Goal: Information Seeking & Learning: Learn about a topic

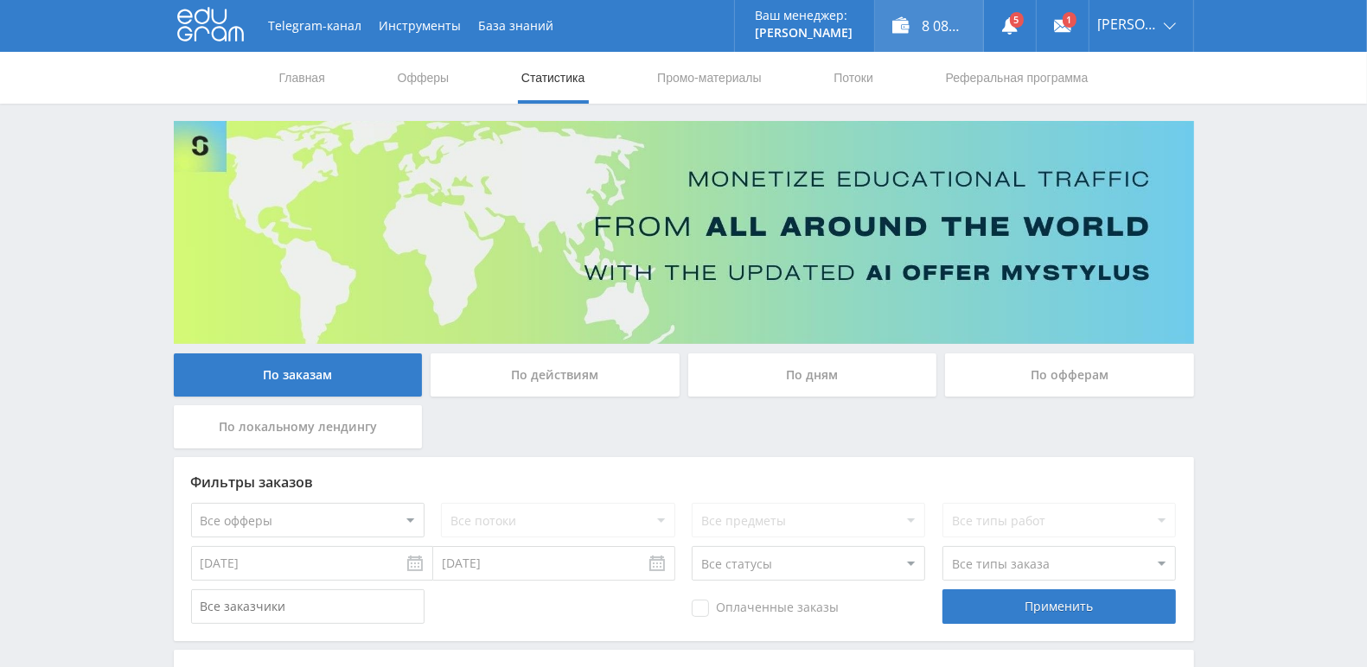
click at [938, 27] on div "8 082,82 ₽" at bounding box center [929, 26] width 108 height 52
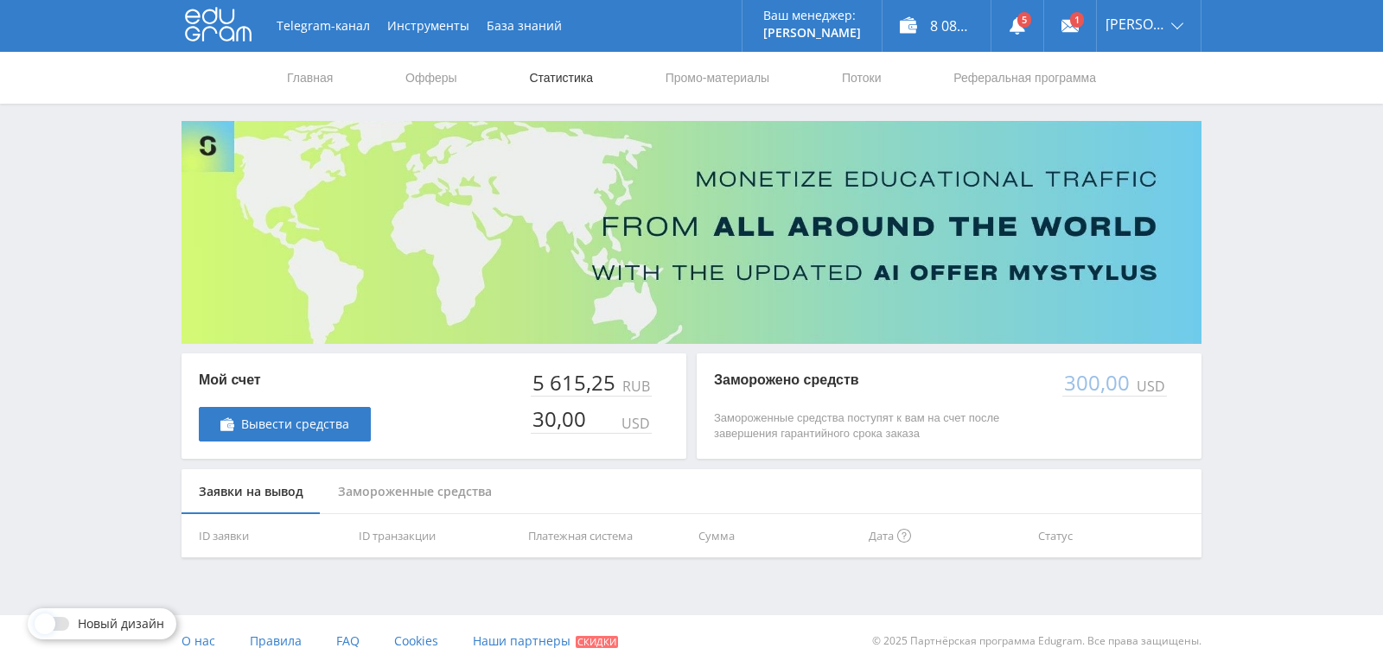
click at [581, 78] on link "Статистика" at bounding box center [560, 78] width 67 height 52
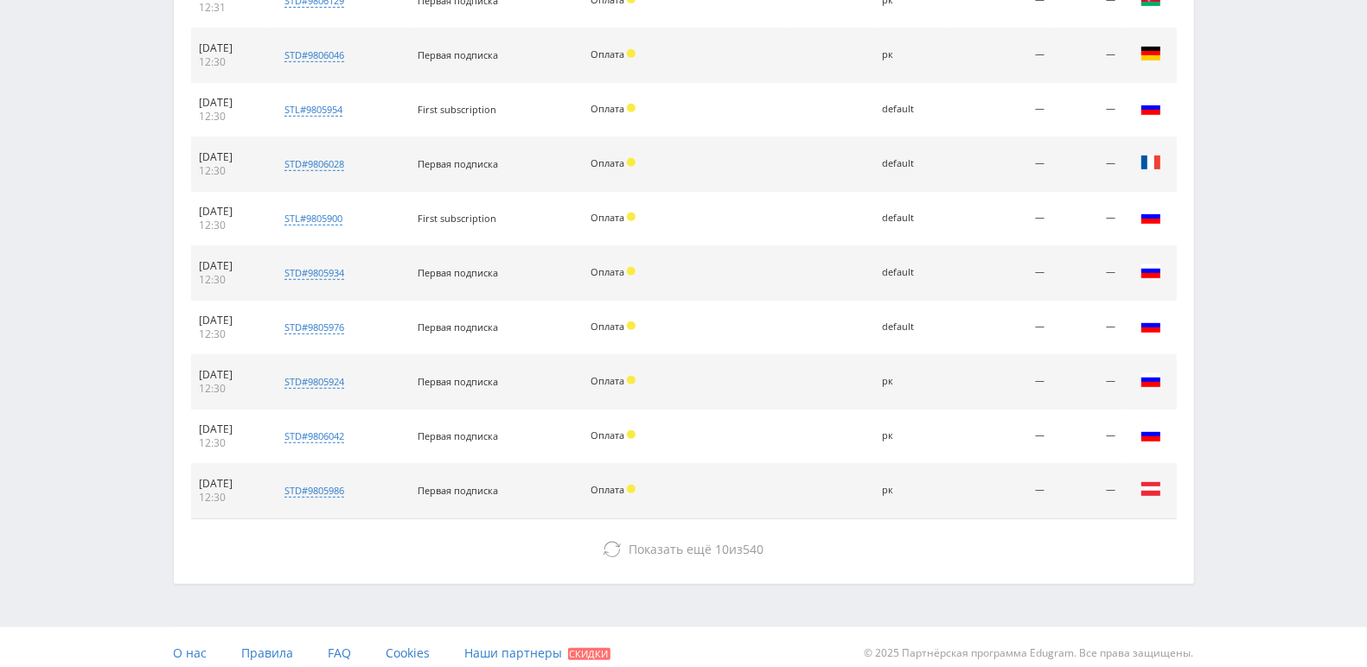
scroll to position [779, 0]
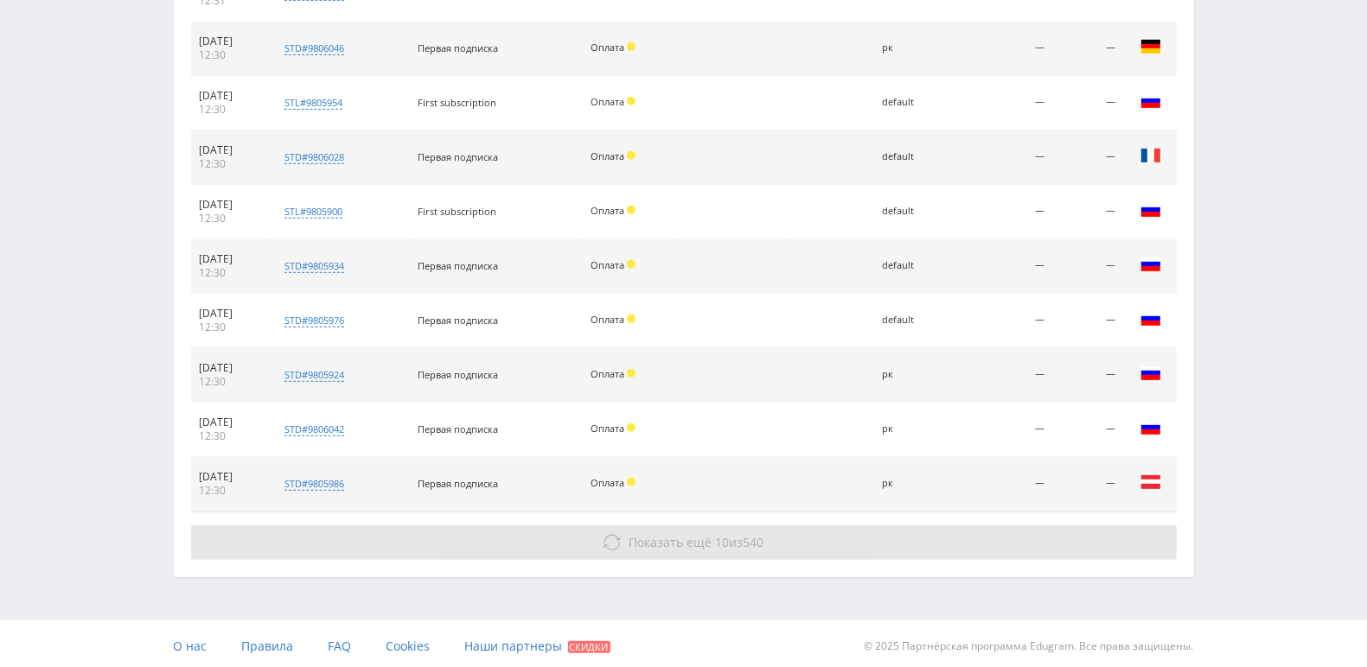
click at [607, 529] on button "Показать ещё 10 из 540" at bounding box center [683, 543] width 985 height 35
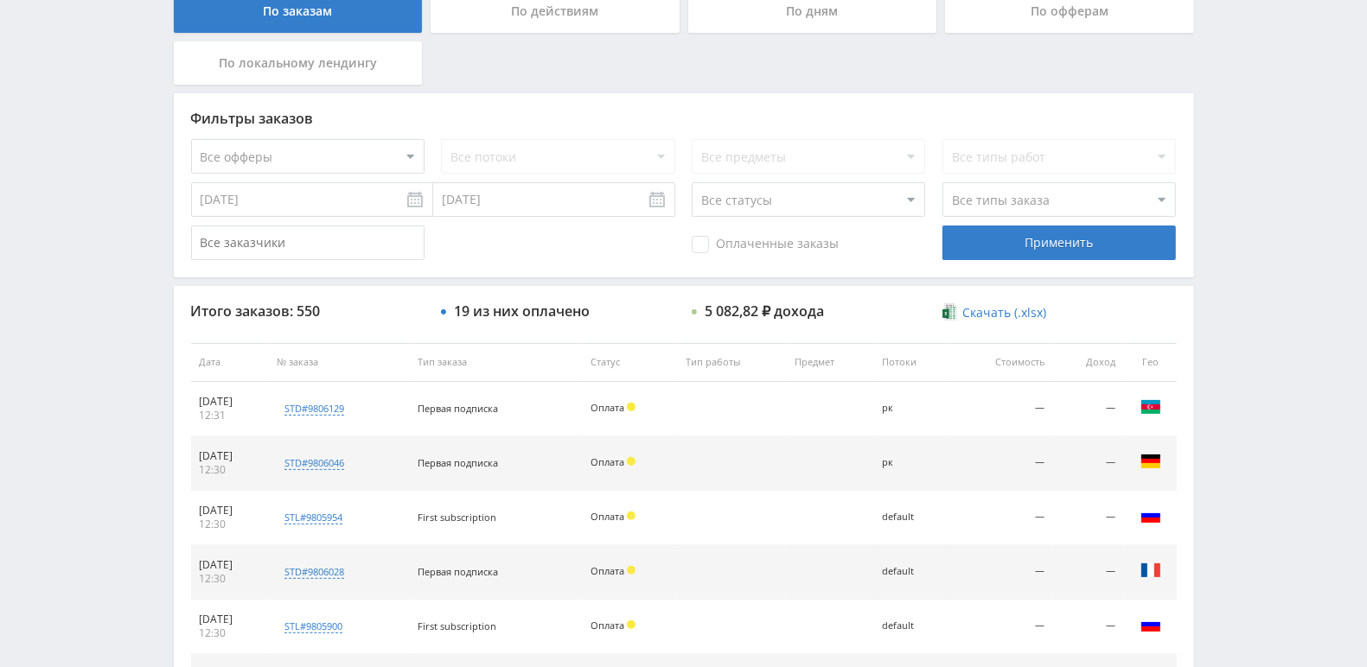
scroll to position [0, 0]
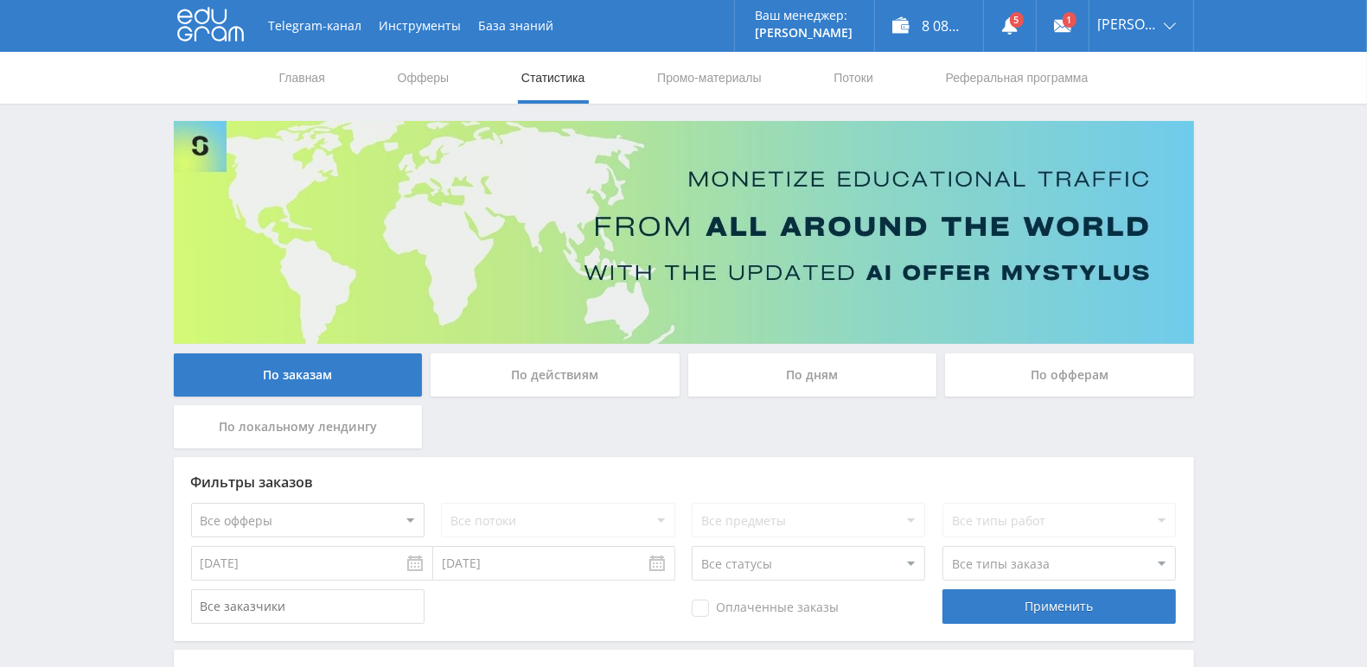
click at [288, 375] on div "По заказам" at bounding box center [298, 375] width 249 height 43
click at [0, 0] on input "По заказам" at bounding box center [0, 0] width 0 height 0
click at [304, 86] on link "Главная" at bounding box center [301, 78] width 49 height 52
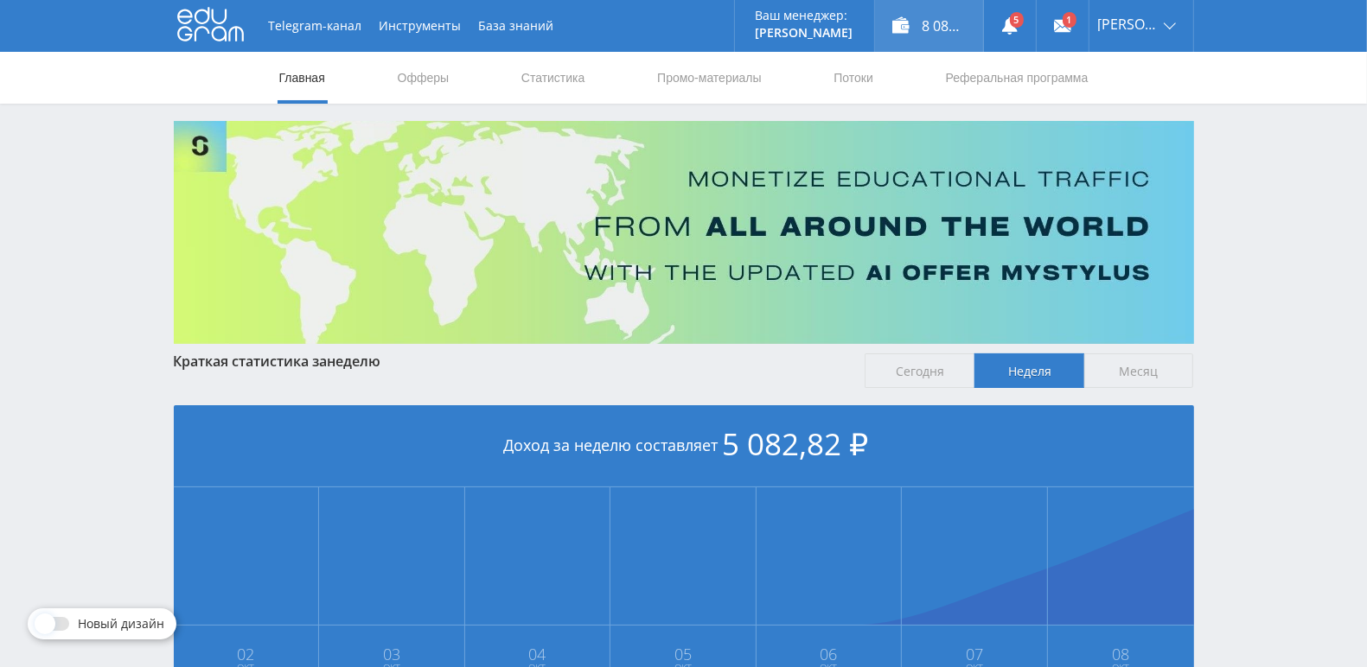
click at [966, 26] on div "8 082,82 ₽" at bounding box center [929, 26] width 108 height 52
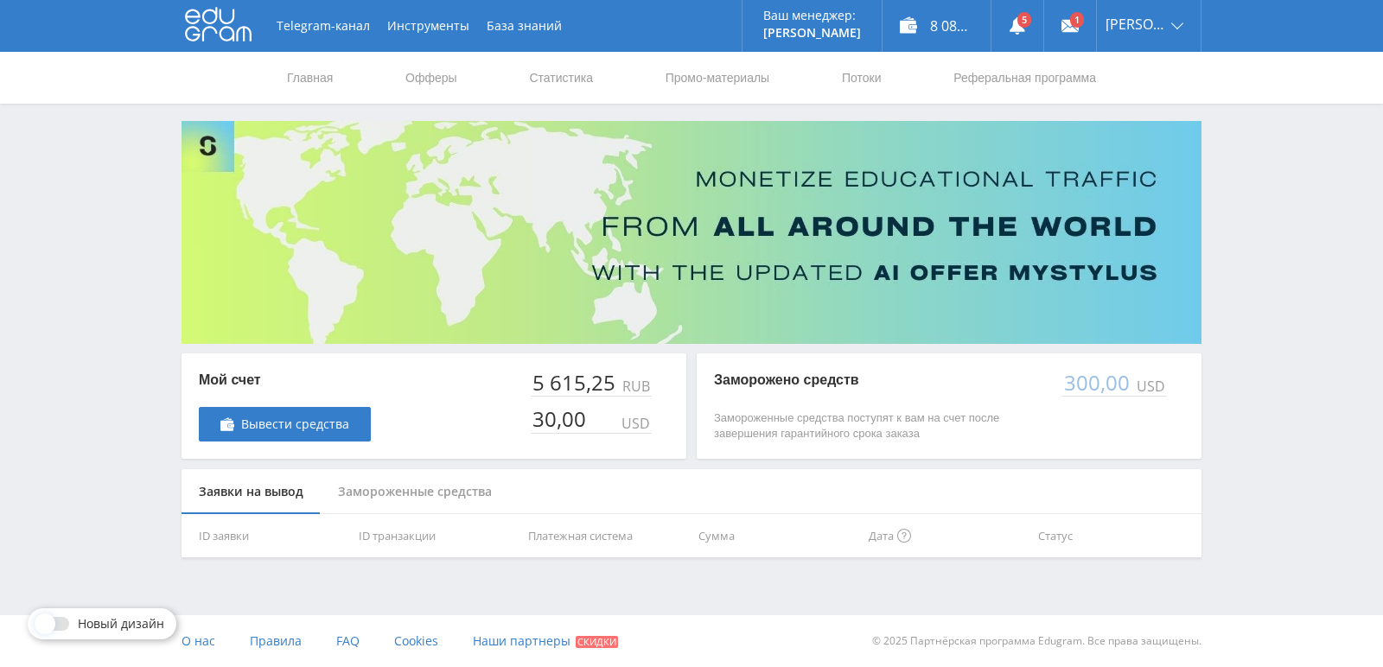
click at [420, 496] on div "Замороженные средства" at bounding box center [415, 492] width 188 height 46
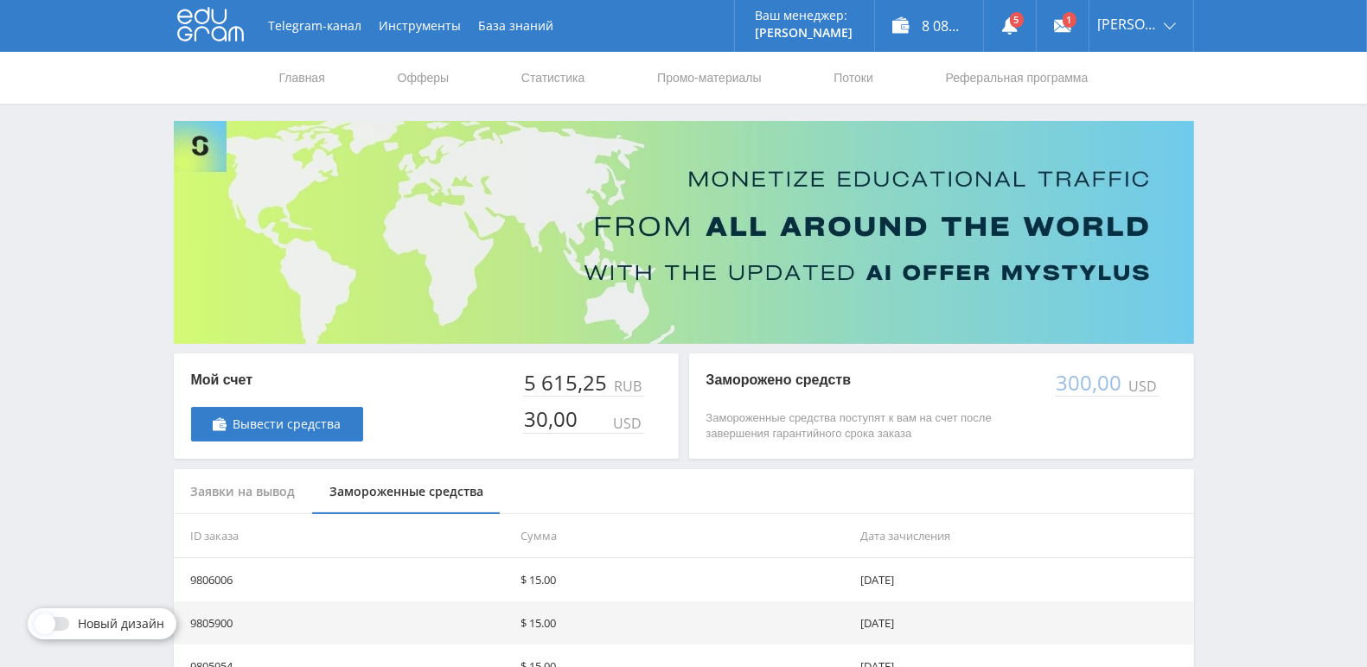
click at [233, 492] on div "Заявки на вывод" at bounding box center [243, 492] width 139 height 46
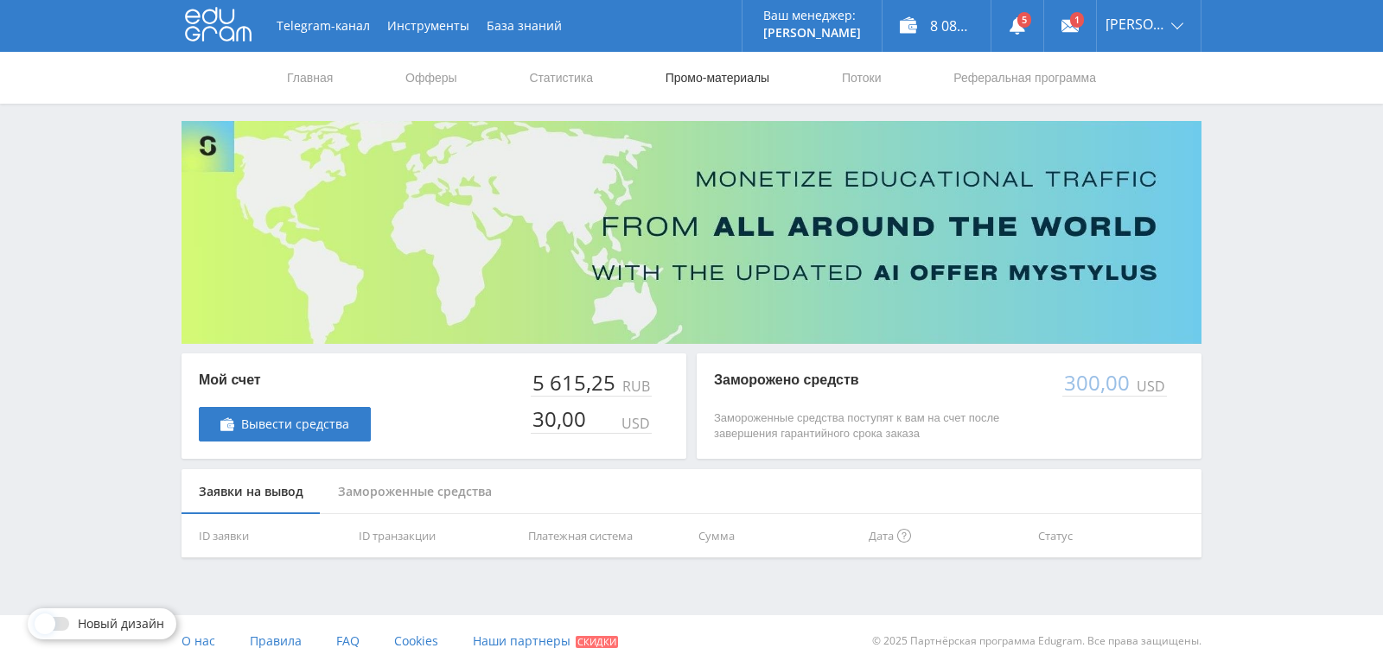
click at [715, 77] on link "Промо-материалы" at bounding box center [717, 78] width 107 height 52
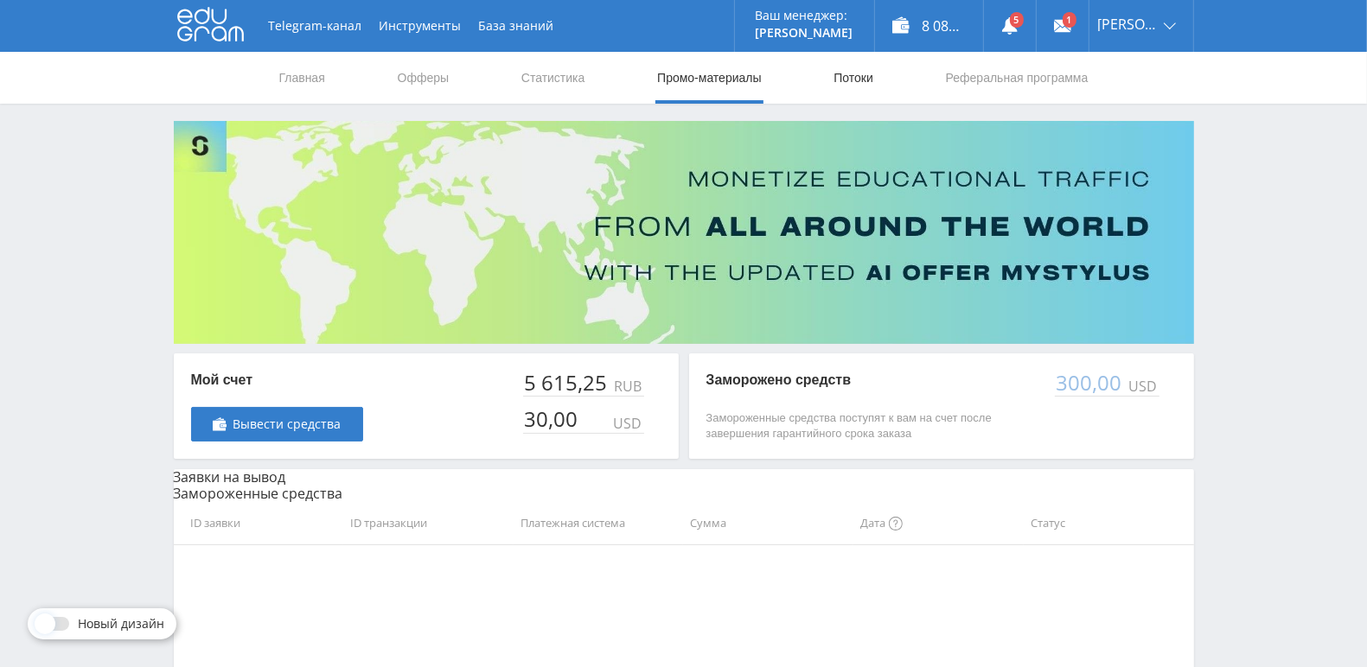
select select "376"
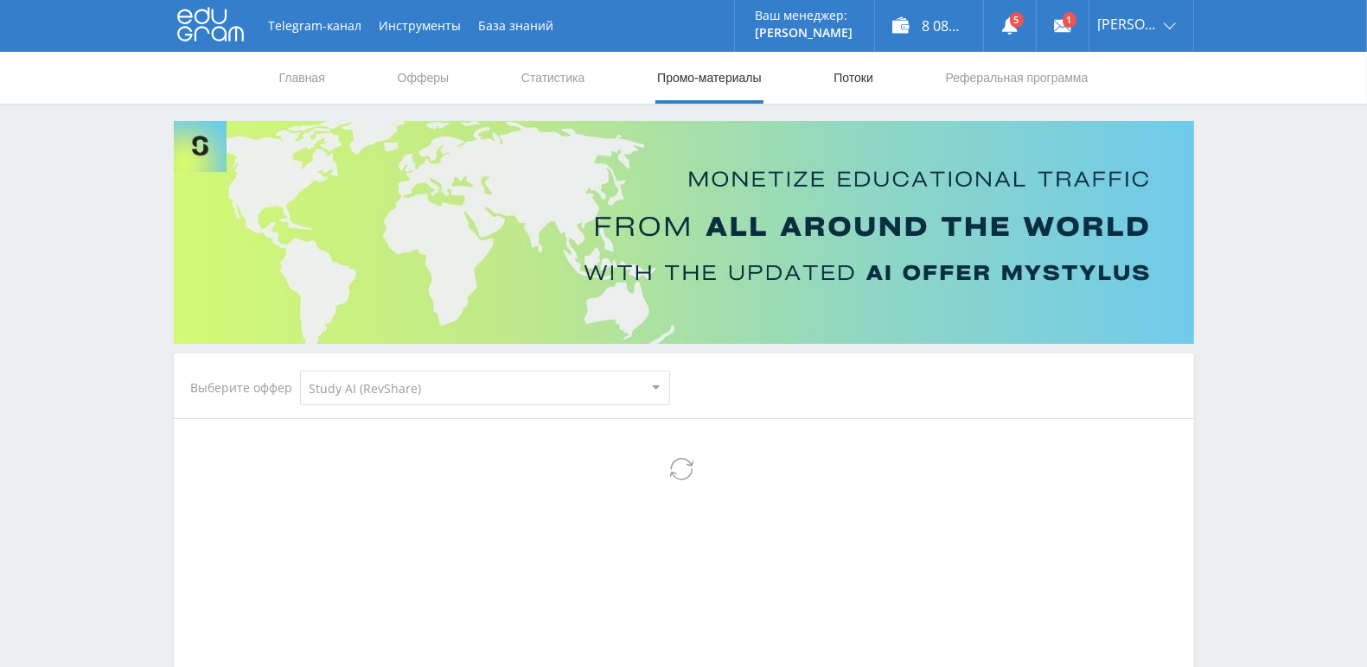
select select "376"
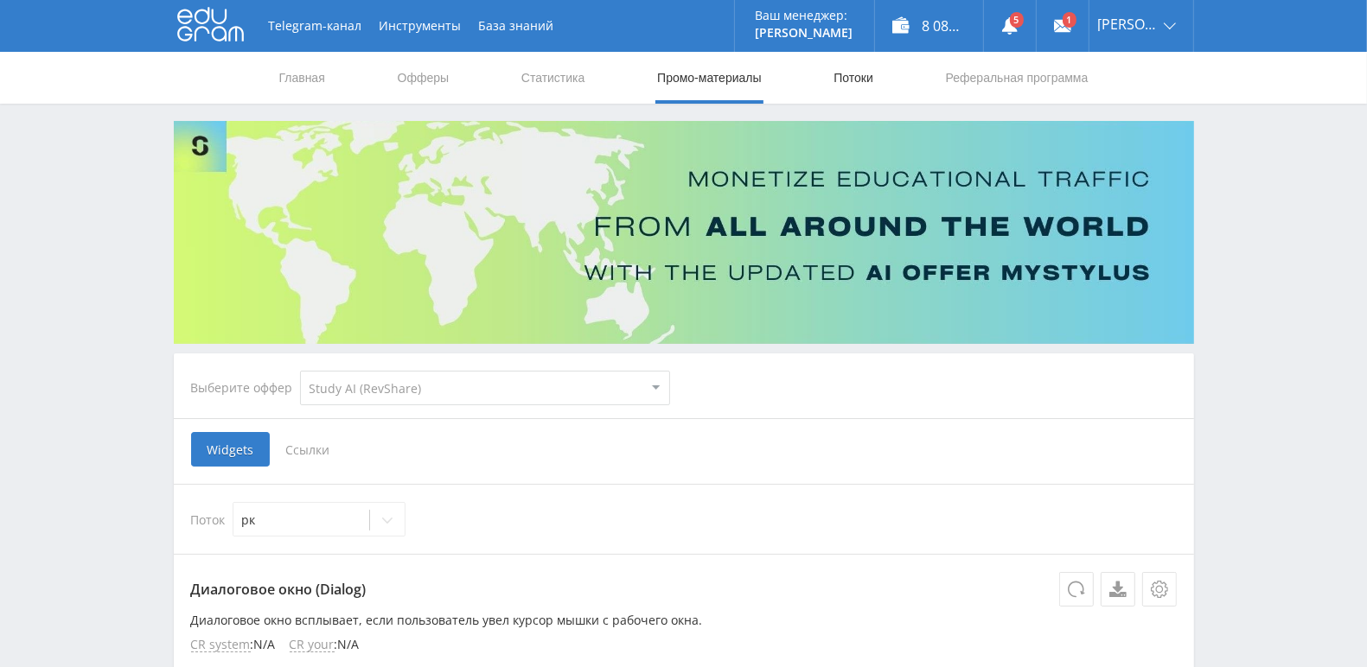
click at [858, 80] on link "Потоки" at bounding box center [853, 78] width 43 height 52
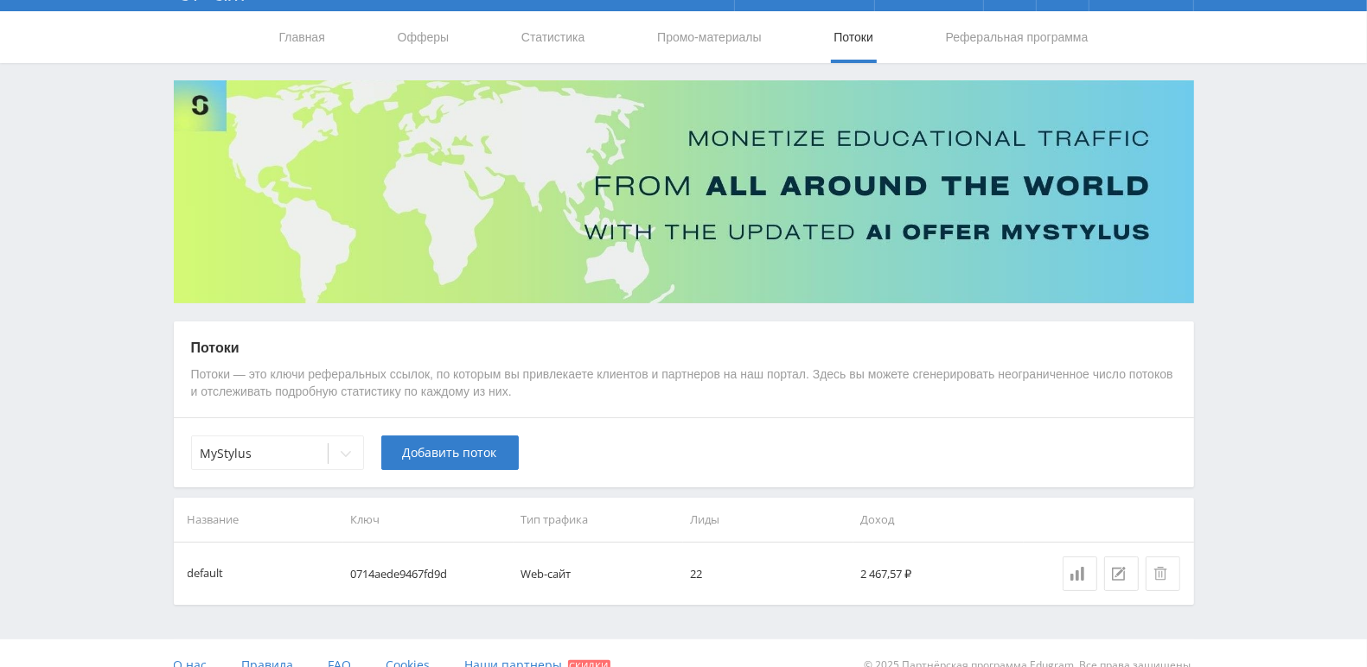
scroll to position [63, 0]
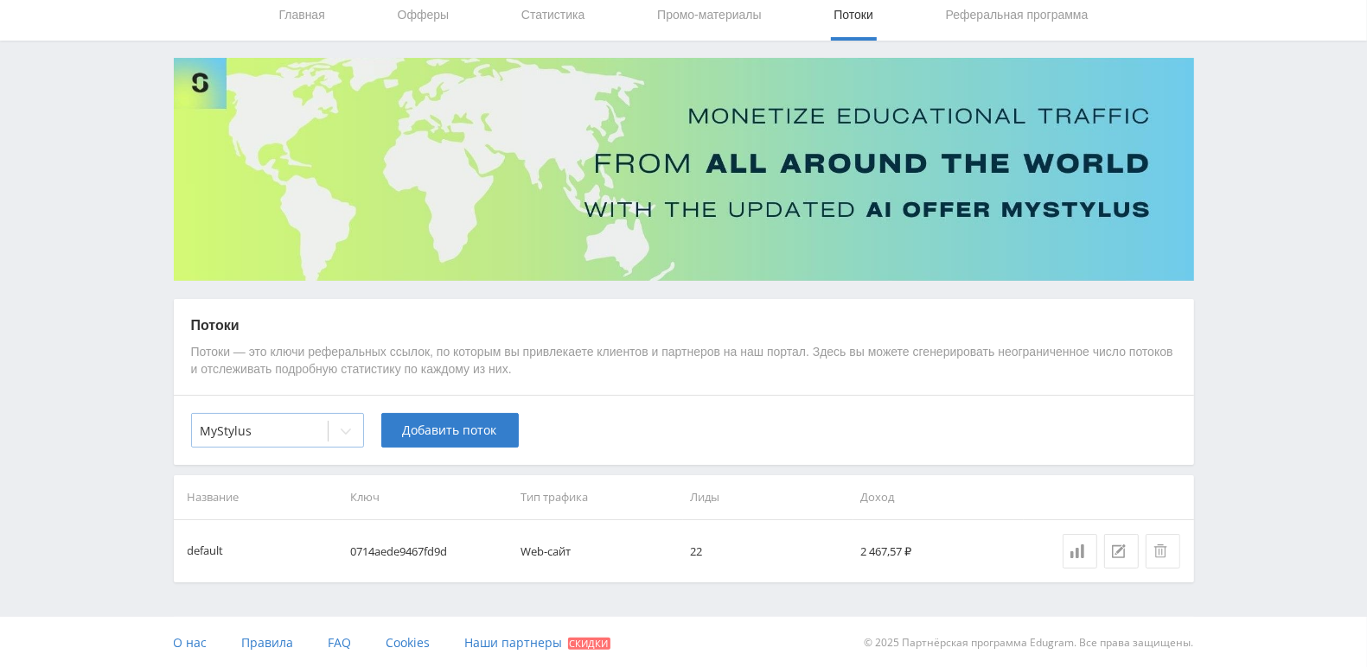
click at [343, 427] on icon at bounding box center [346, 431] width 14 height 14
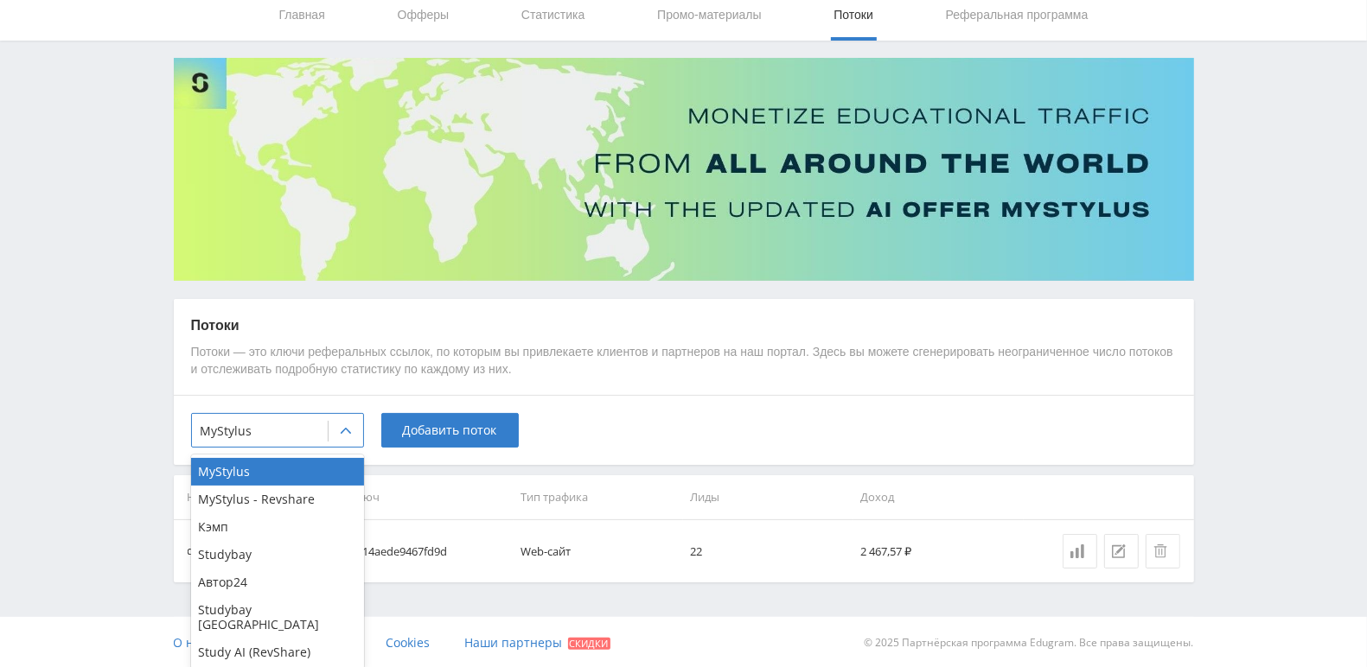
click at [62, 349] on div "Telegram-канал Инструменты База знаний Ваш менеджер: Alex Alex Online @edugram_…" at bounding box center [683, 303] width 1367 height 732
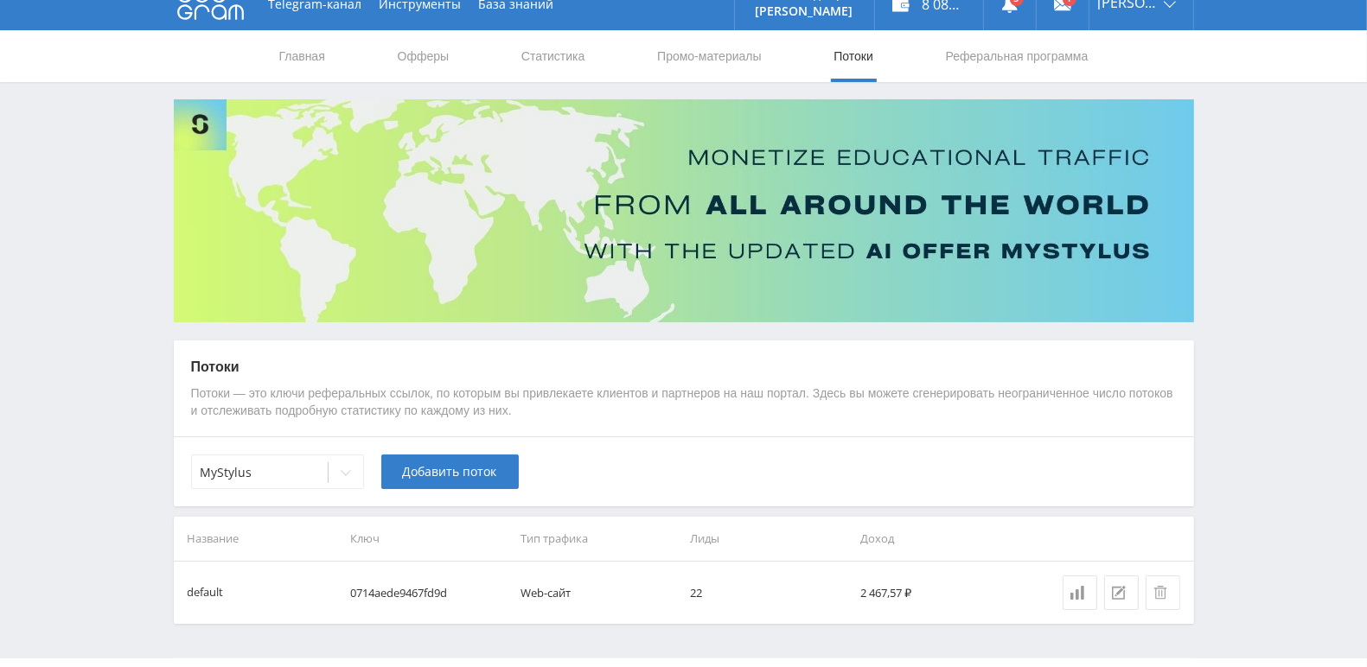
scroll to position [0, 0]
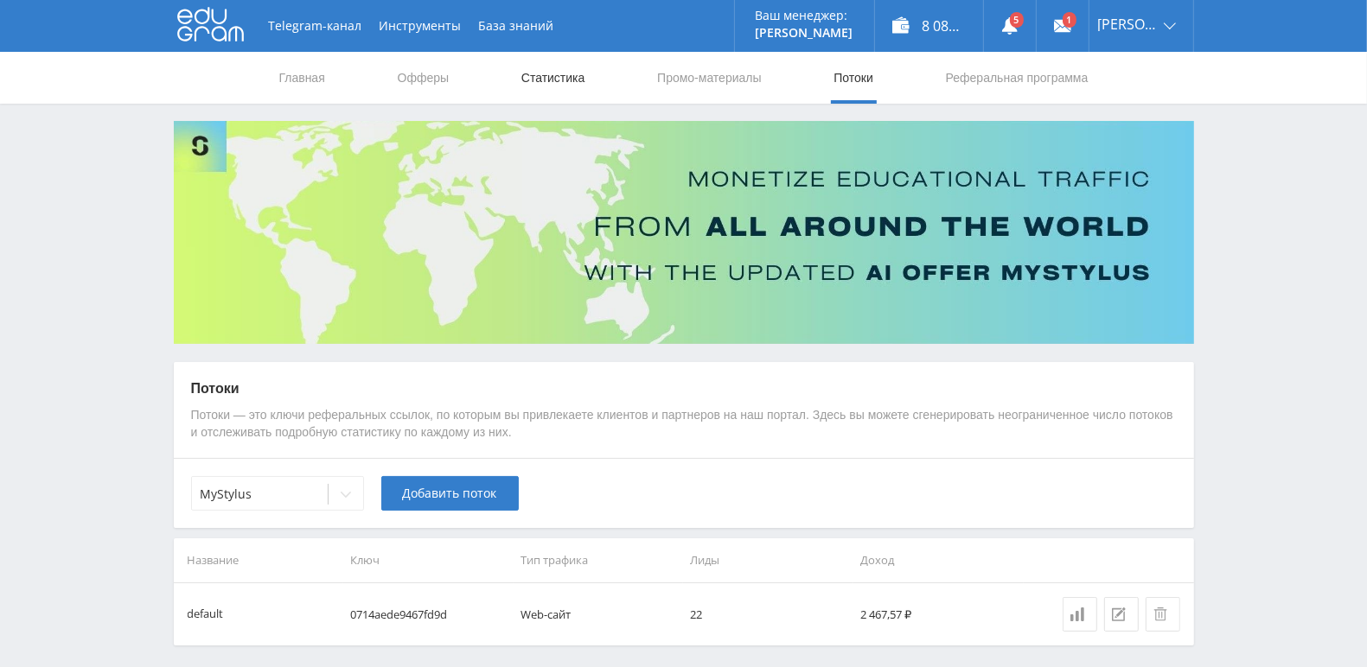
click at [566, 58] on link "Статистика" at bounding box center [553, 78] width 67 height 52
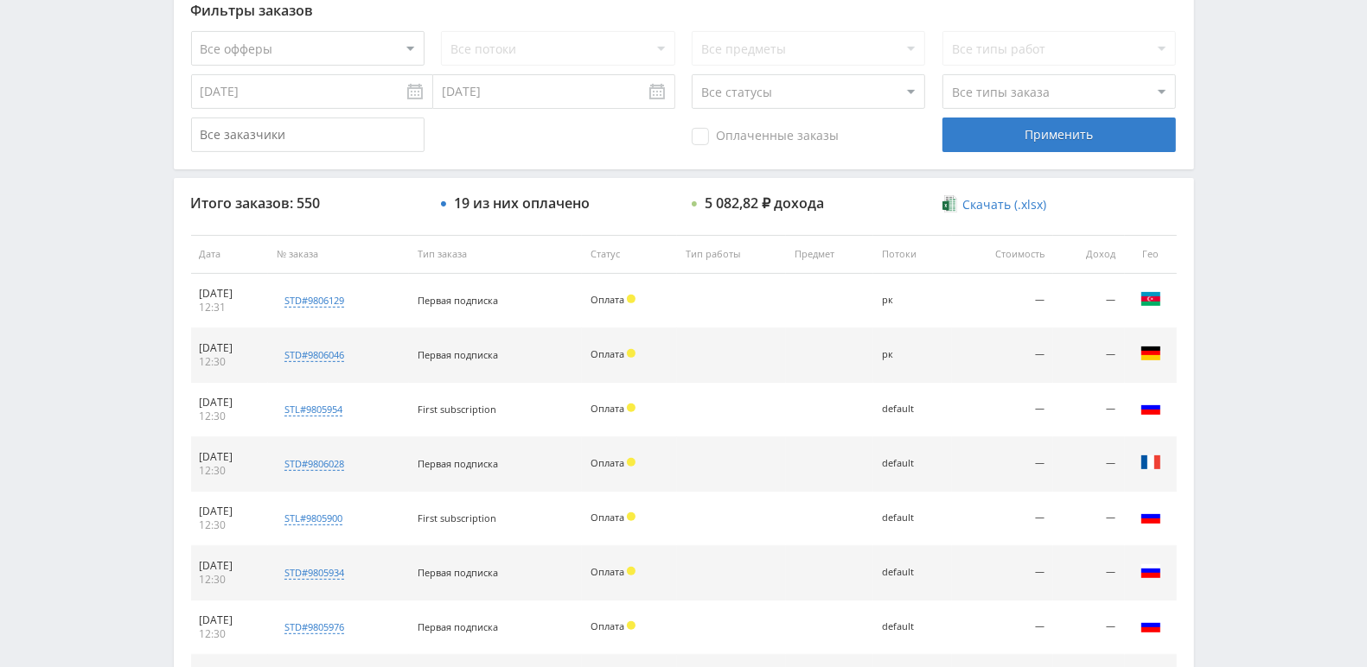
scroll to position [450, 0]
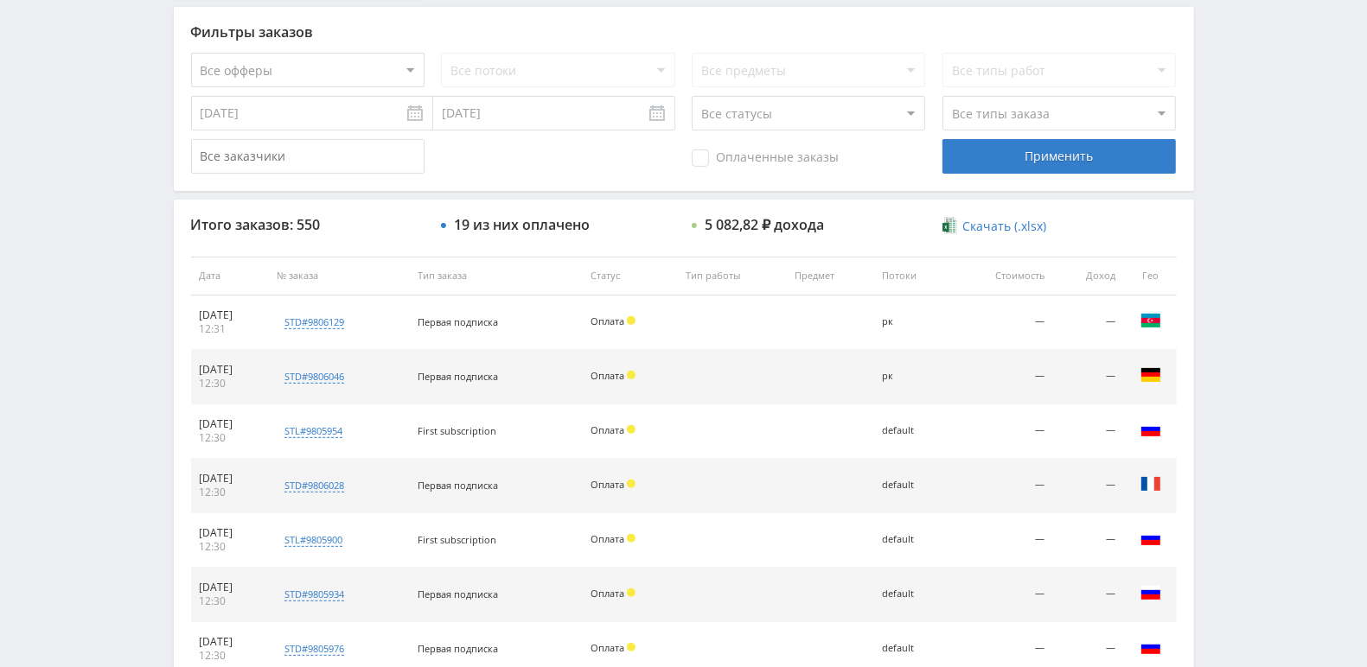
click at [903, 110] on select "Все статусы В аукционе В работе На гарантии Завершен Возврат Черновик" at bounding box center [808, 113] width 233 height 35
select select "3"
click at [692, 96] on select "Все статусы В аукционе В работе На гарантии Завершен Возврат Черновик" at bounding box center [808, 113] width 233 height 35
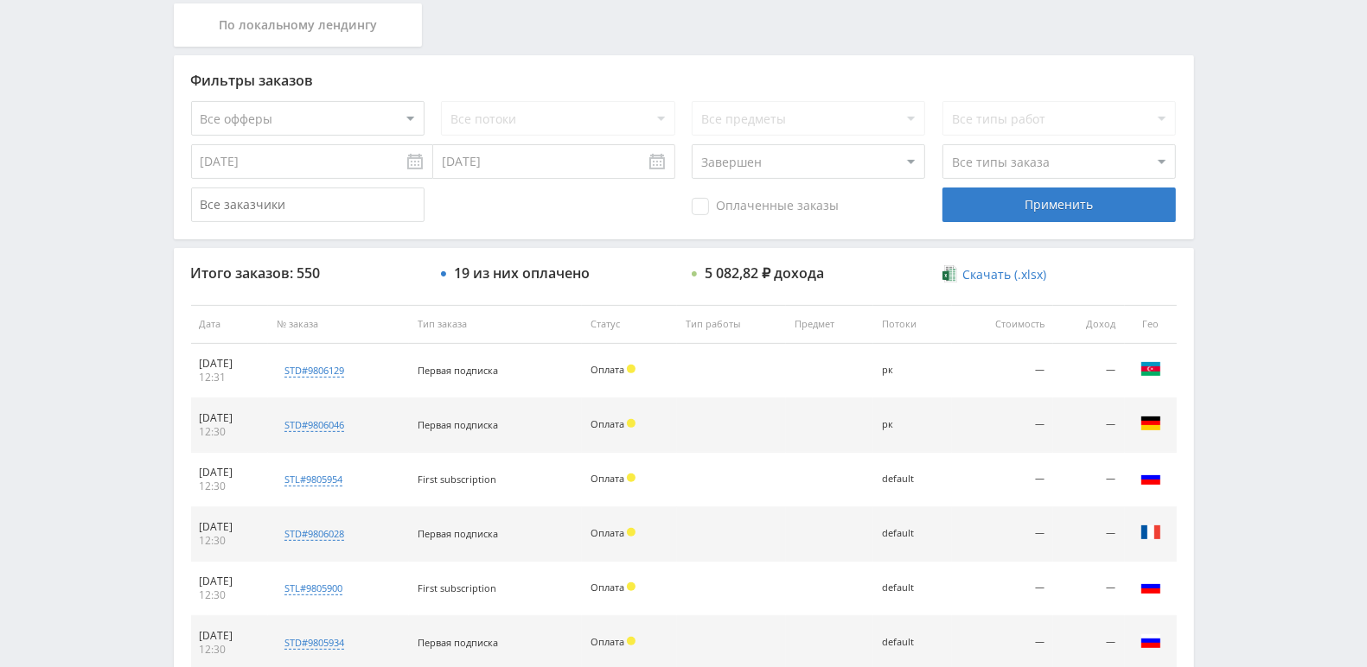
scroll to position [403, 0]
click at [1065, 209] on div "Применить" at bounding box center [1058, 204] width 233 height 35
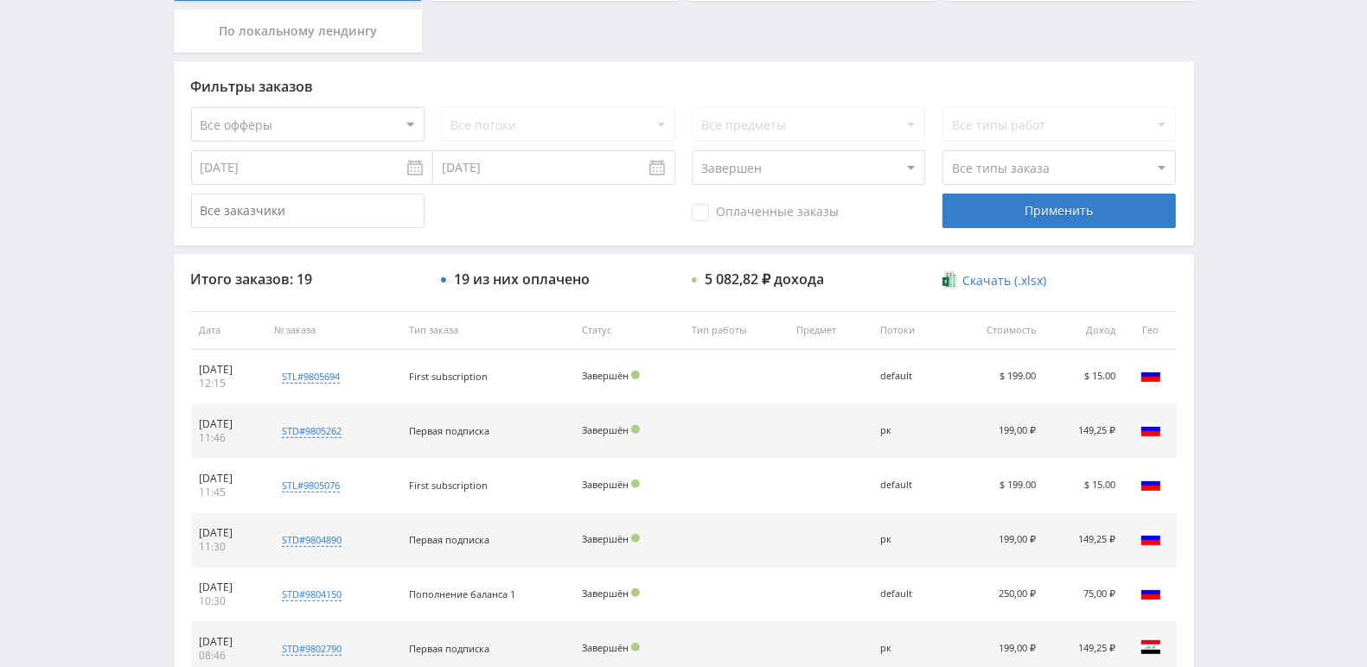
scroll to position [628, 0]
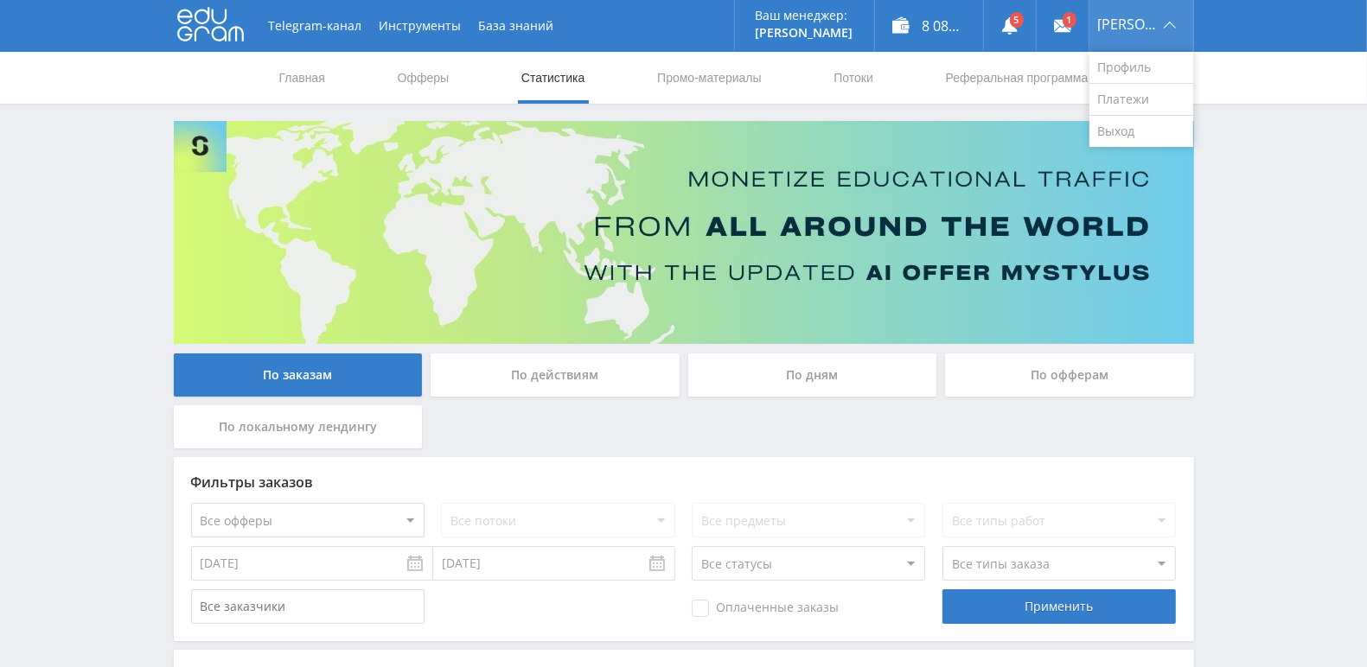
click at [1150, 32] on div "[PERSON_NAME]" at bounding box center [1141, 26] width 104 height 52
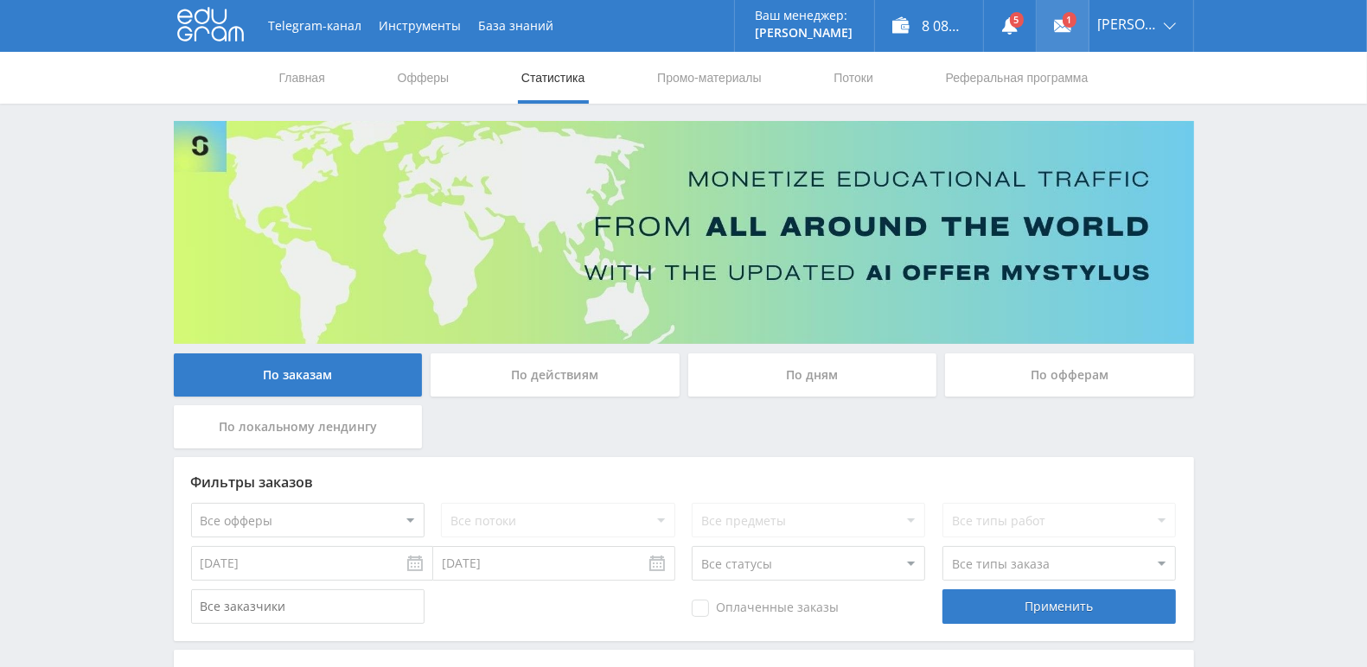
click at [1088, 32] on link at bounding box center [1062, 26] width 52 height 52
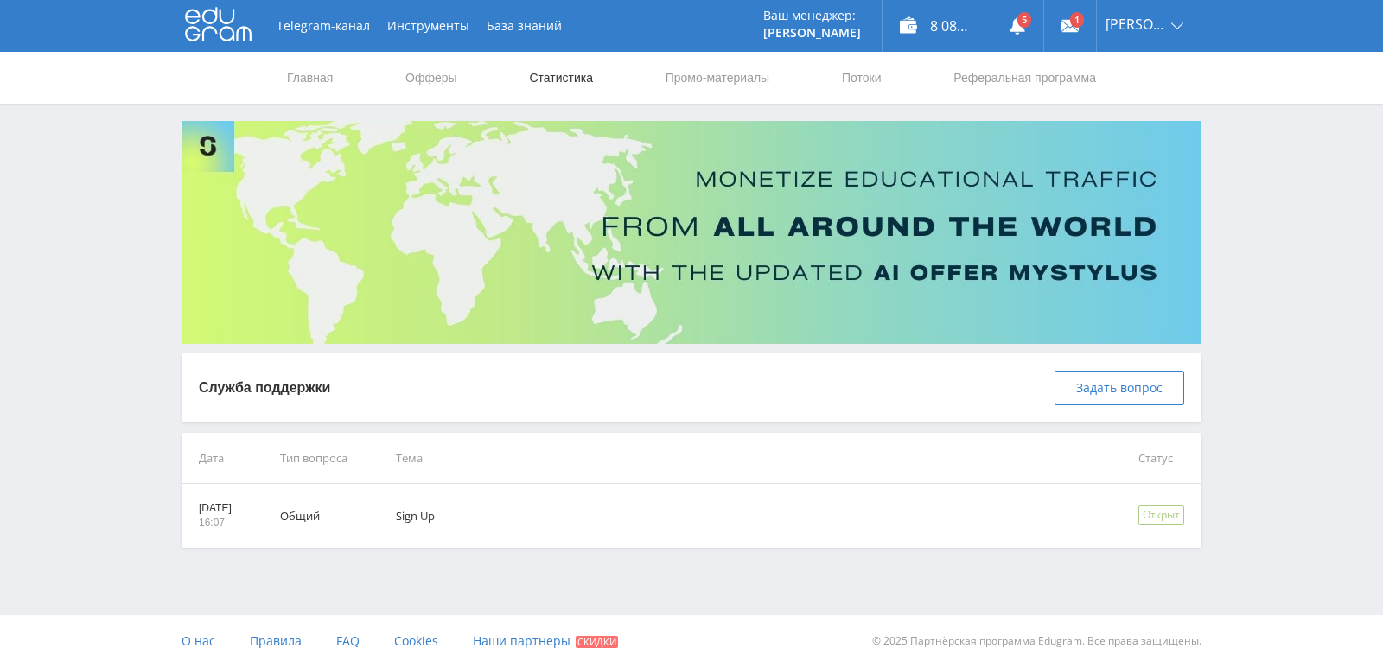
click at [561, 81] on link "Статистика" at bounding box center [560, 78] width 67 height 52
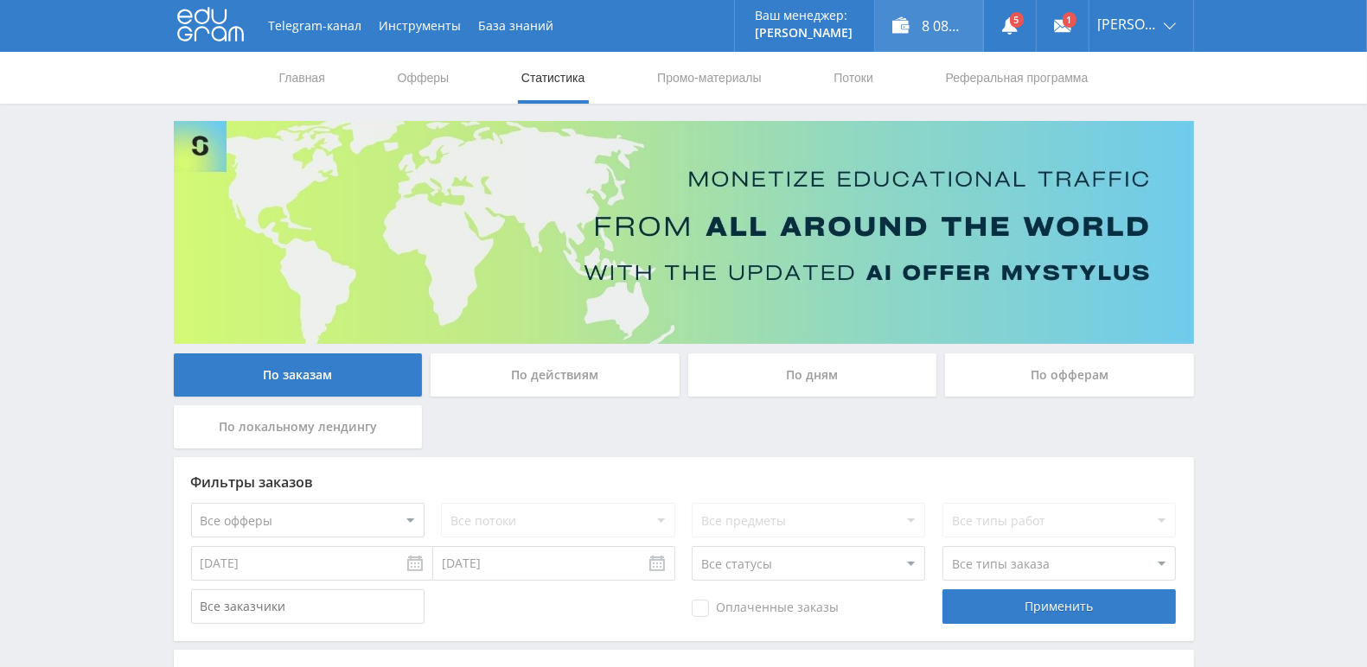
click at [961, 31] on div "8 082,82 ₽" at bounding box center [929, 26] width 108 height 52
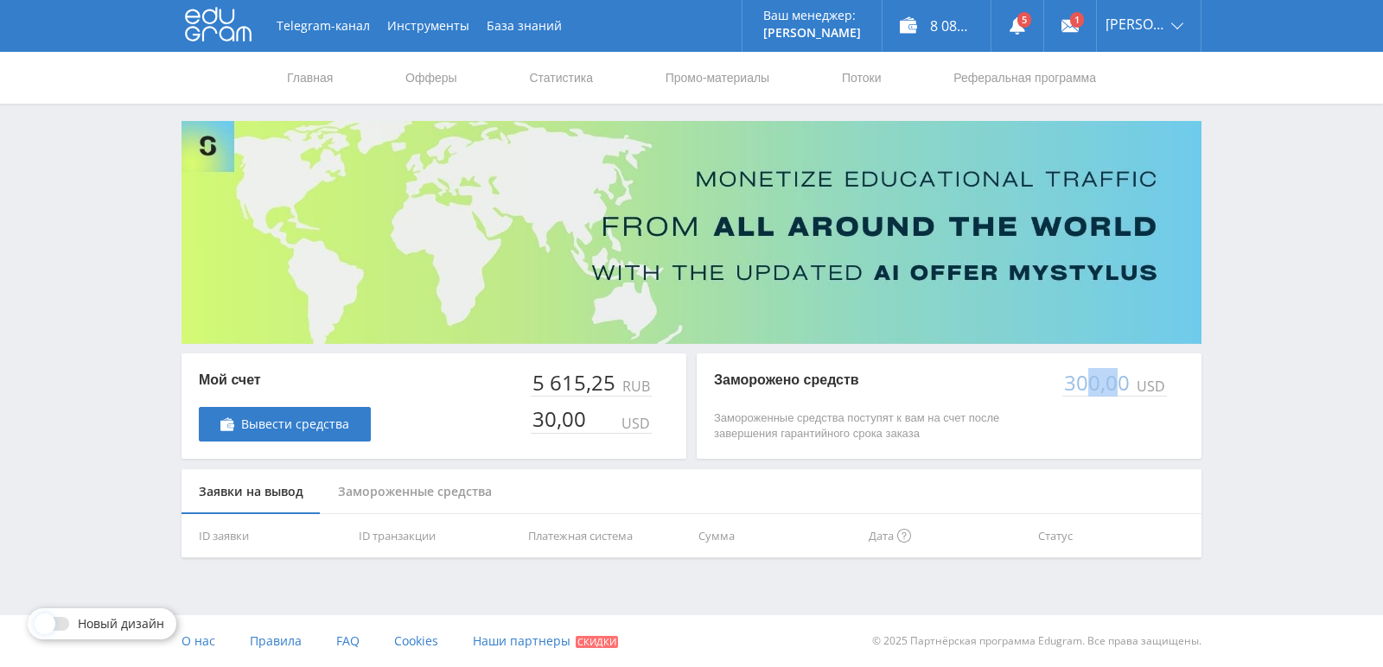
drag, startPoint x: 1017, startPoint y: 392, endPoint x: 1076, endPoint y: 403, distance: 59.8
click at [1119, 389] on div "300,00" at bounding box center [1097, 383] width 71 height 24
click at [663, 417] on div "5 615,25 RUB 30,00 USD" at bounding box center [600, 406] width 138 height 71
click at [388, 496] on div "Замороженные средства" at bounding box center [415, 492] width 188 height 46
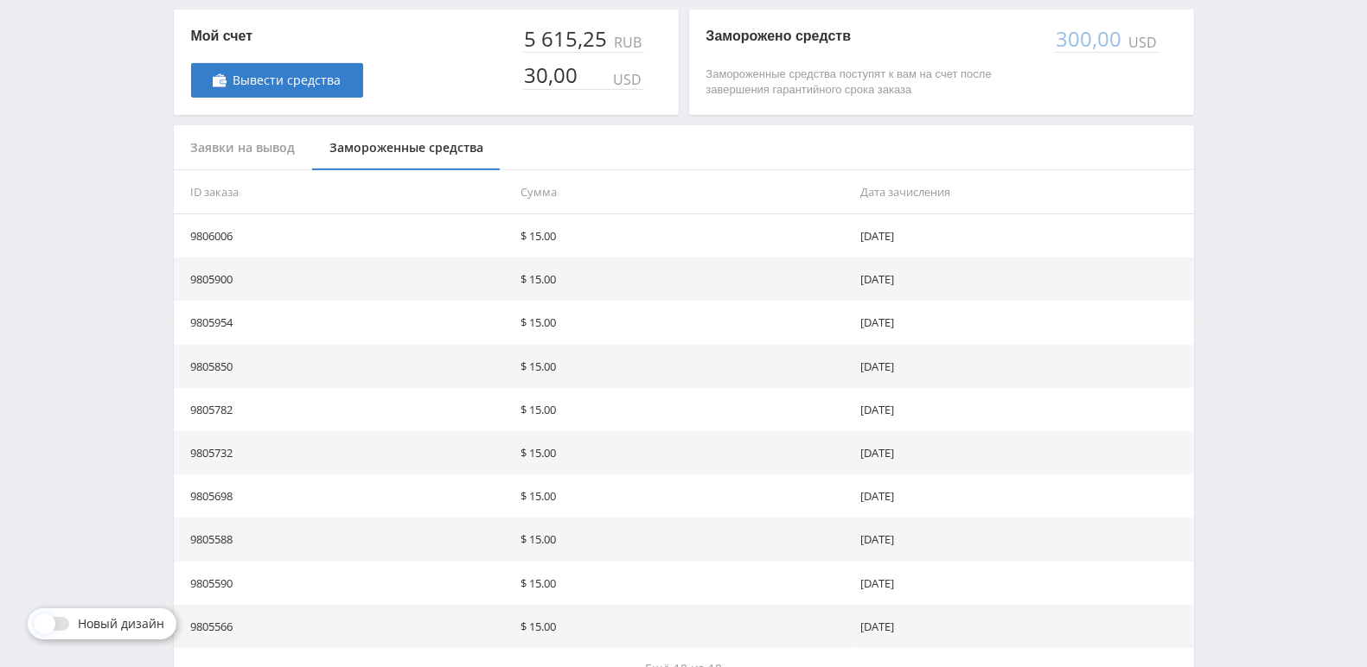
scroll to position [322, 0]
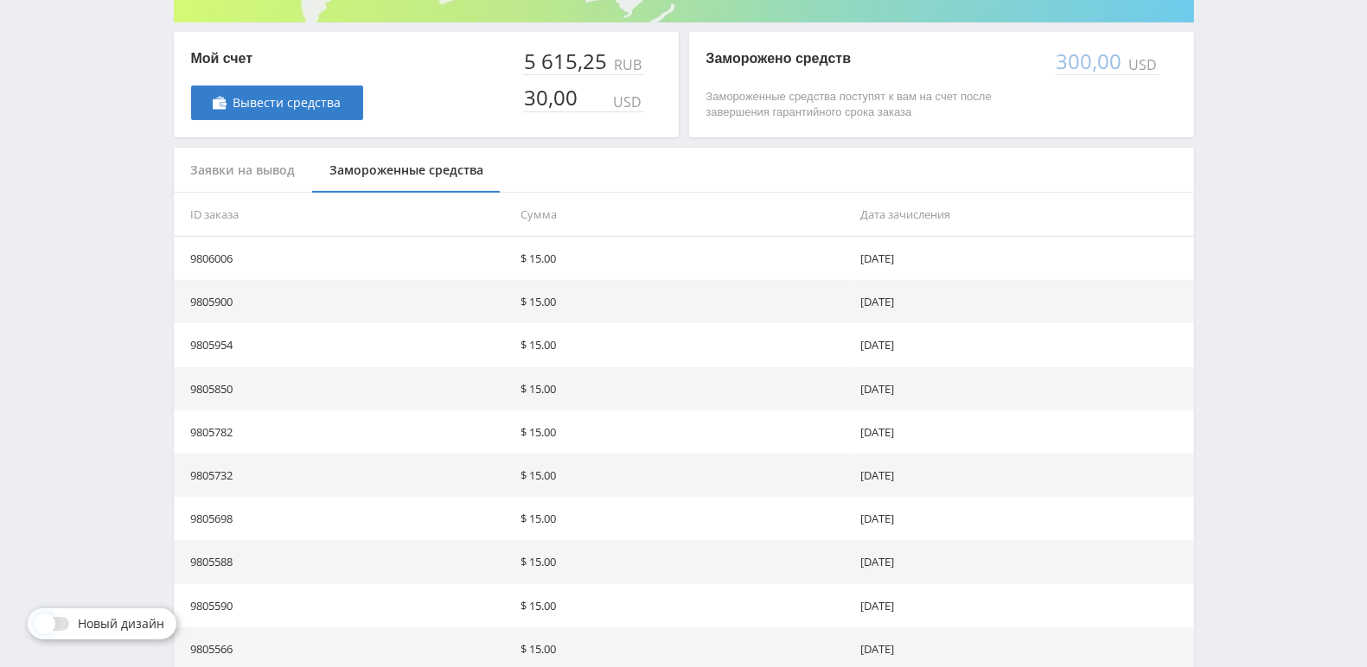
click at [270, 169] on div "Заявки на вывод" at bounding box center [243, 171] width 139 height 46
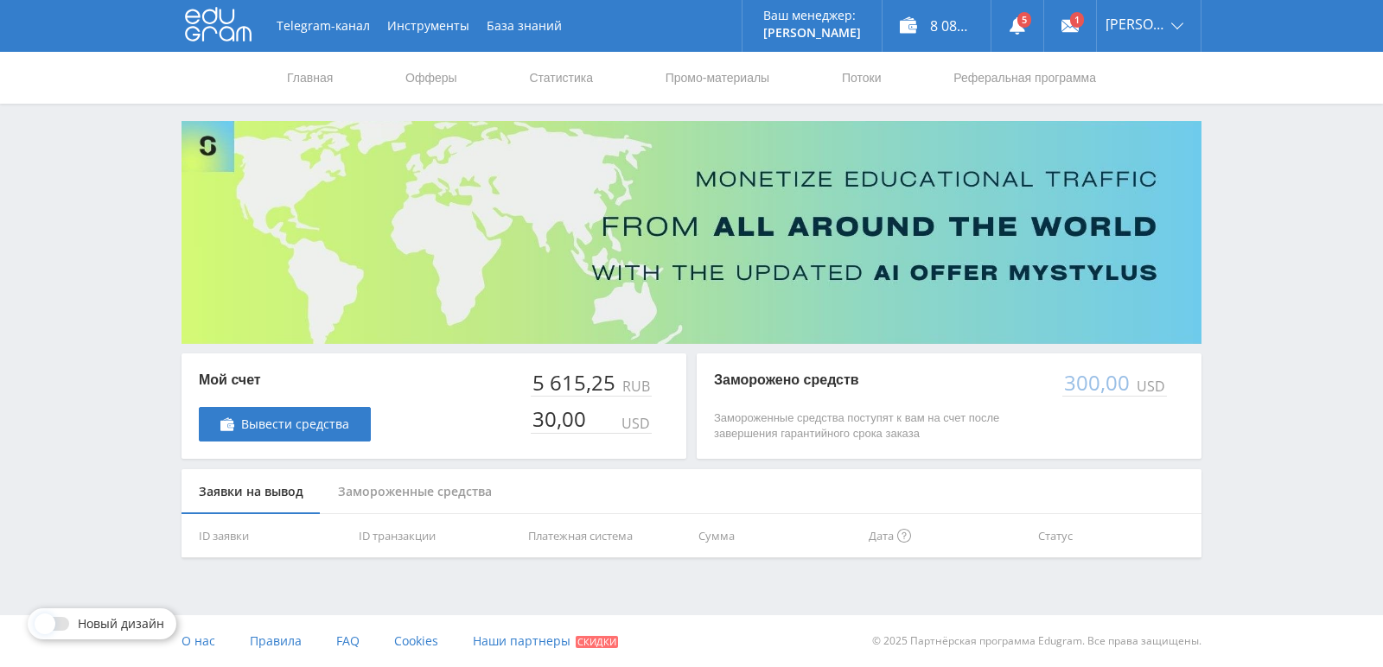
click at [398, 488] on div "Замороженные средства" at bounding box center [415, 492] width 188 height 46
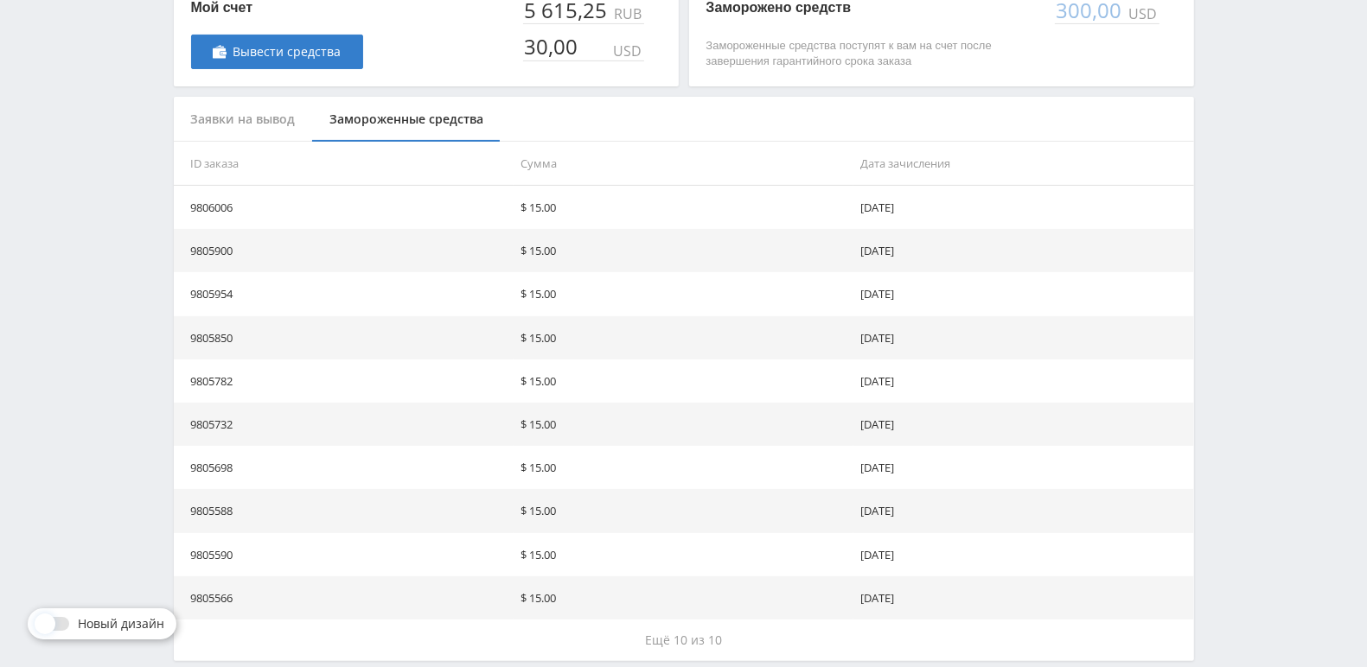
scroll to position [451, 0]
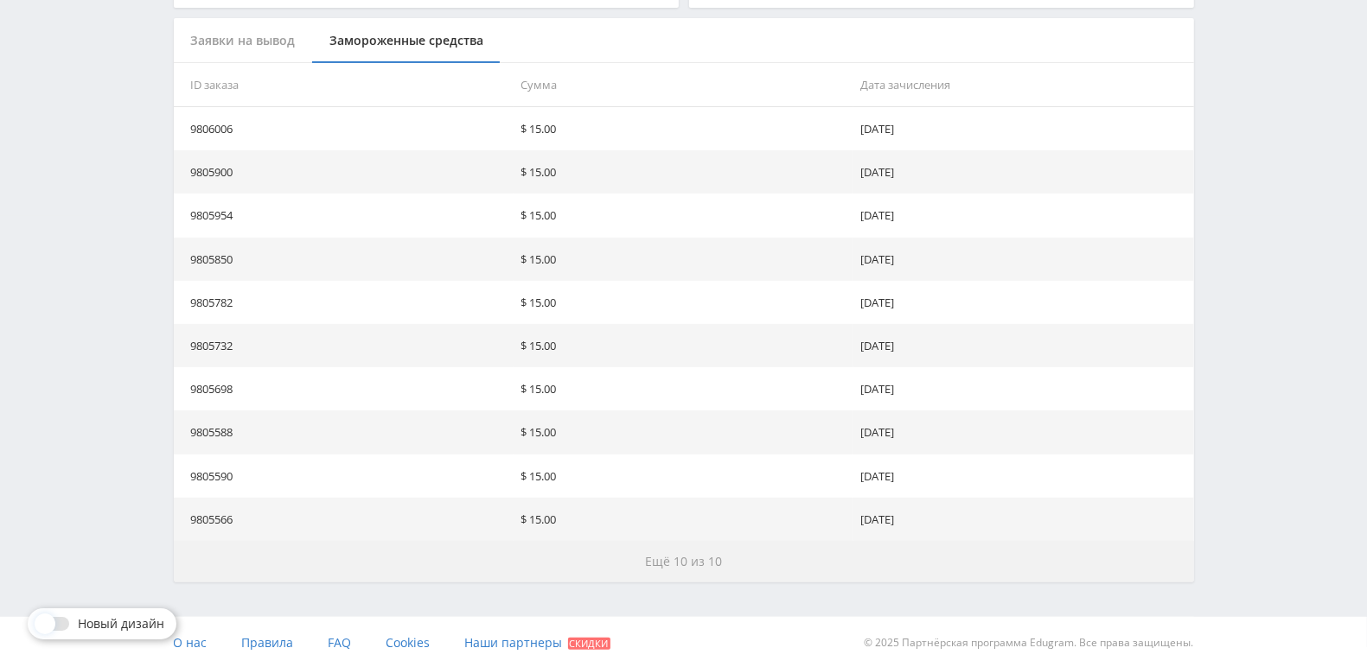
click at [669, 564] on span "Ещё 10 из 10" at bounding box center [683, 561] width 77 height 16
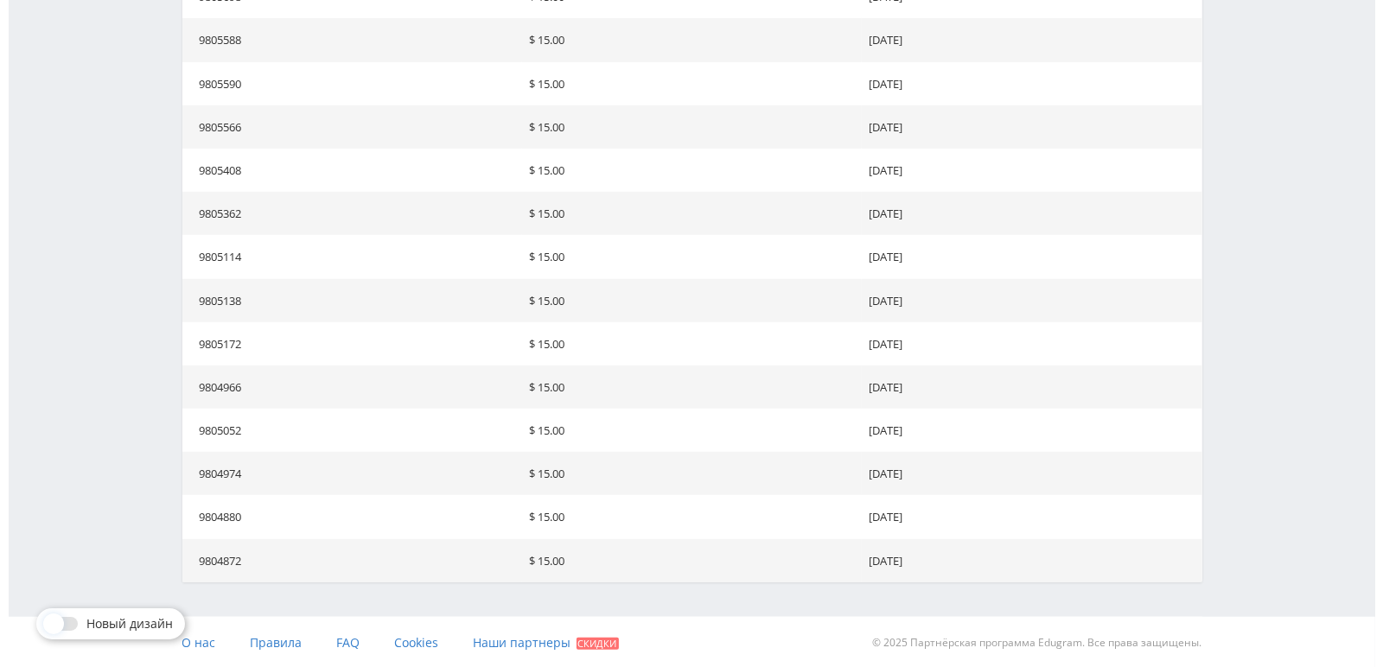
scroll to position [0, 0]
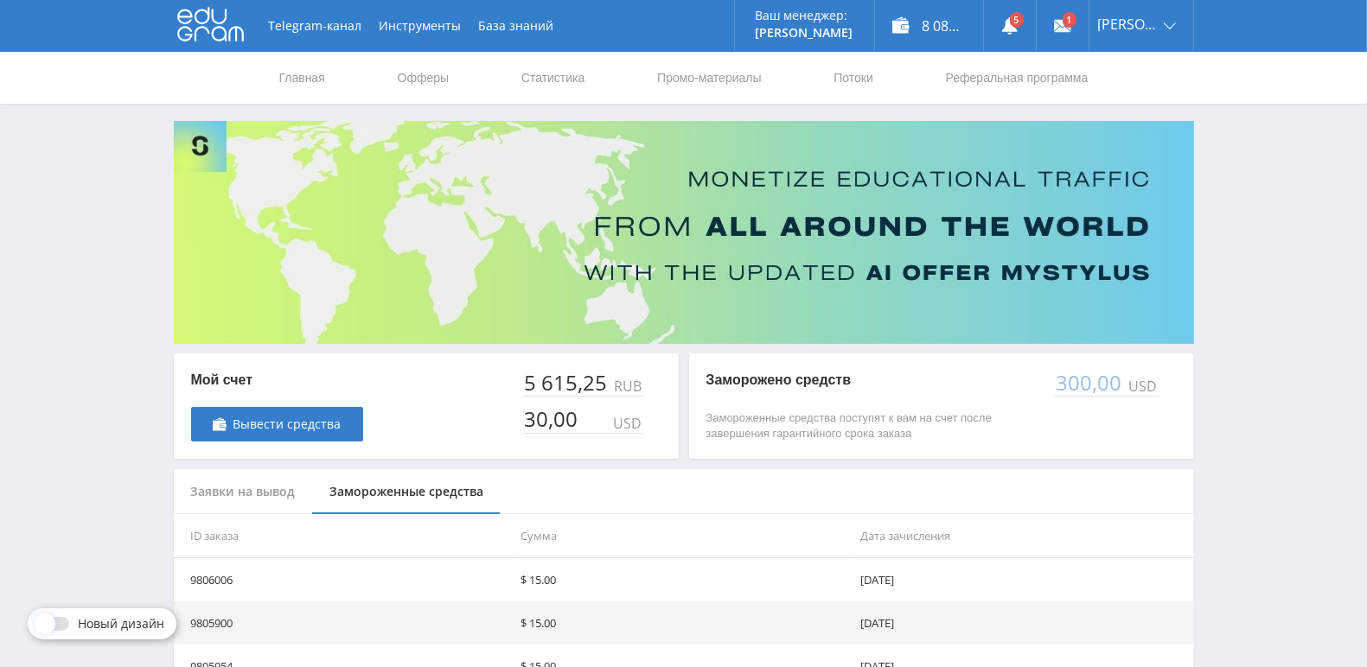
click at [225, 494] on div "Заявки на вывод" at bounding box center [243, 492] width 139 height 46
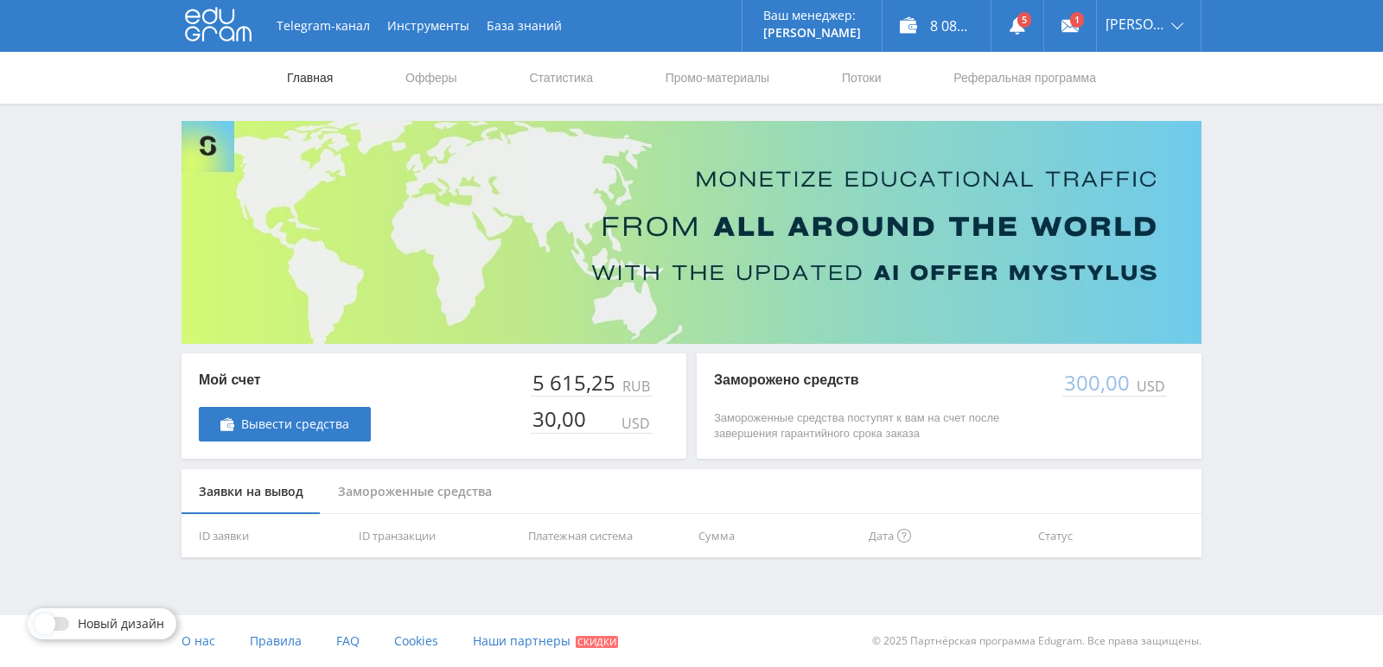
click at [316, 78] on link "Главная" at bounding box center [309, 78] width 49 height 52
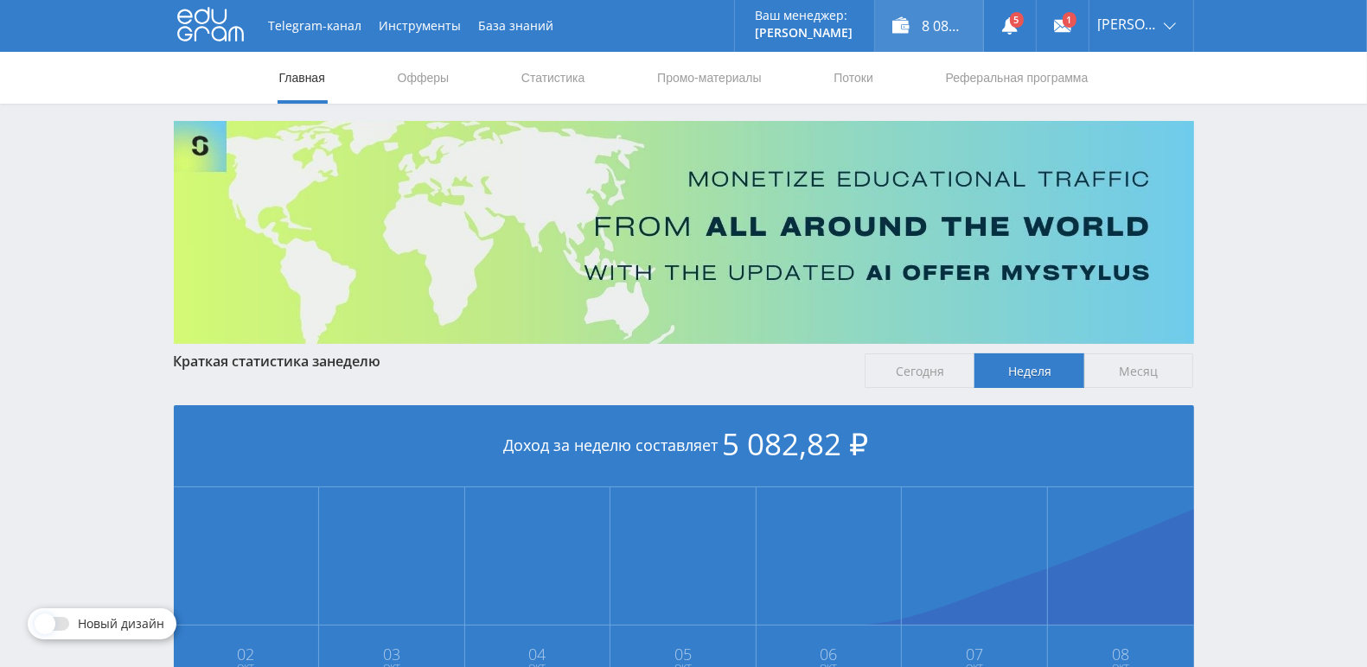
click at [953, 38] on div "8 082,82 ₽" at bounding box center [929, 26] width 108 height 52
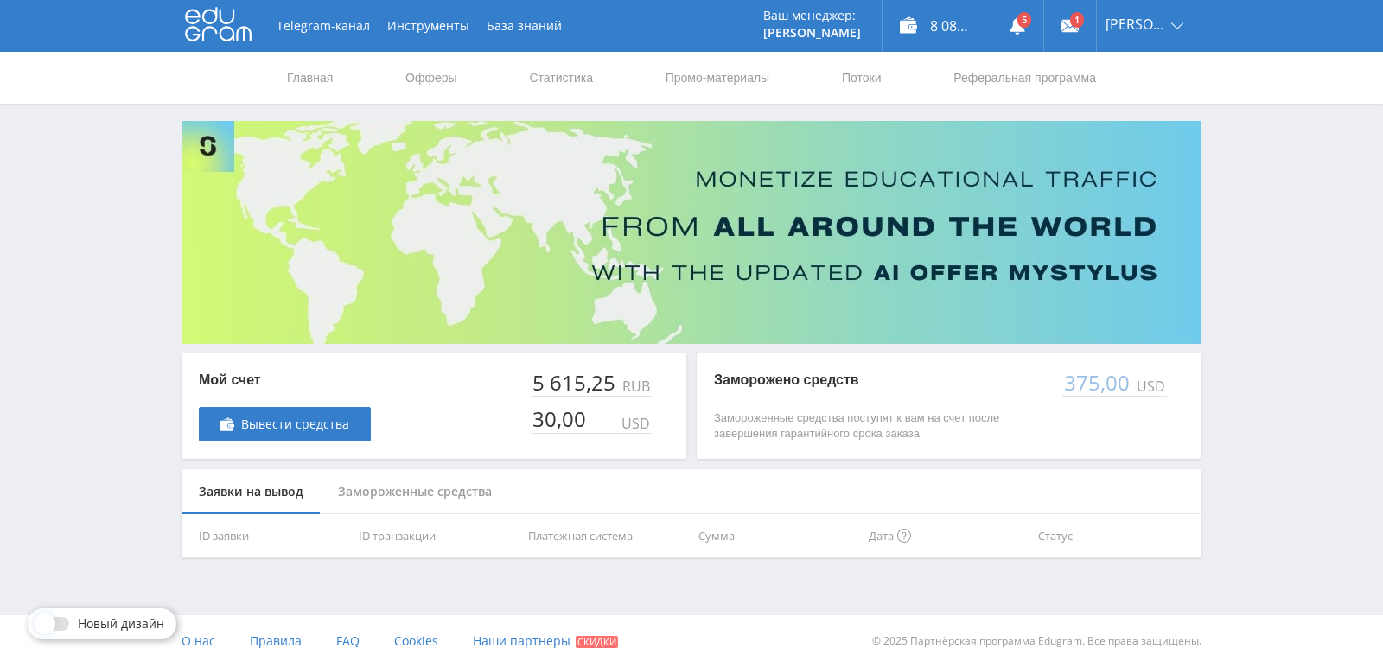
click at [360, 487] on div "Замороженные средства" at bounding box center [415, 492] width 188 height 46
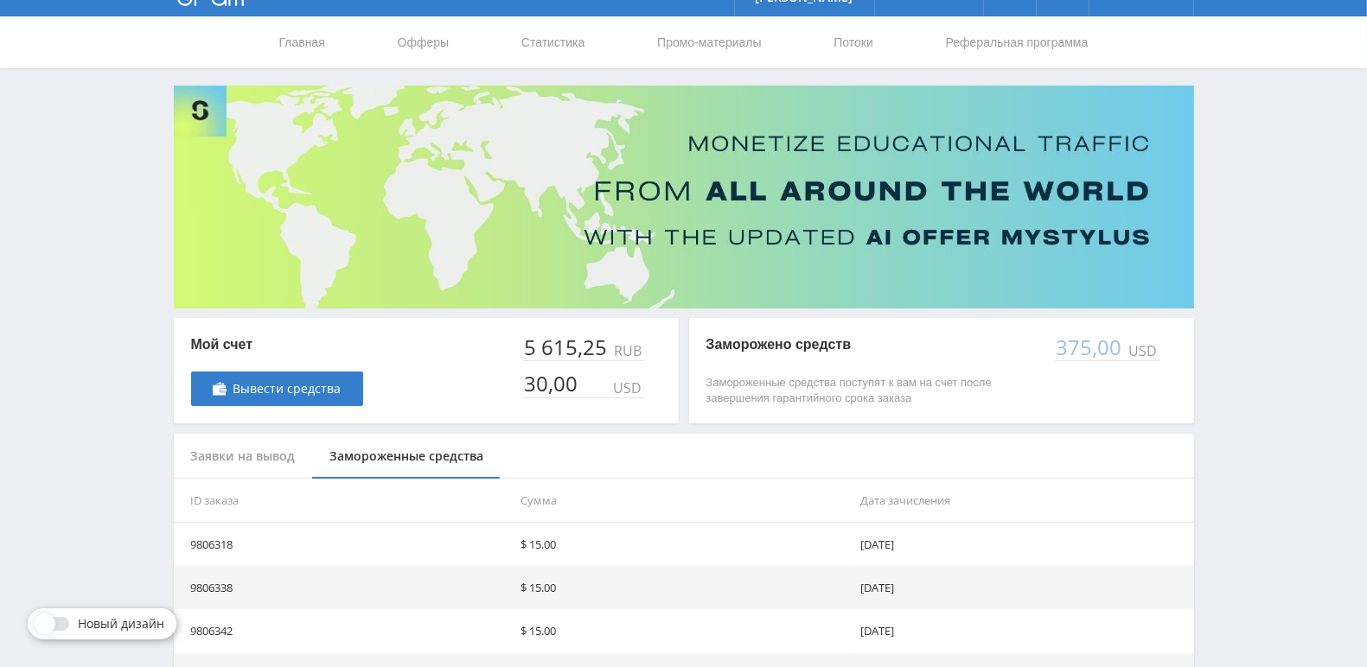
scroll to position [259, 0]
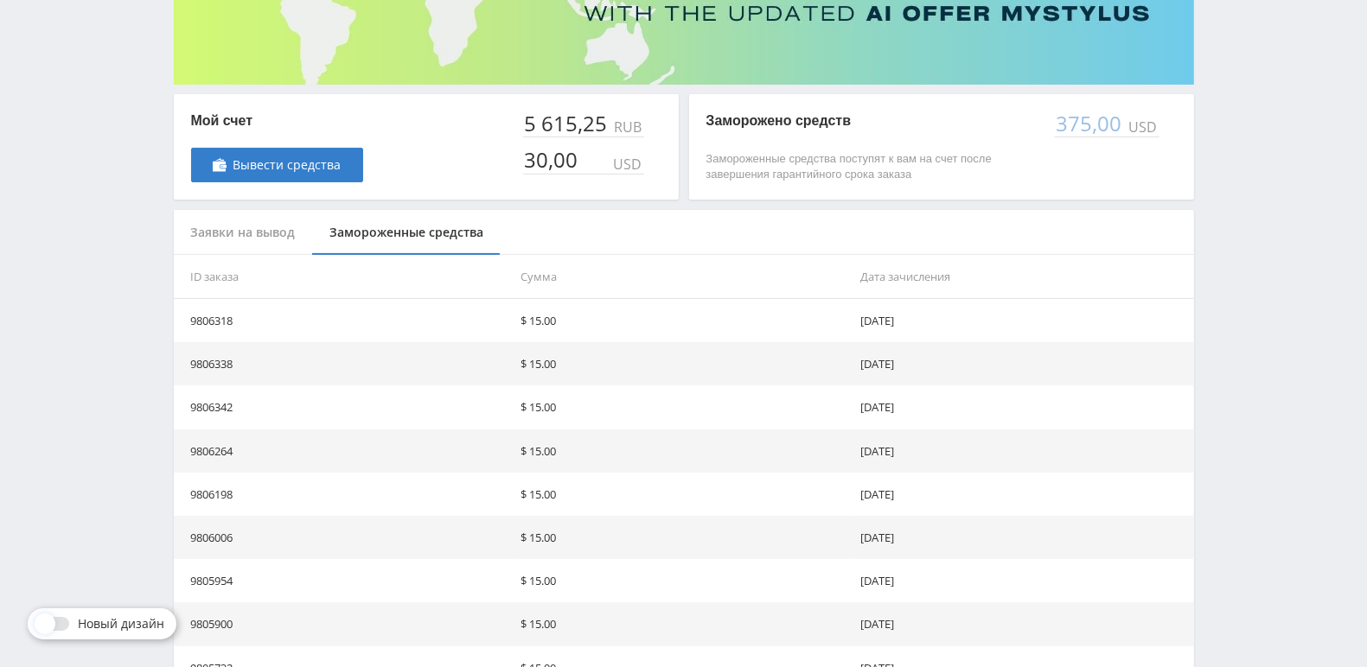
click at [254, 232] on div "Заявки на вывод" at bounding box center [243, 233] width 139 height 46
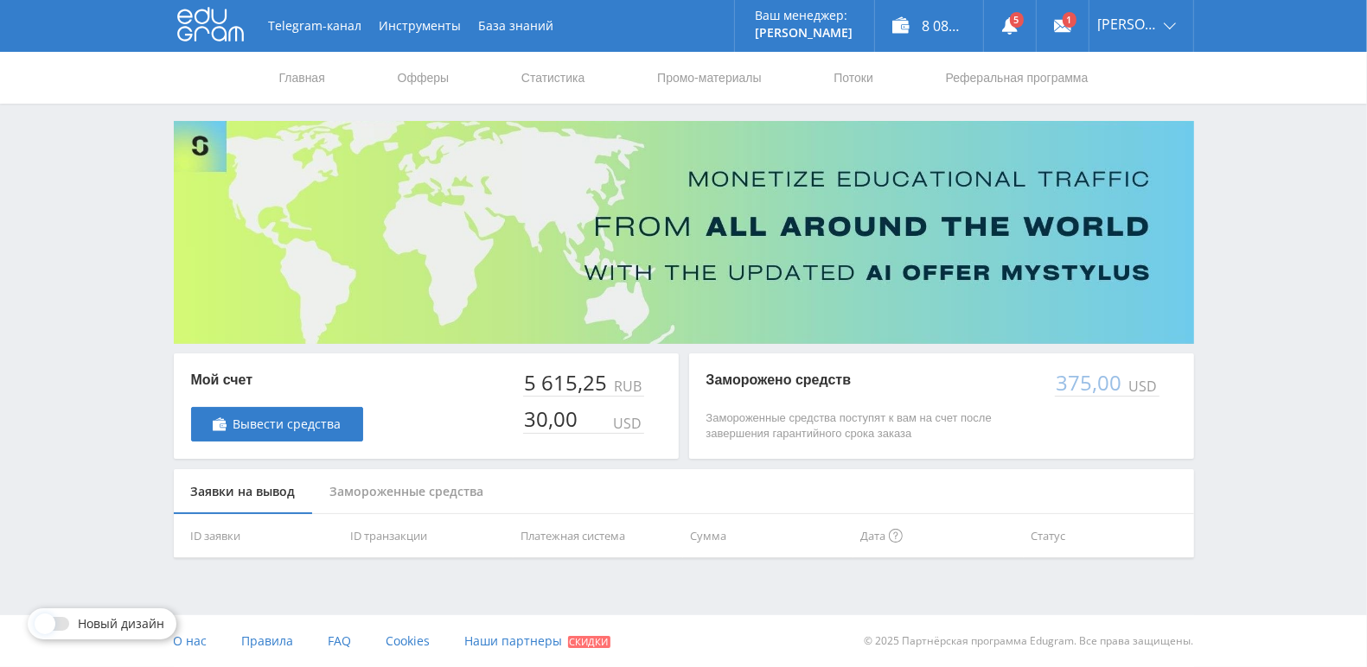
scroll to position [0, 0]
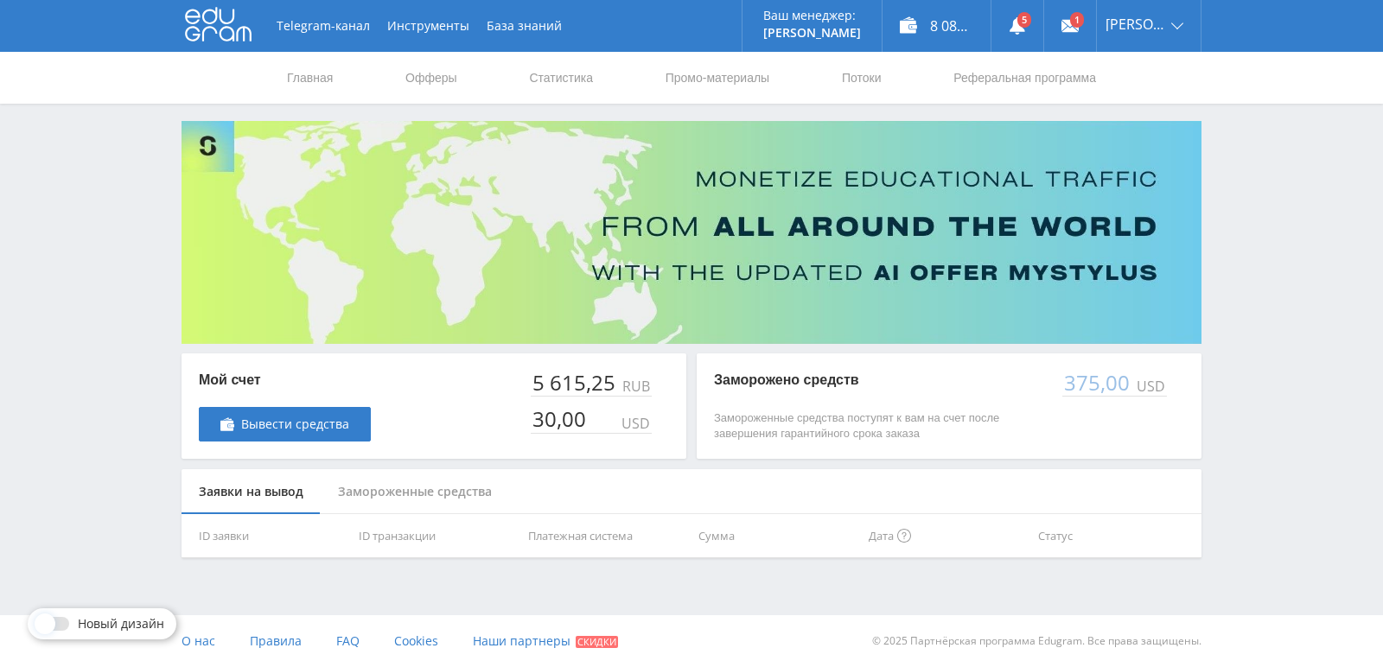
click at [385, 494] on div "Замороженные средства" at bounding box center [415, 492] width 188 height 46
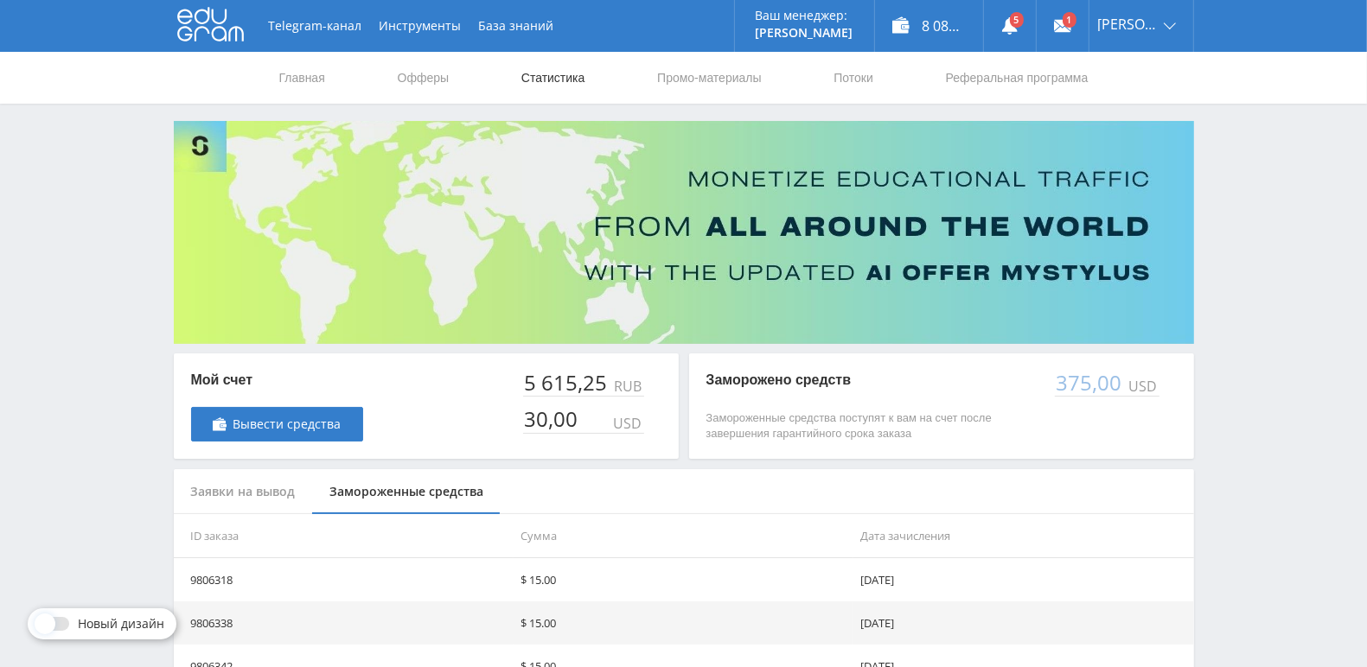
click at [564, 84] on link "Статистика" at bounding box center [553, 78] width 67 height 52
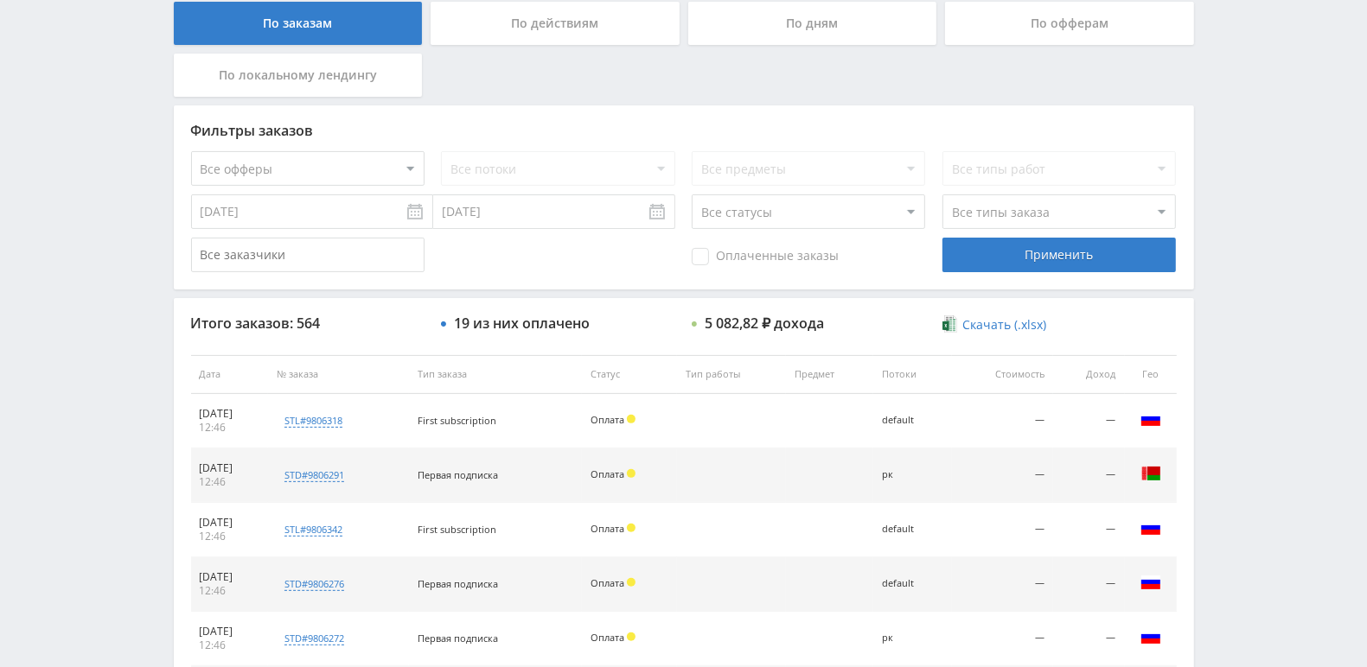
scroll to position [259, 0]
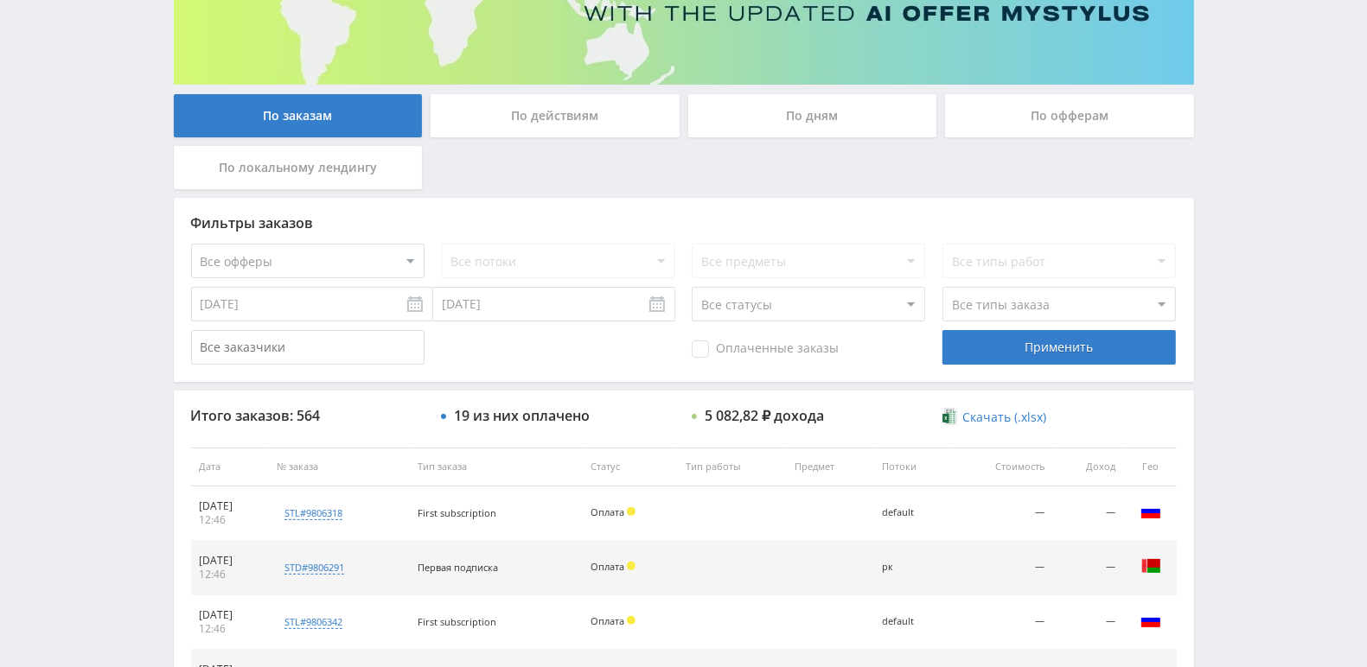
click at [542, 123] on div "По действиям" at bounding box center [554, 115] width 249 height 43
click at [0, 0] on input "По действиям" at bounding box center [0, 0] width 0 height 0
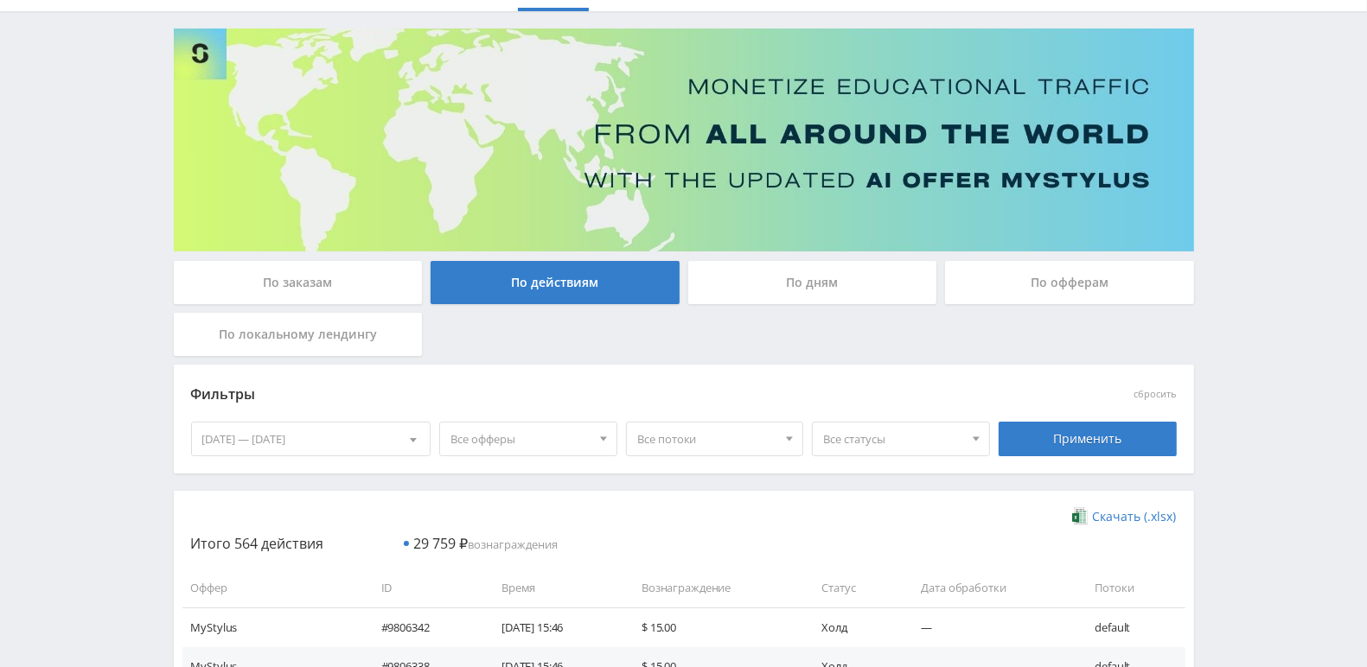
scroll to position [0, 0]
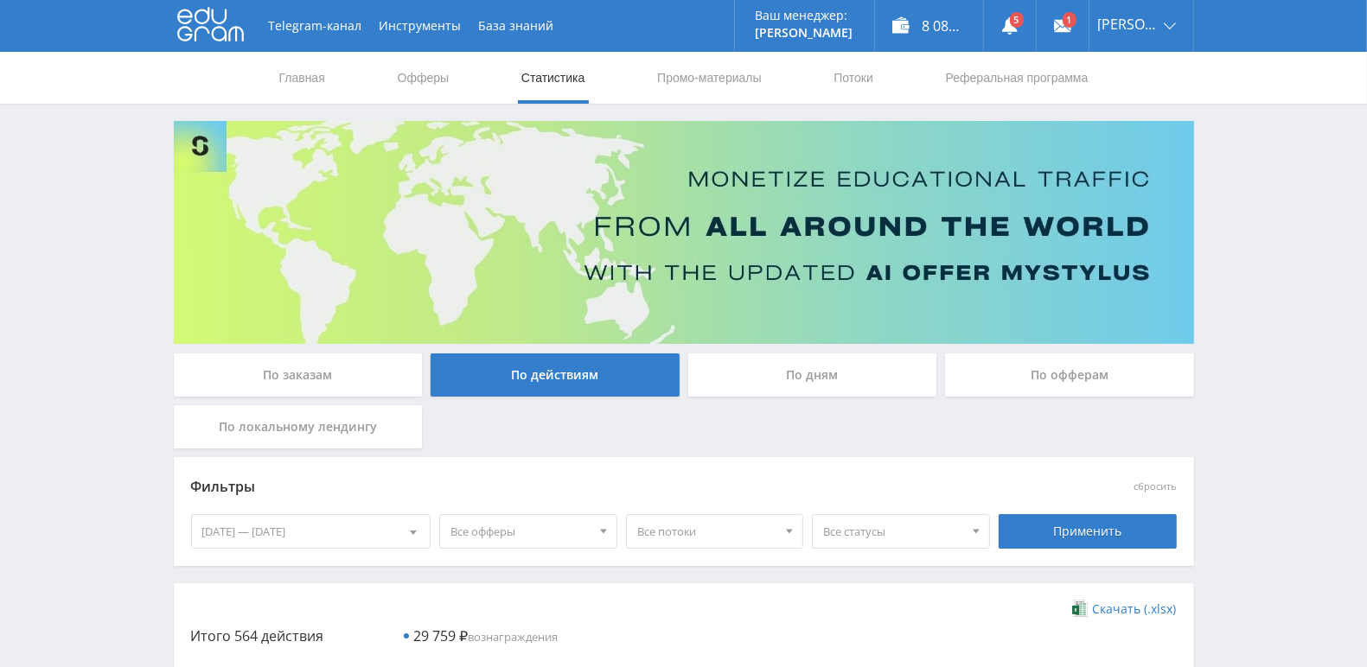
click at [807, 374] on div "По дням" at bounding box center [812, 375] width 249 height 43
click at [0, 0] on input "По дням" at bounding box center [0, 0] width 0 height 0
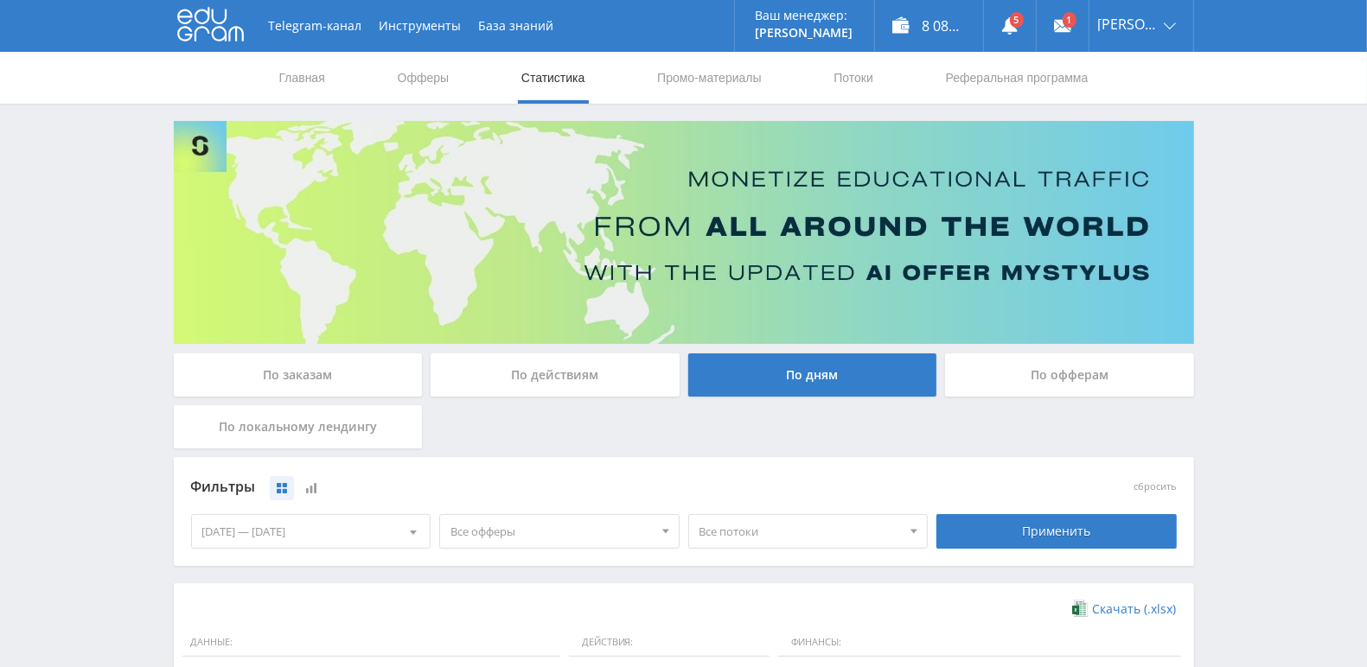
scroll to position [416, 0]
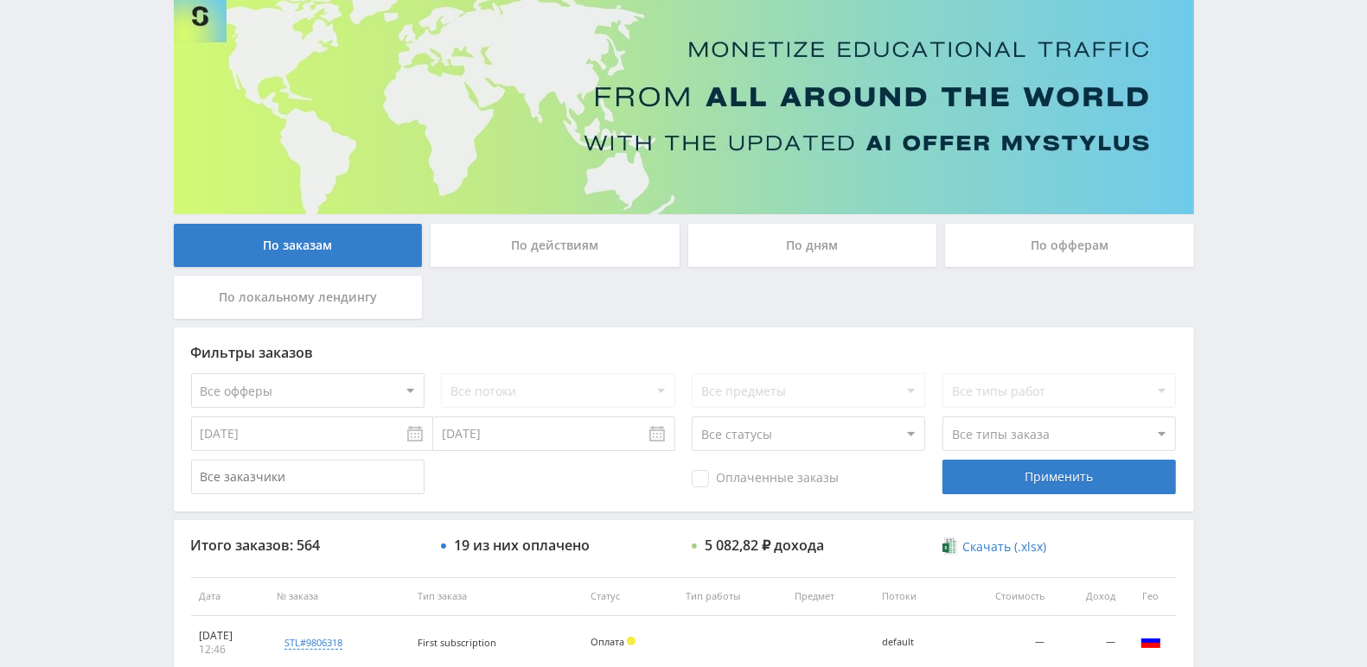
click at [794, 258] on div "По дням" at bounding box center [812, 245] width 249 height 43
click at [0, 0] on input "По дням" at bounding box center [0, 0] width 0 height 0
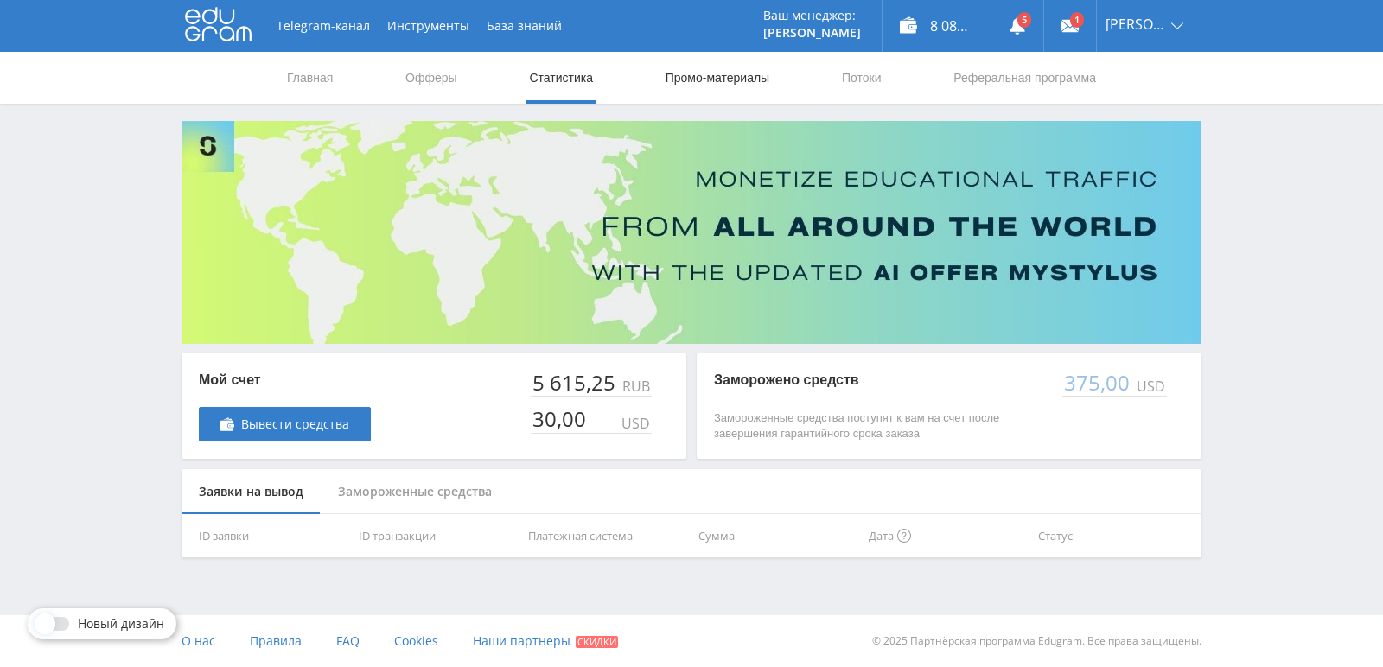
click at [705, 88] on link "Промо-материалы" at bounding box center [717, 78] width 107 height 52
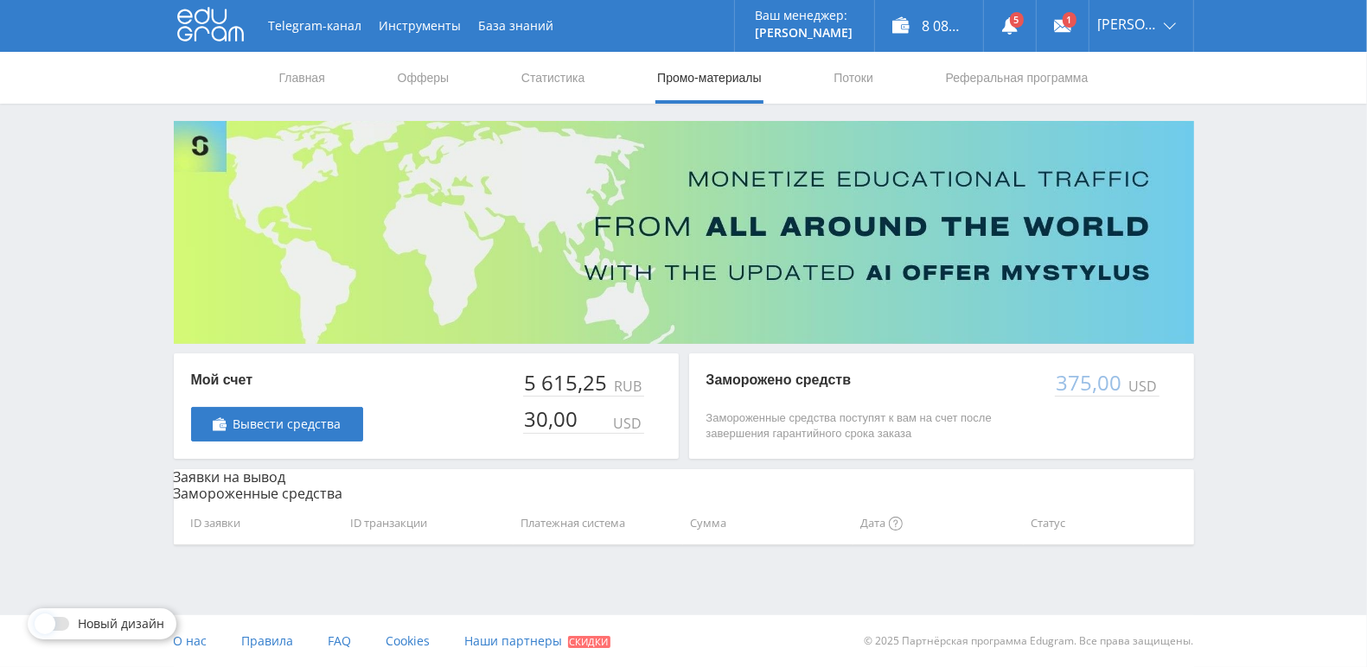
select select "376"
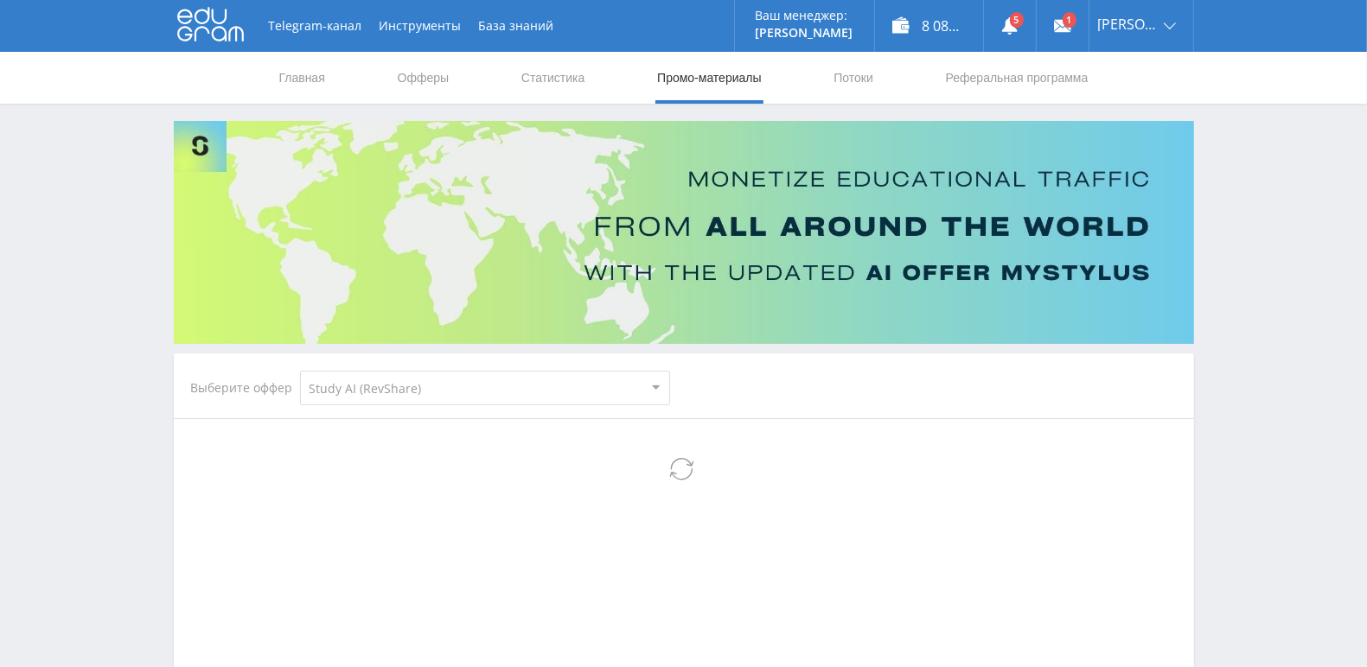
select select "376"
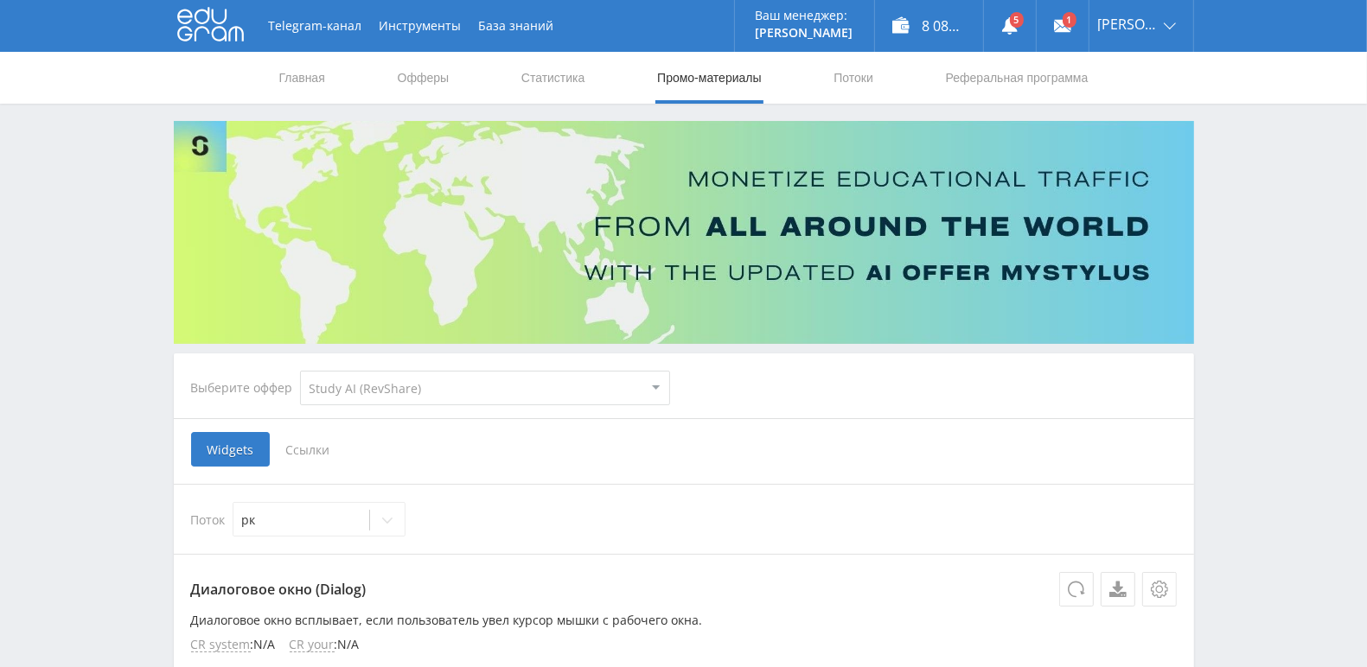
click at [199, 22] on icon at bounding box center [210, 24] width 67 height 35
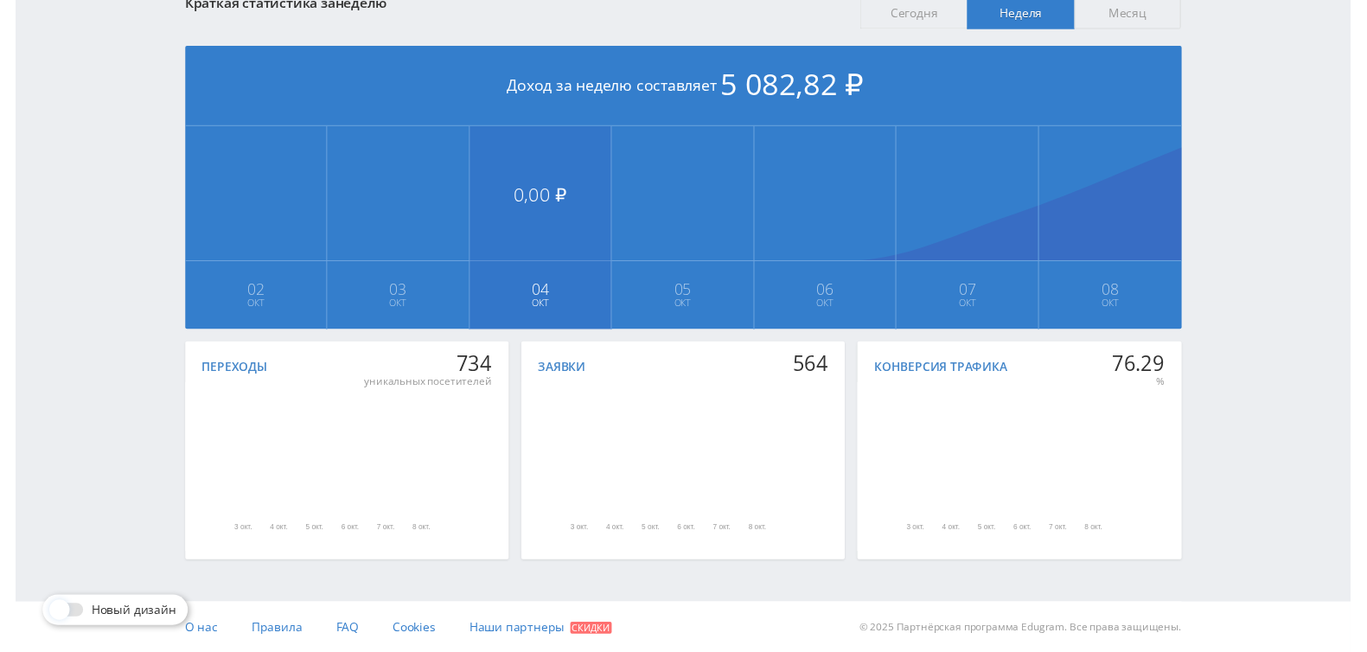
scroll to position [99, 0]
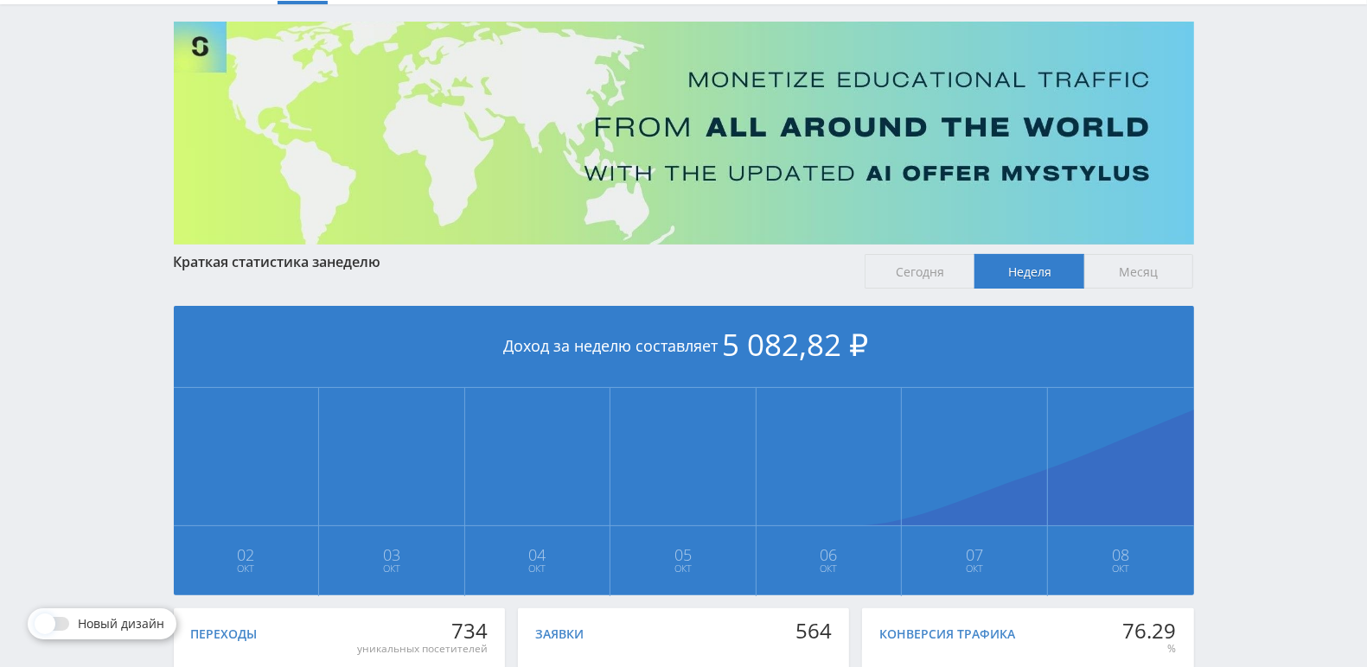
click at [932, 280] on span "Сегодня" at bounding box center [919, 271] width 110 height 35
click at [0, 0] on input "Сегодня" at bounding box center [0, 0] width 0 height 0
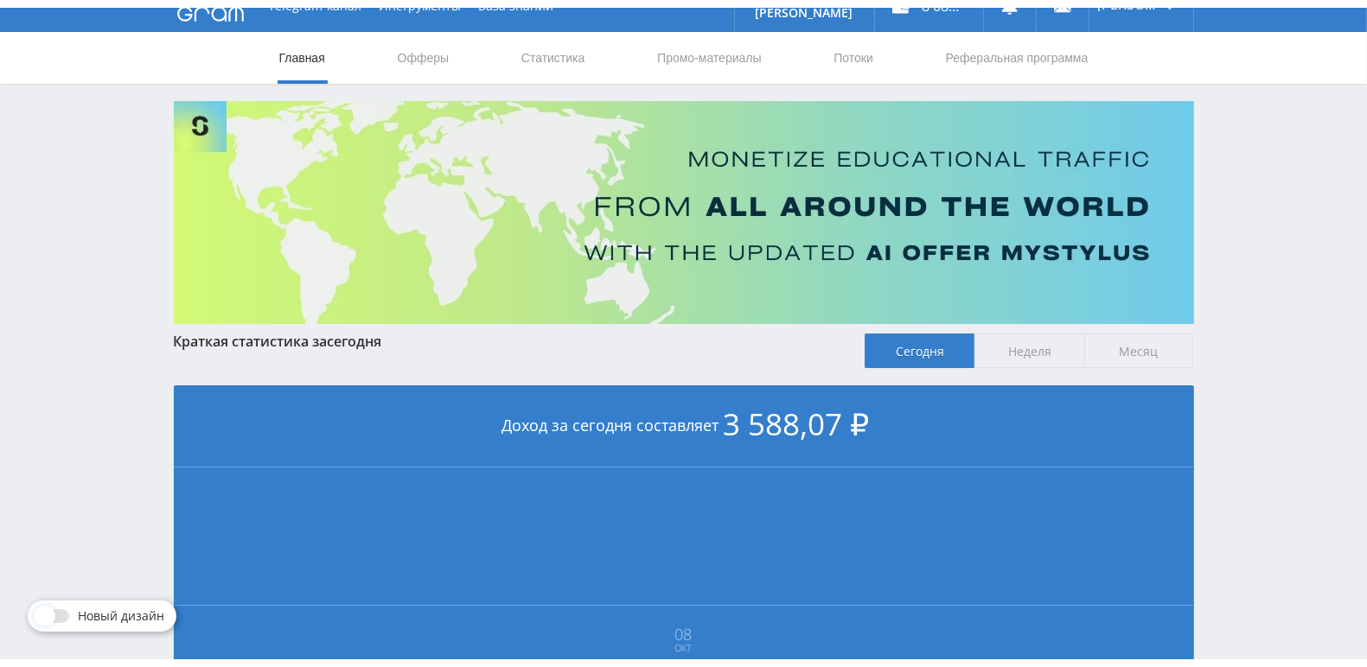
scroll to position [0, 0]
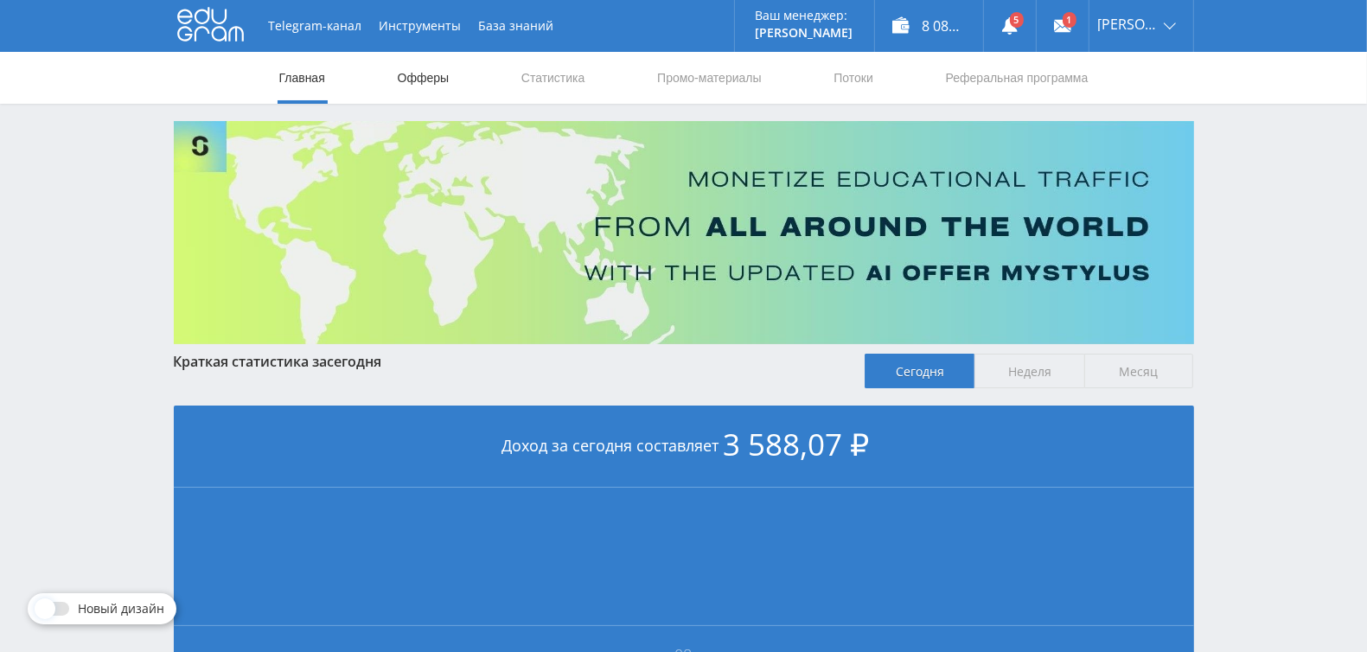
click at [441, 80] on link "Офферы" at bounding box center [423, 78] width 55 height 52
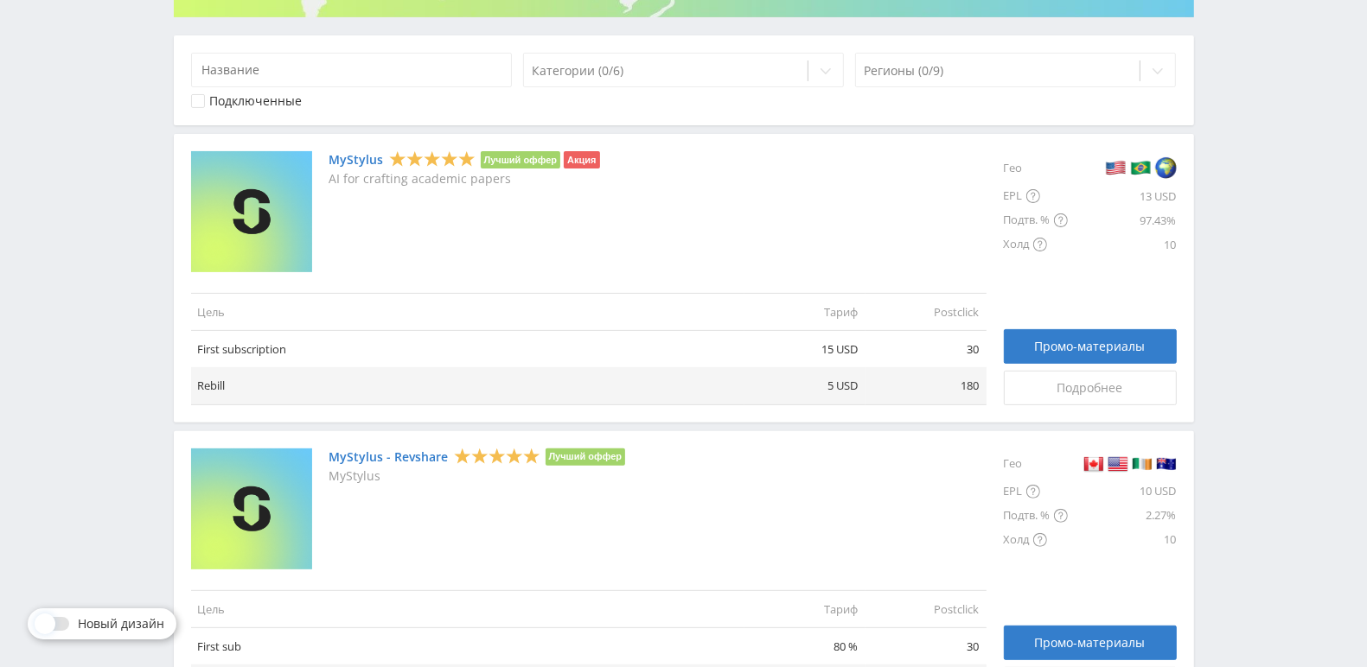
scroll to position [367, 0]
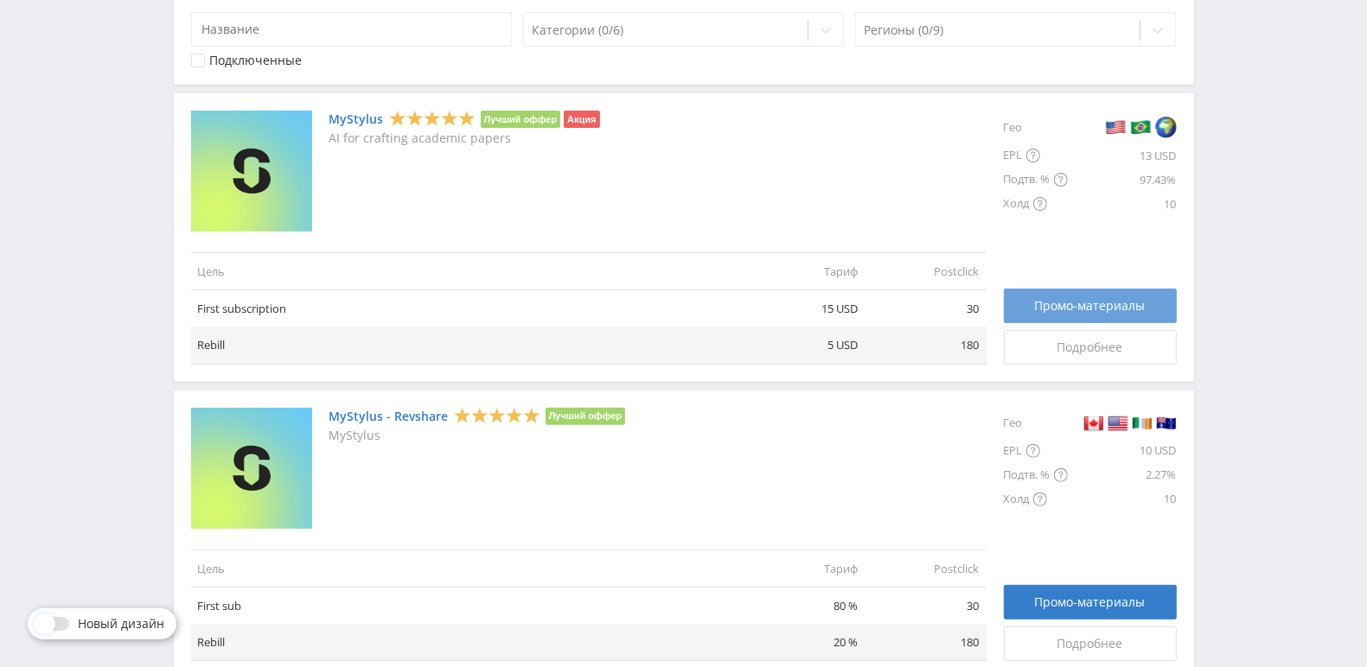
click at [1060, 303] on span "Промо-материалы" at bounding box center [1090, 306] width 111 height 14
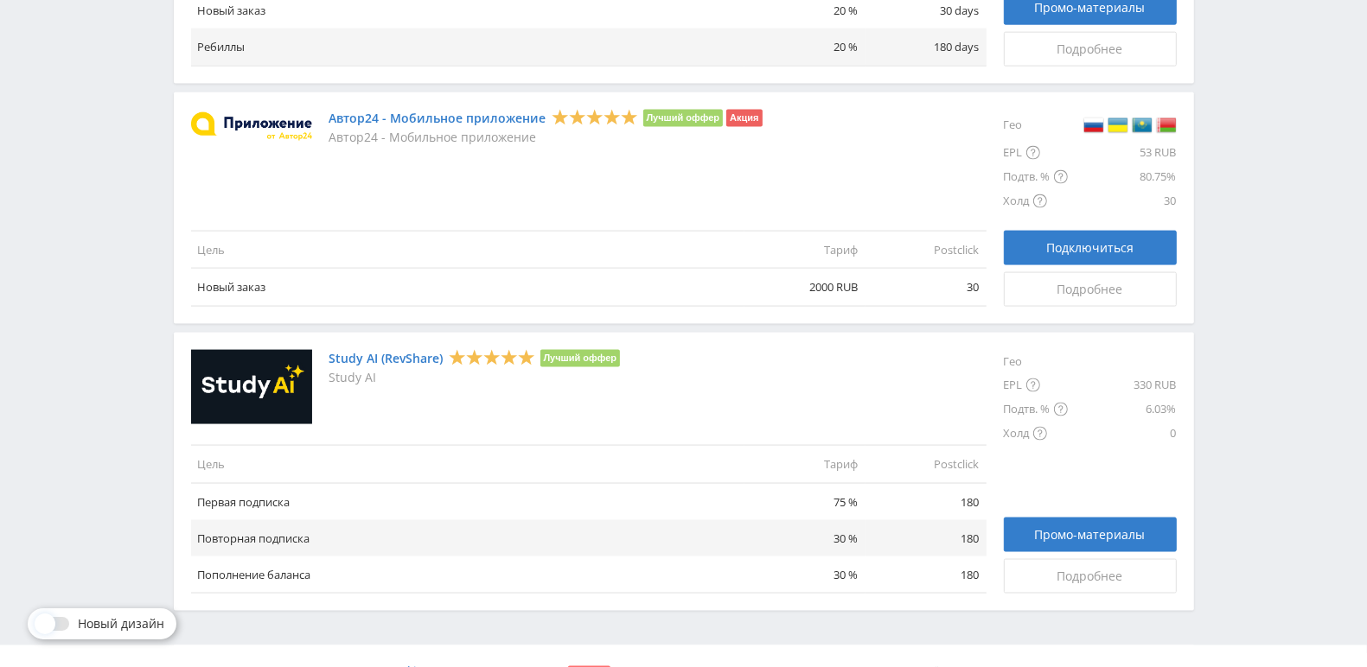
scroll to position [2008, 0]
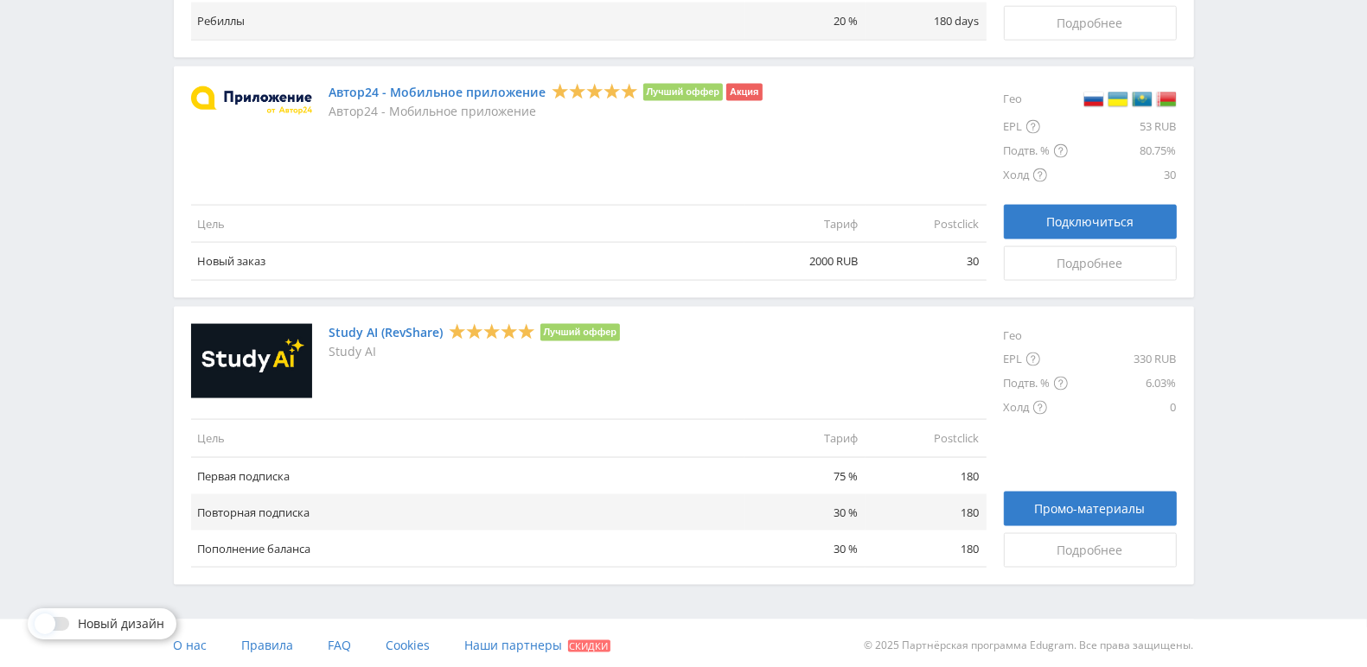
click at [61, 622] on div at bounding box center [53, 624] width 31 height 14
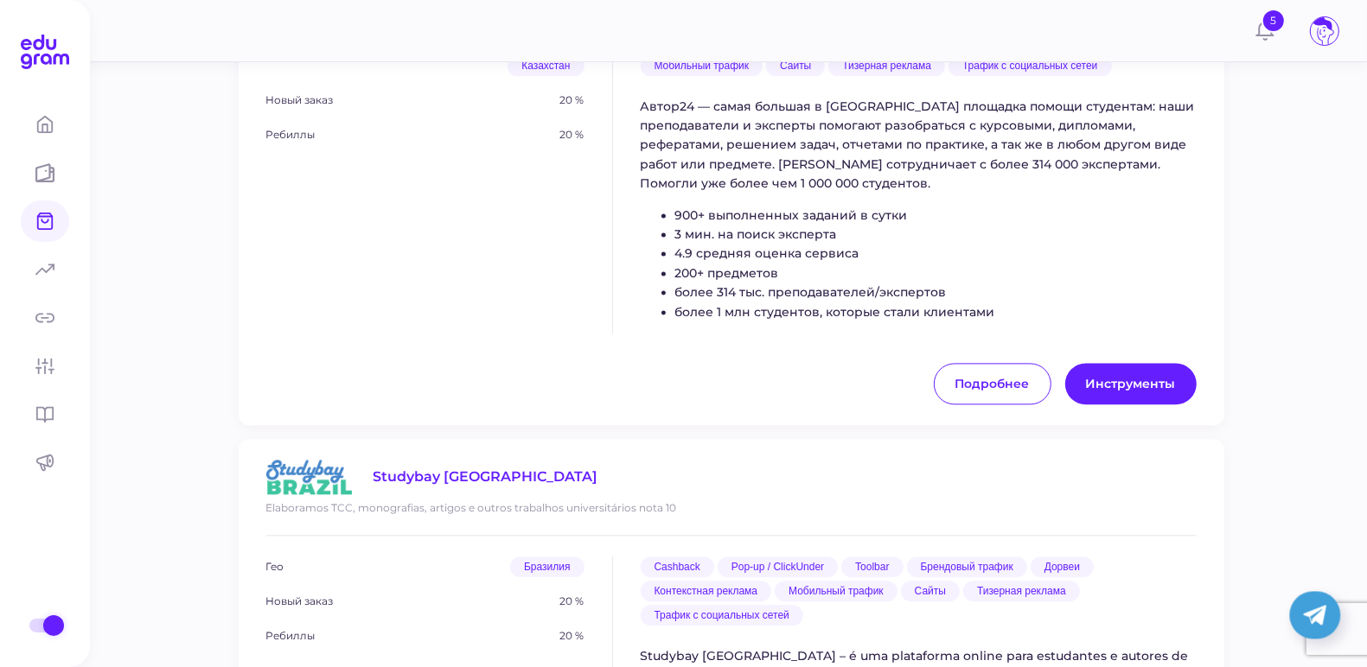
scroll to position [3411, 0]
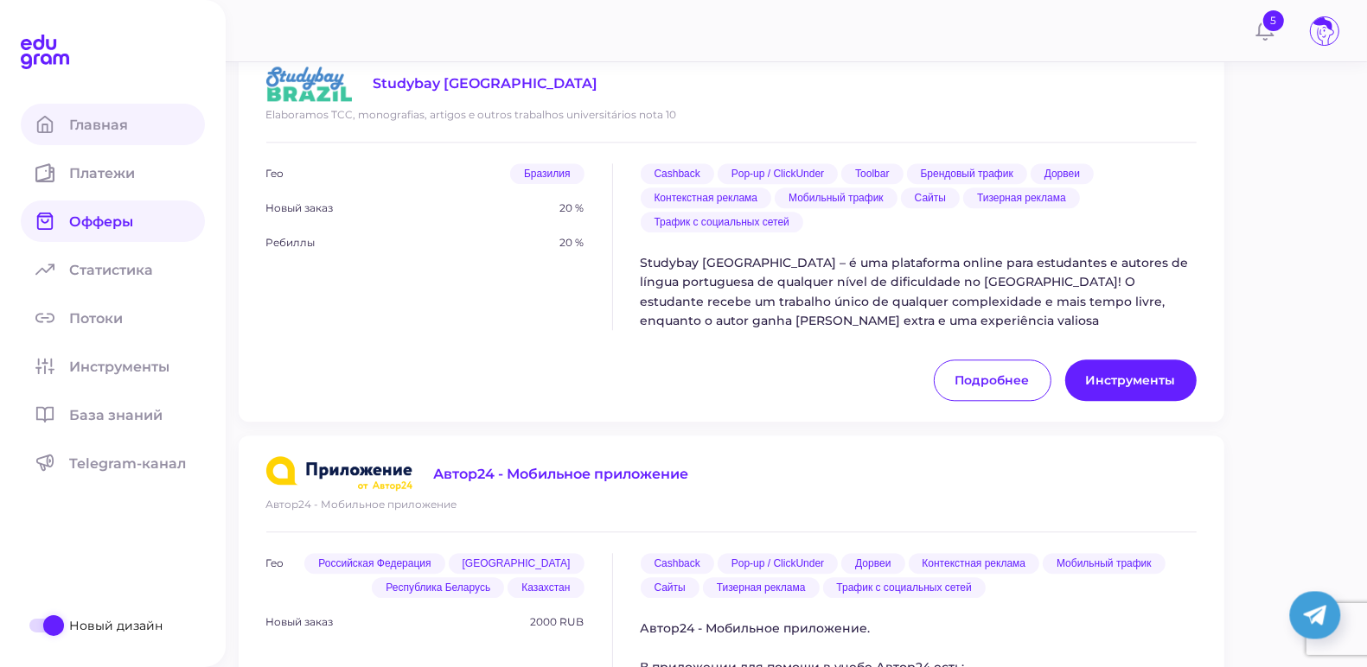
click at [114, 131] on span "Главная" at bounding box center [109, 125] width 80 height 16
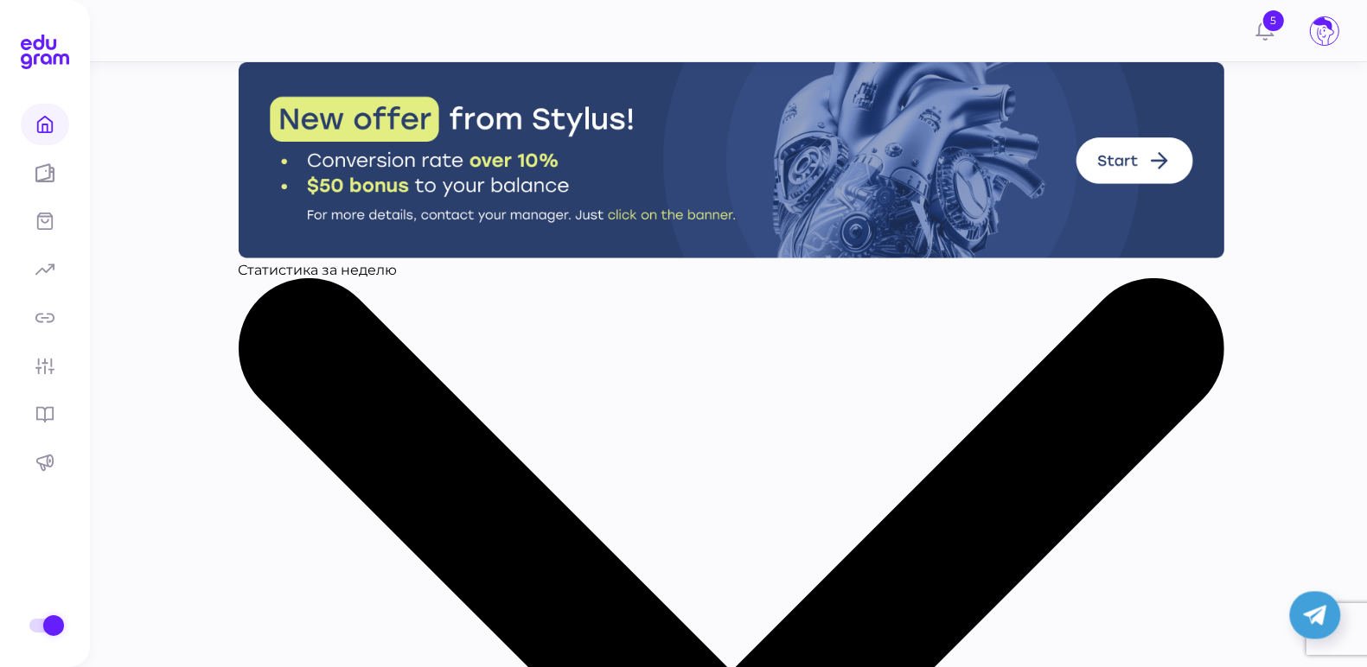
click at [1330, 25] on icon at bounding box center [1323, 31] width 21 height 28
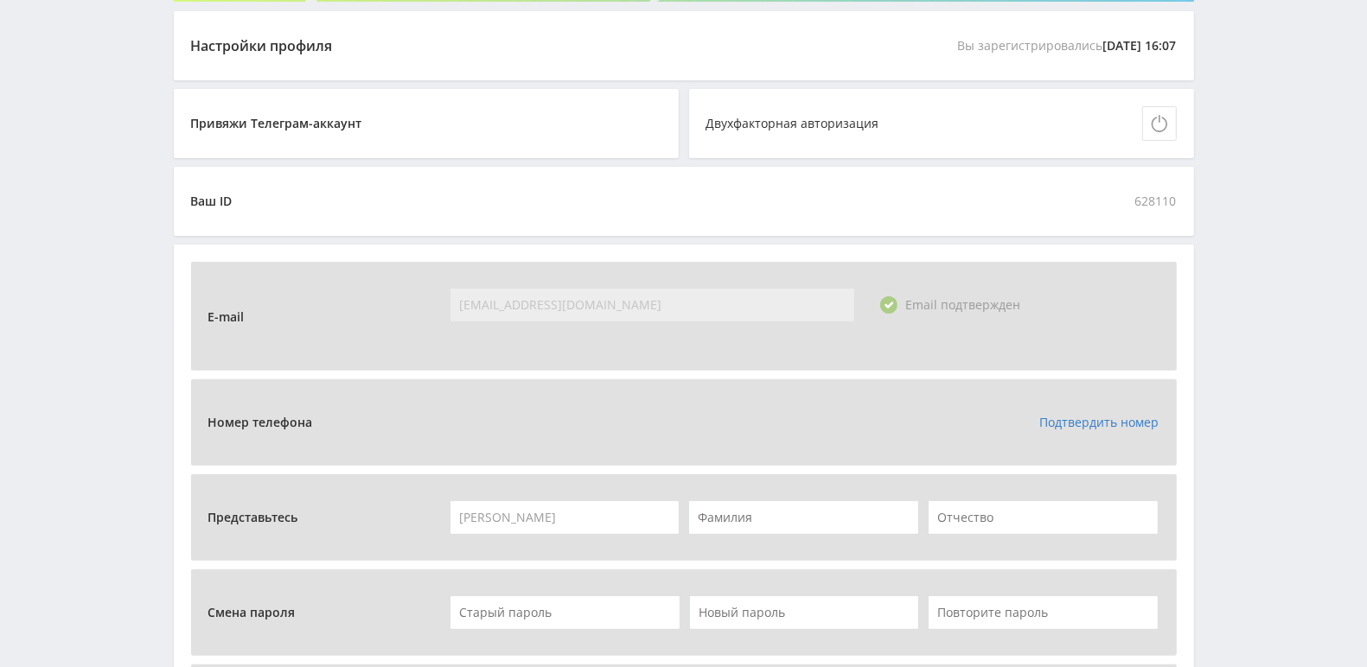
scroll to position [48, 0]
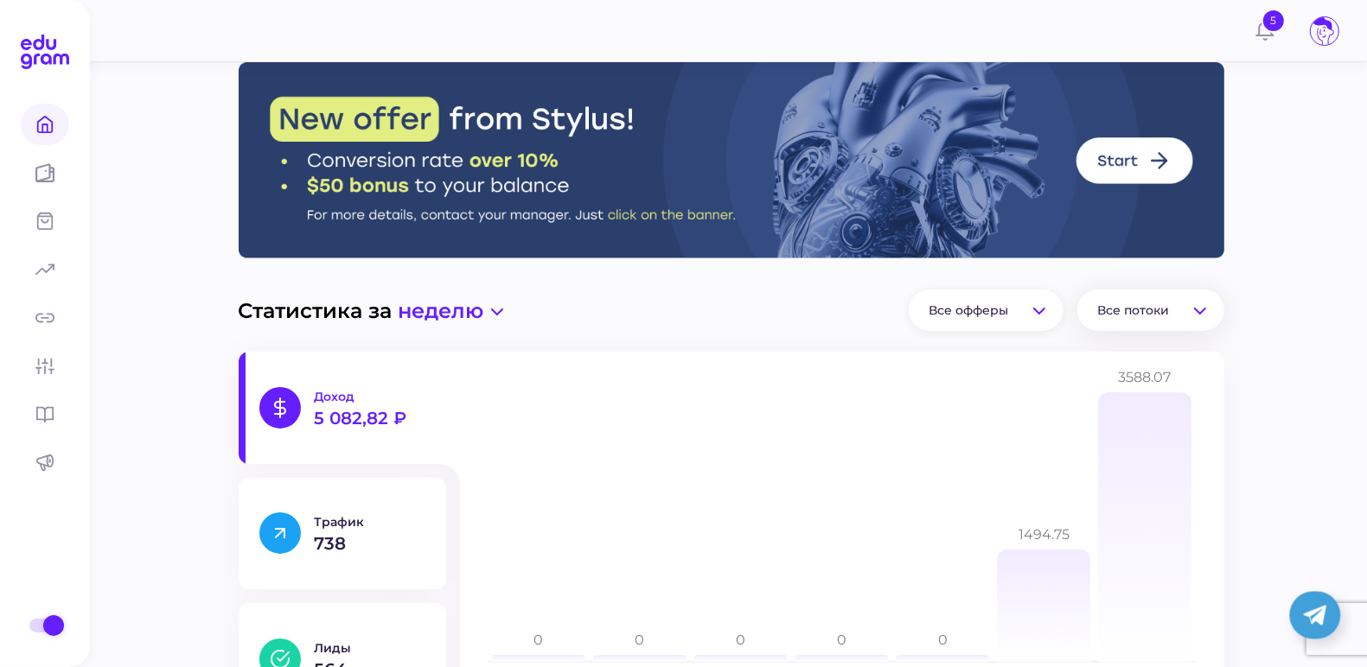
click at [1182, 316] on div "Все потоки" at bounding box center [1150, 310] width 147 height 41
click at [1294, 395] on div "Статистика за неделю Все офферы Выбрано 8 из 9 Доход 4 336,57 ₽ Трафик 515 Лиды…" at bounding box center [731, 614] width 1272 height 1228
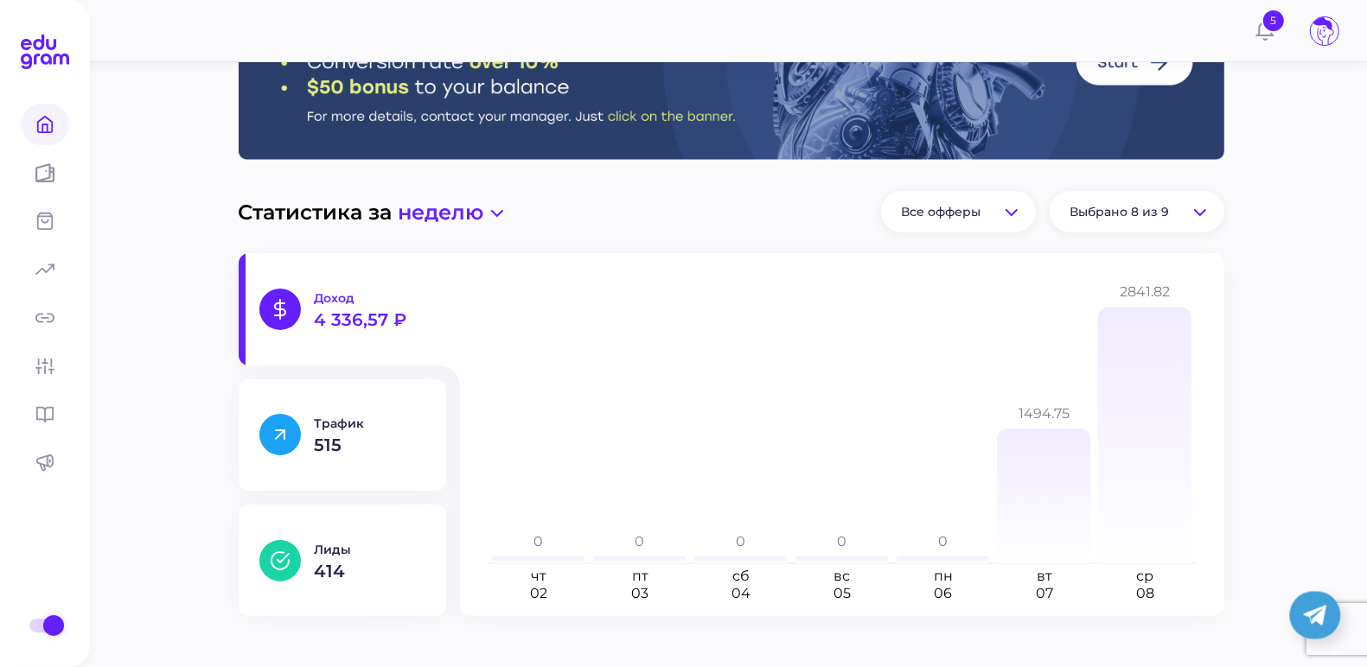
scroll to position [130, 0]
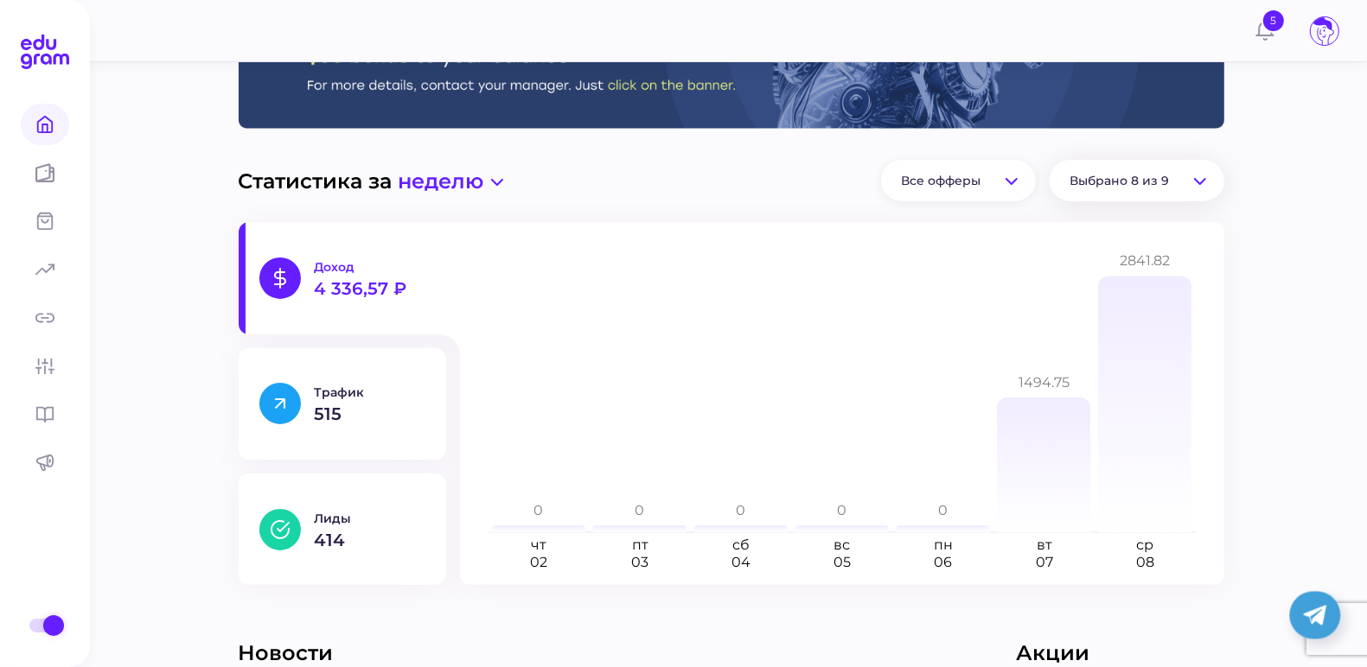
click at [1196, 184] on icon at bounding box center [1200, 181] width 12 height 7
click at [1255, 312] on div "Статистика за неделю Все офферы Выбрано 7 из 9 Доход 2 467,57 ₽ Трафик 41 Лиды …" at bounding box center [731, 516] width 1089 height 1166
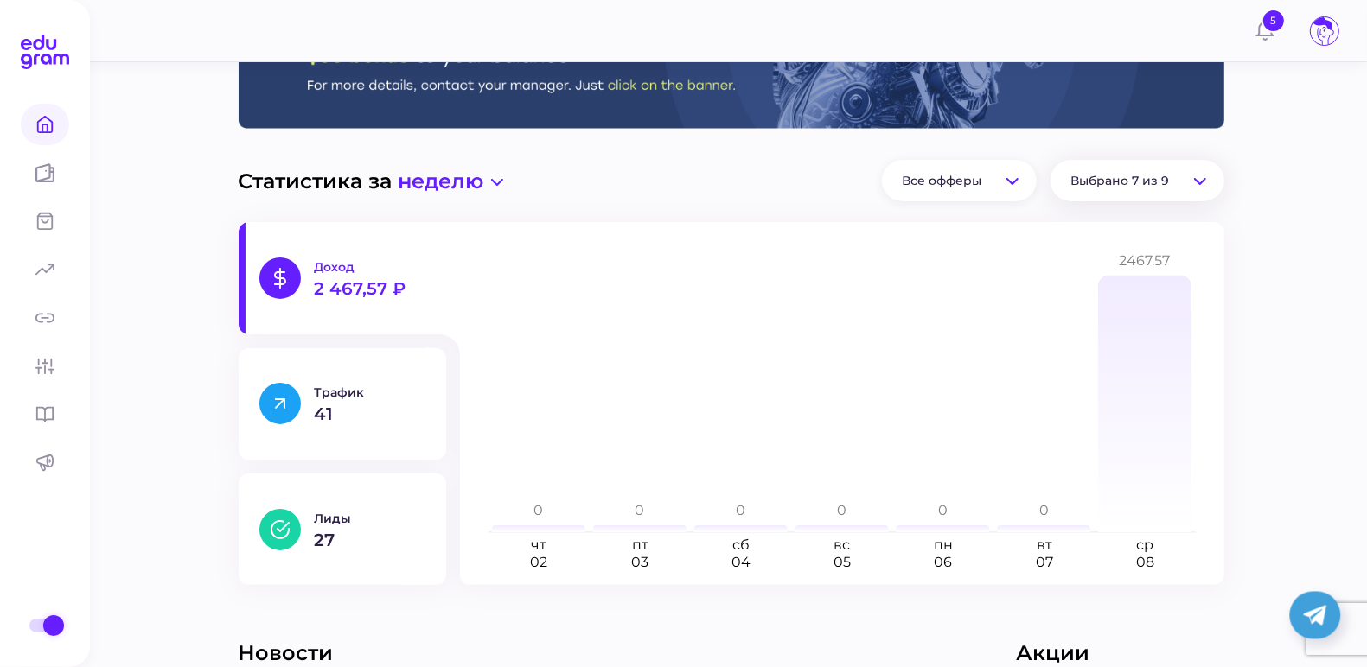
click at [1207, 179] on div "Выбрано 7 из 9" at bounding box center [1137, 180] width 174 height 41
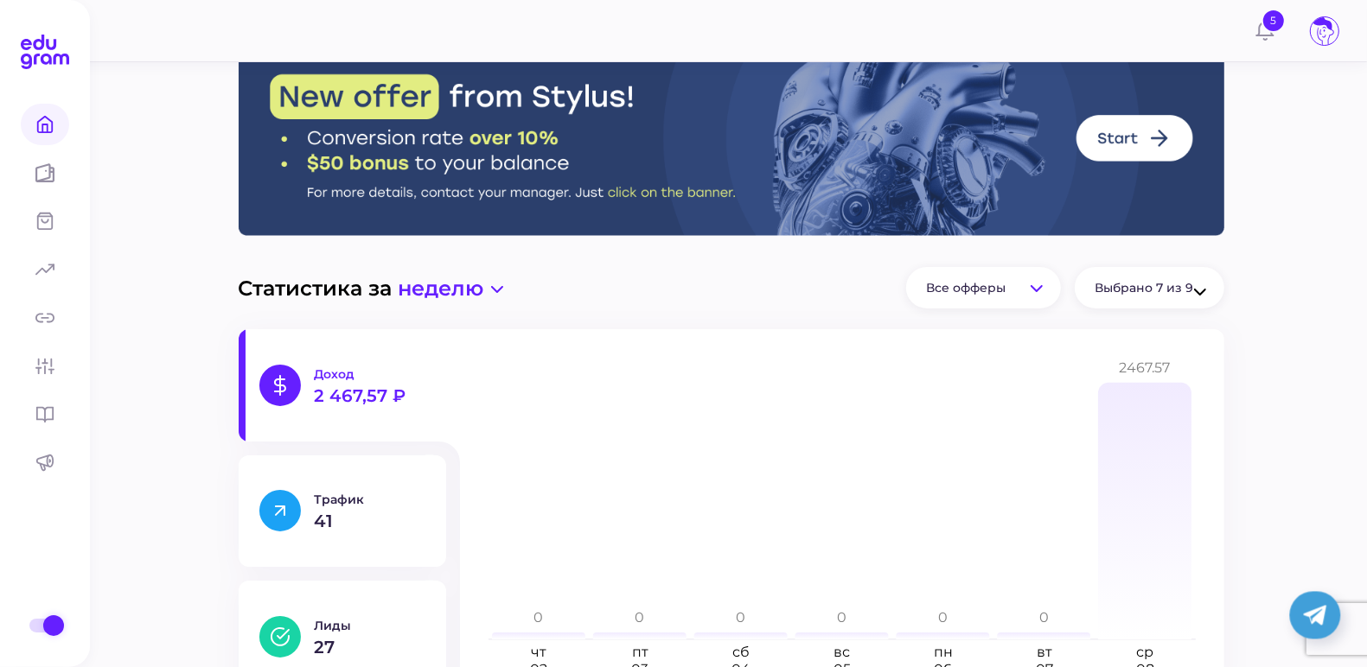
scroll to position [0, 0]
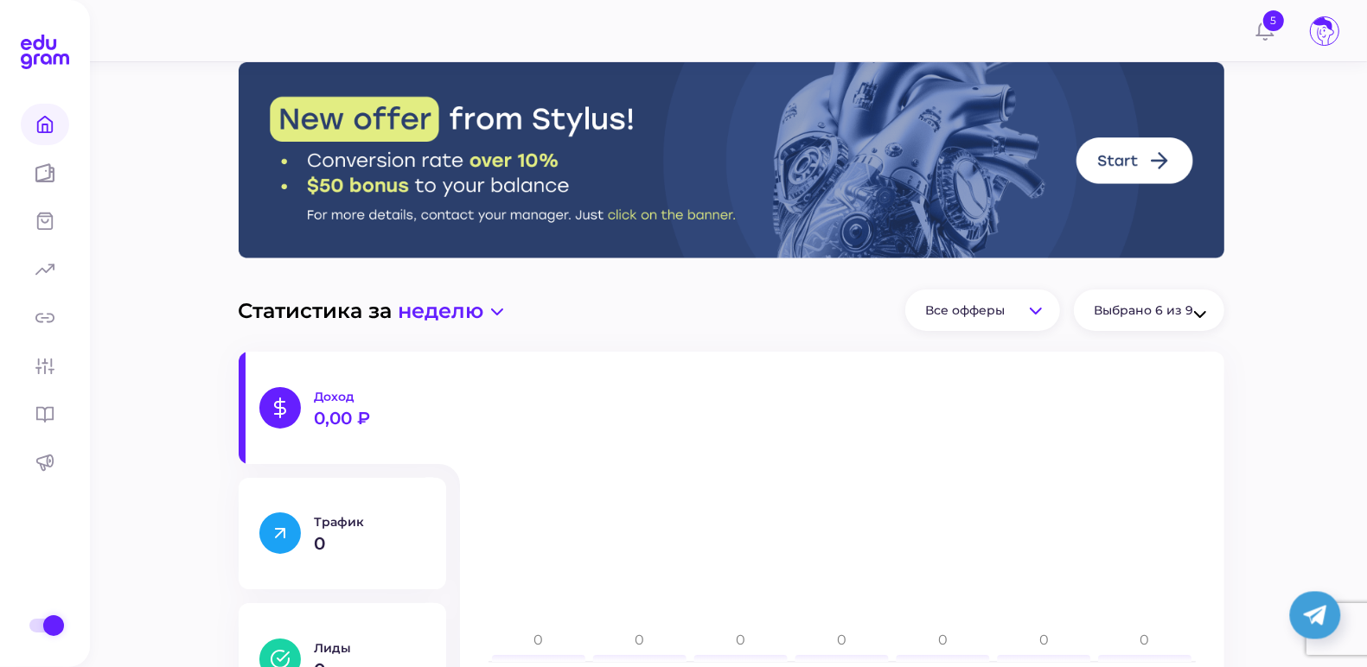
click at [1270, 365] on div "Статистика за неделю Все офферы Выбрано 6 из 9 Доход 0,00 ₽ Трафик 0 Лиды 0 чт …" at bounding box center [731, 645] width 1089 height 1166
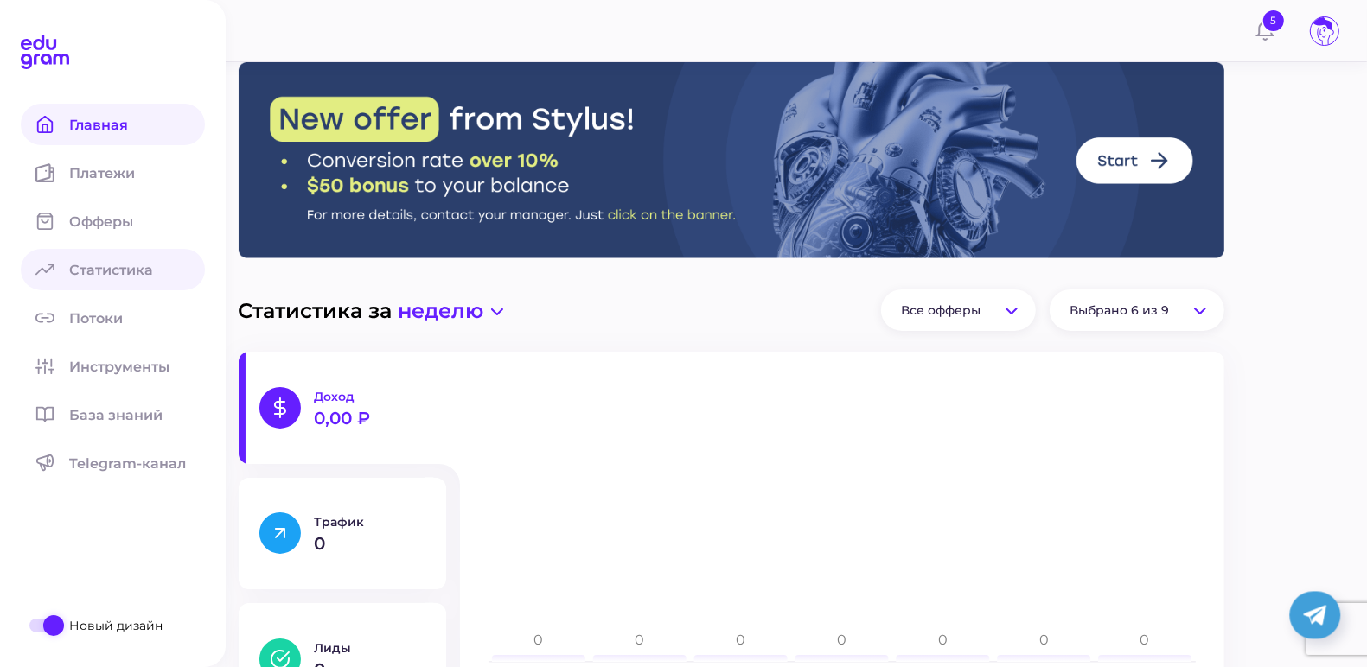
click at [86, 265] on span "Статистика" at bounding box center [121, 270] width 105 height 16
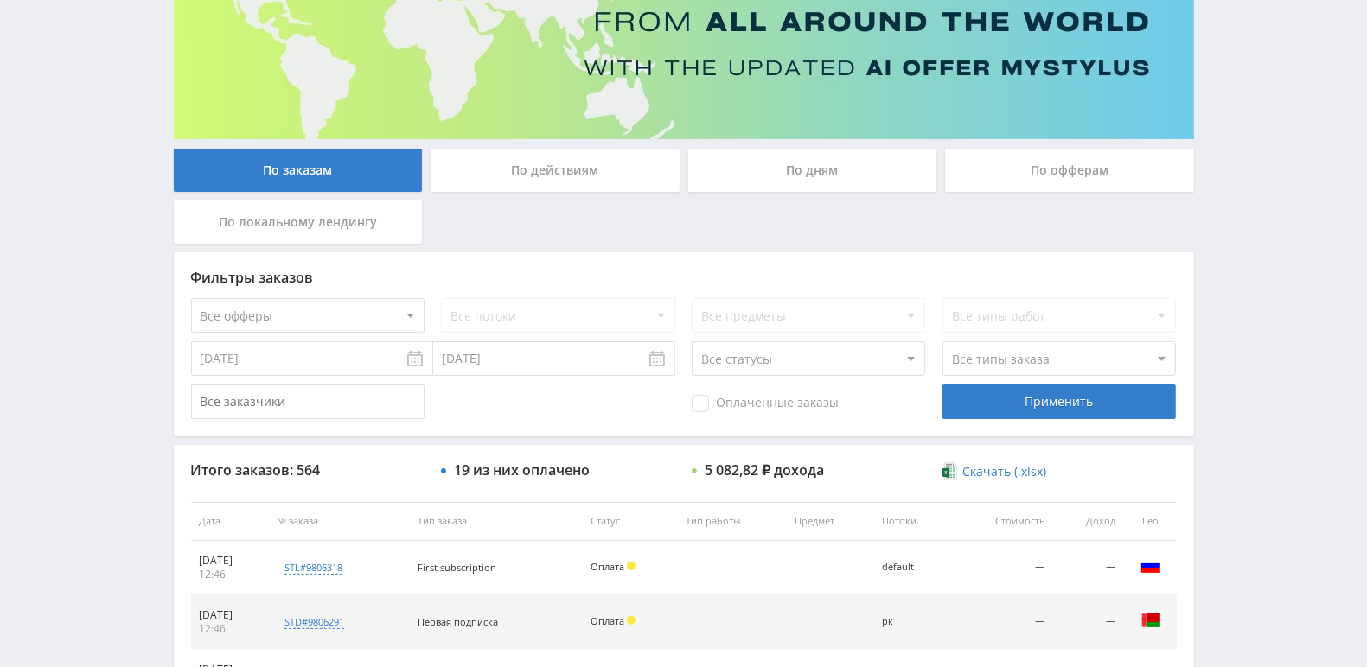
scroll to position [8, 0]
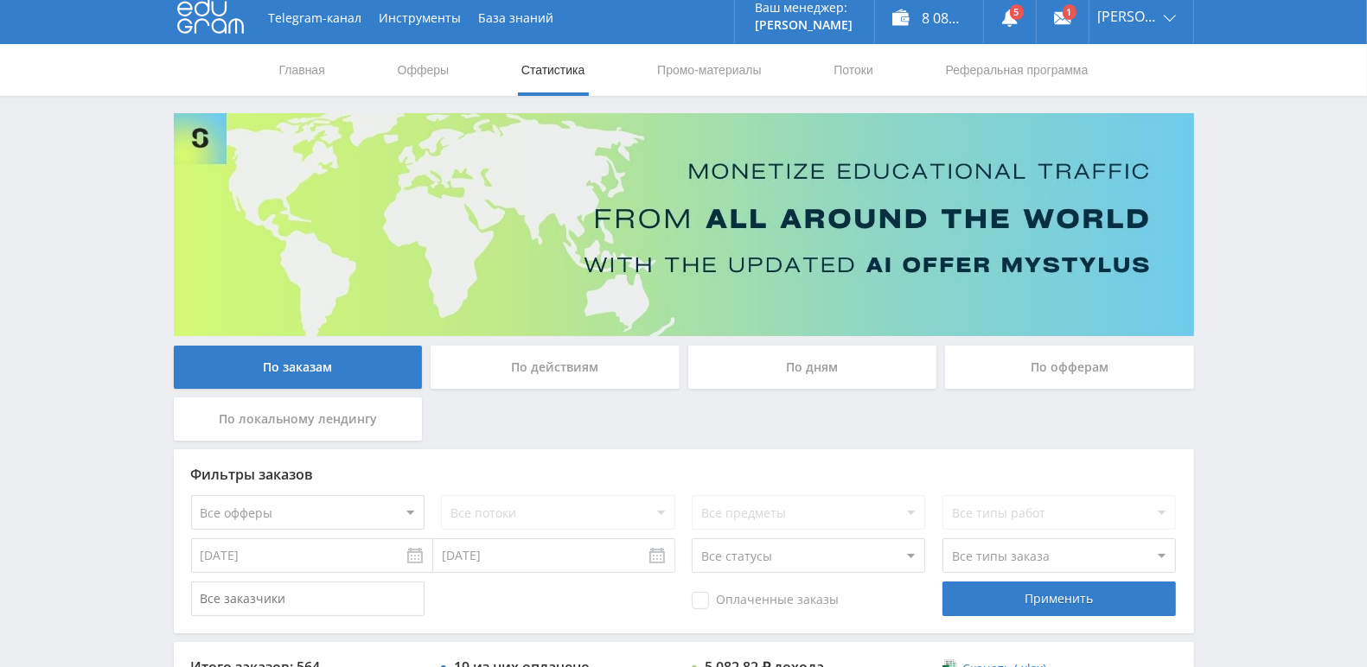
click at [769, 368] on div "По дням" at bounding box center [812, 367] width 249 height 43
click at [0, 0] on input "По дням" at bounding box center [0, 0] width 0 height 0
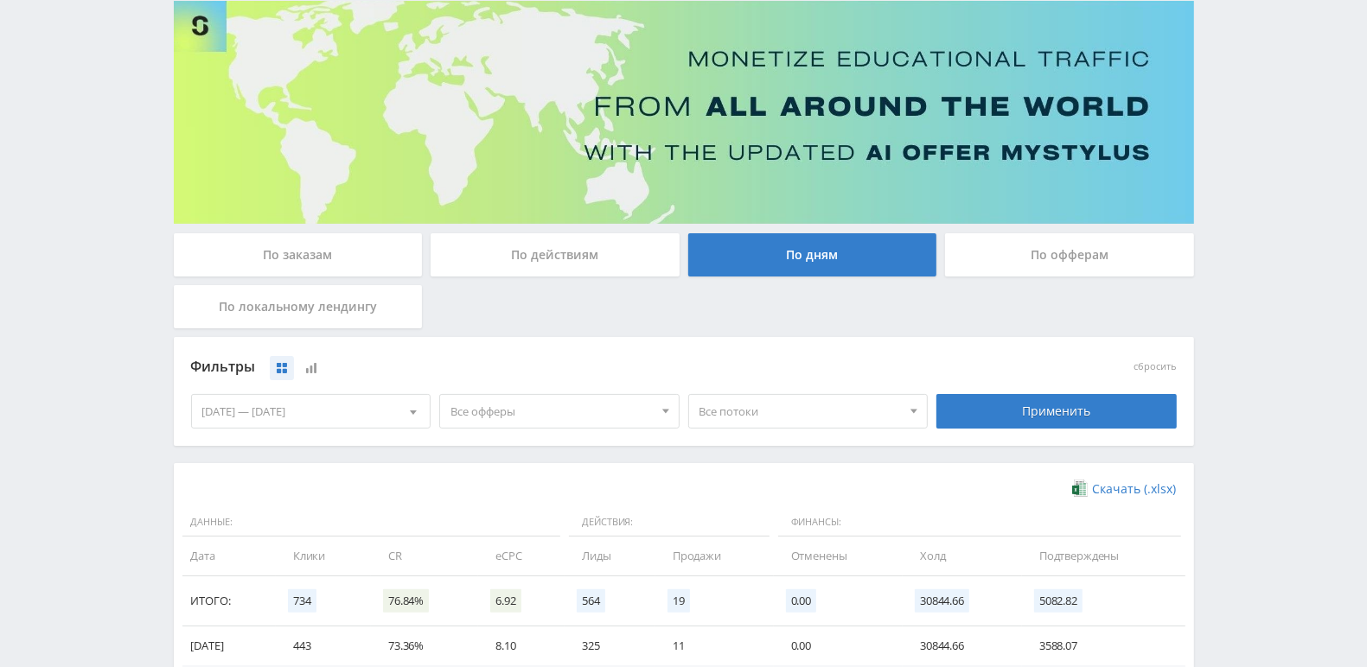
scroll to position [0, 0]
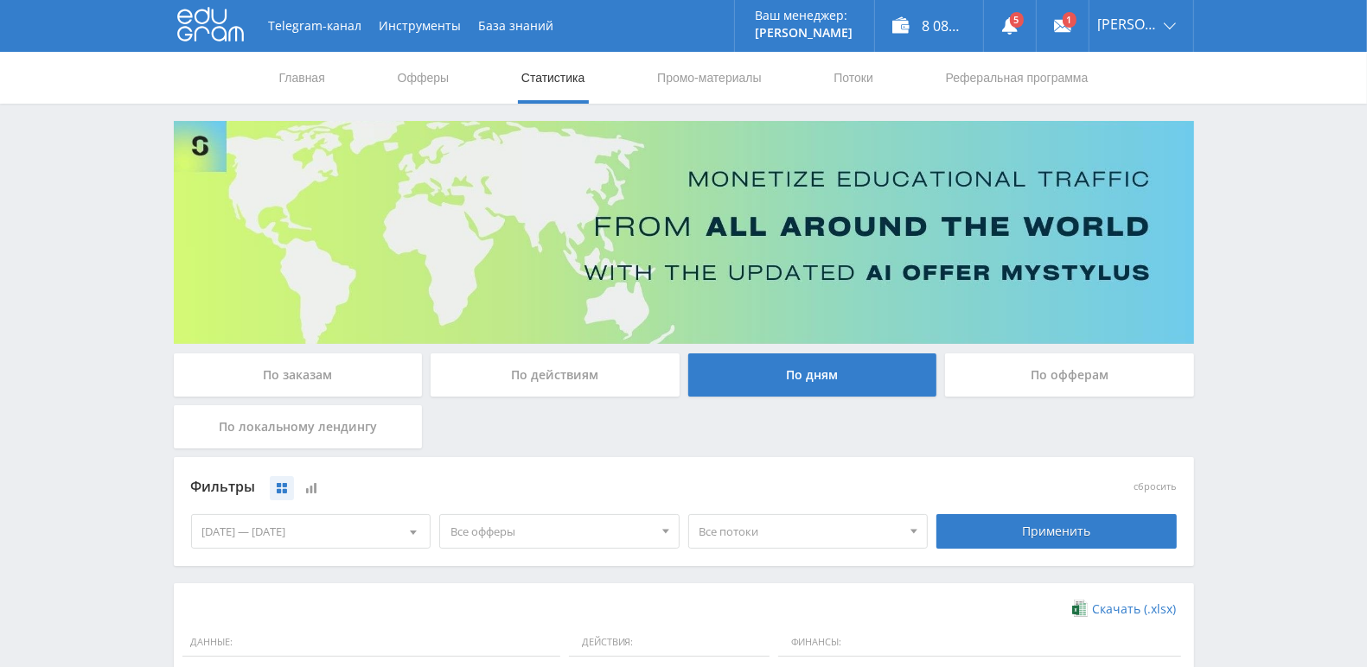
click at [258, 372] on div "По заказам" at bounding box center [298, 375] width 249 height 43
click at [0, 0] on input "По заказам" at bounding box center [0, 0] width 0 height 0
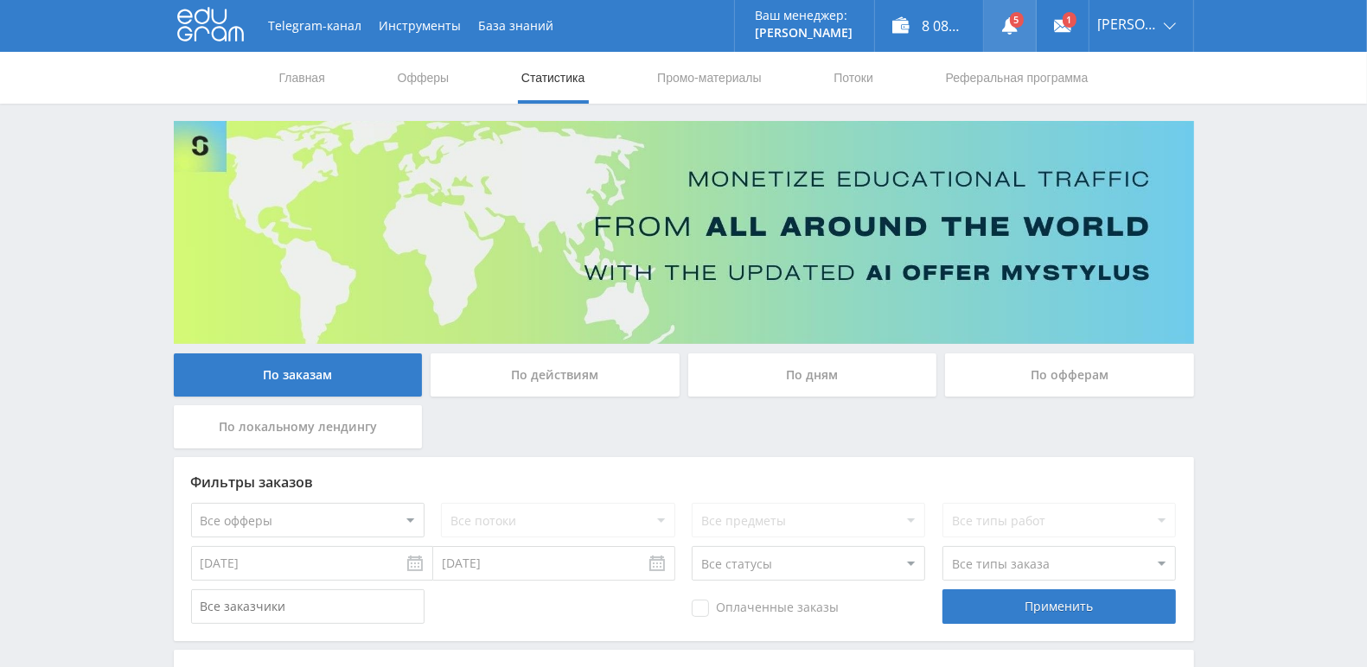
click at [1017, 30] on use at bounding box center [1010, 25] width 16 height 17
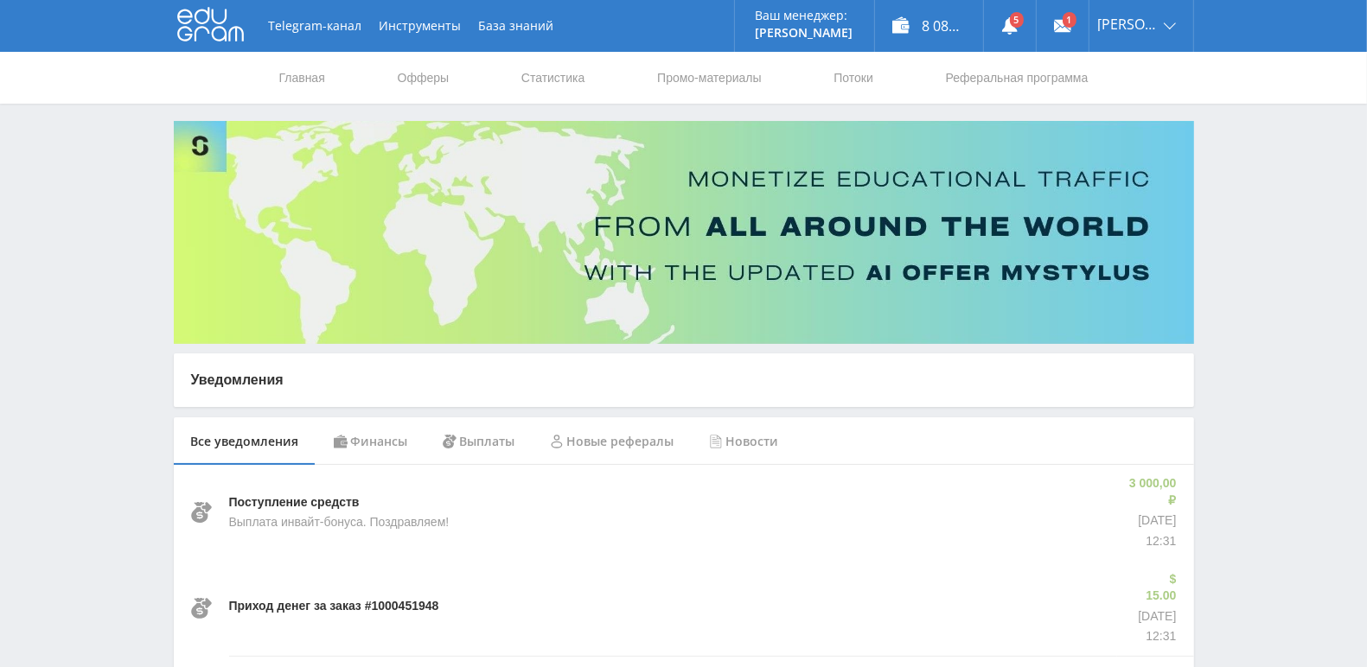
click at [230, 30] on use at bounding box center [210, 25] width 67 height 34
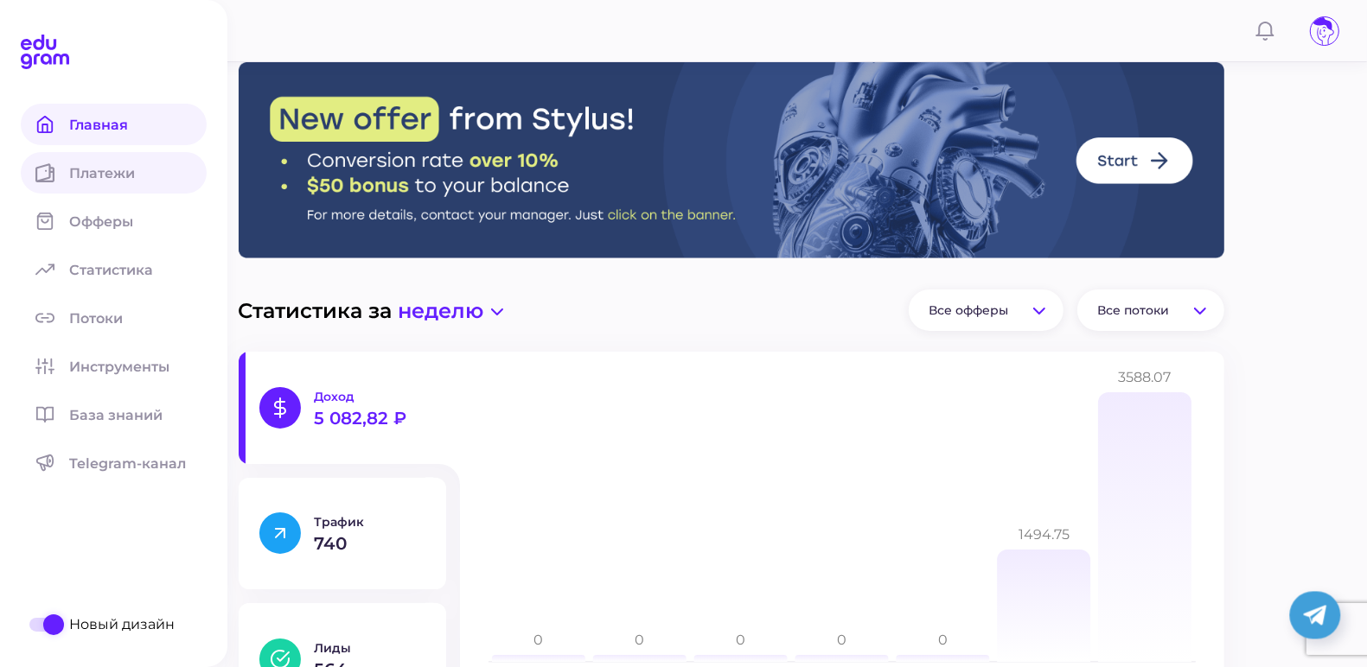
click at [114, 175] on span "Платежи" at bounding box center [112, 173] width 86 height 16
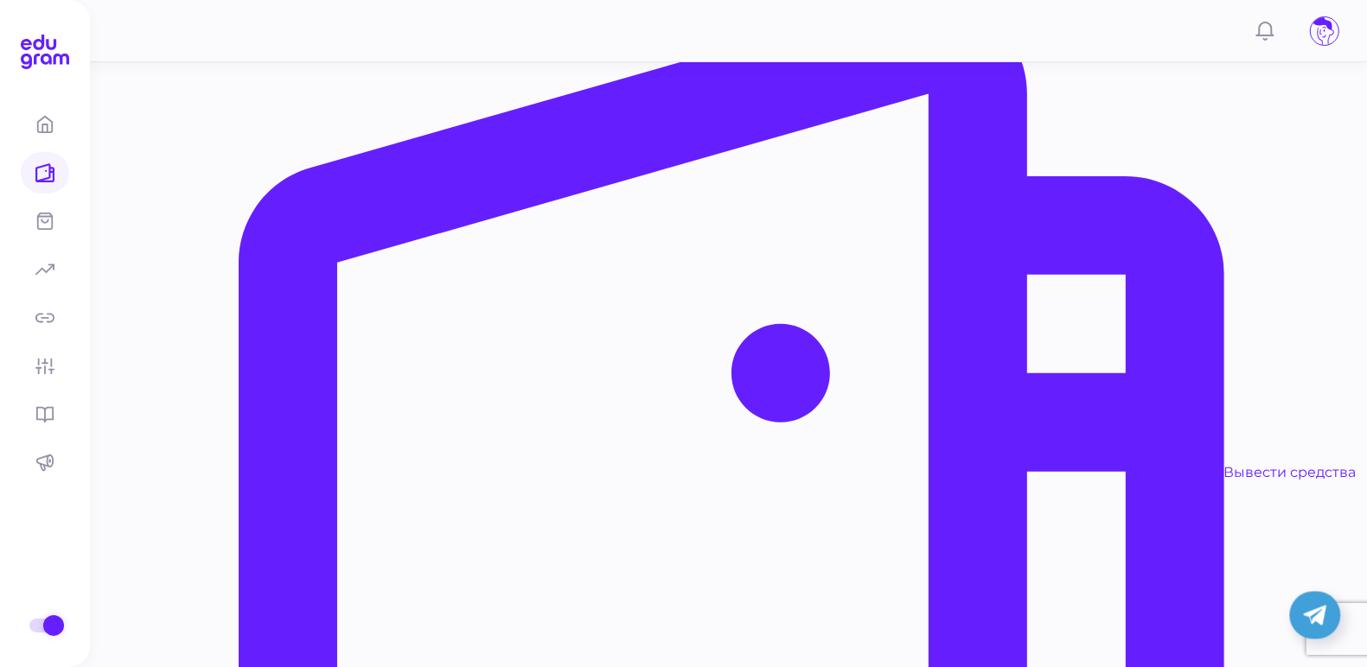
scroll to position [459, 0]
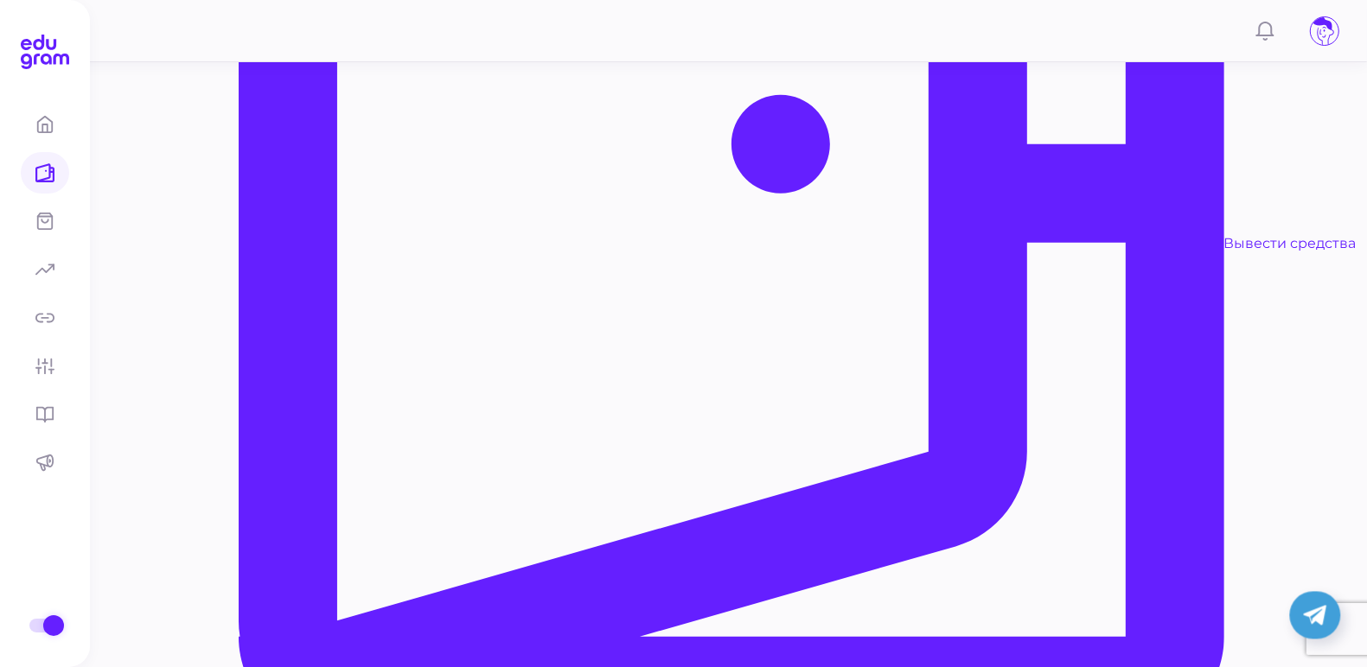
scroll to position [718, 0]
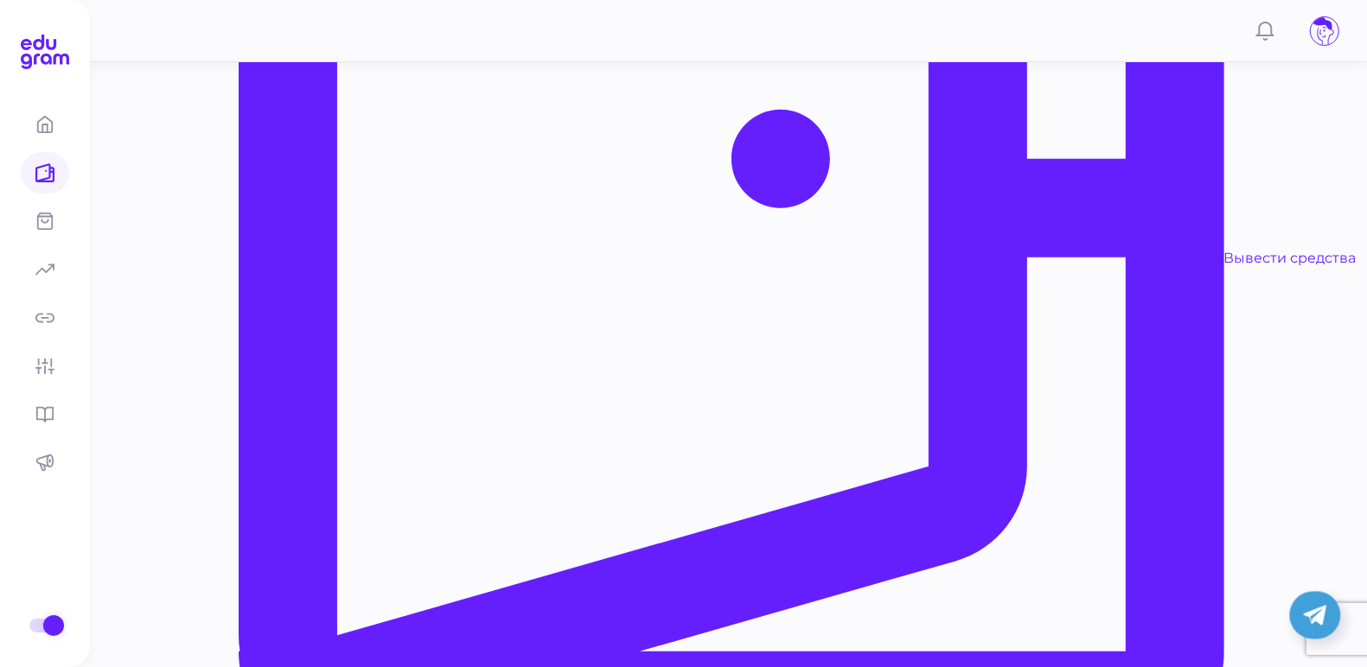
scroll to position [0, 0]
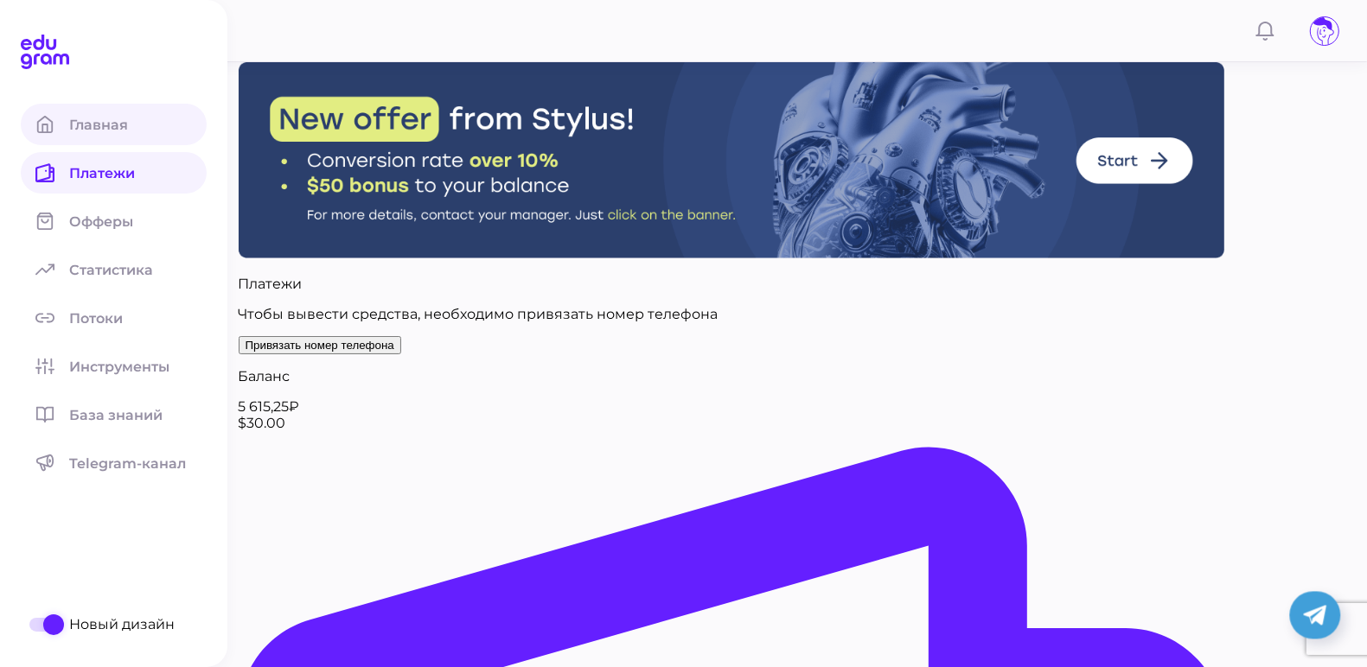
click at [78, 124] on span "Главная" at bounding box center [109, 125] width 80 height 16
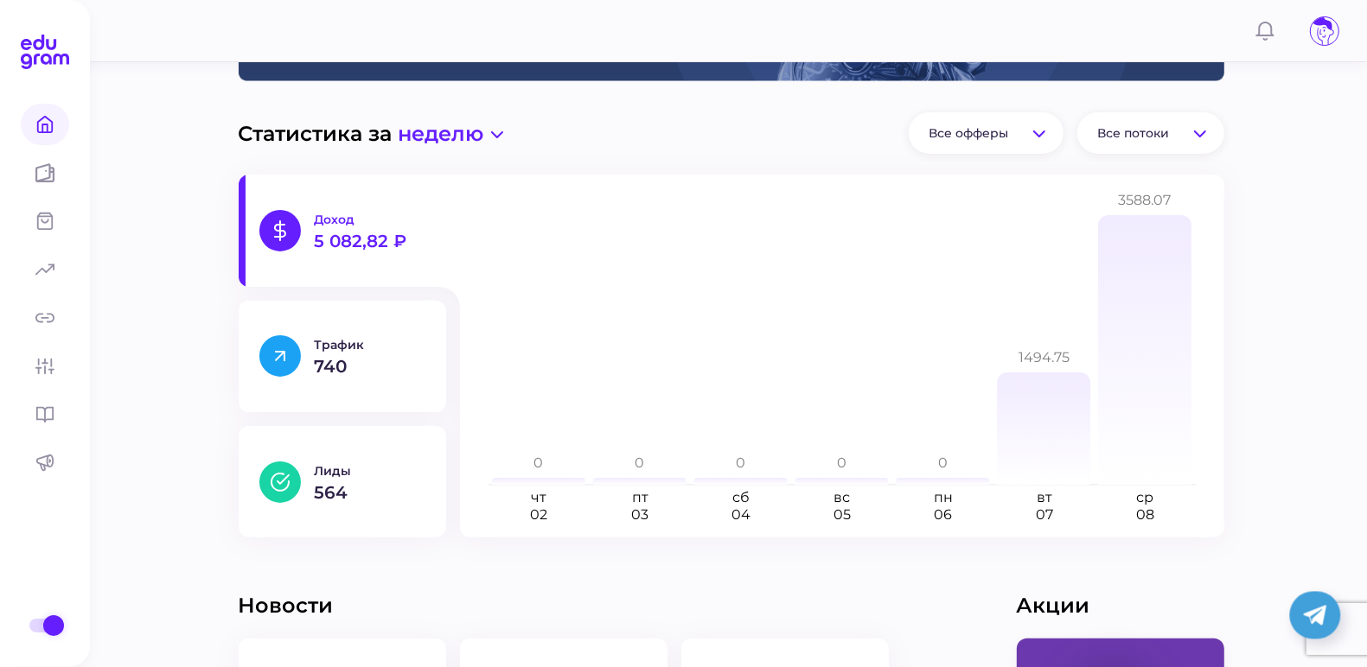
scroll to position [259, 0]
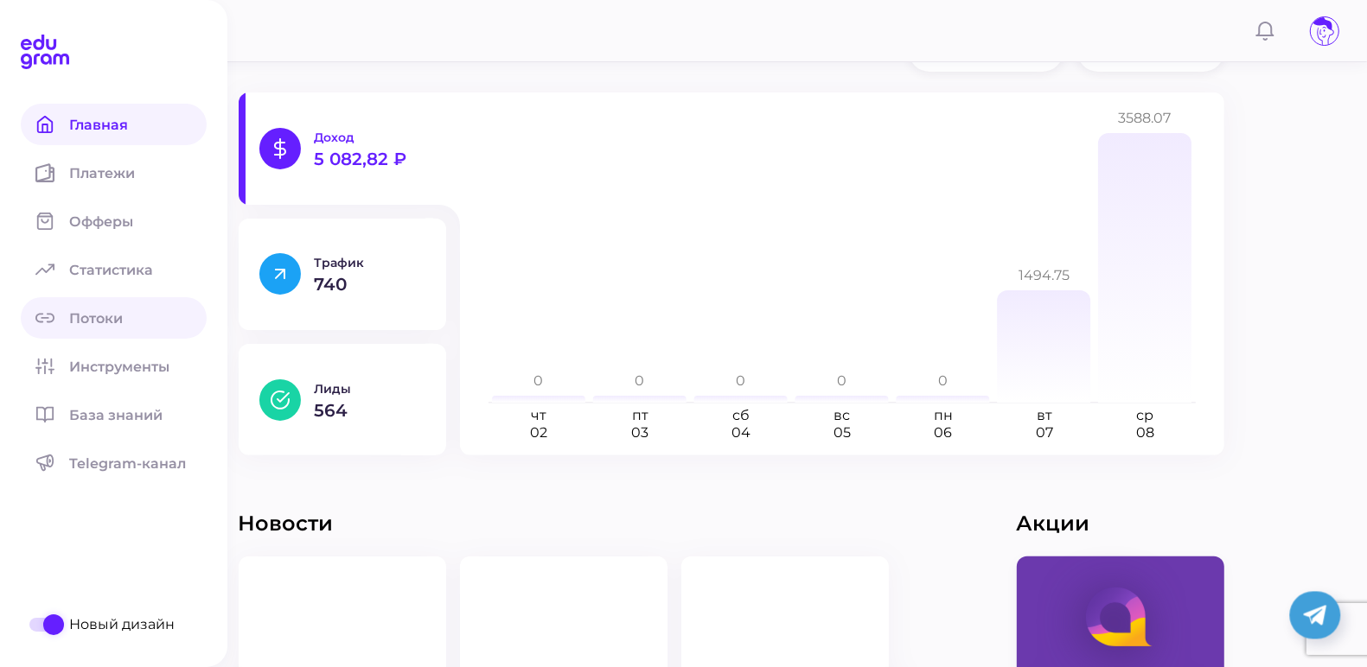
click at [84, 323] on span "Потоки" at bounding box center [106, 318] width 74 height 16
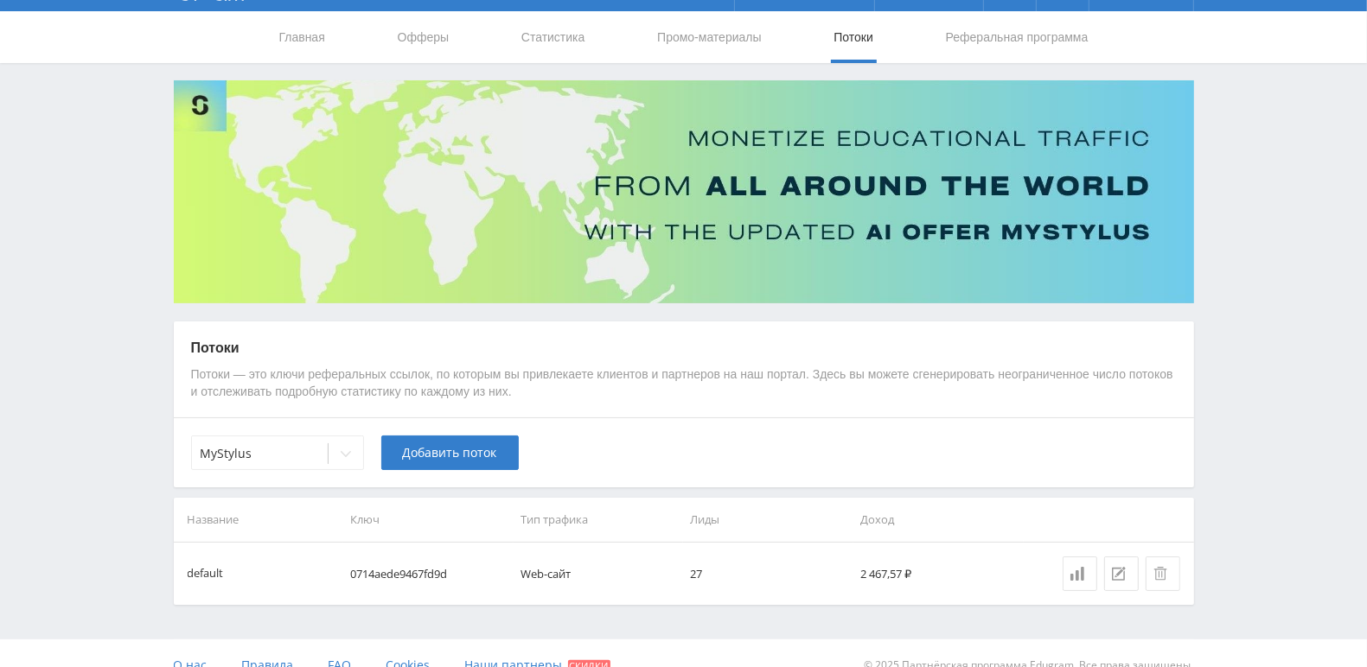
scroll to position [63, 0]
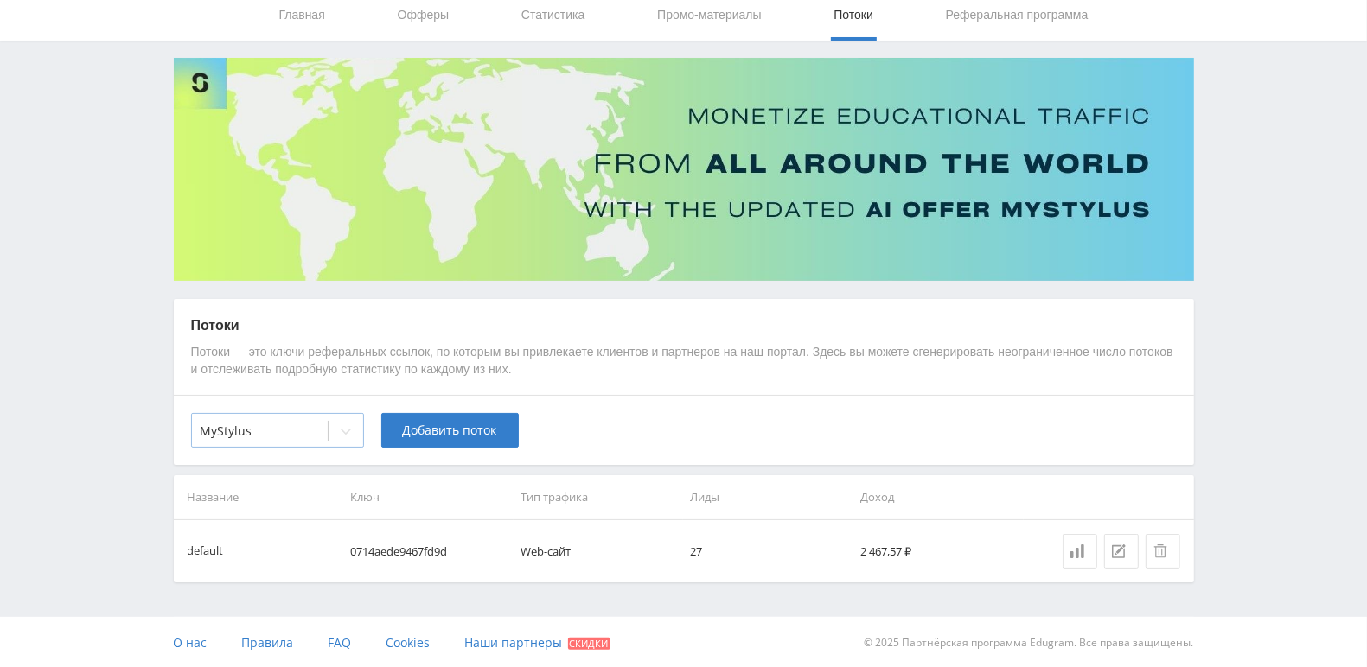
click at [341, 431] on icon at bounding box center [346, 431] width 14 height 14
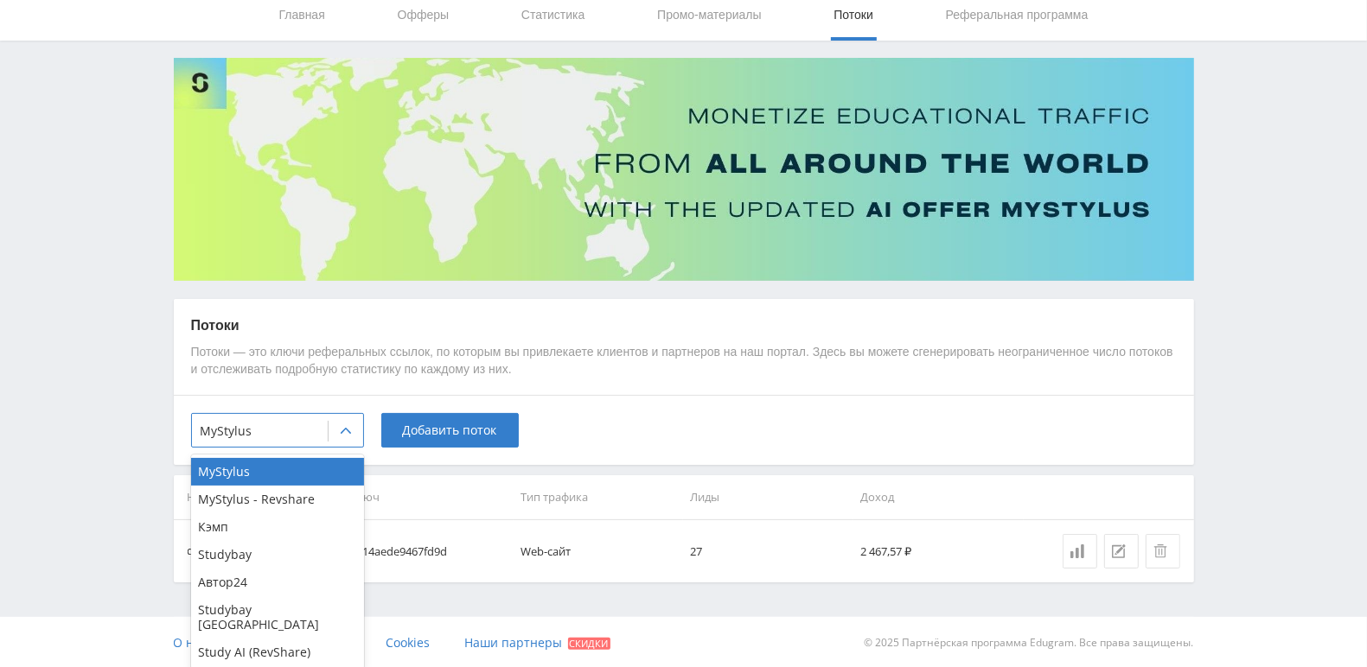
click at [159, 341] on div "Telegram-канал Инструменты База знаний Ваш менеджер: [PERSON_NAME] Online @edug…" at bounding box center [683, 303] width 1367 height 732
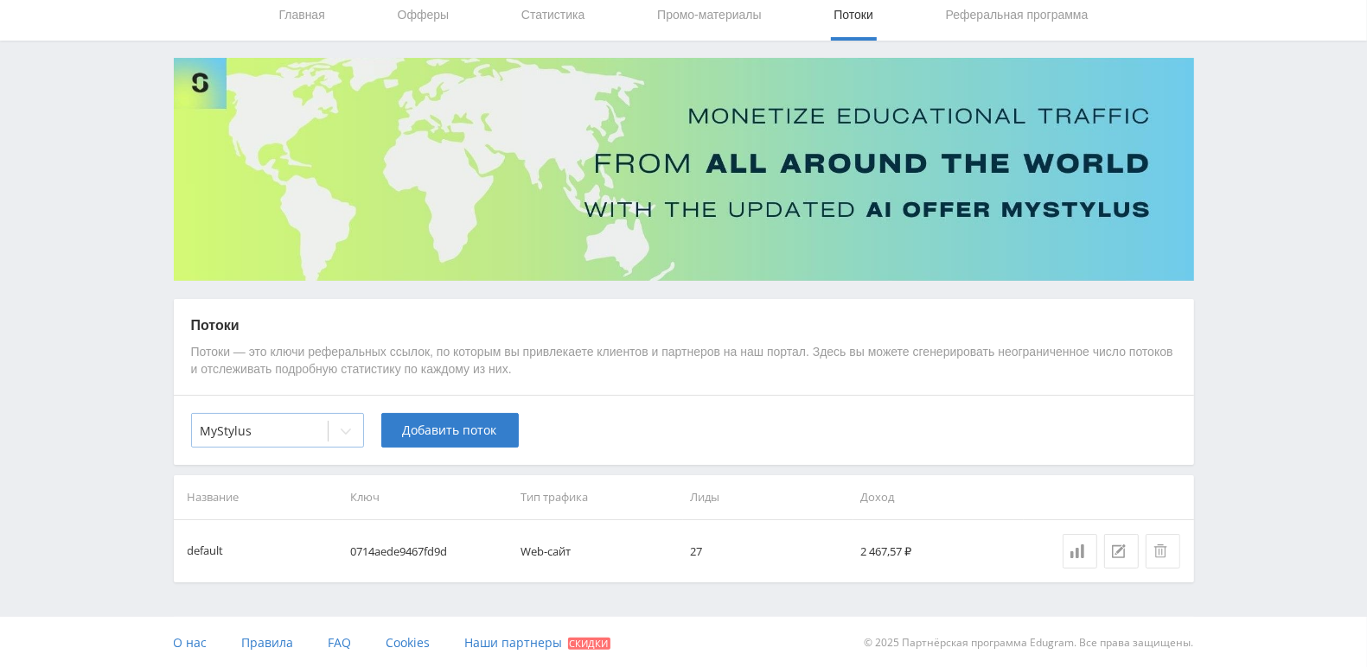
click at [347, 430] on icon at bounding box center [346, 431] width 14 height 14
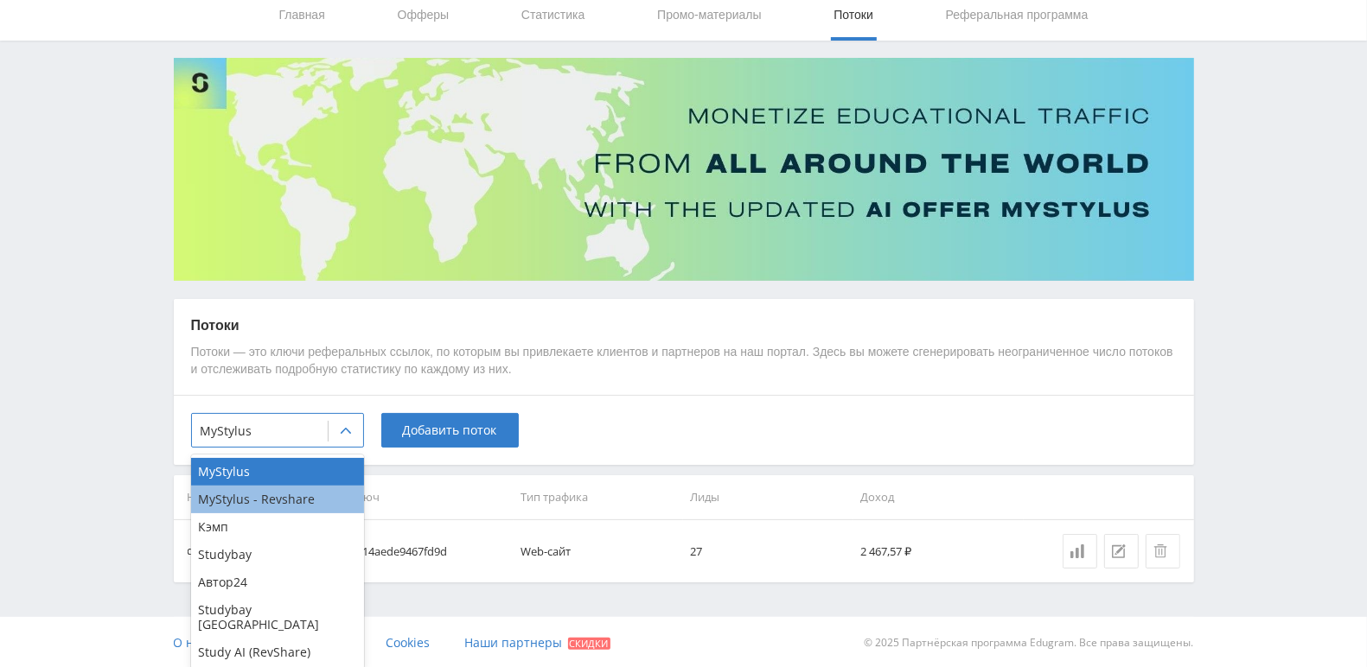
click at [317, 493] on div "MyStylus - Revshare" at bounding box center [277, 500] width 173 height 28
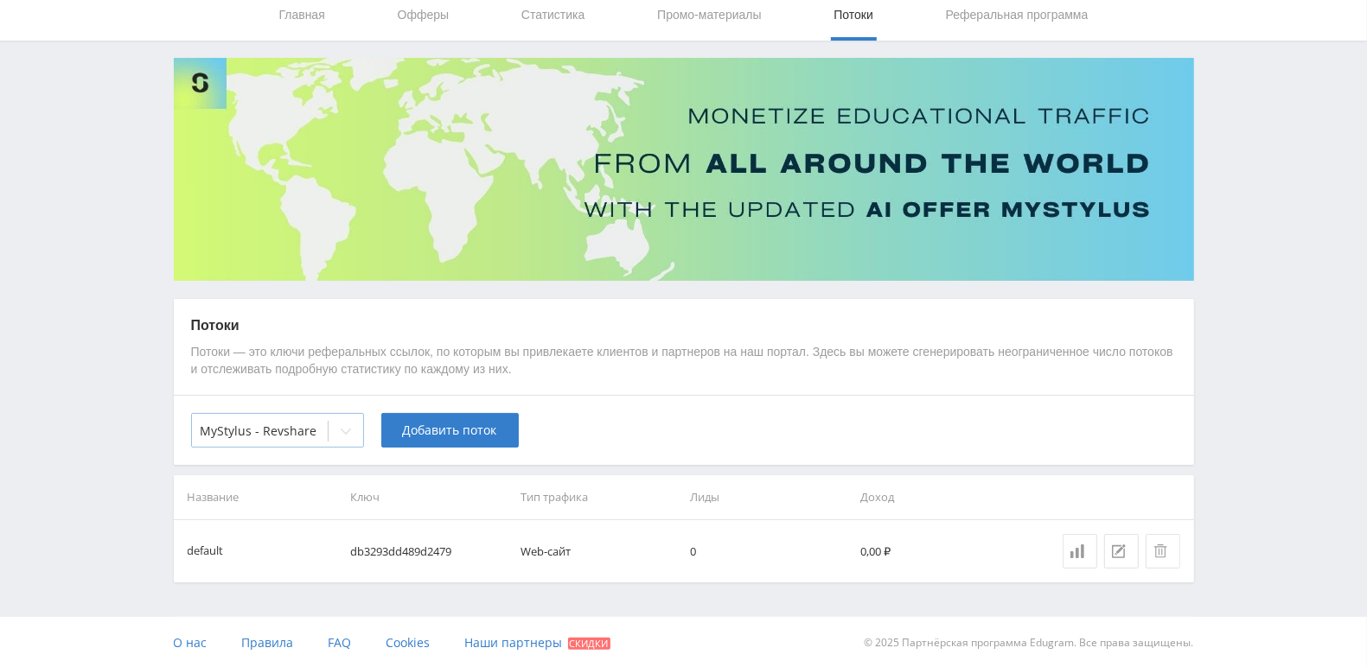
click at [347, 433] on icon at bounding box center [346, 431] width 14 height 14
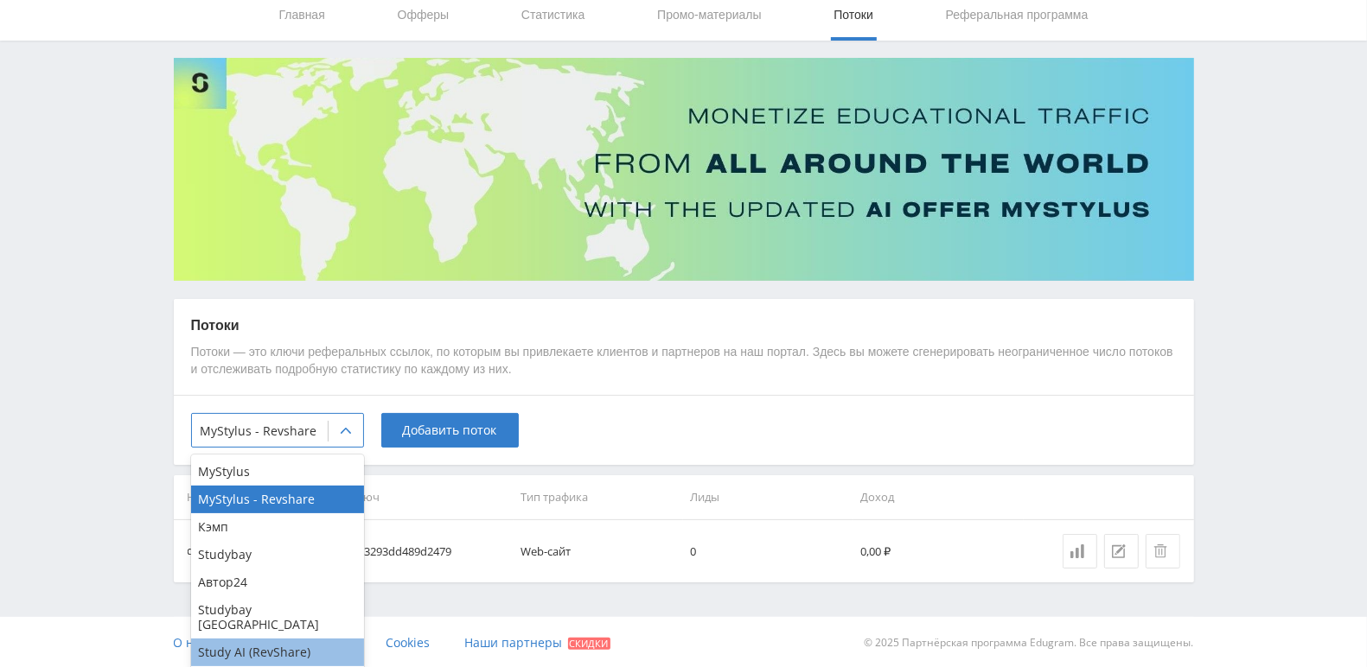
click at [292, 639] on div "Study AI (RevShare)" at bounding box center [277, 653] width 173 height 28
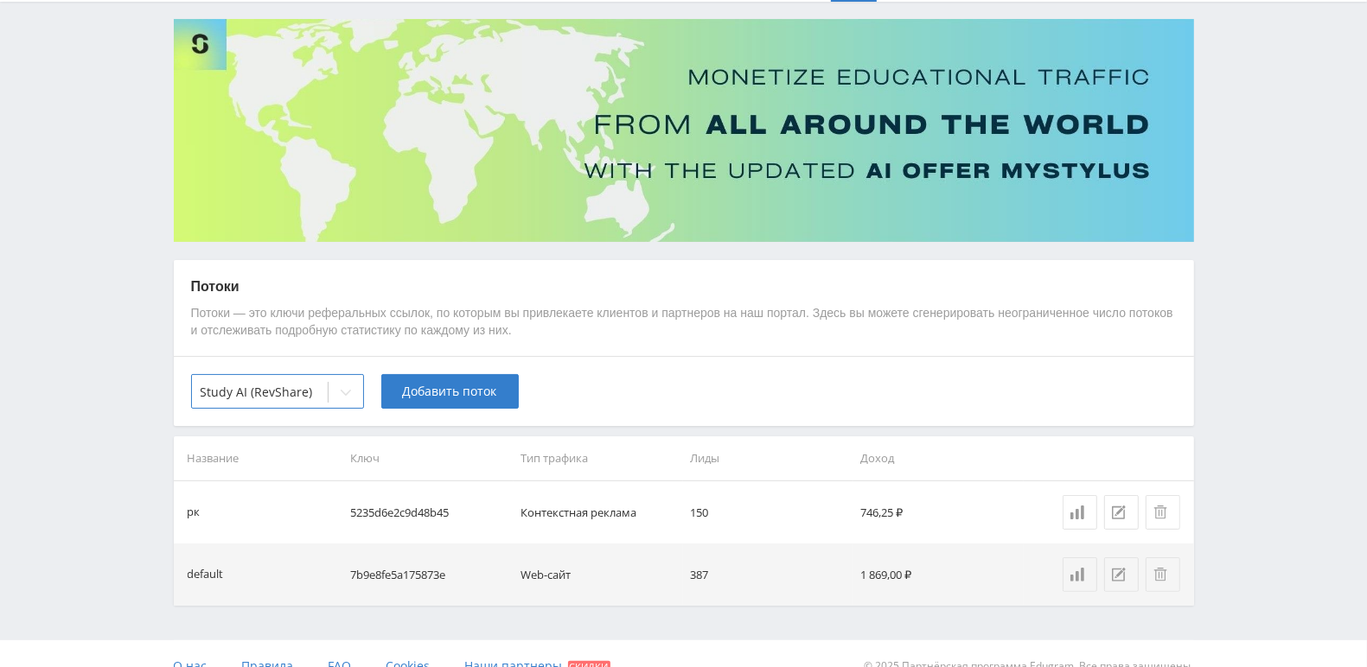
scroll to position [125, 0]
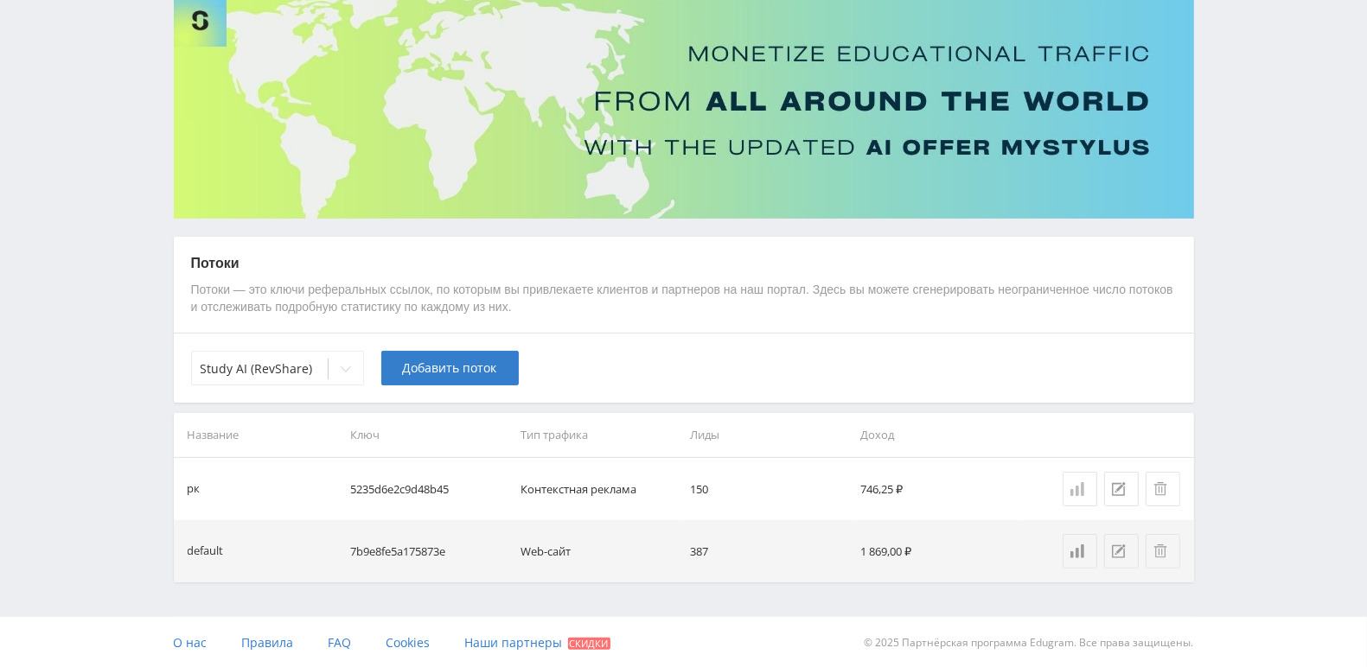
click at [1075, 494] on icon at bounding box center [1077, 489] width 14 height 14
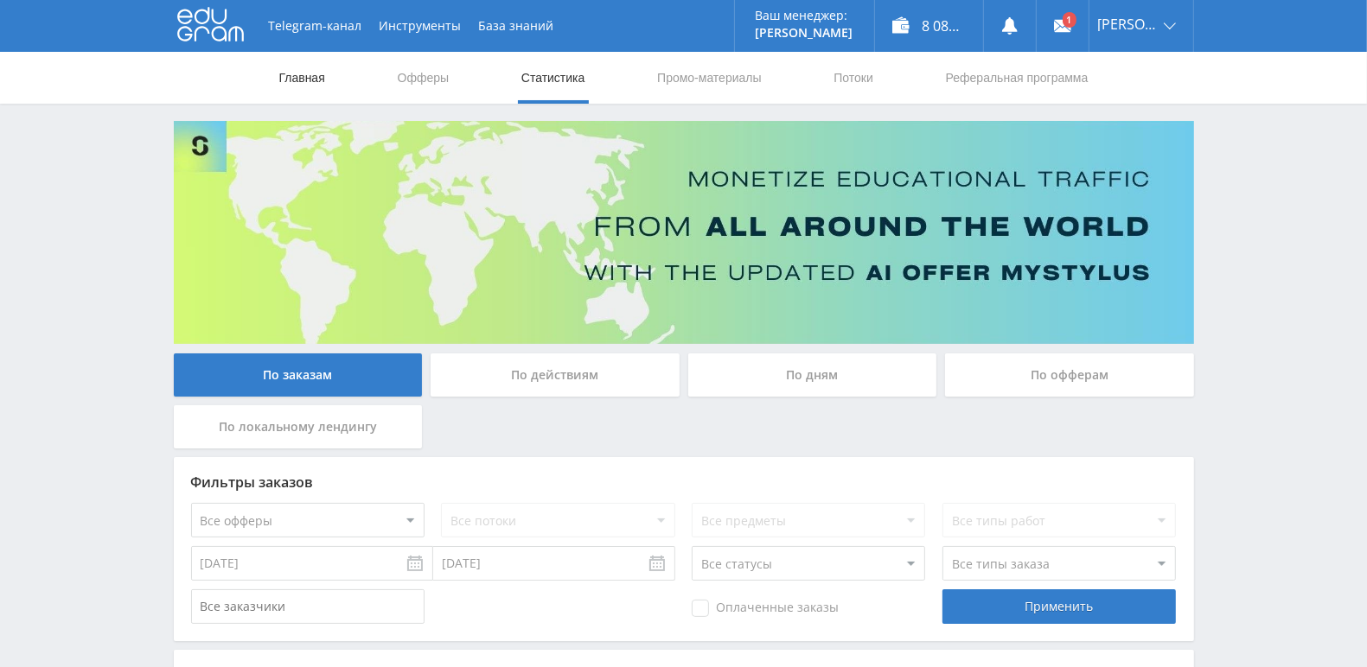
click at [322, 80] on link "Главная" at bounding box center [301, 78] width 49 height 52
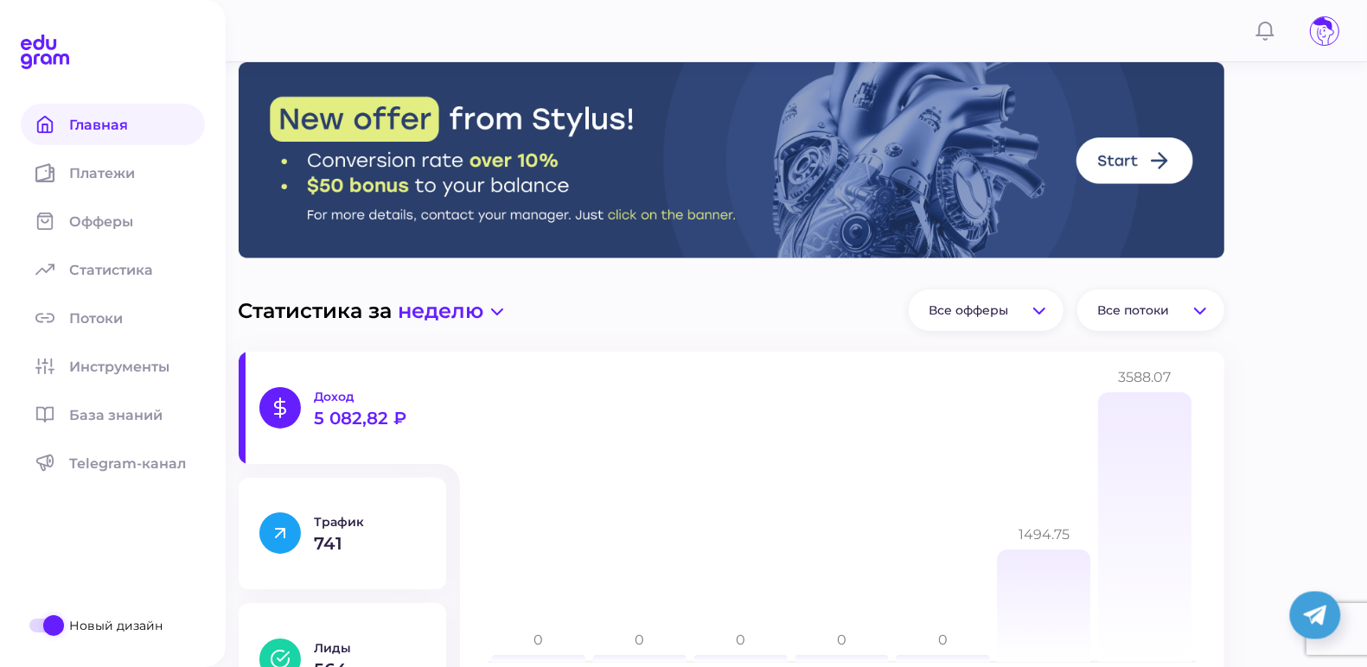
click at [40, 624] on div at bounding box center [44, 626] width 17 height 14
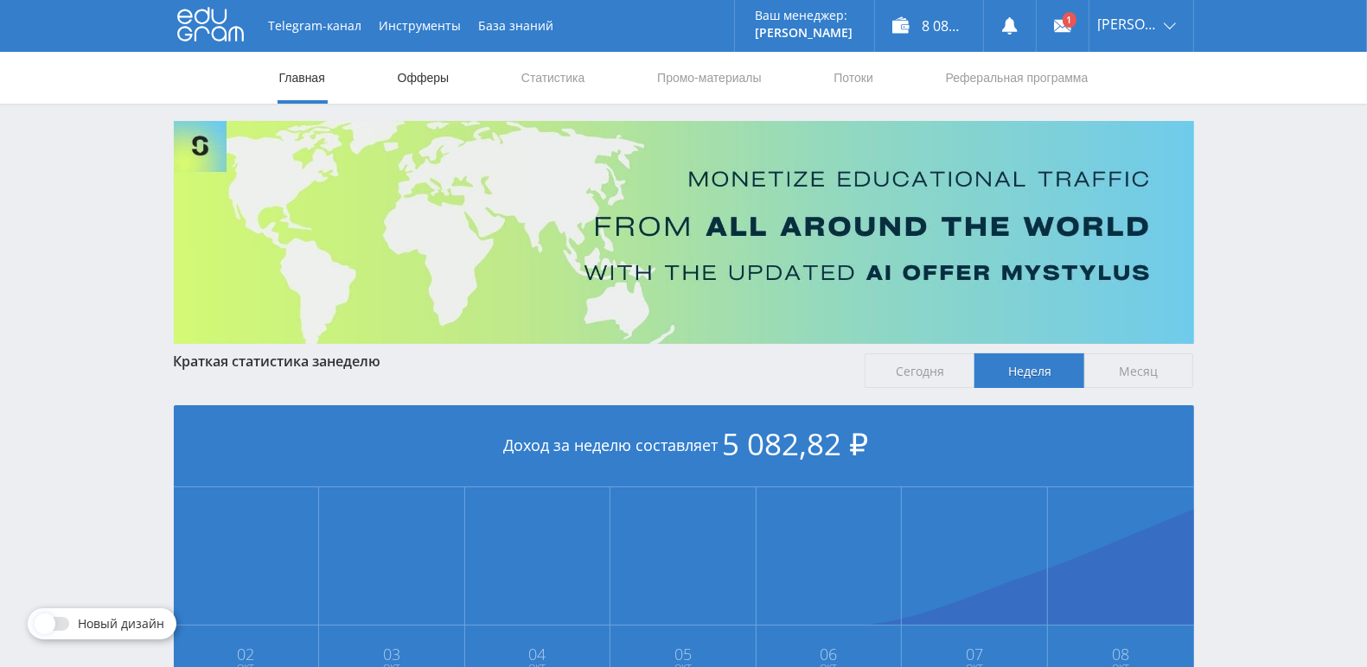
click at [434, 75] on link "Офферы" at bounding box center [423, 78] width 55 height 52
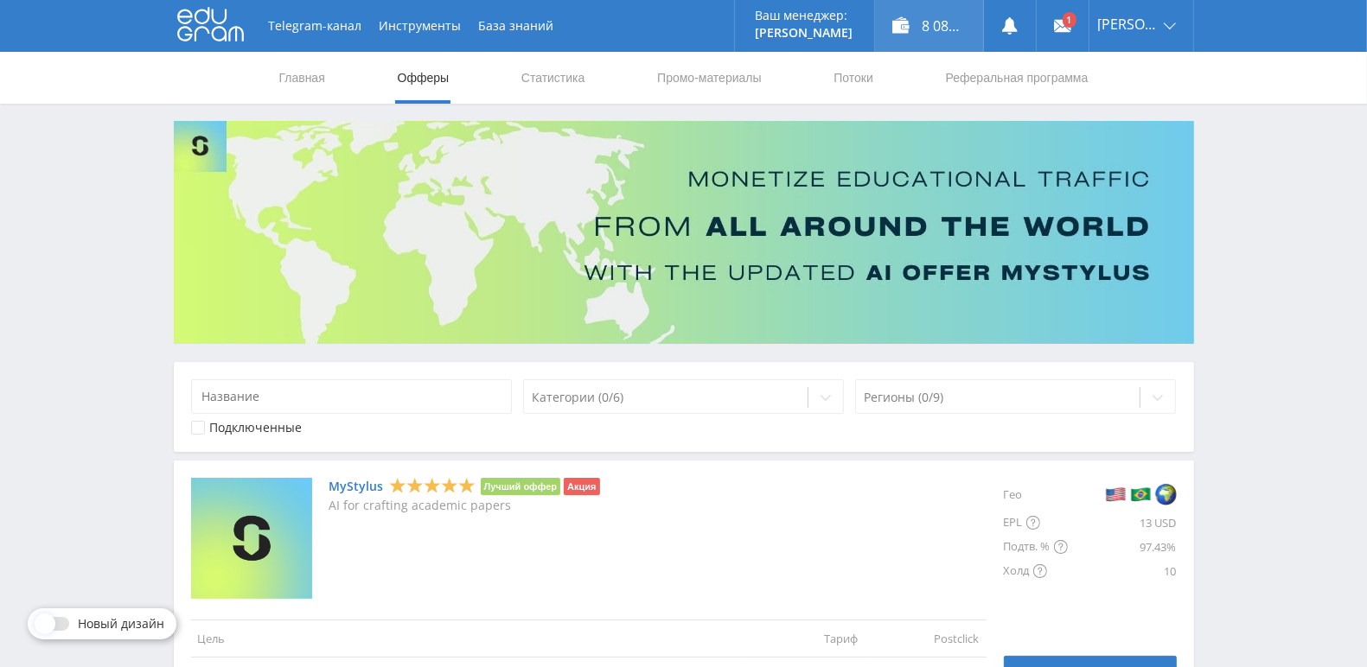
click at [969, 27] on div "8 082,82 ₽" at bounding box center [929, 26] width 108 height 52
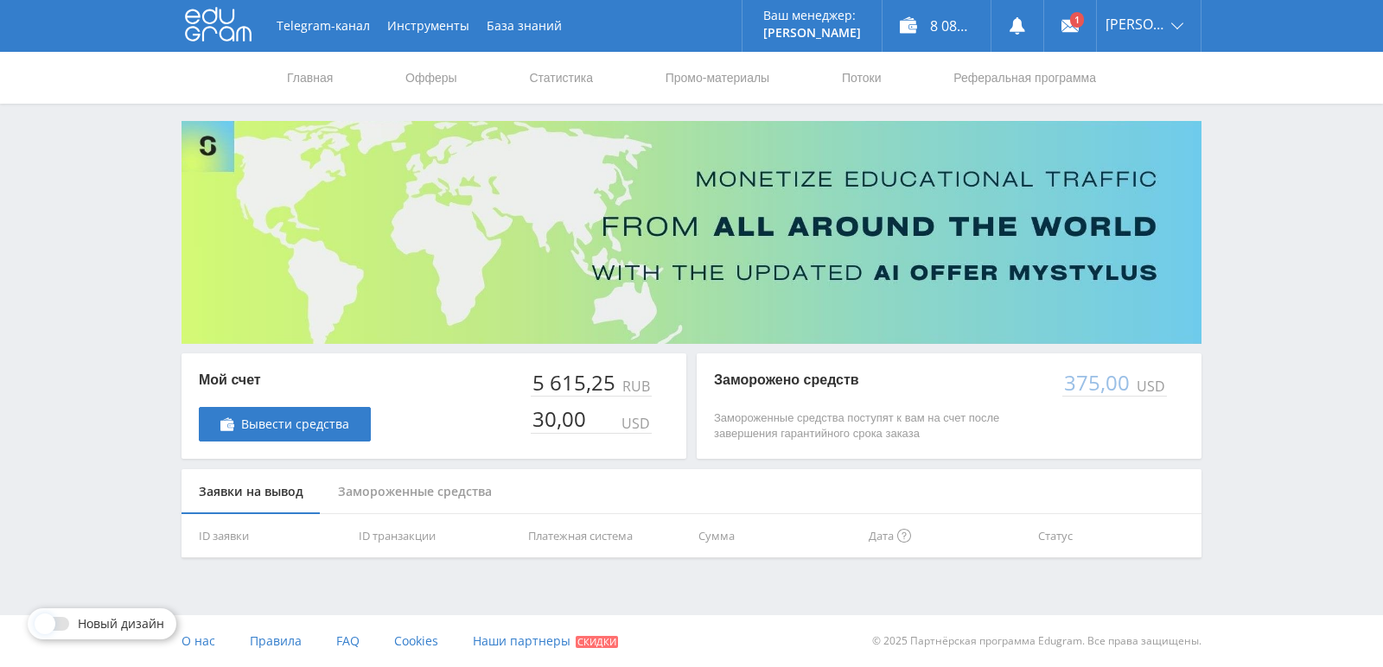
click at [450, 501] on div "Замороженные средства" at bounding box center [415, 492] width 188 height 46
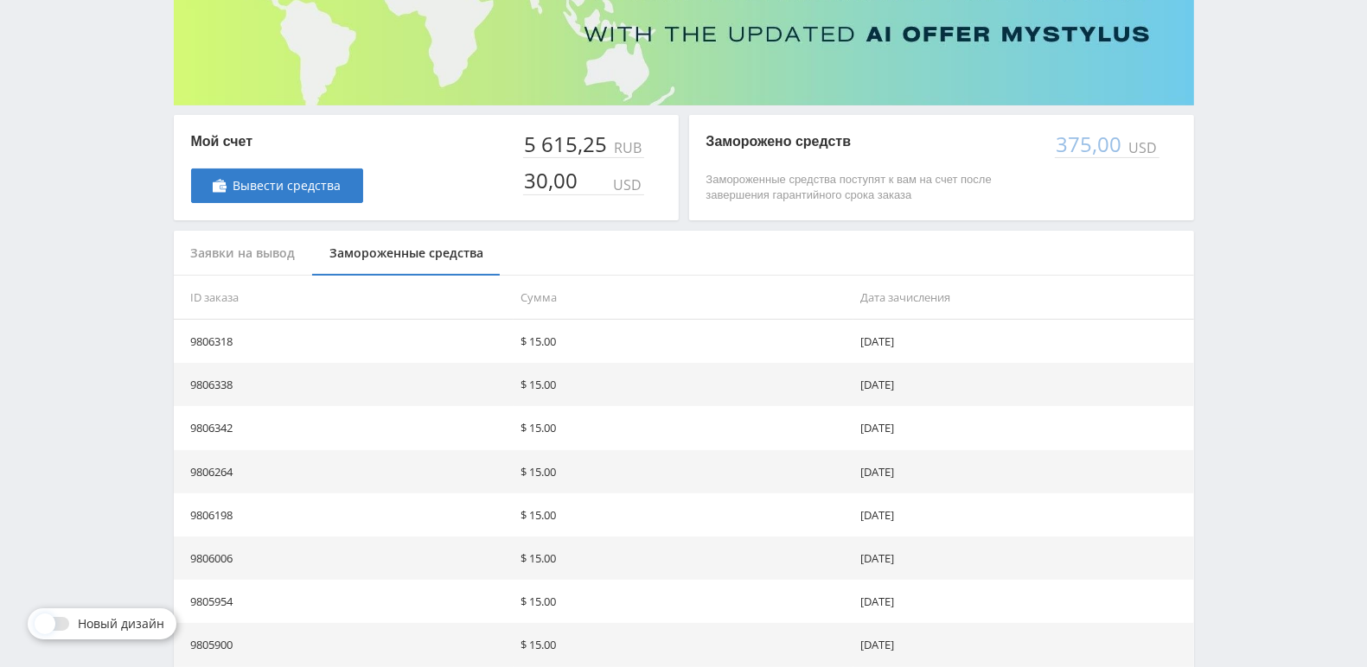
scroll to position [393, 0]
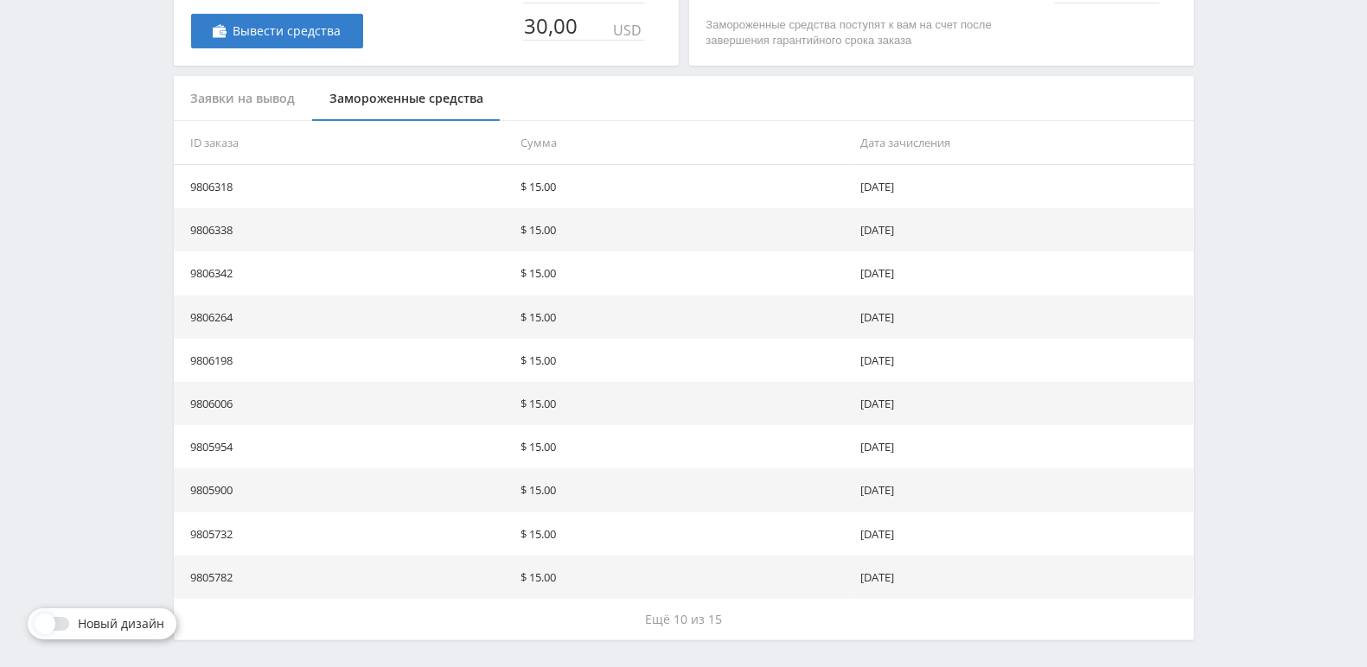
click at [239, 96] on div "Заявки на вывод" at bounding box center [243, 99] width 139 height 46
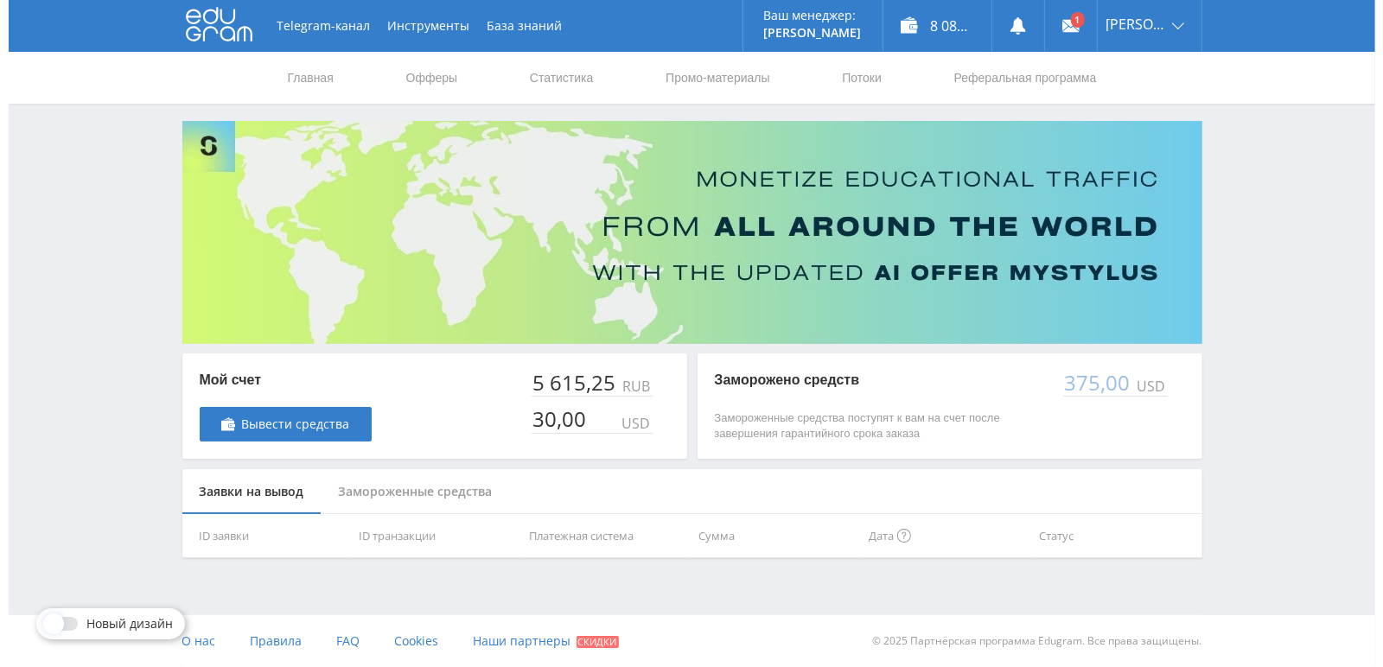
scroll to position [0, 0]
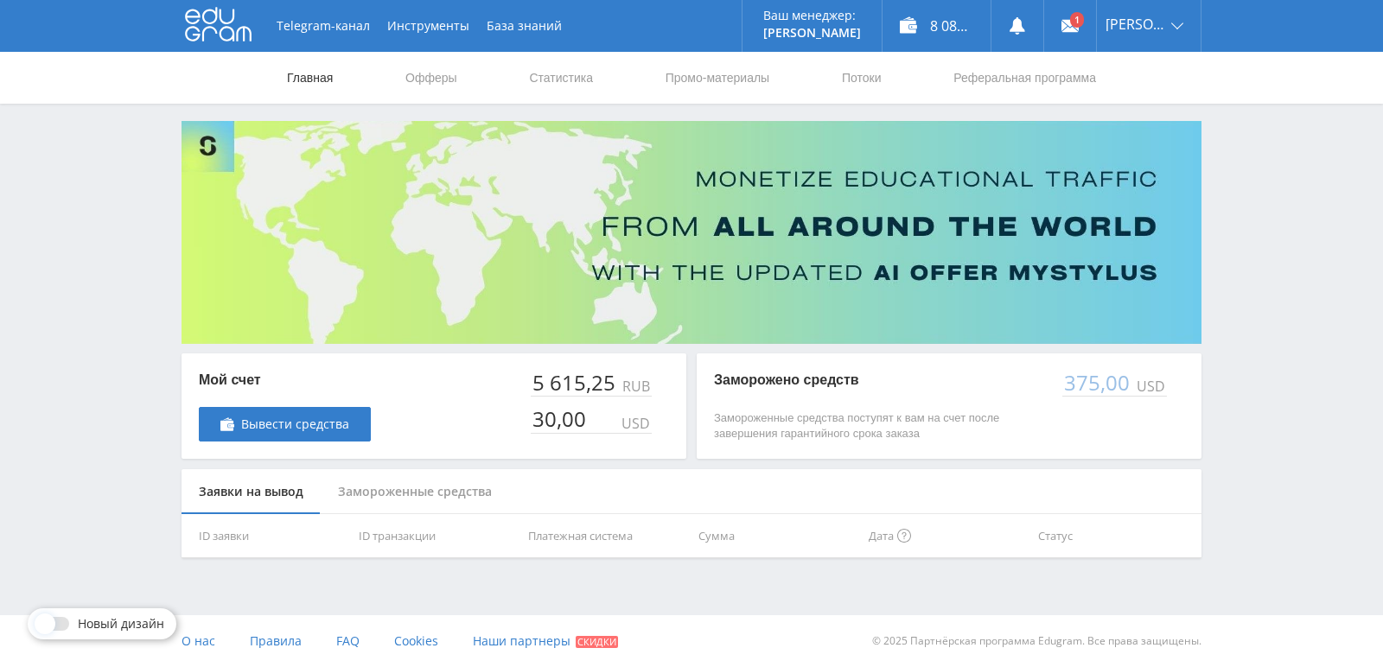
click at [317, 81] on link "Главная" at bounding box center [309, 78] width 49 height 52
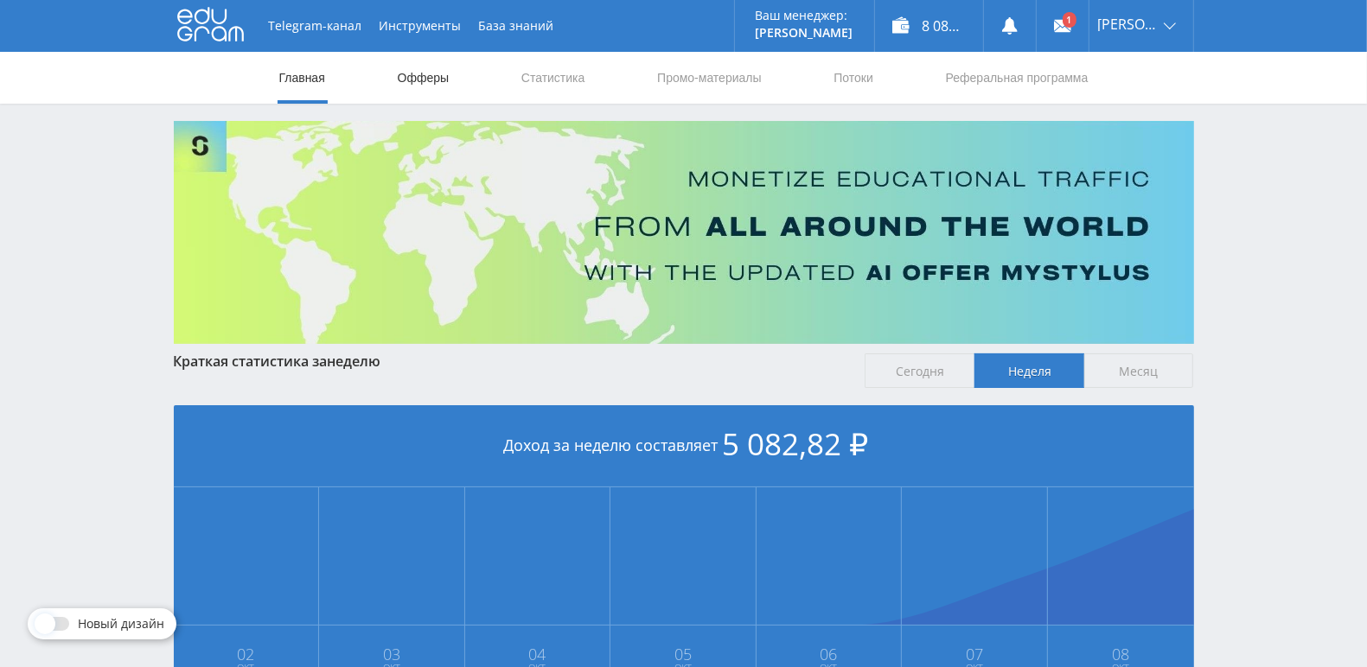
click at [417, 73] on link "Офферы" at bounding box center [423, 78] width 55 height 52
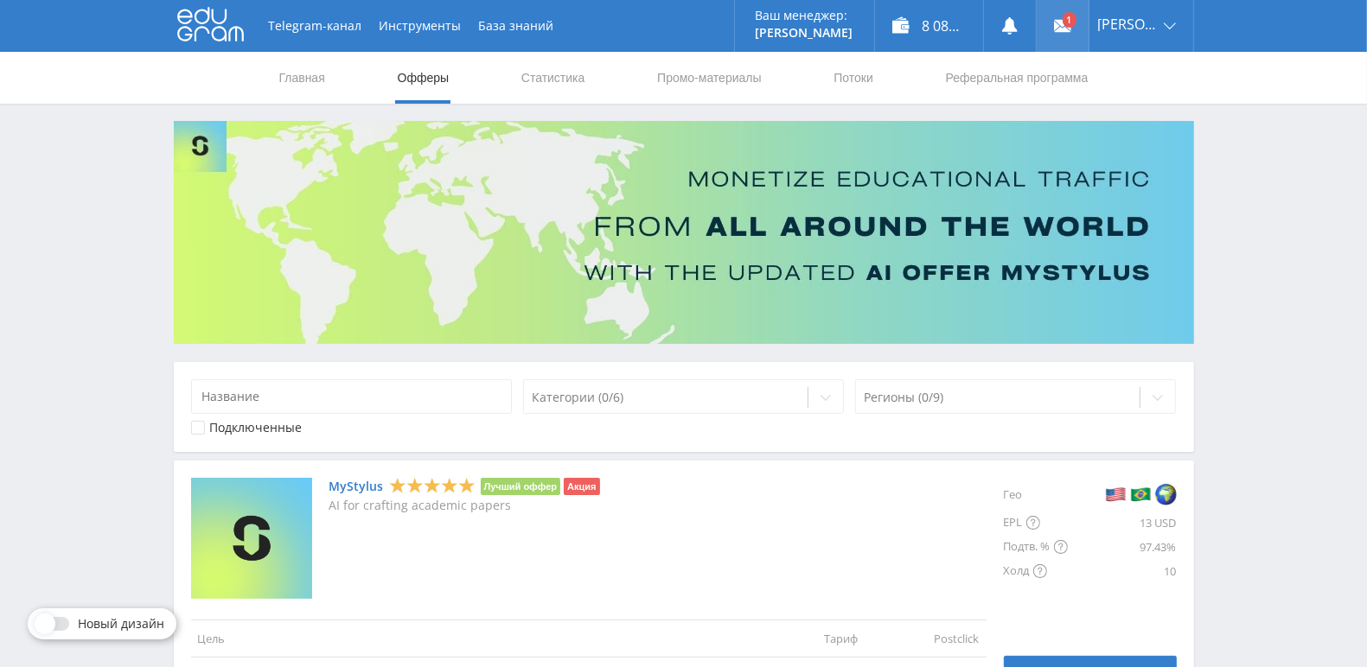
click at [1071, 28] on use at bounding box center [1062, 26] width 17 height 12
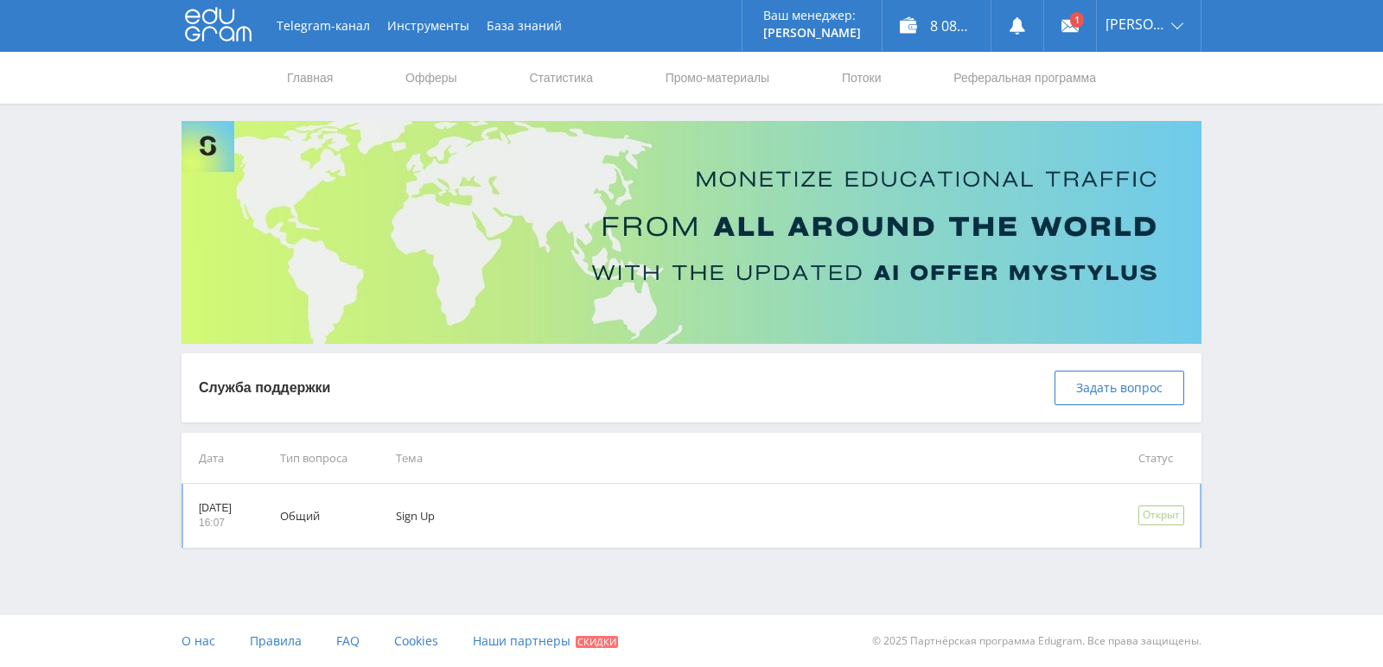
click at [458, 517] on td "Sign Up" at bounding box center [743, 516] width 743 height 64
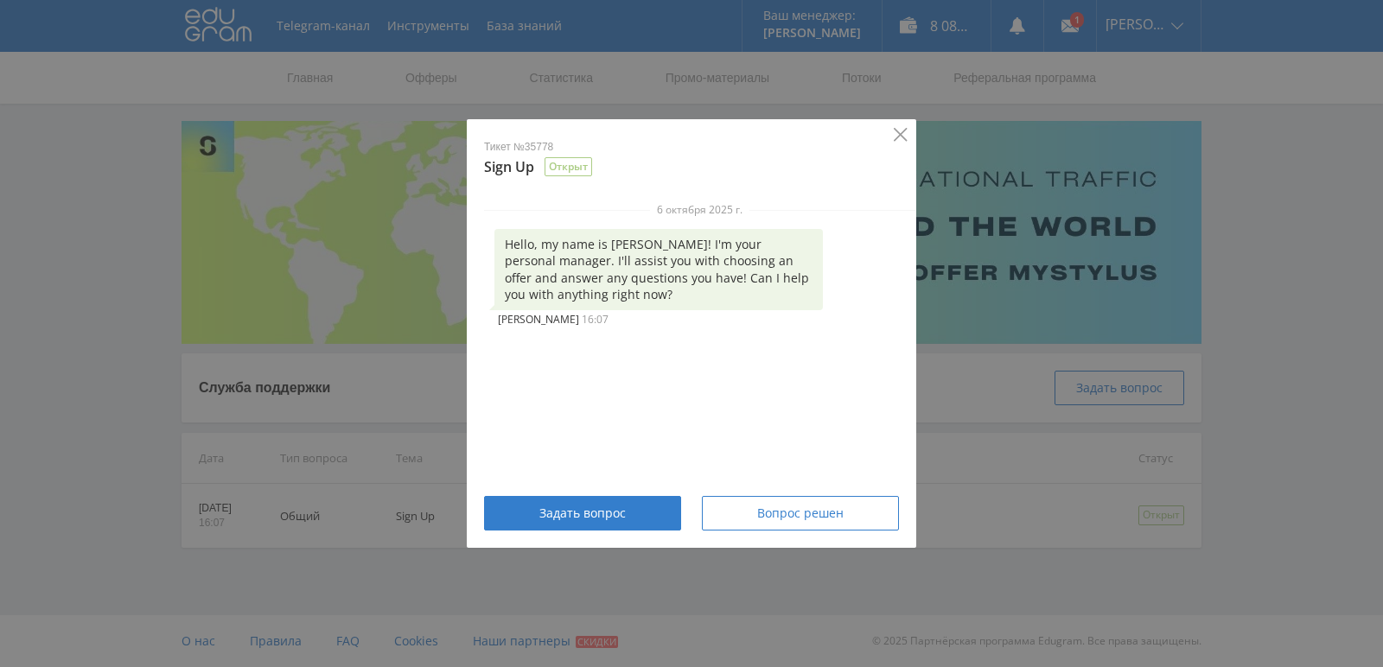
click at [902, 139] on icon "Close" at bounding box center [901, 135] width 14 height 14
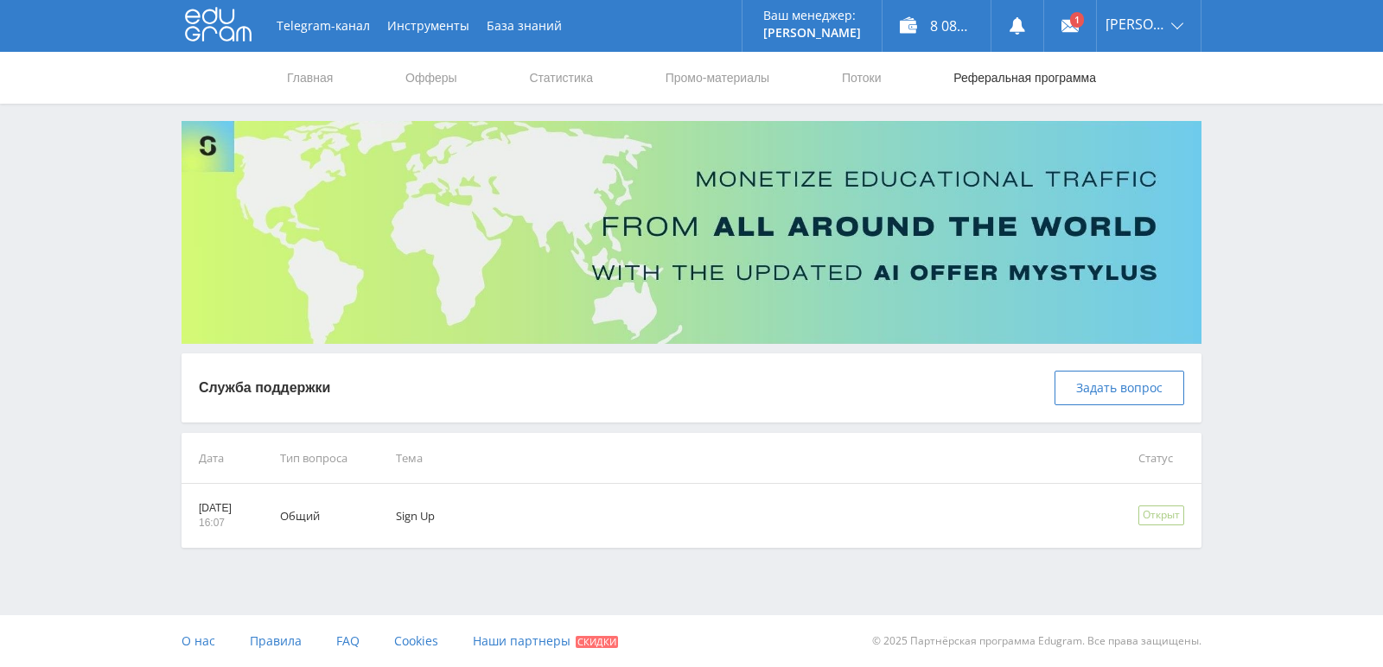
click at [1000, 78] on link "Реферальная программа" at bounding box center [1025, 78] width 146 height 52
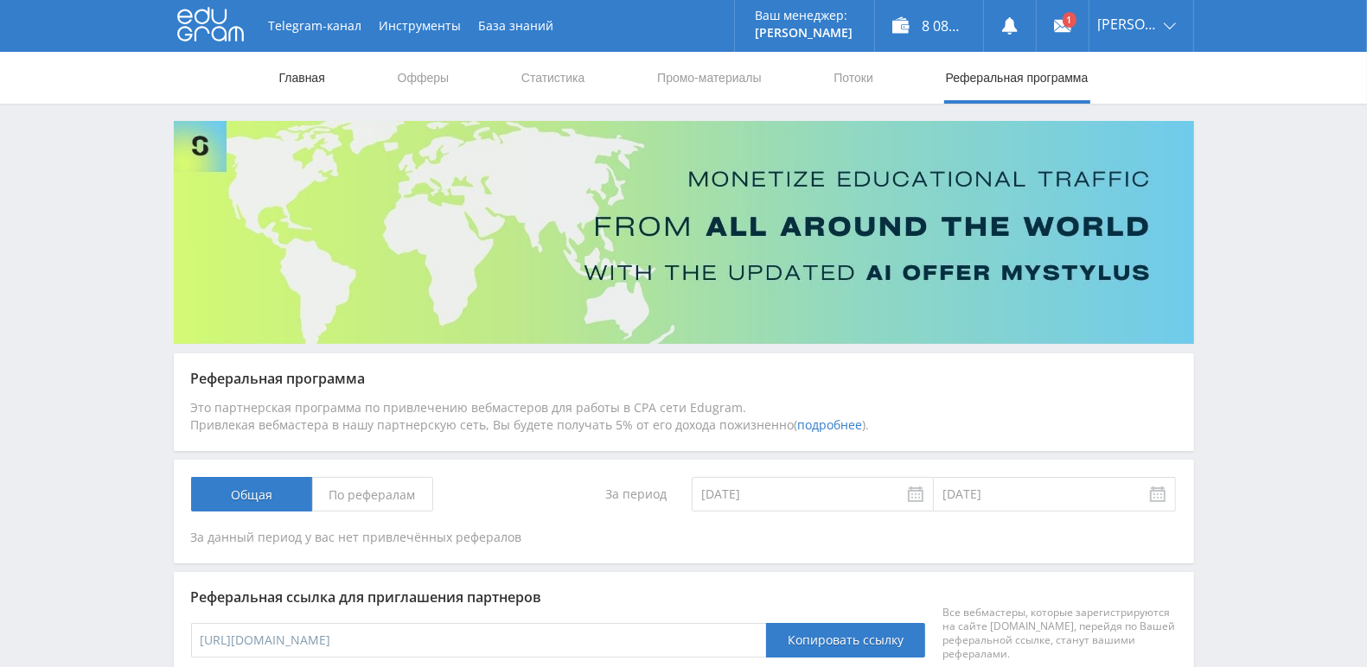
click at [303, 77] on link "Главная" at bounding box center [301, 78] width 49 height 52
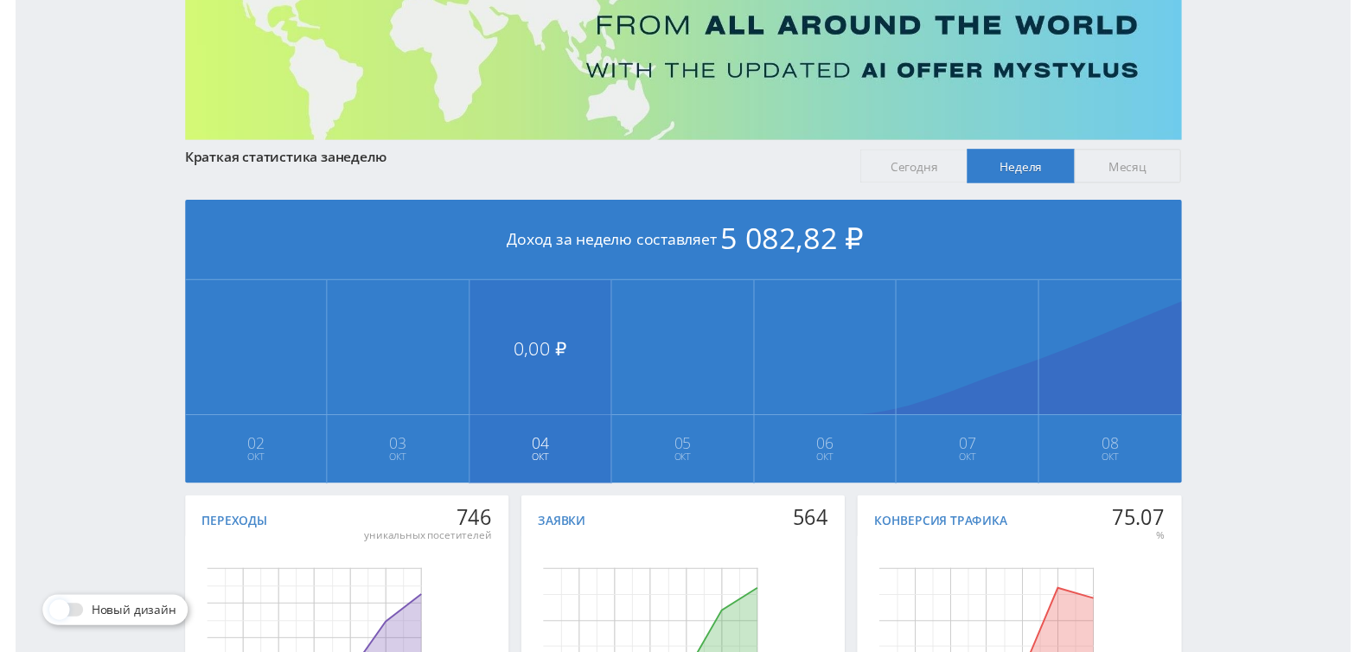
scroll to position [99, 0]
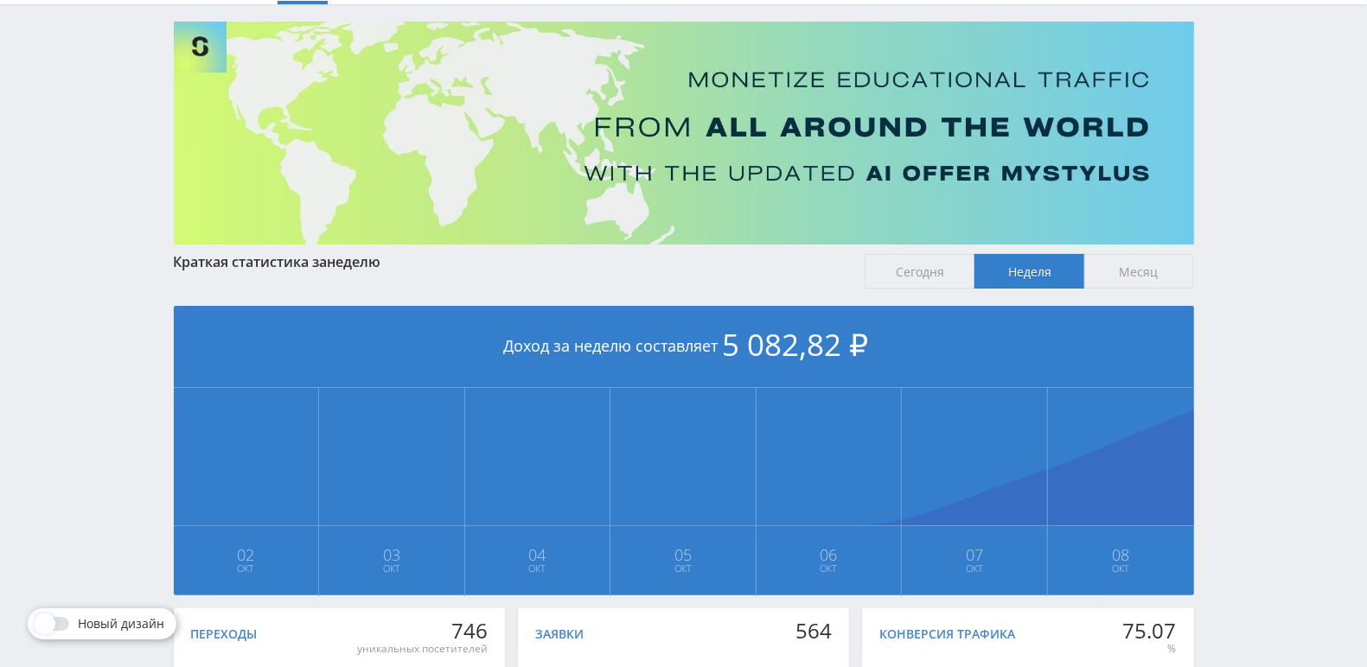
click at [941, 269] on span "Сегодня" at bounding box center [919, 271] width 110 height 35
click at [0, 0] on input "Сегодня" at bounding box center [0, 0] width 0 height 0
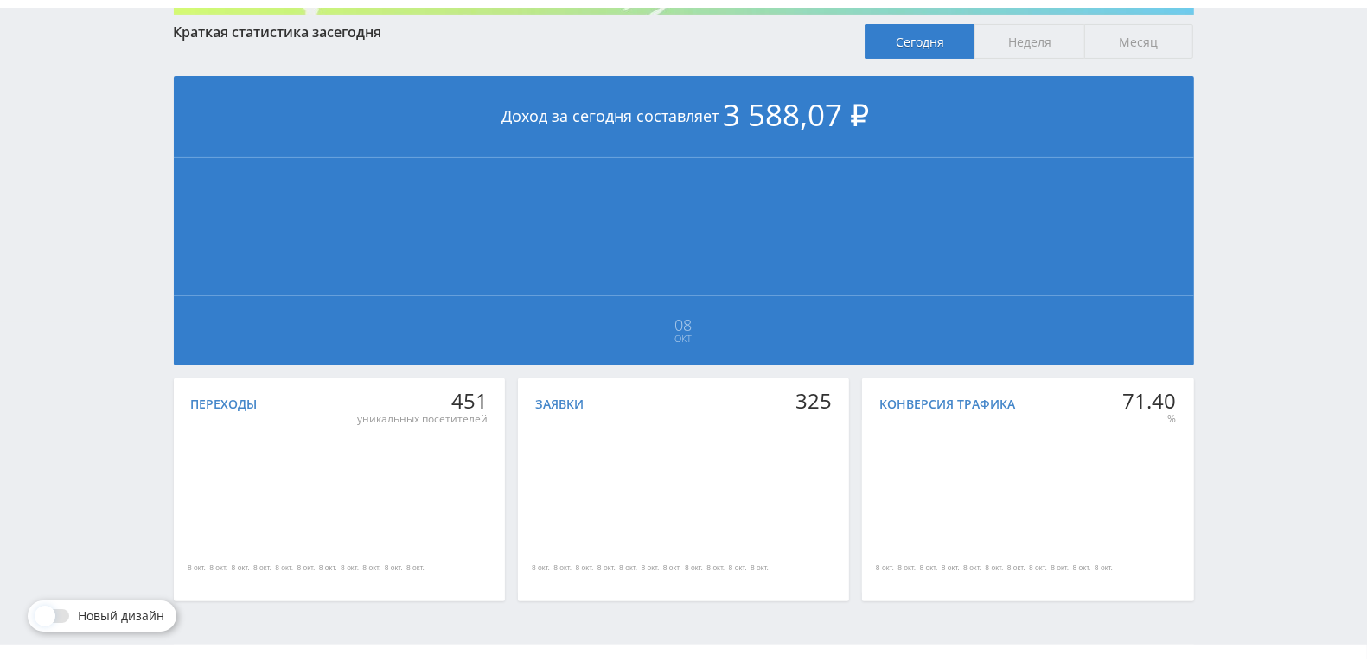
scroll to position [0, 0]
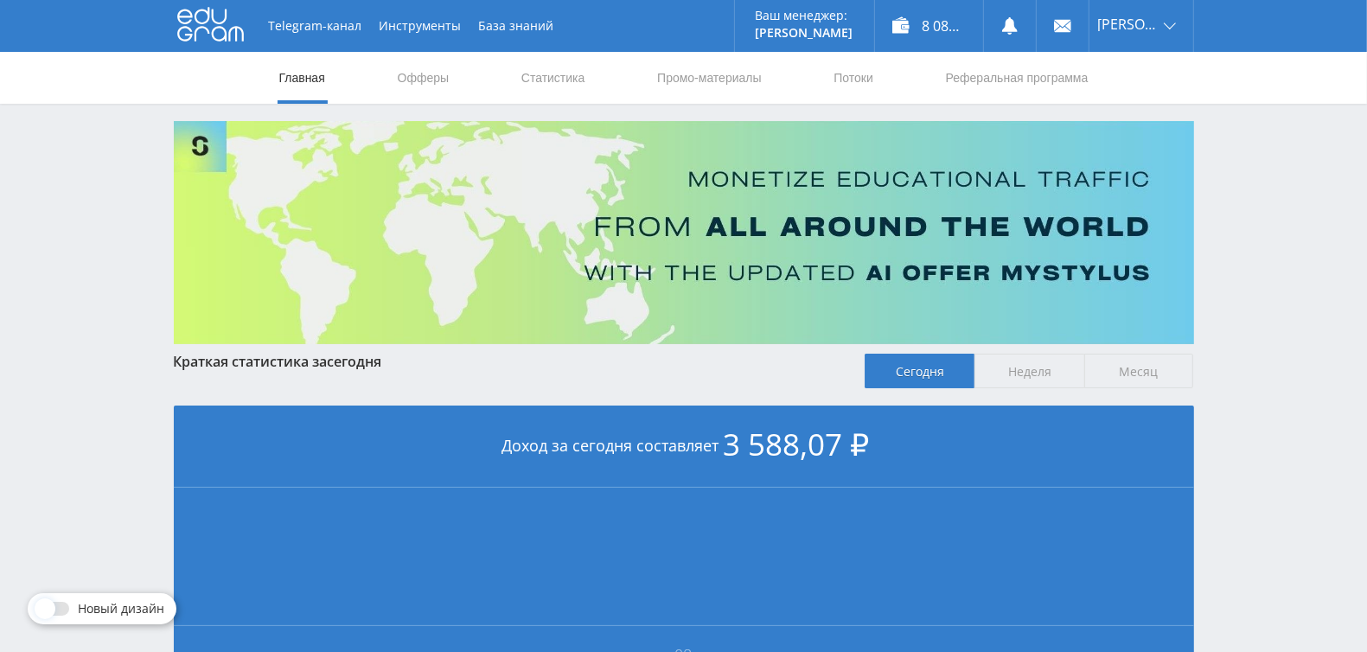
click at [1015, 368] on span "Неделя" at bounding box center [1029, 371] width 110 height 35
click at [0, 0] on input "Неделя" at bounding box center [0, 0] width 0 height 0
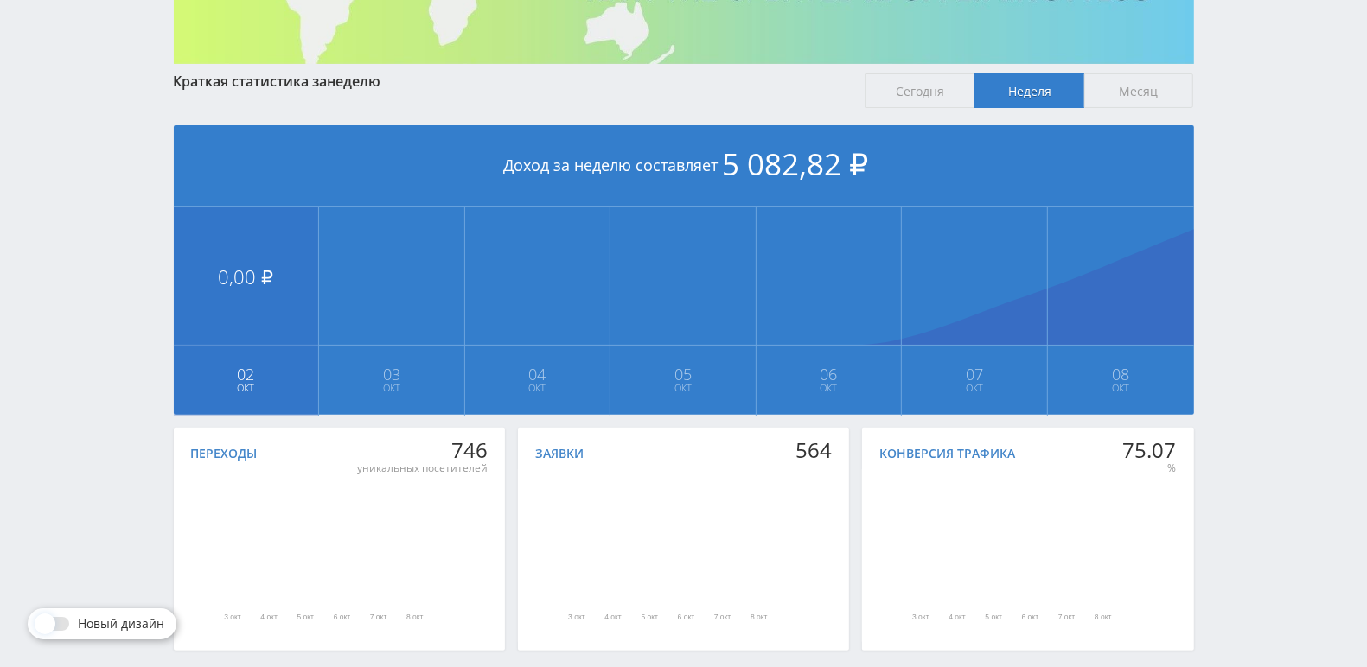
scroll to position [359, 0]
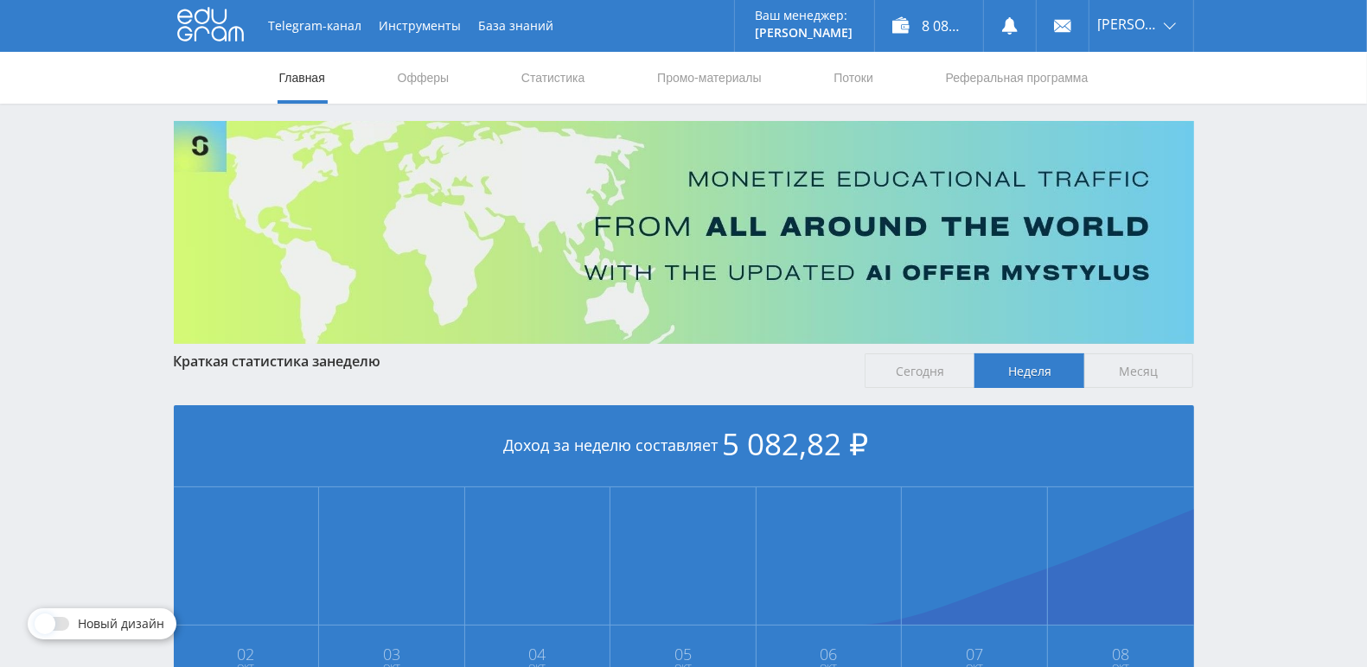
click at [914, 367] on span "Сегодня" at bounding box center [919, 371] width 110 height 35
click at [0, 0] on input "Сегодня" at bounding box center [0, 0] width 0 height 0
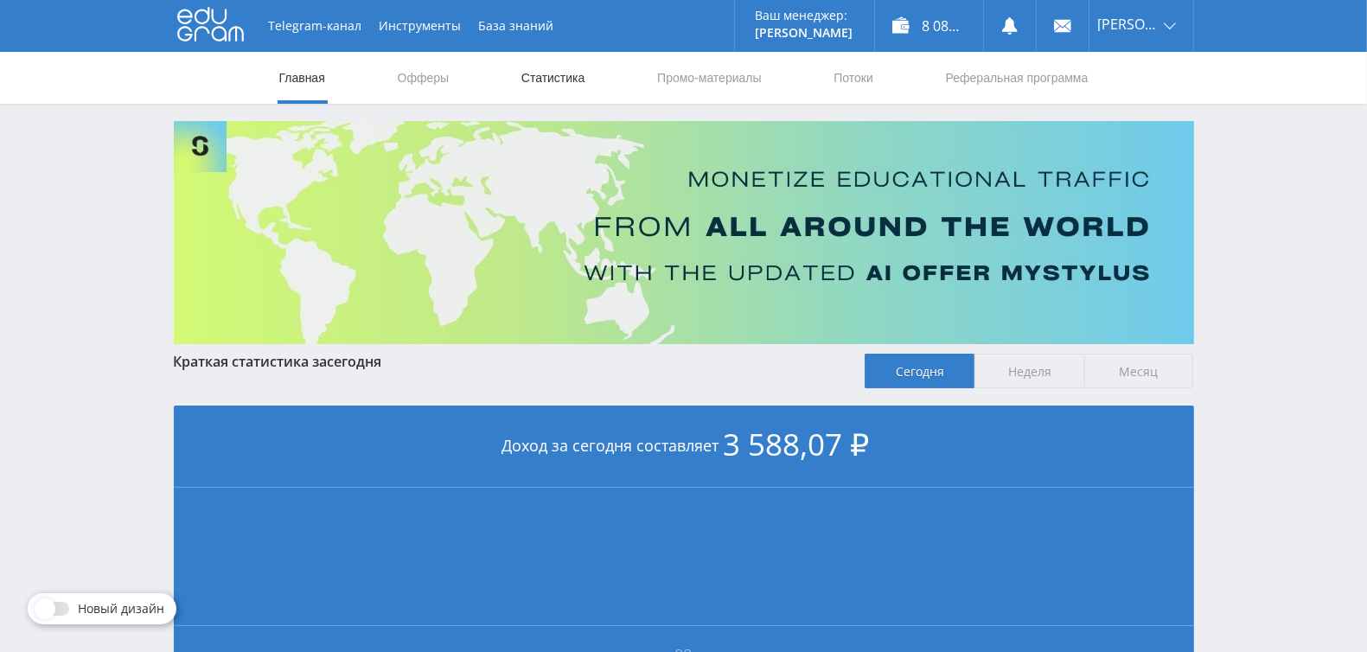
click at [582, 80] on link "Статистика" at bounding box center [553, 78] width 67 height 52
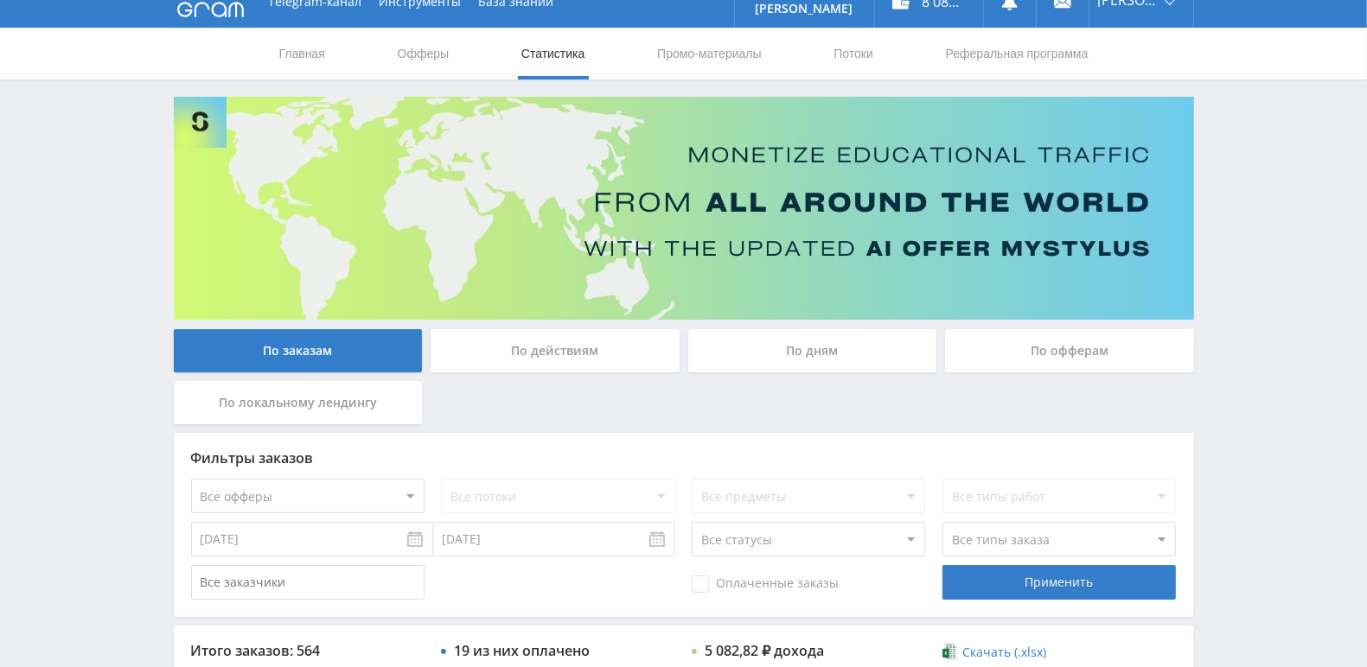
scroll to position [387, 0]
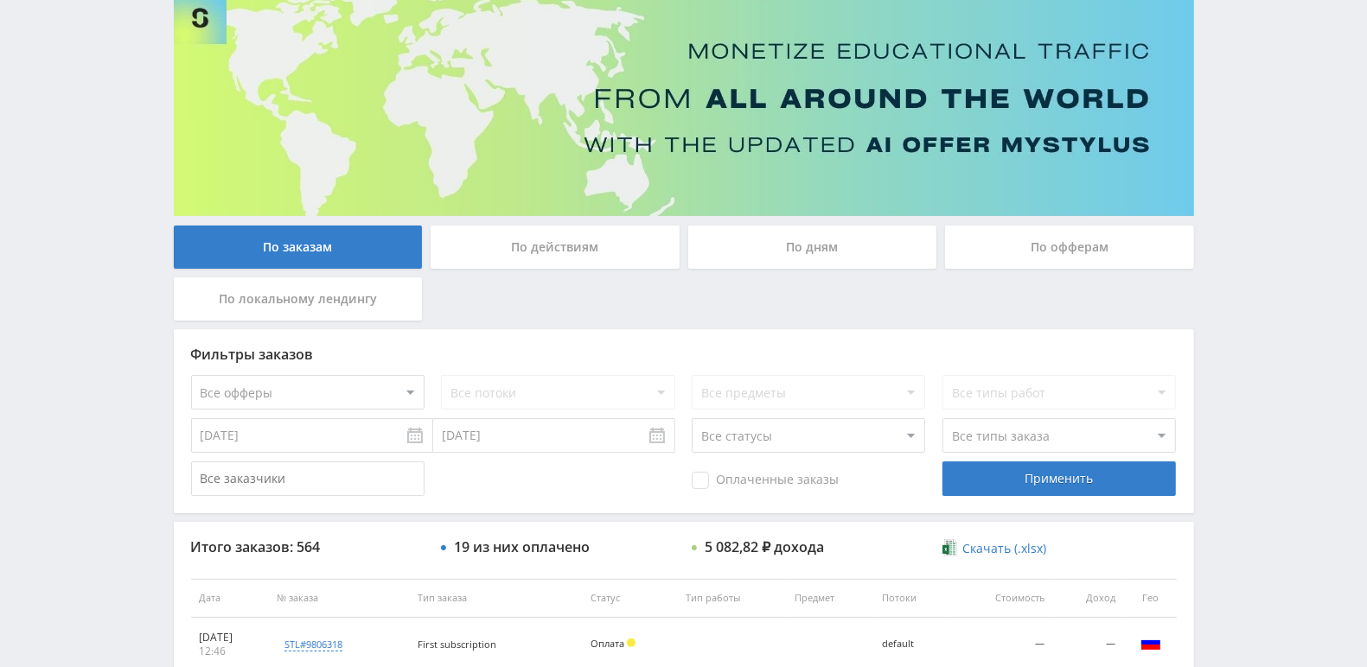
click at [787, 234] on div "По дням" at bounding box center [812, 247] width 249 height 43
click at [0, 0] on input "По дням" at bounding box center [0, 0] width 0 height 0
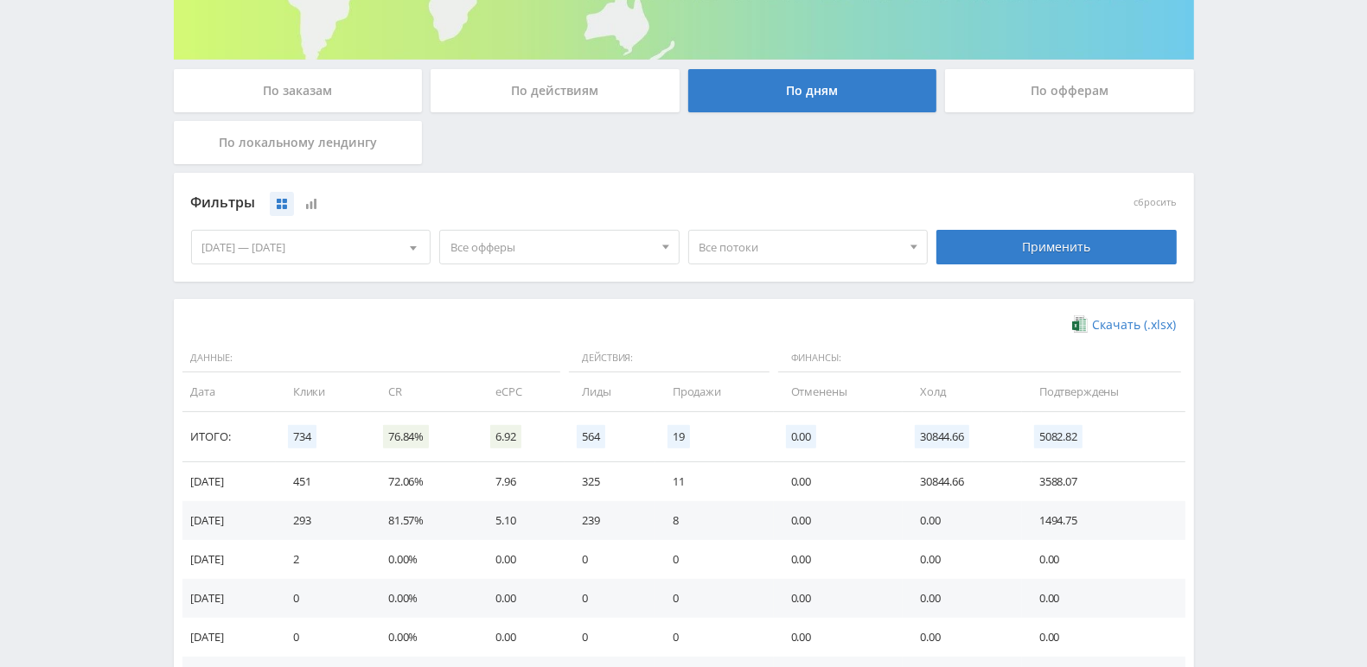
scroll to position [91, 0]
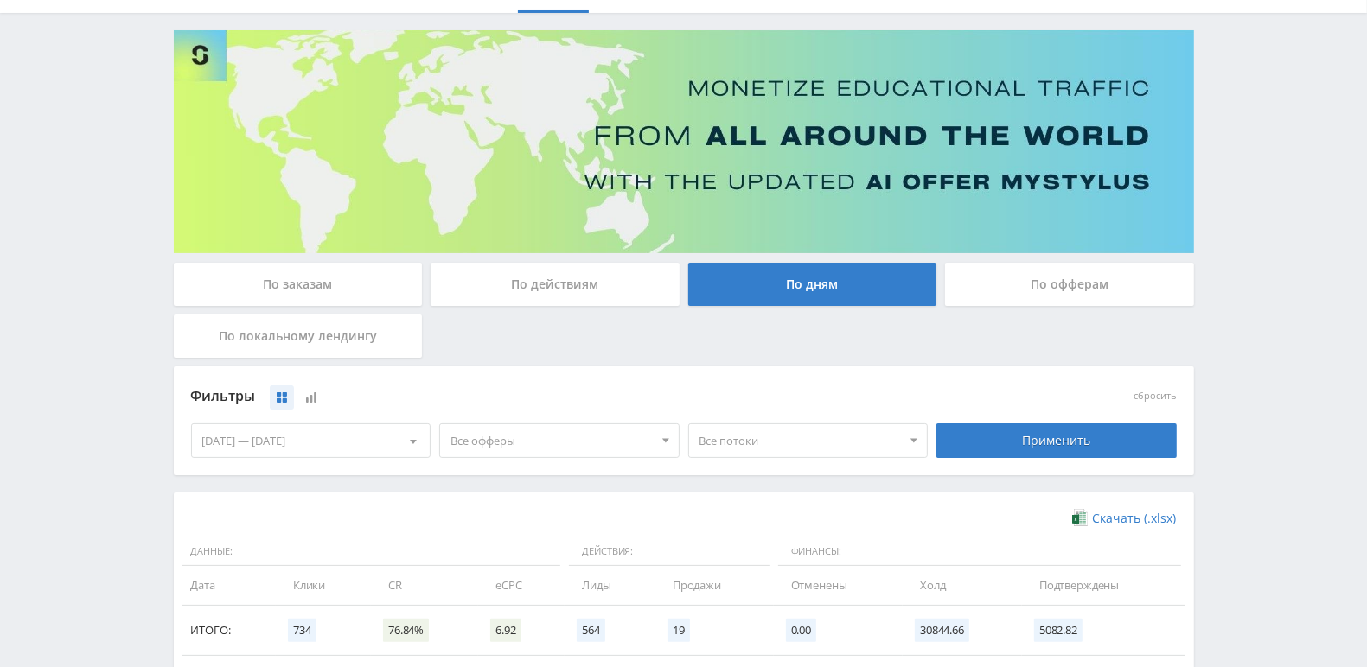
click at [916, 440] on span at bounding box center [913, 442] width 7 height 9
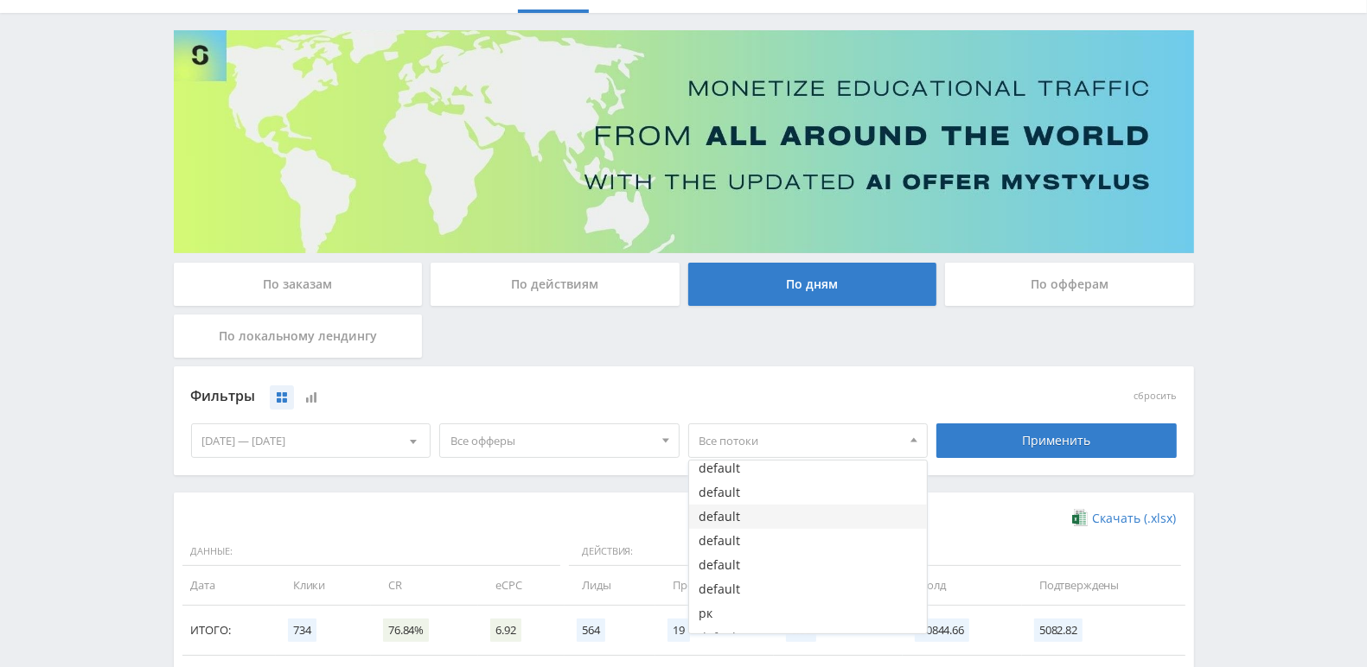
scroll to position [45, 0]
click at [762, 594] on button "рк" at bounding box center [808, 597] width 239 height 24
click at [1078, 444] on div "Применить" at bounding box center [1056, 441] width 240 height 35
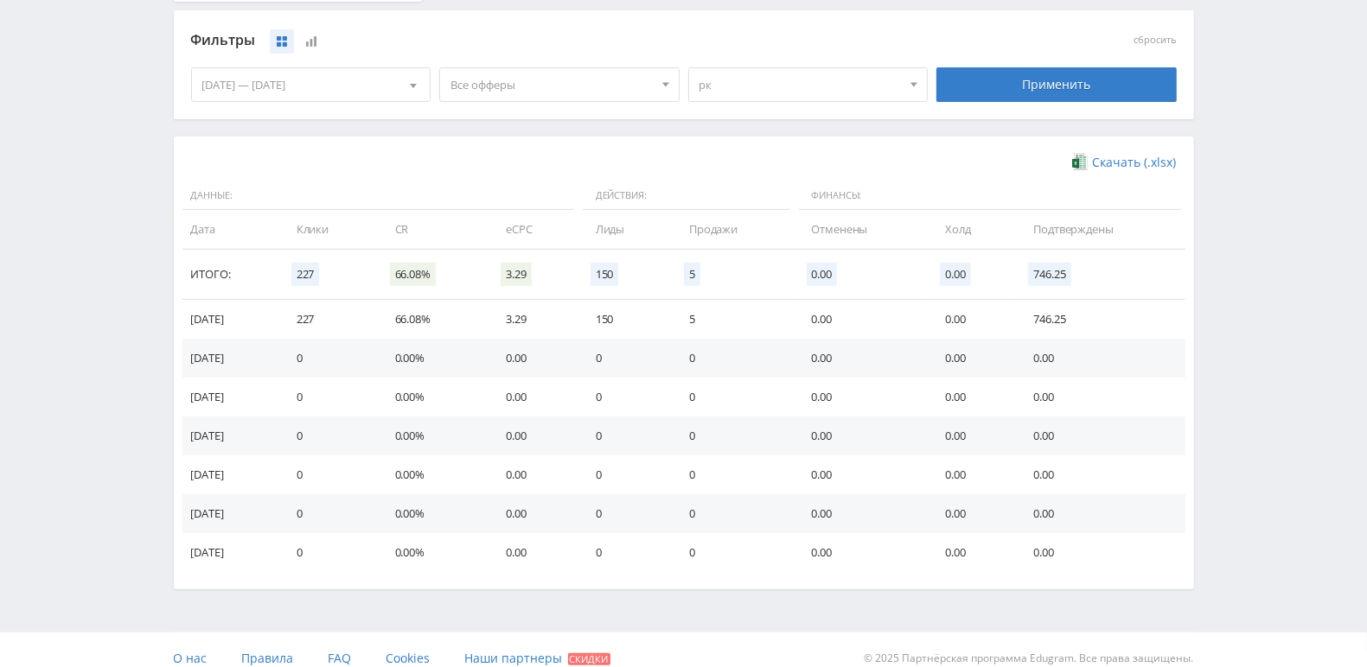
scroll to position [188, 0]
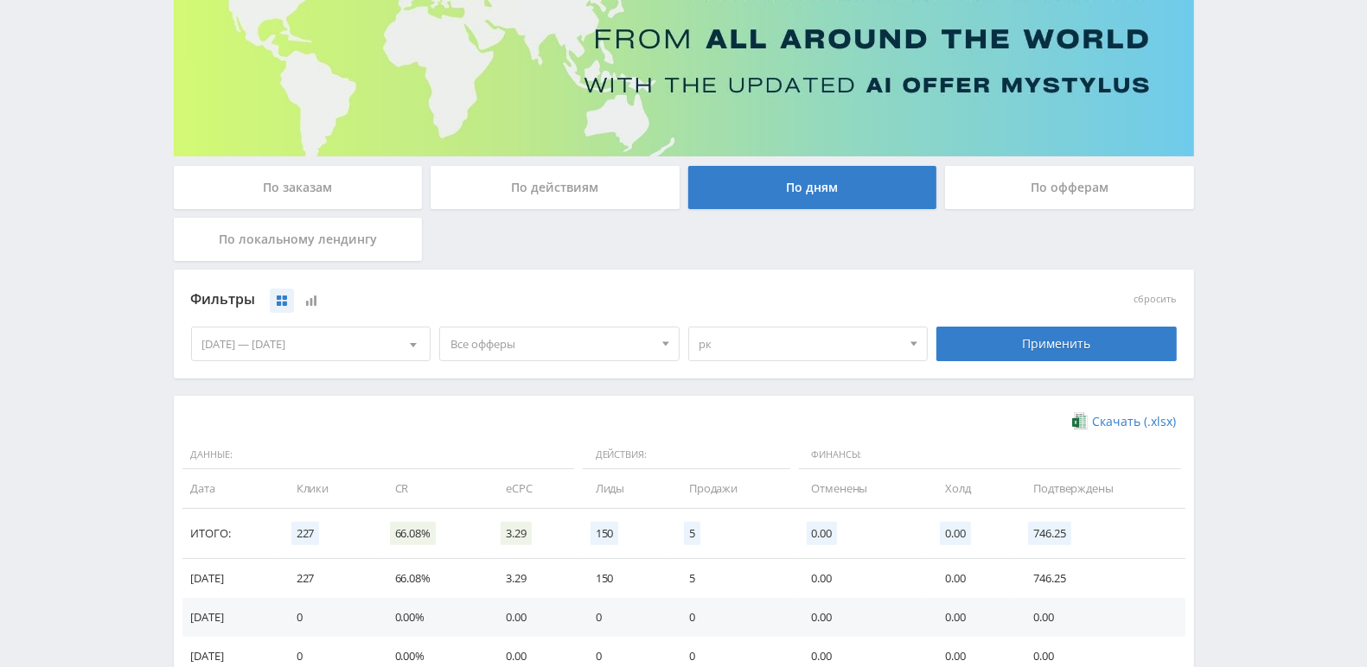
click at [906, 344] on div at bounding box center [914, 344] width 26 height 33
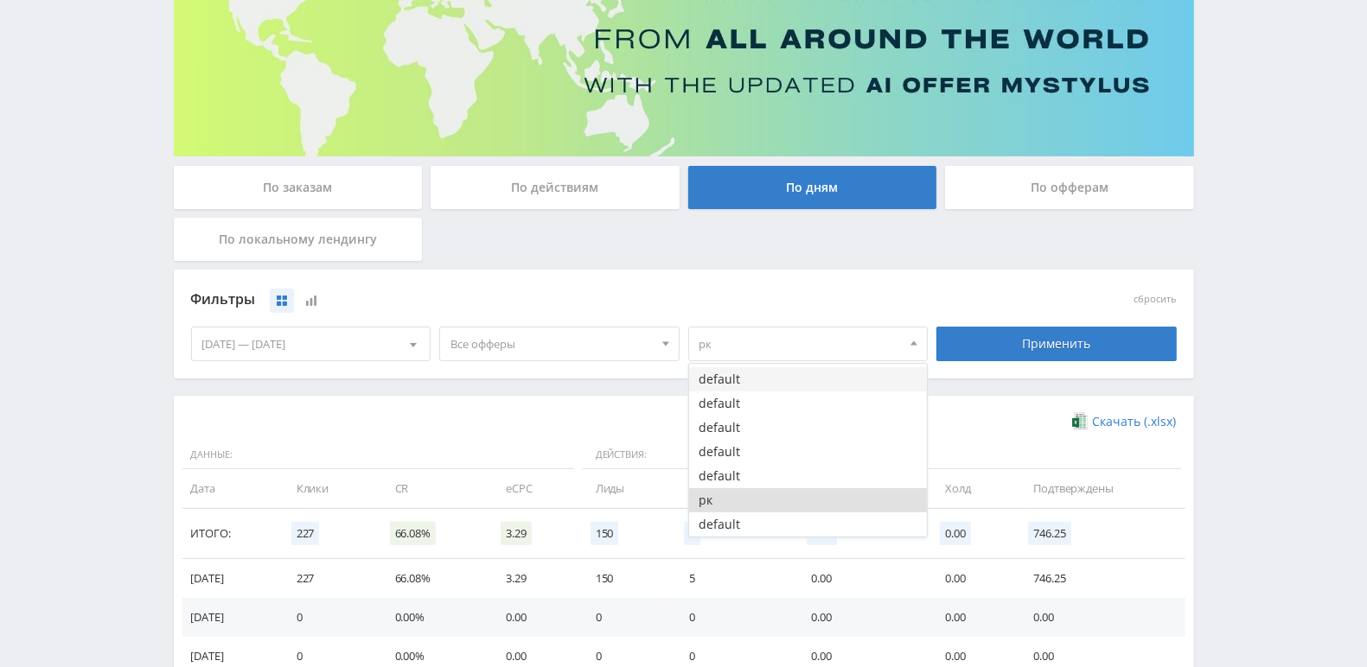
click at [845, 382] on button "default" at bounding box center [808, 379] width 239 height 24
click at [1051, 339] on div "Применить" at bounding box center [1056, 344] width 240 height 35
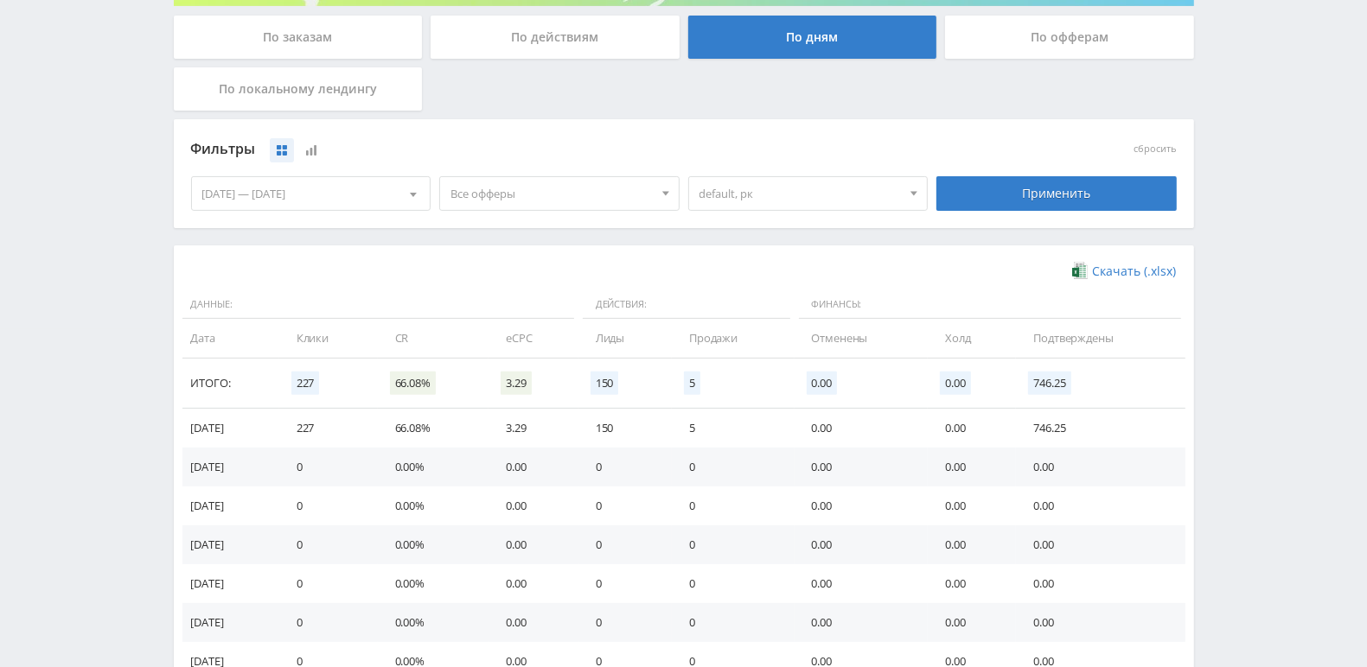
scroll to position [202, 0]
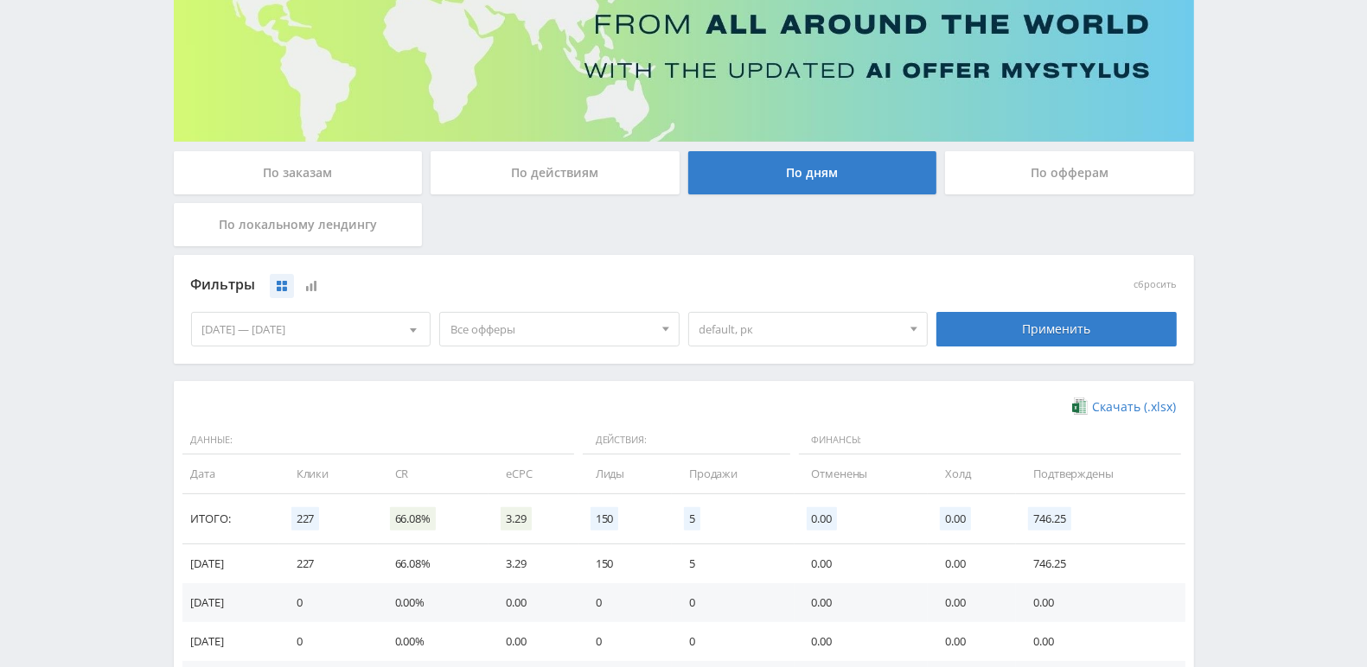
click at [919, 327] on div at bounding box center [914, 329] width 26 height 33
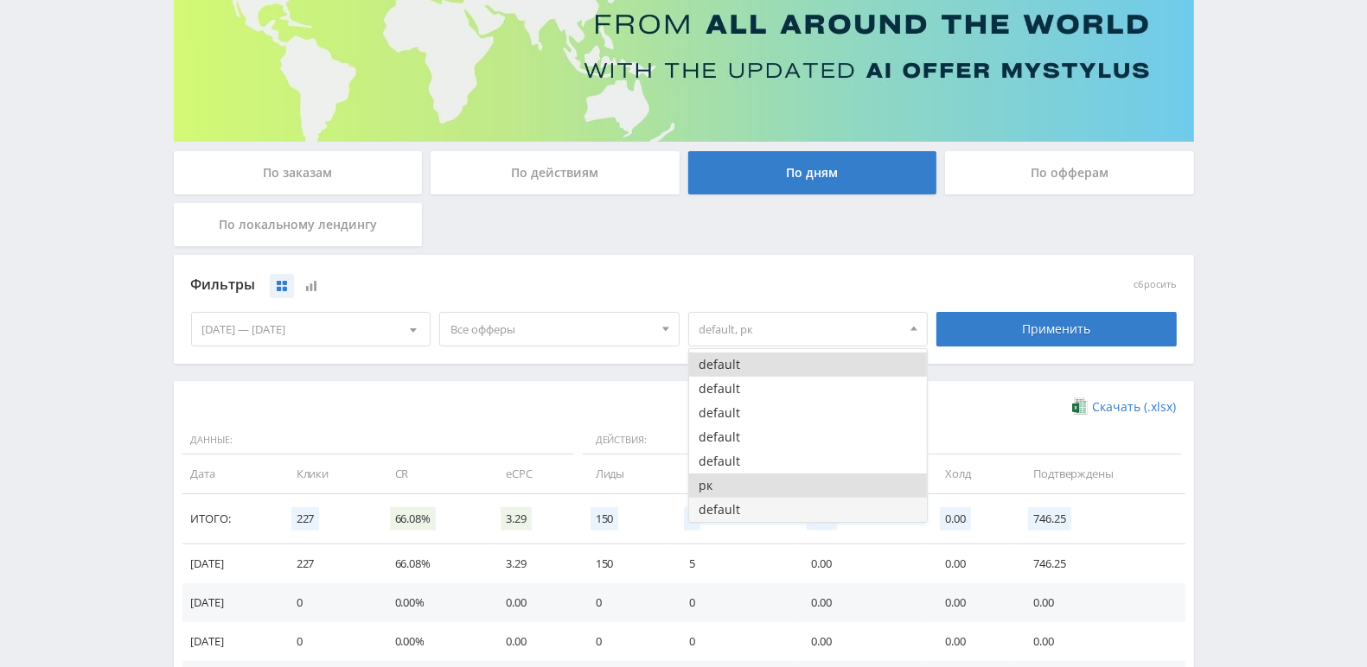
click at [777, 504] on button "default" at bounding box center [808, 510] width 239 height 24
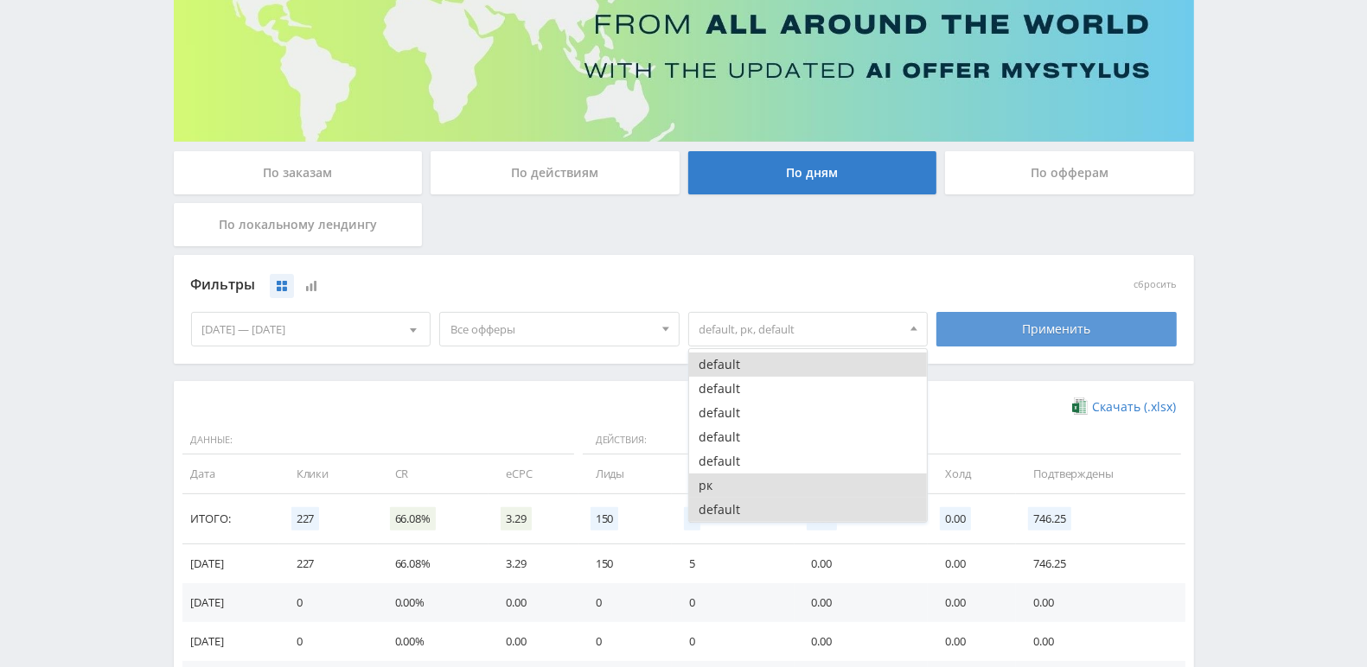
click at [1042, 321] on div "Применить" at bounding box center [1056, 329] width 240 height 35
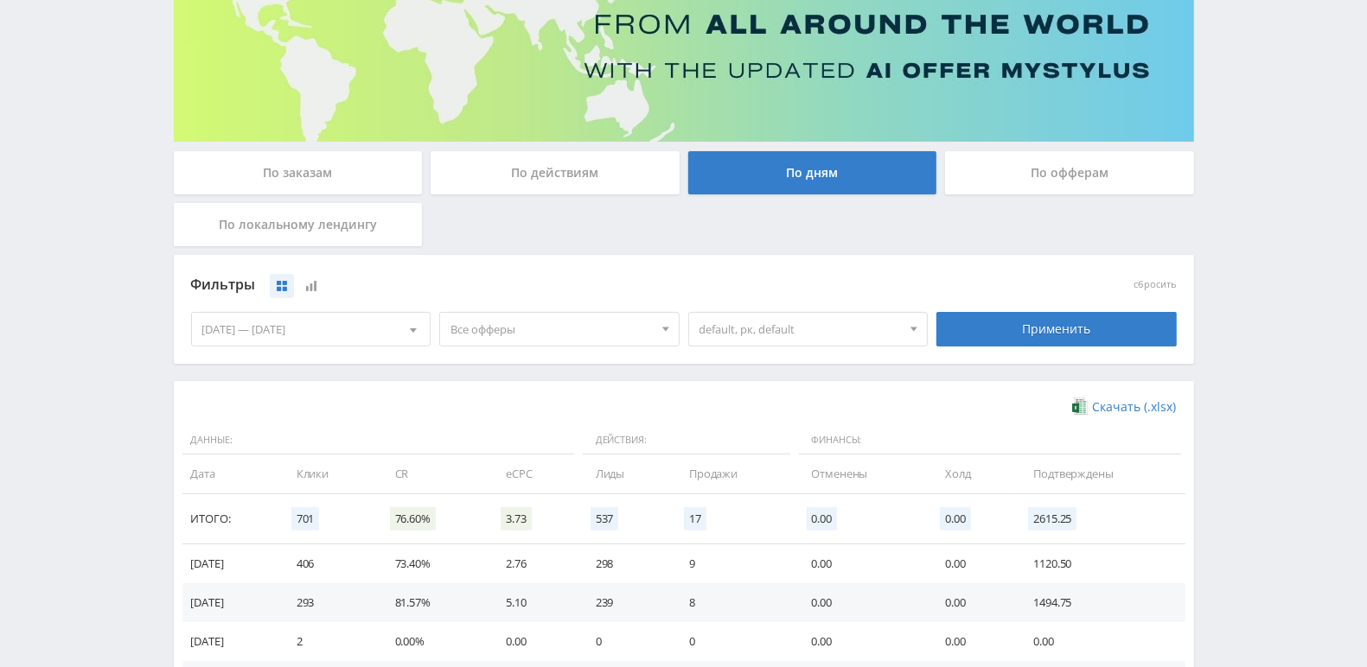
click at [915, 329] on span at bounding box center [913, 331] width 7 height 9
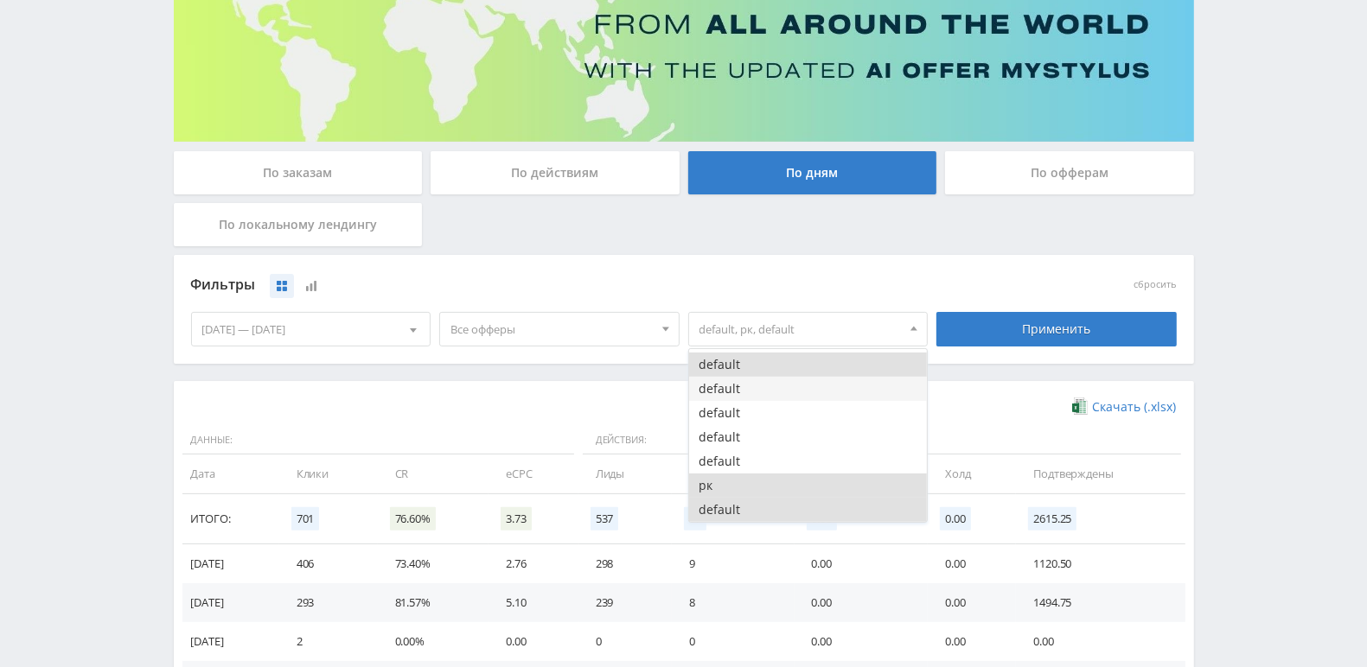
click at [749, 395] on button "default" at bounding box center [808, 389] width 239 height 24
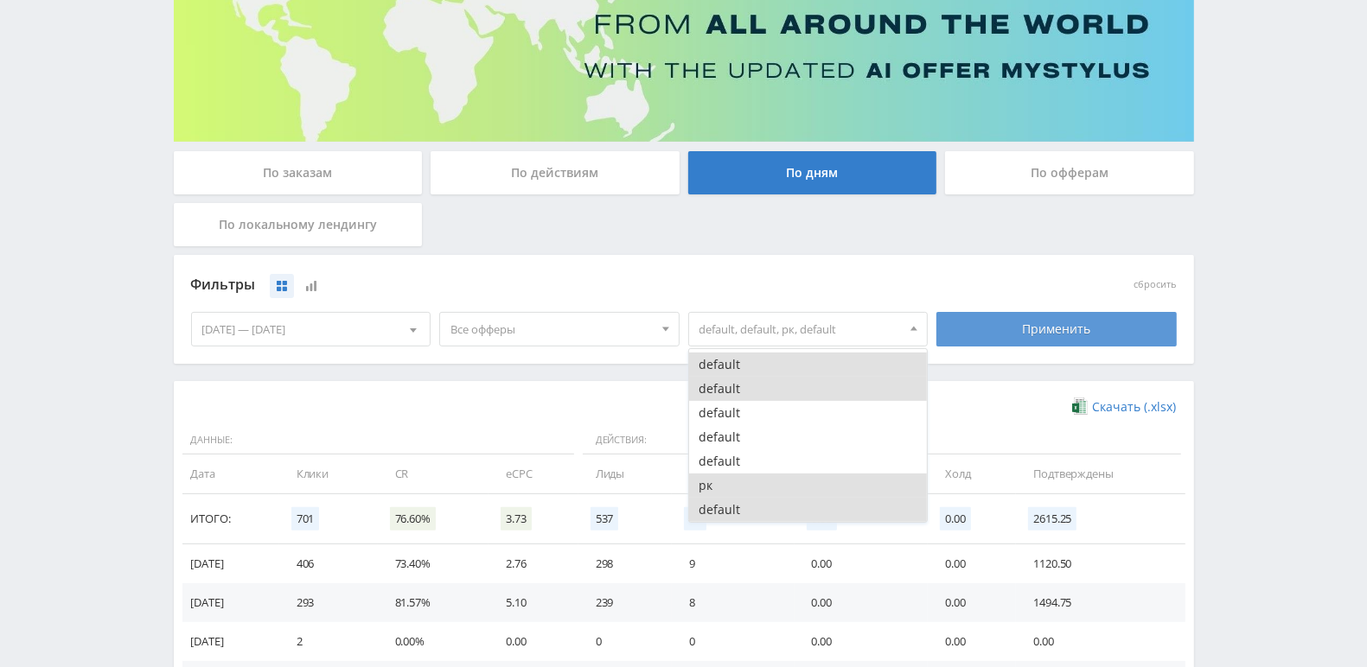
click at [1027, 332] on div "Применить" at bounding box center [1056, 329] width 240 height 35
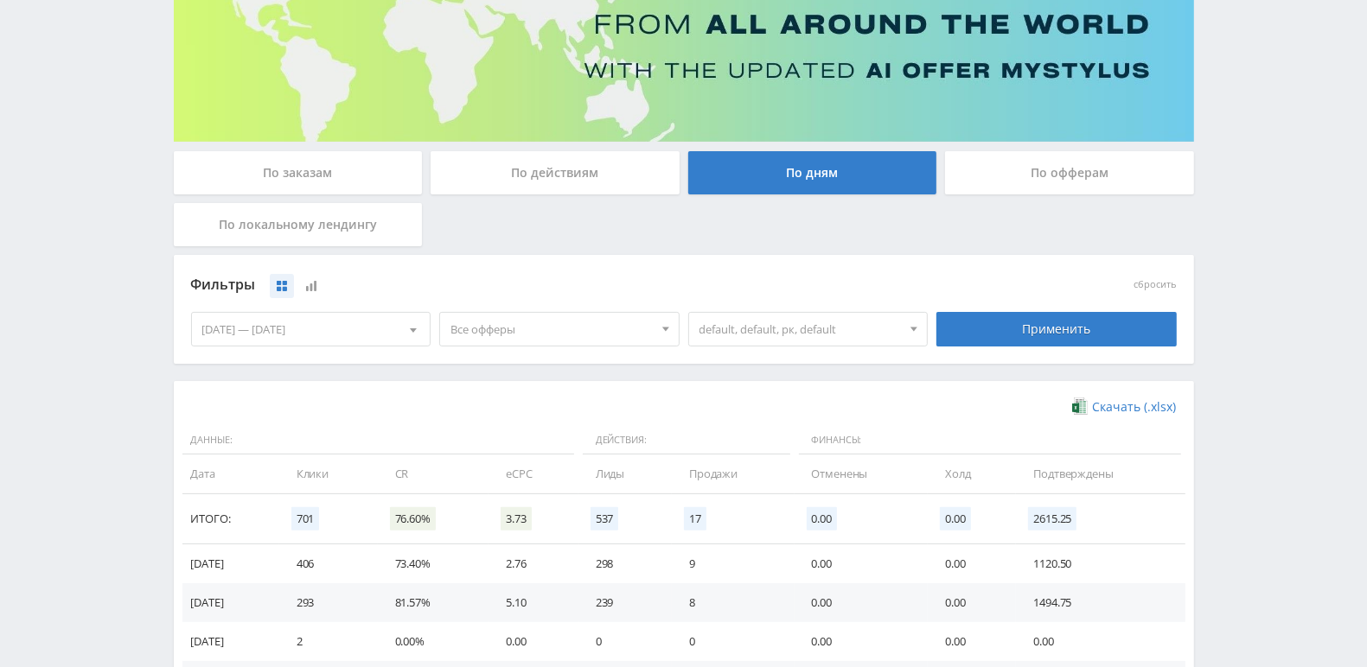
click at [917, 322] on div at bounding box center [914, 329] width 26 height 33
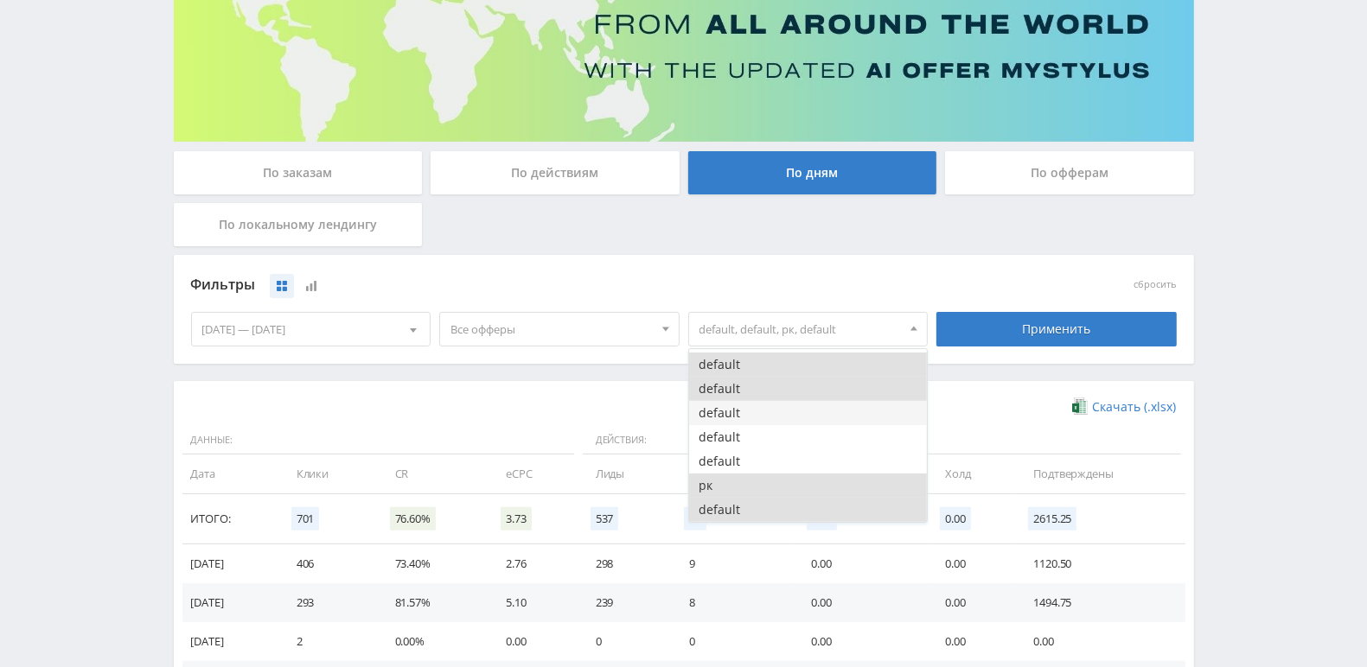
click at [754, 410] on button "default" at bounding box center [808, 413] width 239 height 24
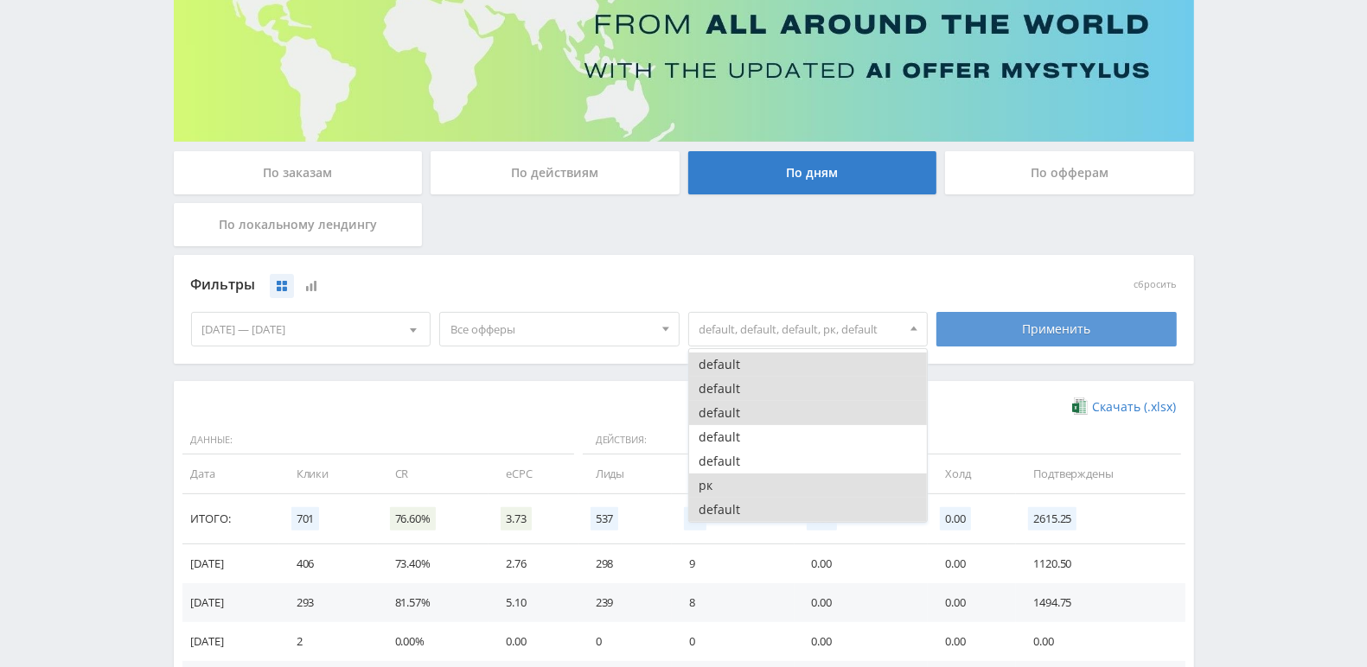
click at [1081, 332] on div "Применить" at bounding box center [1056, 329] width 240 height 35
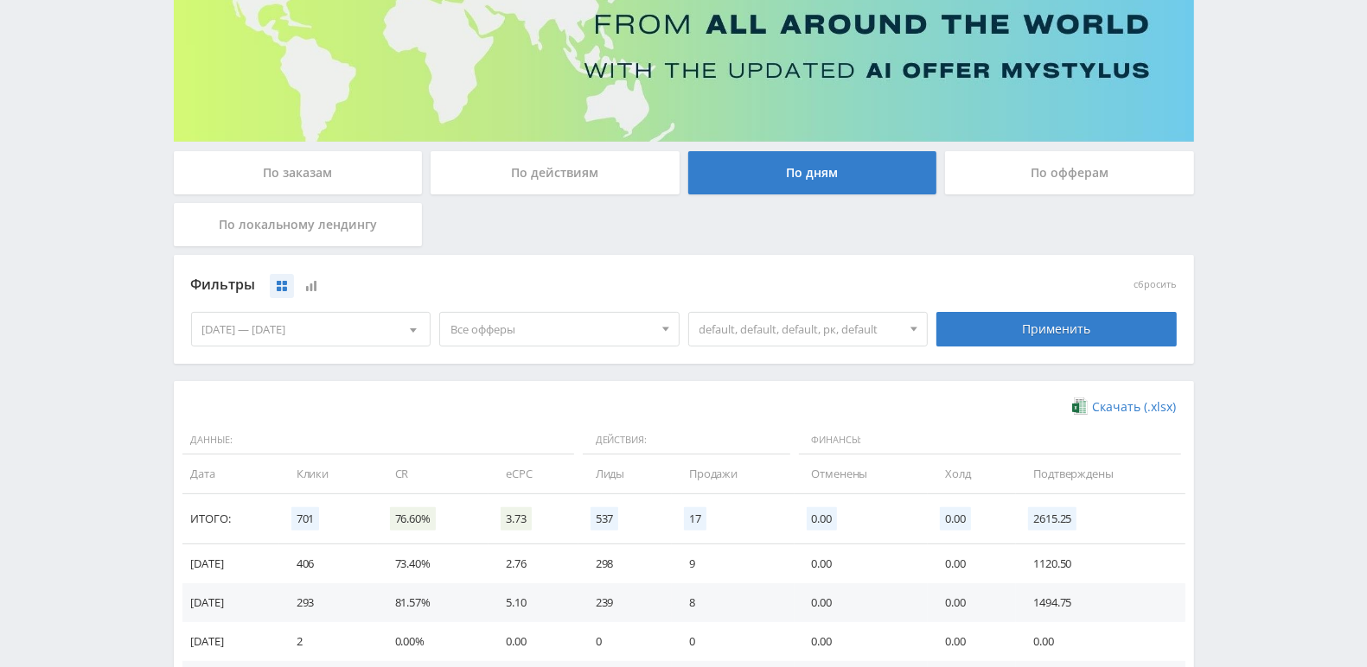
click at [910, 327] on span at bounding box center [913, 331] width 7 height 9
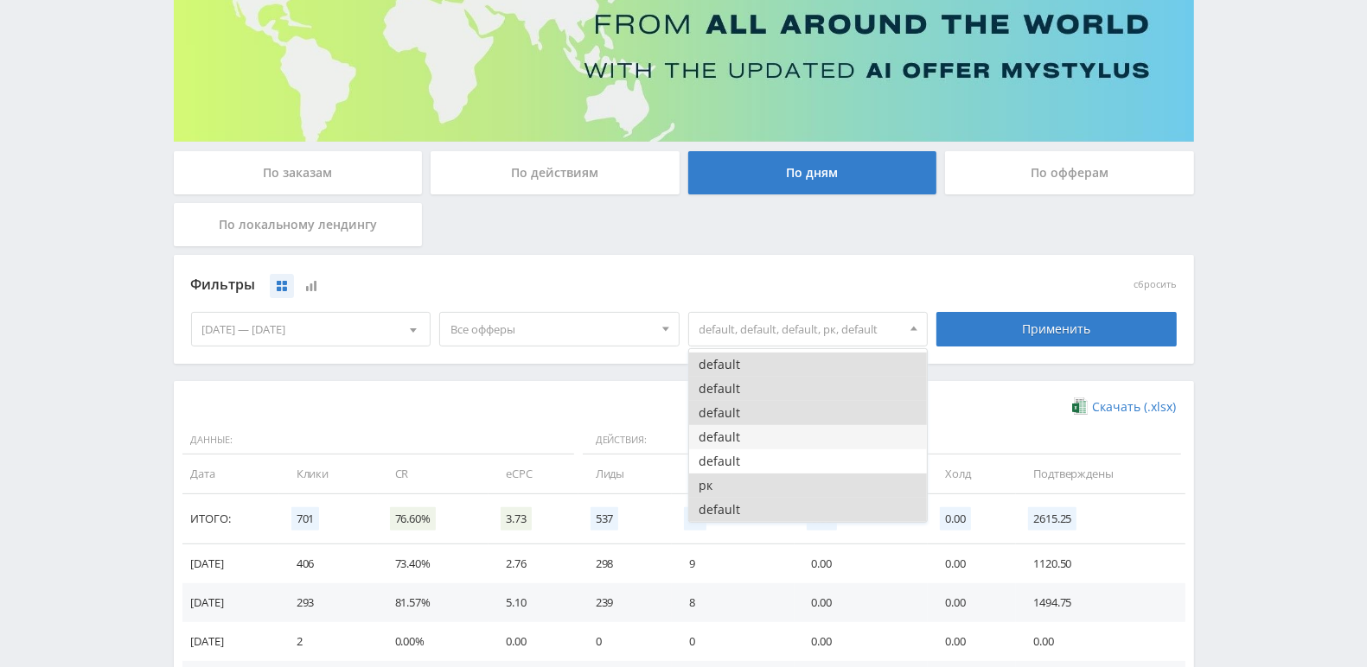
click at [788, 445] on button "default" at bounding box center [808, 437] width 239 height 24
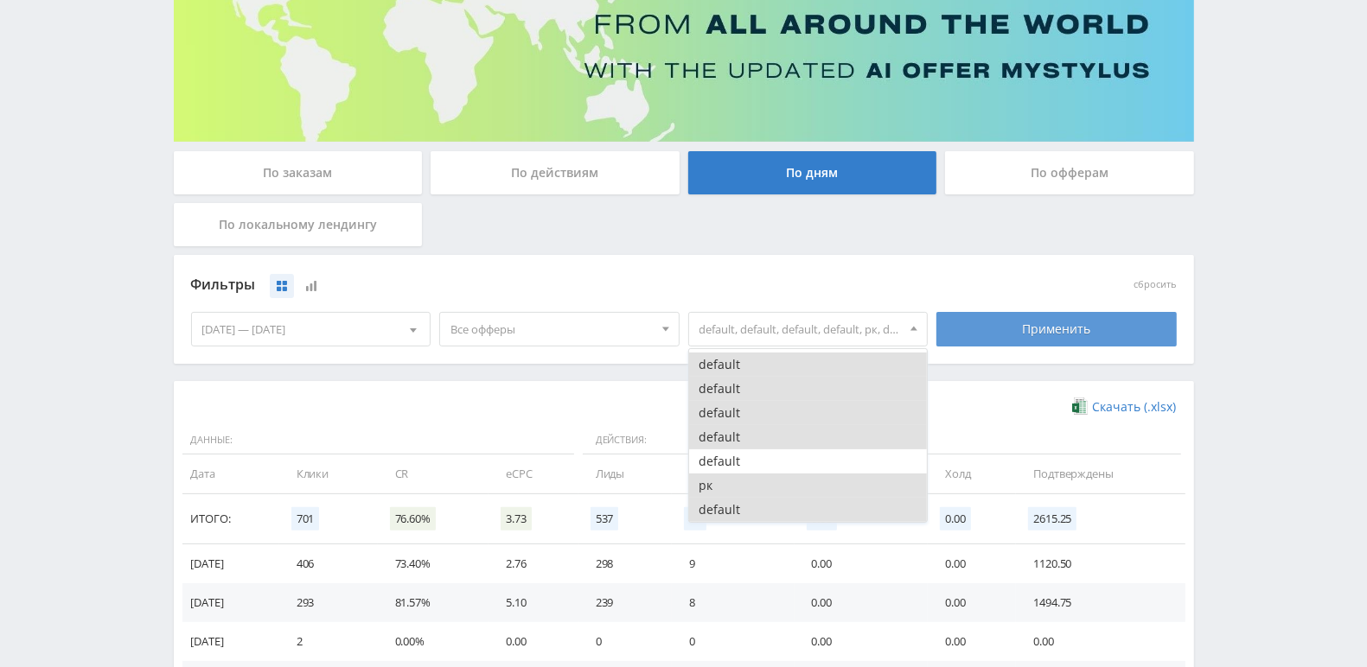
click at [1036, 339] on div "Применить" at bounding box center [1056, 329] width 240 height 35
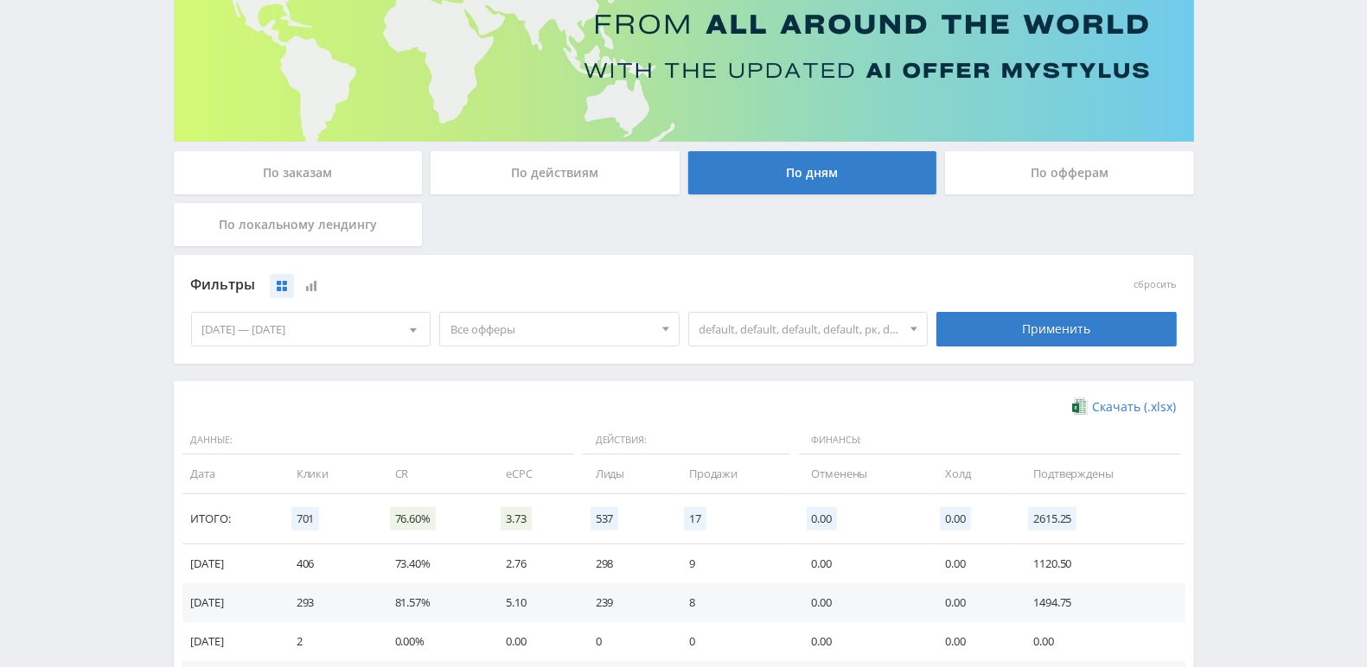
click at [915, 317] on div at bounding box center [914, 329] width 26 height 33
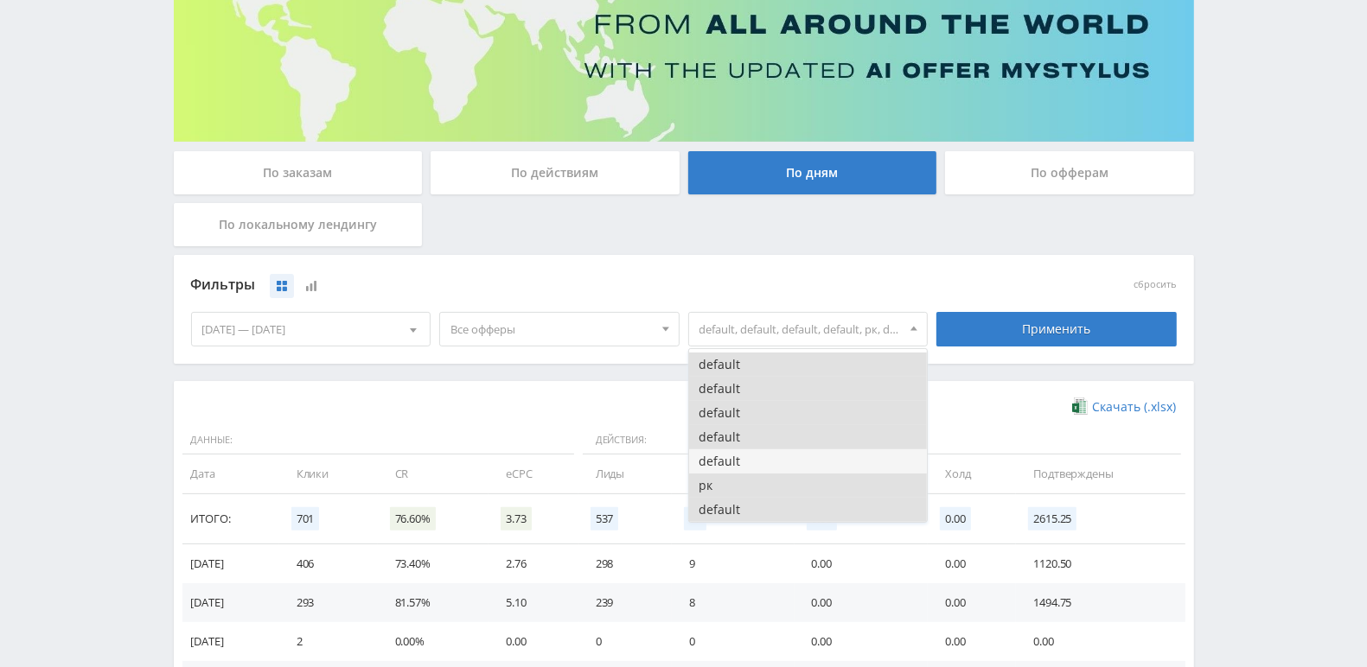
click at [802, 456] on button "default" at bounding box center [808, 462] width 239 height 24
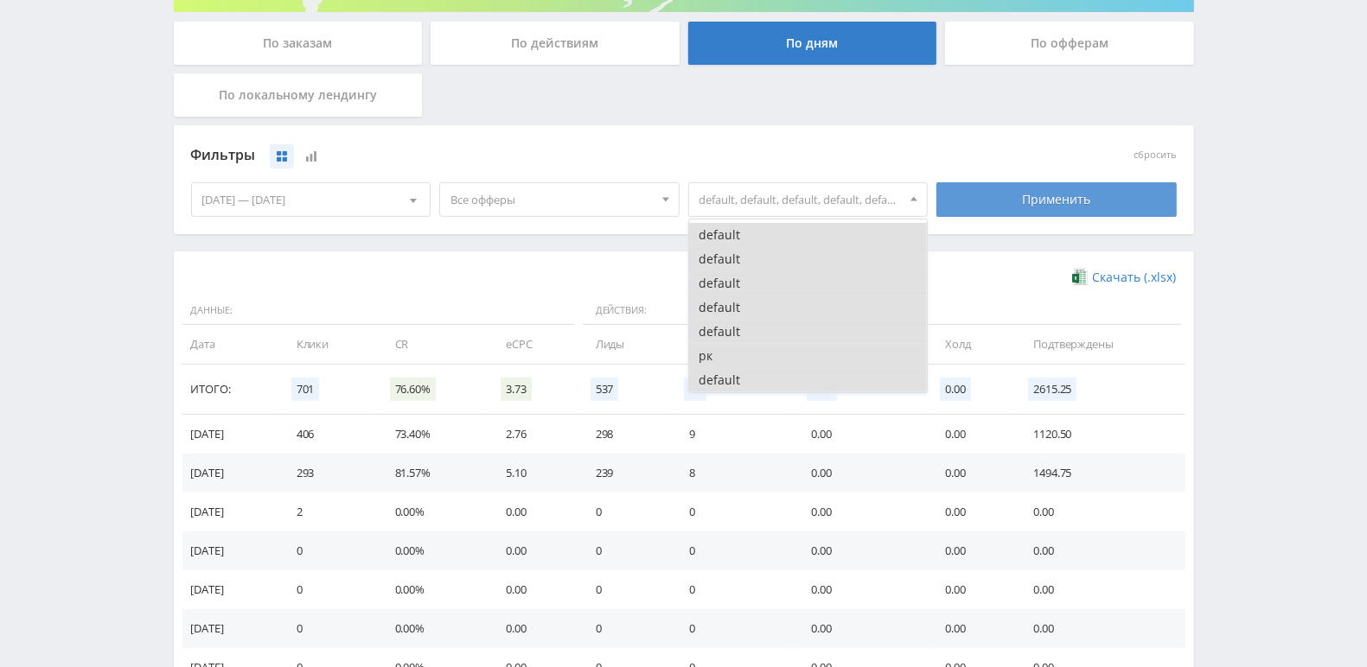
click at [1030, 200] on div "Применить" at bounding box center [1056, 199] width 240 height 35
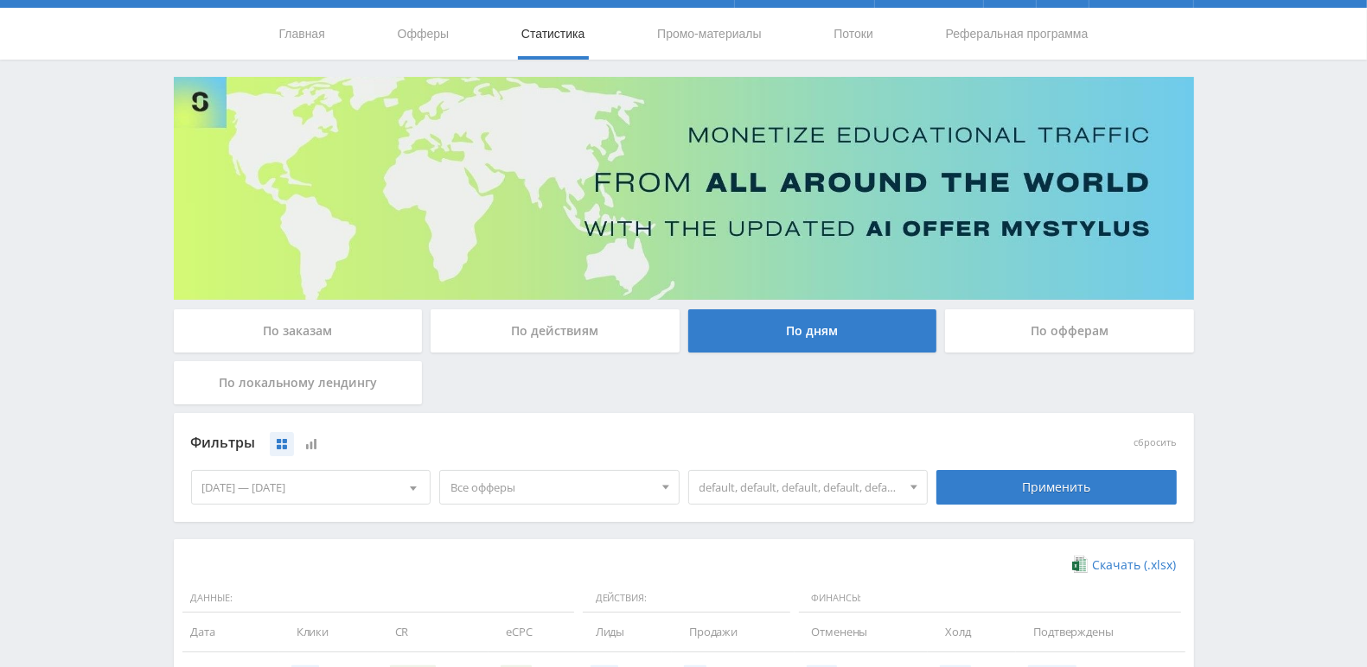
scroll to position [332, 0]
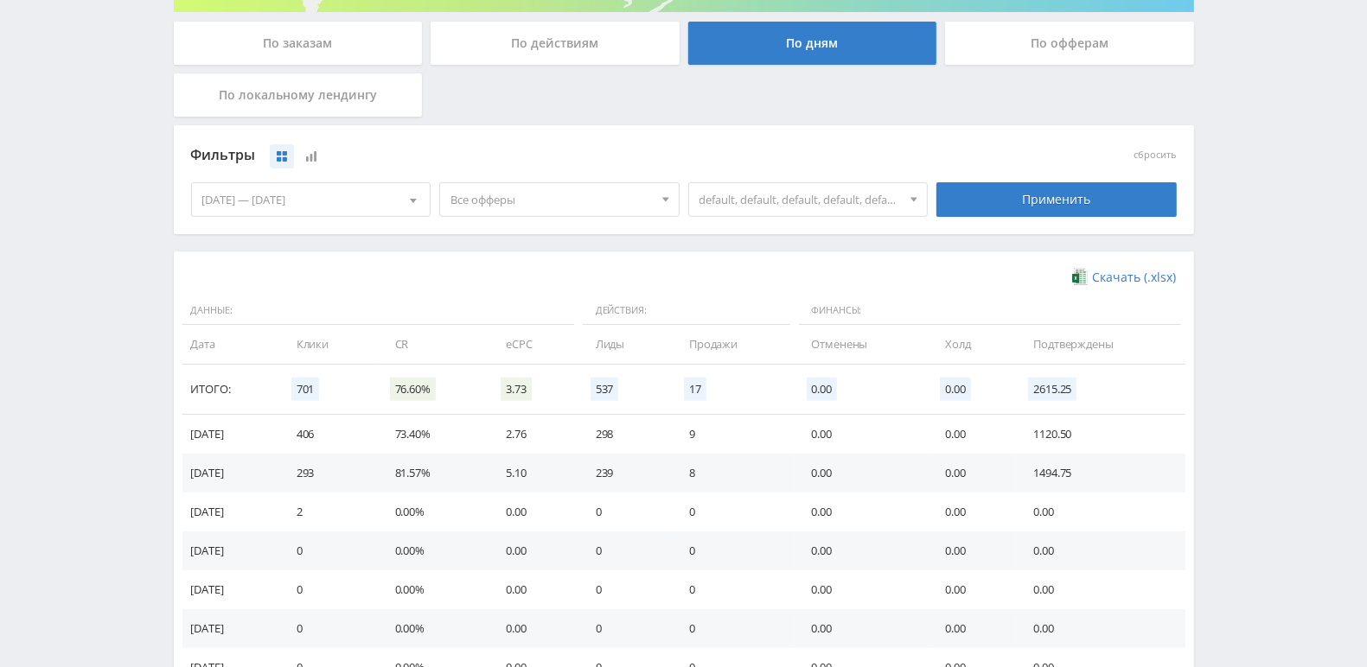
click at [909, 198] on div at bounding box center [914, 199] width 26 height 33
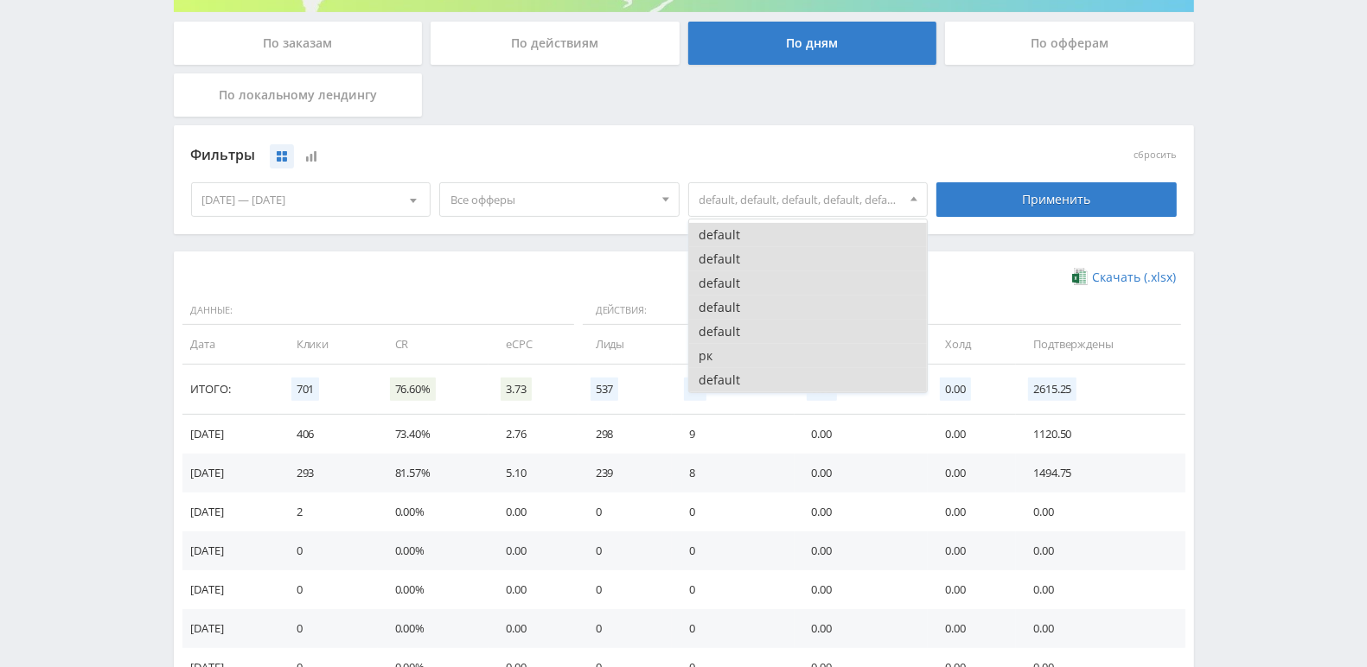
scroll to position [0, 0]
click at [752, 252] on button "default" at bounding box center [808, 256] width 239 height 24
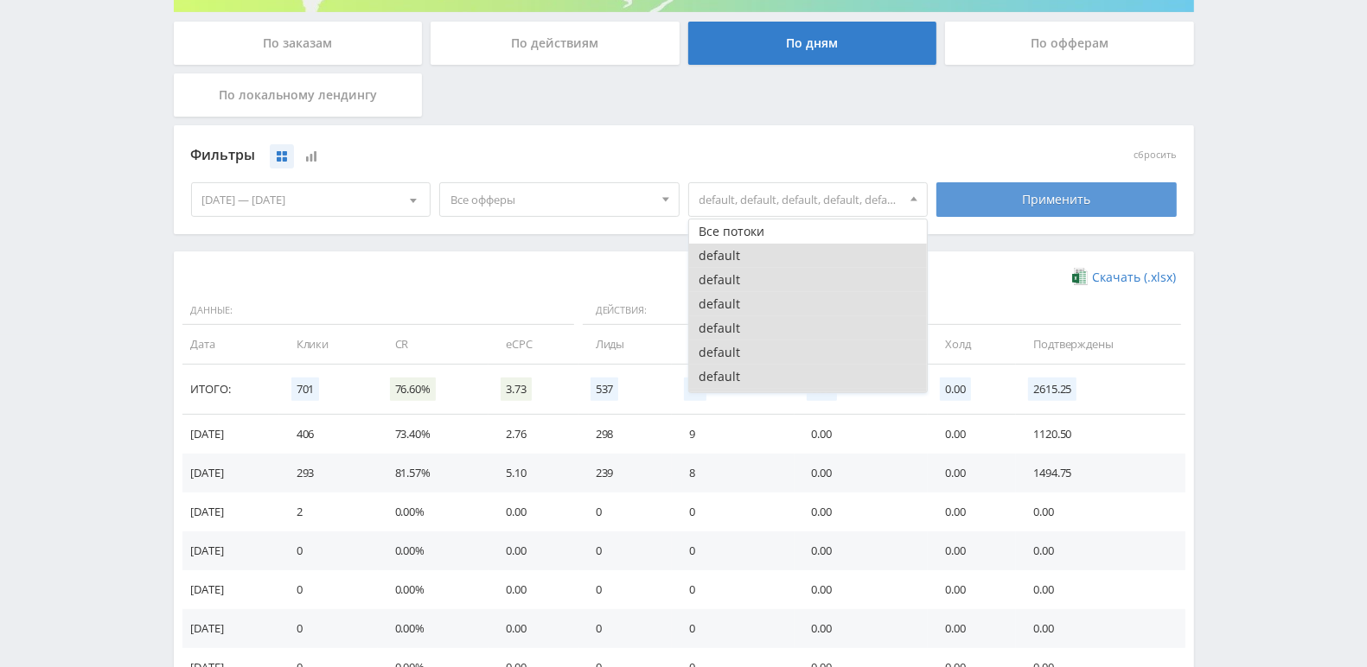
click at [1063, 203] on div "Применить" at bounding box center [1056, 199] width 240 height 35
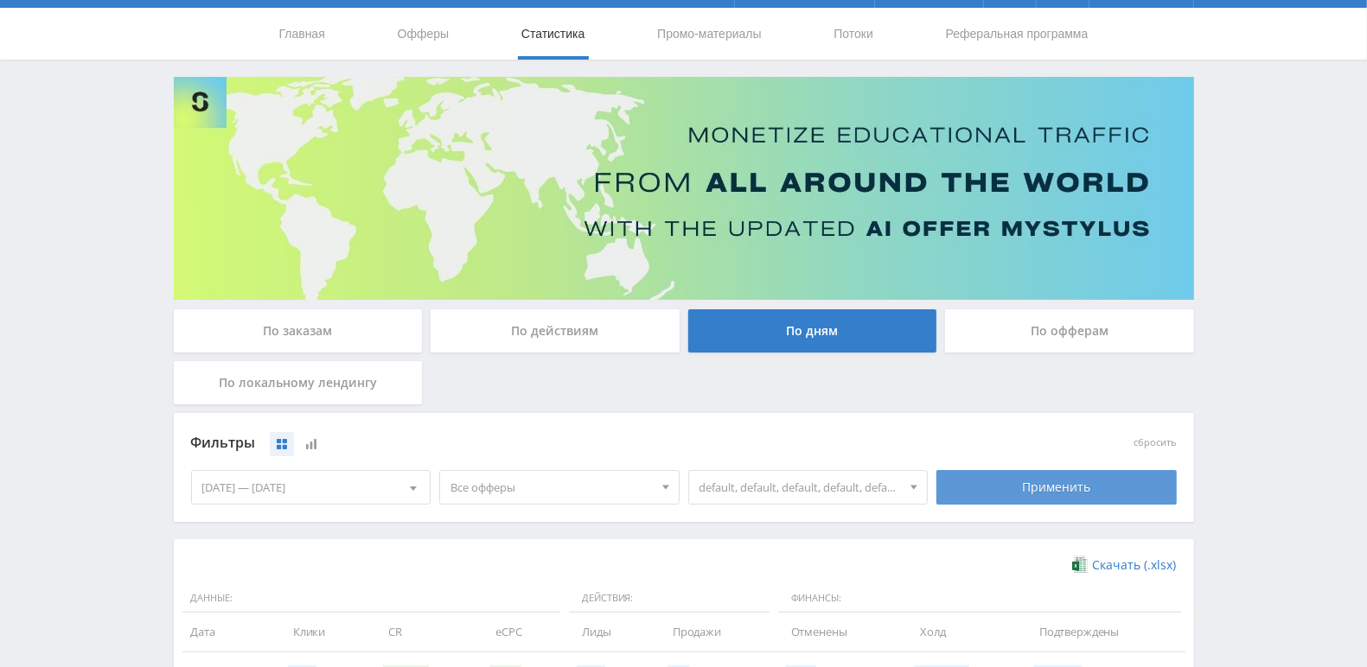
scroll to position [332, 0]
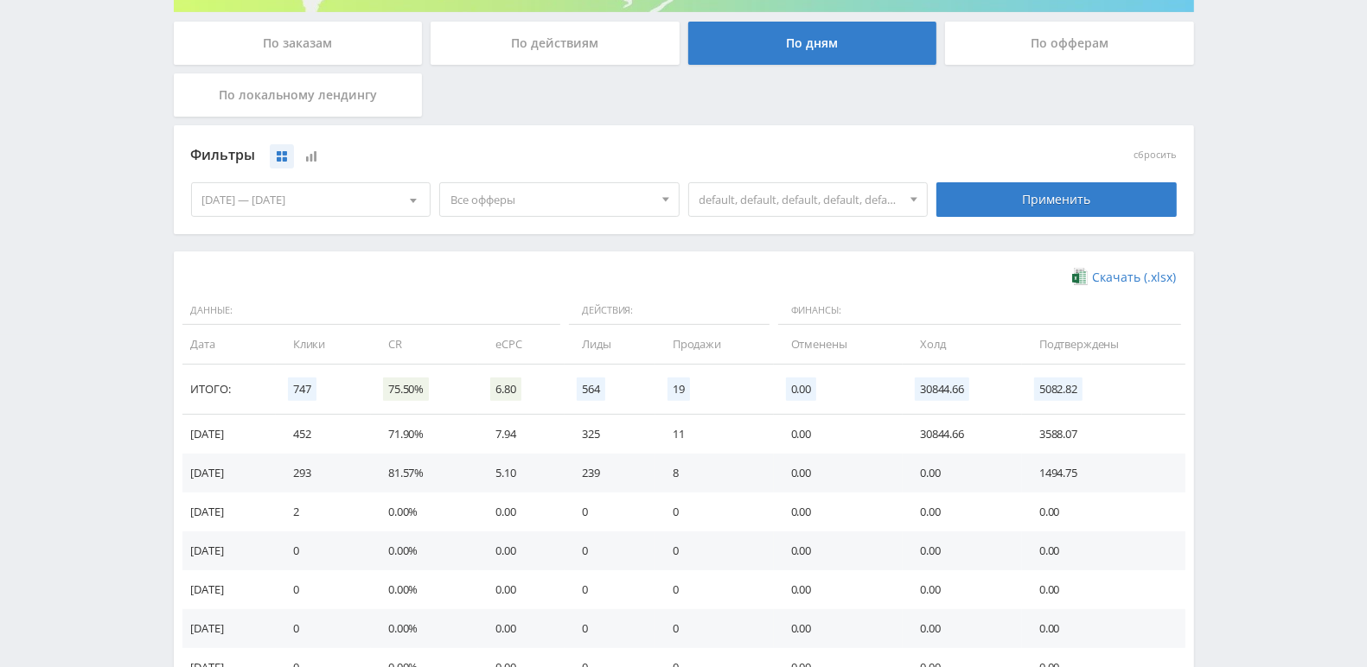
click at [904, 200] on div at bounding box center [914, 199] width 26 height 33
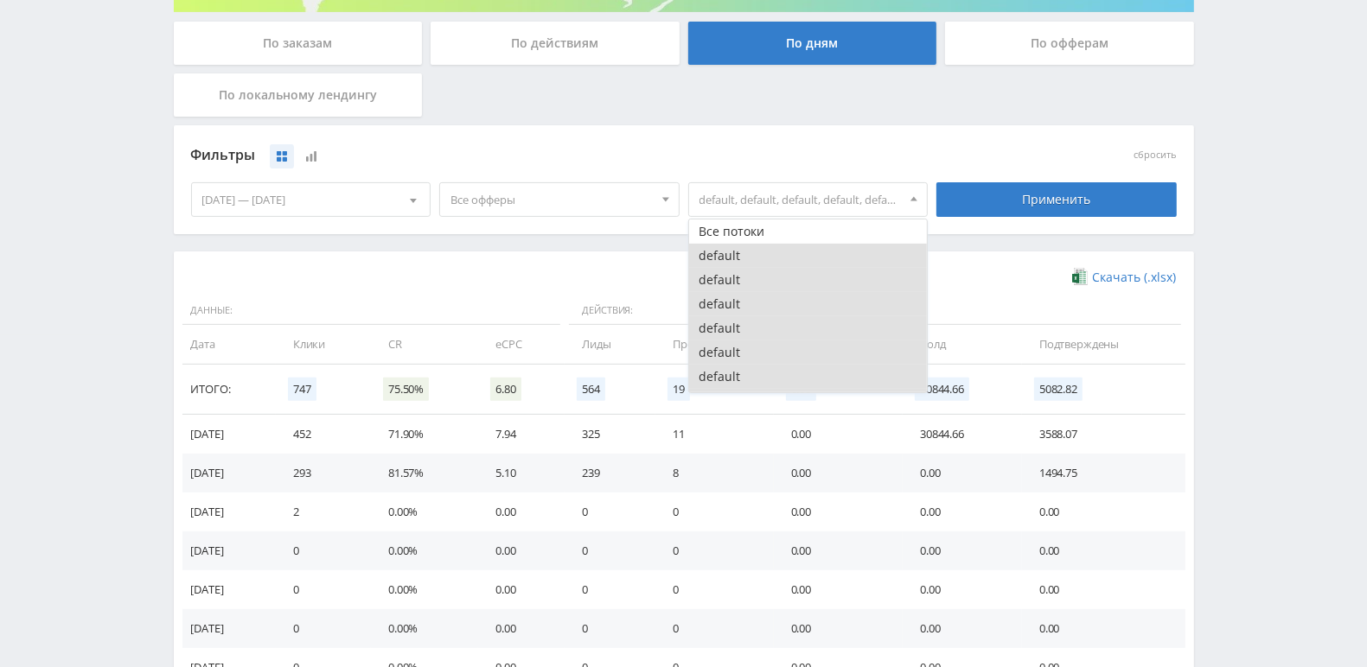
click at [838, 259] on button "default" at bounding box center [808, 256] width 239 height 24
click at [822, 269] on button "default" at bounding box center [808, 280] width 239 height 24
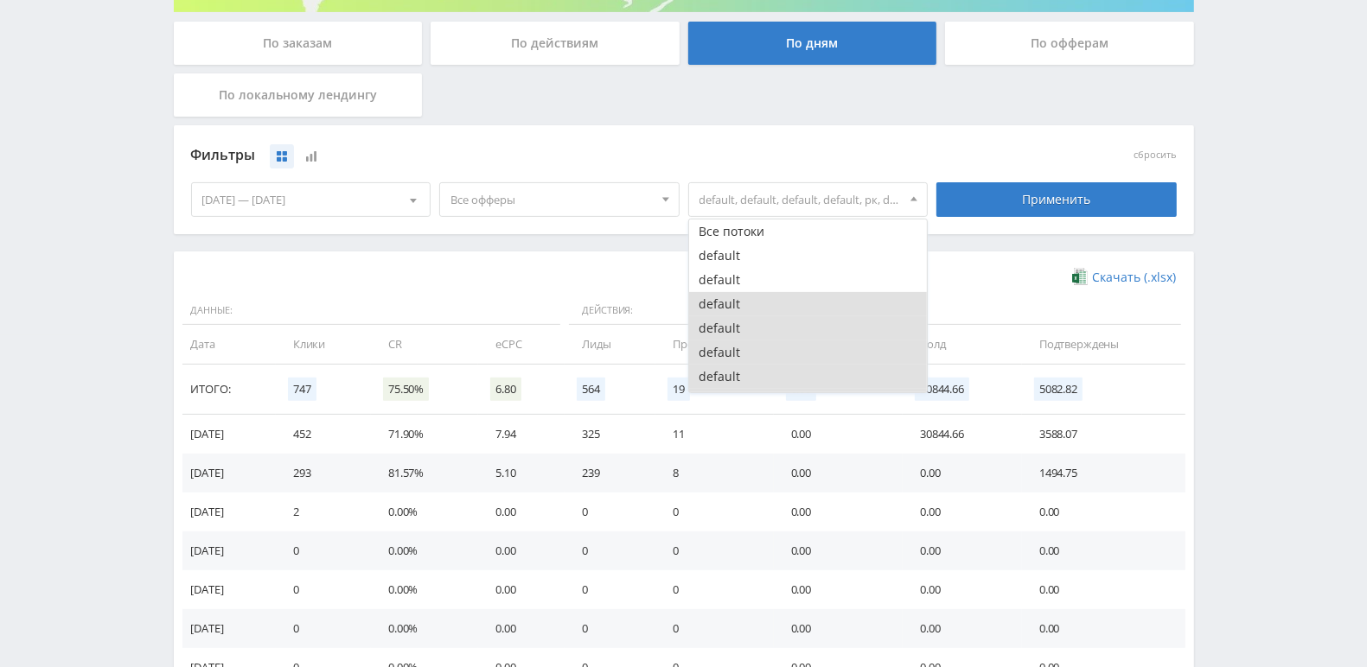
click at [814, 293] on button "default" at bounding box center [808, 304] width 239 height 24
click at [812, 322] on button "default" at bounding box center [808, 328] width 239 height 24
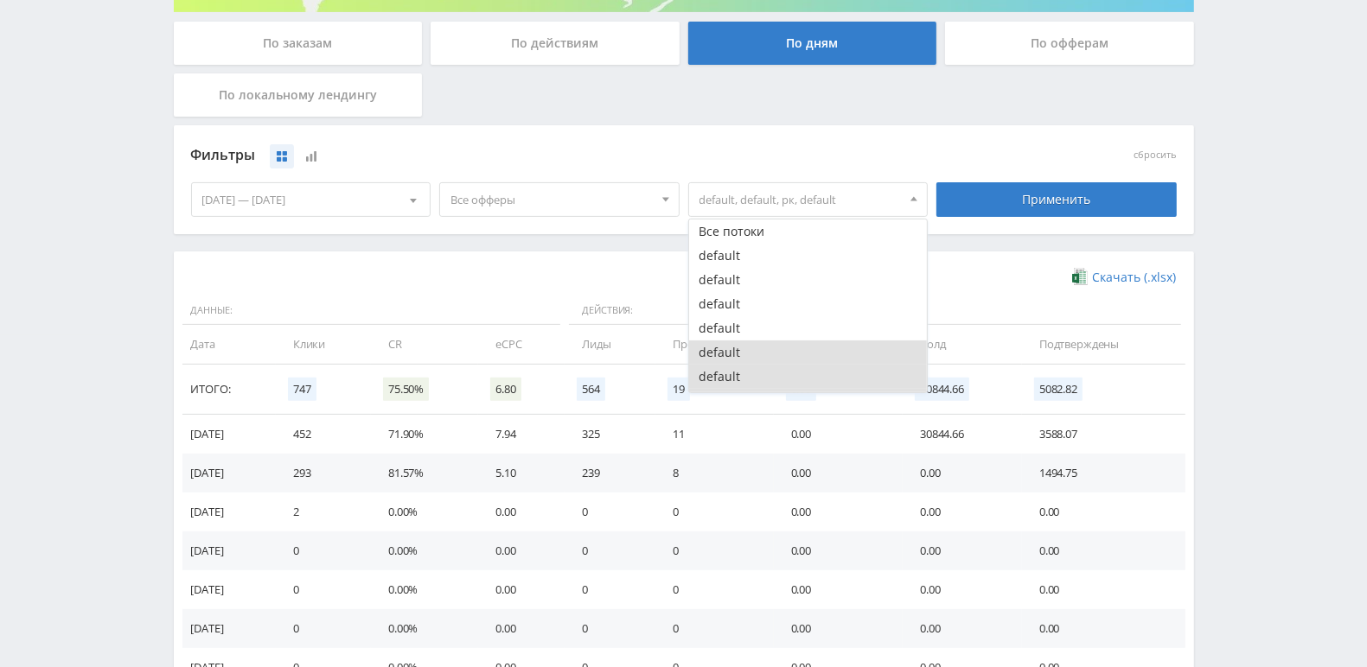
click at [810, 345] on button "default" at bounding box center [808, 353] width 239 height 24
click at [806, 375] on button "default" at bounding box center [808, 377] width 239 height 24
click at [790, 352] on button "рк" at bounding box center [808, 356] width 239 height 24
click at [785, 382] on button "default" at bounding box center [808, 380] width 239 height 24
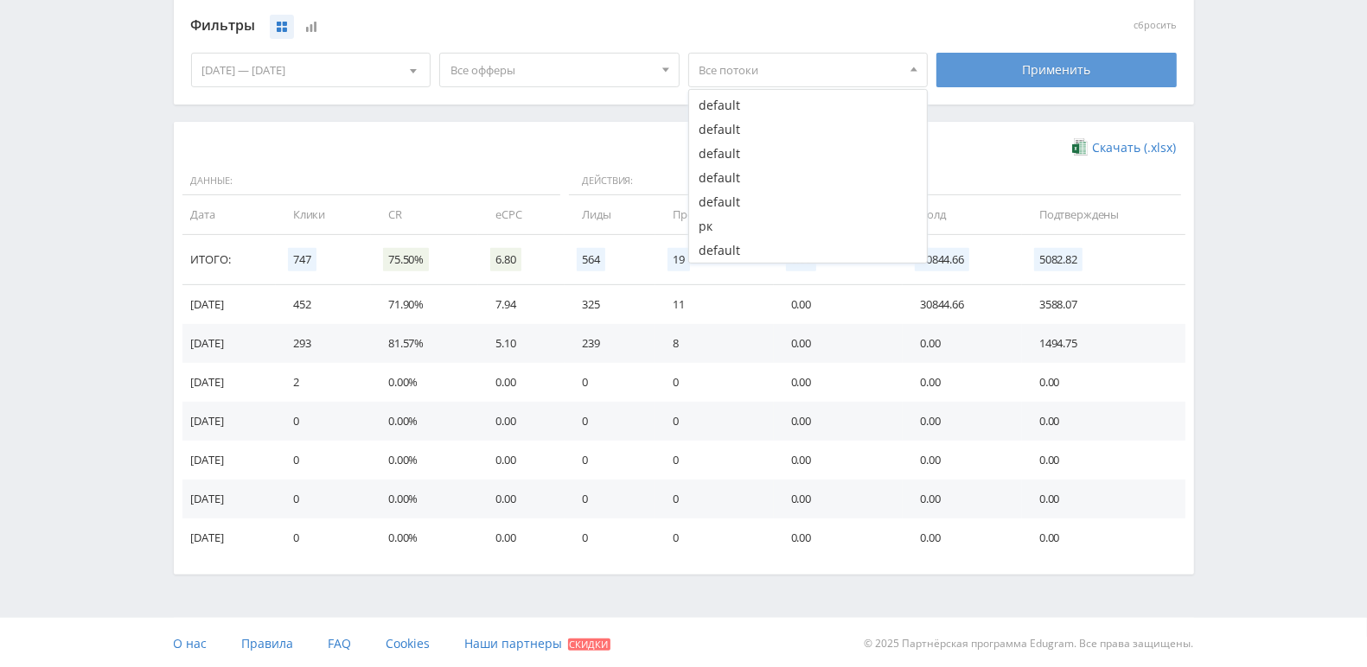
click at [1050, 62] on div "Применить" at bounding box center [1056, 70] width 240 height 35
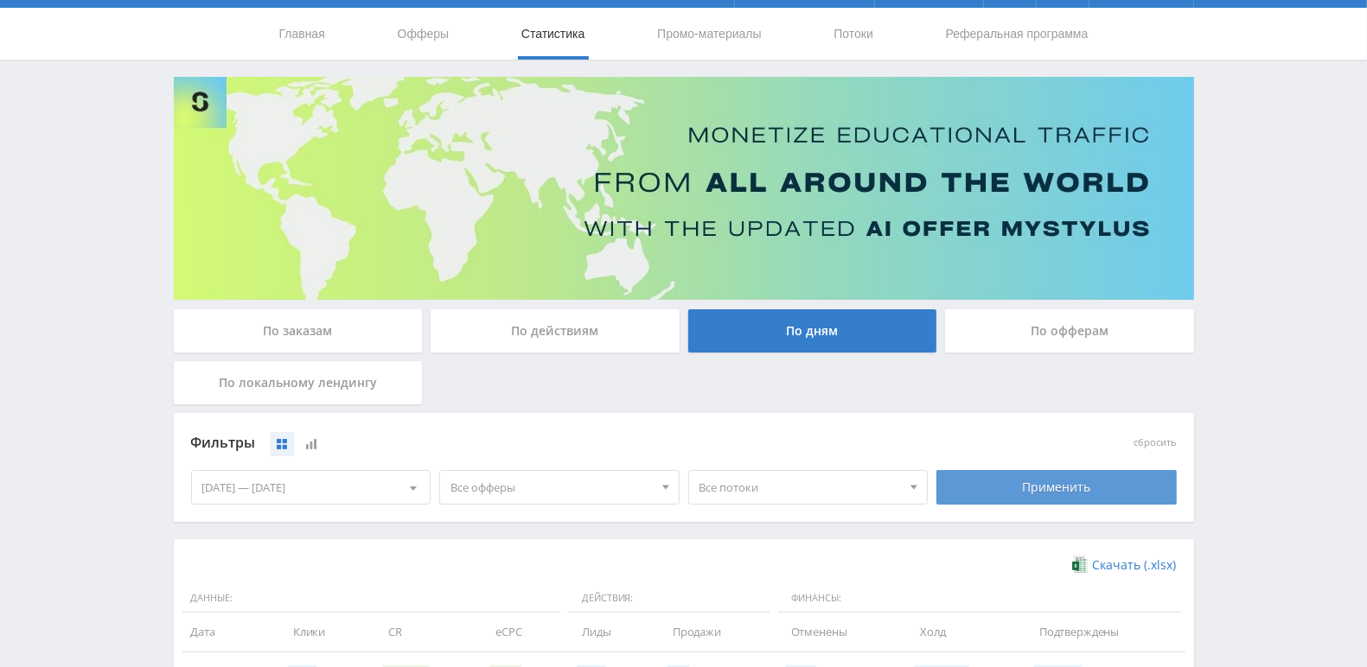
scroll to position [462, 0]
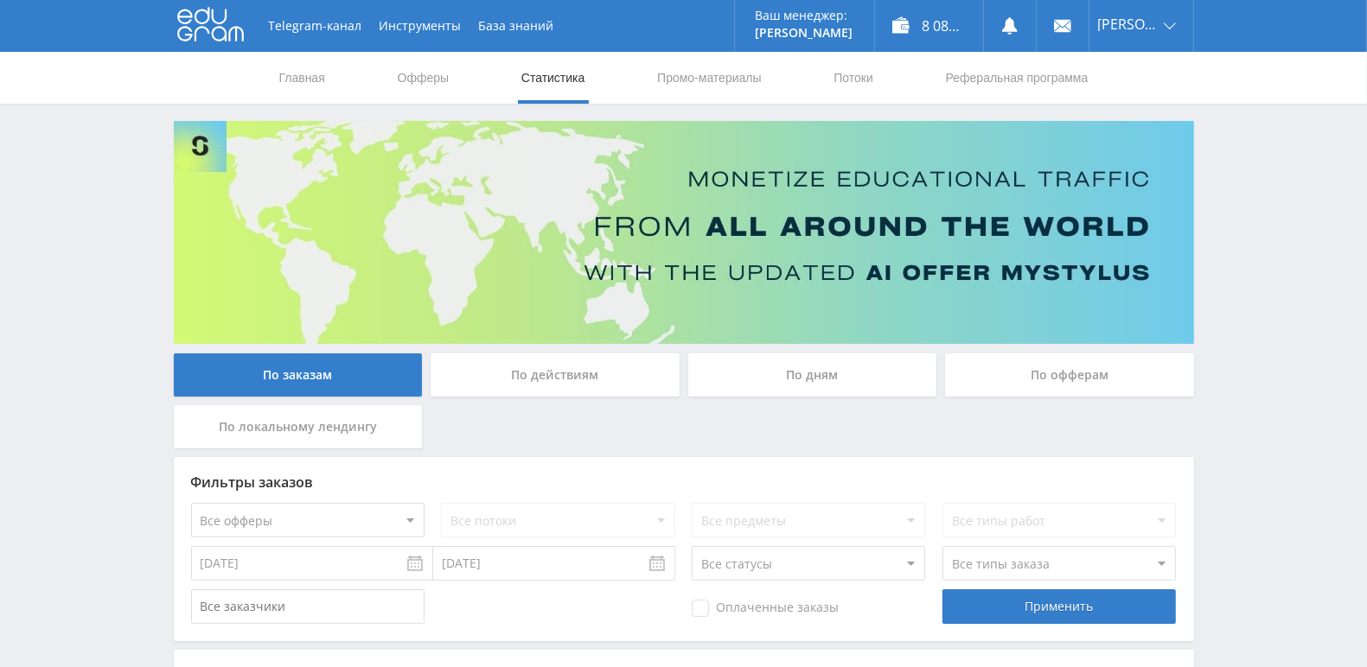
click at [810, 366] on div "По дням" at bounding box center [812, 375] width 249 height 43
click at [0, 0] on input "По дням" at bounding box center [0, 0] width 0 height 0
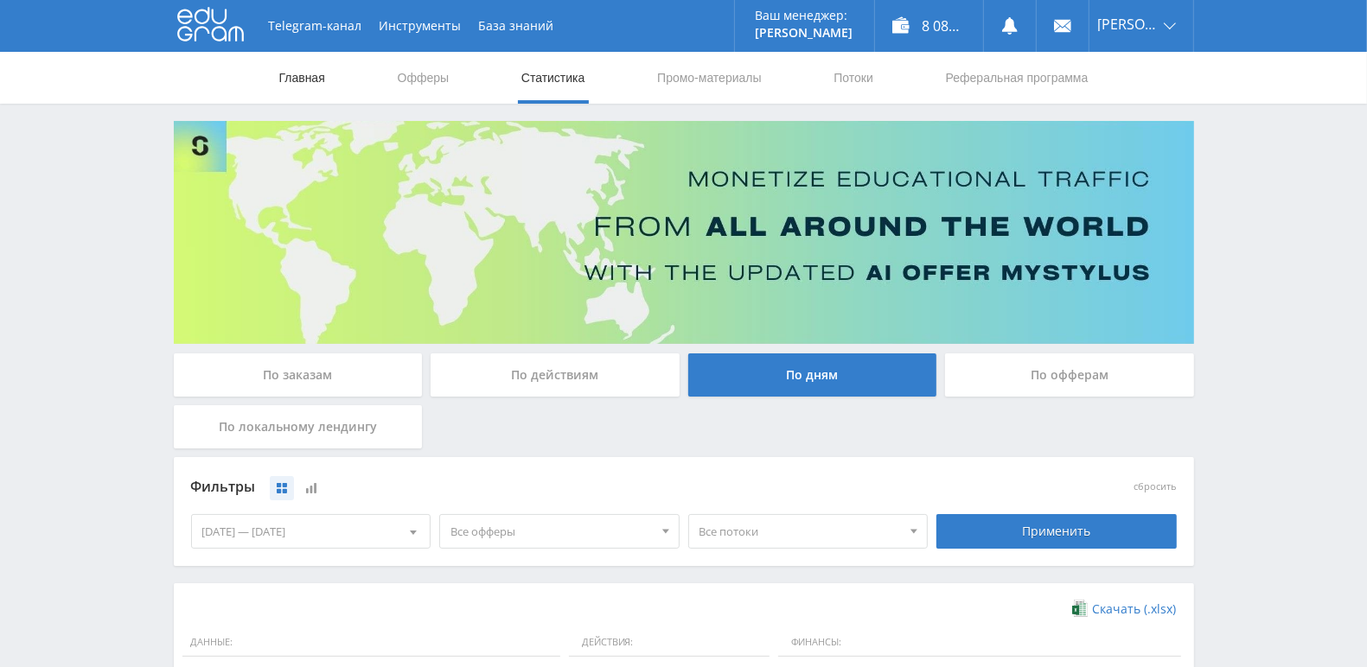
click at [308, 83] on link "Главная" at bounding box center [301, 78] width 49 height 52
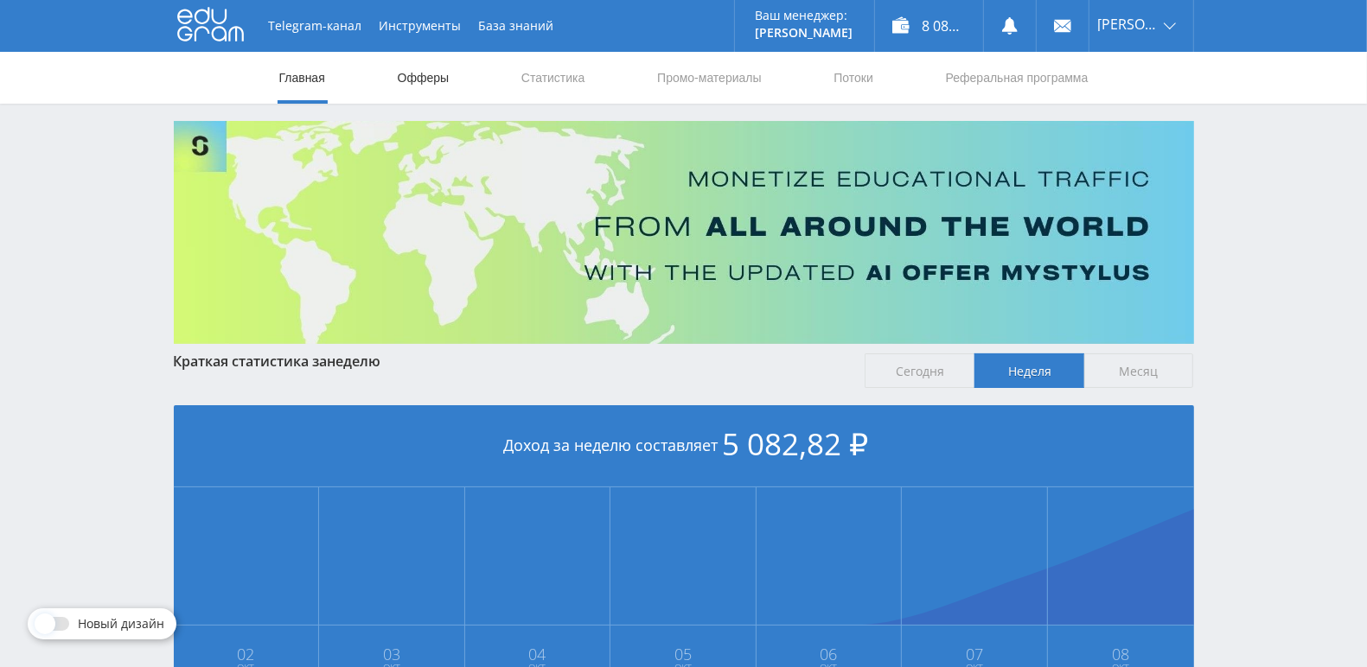
click at [440, 79] on link "Офферы" at bounding box center [423, 78] width 55 height 52
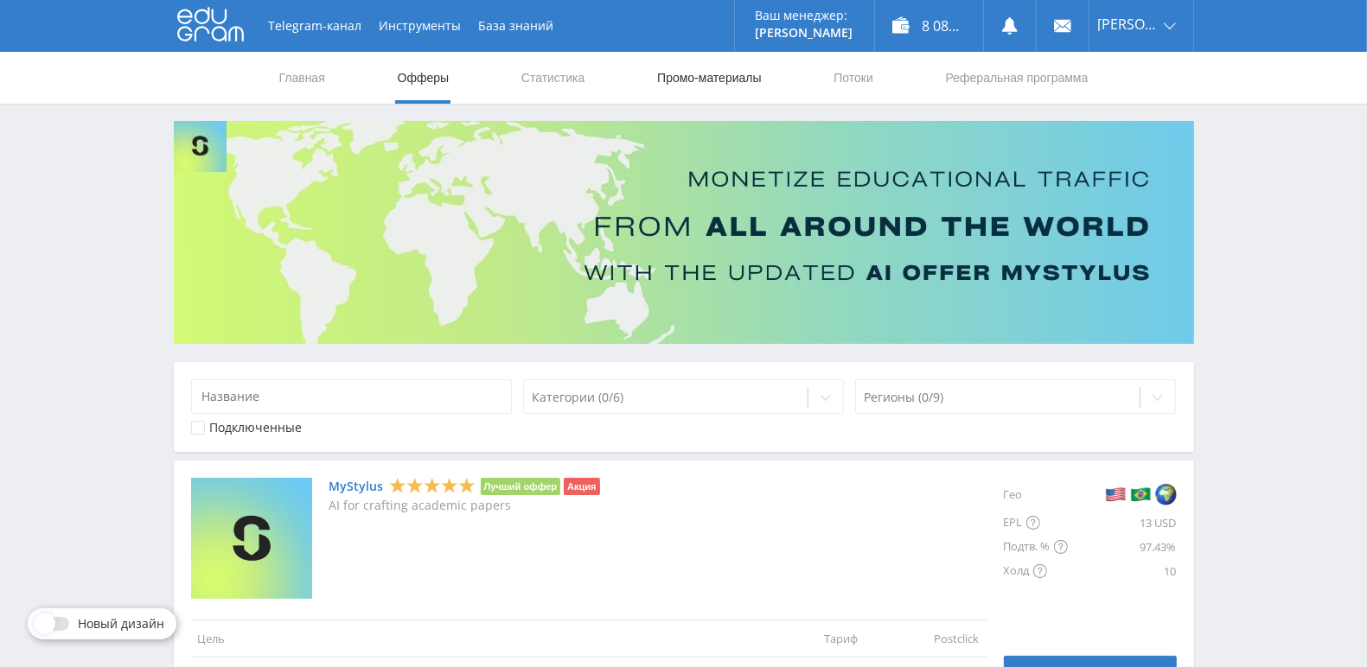
click at [717, 83] on link "Промо-материалы" at bounding box center [708, 78] width 107 height 52
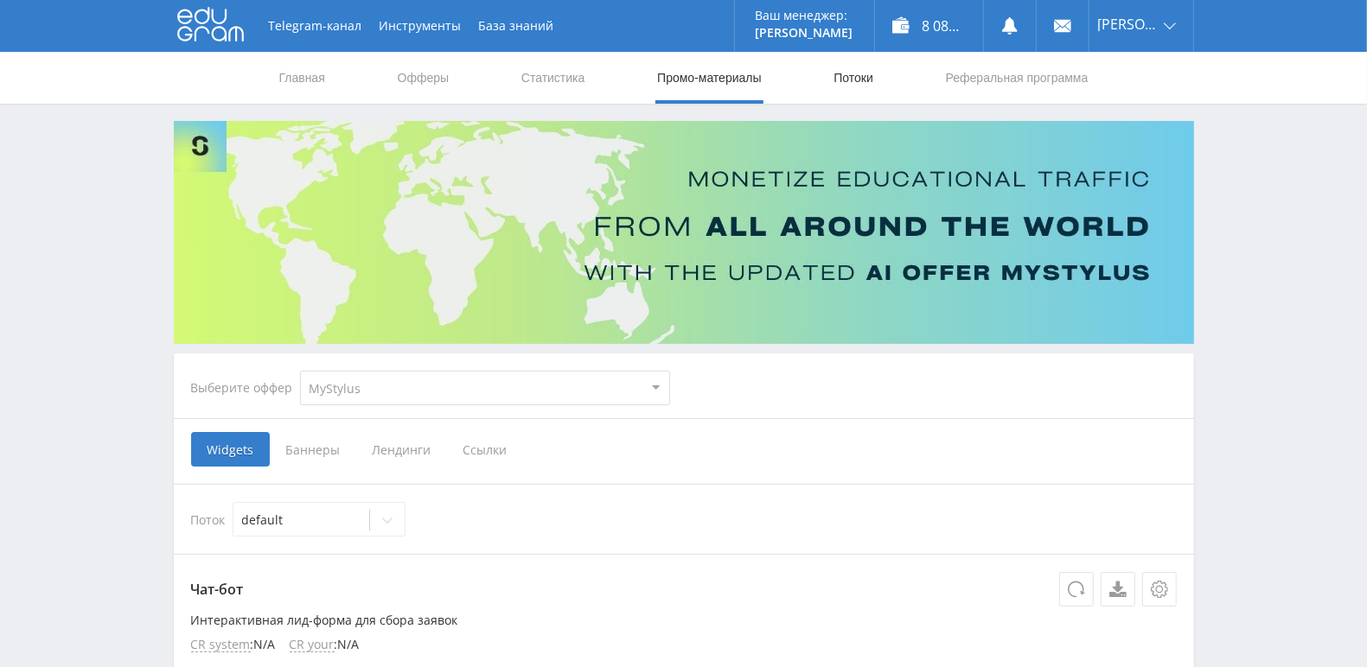
click at [846, 86] on link "Потоки" at bounding box center [853, 78] width 43 height 52
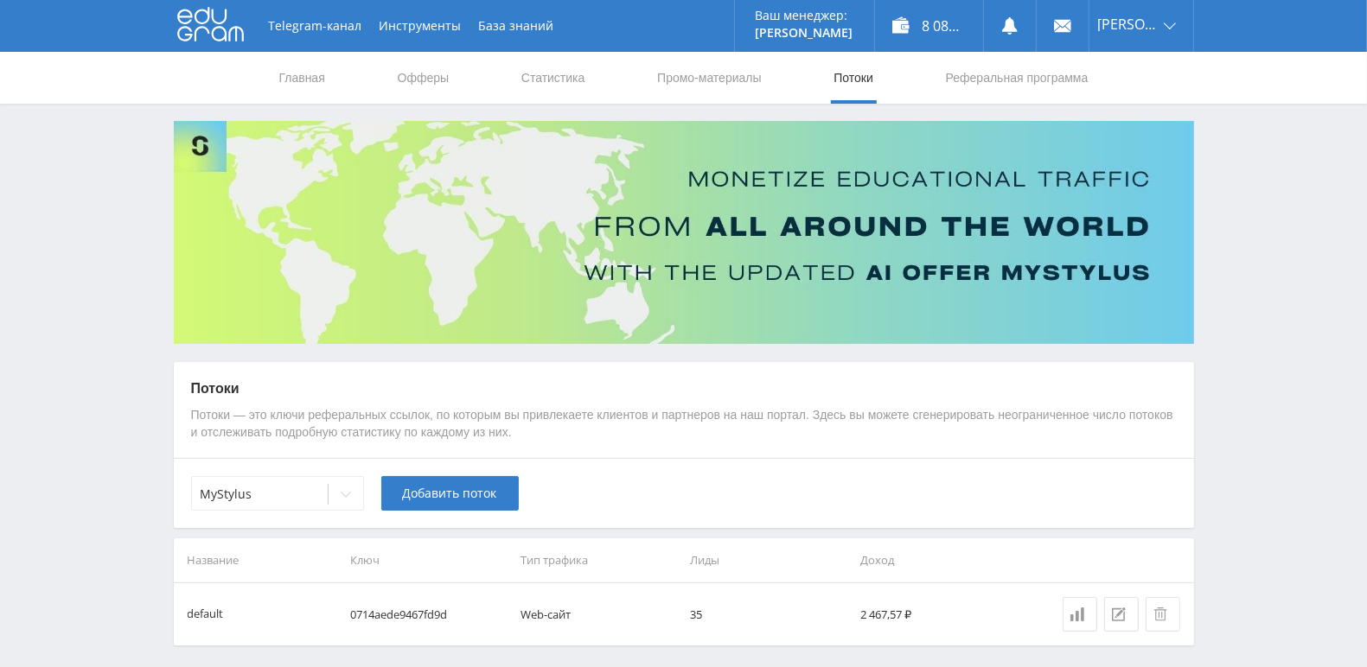
scroll to position [63, 0]
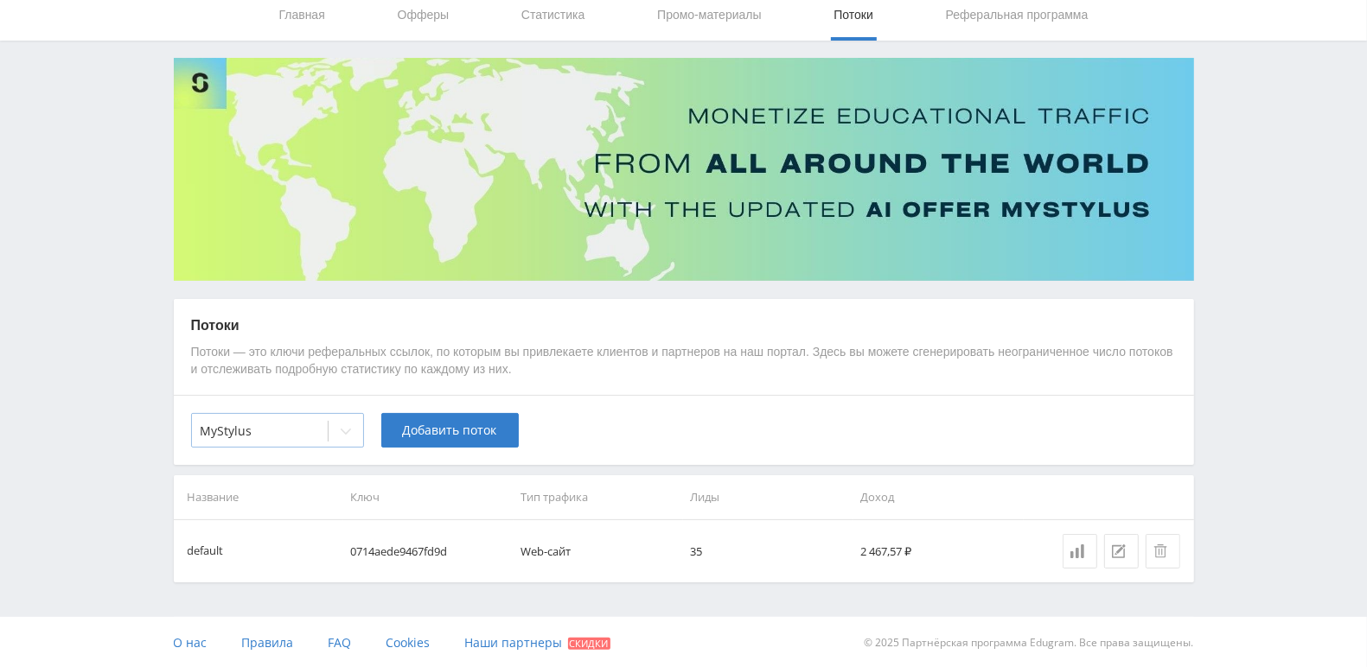
click at [348, 430] on icon at bounding box center [346, 431] width 14 height 14
drag, startPoint x: 262, startPoint y: 428, endPoint x: 195, endPoint y: 424, distance: 66.7
click at [201, 425] on div at bounding box center [260, 431] width 118 height 17
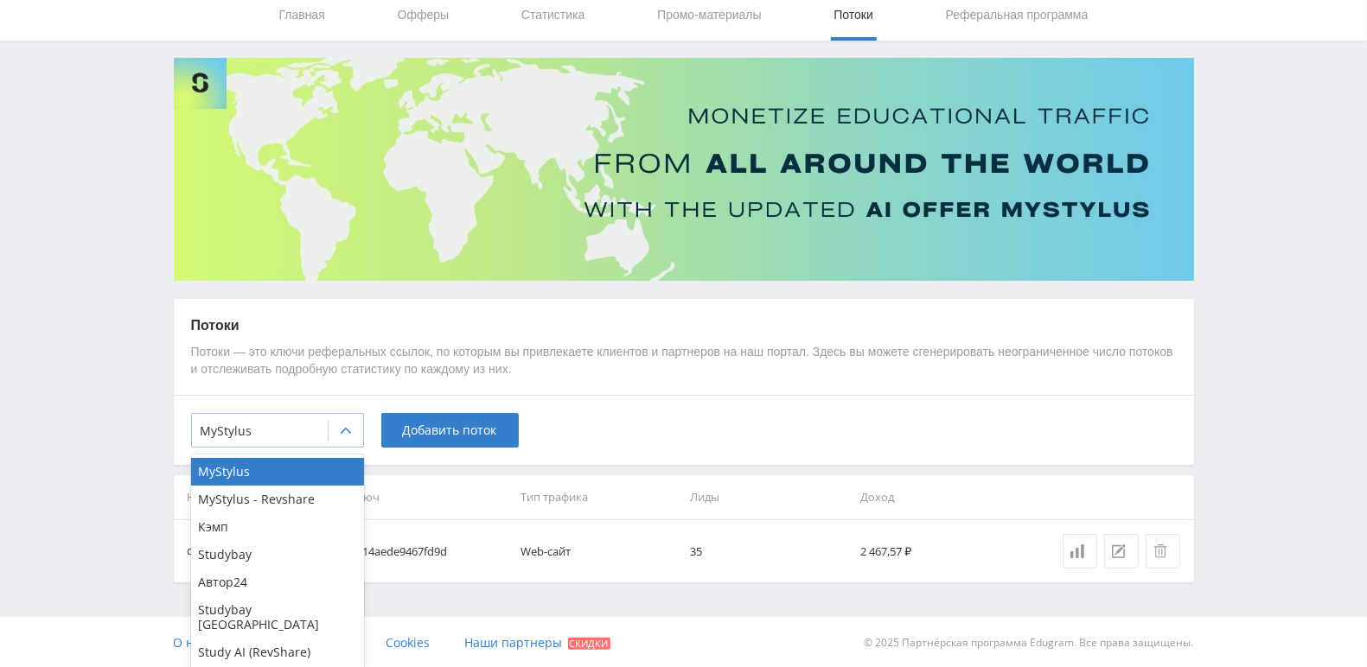
click at [348, 437] on icon at bounding box center [346, 431] width 14 height 14
click at [301, 639] on div "Study AI (RevShare)" at bounding box center [277, 653] width 173 height 28
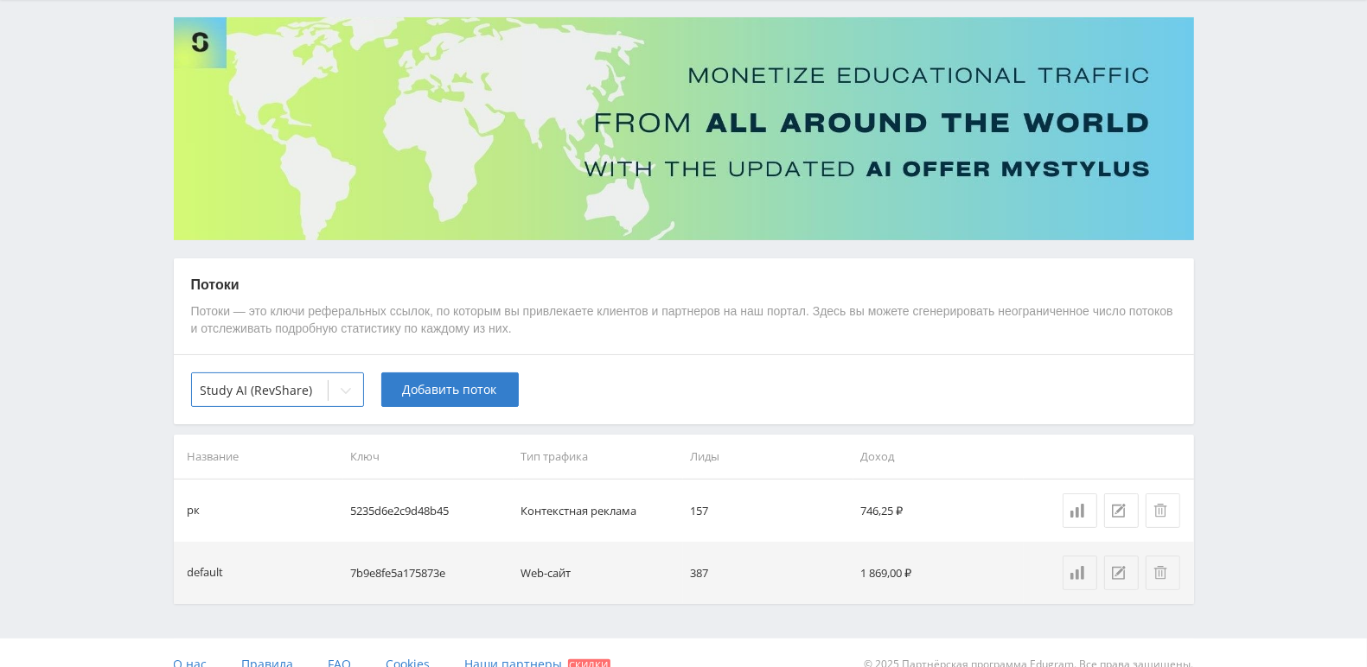
scroll to position [125, 0]
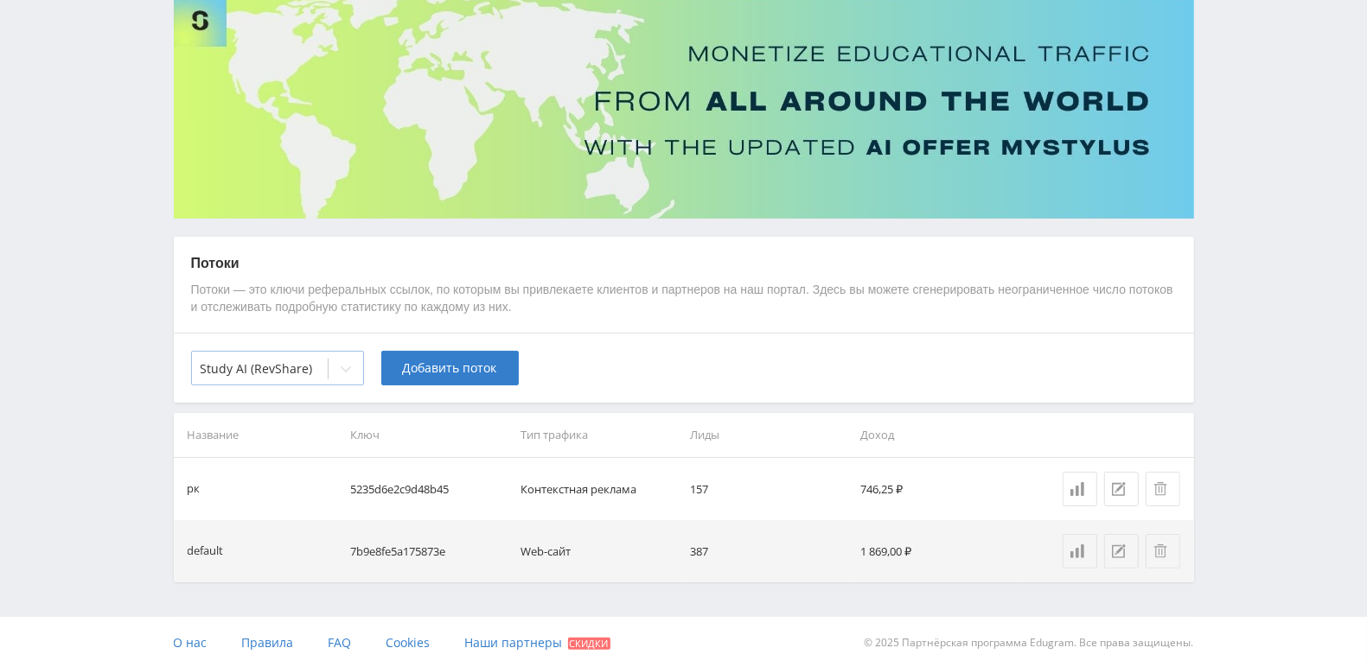
click at [345, 374] on icon at bounding box center [346, 369] width 14 height 14
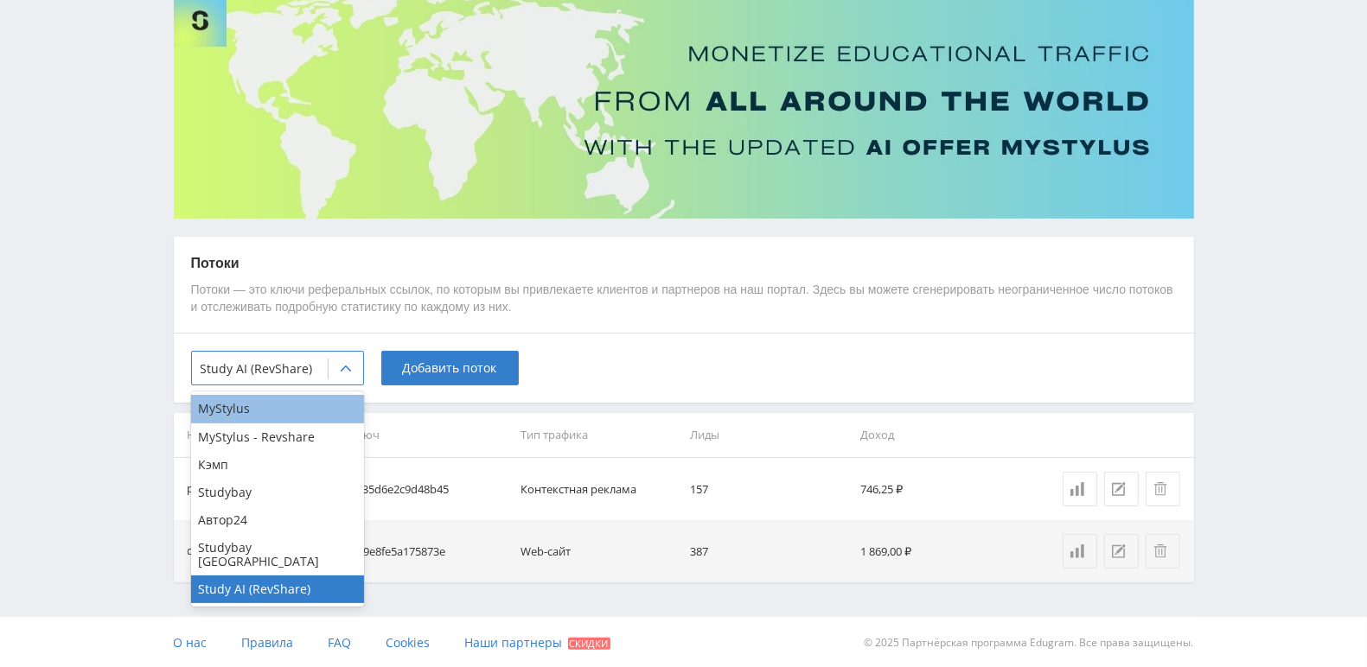
click at [307, 409] on div "MyStylus" at bounding box center [277, 409] width 173 height 28
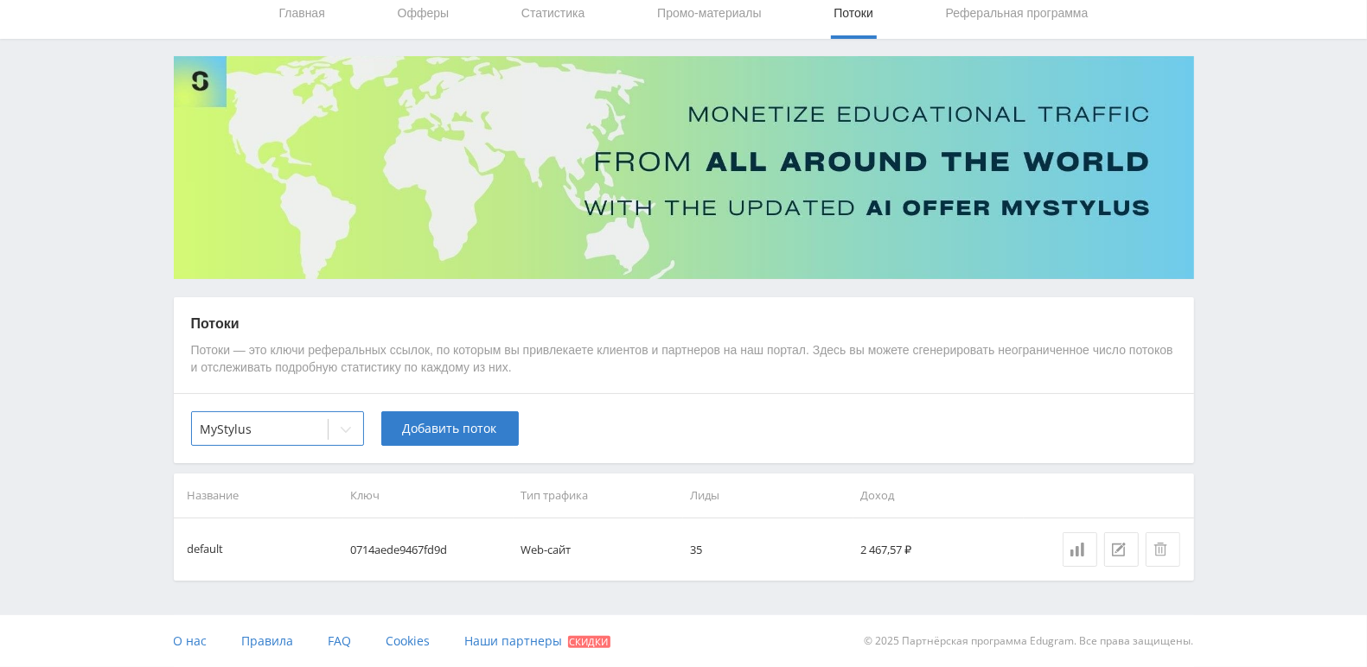
scroll to position [63, 0]
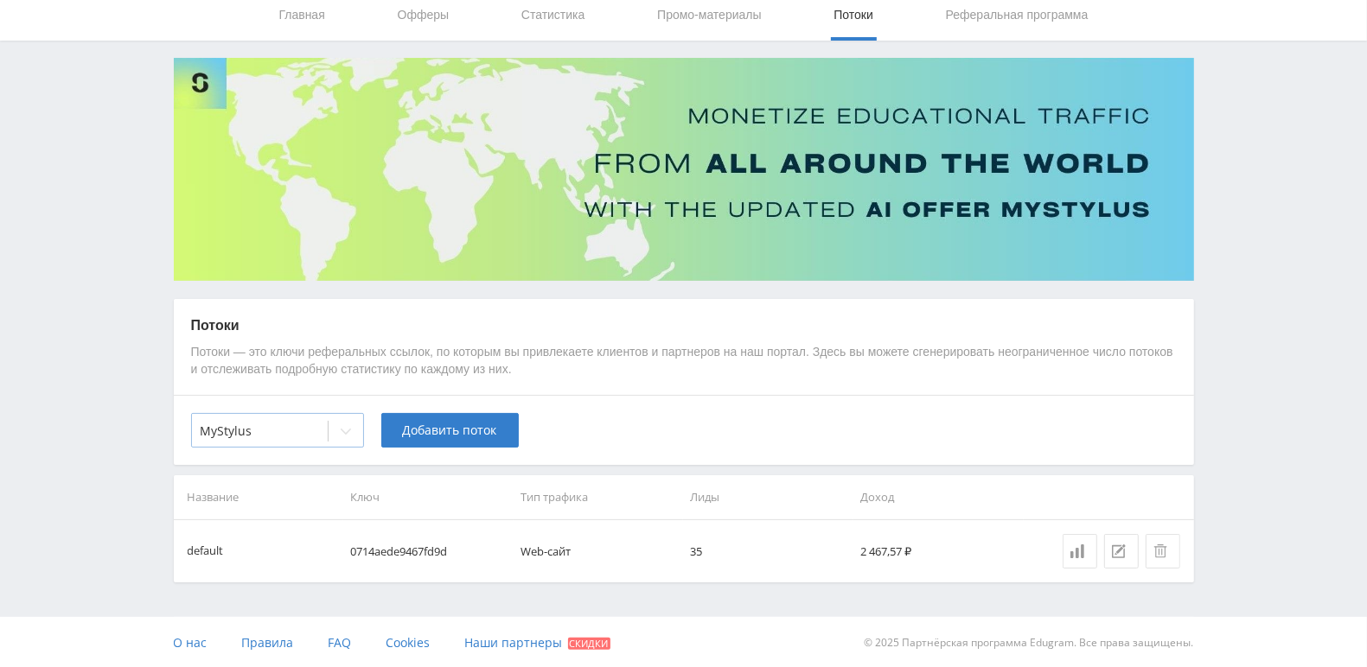
click at [348, 428] on icon at bounding box center [346, 431] width 14 height 14
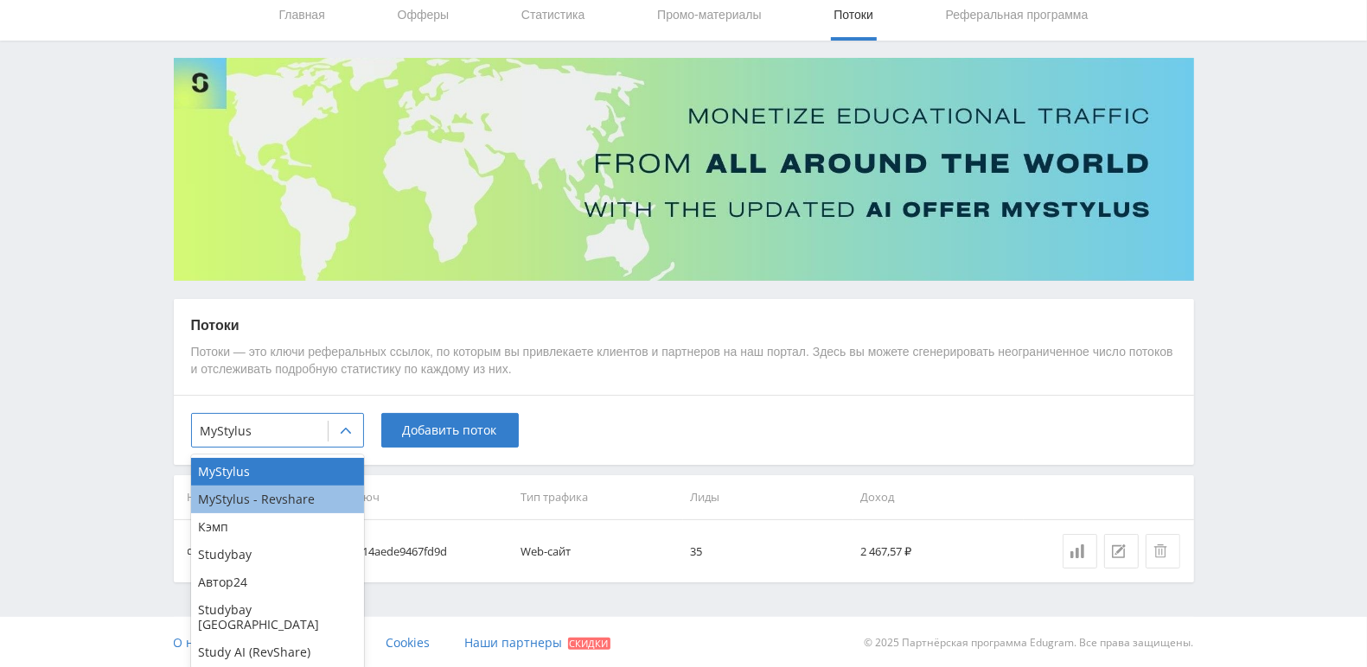
click at [303, 501] on div "MyStylus - Revshare" at bounding box center [277, 500] width 173 height 28
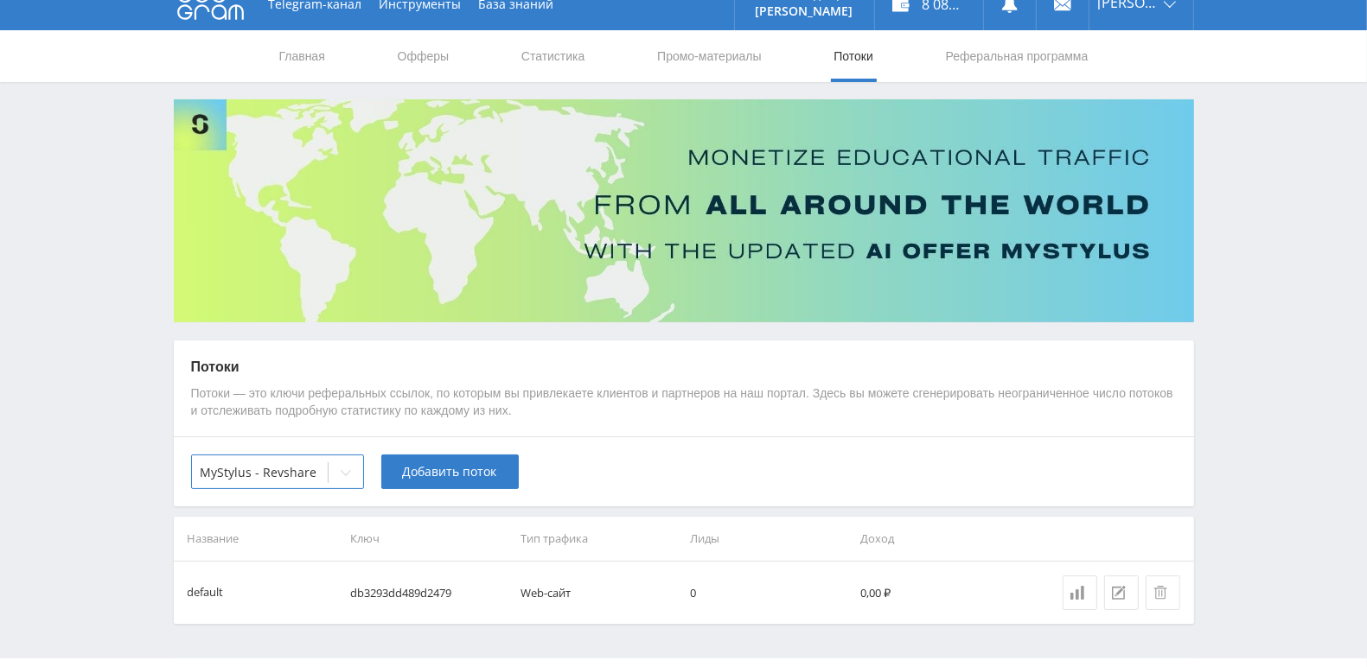
scroll to position [0, 0]
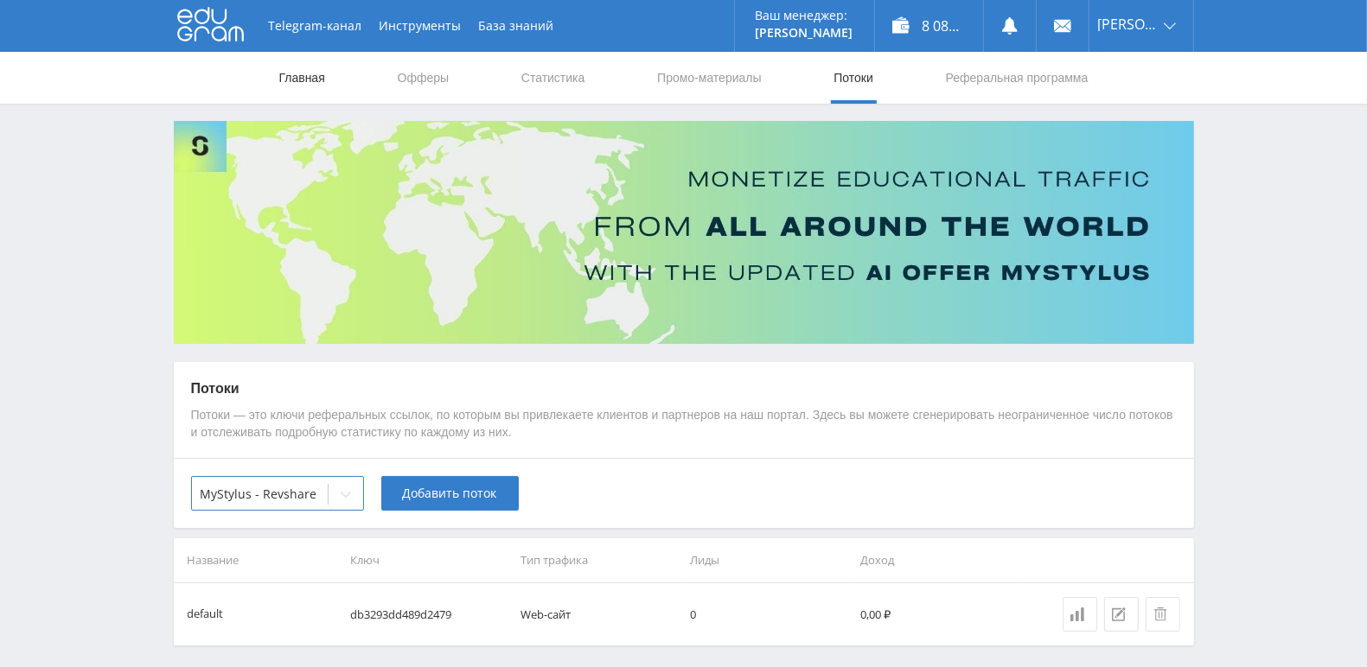
click at [298, 79] on link "Главная" at bounding box center [301, 78] width 49 height 52
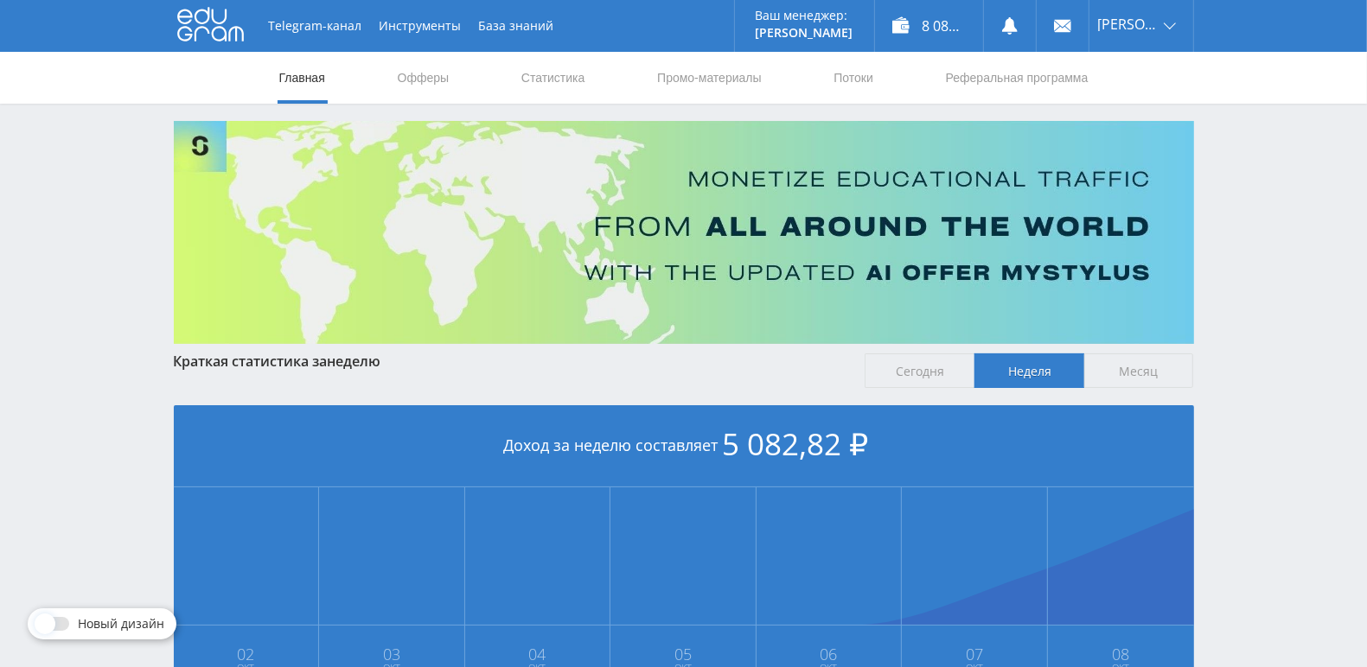
click at [921, 367] on span "Сегодня" at bounding box center [919, 371] width 110 height 35
click at [0, 0] on input "Сегодня" at bounding box center [0, 0] width 0 height 0
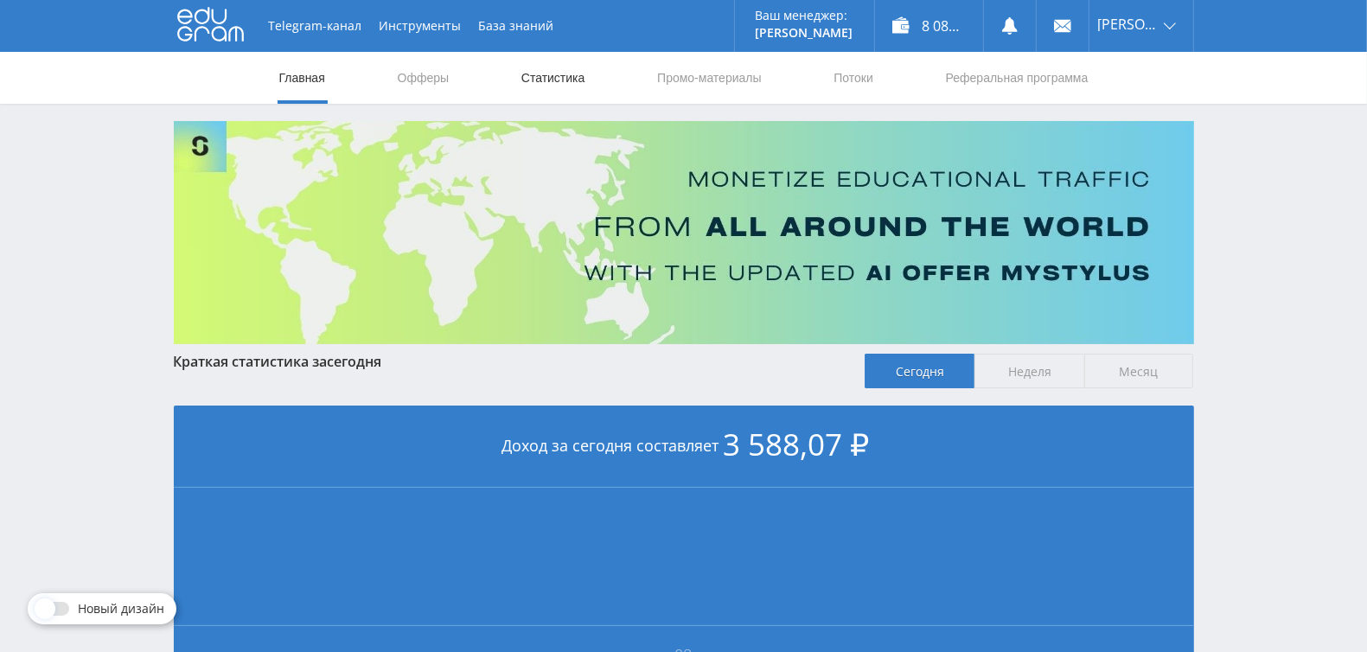
click at [539, 79] on link "Статистика" at bounding box center [553, 78] width 67 height 52
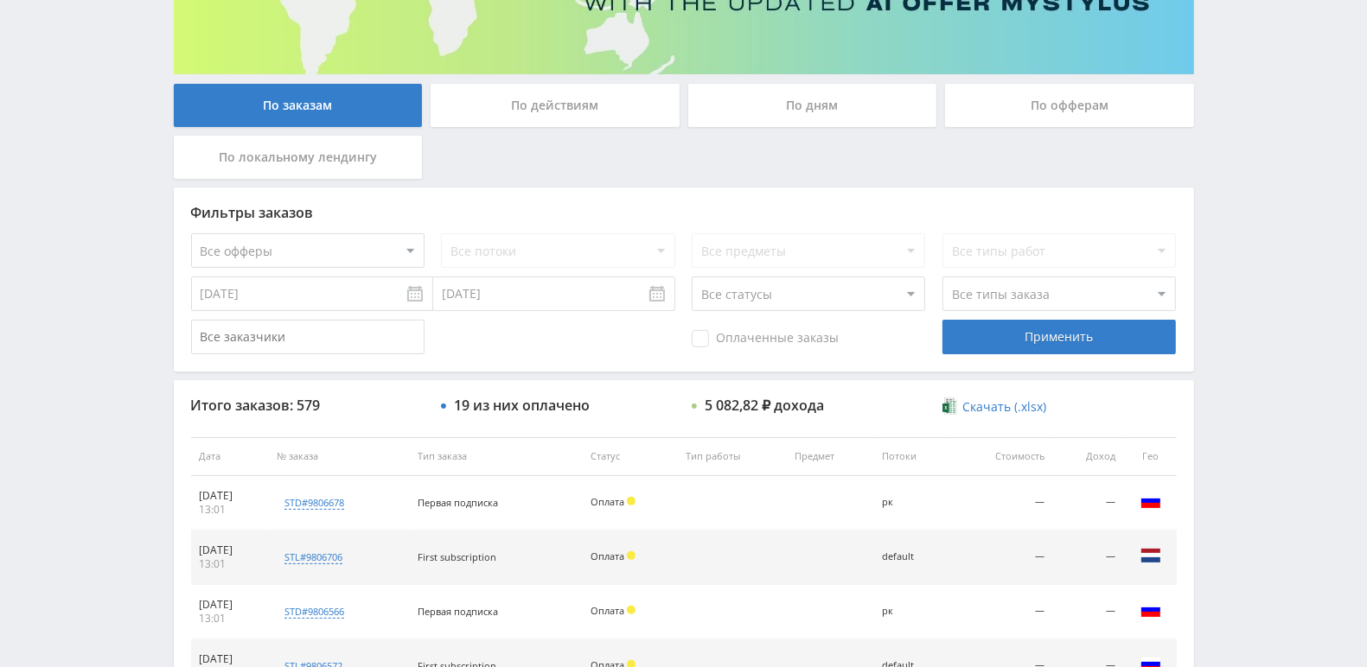
scroll to position [561, 0]
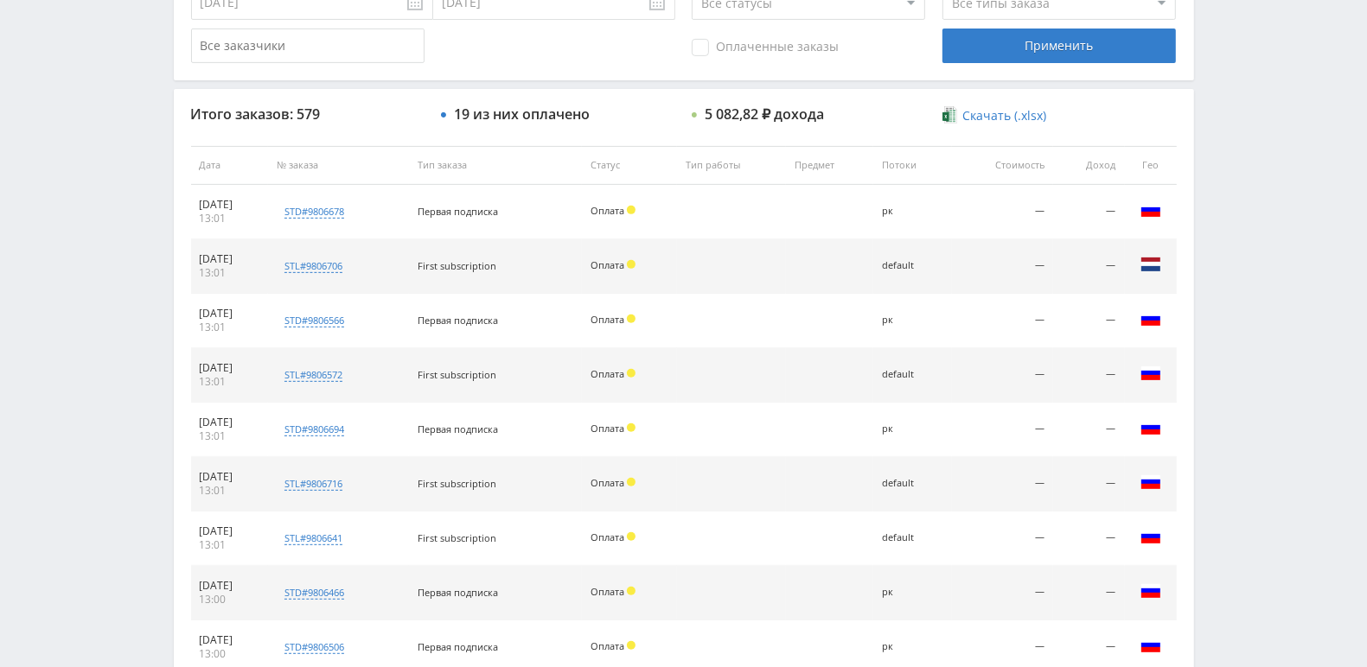
click at [907, 14] on select "Все статусы В аукционе В работе На гарантии Завершен Возврат Черновик" at bounding box center [808, 2] width 233 height 35
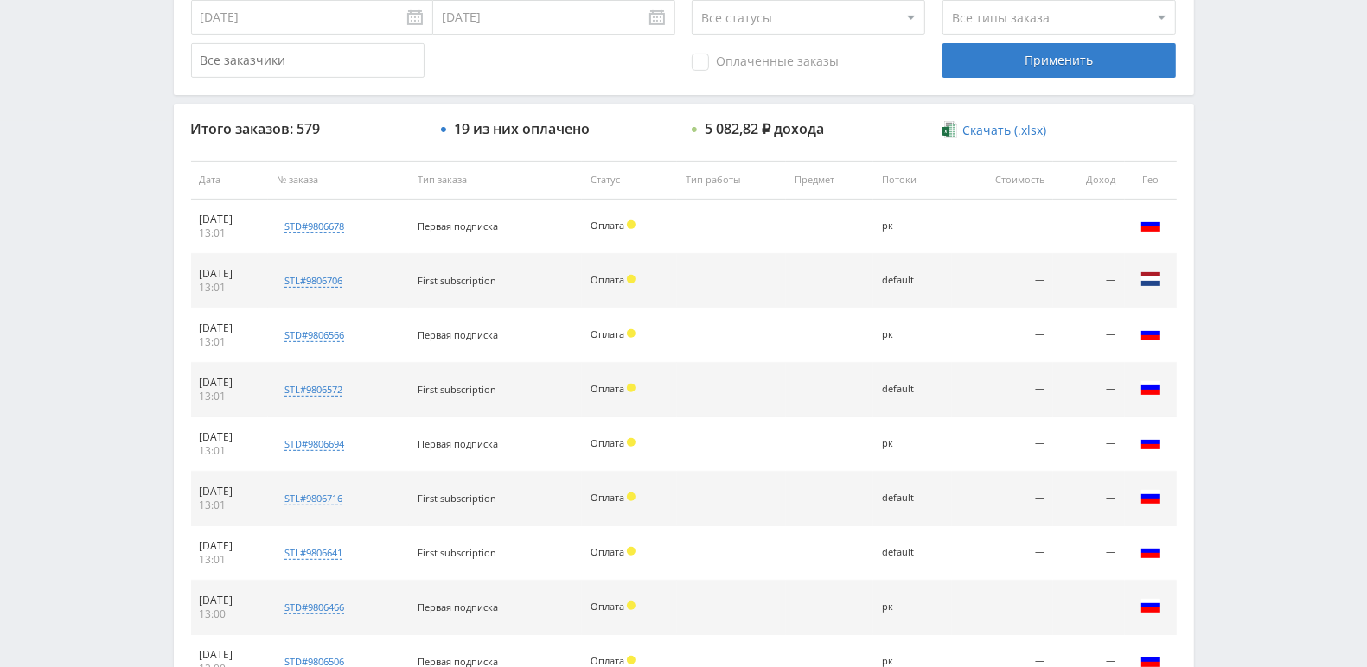
select select "3"
click at [692, 0] on select "Все статусы В аукционе В работе На гарантии Завершен Возврат Черновик" at bounding box center [808, 17] width 233 height 35
click at [1066, 58] on div "Применить" at bounding box center [1058, 60] width 233 height 35
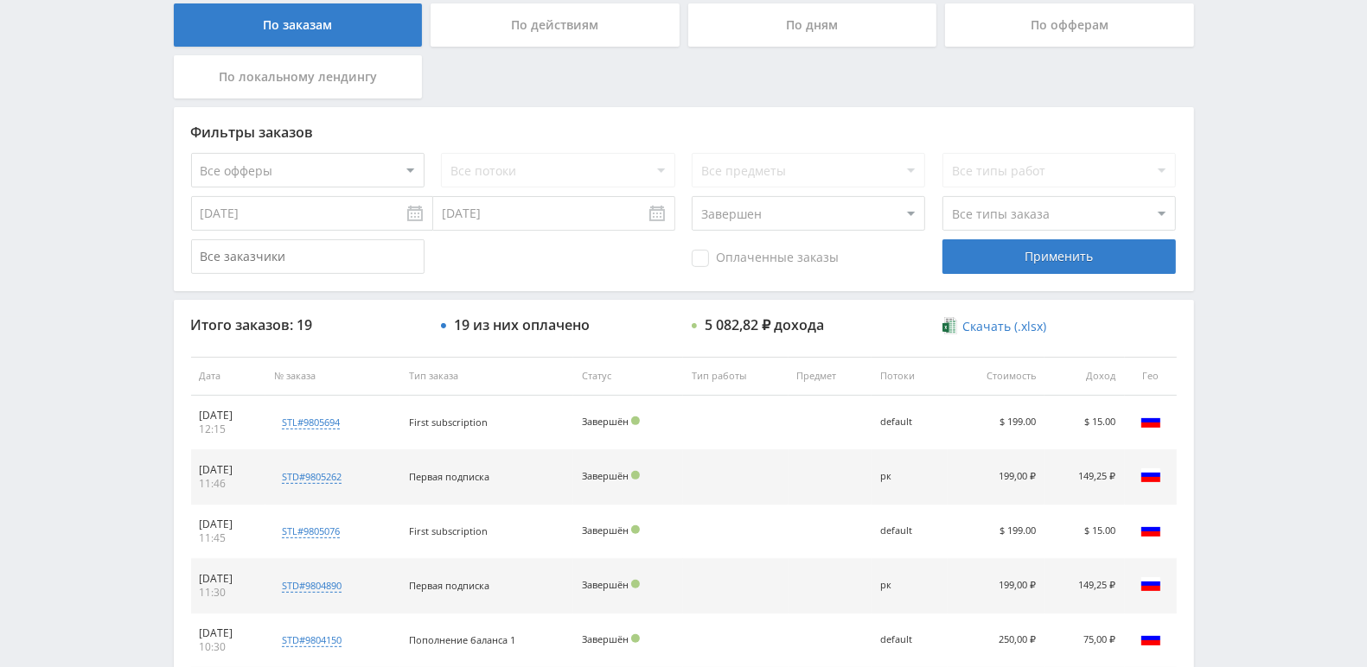
scroll to position [287, 0]
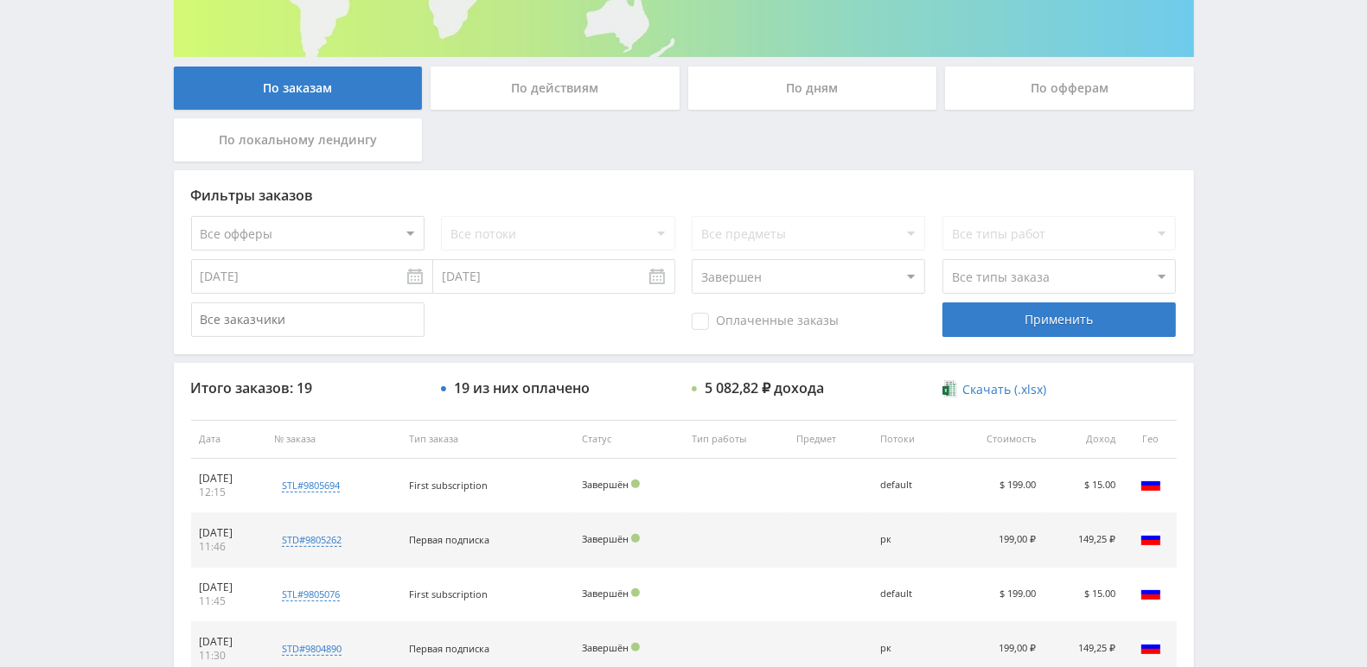
click at [1108, 92] on div "По офферам" at bounding box center [1069, 88] width 249 height 43
click at [0, 0] on input "По офферам" at bounding box center [0, 0] width 0 height 0
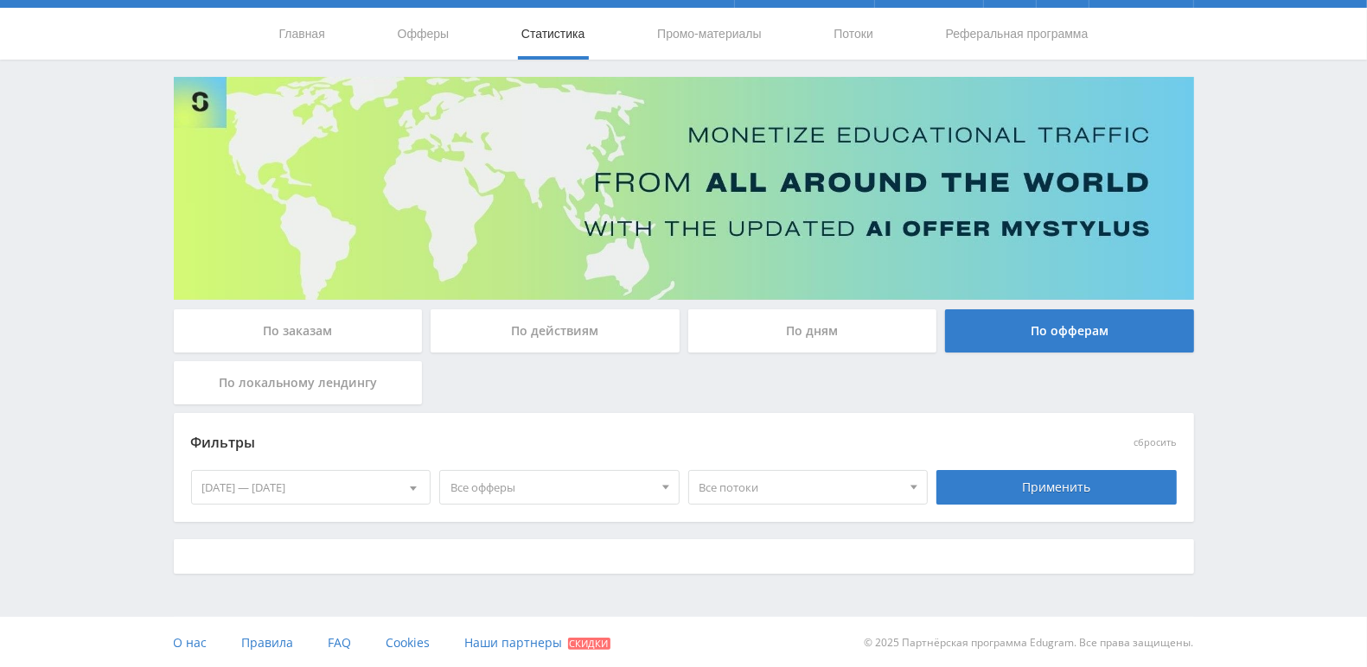
scroll to position [268, 0]
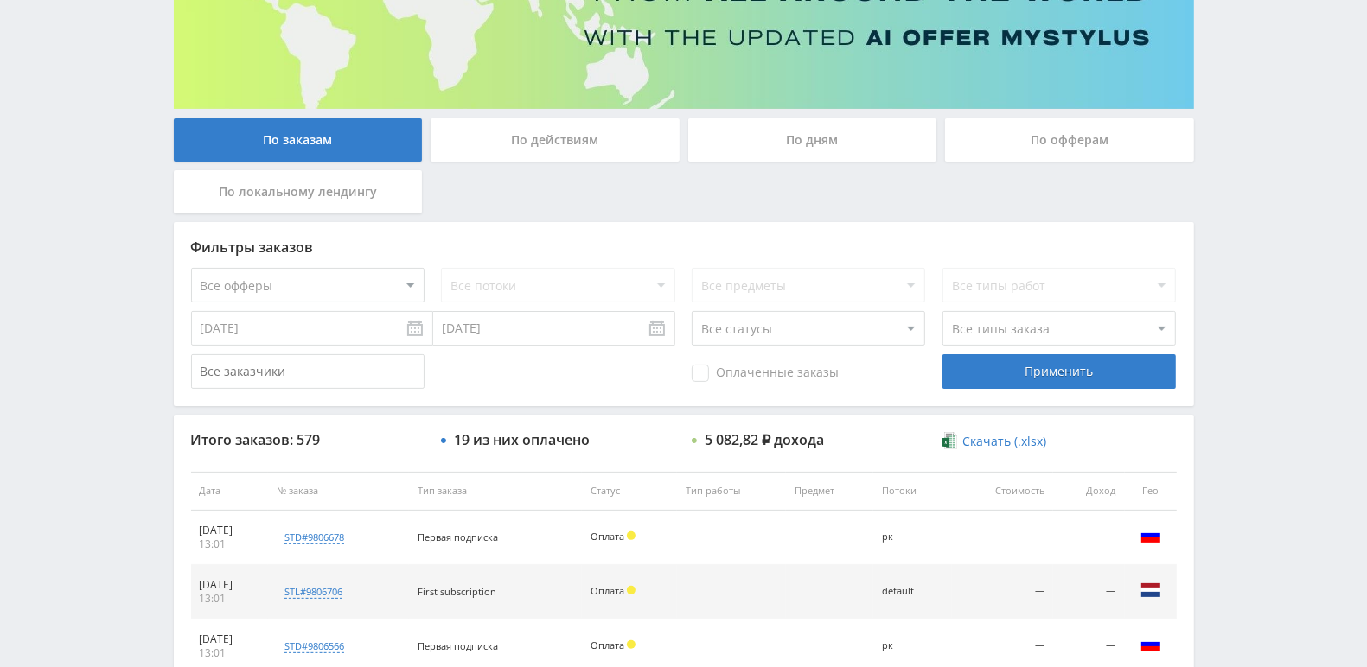
scroll to position [150, 0]
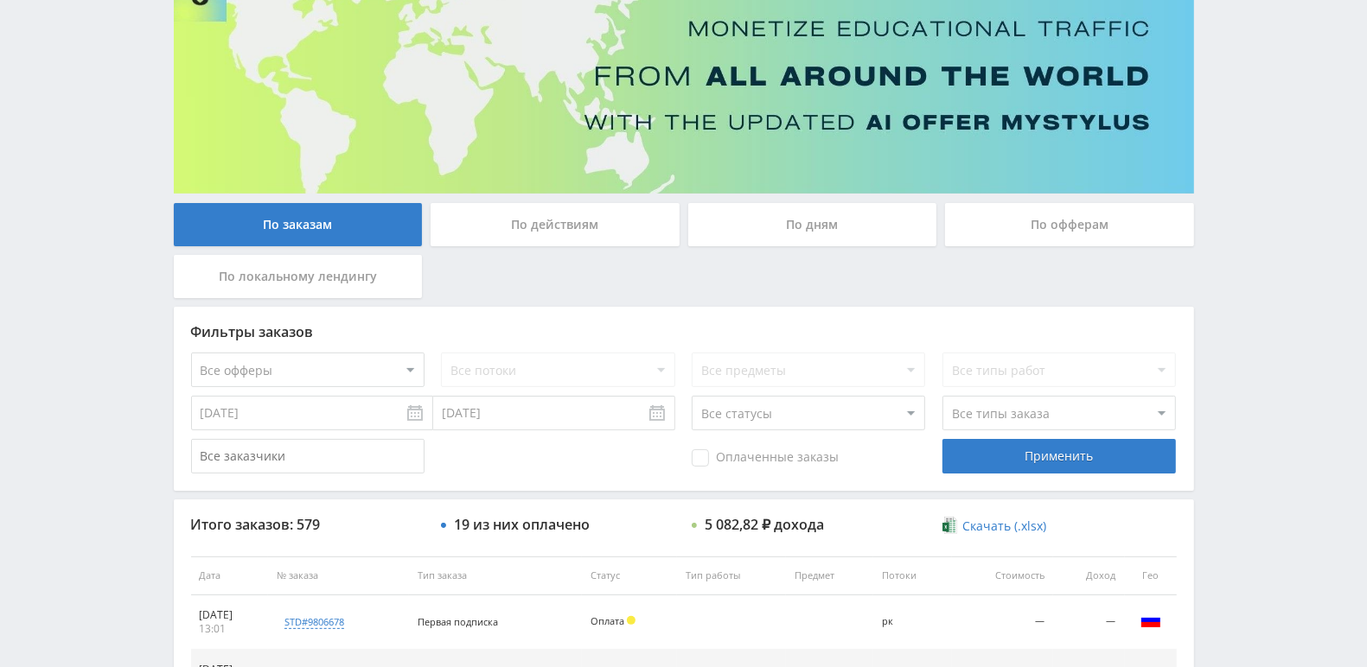
click at [576, 216] on div "По действиям" at bounding box center [554, 224] width 249 height 43
click at [0, 0] on input "По действиям" at bounding box center [0, 0] width 0 height 0
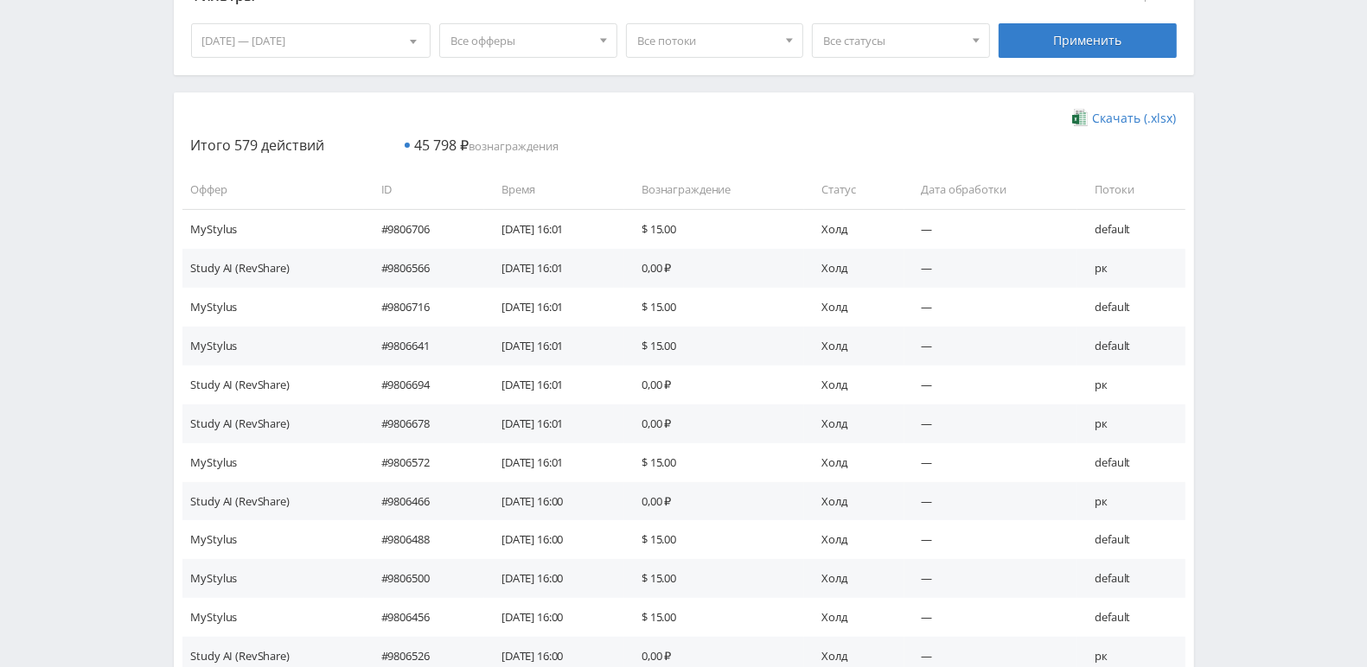
scroll to position [0, 0]
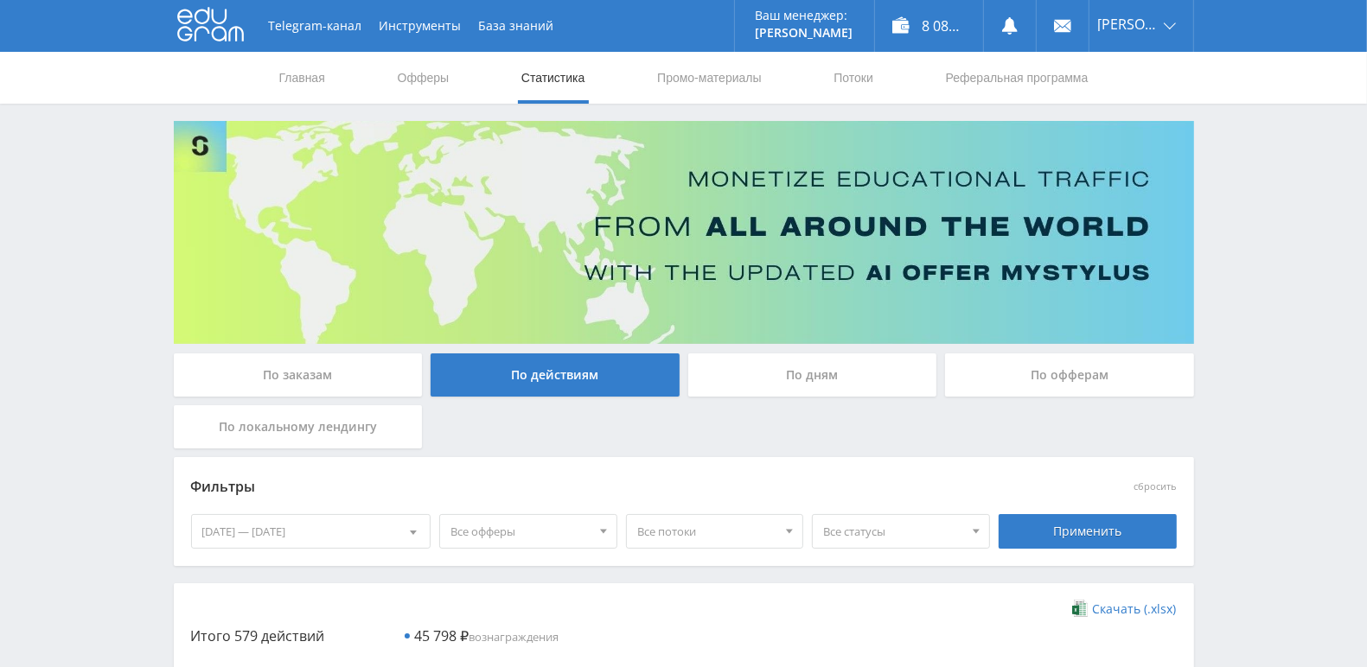
click at [851, 375] on div "По дням" at bounding box center [812, 375] width 249 height 43
click at [0, 0] on input "По дням" at bounding box center [0, 0] width 0 height 0
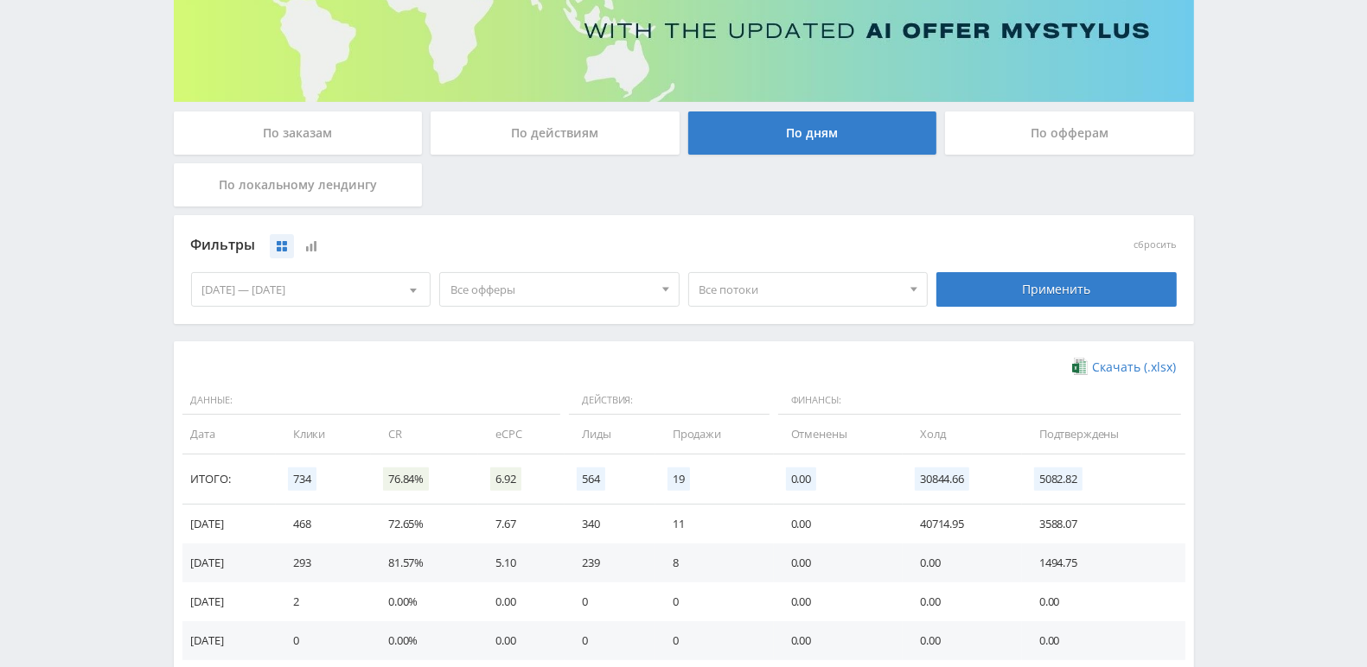
scroll to position [385, 0]
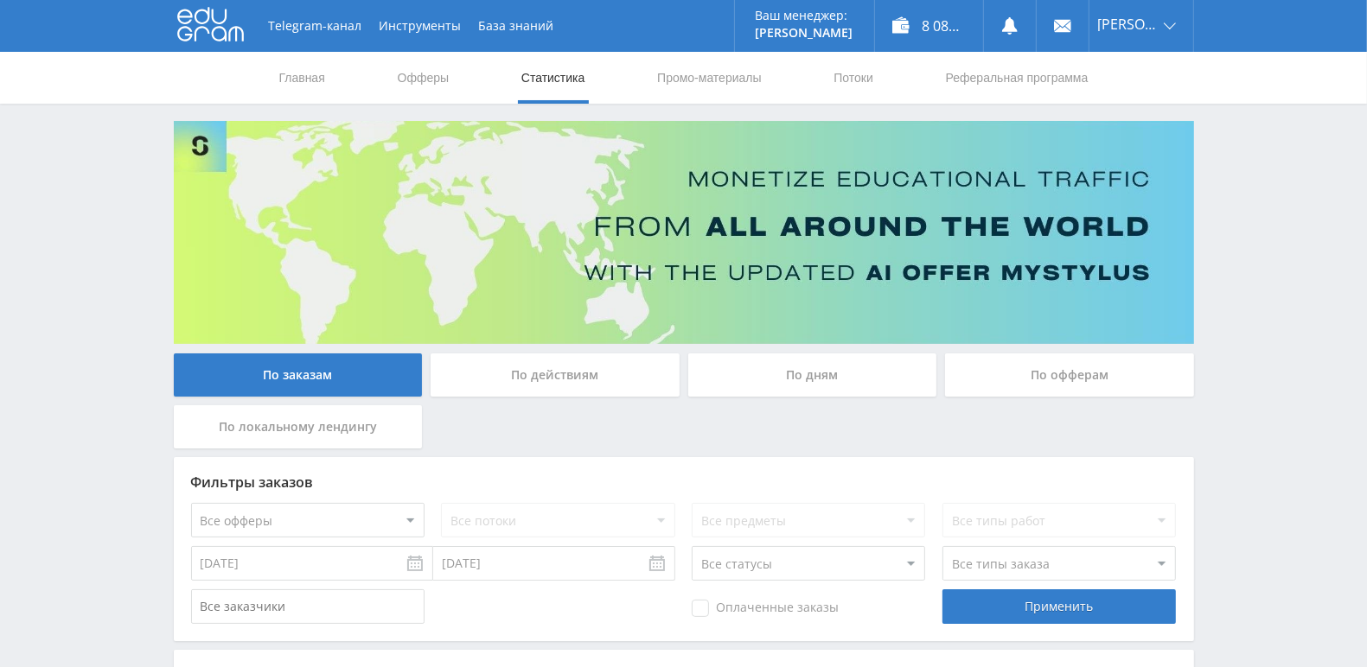
scroll to position [370, 0]
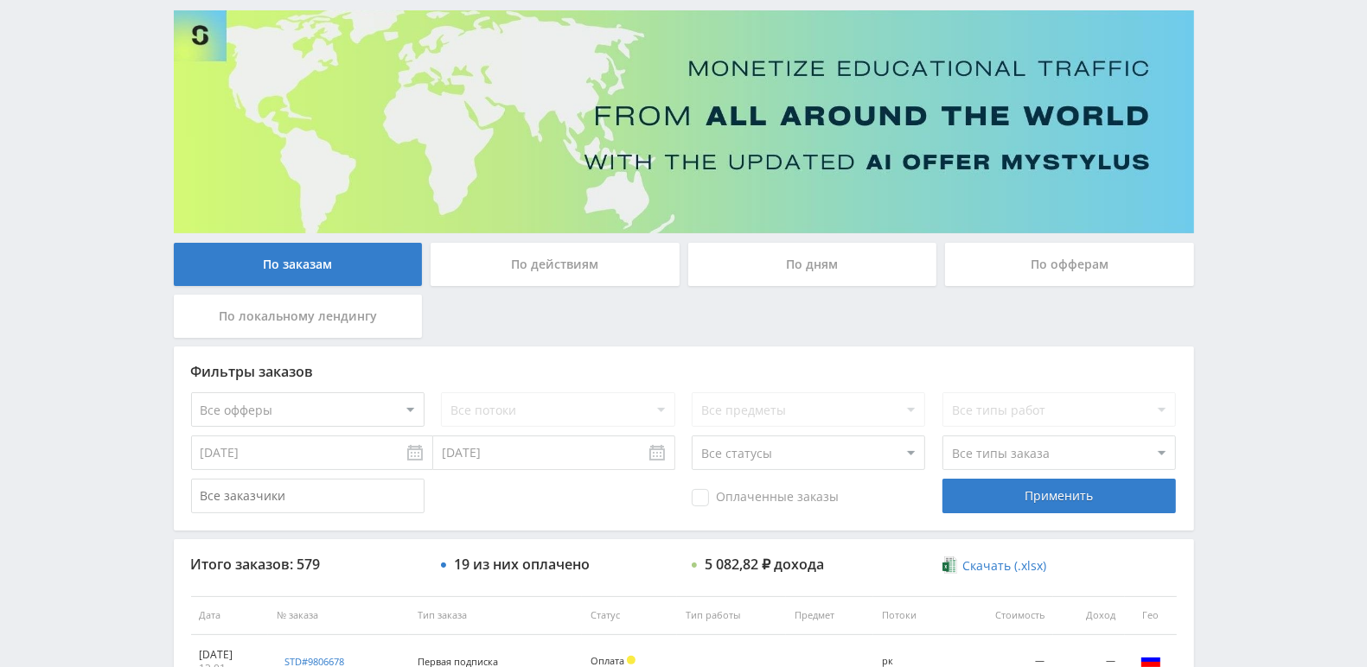
click at [584, 264] on div "По действиям" at bounding box center [554, 264] width 249 height 43
click at [0, 0] on input "По действиям" at bounding box center [0, 0] width 0 height 0
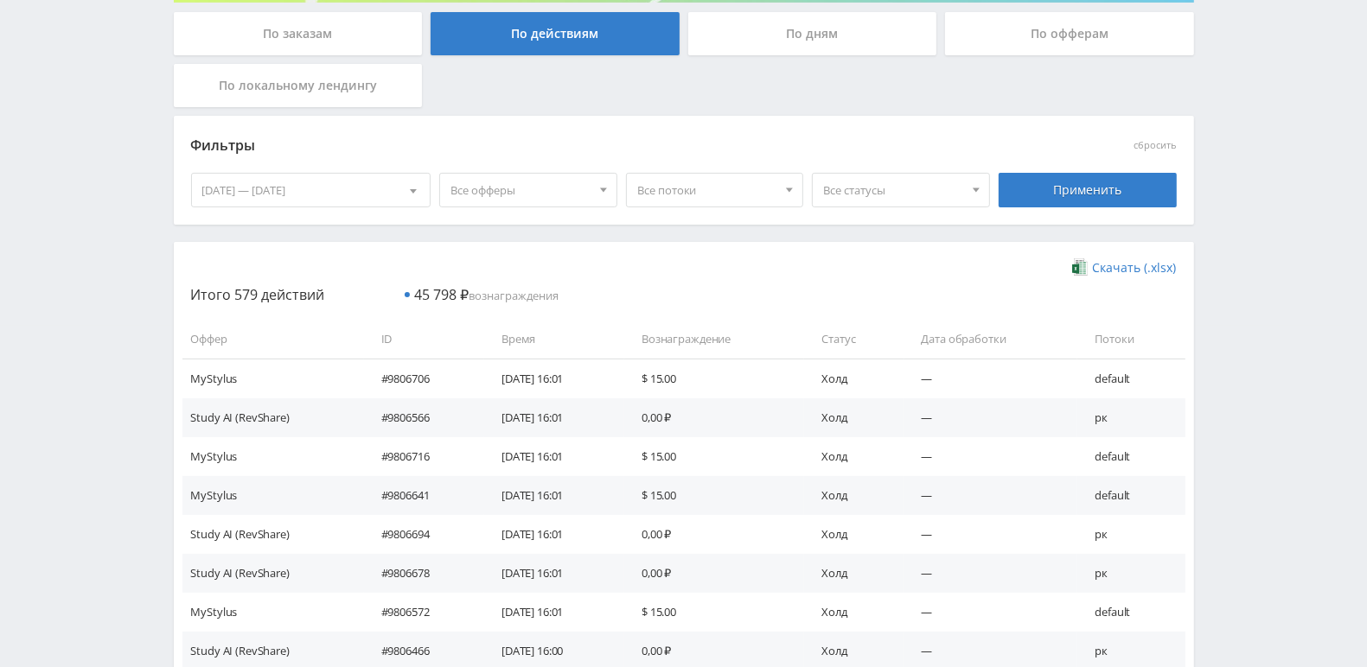
scroll to position [488, 0]
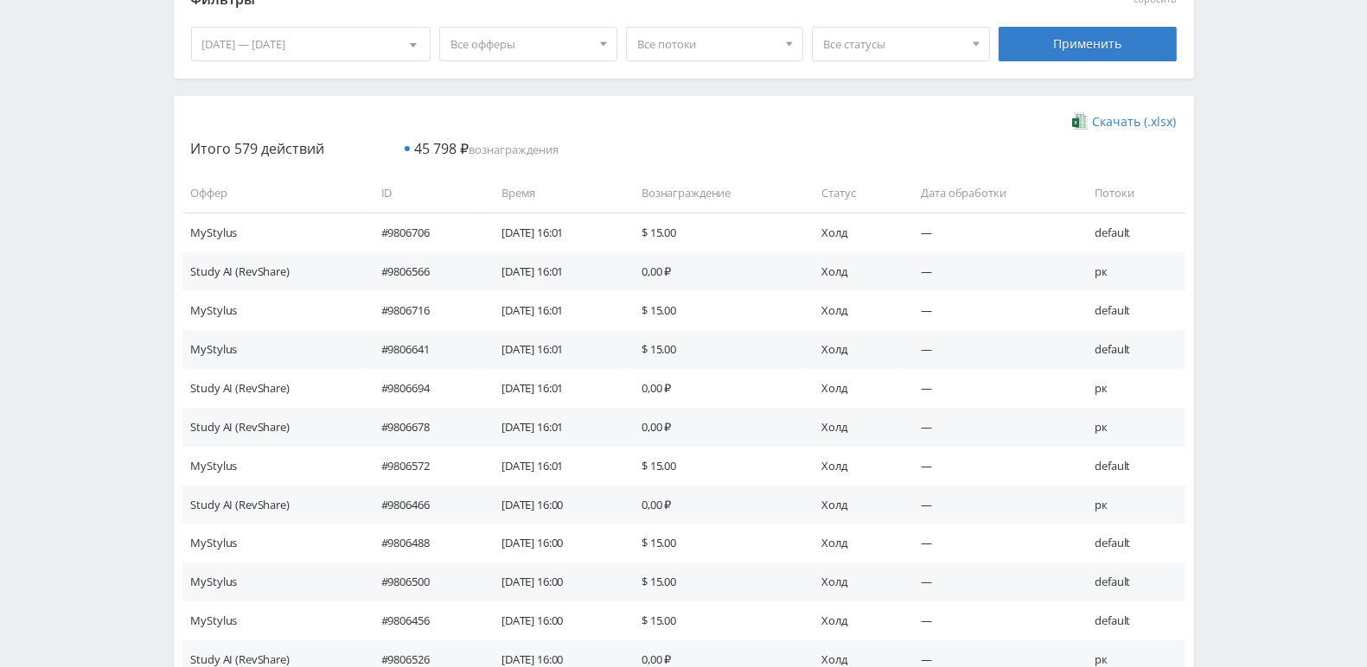
click at [133, 213] on div "Telegram-канал Инструменты База знаний Ваш менеджер: [PERSON_NAME] Online @edug…" at bounding box center [683, 334] width 1367 height 1645
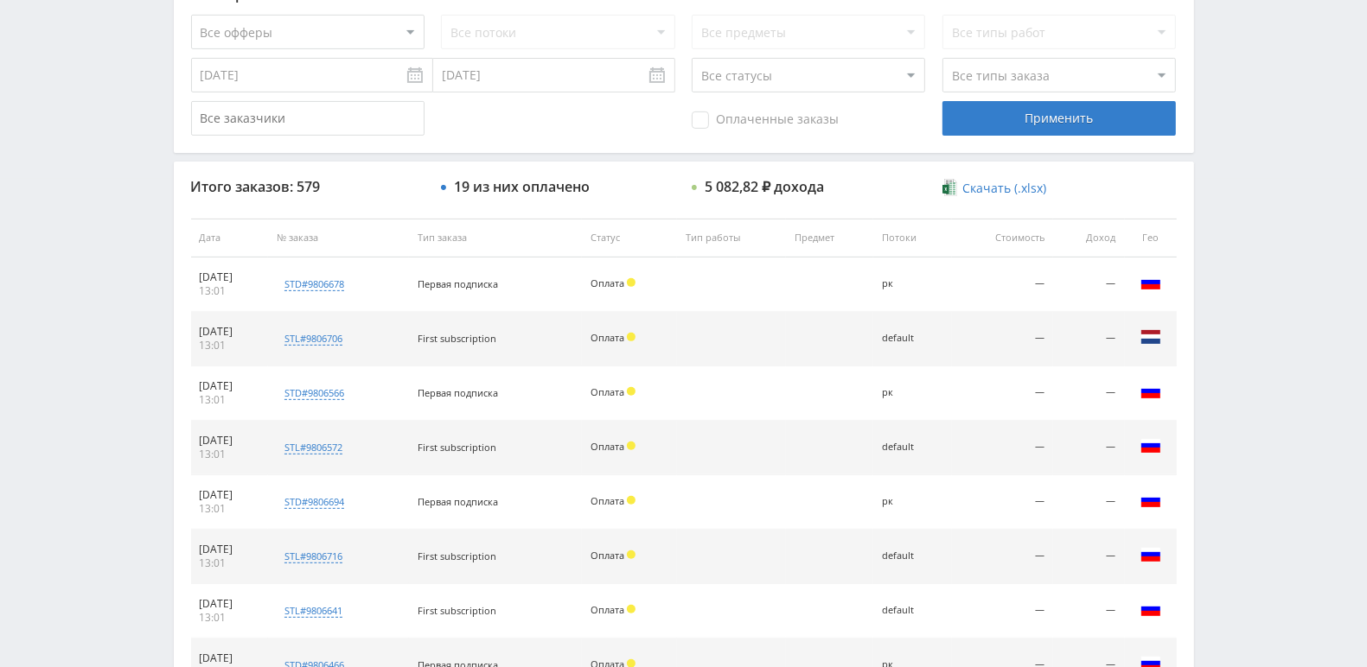
scroll to position [229, 0]
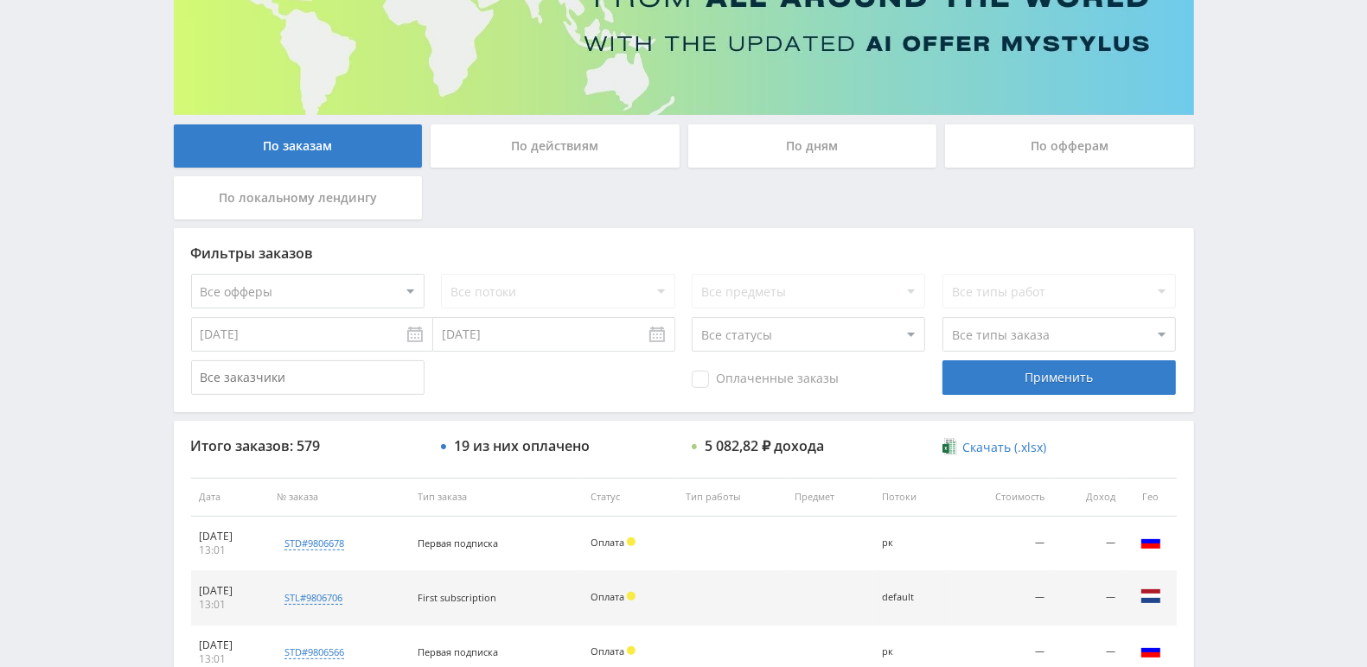
click at [1080, 153] on div "По офферам" at bounding box center [1069, 145] width 249 height 43
click at [0, 0] on input "По офферам" at bounding box center [0, 0] width 0 height 0
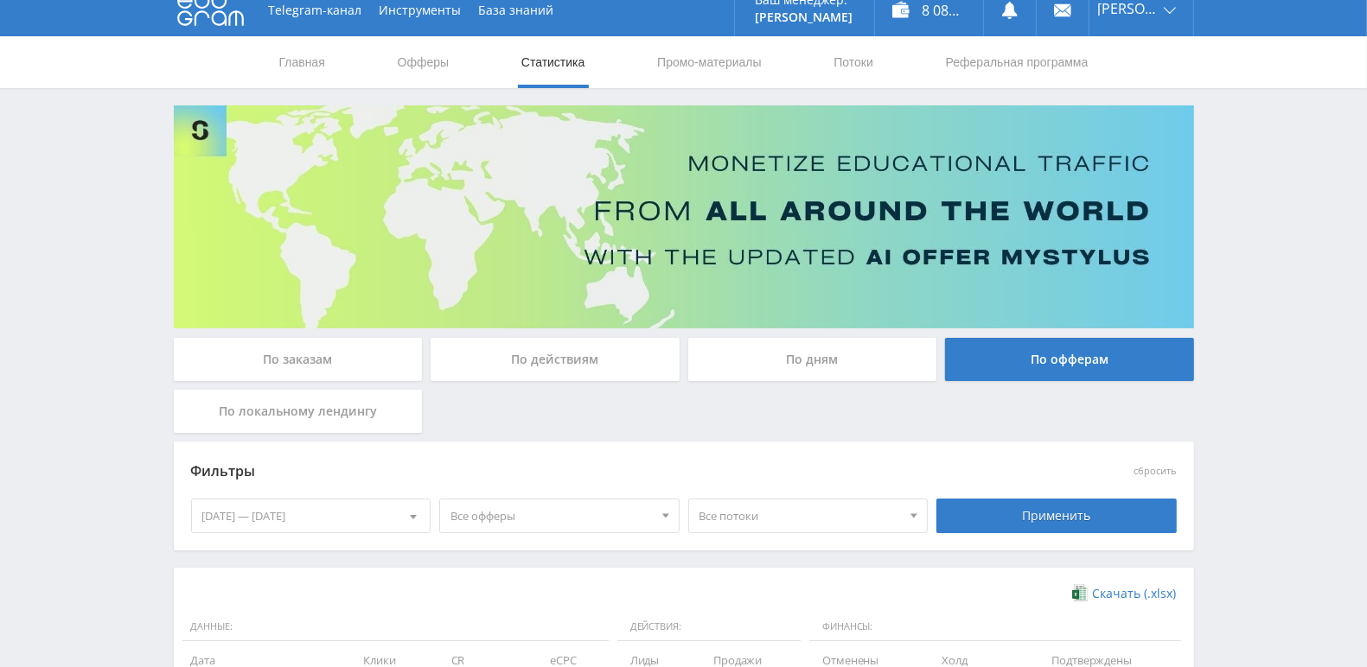
scroll to position [9, 0]
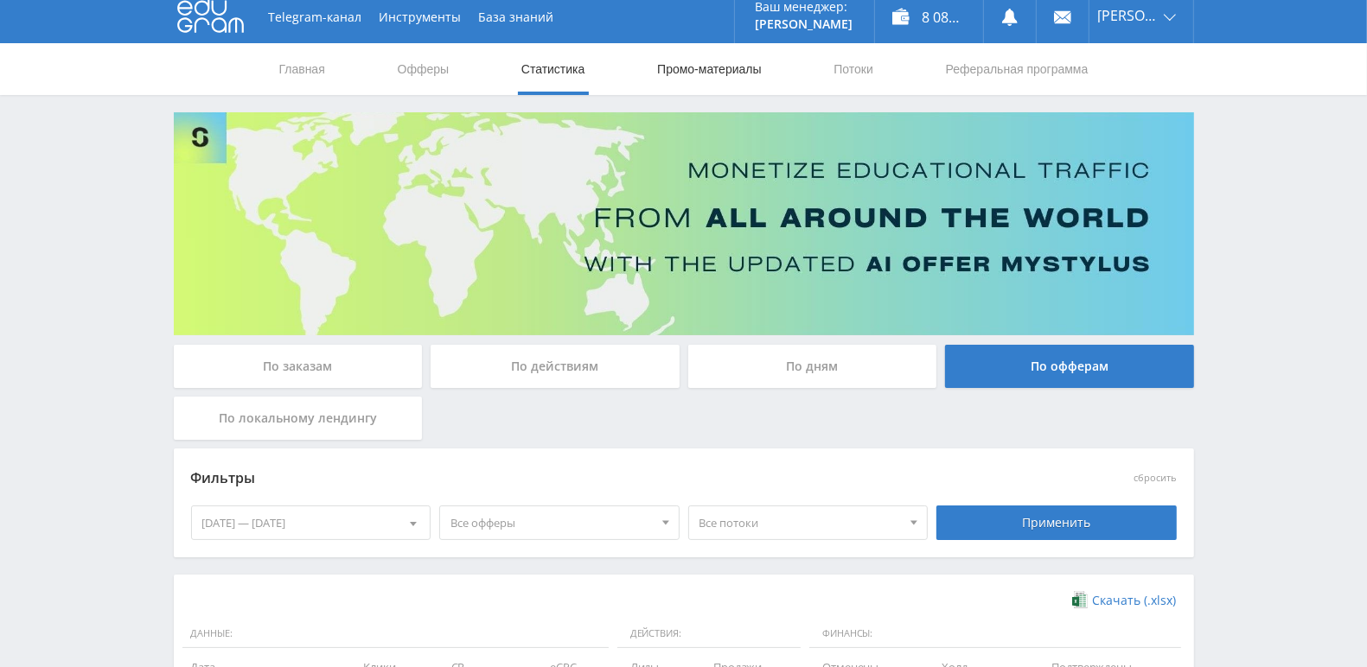
click at [698, 67] on link "Промо-материалы" at bounding box center [708, 69] width 107 height 52
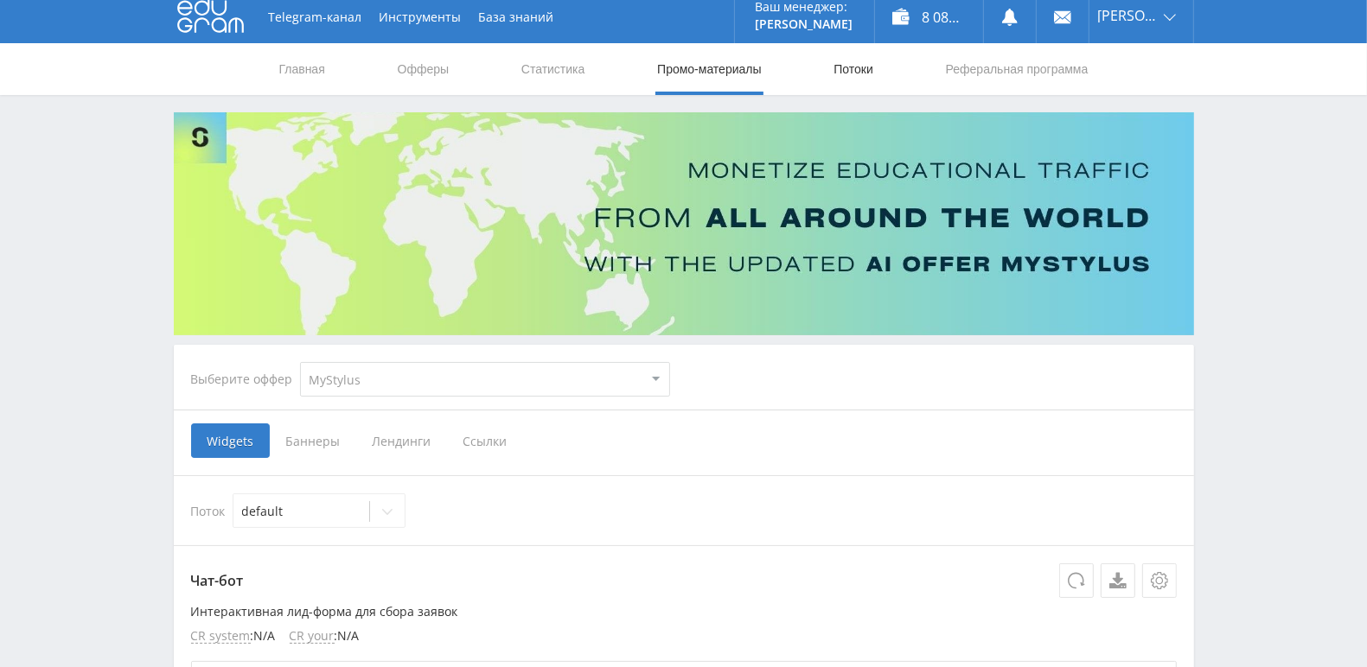
click at [846, 69] on link "Потоки" at bounding box center [853, 69] width 43 height 52
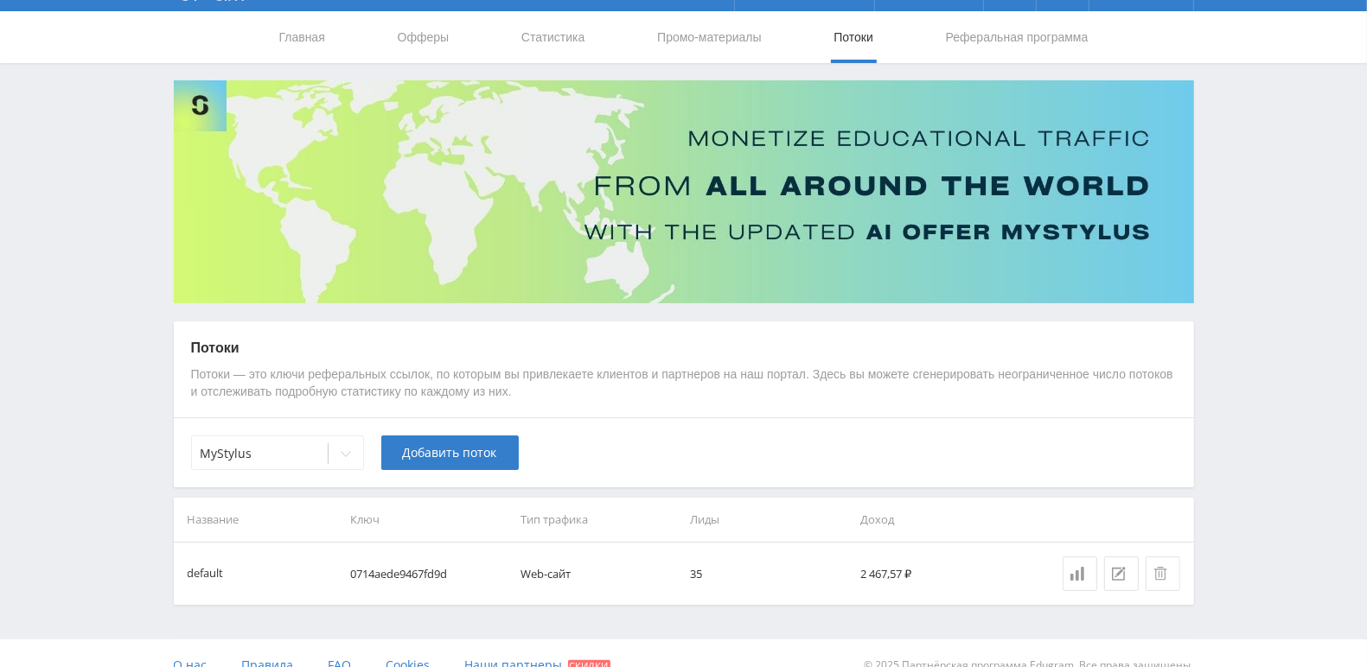
scroll to position [63, 0]
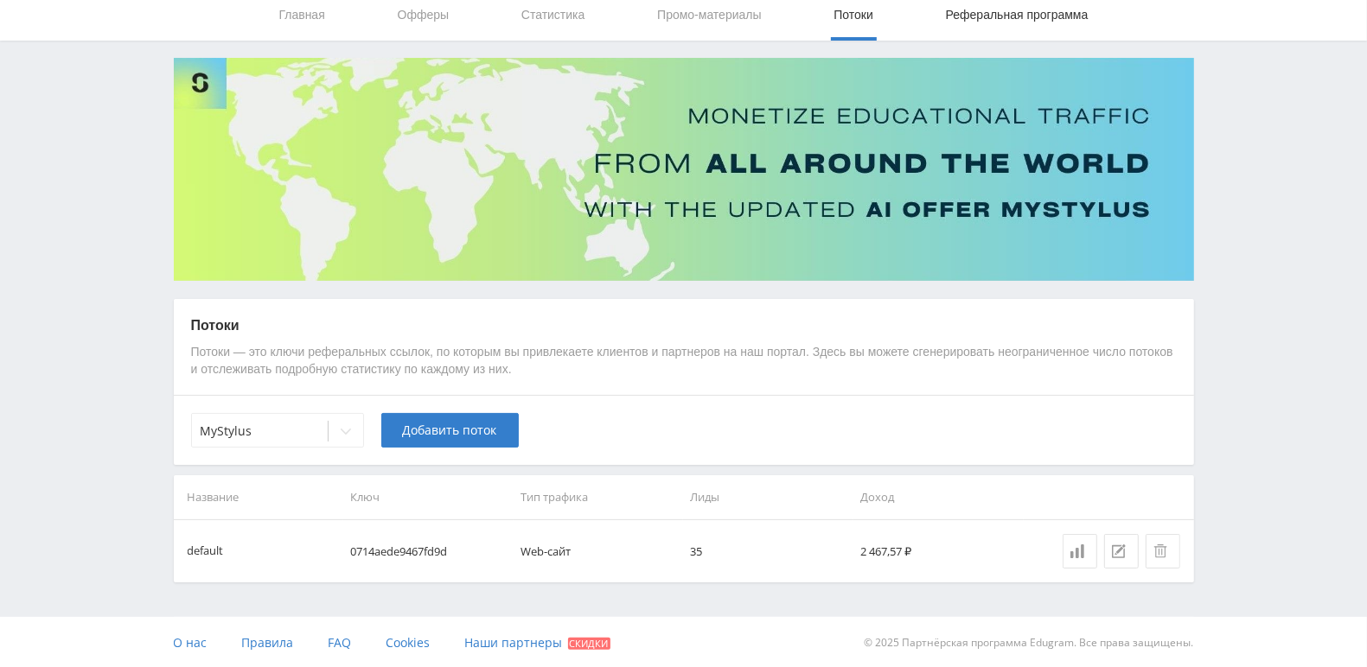
click at [997, 16] on link "Реферальная программа" at bounding box center [1017, 15] width 146 height 52
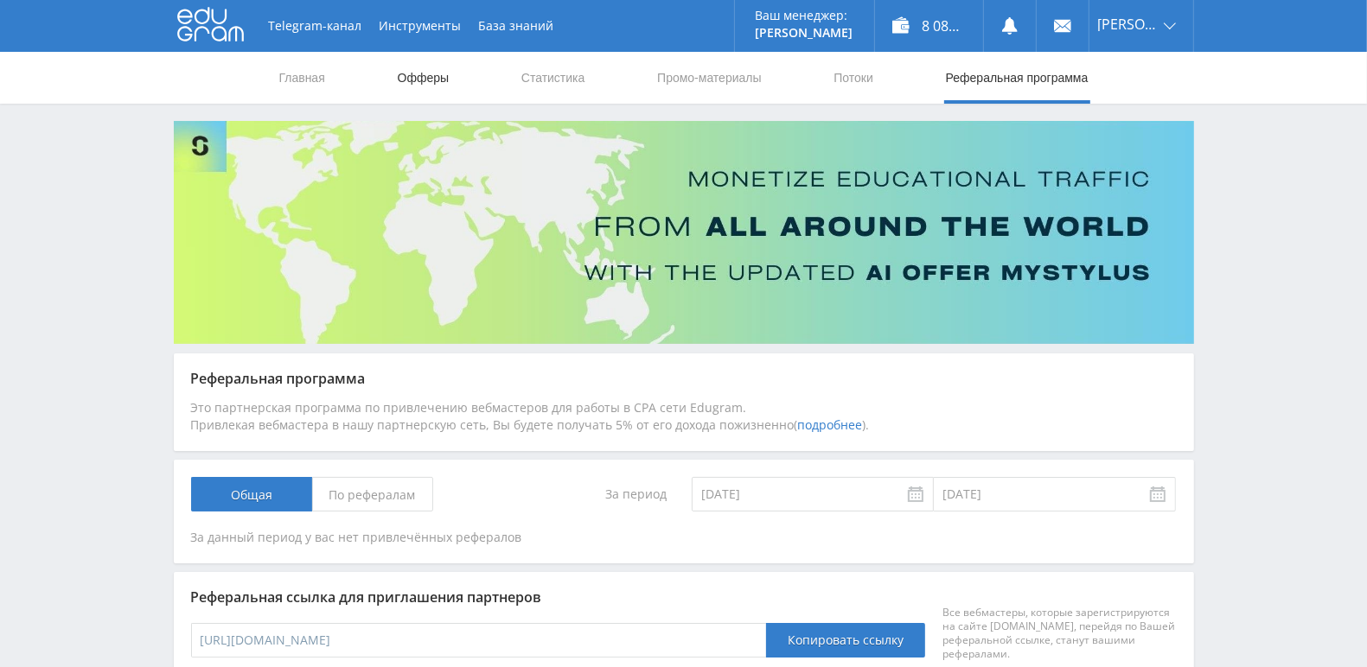
click at [406, 78] on link "Офферы" at bounding box center [423, 78] width 55 height 52
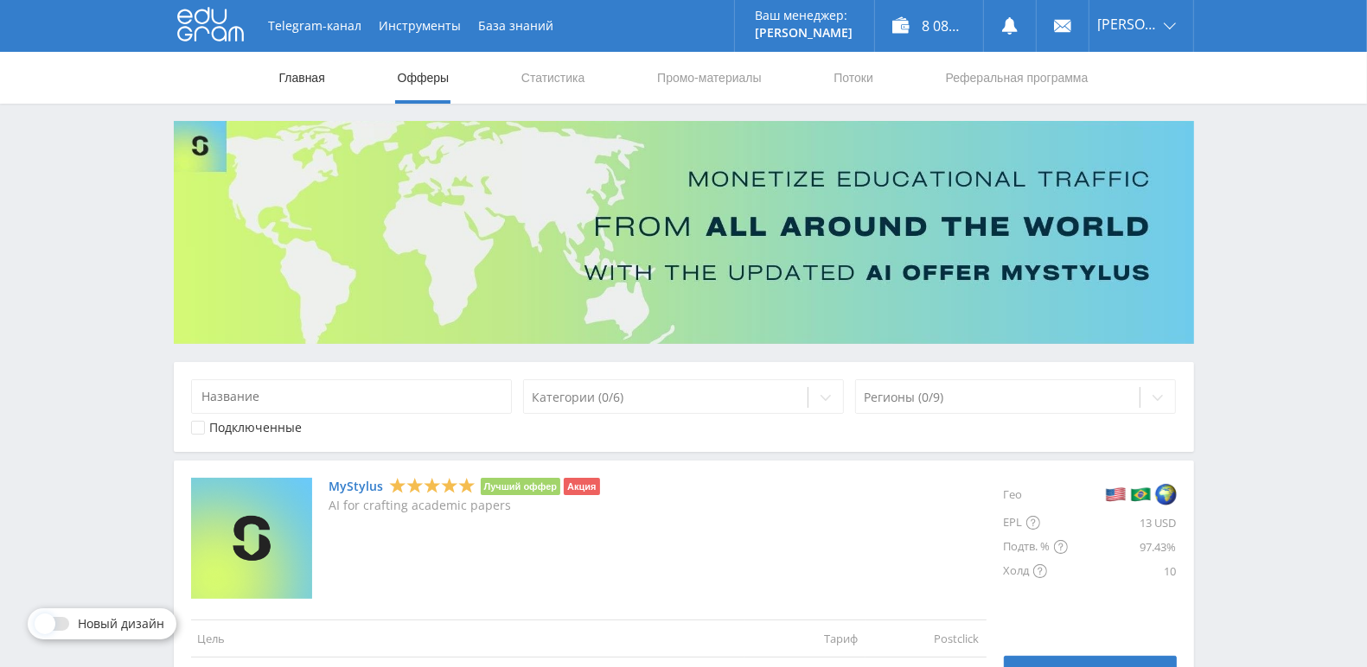
click at [297, 73] on link "Главная" at bounding box center [301, 78] width 49 height 52
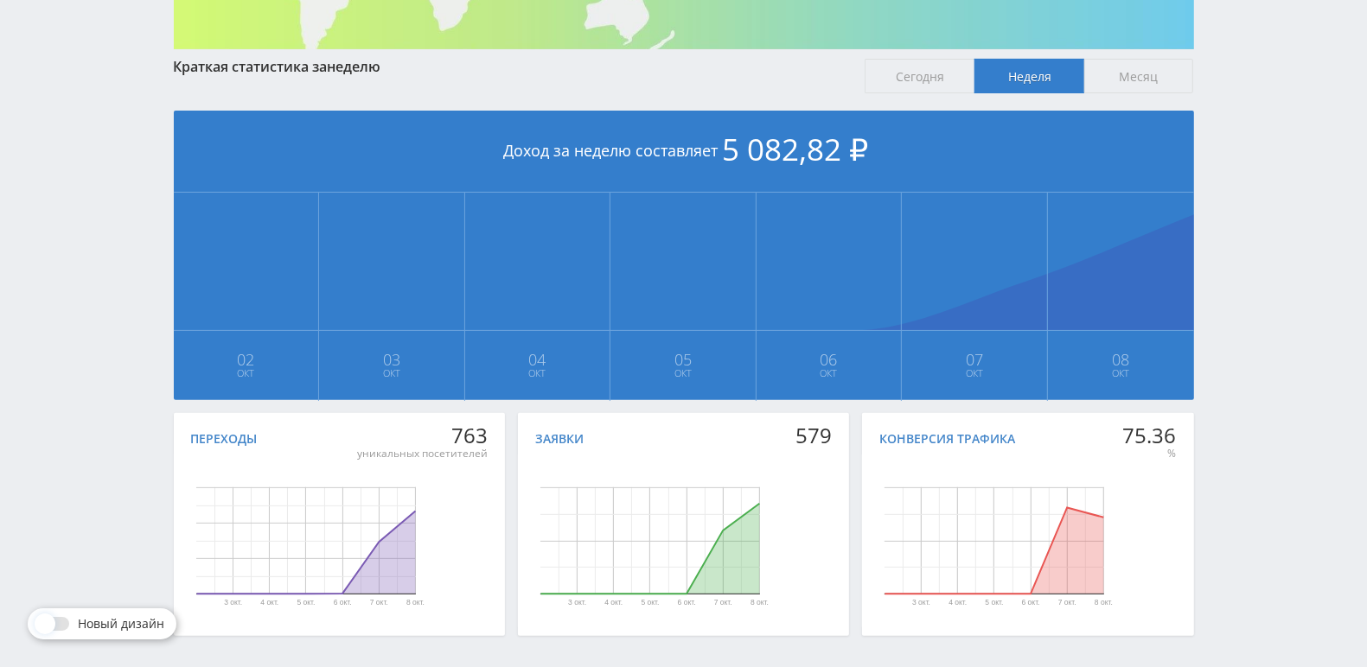
scroll to position [359, 0]
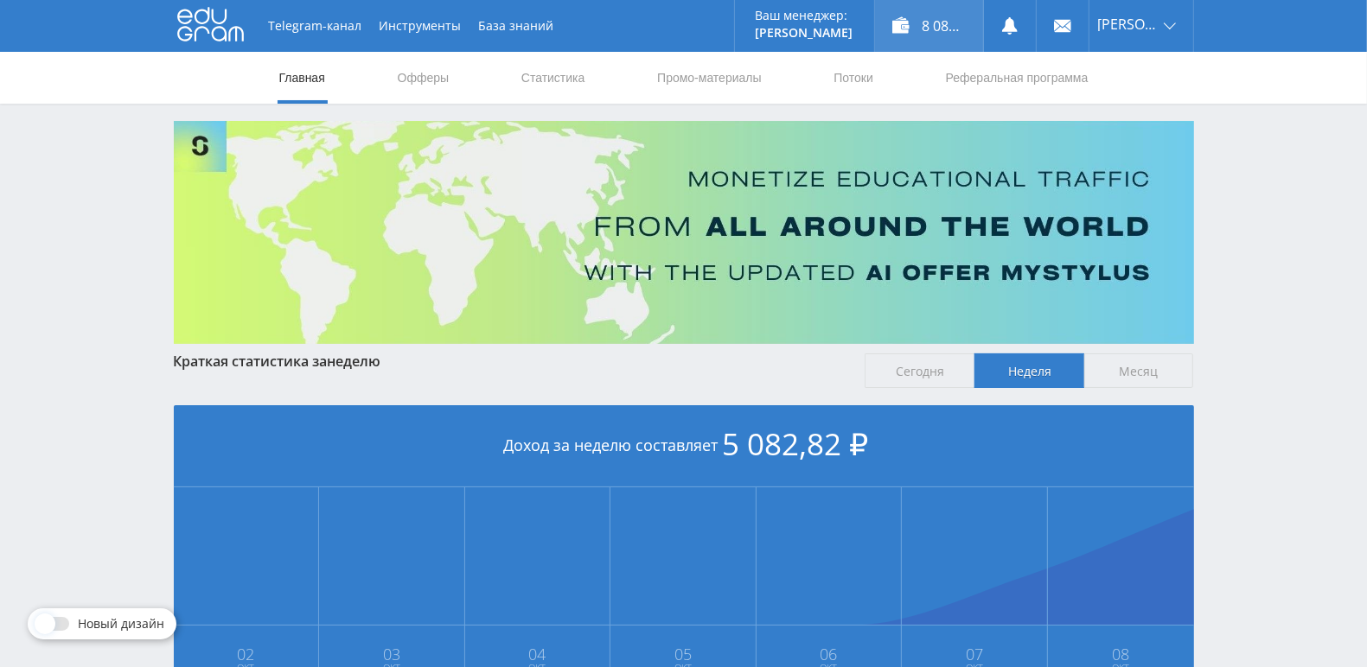
click at [981, 31] on div "8 082,82 ₽" at bounding box center [929, 26] width 108 height 52
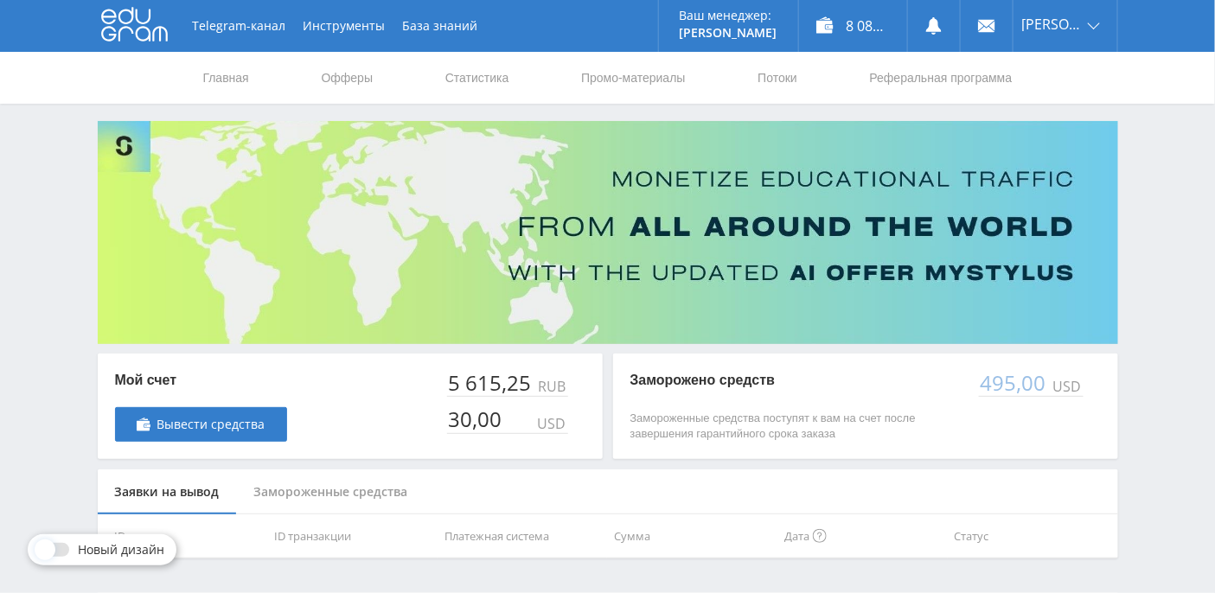
scroll to position [49, 0]
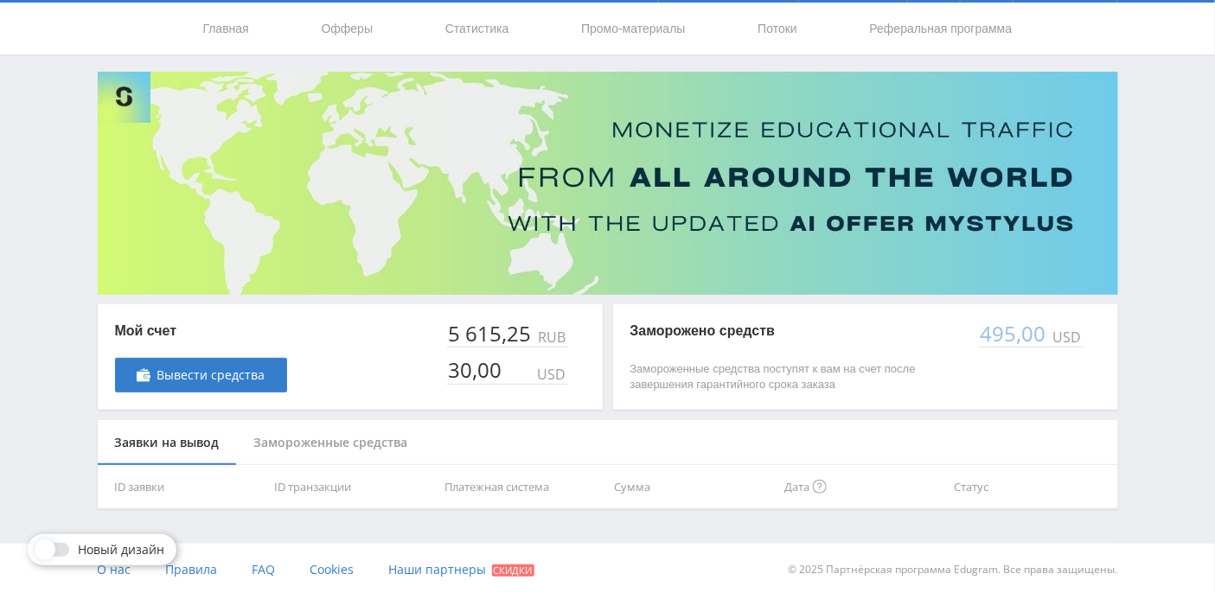
click at [363, 451] on div "Замороженные средства" at bounding box center [331, 443] width 188 height 46
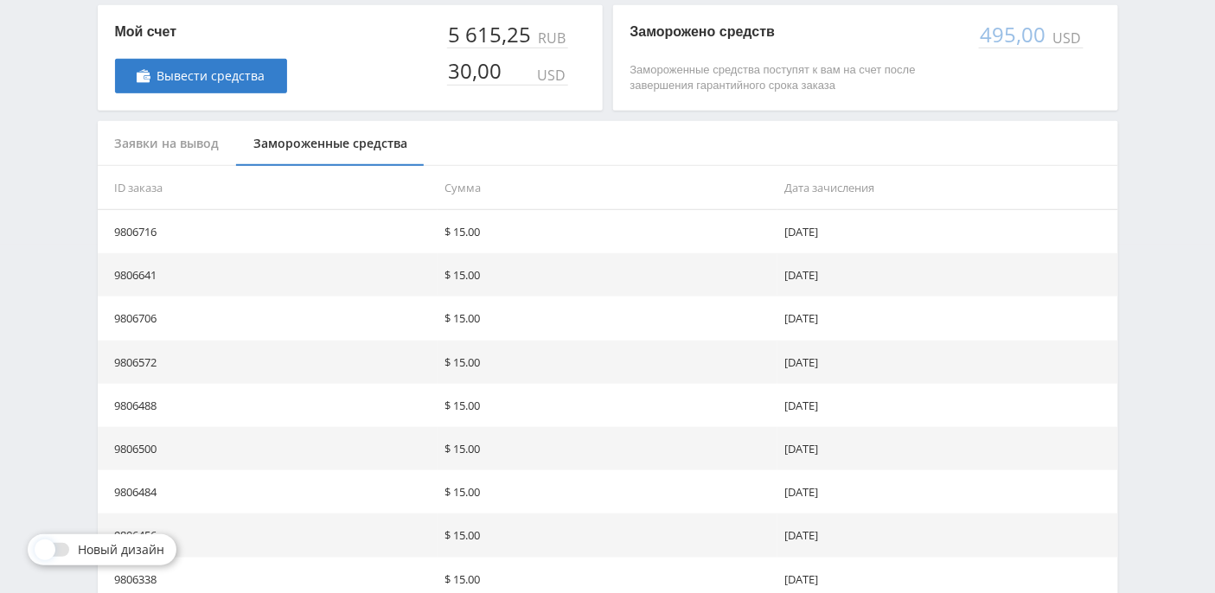
scroll to position [526, 0]
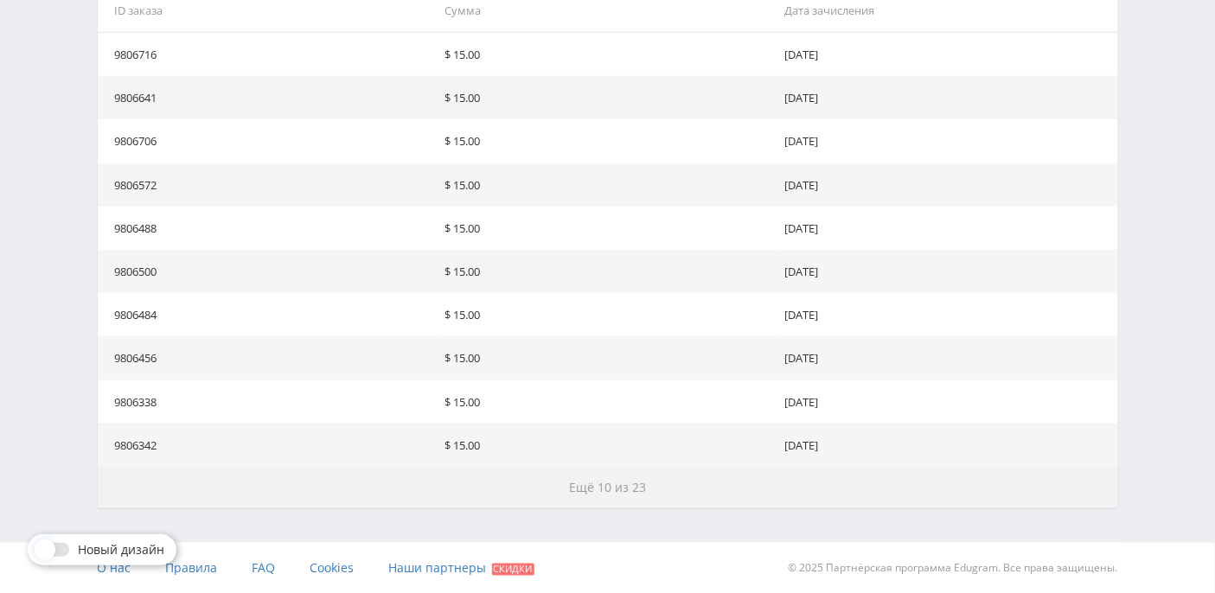
click at [605, 487] on span "Ещё 10 из 23" at bounding box center [607, 487] width 77 height 16
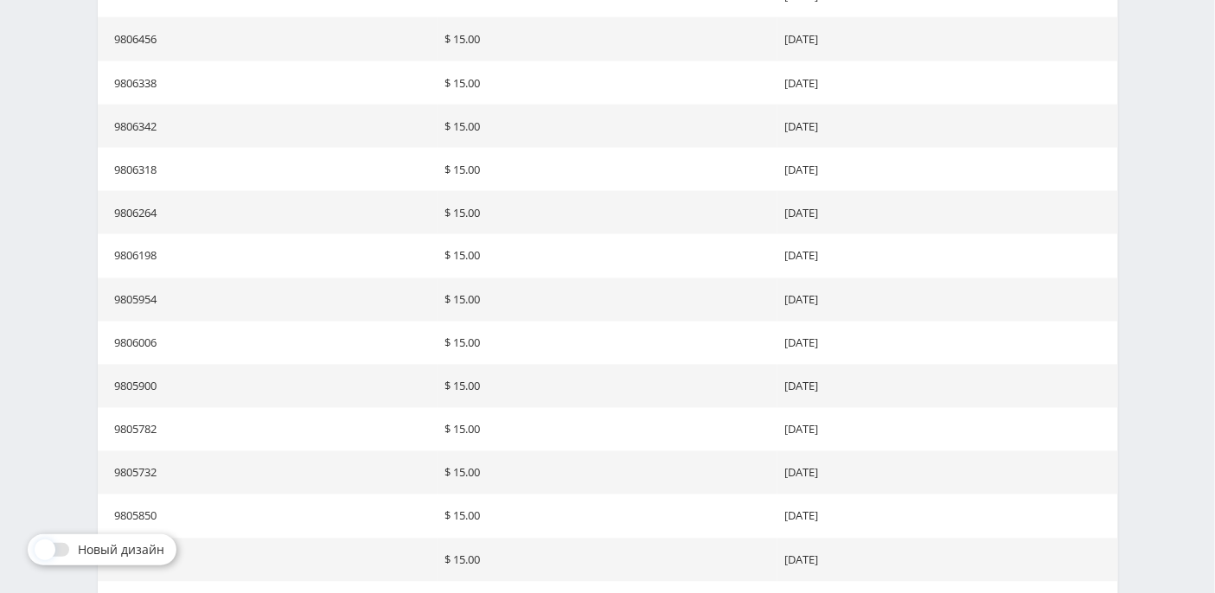
scroll to position [960, 0]
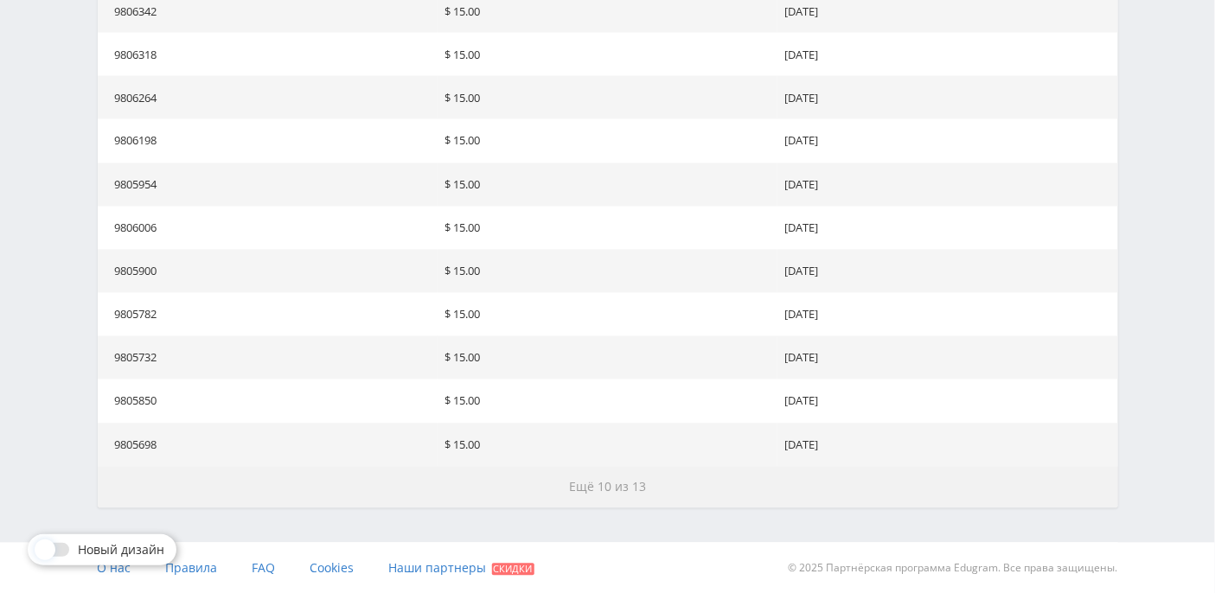
click at [585, 488] on span "Ещё 10 из 13" at bounding box center [607, 487] width 77 height 16
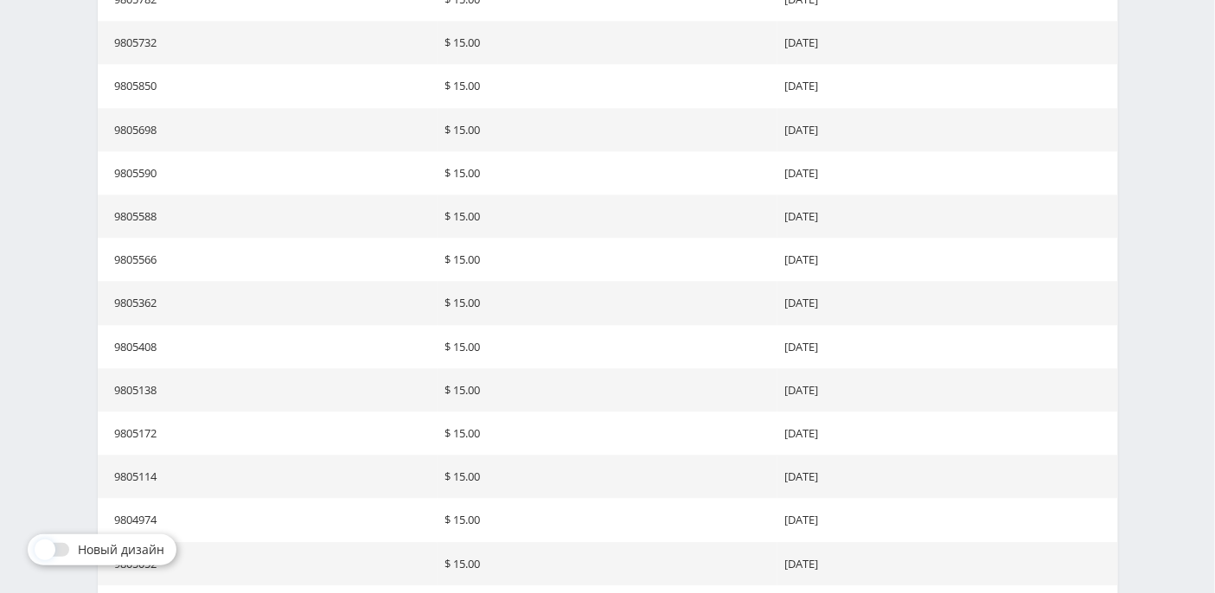
scroll to position [1393, 0]
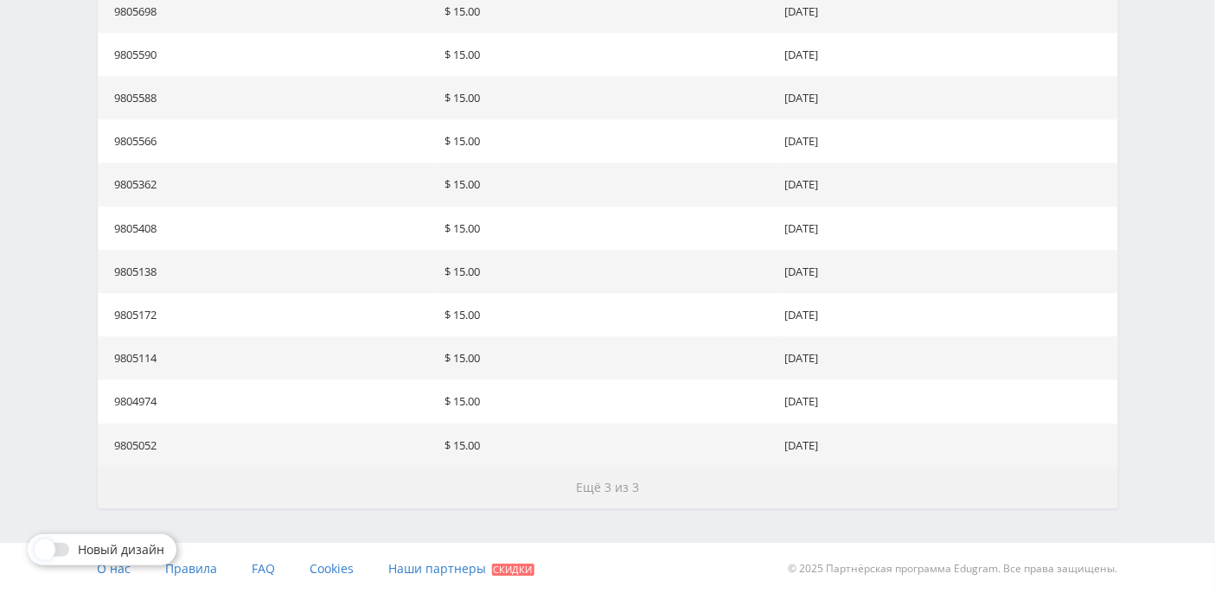
click at [607, 482] on span "Ещё 3 из 3" at bounding box center [607, 487] width 63 height 16
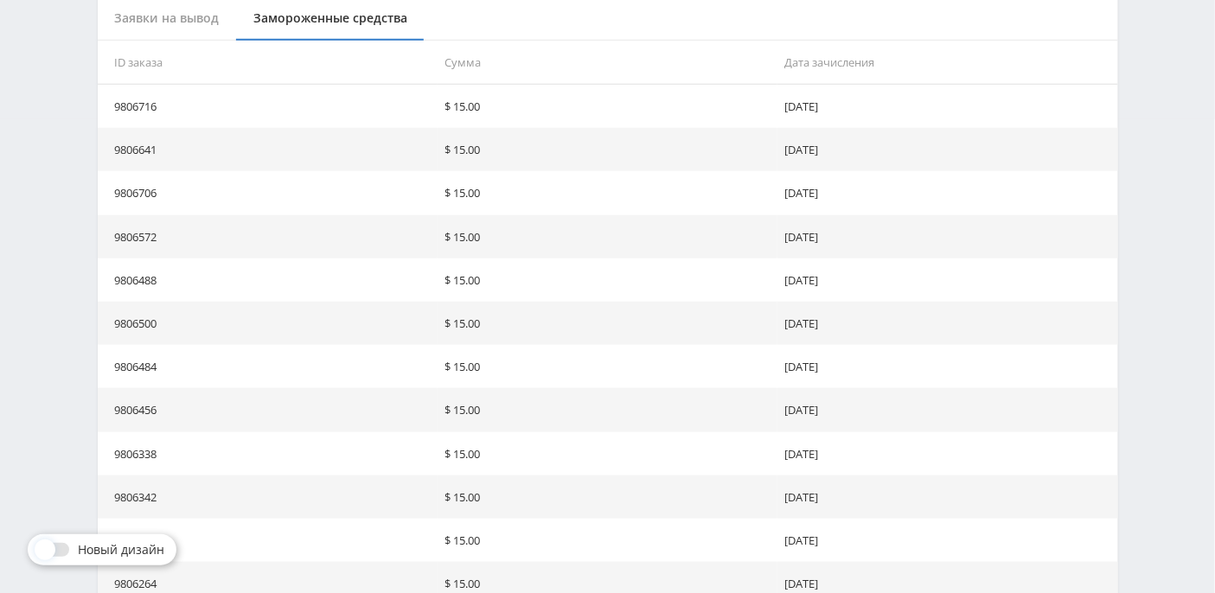
scroll to position [0, 0]
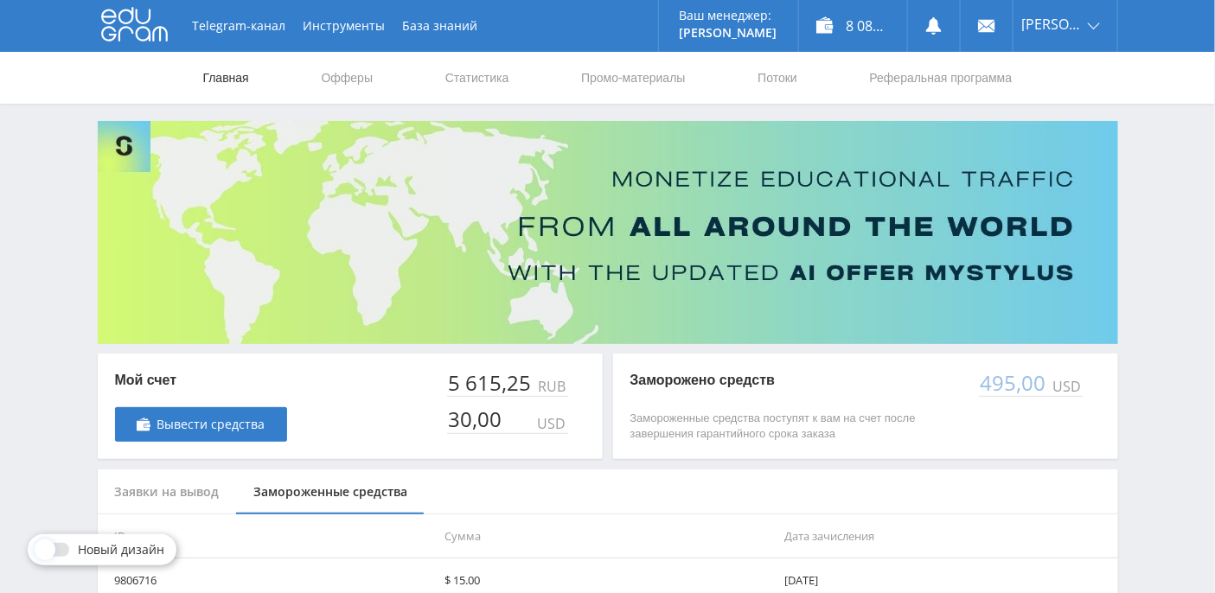
click at [247, 80] on link "Главная" at bounding box center [225, 78] width 49 height 52
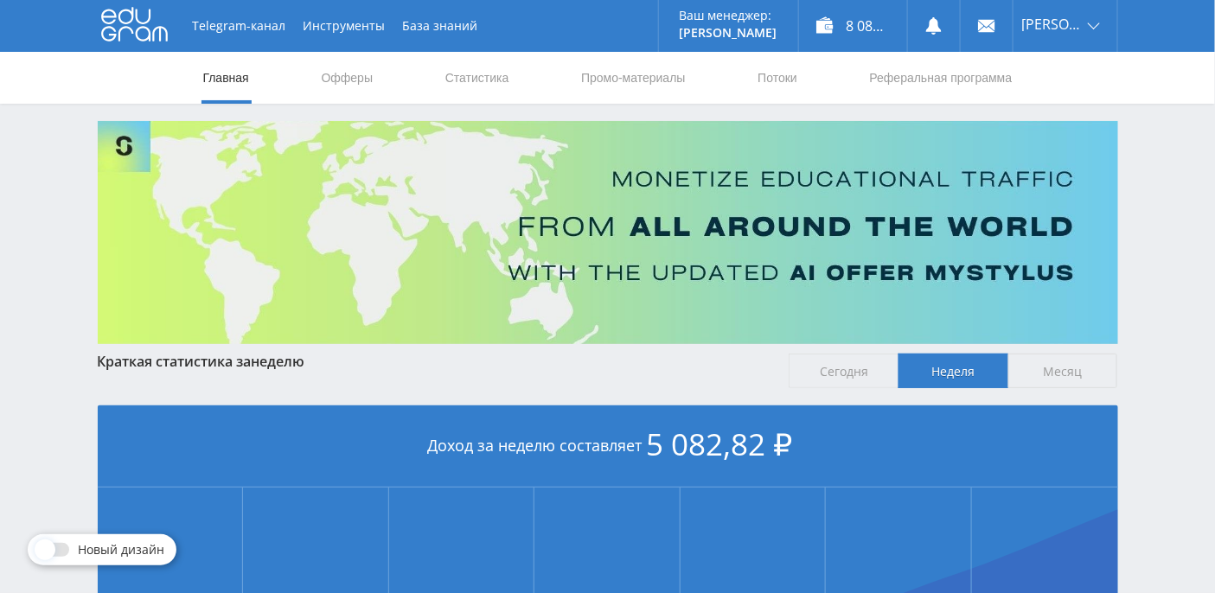
click at [1063, 367] on span "Месяц" at bounding box center [1063, 371] width 110 height 35
click at [0, 0] on input "Месяц" at bounding box center [0, 0] width 0 height 0
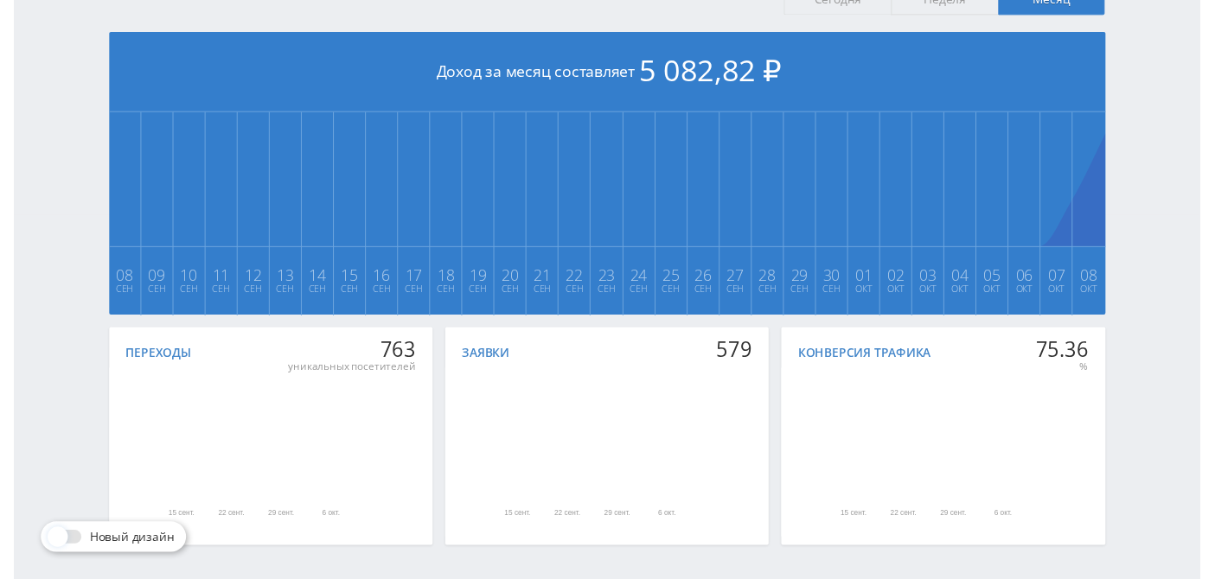
scroll to position [143, 0]
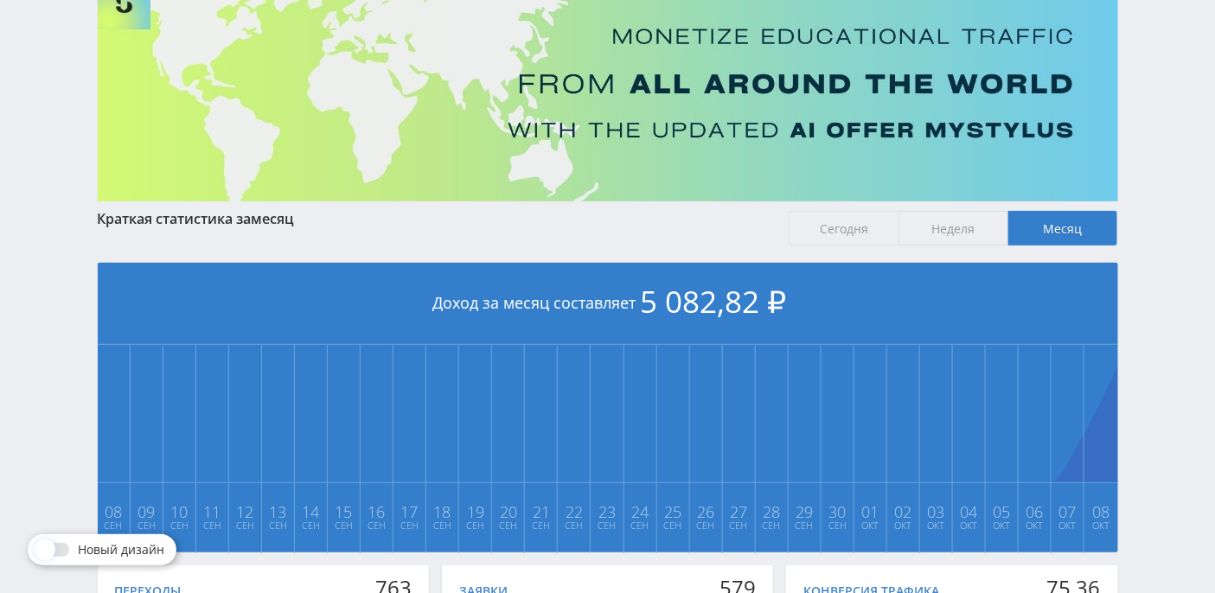
click at [845, 231] on span "Сегодня" at bounding box center [843, 228] width 110 height 35
click at [0, 0] on input "Сегодня" at bounding box center [0, 0] width 0 height 0
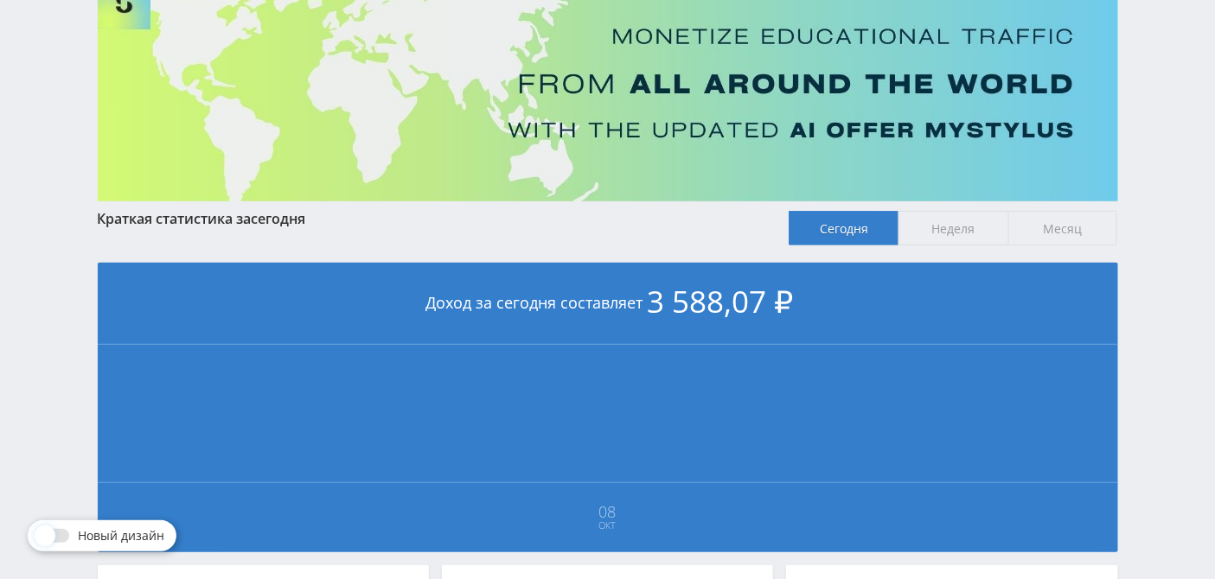
click at [962, 230] on span "Неделя" at bounding box center [953, 228] width 110 height 35
click at [0, 0] on input "Неделя" at bounding box center [0, 0] width 0 height 0
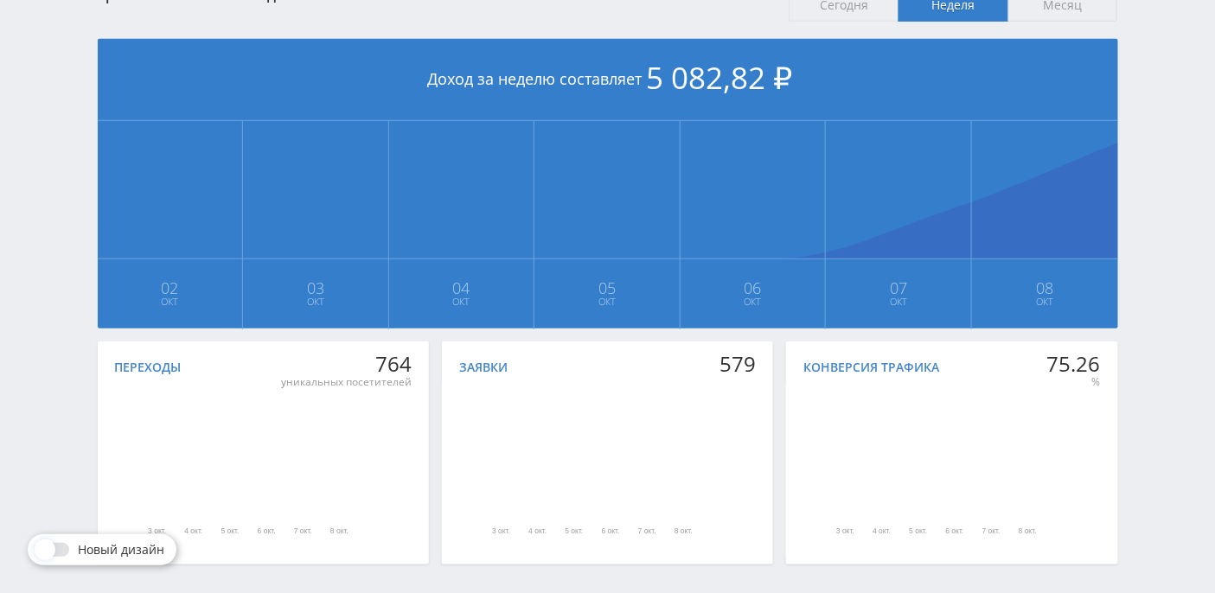
scroll to position [432, 0]
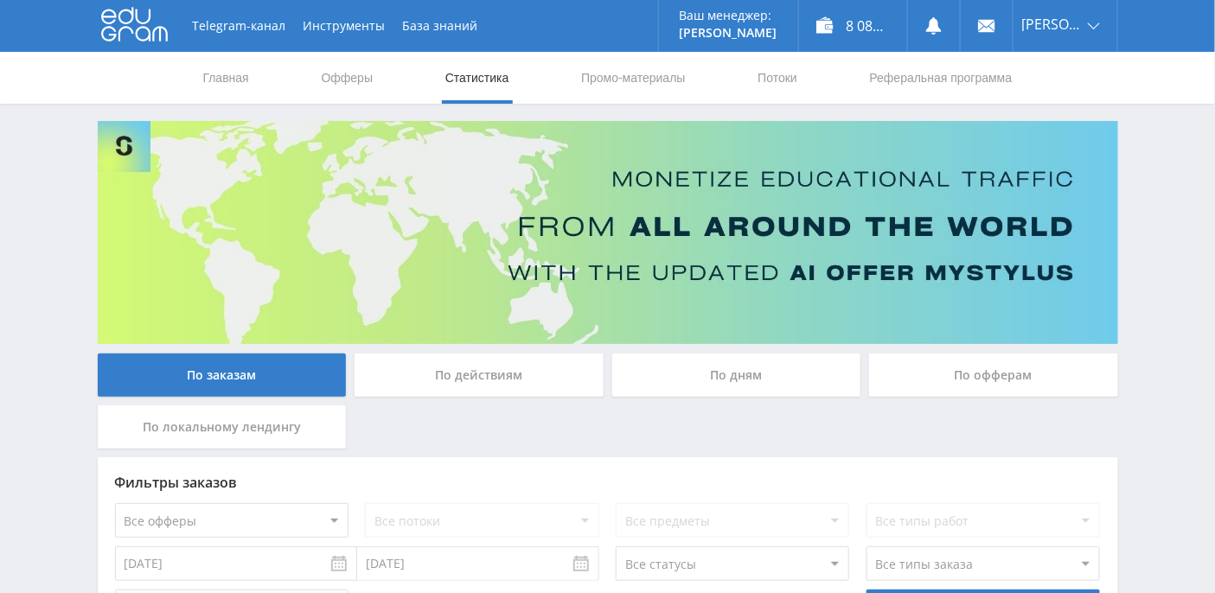
click at [786, 379] on div "По дням" at bounding box center [736, 375] width 249 height 43
click at [0, 0] on input "По дням" at bounding box center [0, 0] width 0 height 0
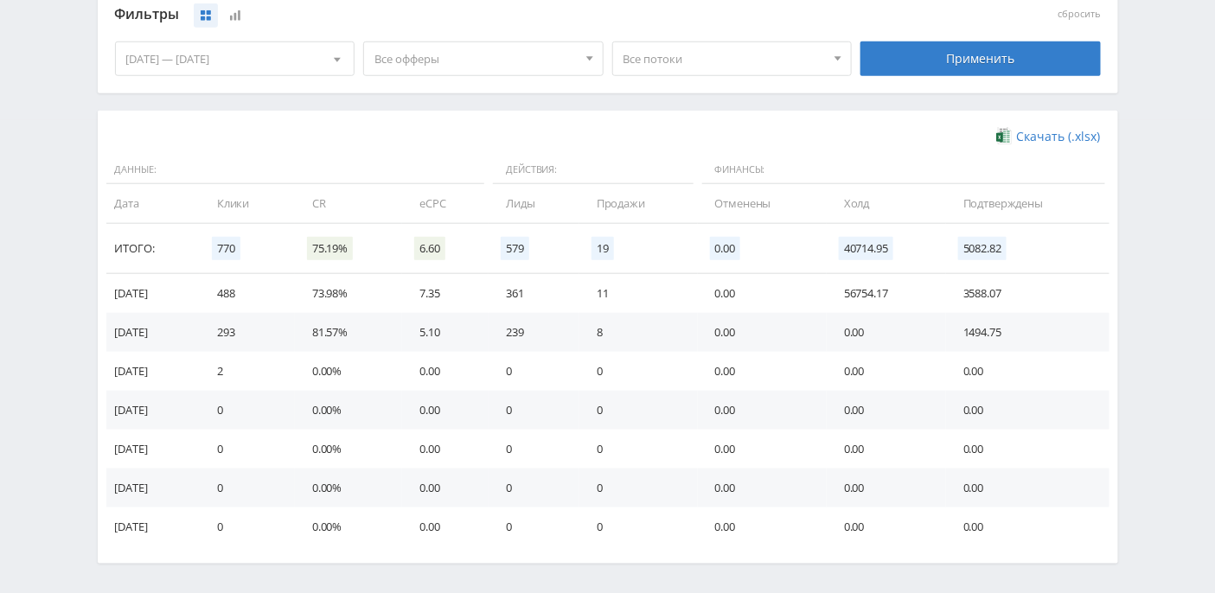
scroll to position [536, 0]
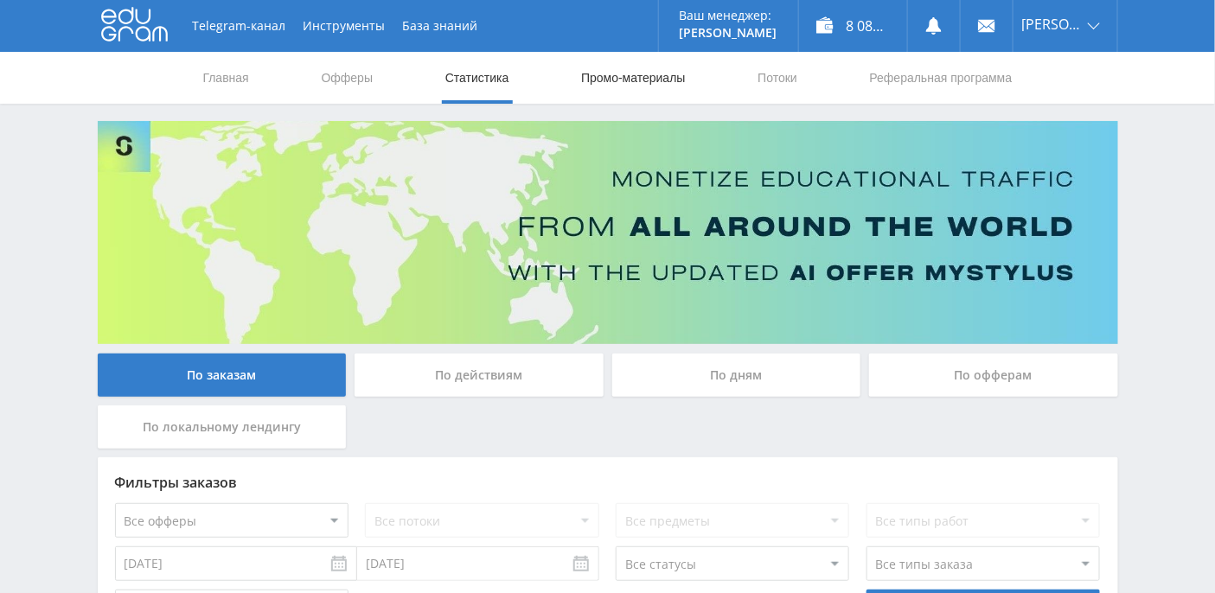
click at [645, 80] on link "Промо-материалы" at bounding box center [632, 78] width 107 height 52
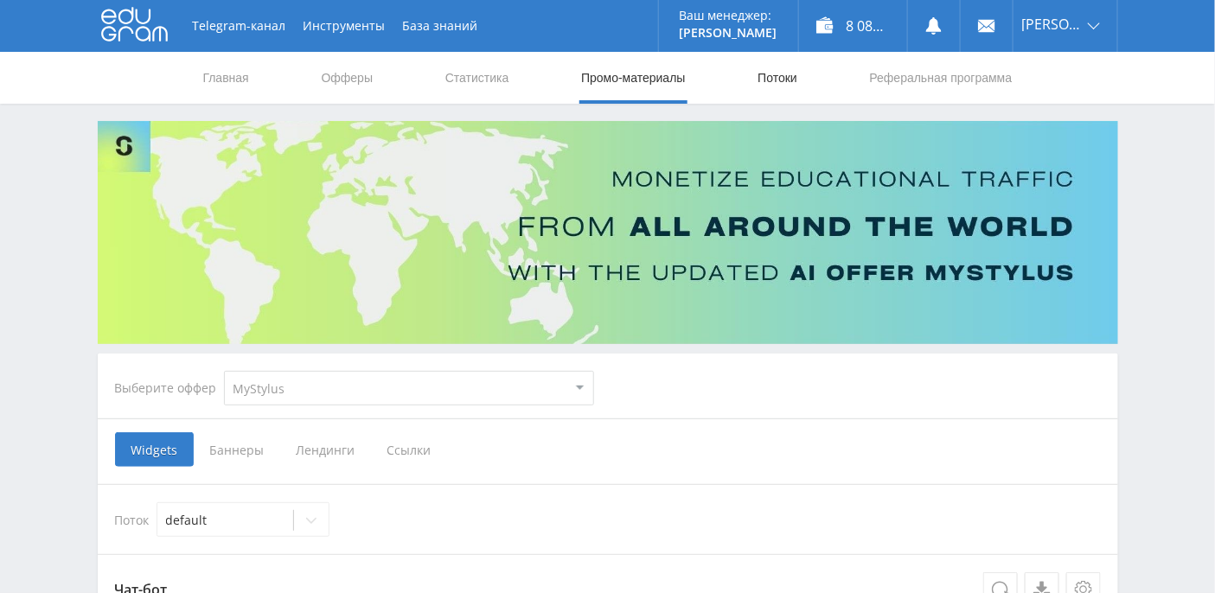
click at [798, 79] on link "Потоки" at bounding box center [777, 78] width 43 height 52
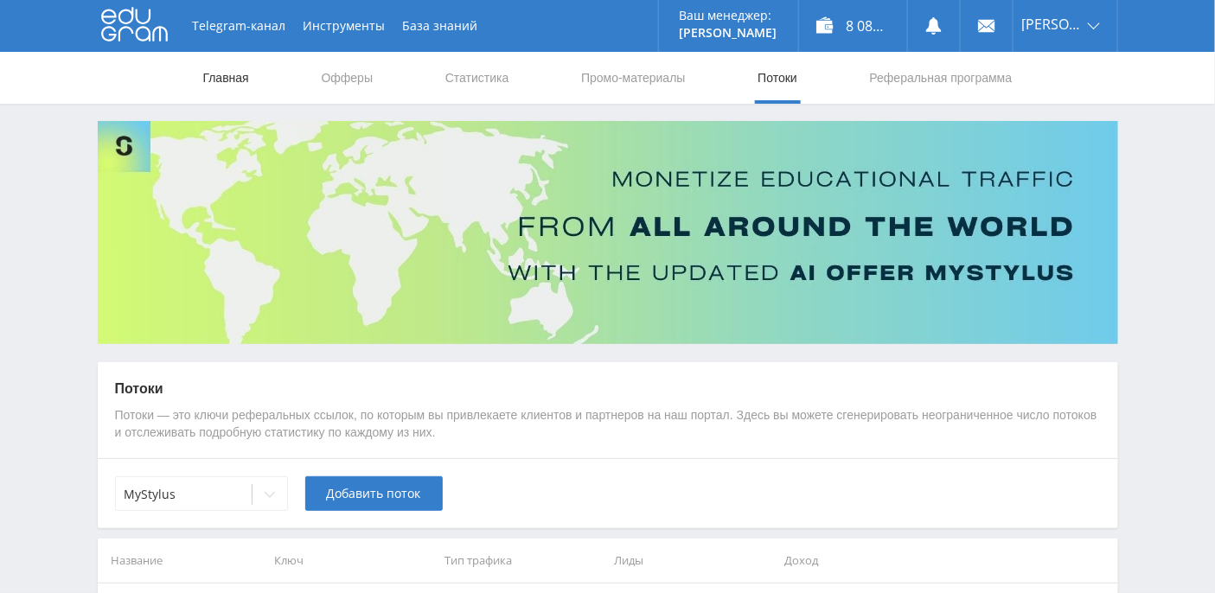
click at [214, 83] on link "Главная" at bounding box center [225, 78] width 49 height 52
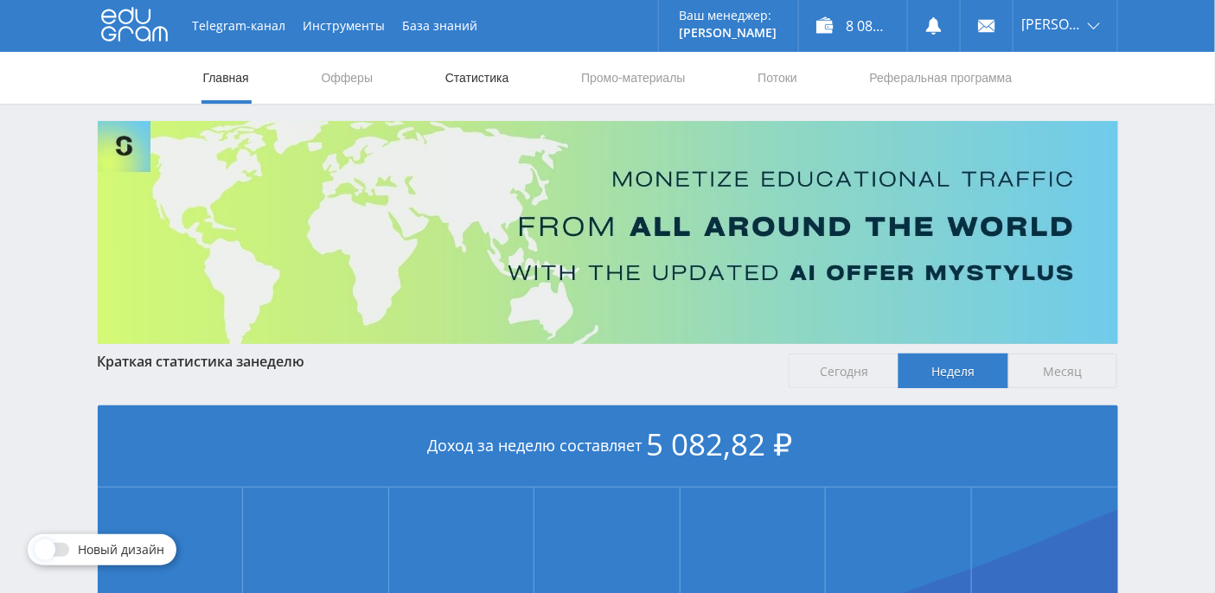
click at [489, 74] on link "Статистика" at bounding box center [476, 78] width 67 height 52
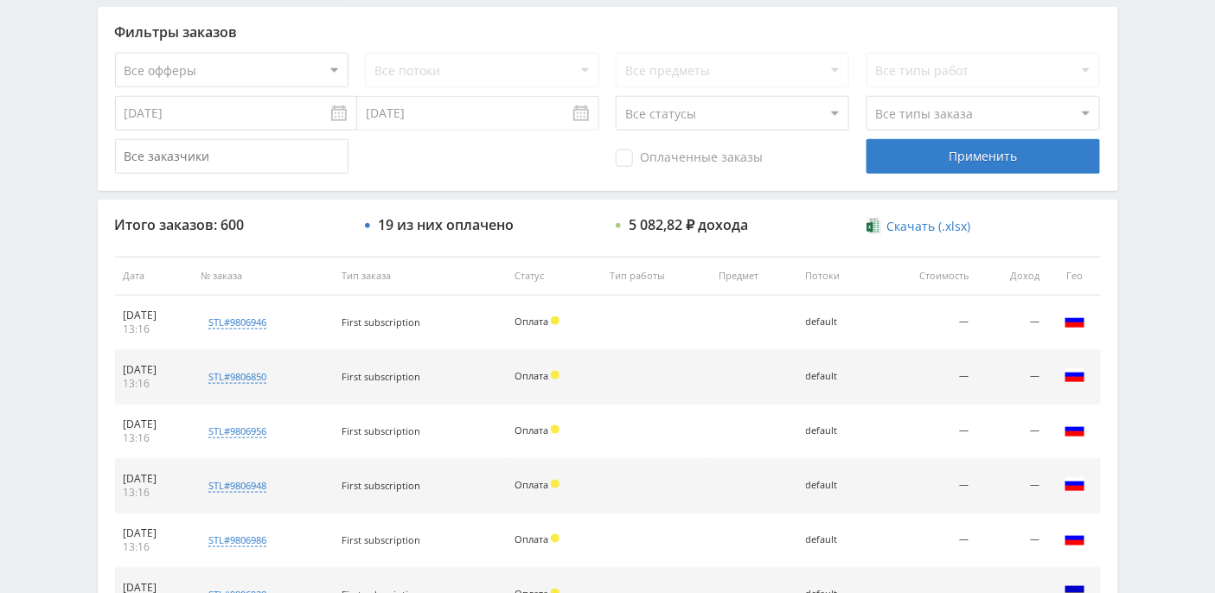
scroll to position [335, 0]
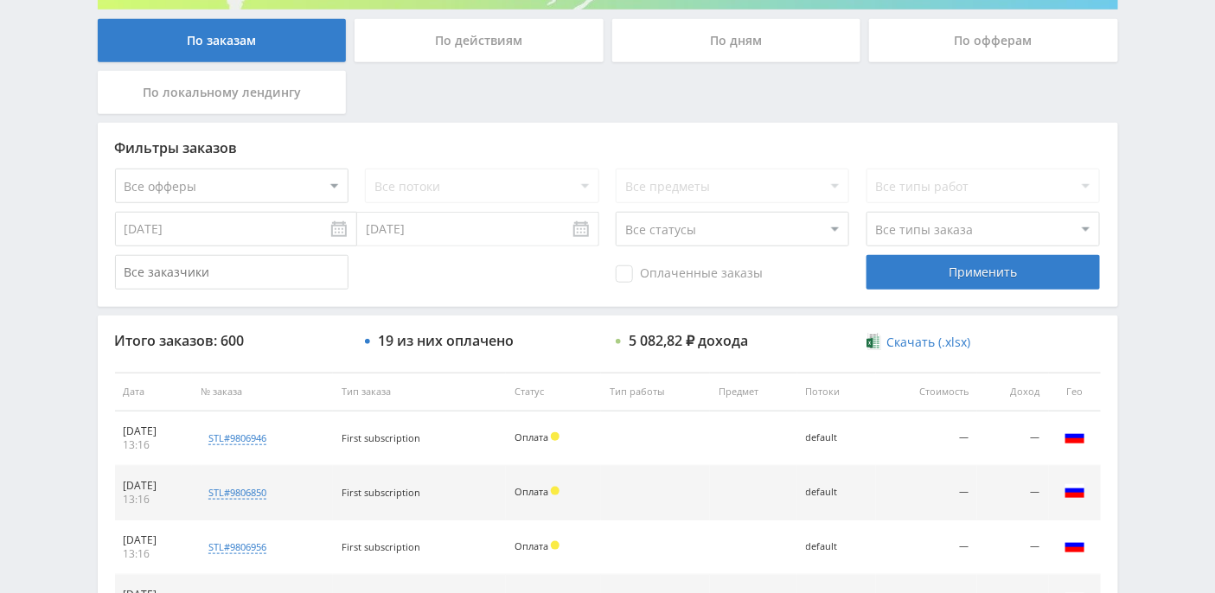
click at [526, 48] on div "По действиям" at bounding box center [478, 40] width 249 height 43
click at [0, 0] on input "По действиям" at bounding box center [0, 0] width 0 height 0
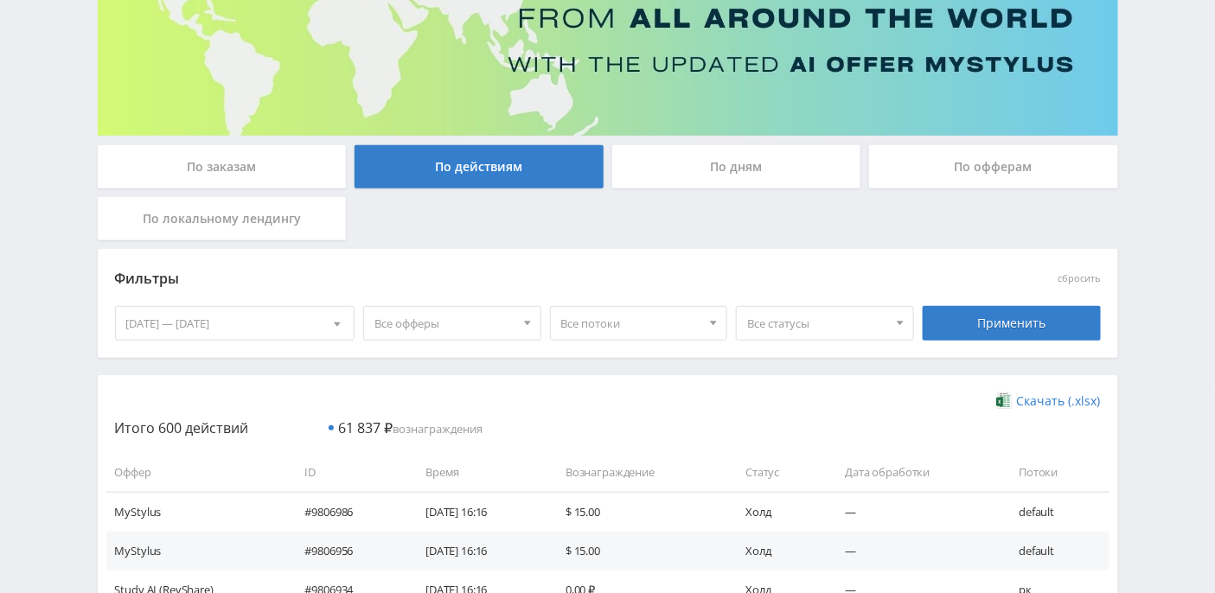
click at [762, 169] on div "По дням" at bounding box center [736, 166] width 249 height 43
click at [0, 0] on input "По дням" at bounding box center [0, 0] width 0 height 0
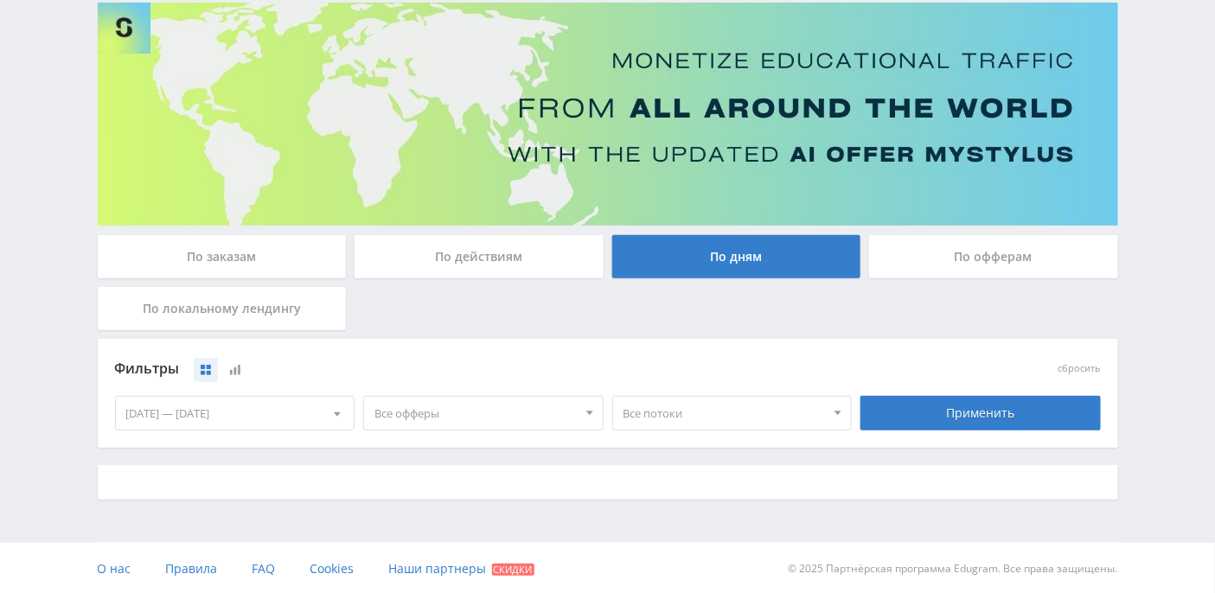
scroll to position [208, 0]
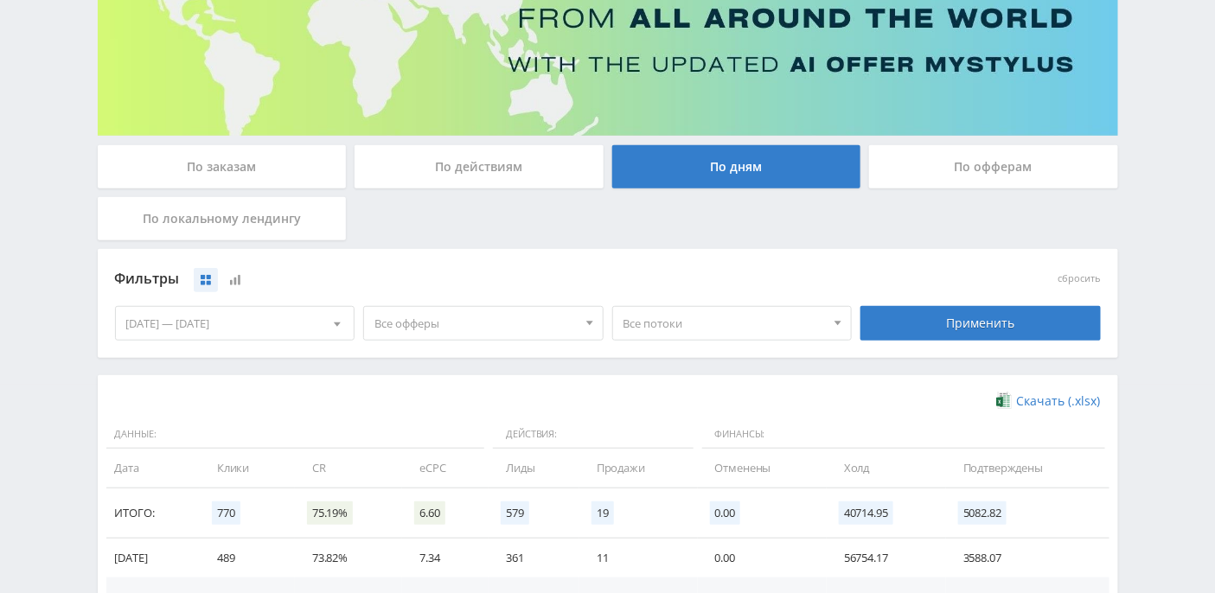
click at [976, 171] on div "По офферам" at bounding box center [993, 166] width 249 height 43
click at [0, 0] on input "По офферам" at bounding box center [0, 0] width 0 height 0
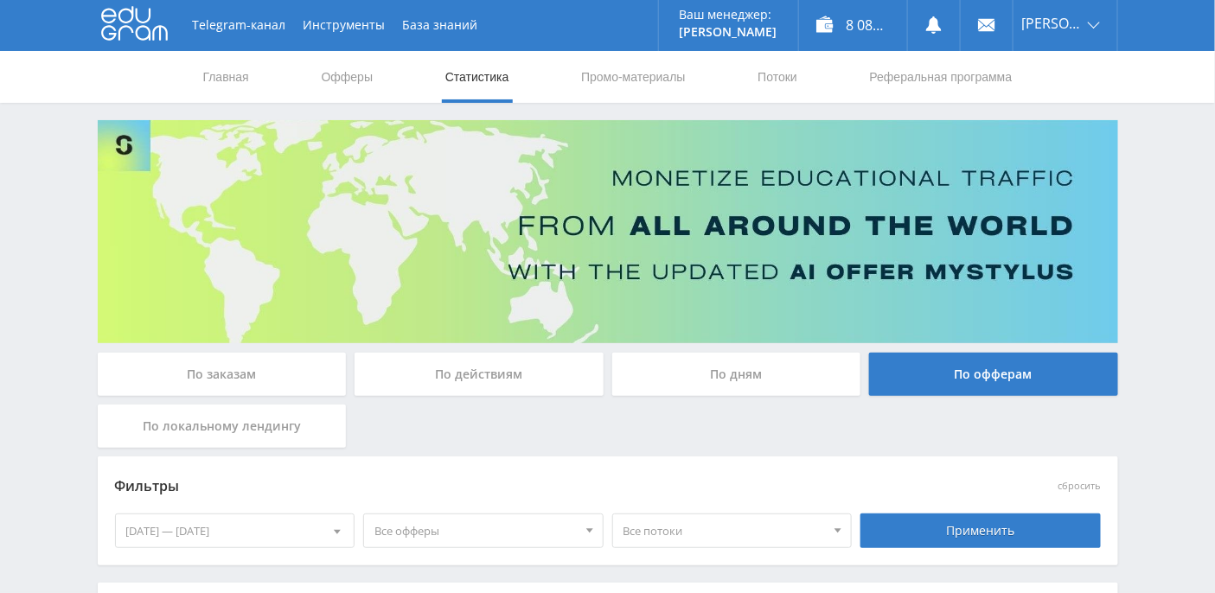
scroll to position [0, 0]
click at [158, 30] on icon at bounding box center [134, 24] width 67 height 35
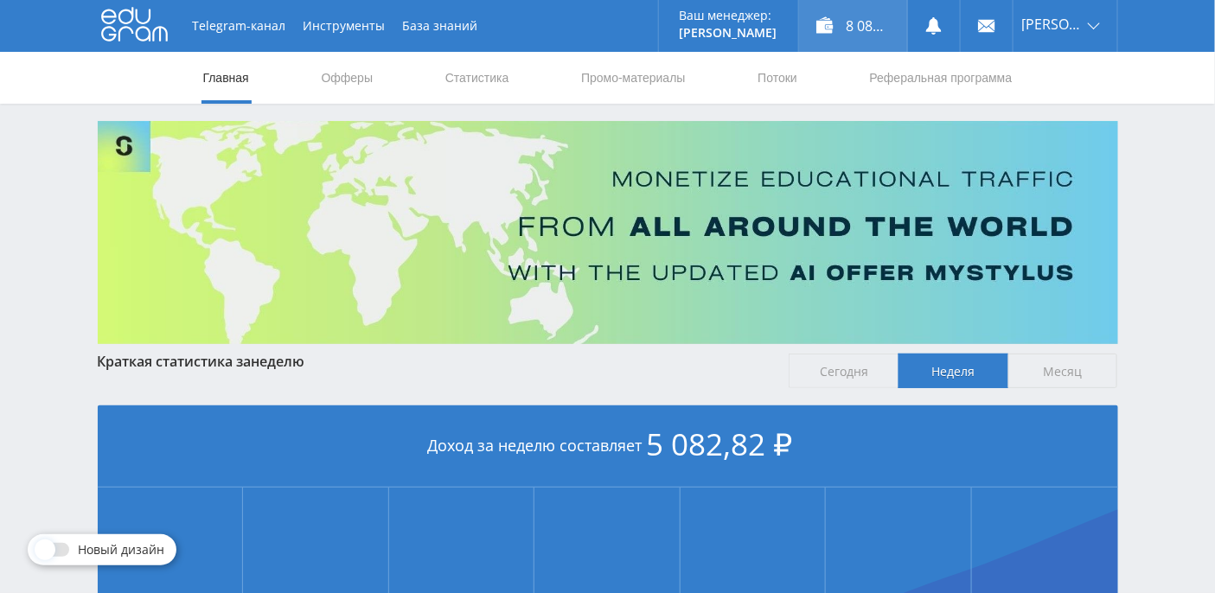
click at [890, 25] on div "8 082,82 ₽" at bounding box center [853, 26] width 108 height 52
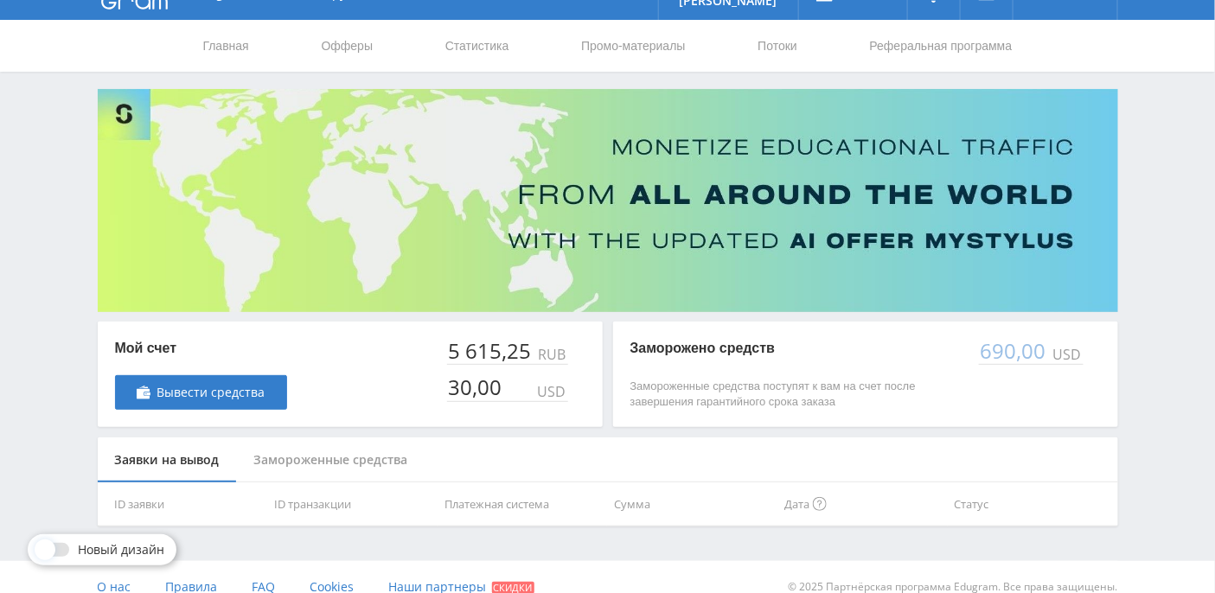
scroll to position [49, 0]
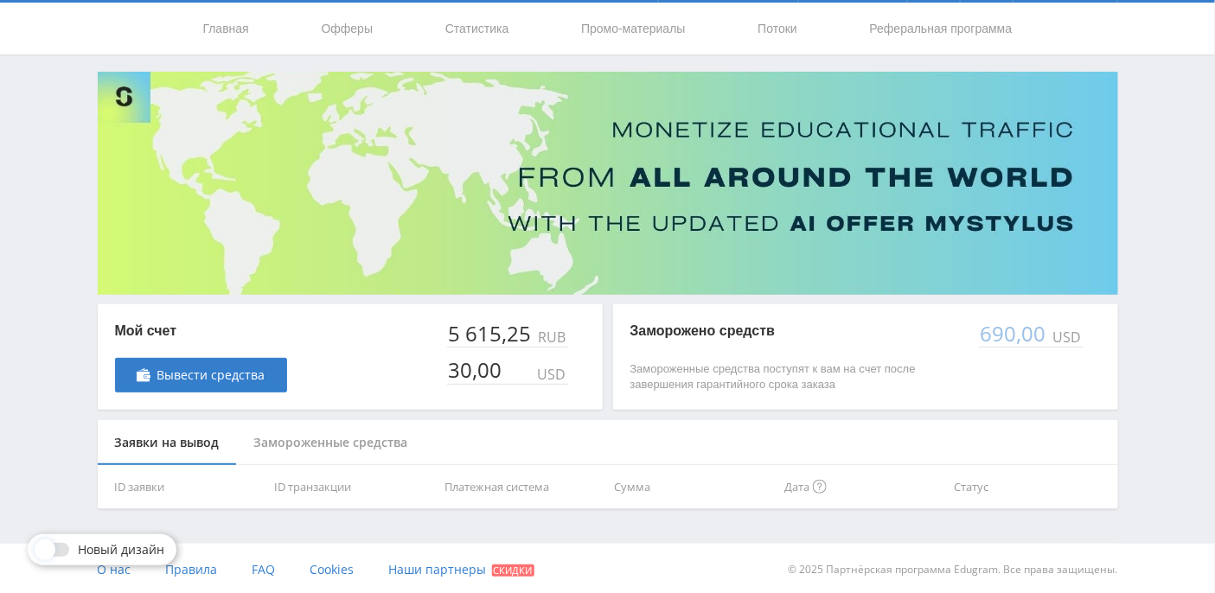
click at [341, 435] on div "Замороженные средства" at bounding box center [331, 443] width 188 height 46
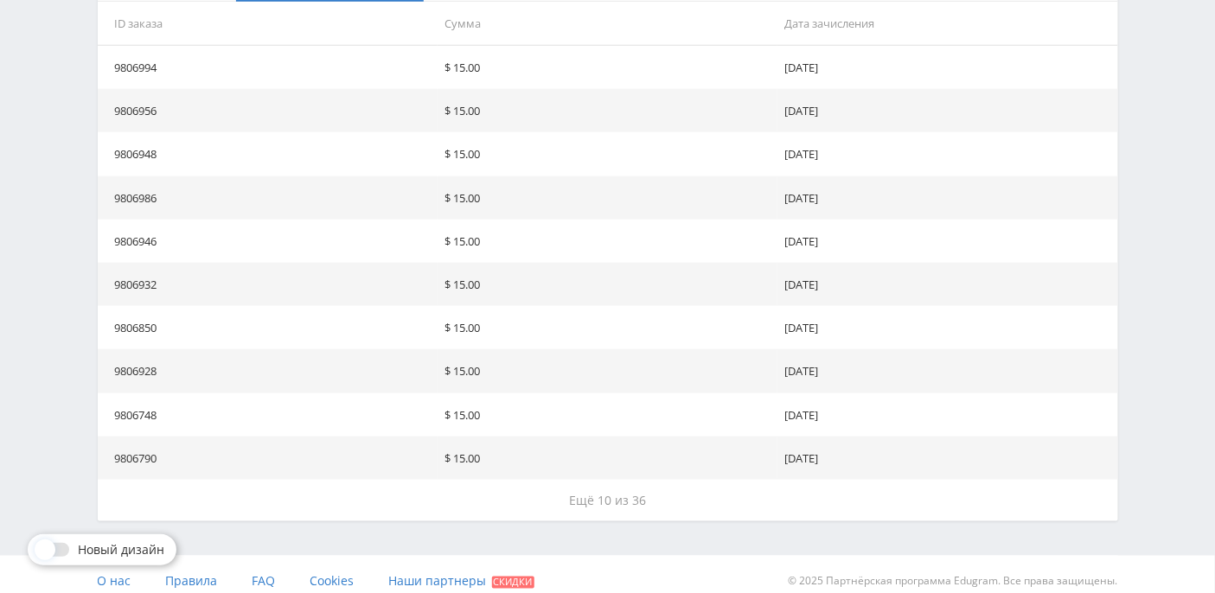
scroll to position [526, 0]
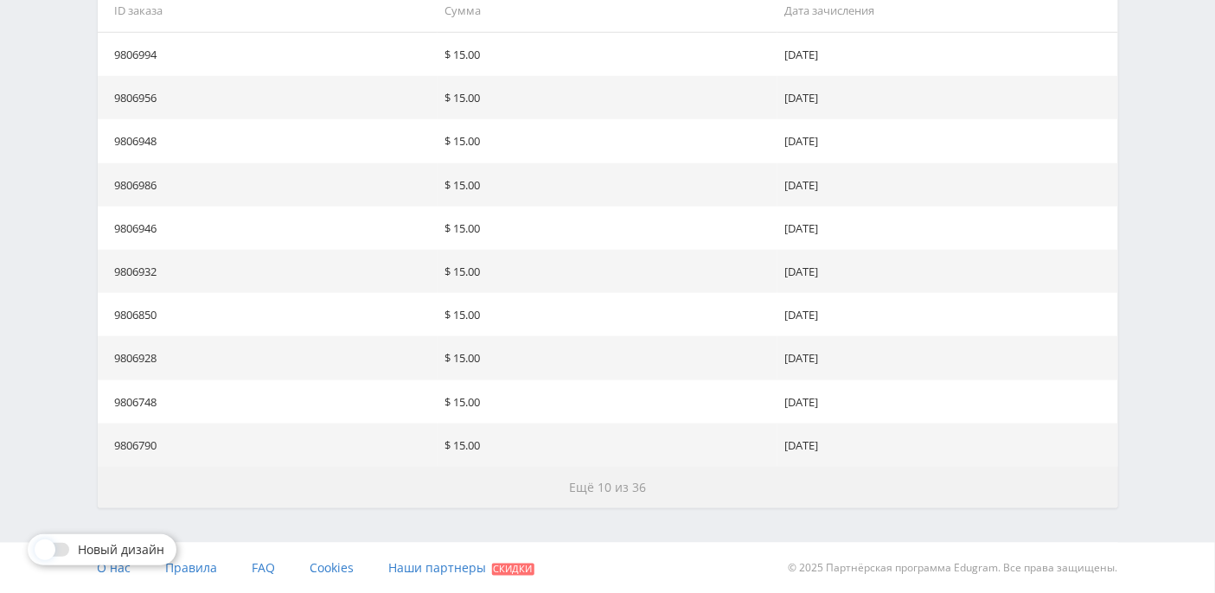
click at [574, 476] on button "Ещё 10 из 36" at bounding box center [608, 487] width 1020 height 41
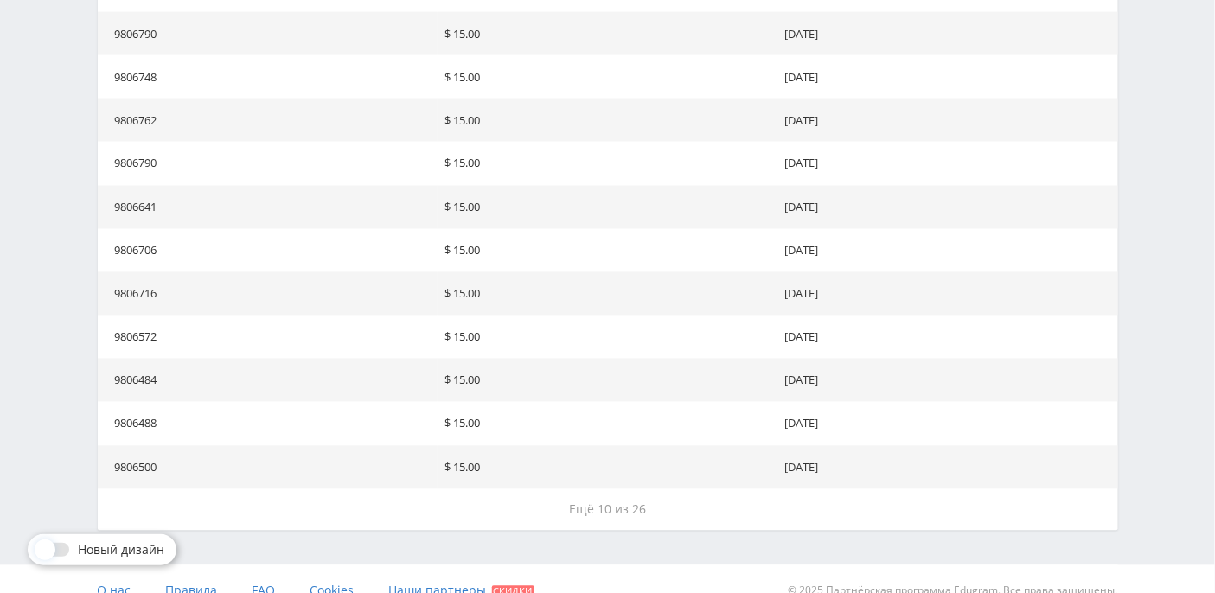
scroll to position [960, 0]
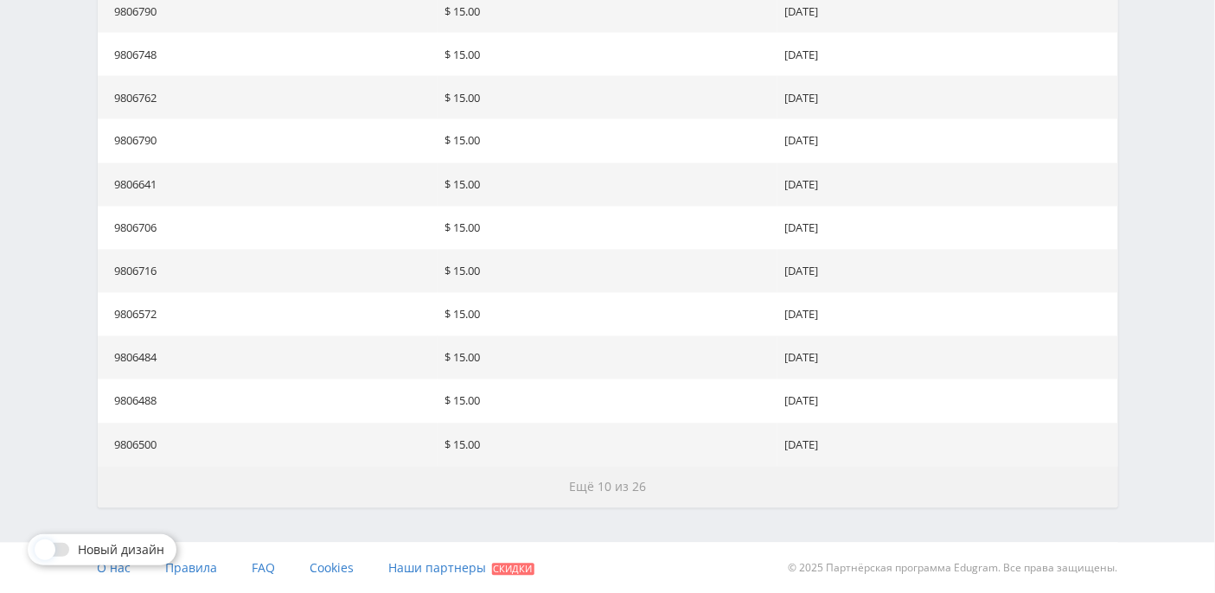
click at [592, 481] on span "Ещё 10 из 26" at bounding box center [607, 487] width 77 height 16
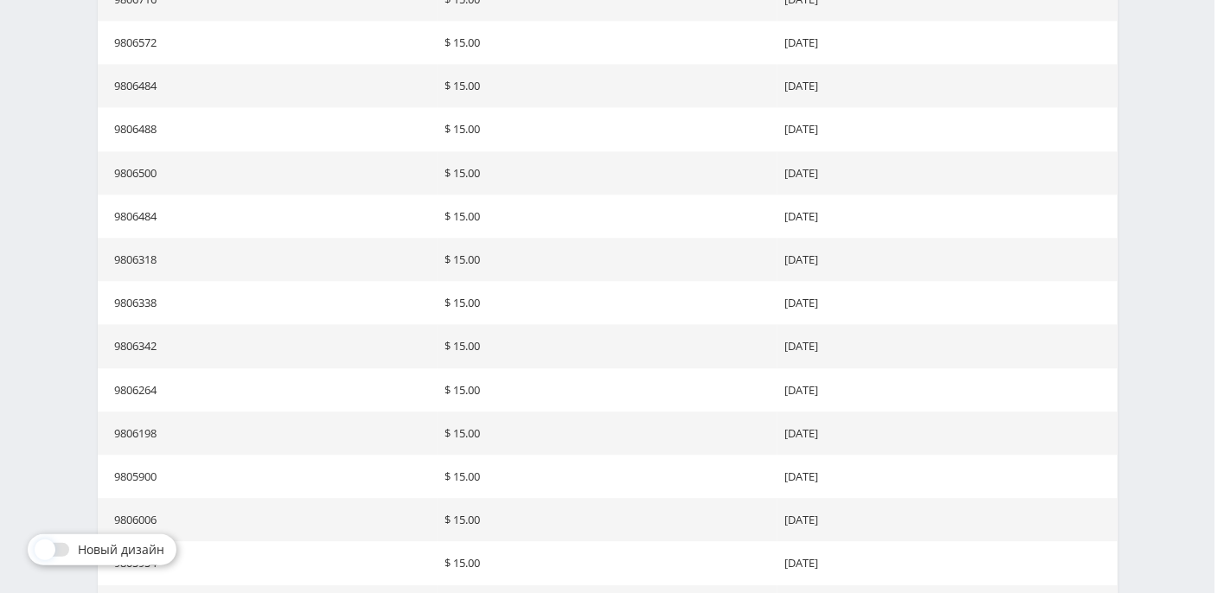
scroll to position [1393, 0]
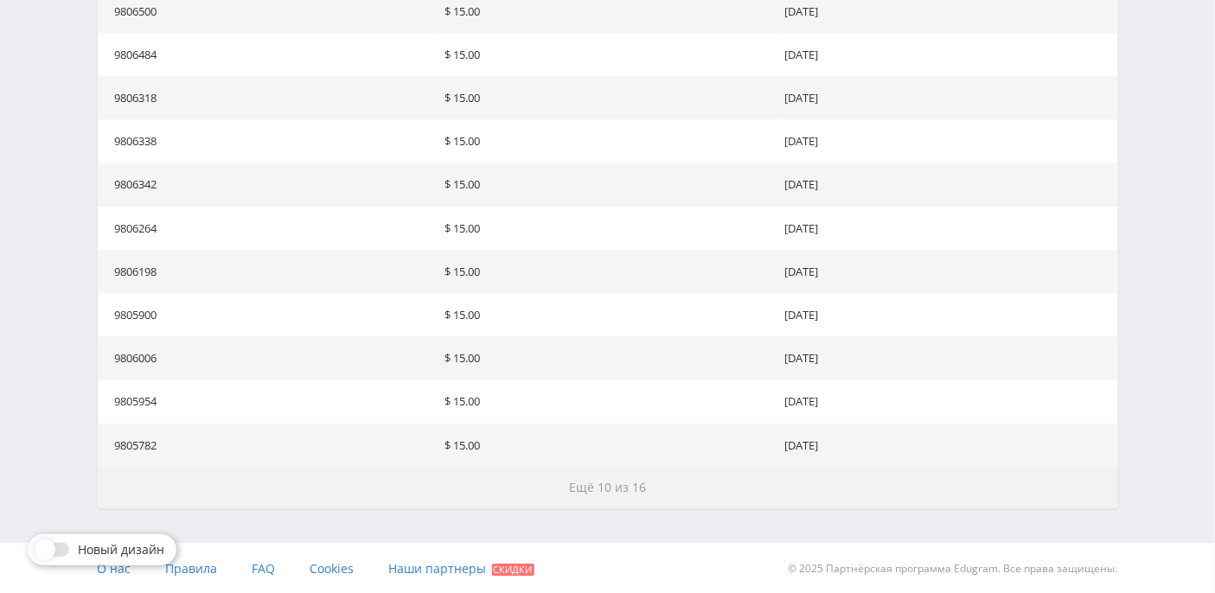
click at [566, 483] on button "Ещё 10 из 16" at bounding box center [608, 487] width 1020 height 41
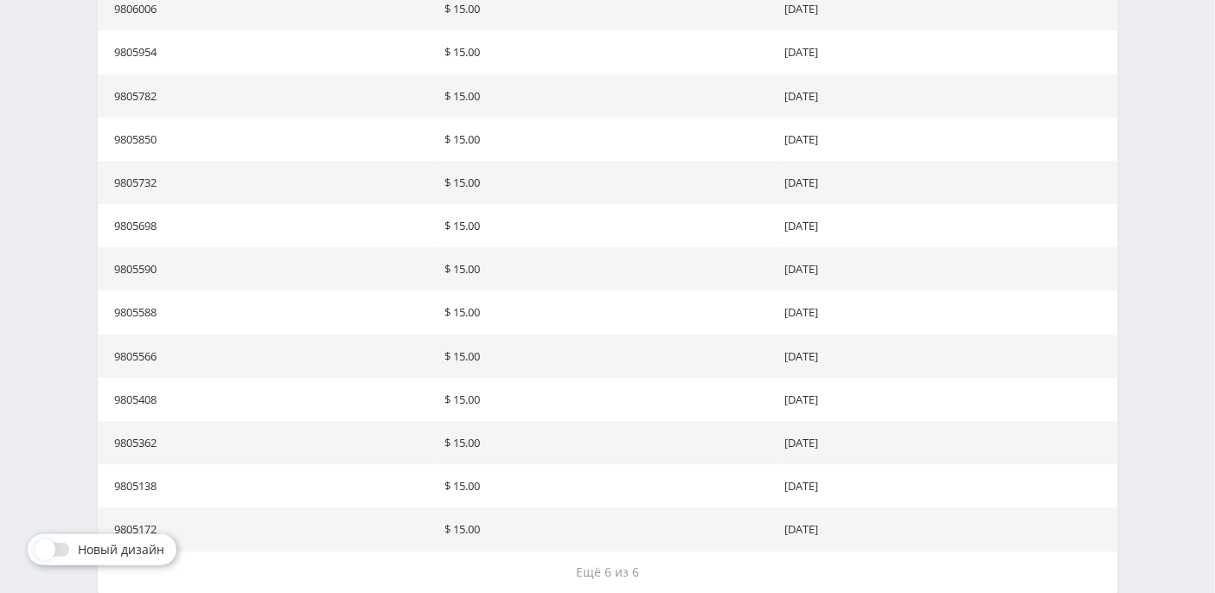
scroll to position [1827, 0]
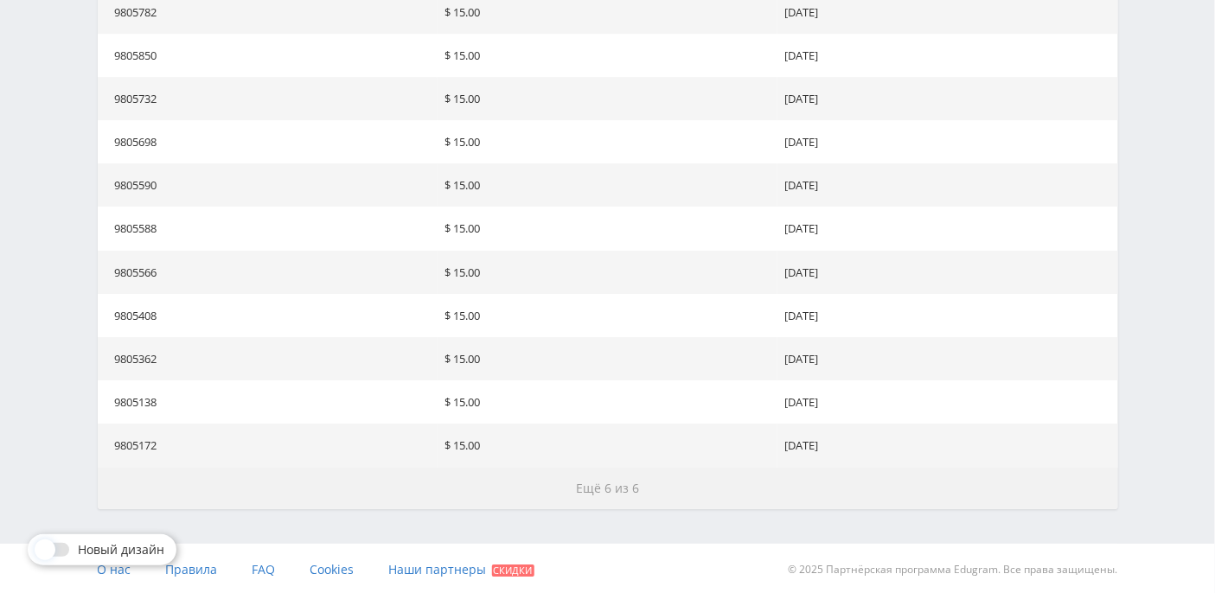
click at [597, 485] on span "Ещё 6 из 6" at bounding box center [607, 488] width 63 height 16
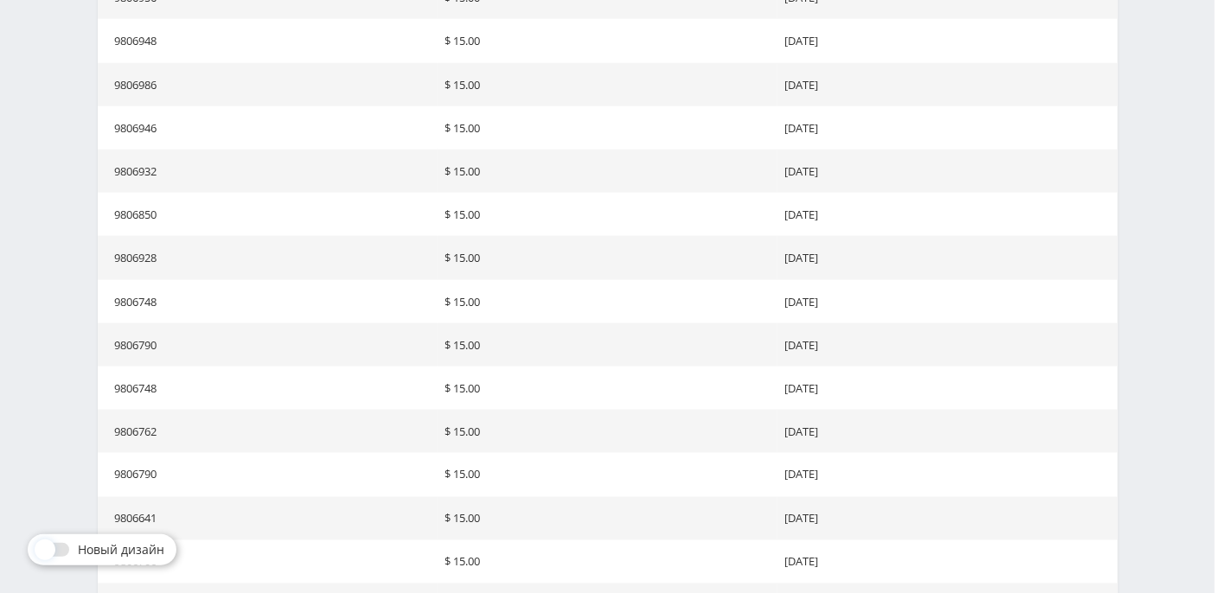
scroll to position [0, 0]
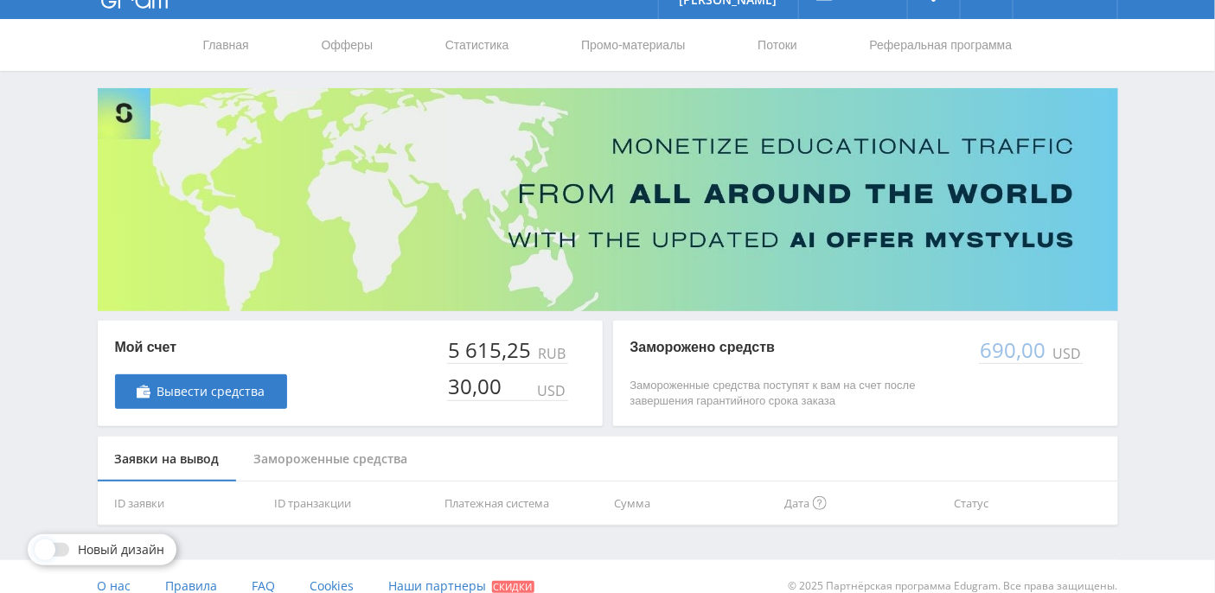
scroll to position [49, 0]
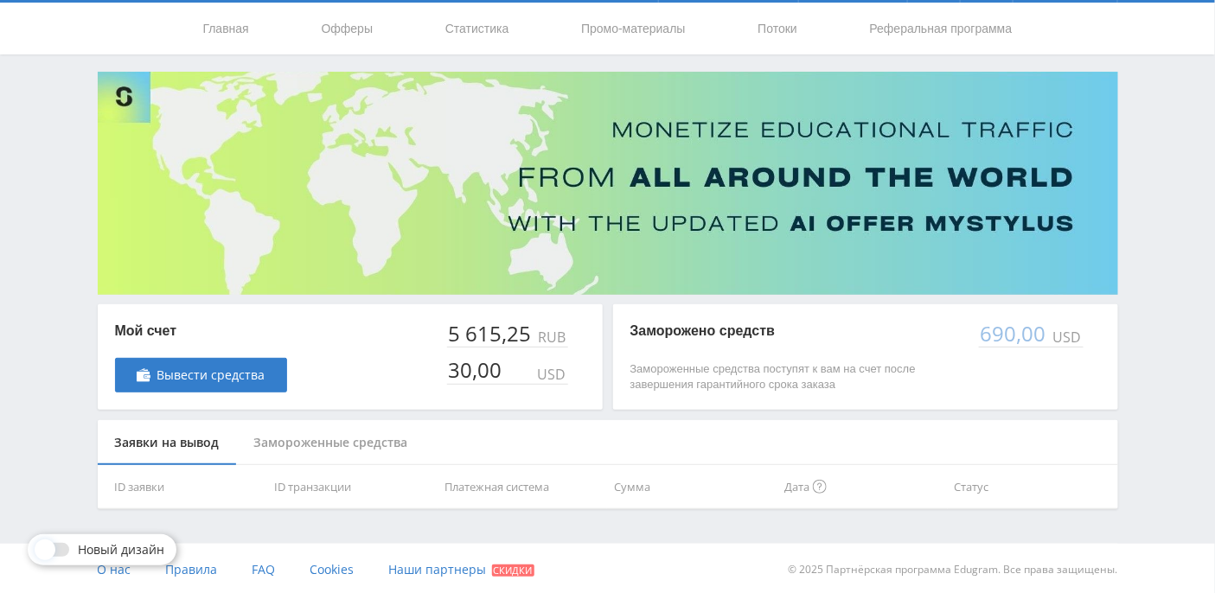
click at [381, 439] on div "Замороженные средства" at bounding box center [331, 443] width 188 height 46
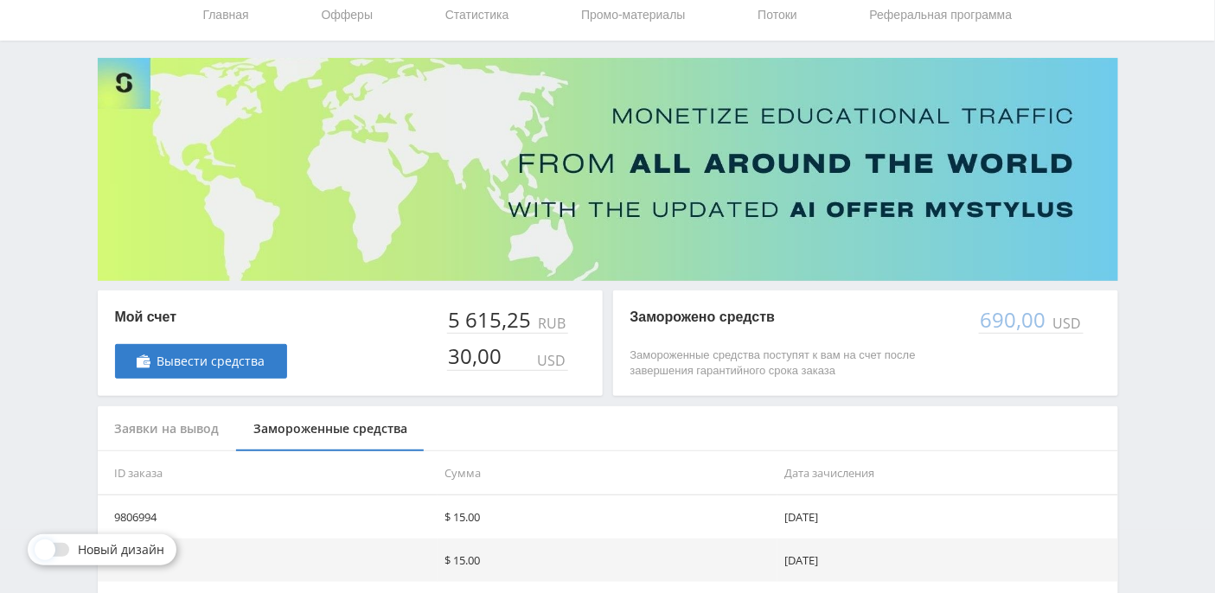
scroll to position [0, 0]
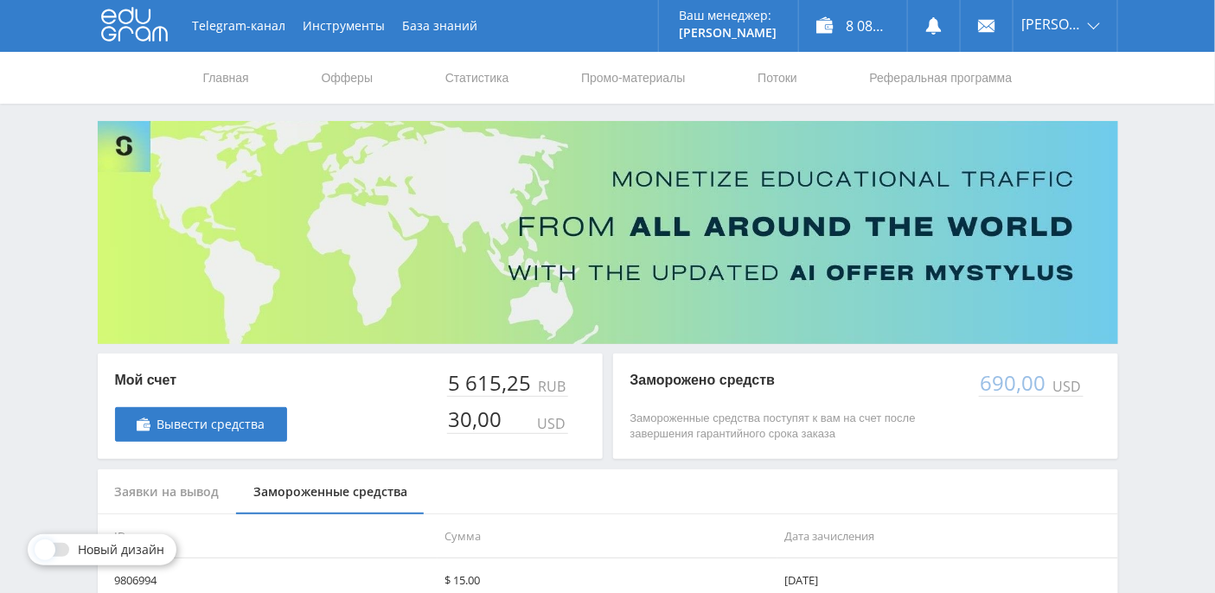
click at [170, 486] on div "Заявки на вывод" at bounding box center [167, 492] width 139 height 46
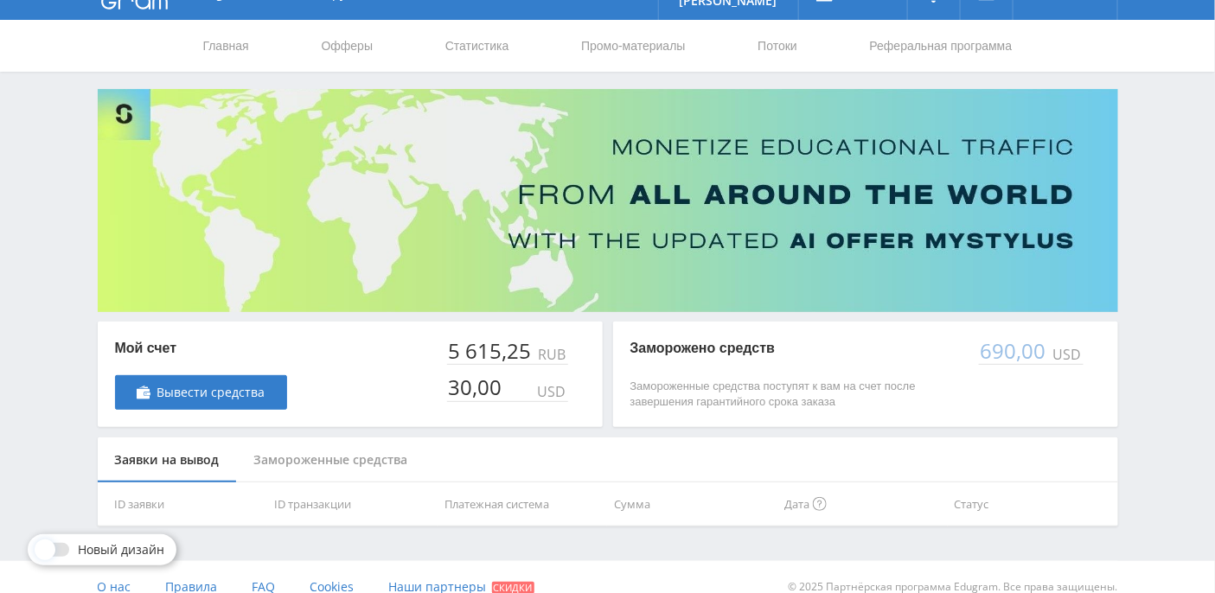
scroll to position [49, 0]
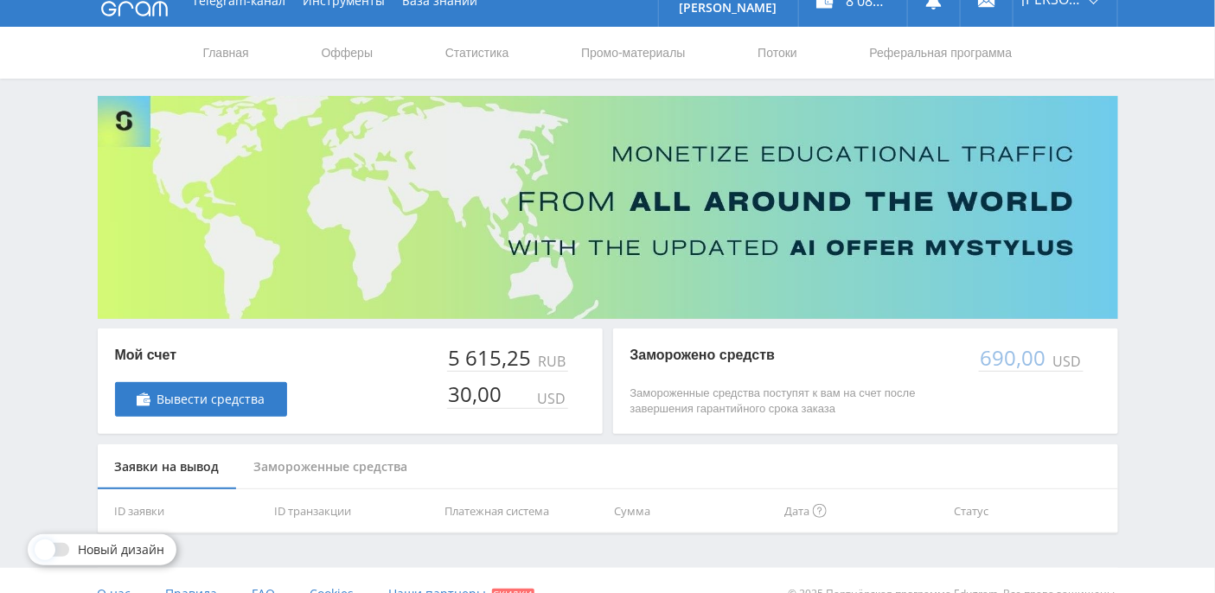
scroll to position [49, 0]
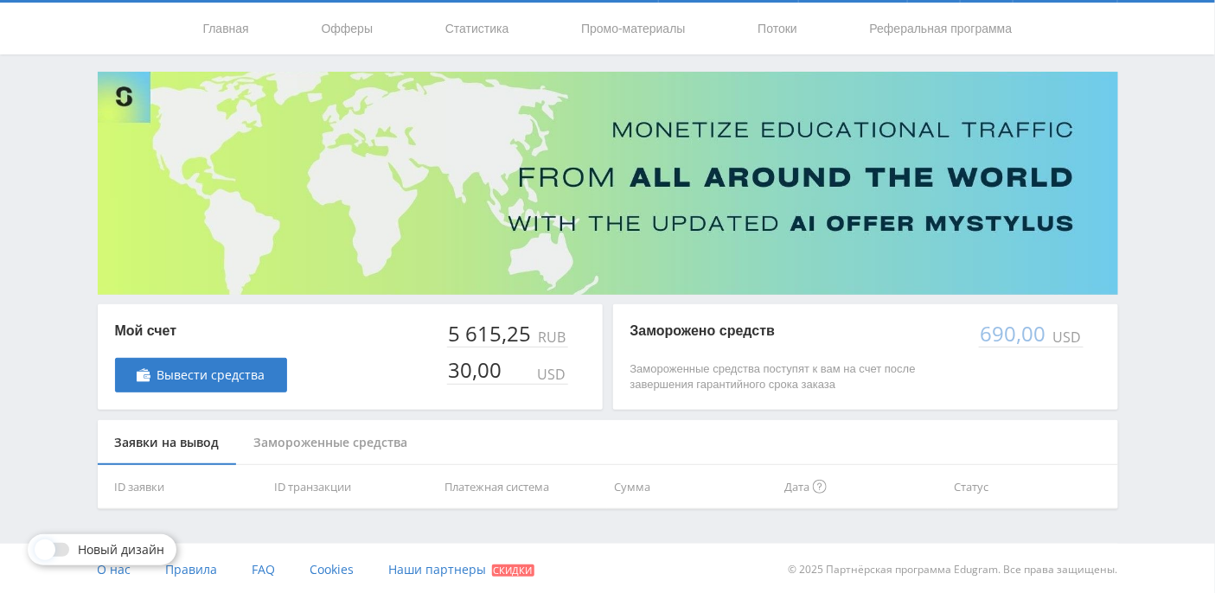
click at [318, 443] on div "Замороженные средства" at bounding box center [331, 443] width 188 height 46
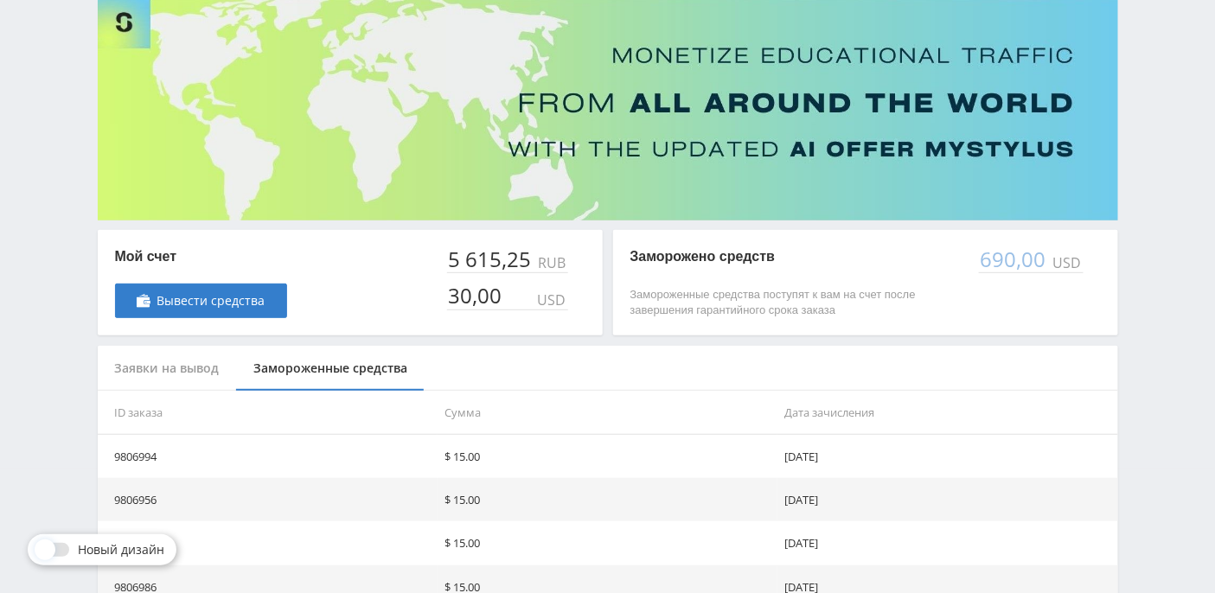
scroll to position [0, 0]
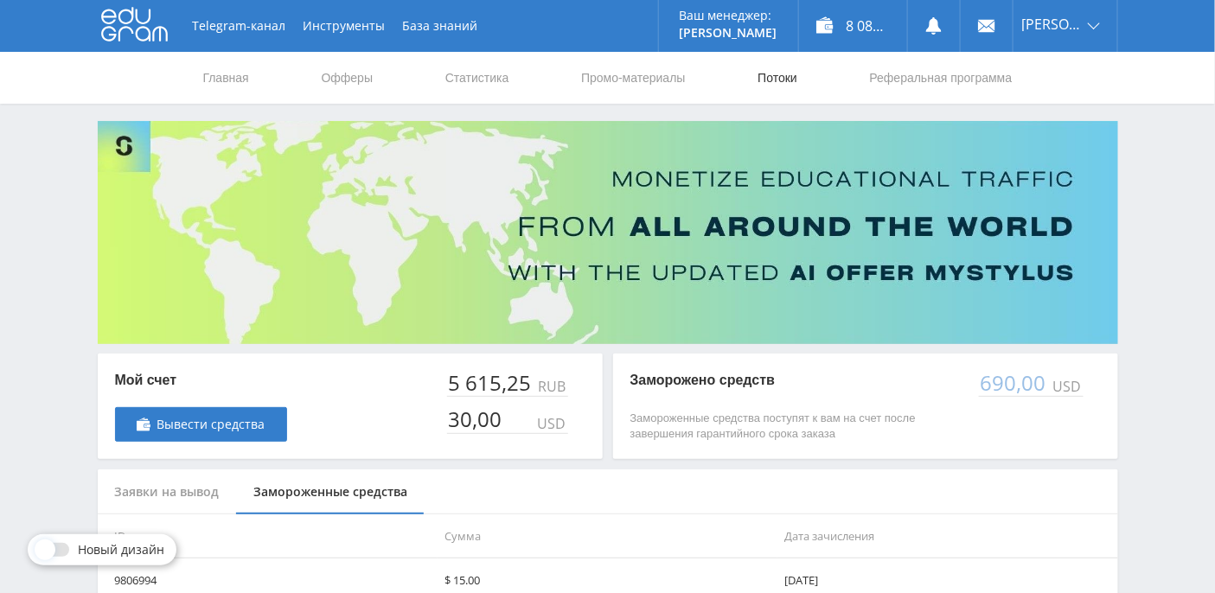
click at [765, 75] on link "Потоки" at bounding box center [777, 78] width 43 height 52
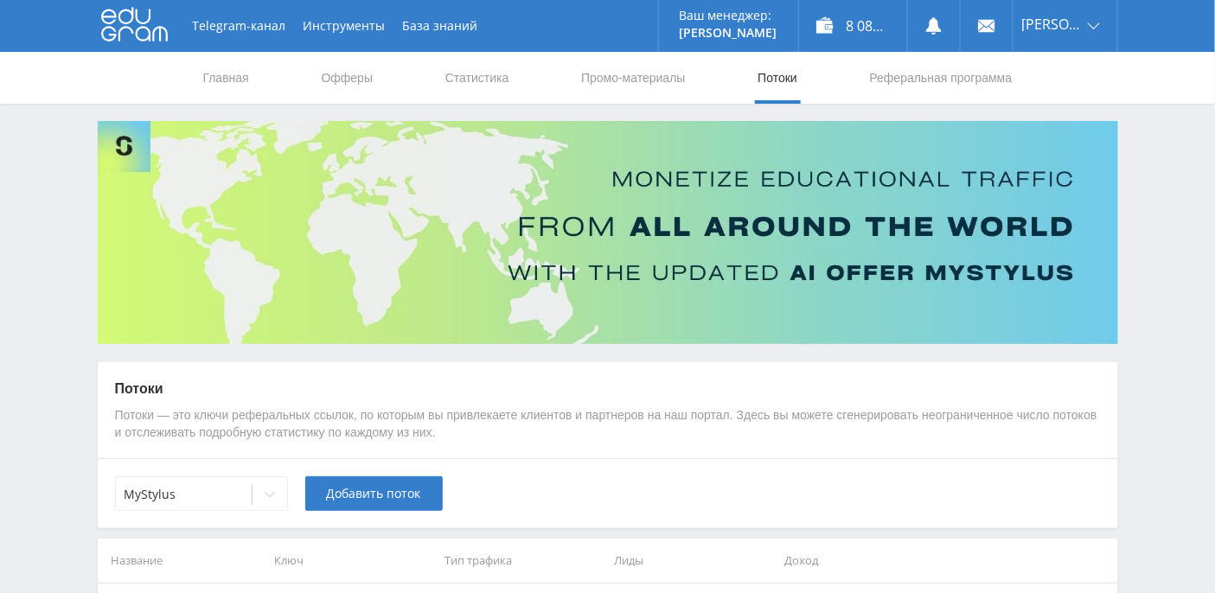
click at [374, 72] on nav "Главная Офферы Статистика Промо-материалы Потоки Реферальная программа" at bounding box center [607, 78] width 813 height 52
click at [344, 79] on link "Офферы" at bounding box center [347, 78] width 55 height 52
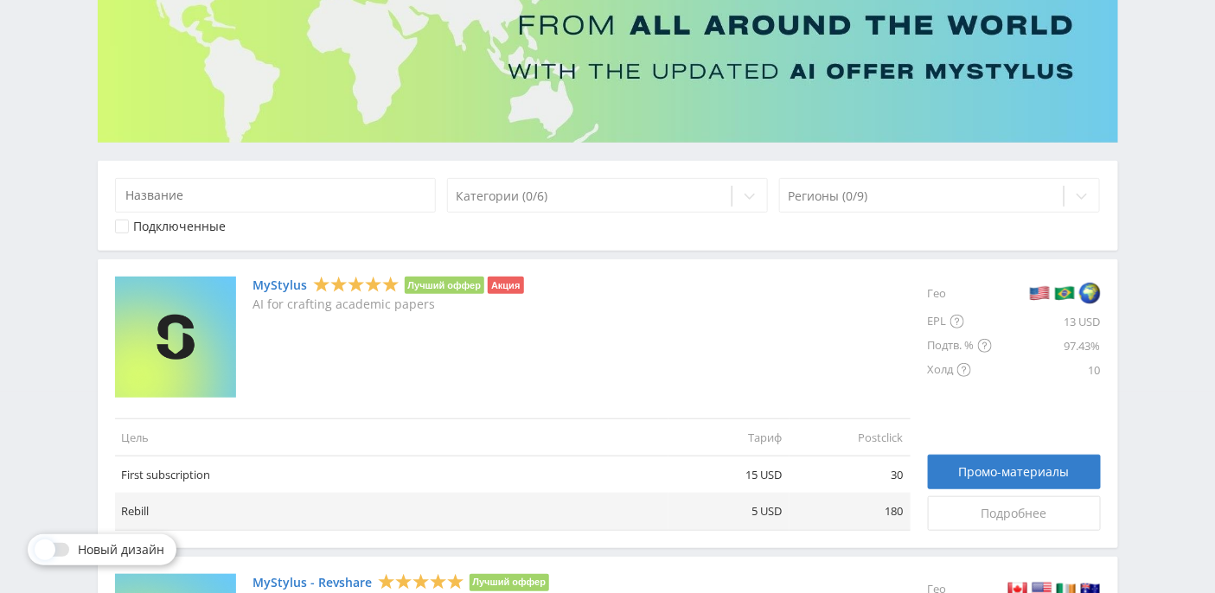
scroll to position [350, 0]
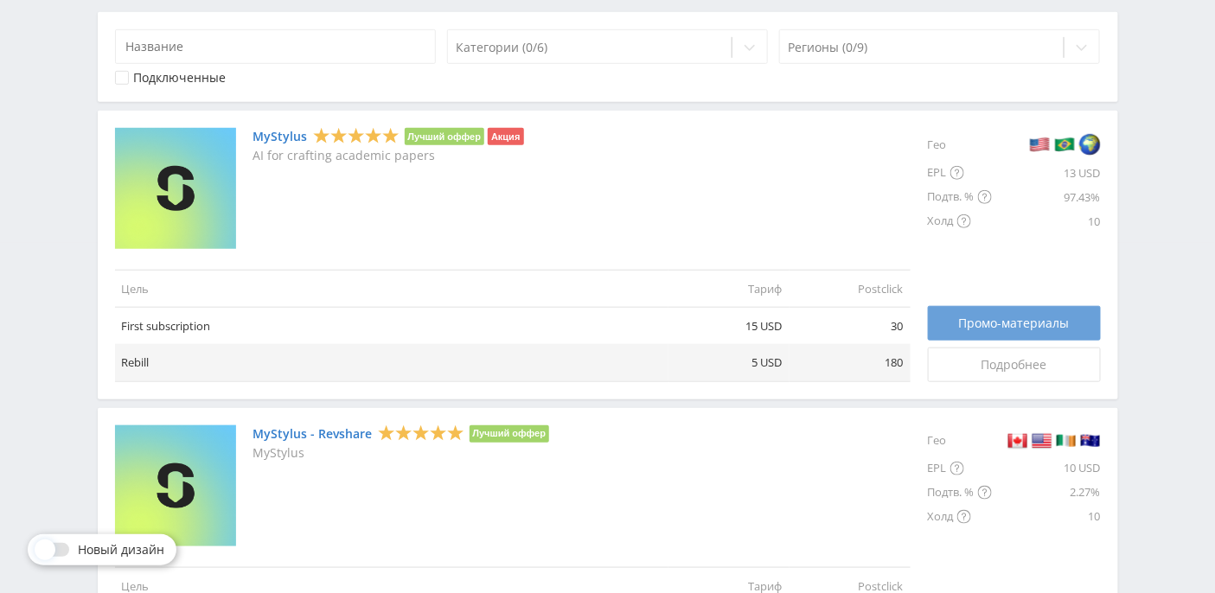
click at [970, 311] on link "Промо-материалы" at bounding box center [1014, 323] width 173 height 35
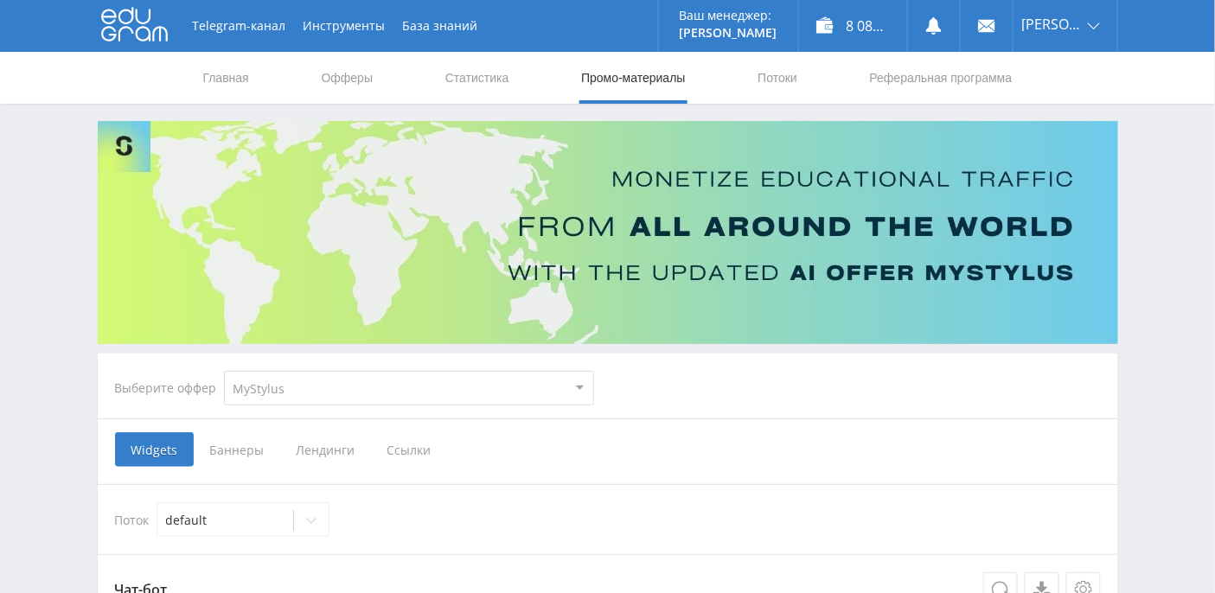
click at [398, 450] on span "Ссылки" at bounding box center [409, 449] width 77 height 35
click at [0, 0] on input "Ссылки" at bounding box center [0, 0] width 0 height 0
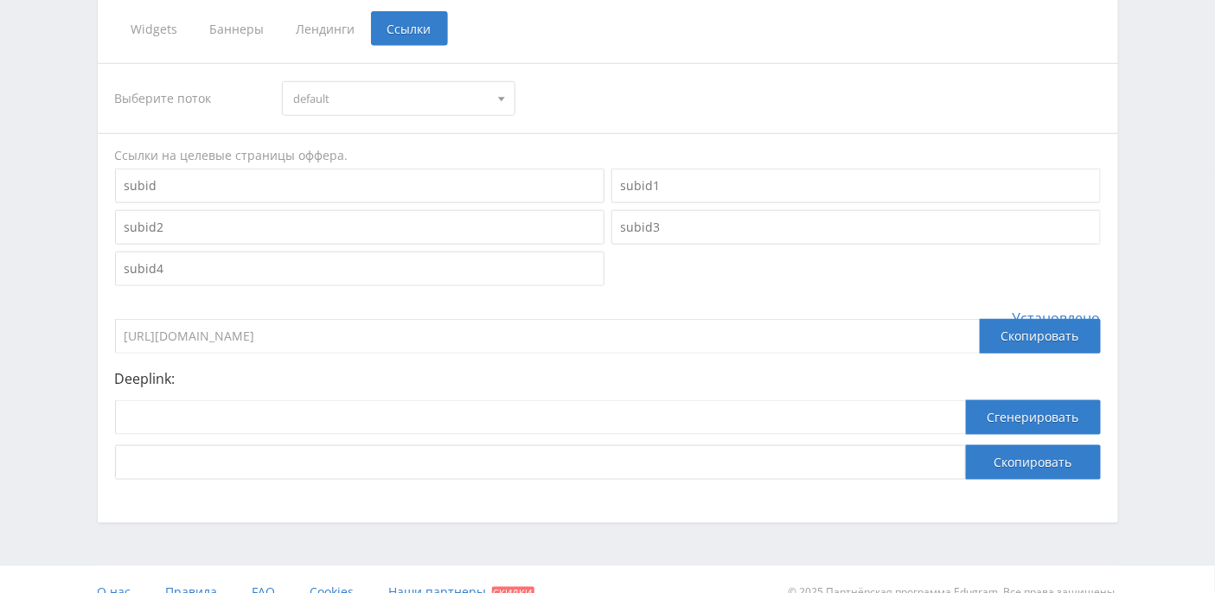
scroll to position [443, 0]
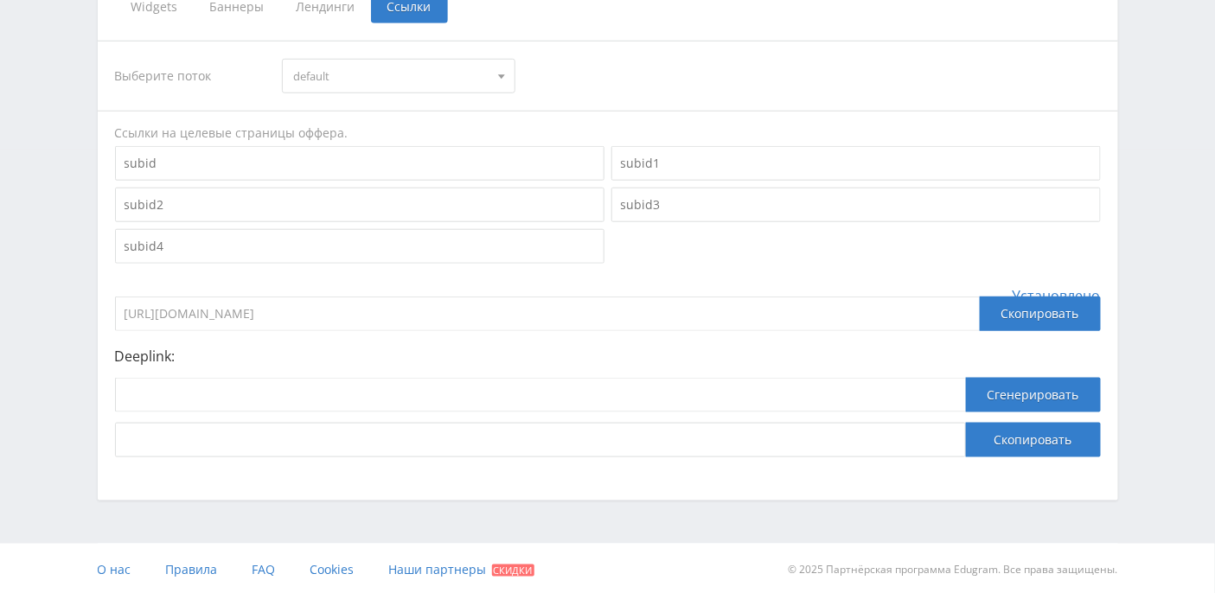
drag, startPoint x: 397, startPoint y: 315, endPoint x: 124, endPoint y: 311, distance: 272.3
click at [124, 311] on input "[URL][DOMAIN_NAME]" at bounding box center [547, 314] width 864 height 35
click at [61, 198] on div "Telegram-канал Инструменты База знаний Ваш менеджер: [PERSON_NAME] Alex Online …" at bounding box center [607, 76] width 1215 height 1039
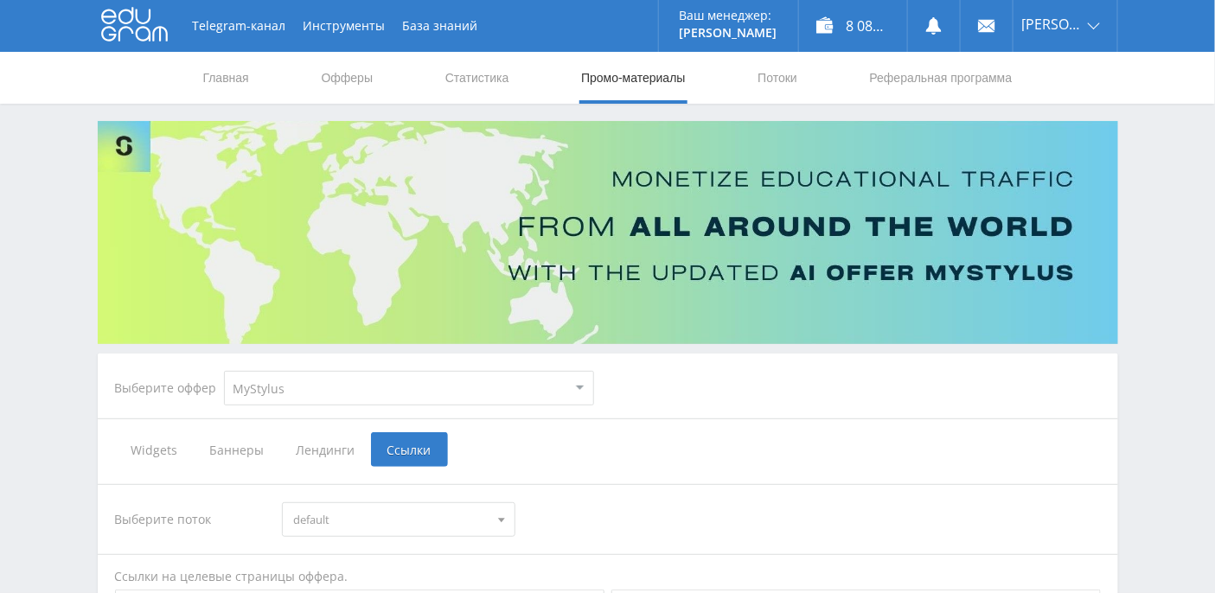
scroll to position [230, 0]
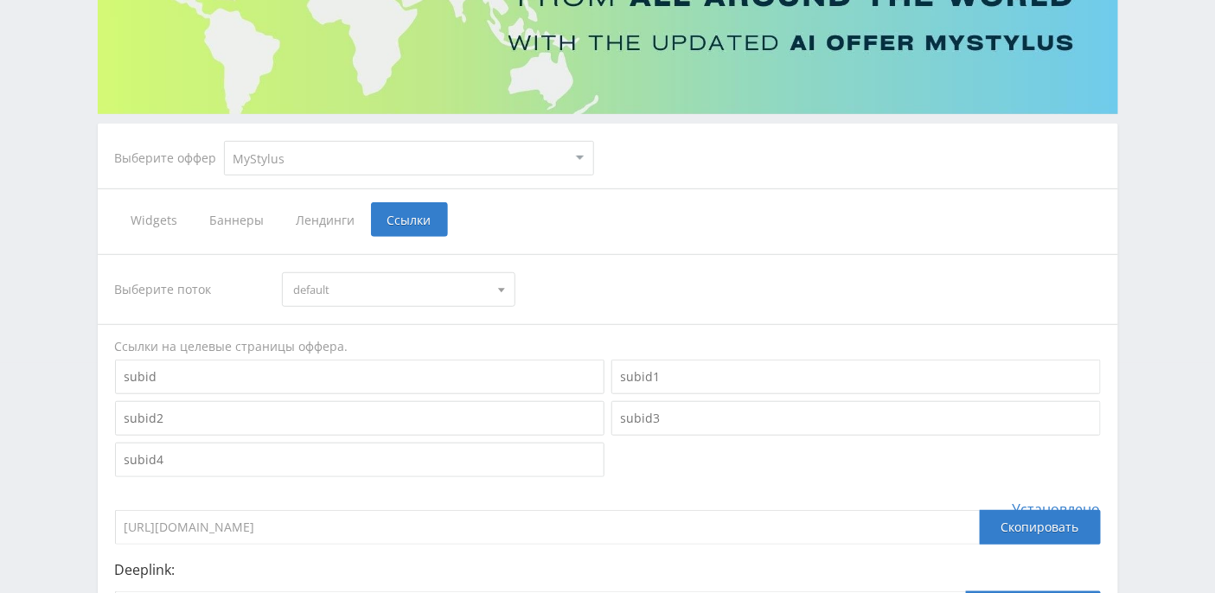
click at [112, 219] on div "Выберите оффер MyStylus MyStylus - Revshare Кэмп Studybay Автор24 Studybay [GEO…" at bounding box center [608, 419] width 1020 height 590
click at [348, 156] on select "MyStylus MyStylus - Revshare Кэмп Studybay Автор24 Studybay Brazil Study AI (Re…" at bounding box center [409, 158] width 370 height 35
select select "376"
click at [224, 141] on select "MyStylus MyStylus - Revshare Кэмп Studybay Автор24 Studybay Brazil Study AI (Re…" at bounding box center [409, 158] width 370 height 35
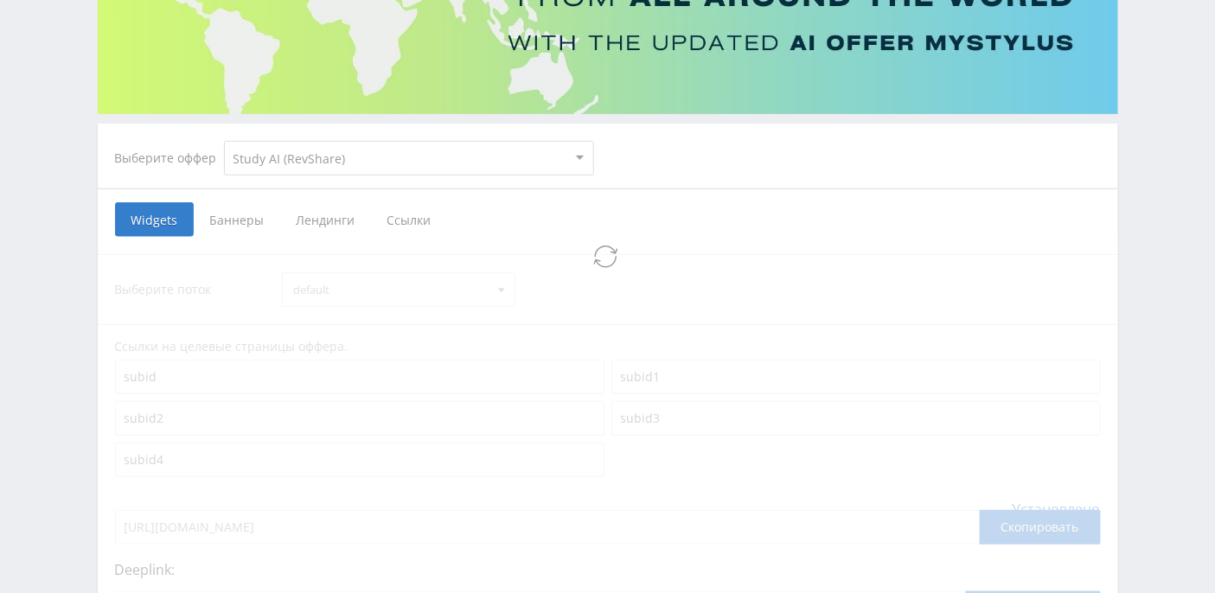
select select "376"
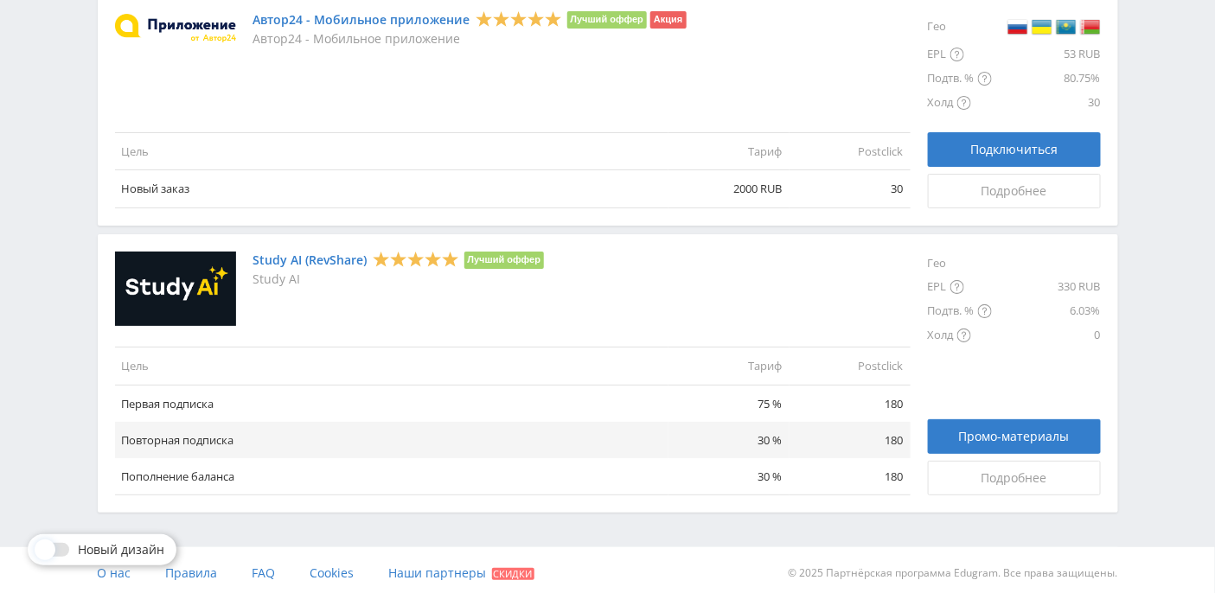
scroll to position [1966, 0]
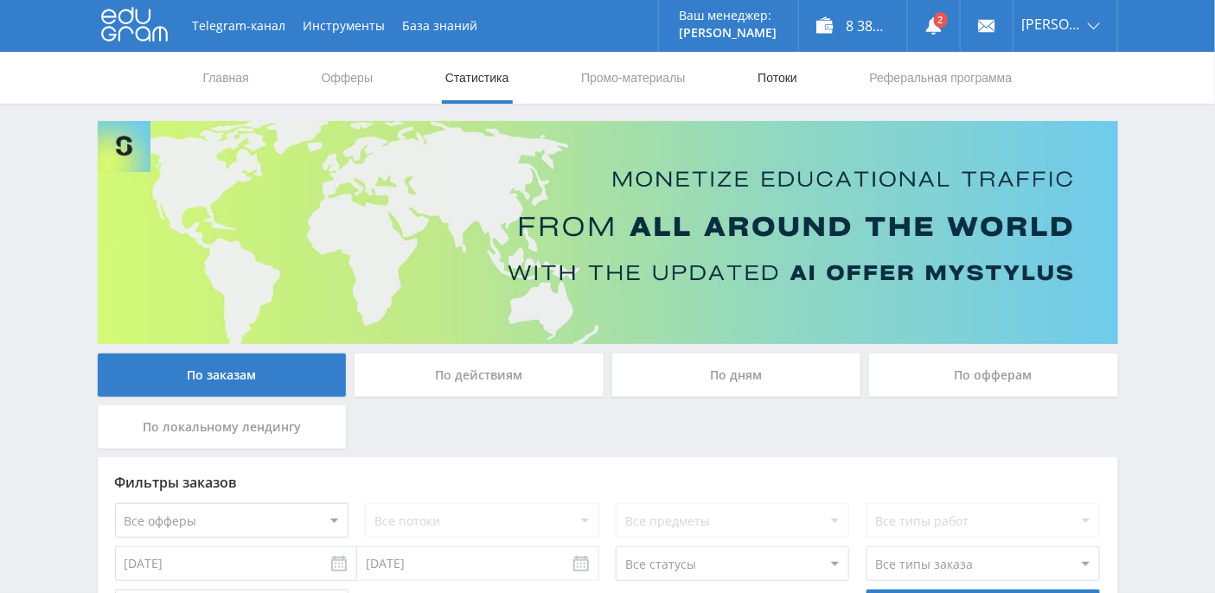
click at [794, 75] on link "Потоки" at bounding box center [777, 78] width 43 height 52
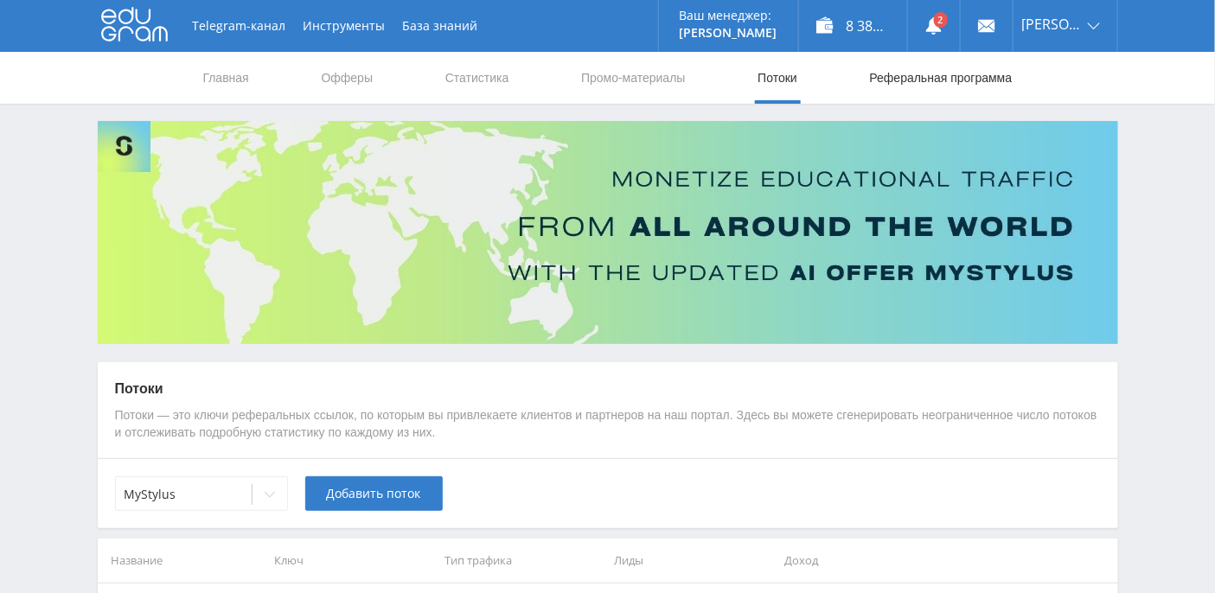
click at [973, 81] on link "Реферальная программа" at bounding box center [941, 78] width 146 height 52
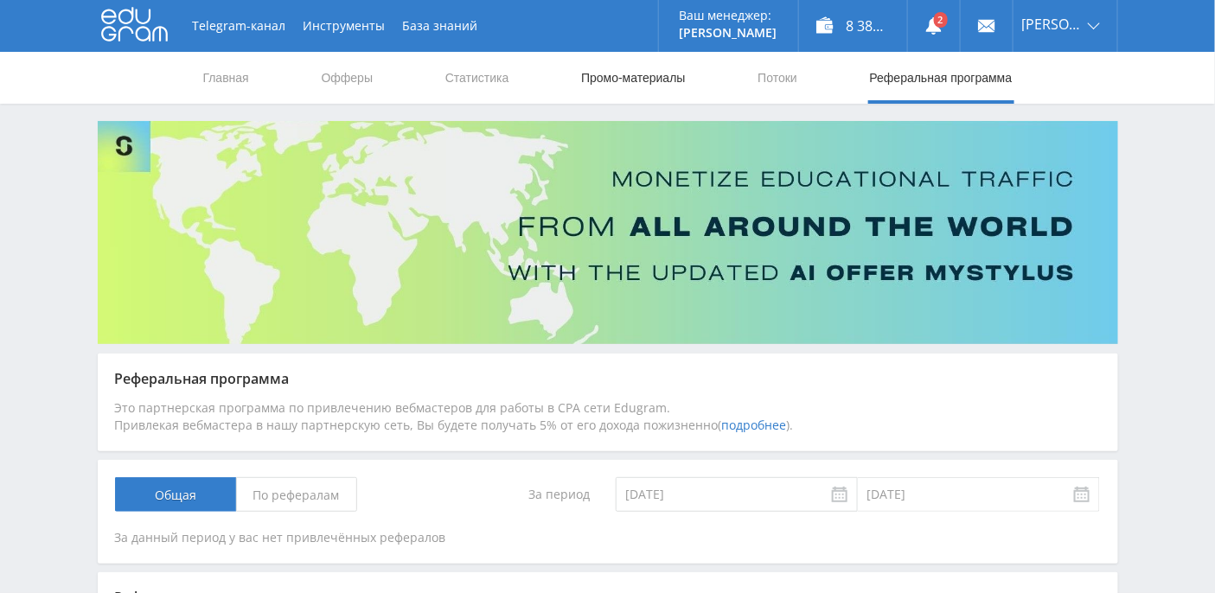
click at [649, 80] on link "Промо-материалы" at bounding box center [632, 78] width 107 height 52
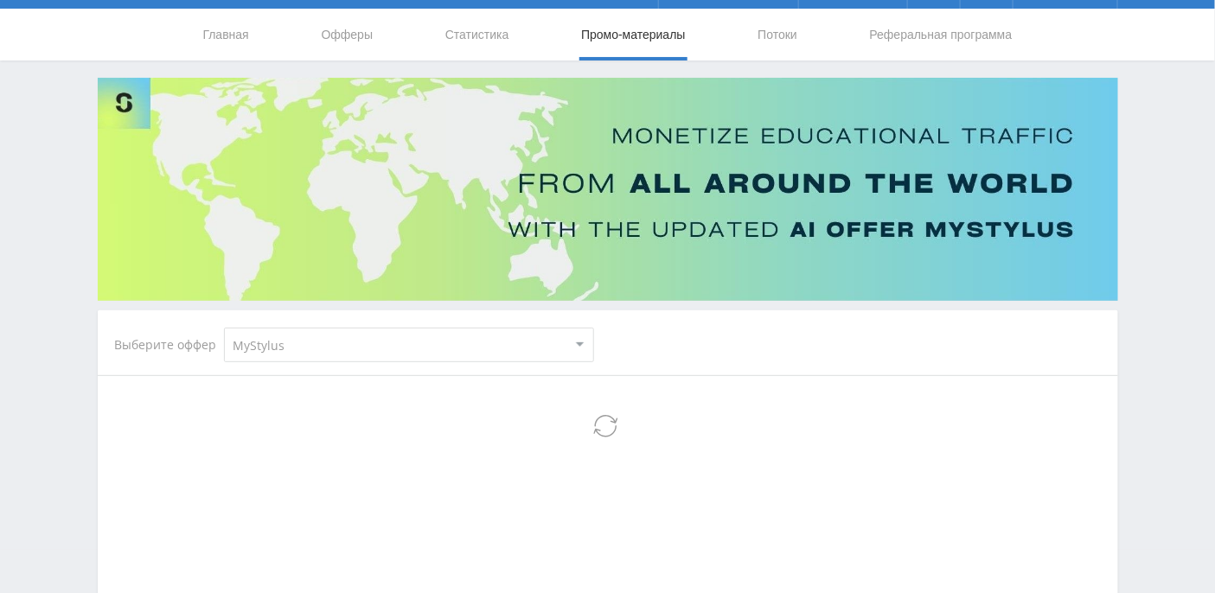
scroll to position [339, 0]
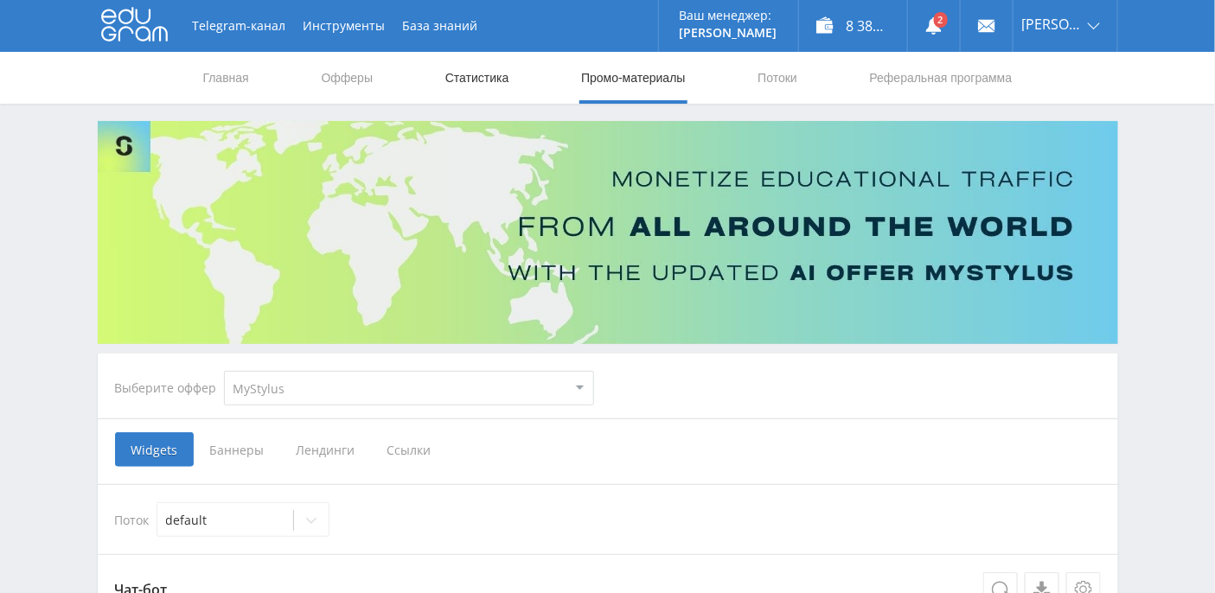
click at [478, 92] on link "Статистика" at bounding box center [476, 78] width 67 height 52
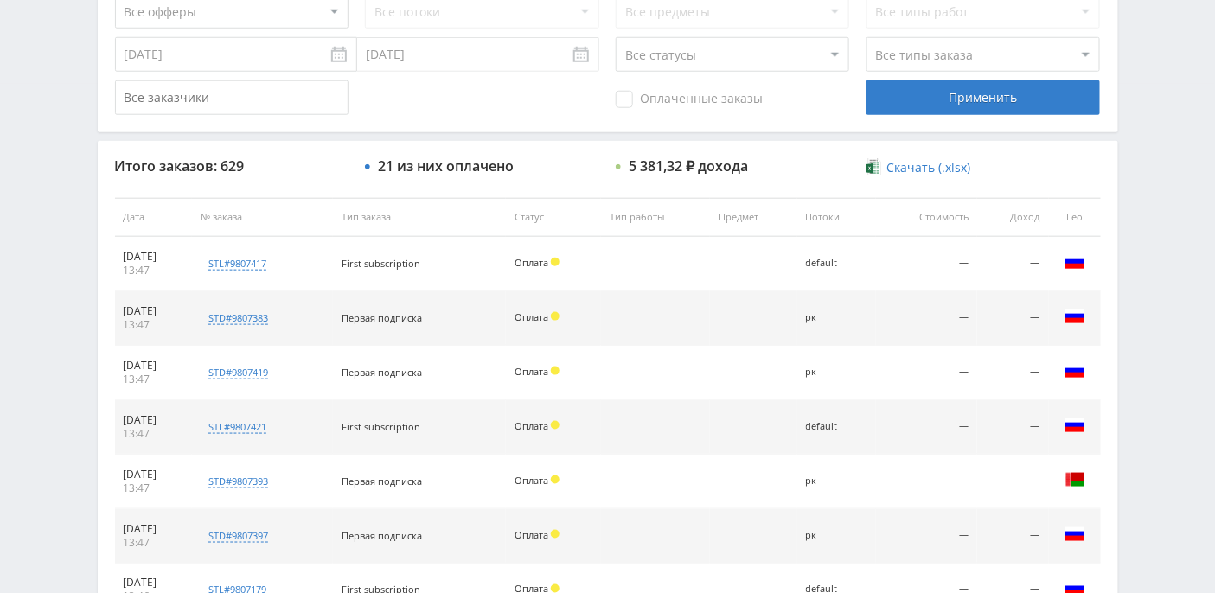
scroll to position [278, 0]
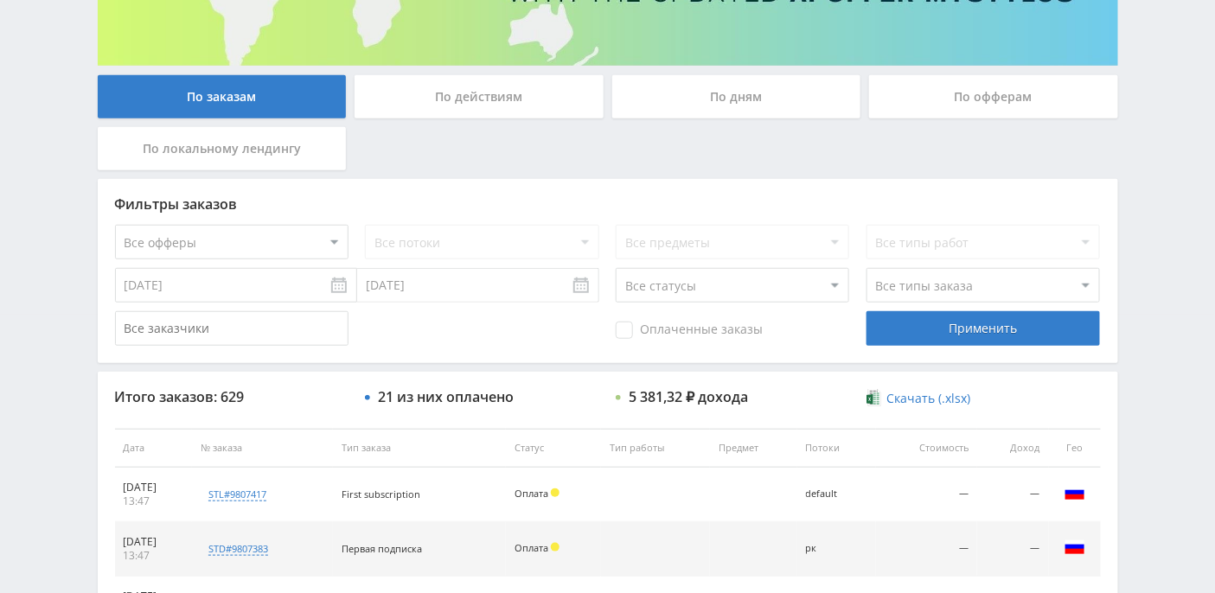
click at [717, 97] on div "По дням" at bounding box center [736, 96] width 249 height 43
click at [0, 0] on input "По дням" at bounding box center [0, 0] width 0 height 0
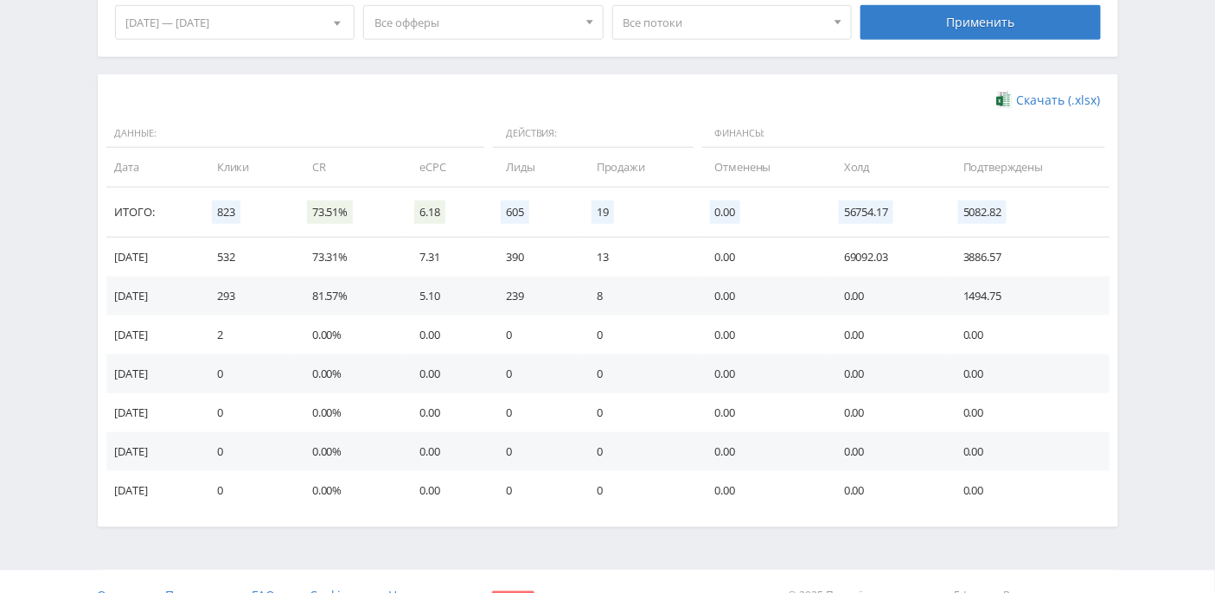
scroll to position [0, 0]
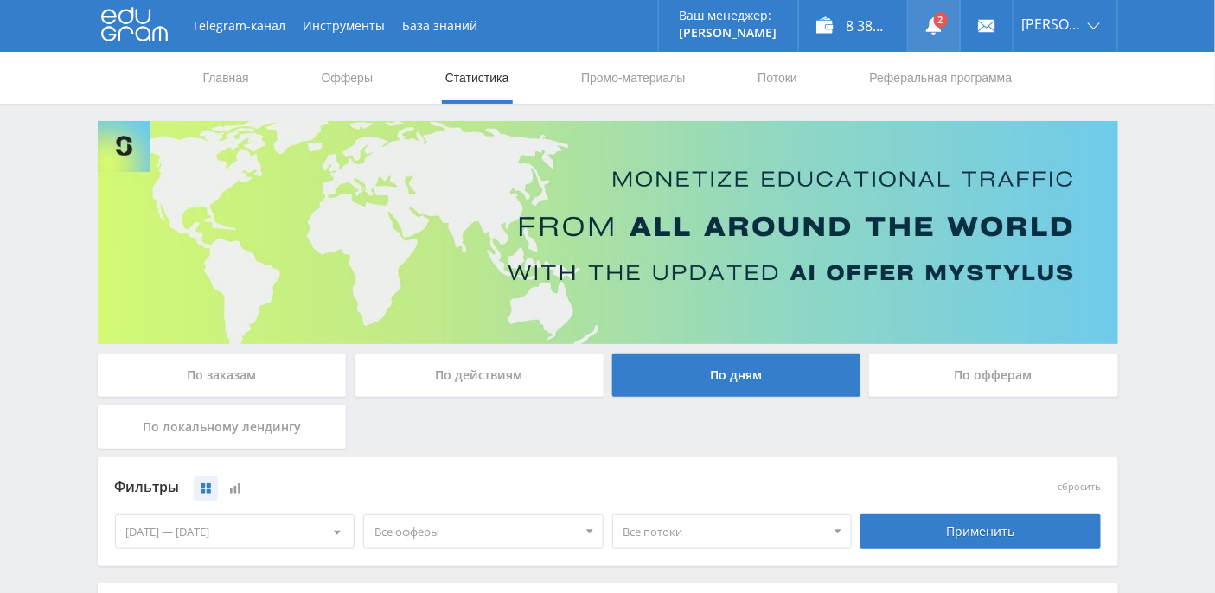
click at [960, 23] on link at bounding box center [934, 26] width 52 height 52
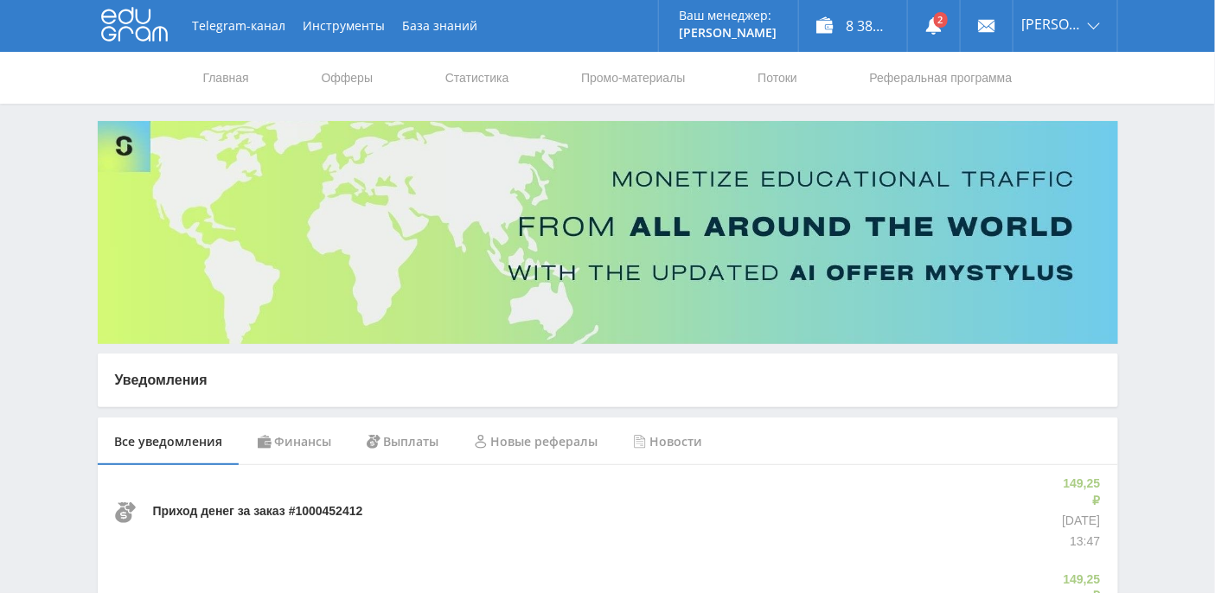
click at [886, 28] on div "8 381,32 ₽" at bounding box center [853, 26] width 108 height 52
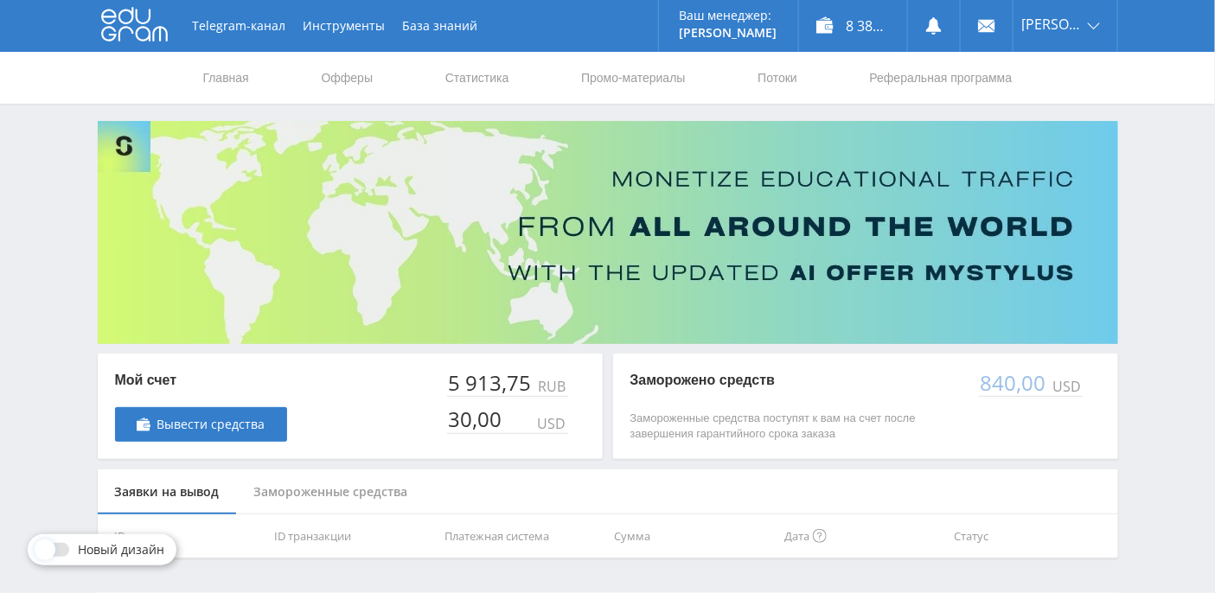
scroll to position [49, 0]
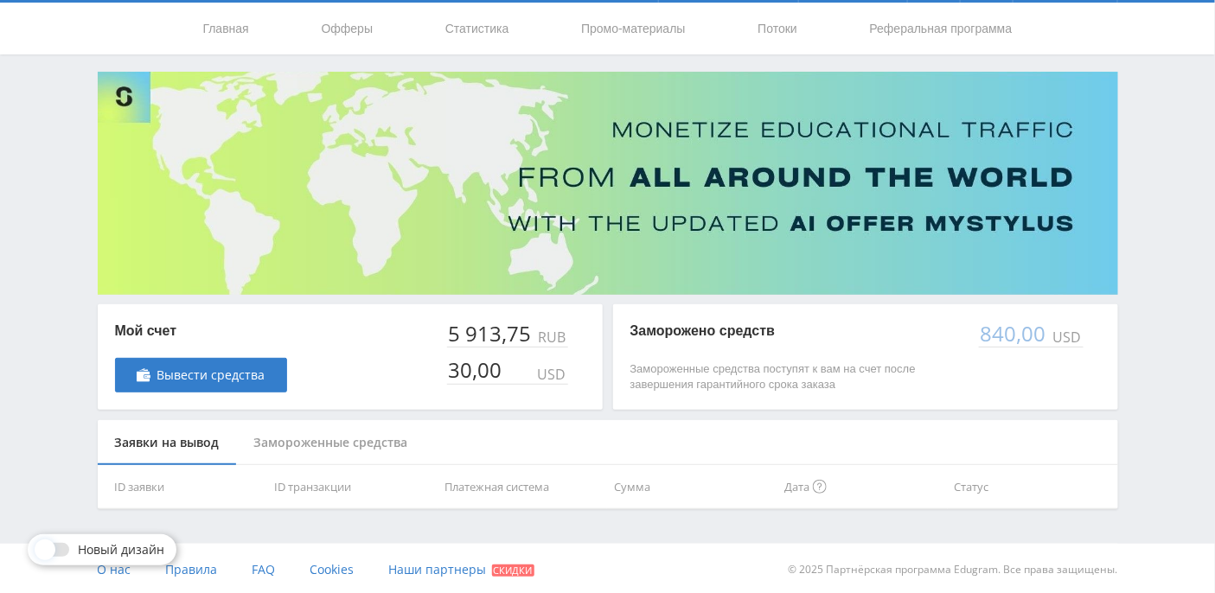
click at [328, 436] on div "Замороженные средства" at bounding box center [331, 443] width 188 height 46
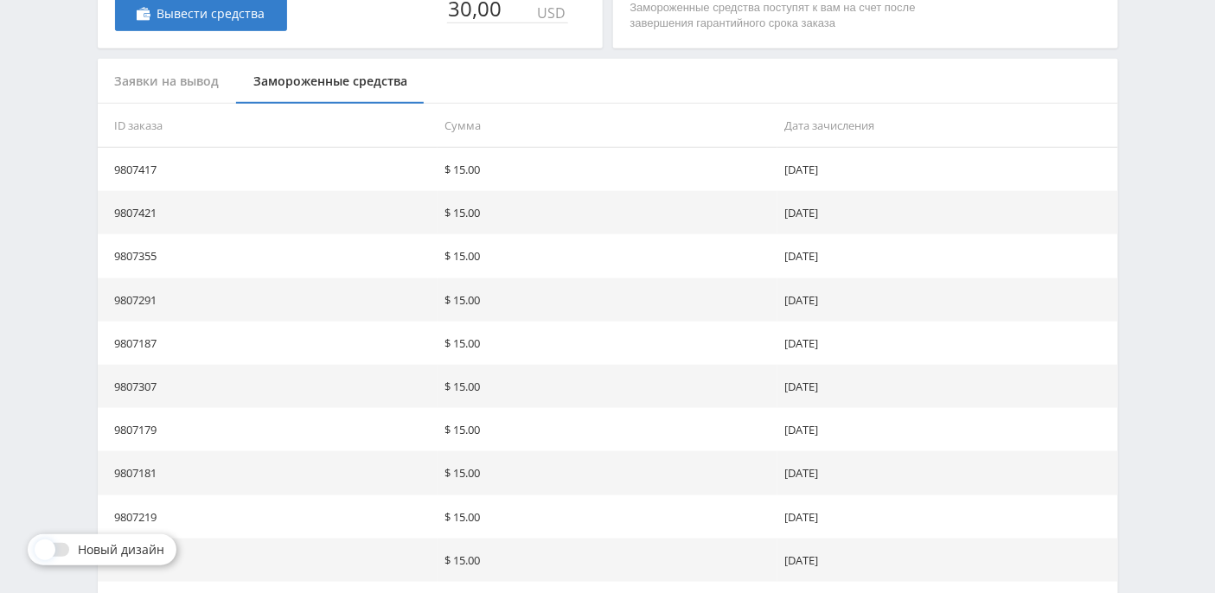
scroll to position [180, 0]
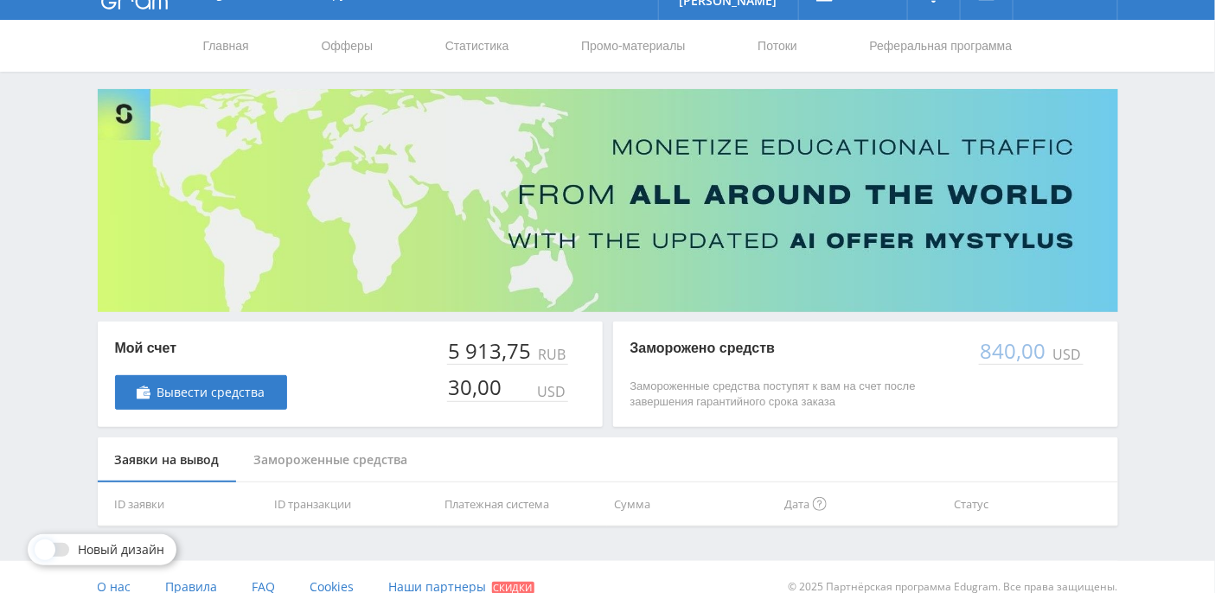
scroll to position [49, 0]
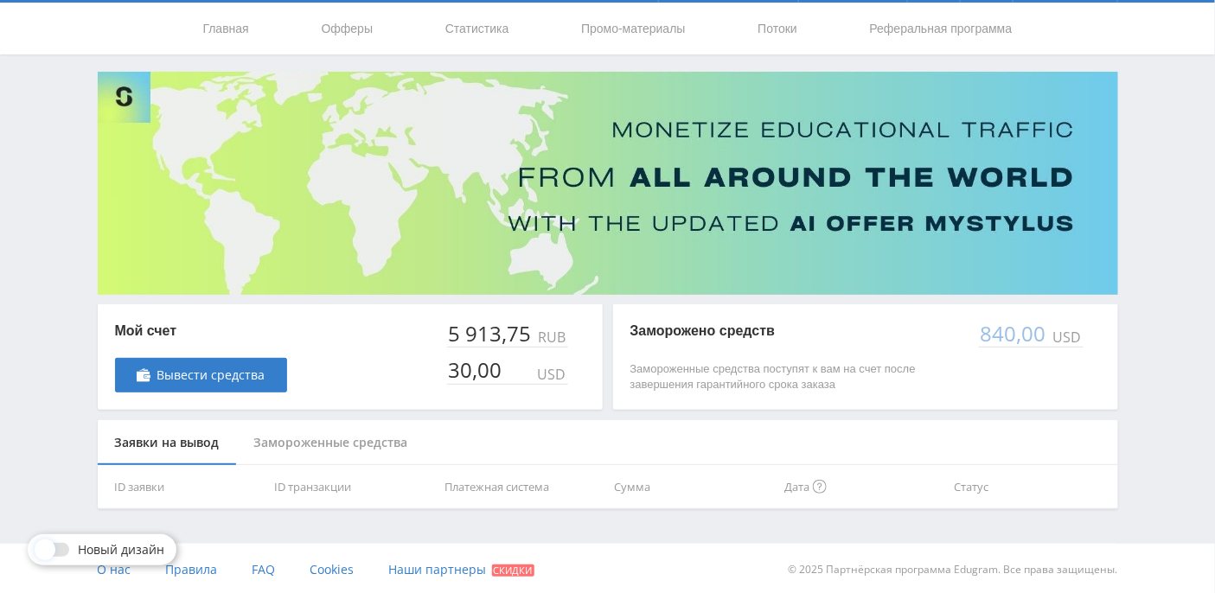
click at [340, 494] on th "ID транзакции" at bounding box center [352, 487] width 170 height 44
click at [316, 448] on div "Замороженные средства" at bounding box center [331, 443] width 188 height 46
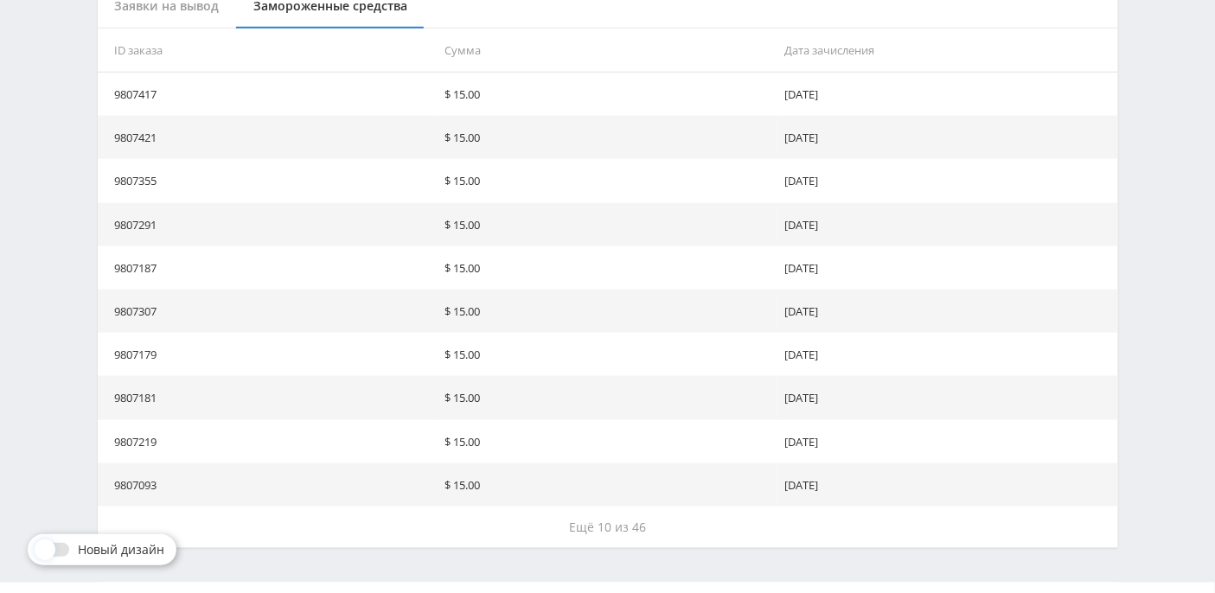
scroll to position [526, 0]
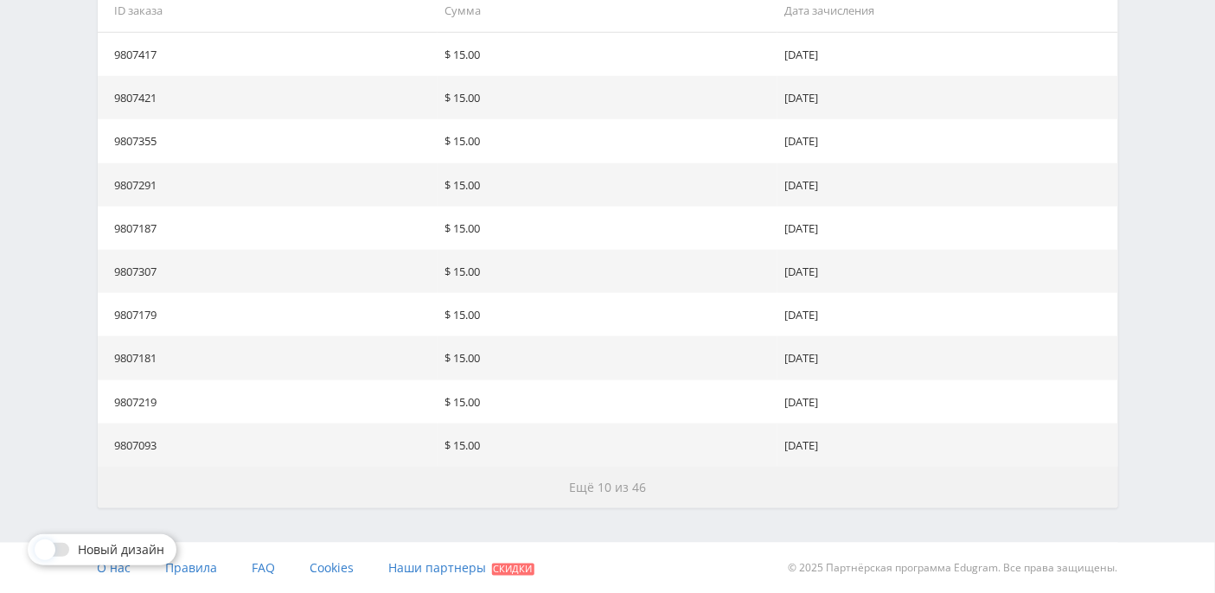
click at [612, 482] on span "Ещё 10 из 46" at bounding box center [607, 487] width 77 height 16
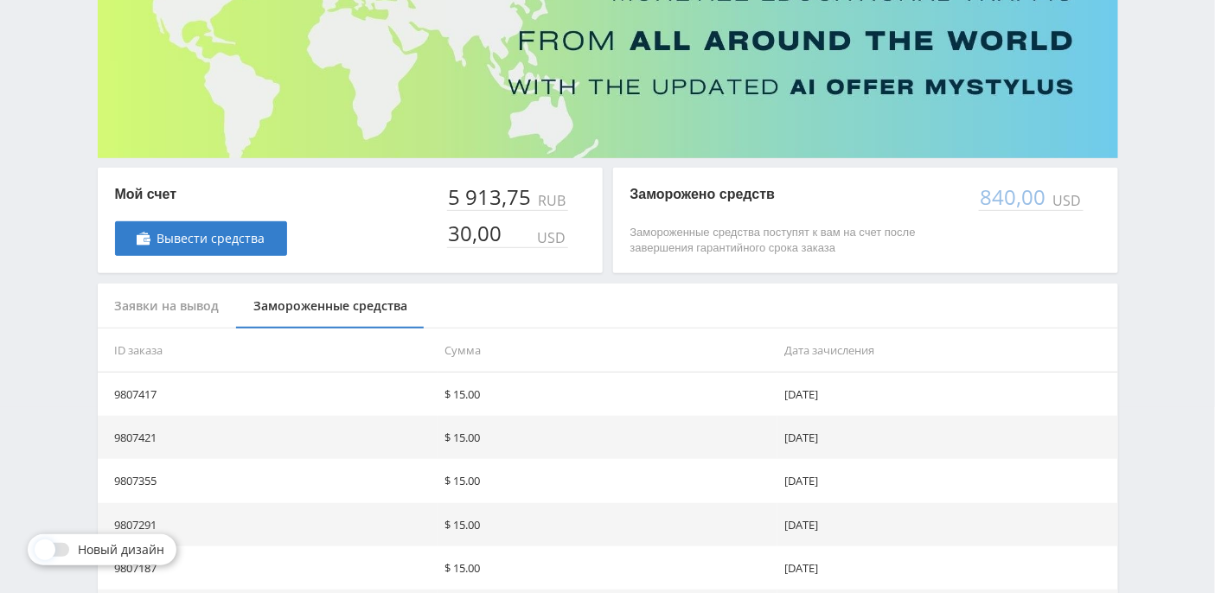
scroll to position [0, 0]
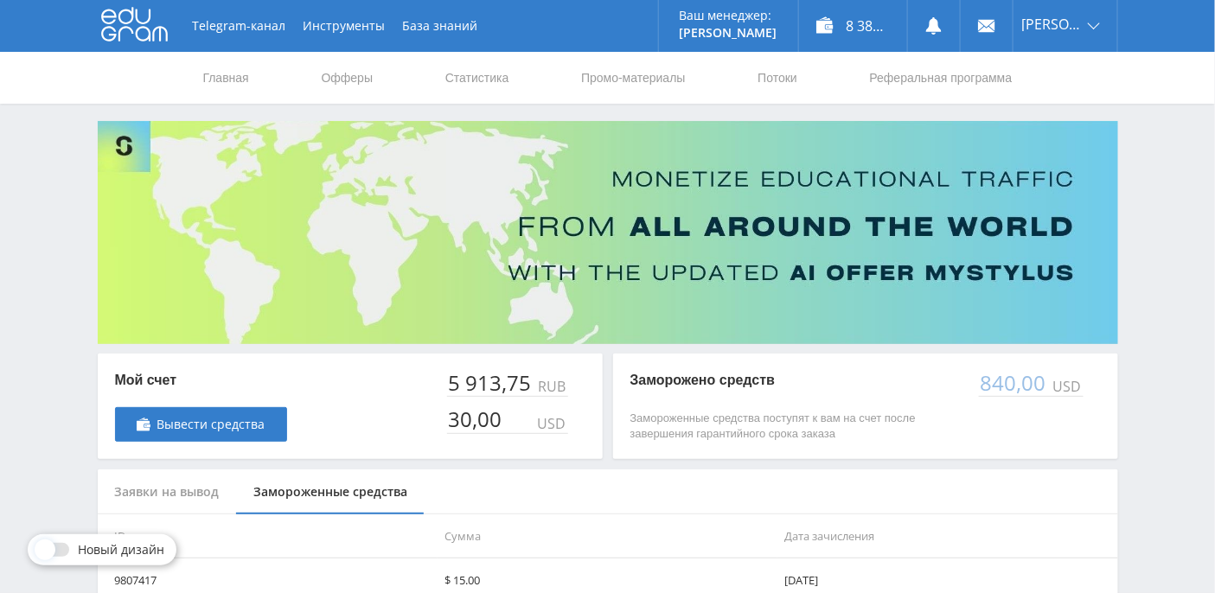
click at [163, 488] on div "Заявки на вывод" at bounding box center [167, 492] width 139 height 46
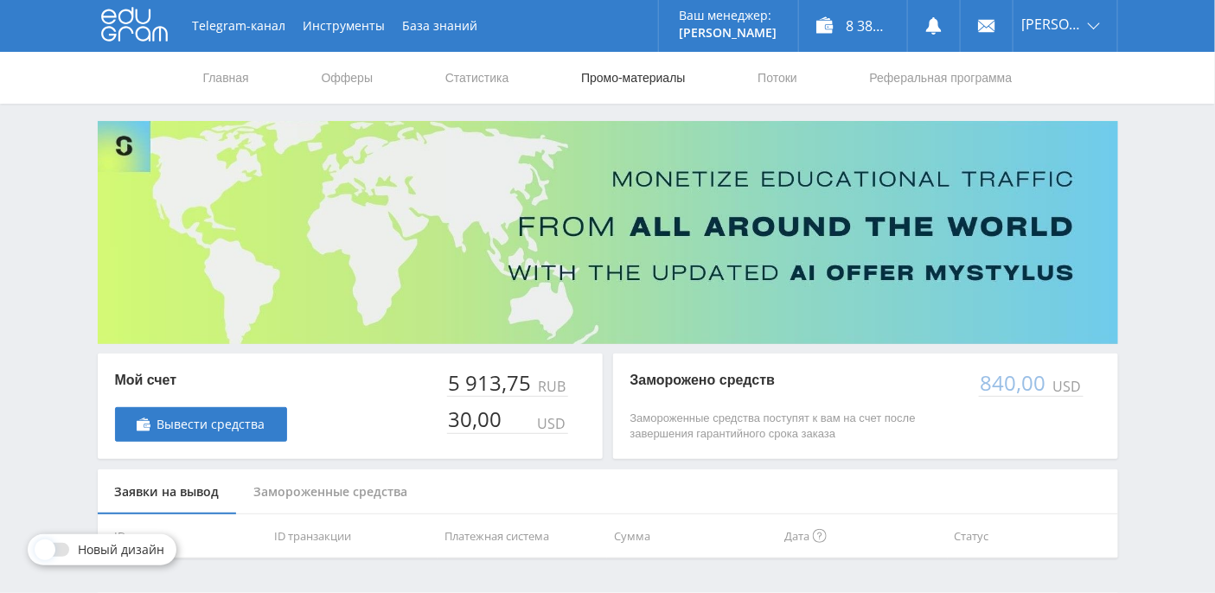
click at [623, 81] on link "Промо-материалы" at bounding box center [632, 78] width 107 height 52
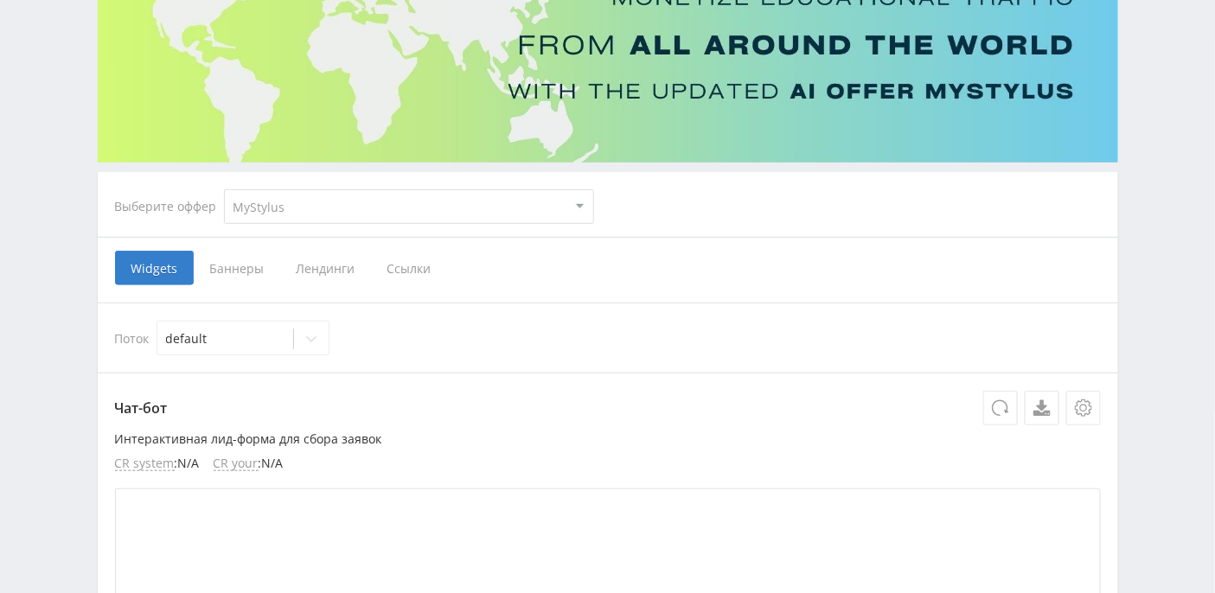
scroll to position [230, 0]
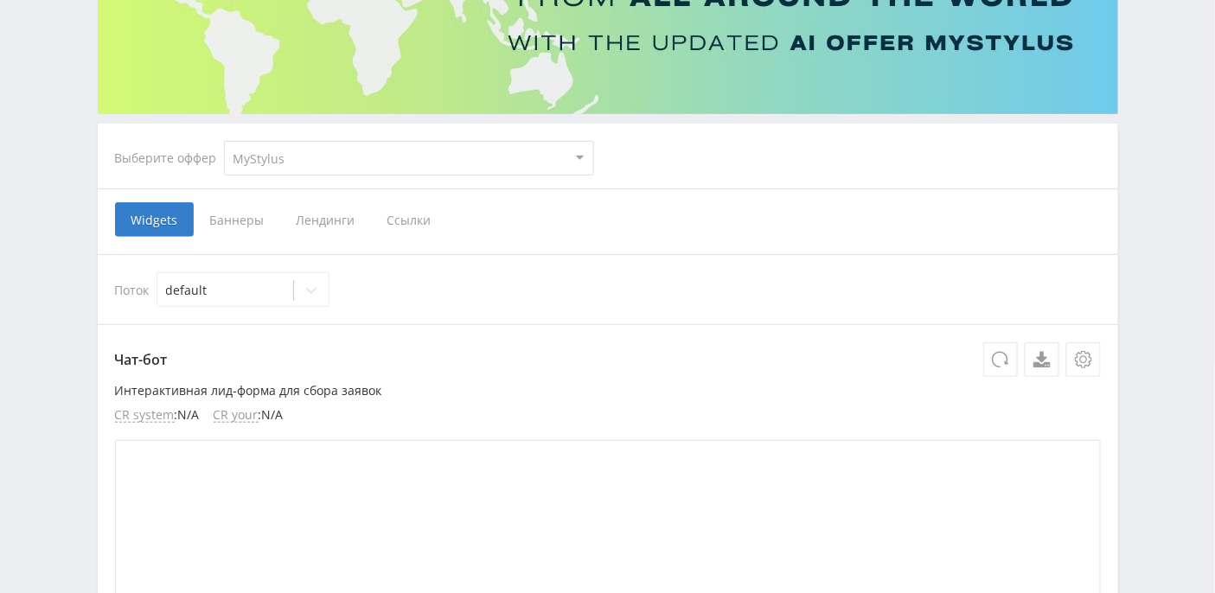
click at [418, 215] on span "Ссылки" at bounding box center [409, 219] width 77 height 35
click at [0, 0] on input "Ссылки" at bounding box center [0, 0] width 0 height 0
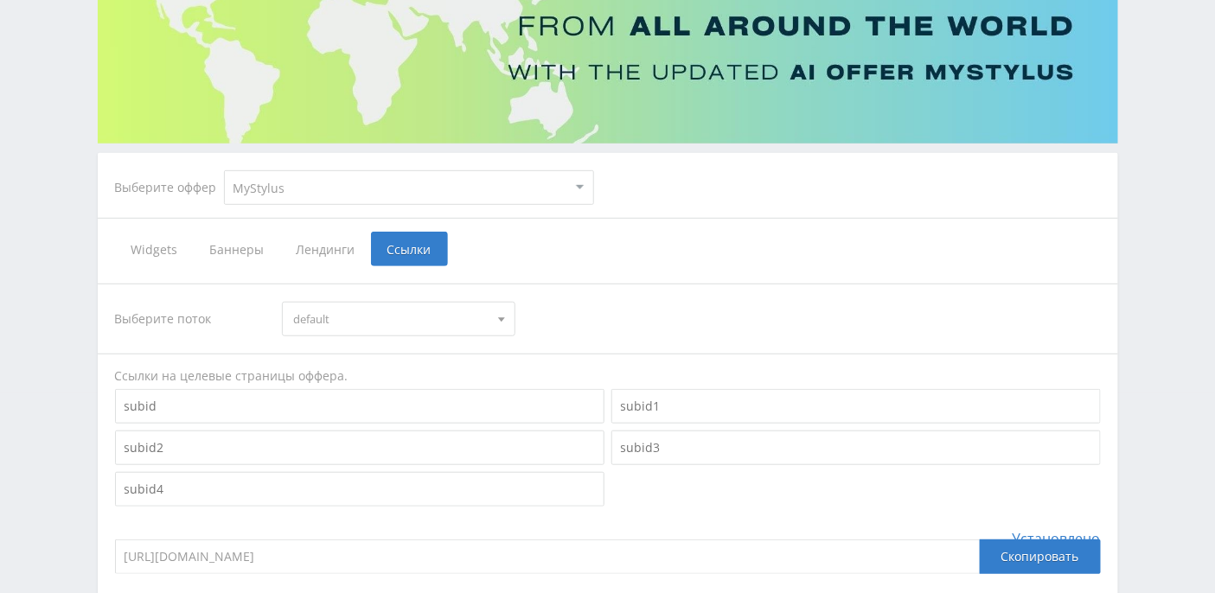
scroll to position [101, 0]
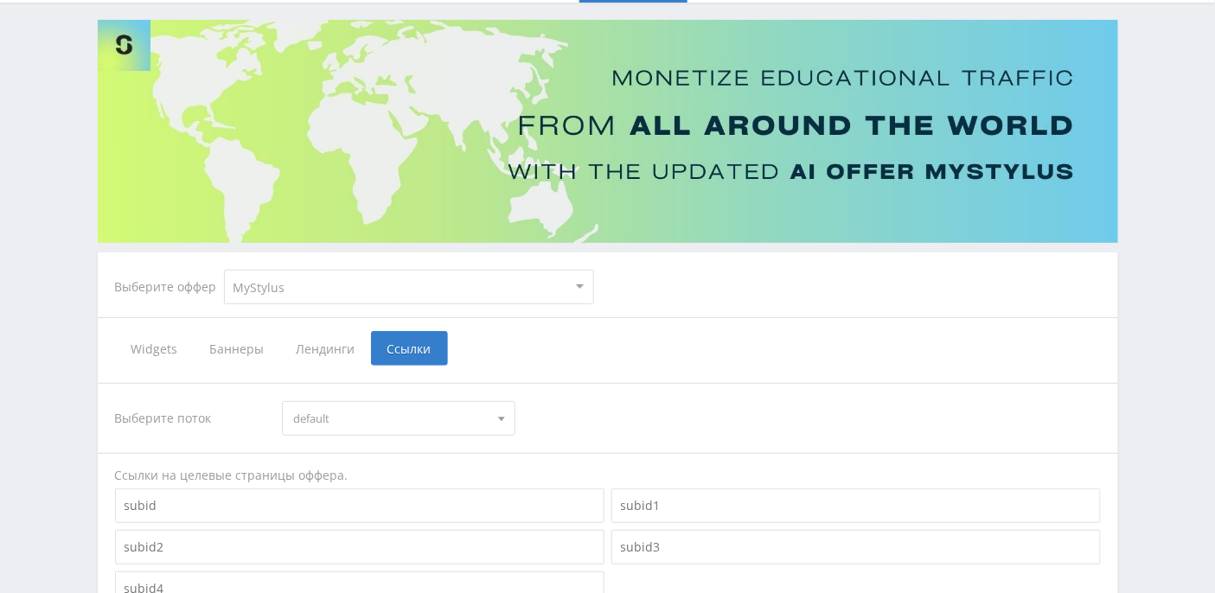
click at [246, 348] on span "Баннеры" at bounding box center [237, 348] width 86 height 35
click at [0, 0] on input "Баннеры" at bounding box center [0, 0] width 0 height 0
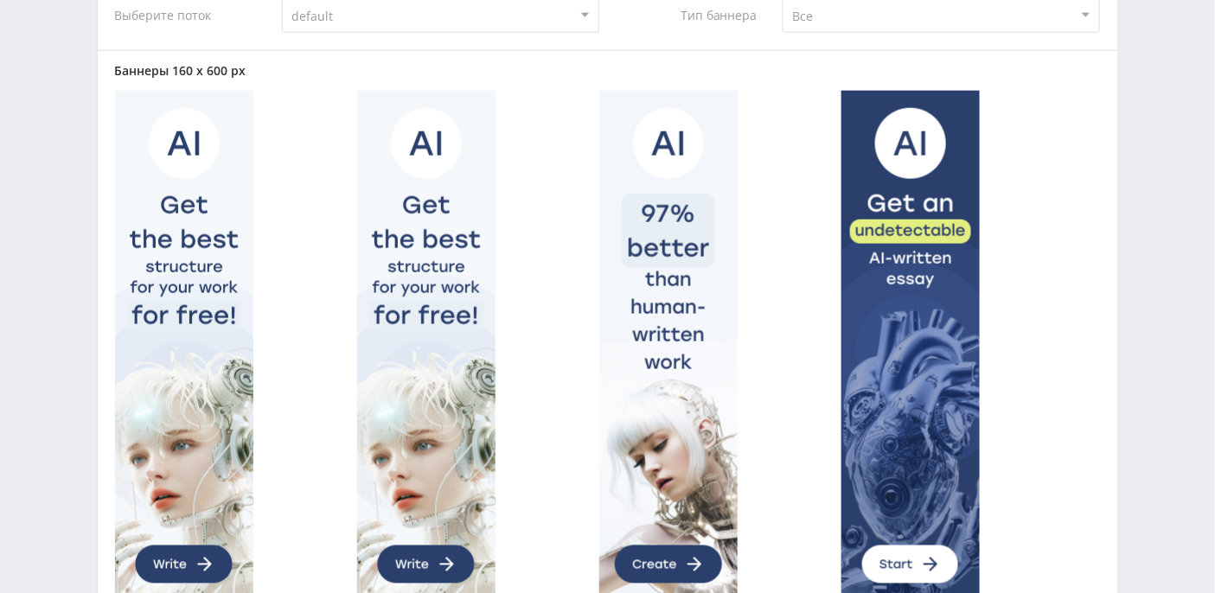
scroll to position [348, 0]
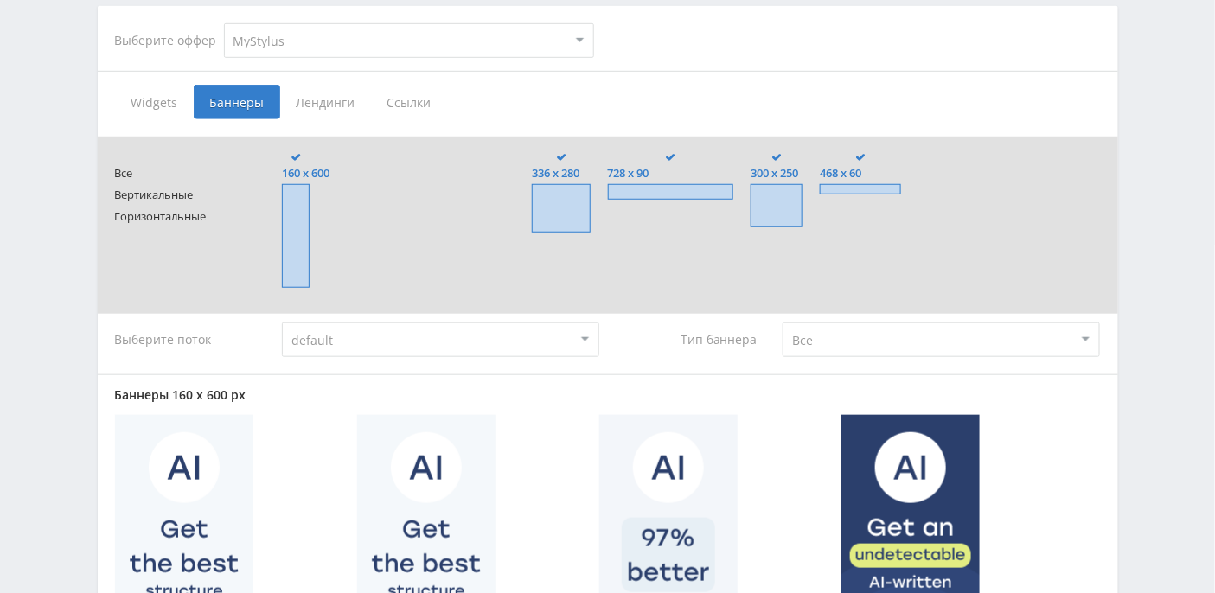
click at [328, 105] on span "Лендинги" at bounding box center [325, 102] width 91 height 35
click at [0, 0] on input "Лендинги" at bounding box center [0, 0] width 0 height 0
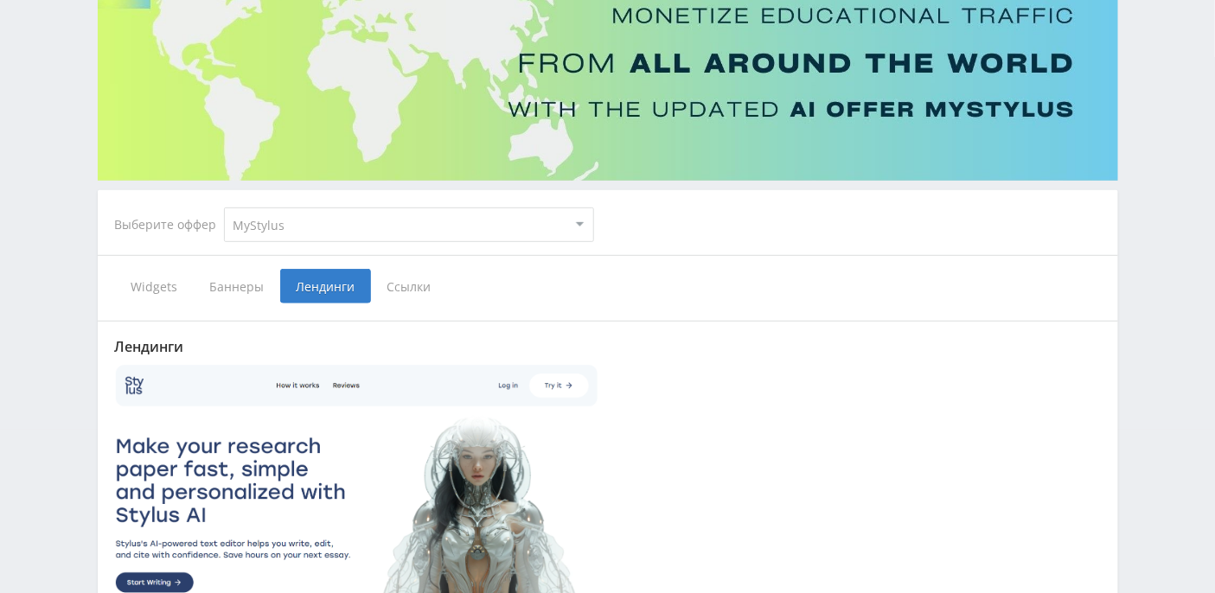
scroll to position [348, 0]
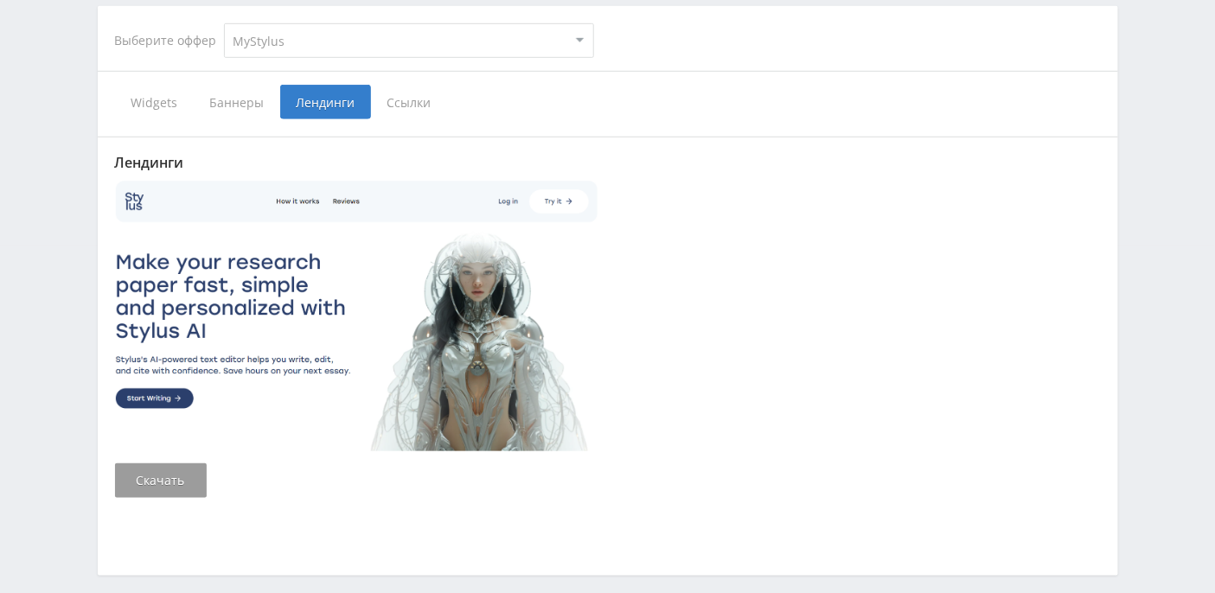
click at [168, 102] on span "Widgets" at bounding box center [154, 102] width 79 height 35
click at [0, 0] on input "Widgets" at bounding box center [0, 0] width 0 height 0
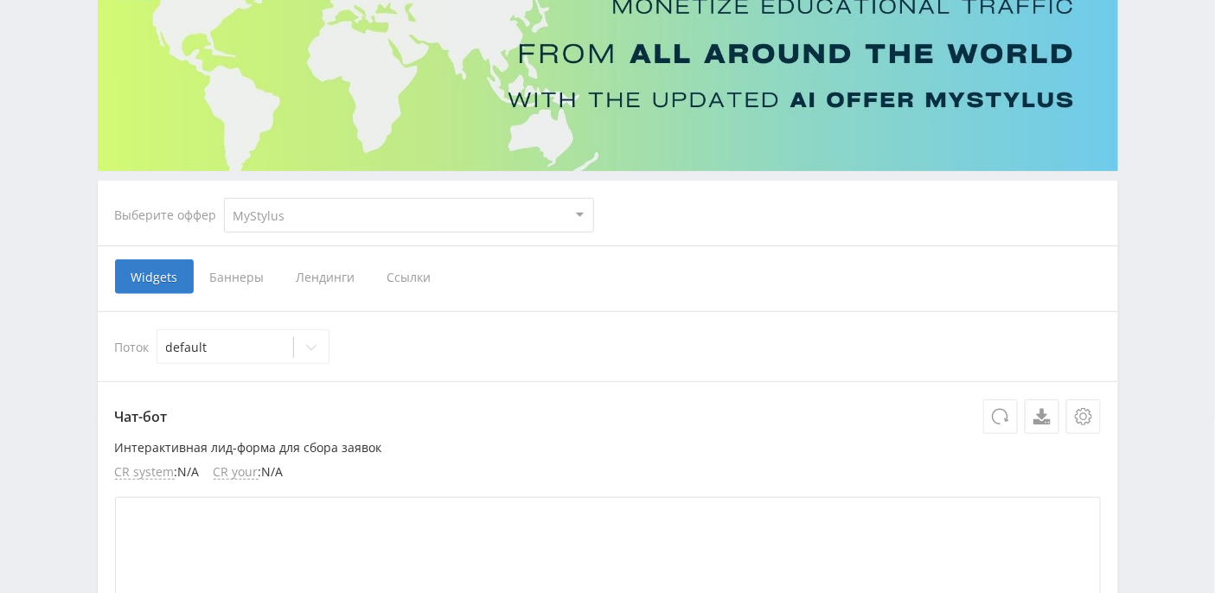
scroll to position [230, 0]
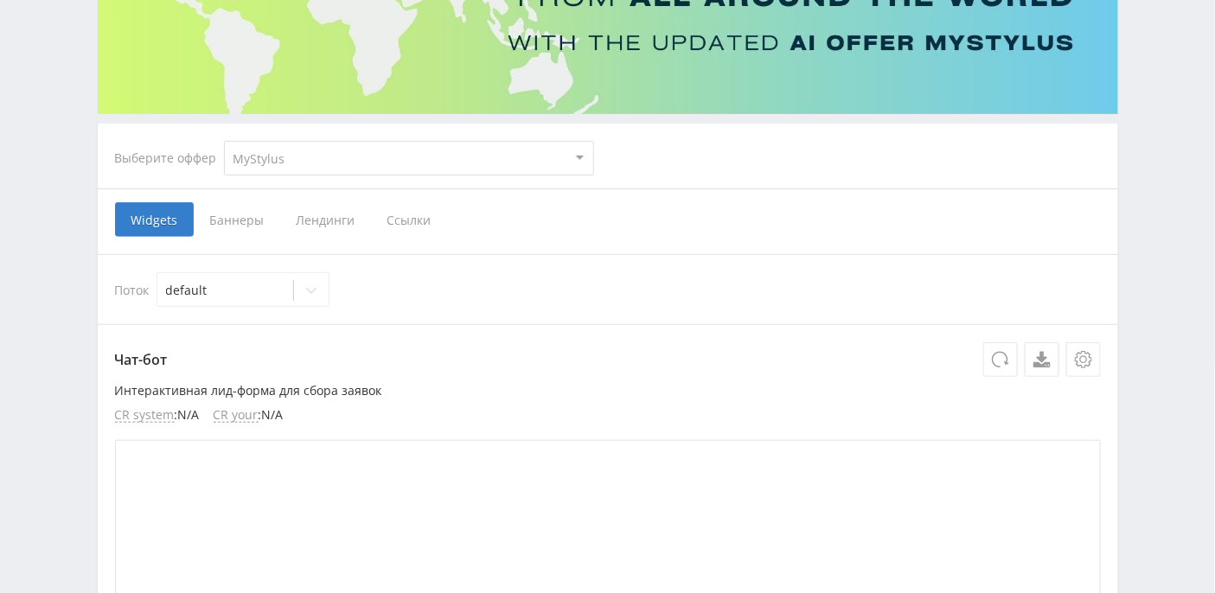
click at [422, 220] on span "Ссылки" at bounding box center [409, 219] width 77 height 35
click at [0, 0] on input "Ссылки" at bounding box center [0, 0] width 0 height 0
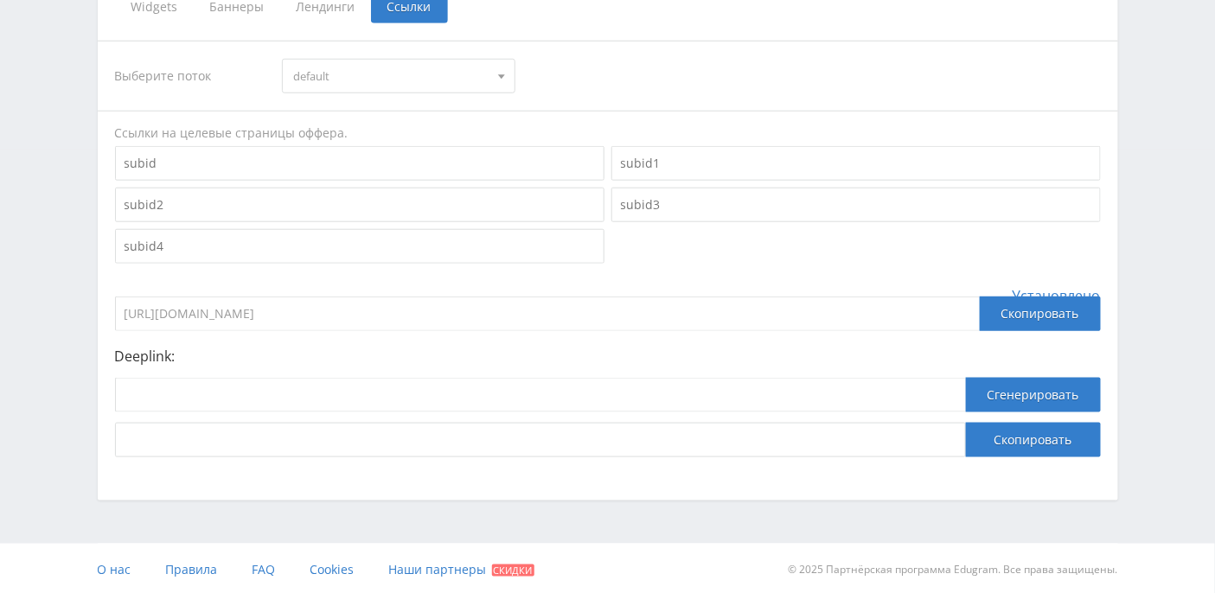
scroll to position [214, 0]
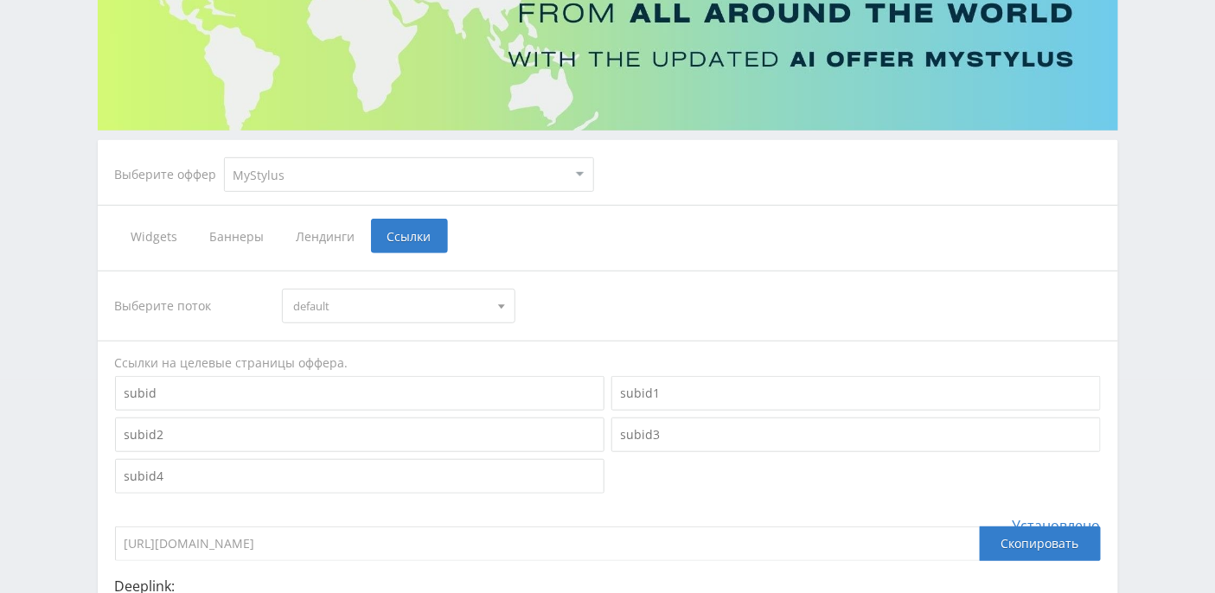
click at [580, 175] on select "MyStylus MyStylus - Revshare Кэмп Studybay Автор24 Studybay [GEOGRAPHIC_DATA] S…" at bounding box center [409, 174] width 370 height 35
select select "376"
click at [224, 157] on select "MyStylus MyStylus - Revshare Кэмп Studybay Автор24 Studybay [GEOGRAPHIC_DATA] S…" at bounding box center [409, 174] width 370 height 35
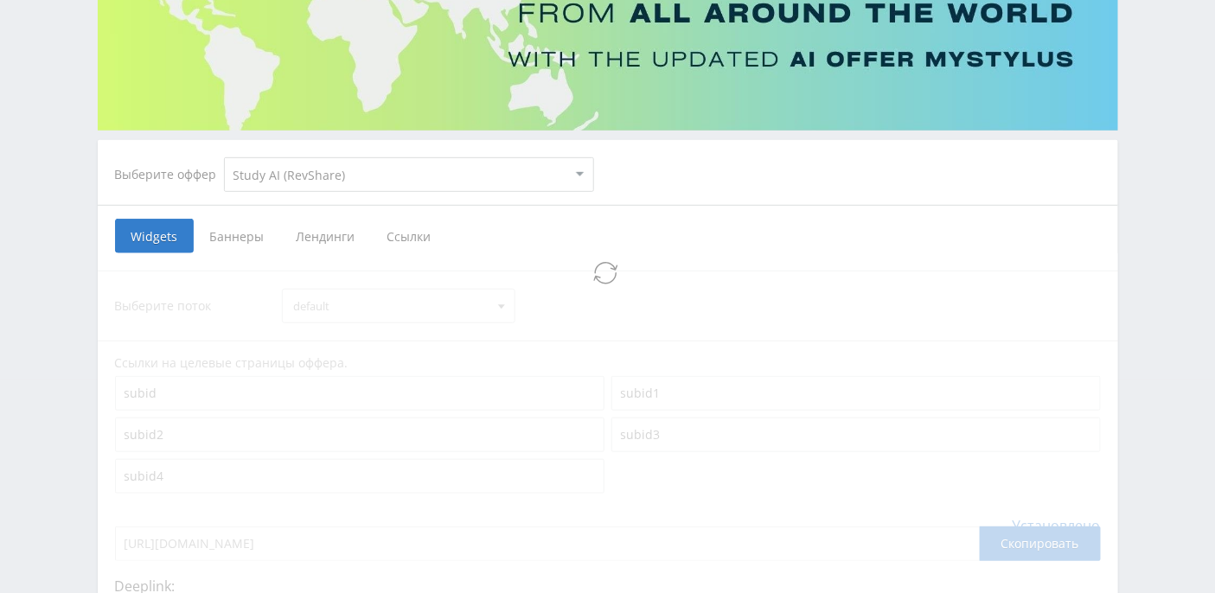
select select "376"
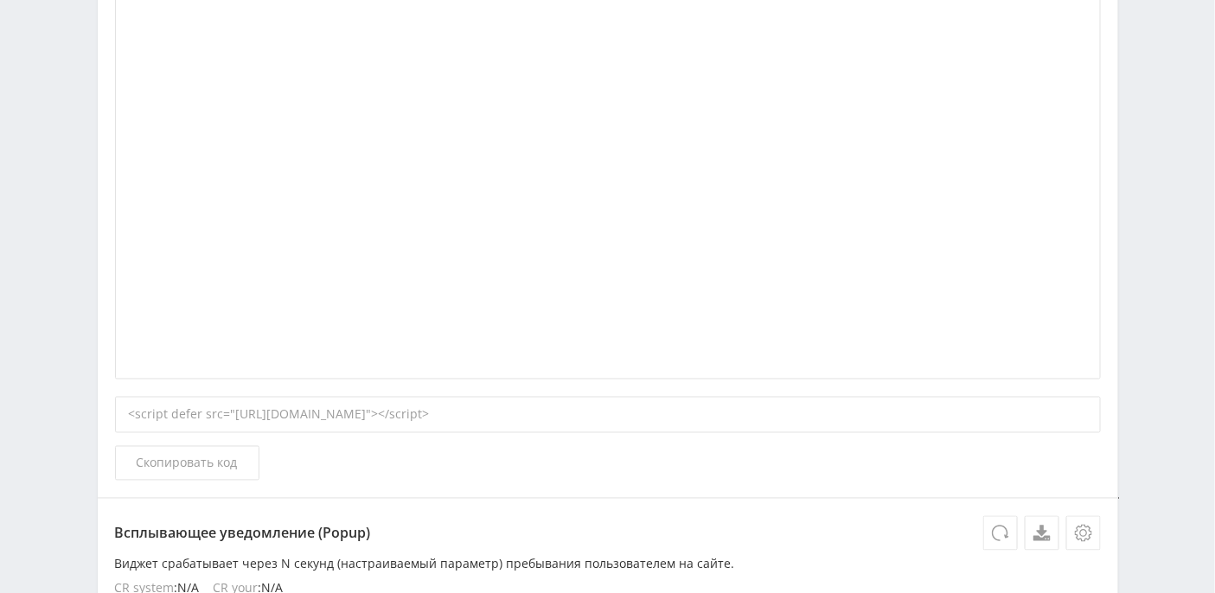
scroll to position [40, 0]
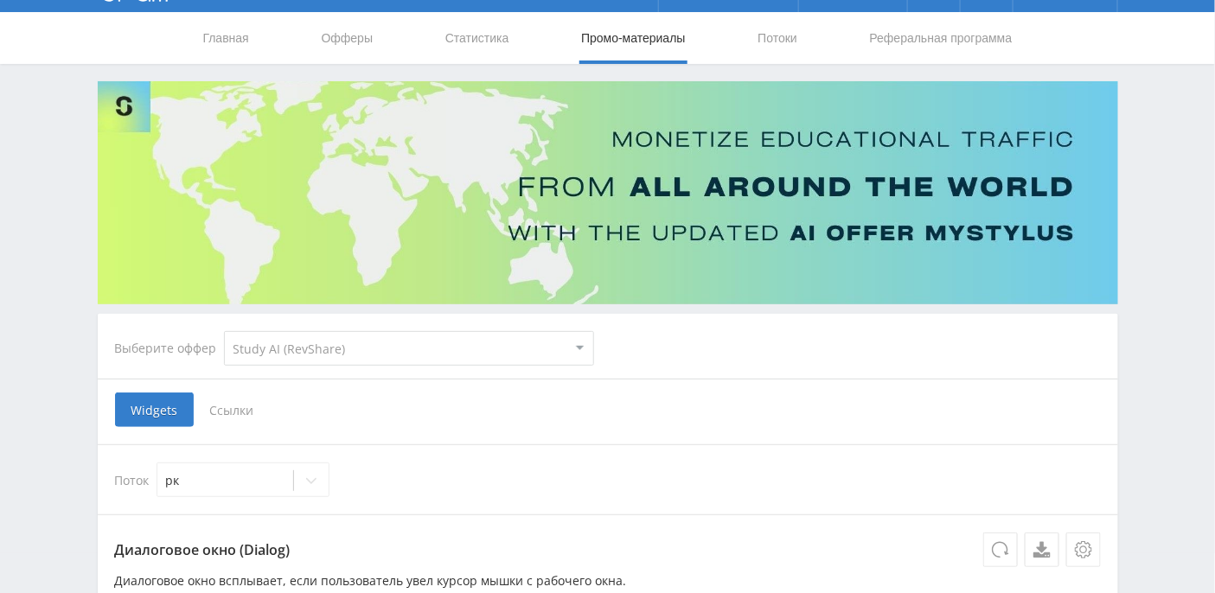
click at [235, 402] on span "Ссылки" at bounding box center [232, 409] width 77 height 35
click at [0, 0] on input "Ссылки" at bounding box center [0, 0] width 0 height 0
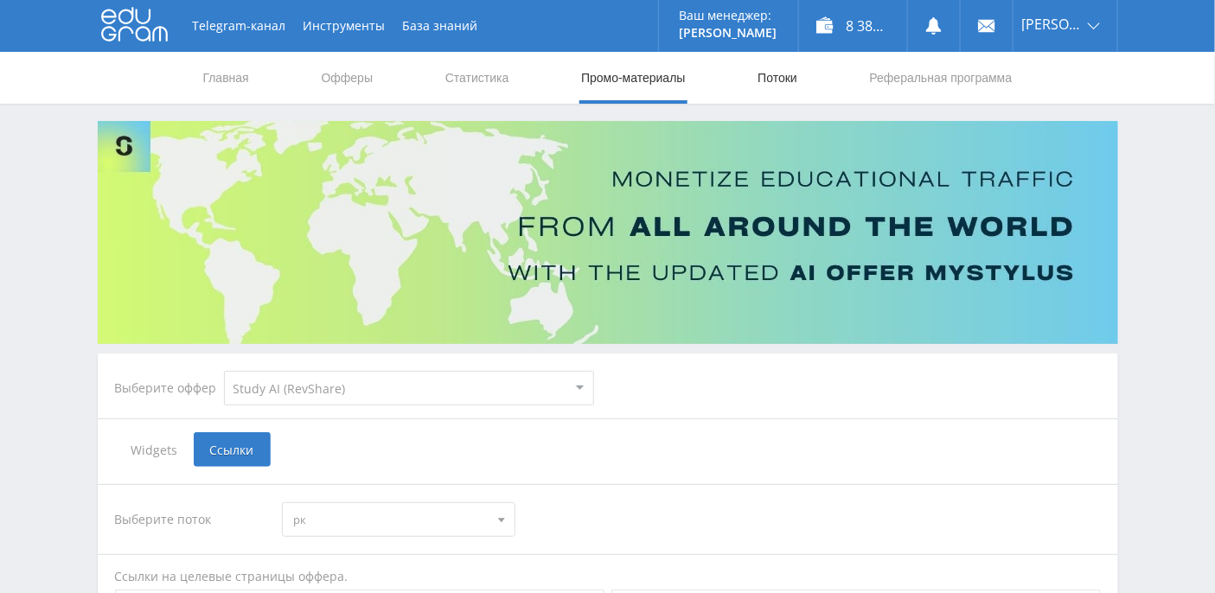
click at [769, 81] on link "Потоки" at bounding box center [777, 78] width 43 height 52
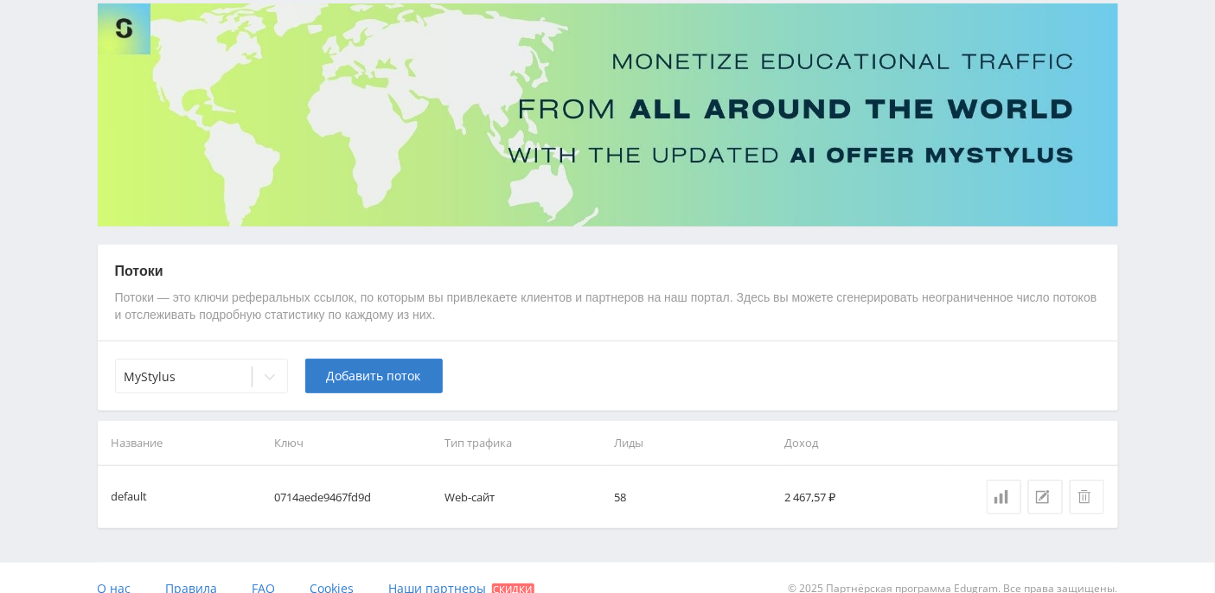
scroll to position [137, 0]
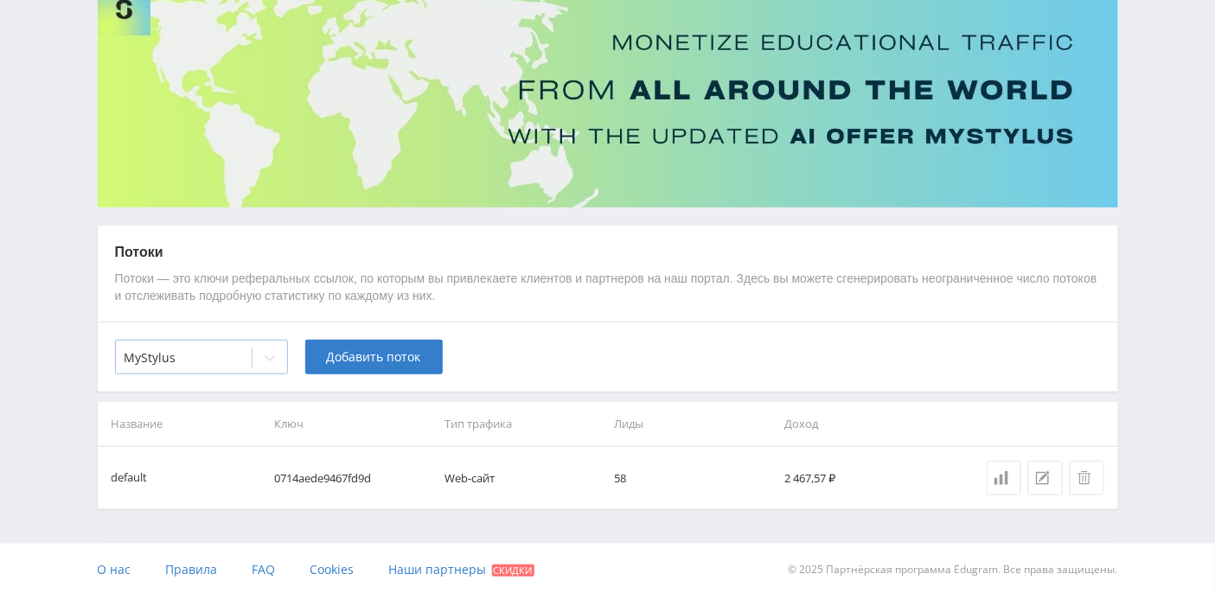
click at [267, 360] on icon at bounding box center [270, 358] width 14 height 14
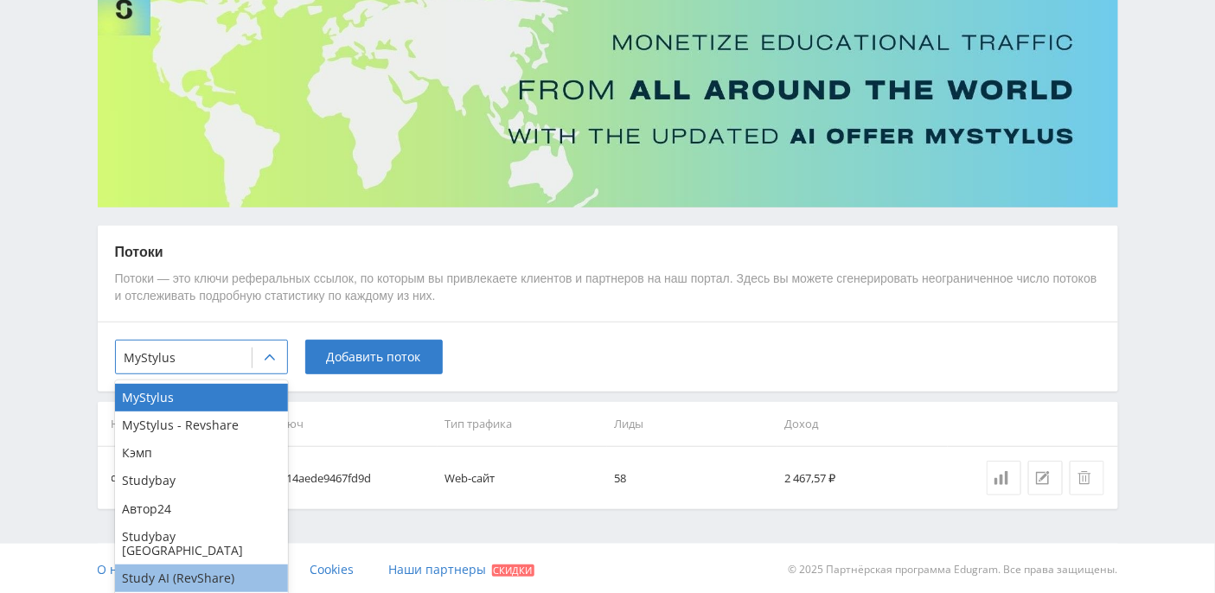
click at [214, 567] on div "Study AI (RevShare)" at bounding box center [201, 578] width 173 height 28
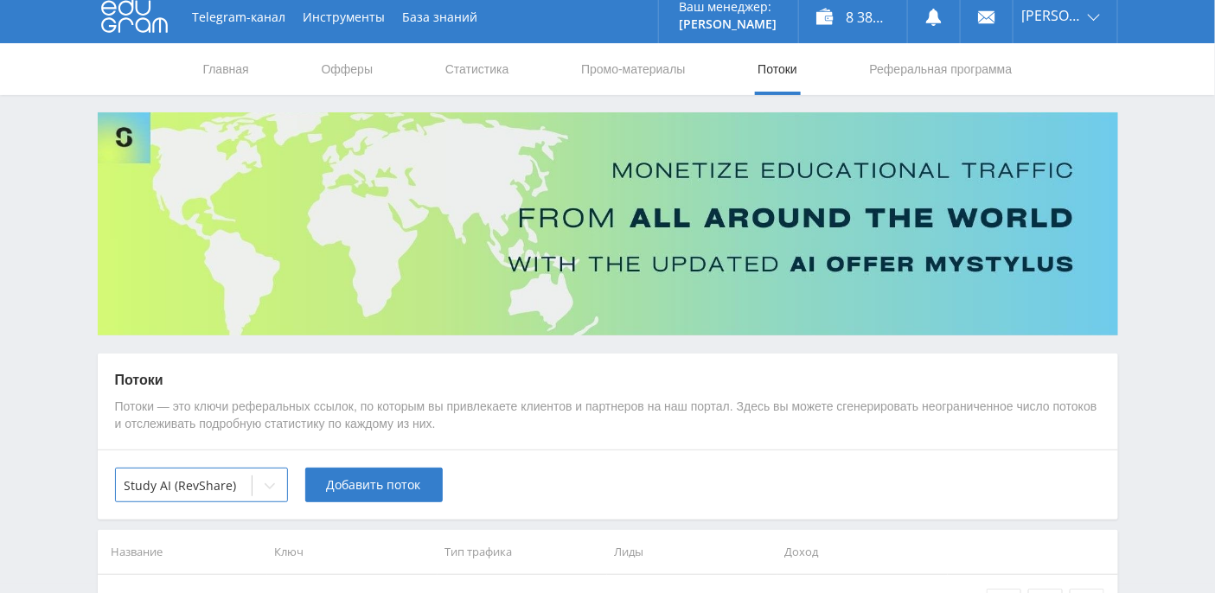
scroll to position [0, 0]
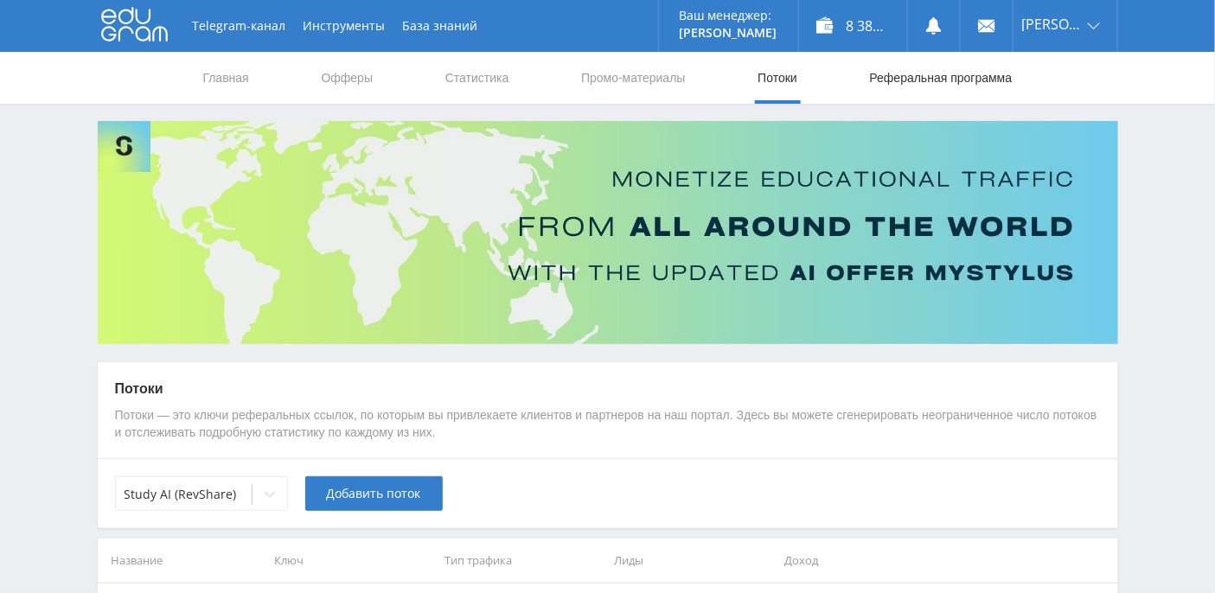
click at [936, 75] on link "Реферальная программа" at bounding box center [941, 78] width 146 height 52
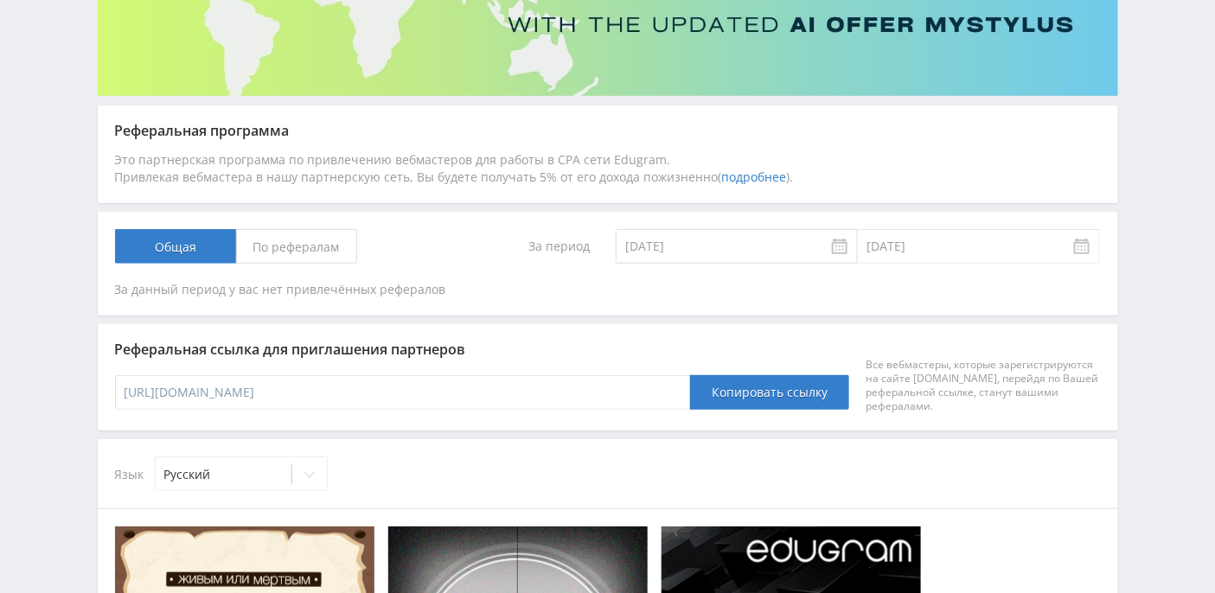
scroll to position [322, 0]
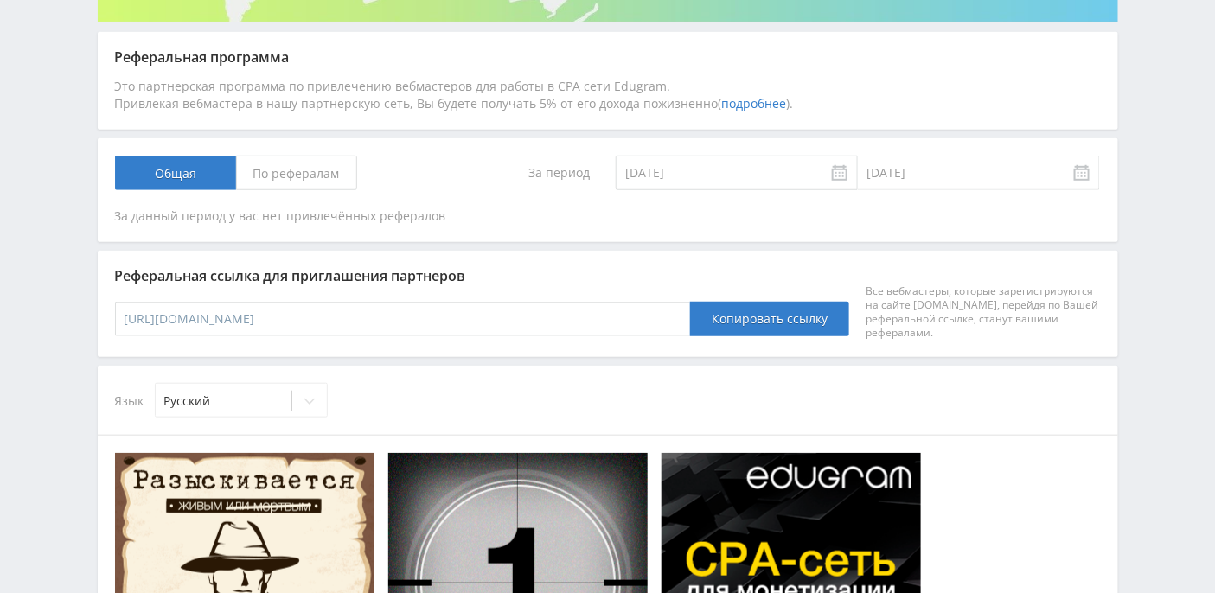
click at [294, 171] on span "По рефералам" at bounding box center [296, 173] width 121 height 35
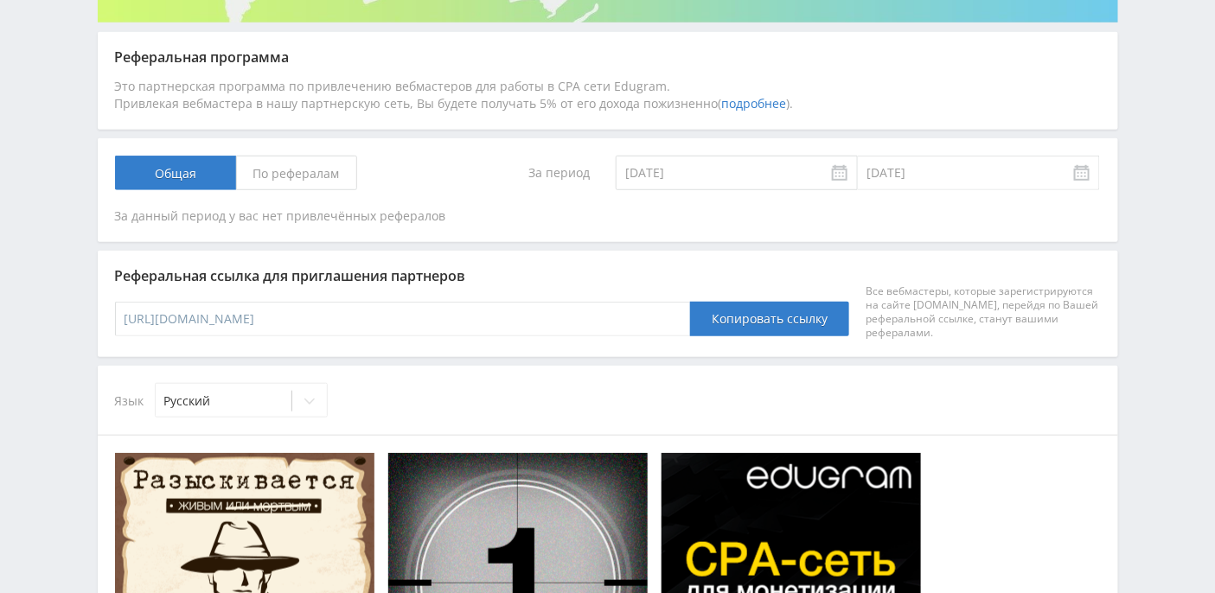
click at [0, 0] on input "По рефералам" at bounding box center [0, 0] width 0 height 0
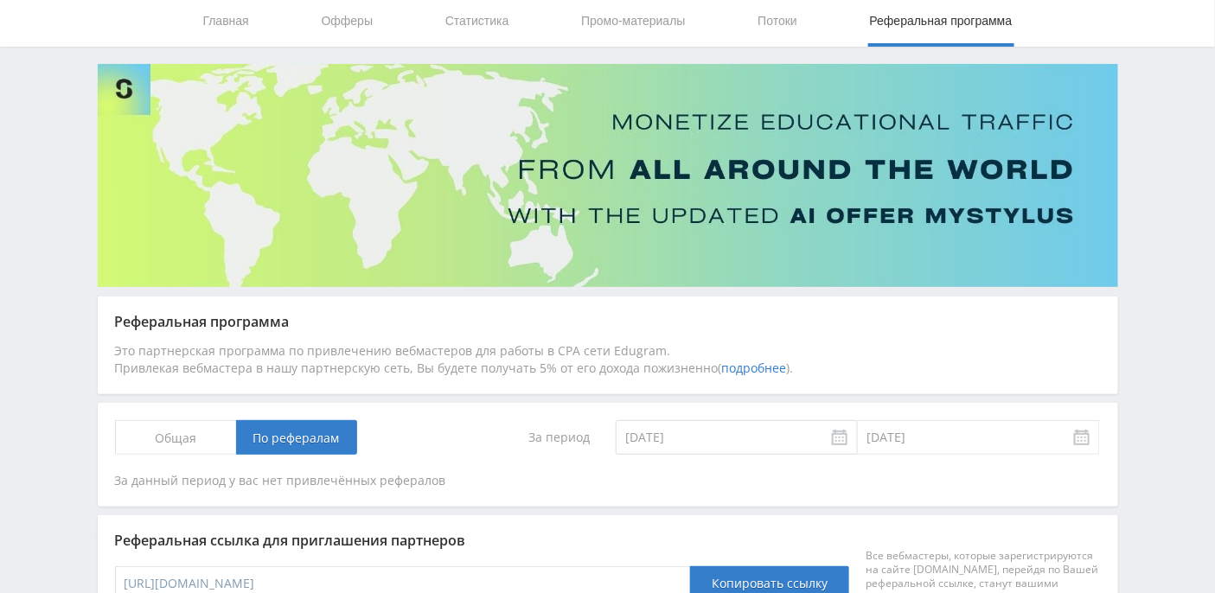
scroll to position [0, 0]
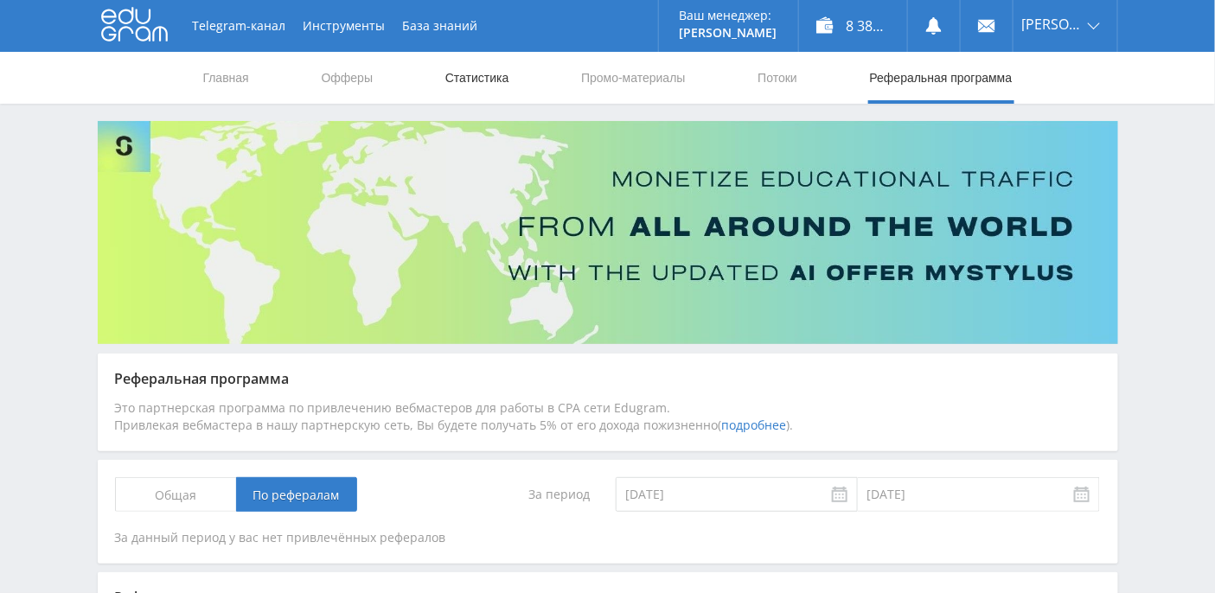
click at [490, 85] on link "Статистика" at bounding box center [476, 78] width 67 height 52
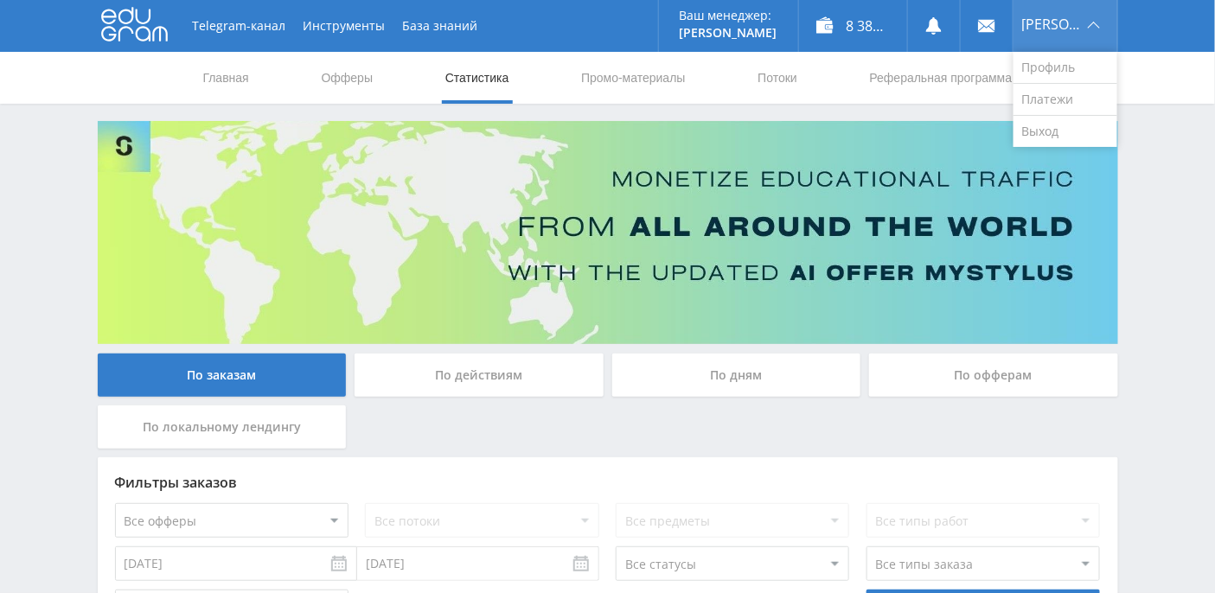
click at [1044, 27] on span "[PERSON_NAME]" at bounding box center [1052, 24] width 61 height 14
click at [1064, 61] on link "Профиль" at bounding box center [1065, 68] width 104 height 32
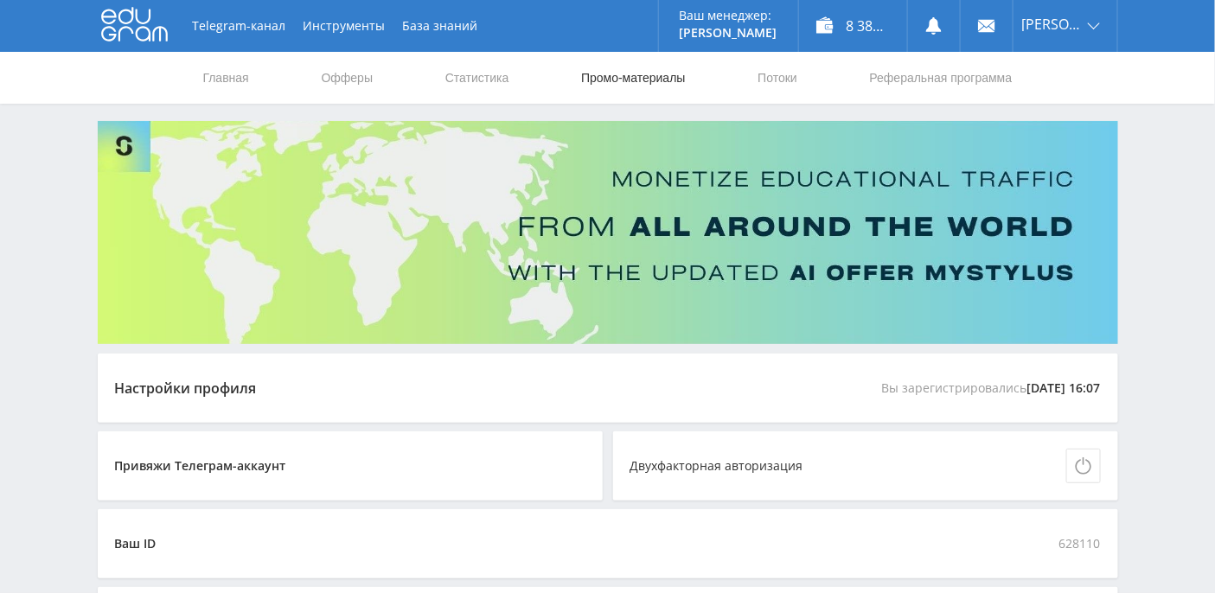
click at [635, 79] on link "Промо-материалы" at bounding box center [632, 78] width 107 height 52
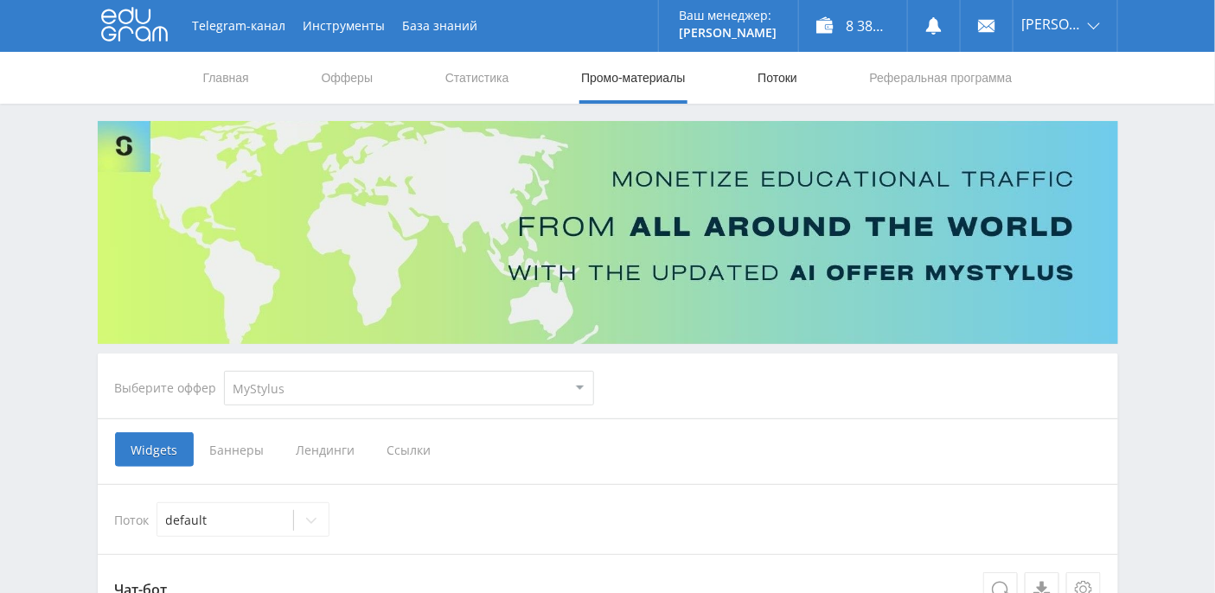
click at [768, 81] on link "Потоки" at bounding box center [777, 78] width 43 height 52
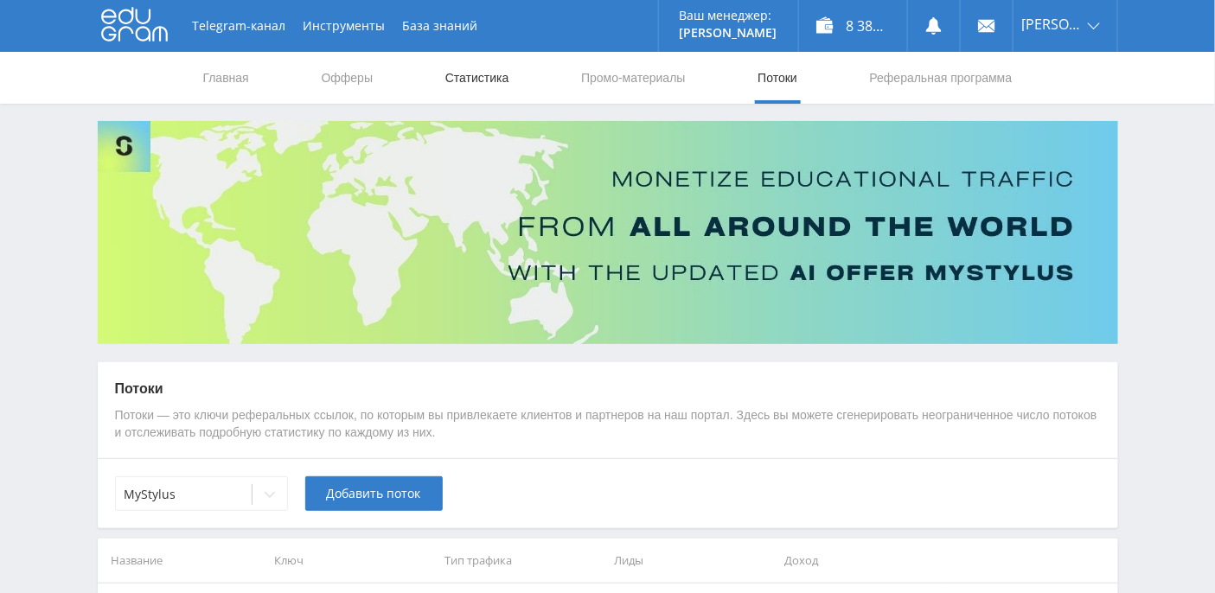
click at [483, 81] on link "Статистика" at bounding box center [476, 78] width 67 height 52
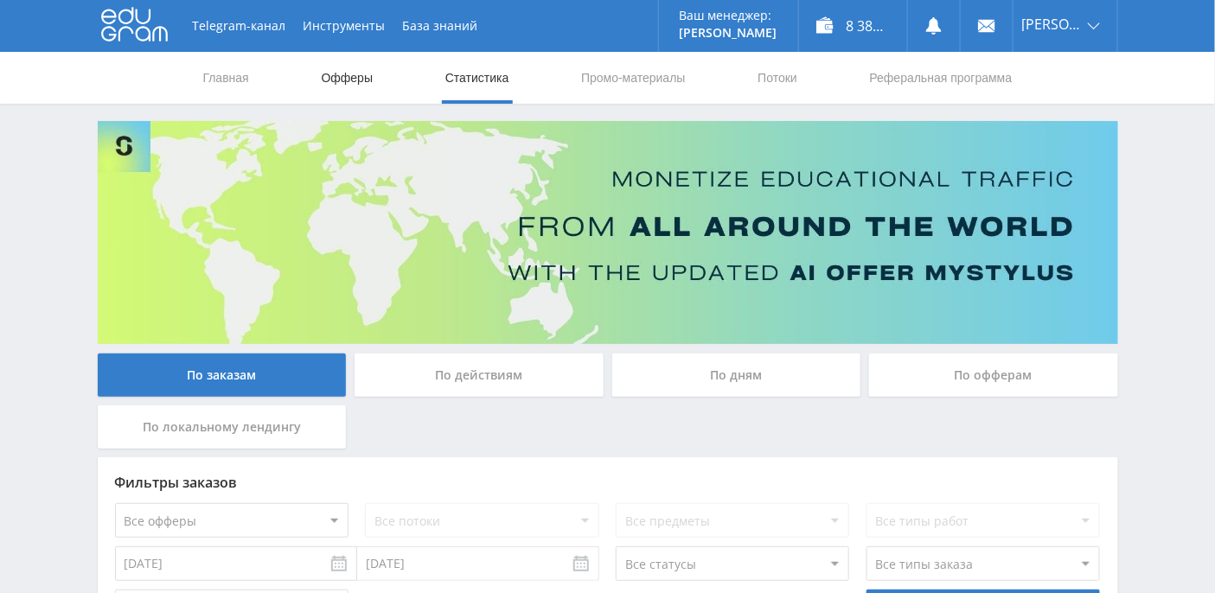
click at [358, 80] on link "Офферы" at bounding box center [347, 78] width 55 height 52
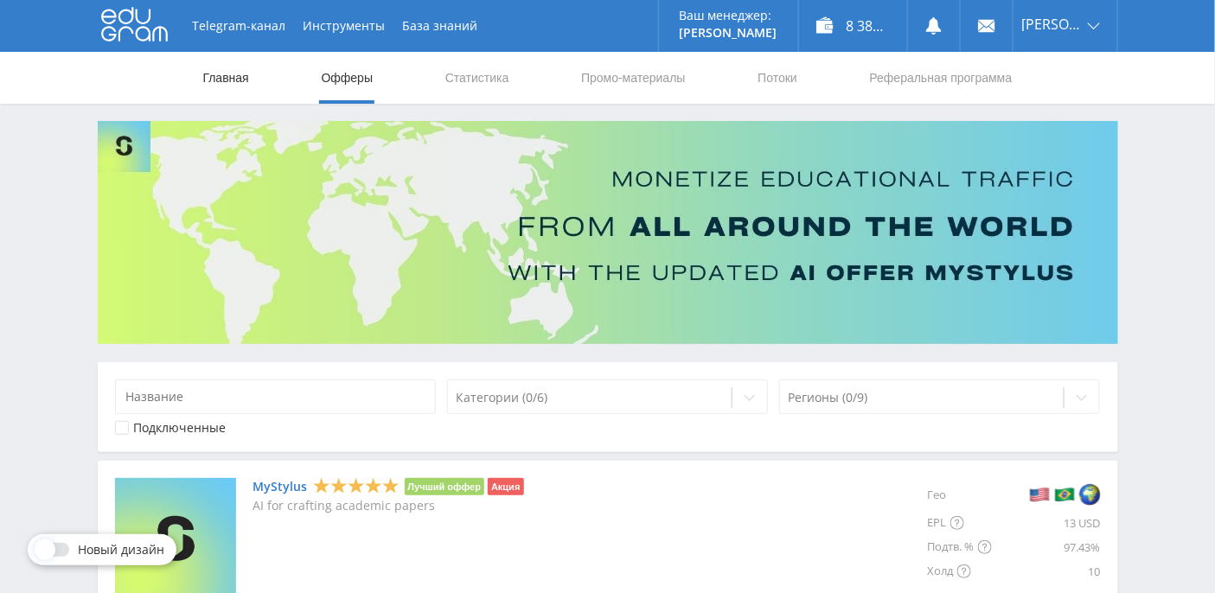
click at [246, 79] on link "Главная" at bounding box center [225, 78] width 49 height 52
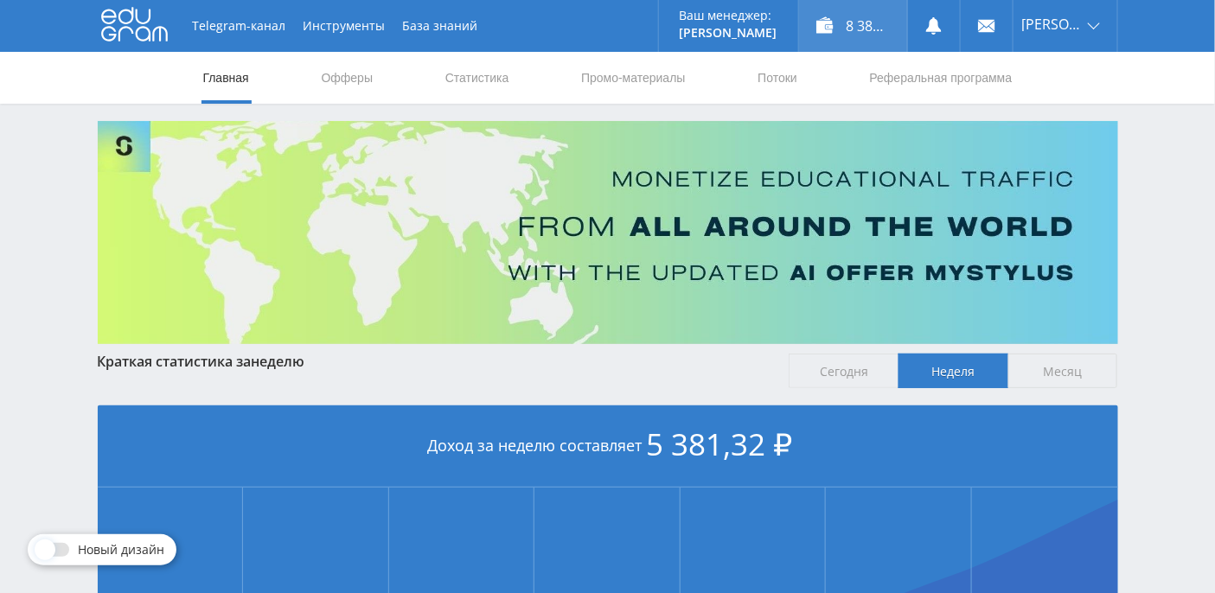
click at [875, 22] on div "8 381,32 ₽" at bounding box center [853, 26] width 108 height 52
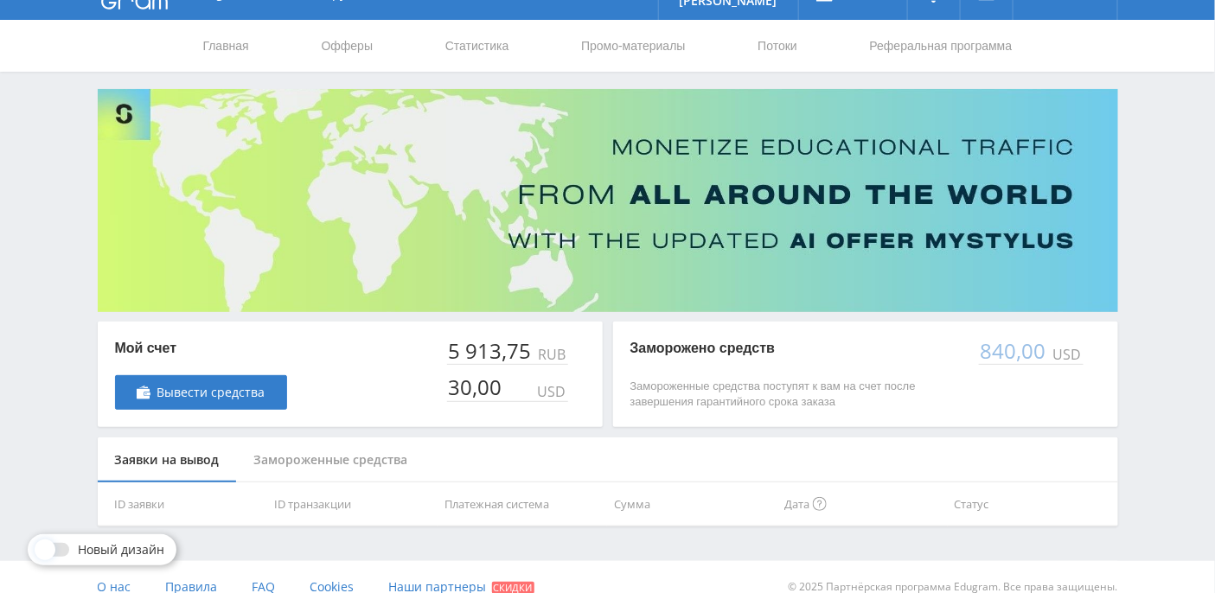
scroll to position [49, 0]
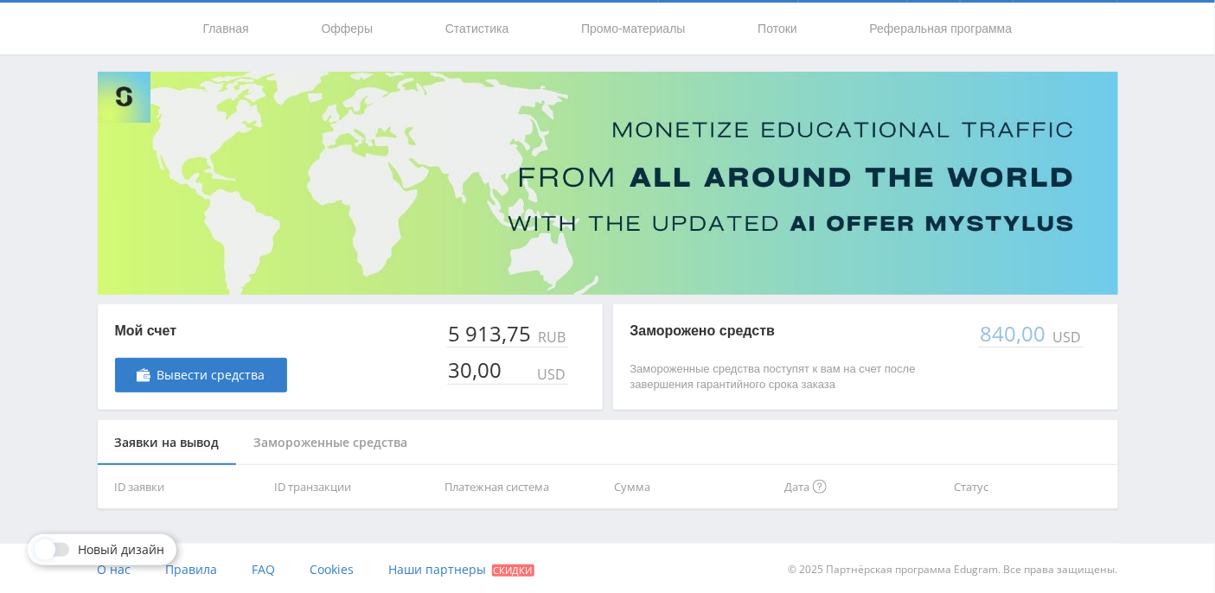
click at [297, 455] on div "Замороженные средства" at bounding box center [331, 443] width 188 height 46
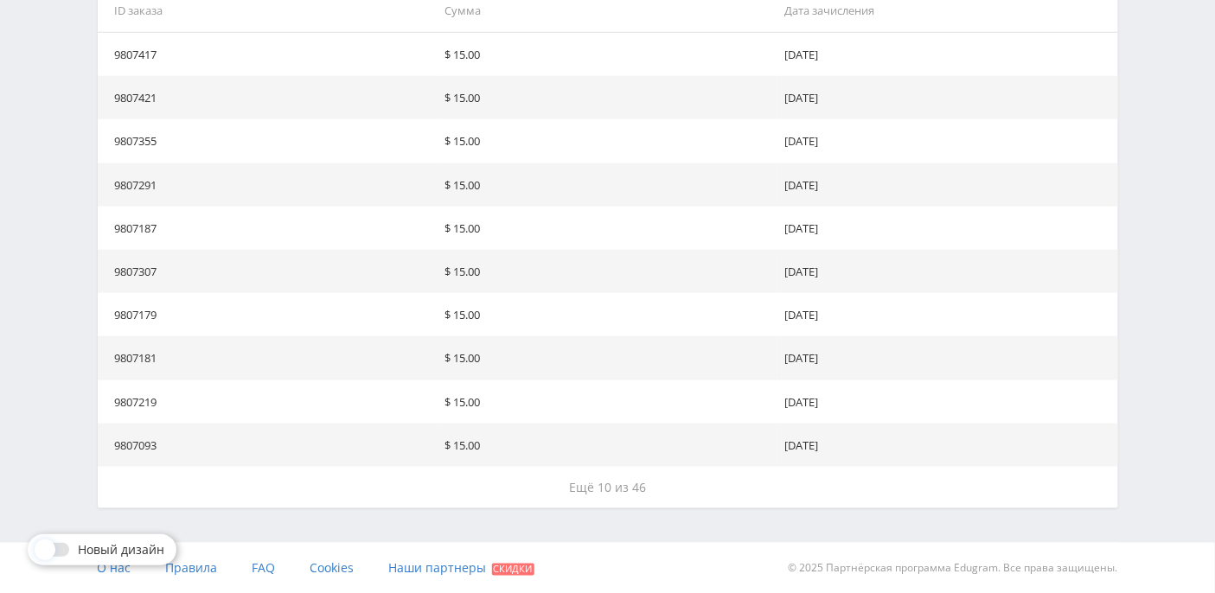
scroll to position [0, 0]
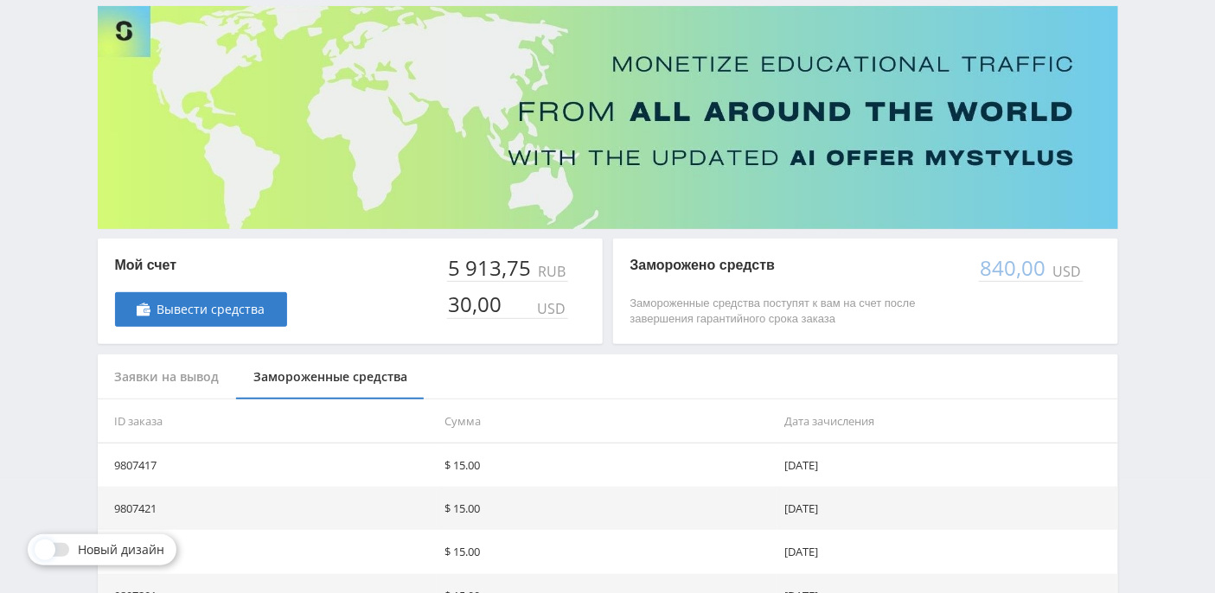
click at [167, 373] on div "Заявки на вывод" at bounding box center [167, 377] width 139 height 46
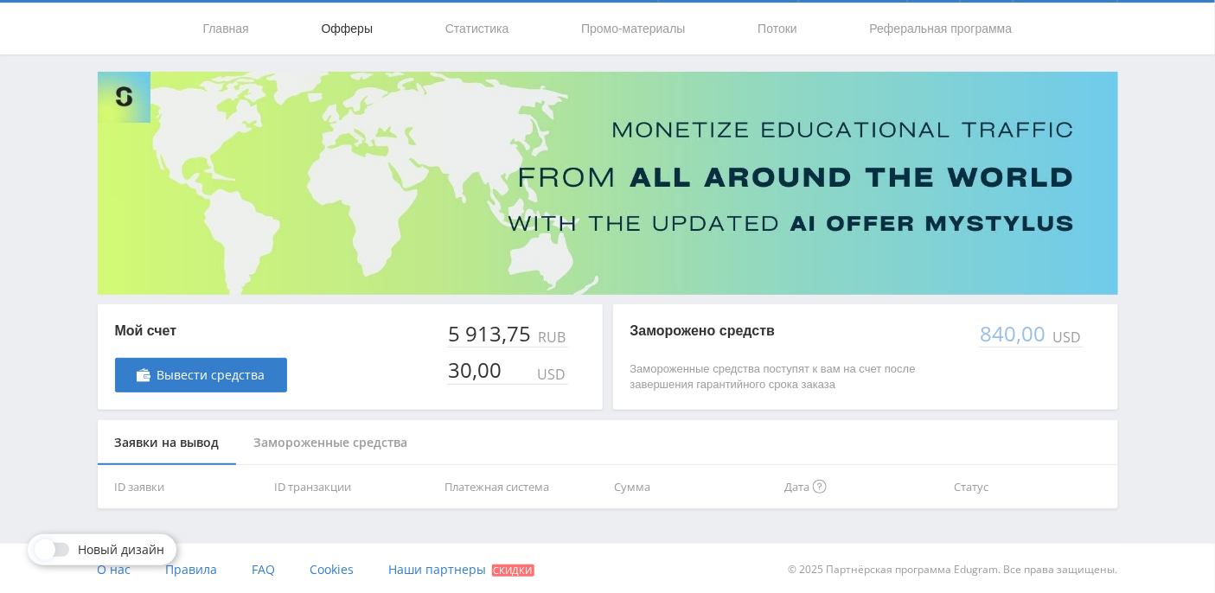
click at [334, 33] on link "Офферы" at bounding box center [347, 29] width 55 height 52
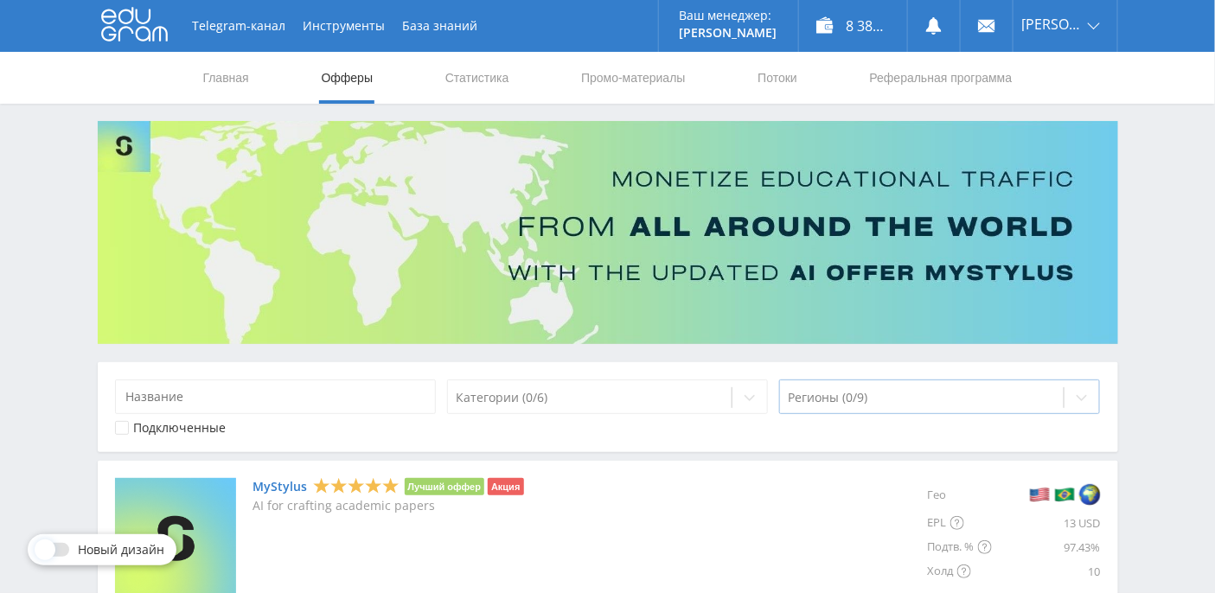
click at [950, 398] on div at bounding box center [921, 397] width 267 height 17
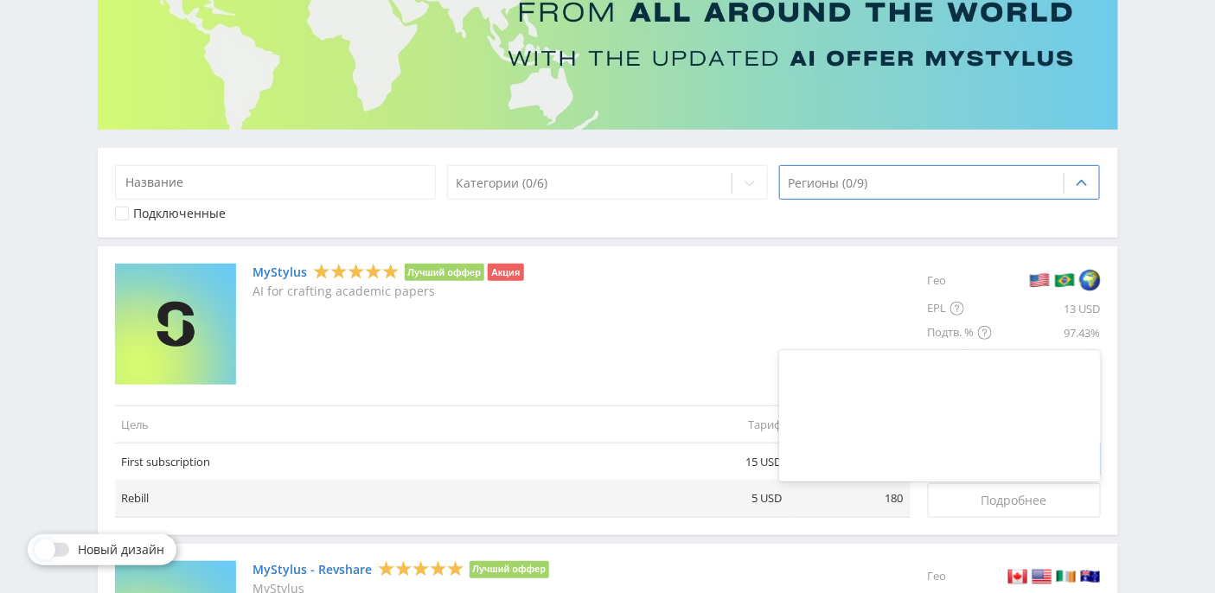
scroll to position [230, 0]
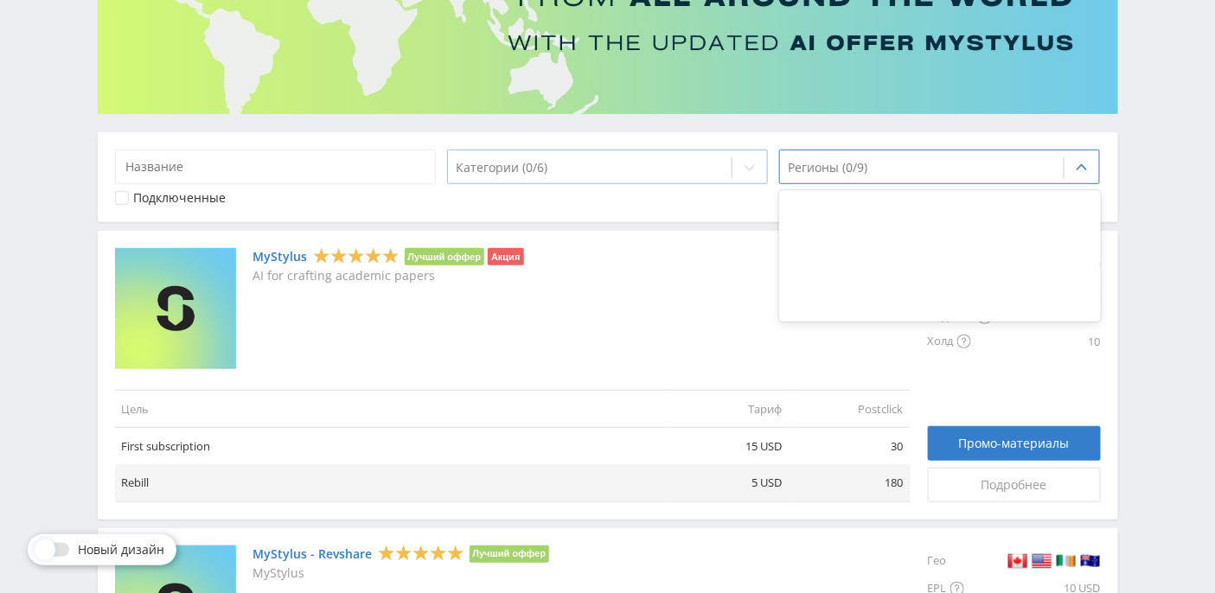
click at [687, 163] on div at bounding box center [589, 167] width 267 height 17
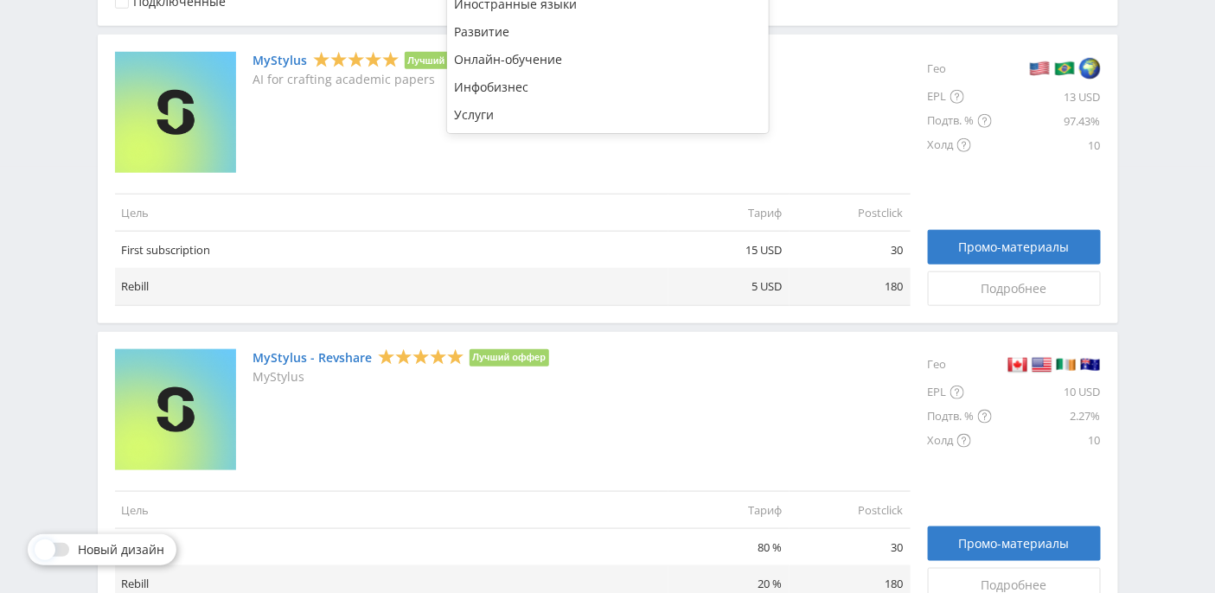
scroll to position [461, 0]
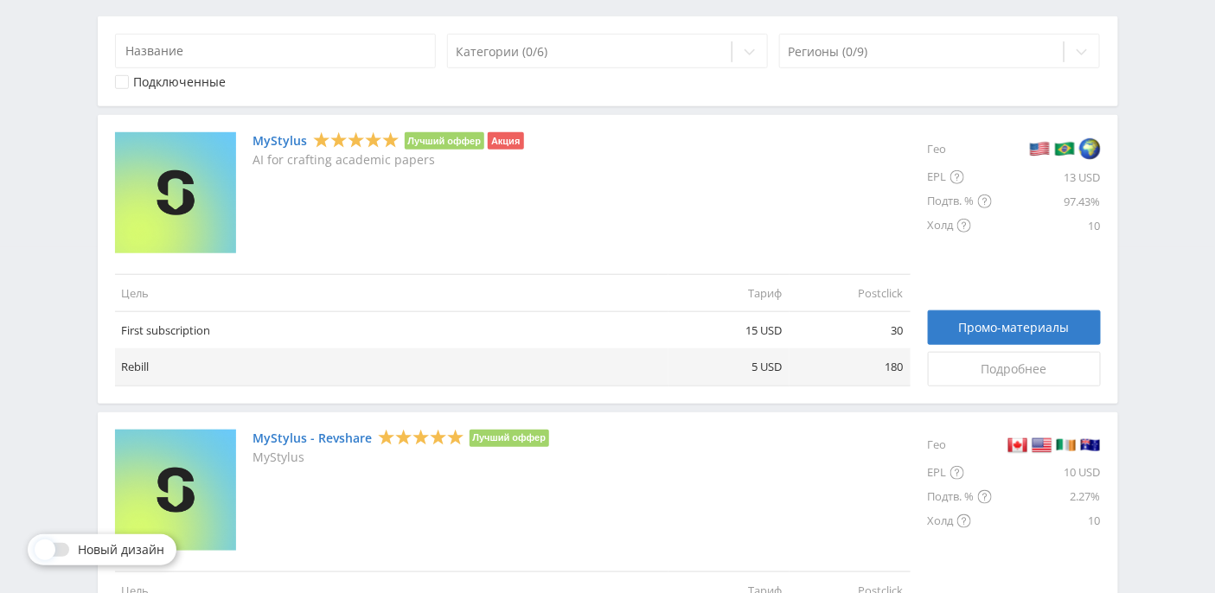
click at [283, 144] on link "MyStylus" at bounding box center [280, 141] width 54 height 14
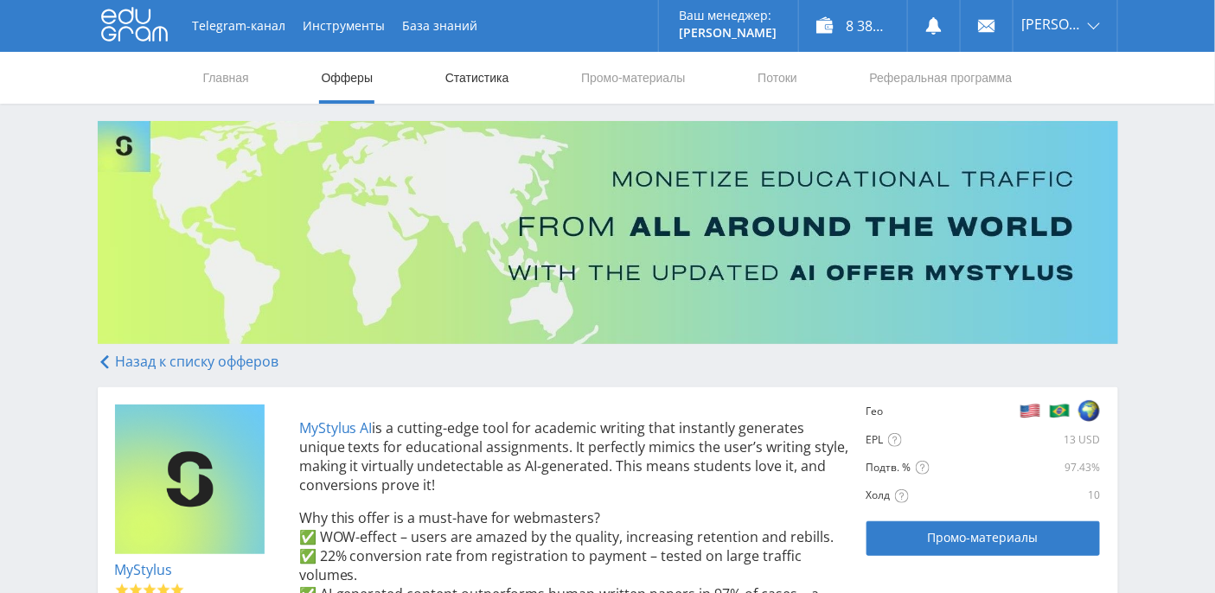
click at [475, 76] on link "Статистика" at bounding box center [476, 78] width 67 height 52
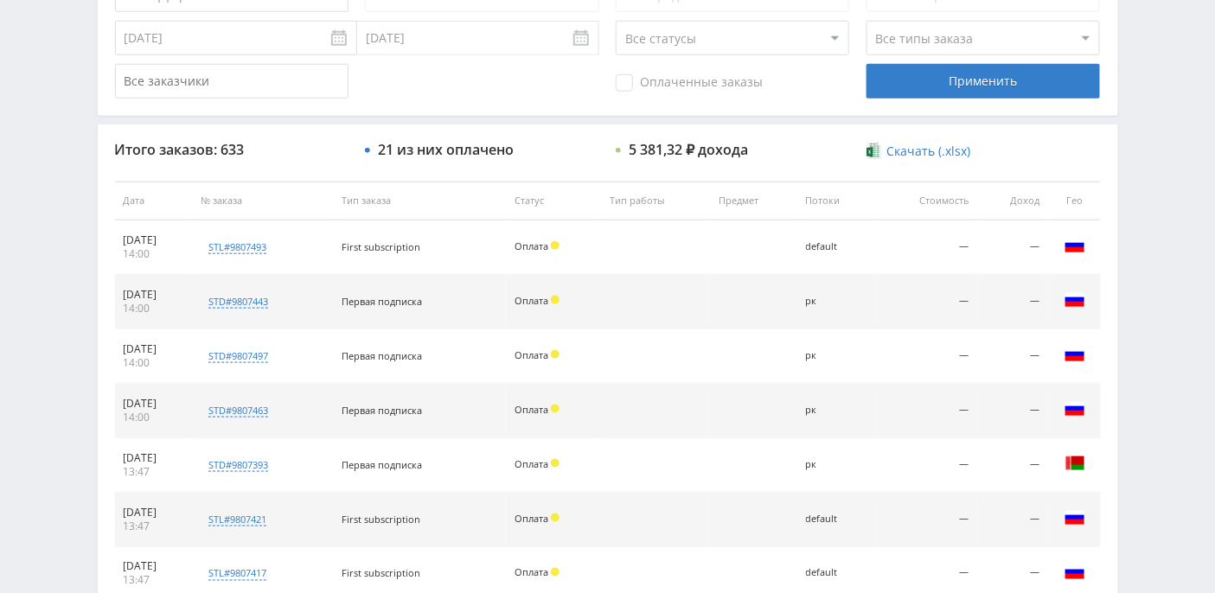
scroll to position [577, 0]
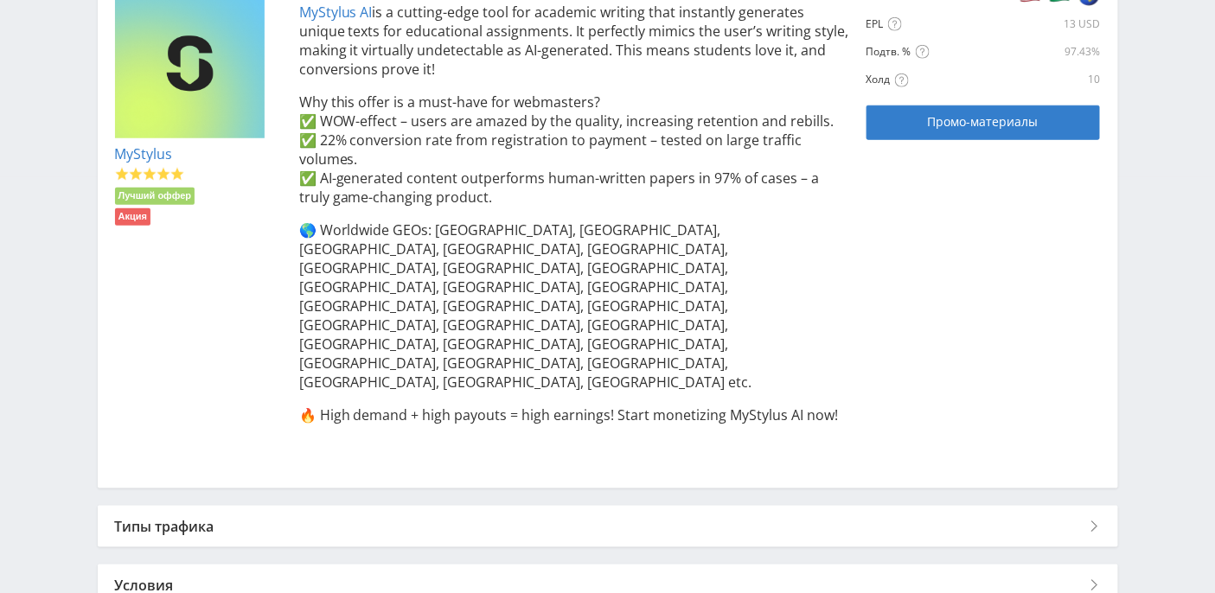
scroll to position [437, 0]
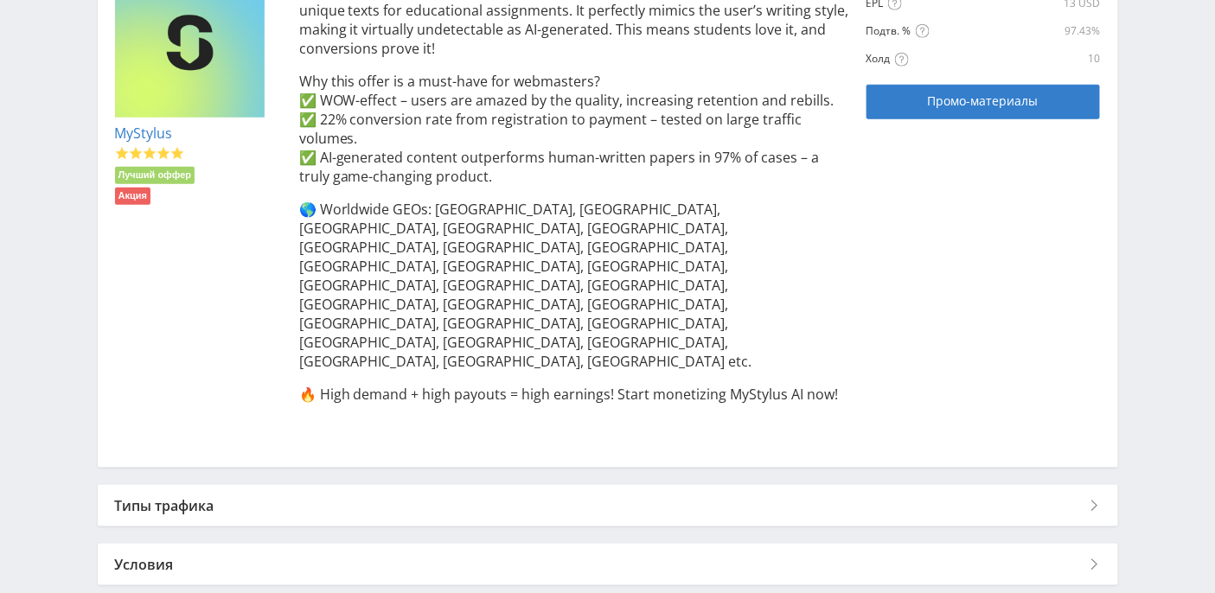
click at [237, 485] on div "Типы трафика" at bounding box center [608, 505] width 1020 height 41
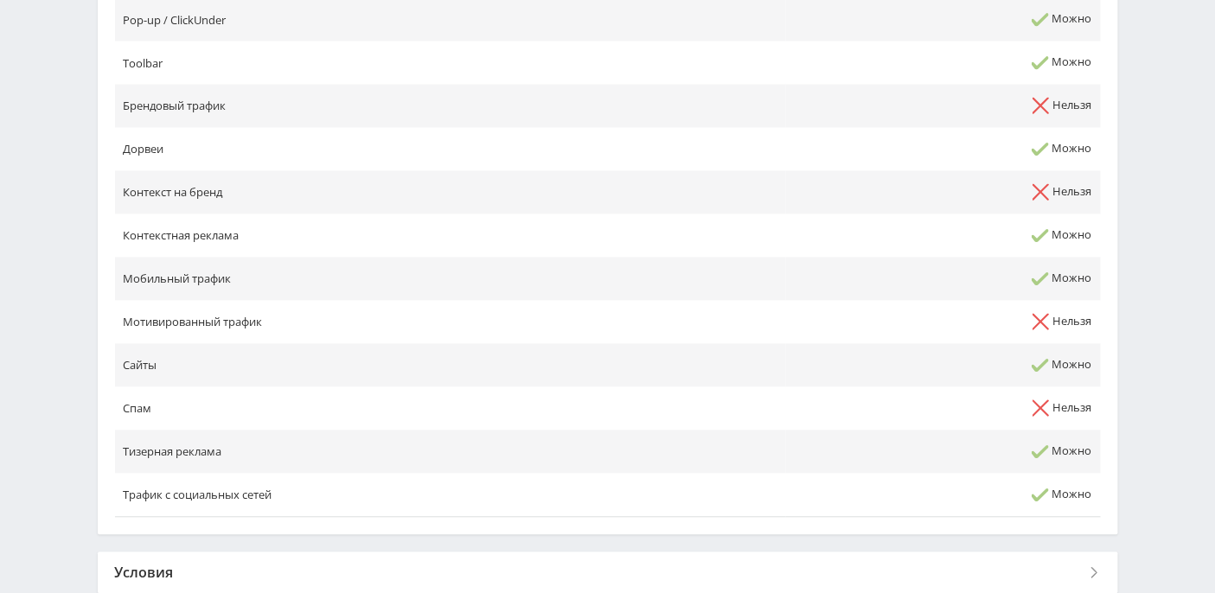
scroll to position [1021, 0]
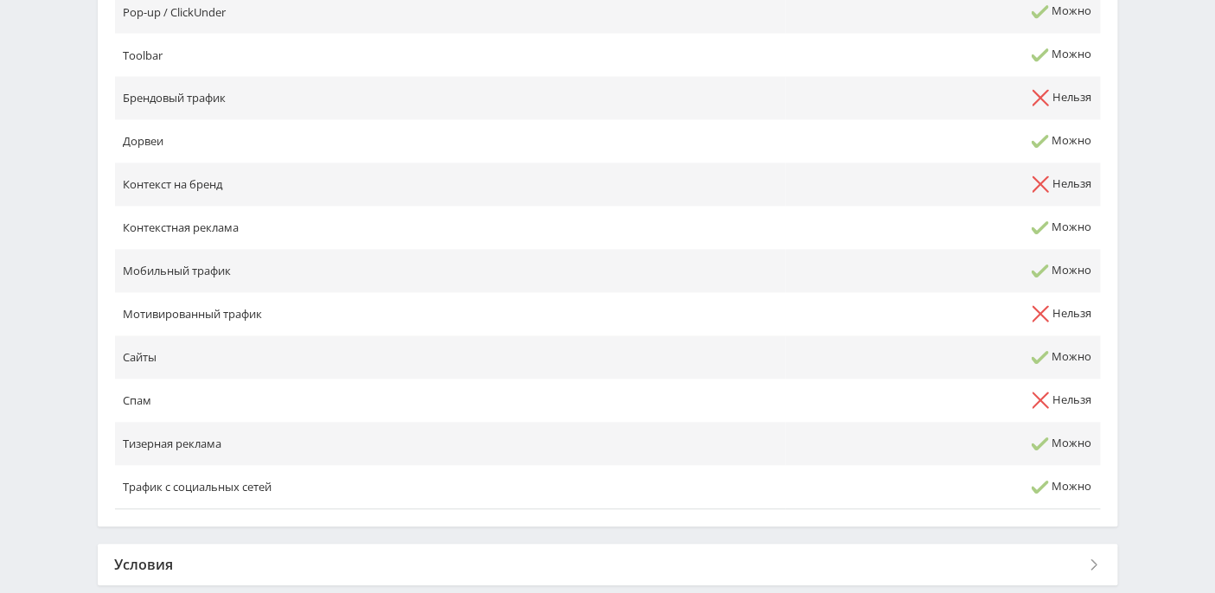
click at [166, 545] on div "Условия" at bounding box center [608, 565] width 1020 height 41
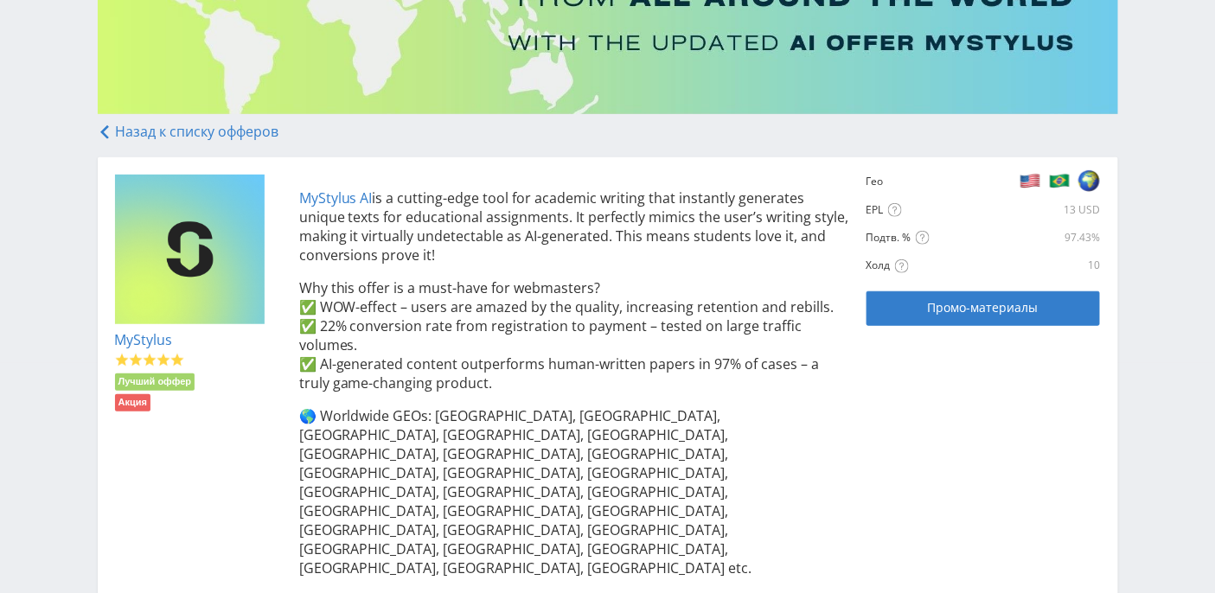
scroll to position [0, 0]
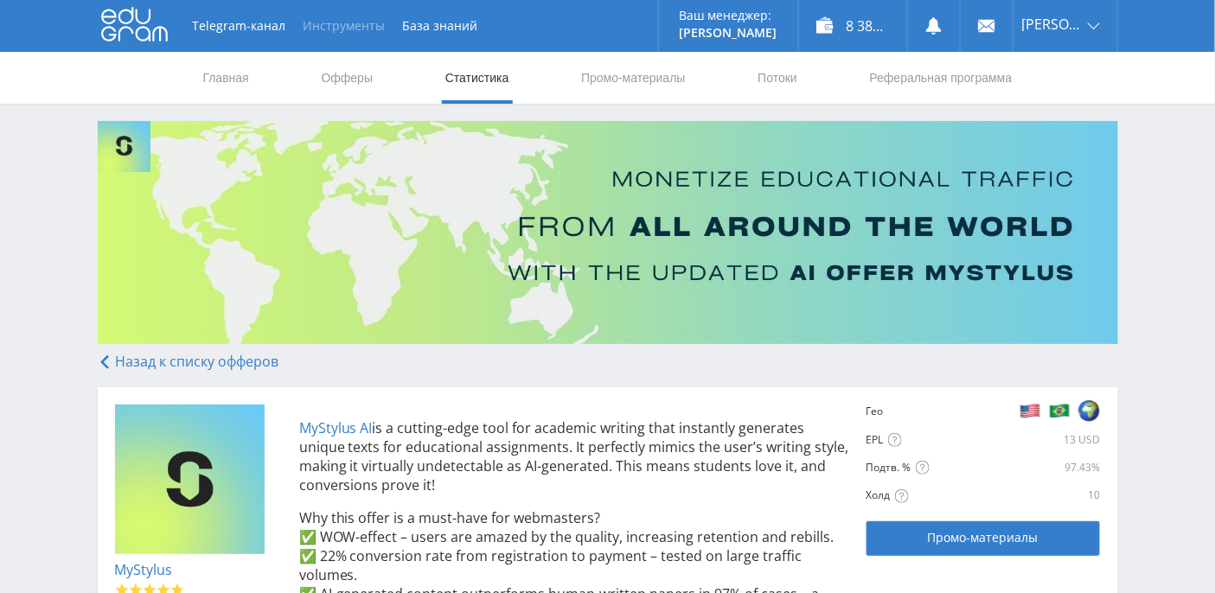
click at [369, 31] on button "Инструменты" at bounding box center [344, 26] width 99 height 52
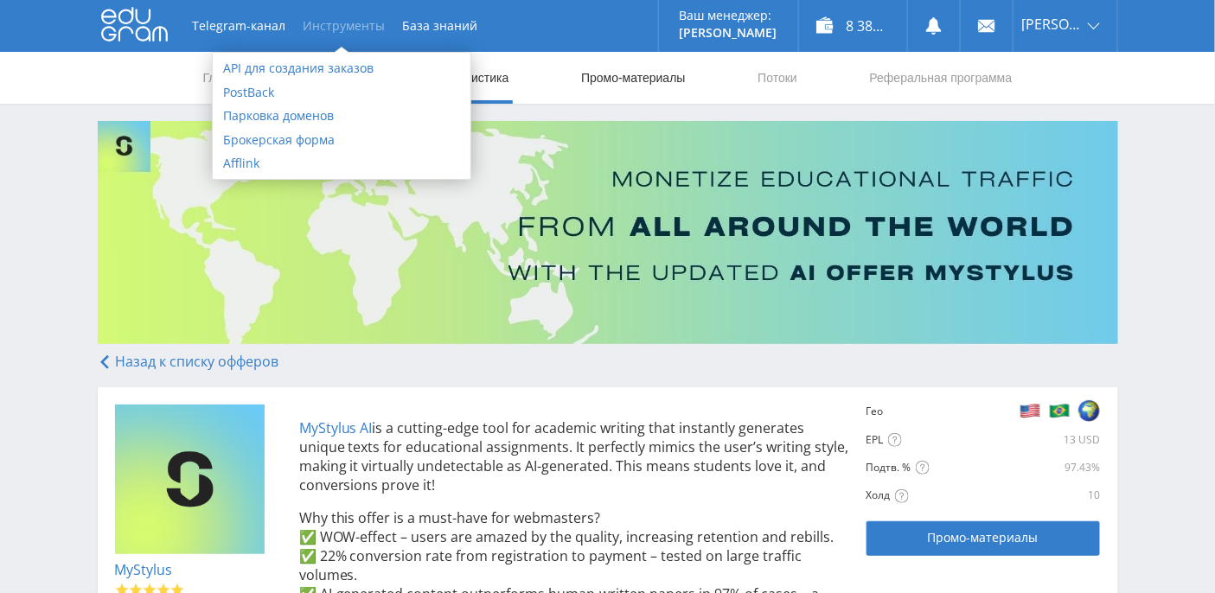
click at [654, 80] on link "Промо-материалы" at bounding box center [632, 78] width 107 height 52
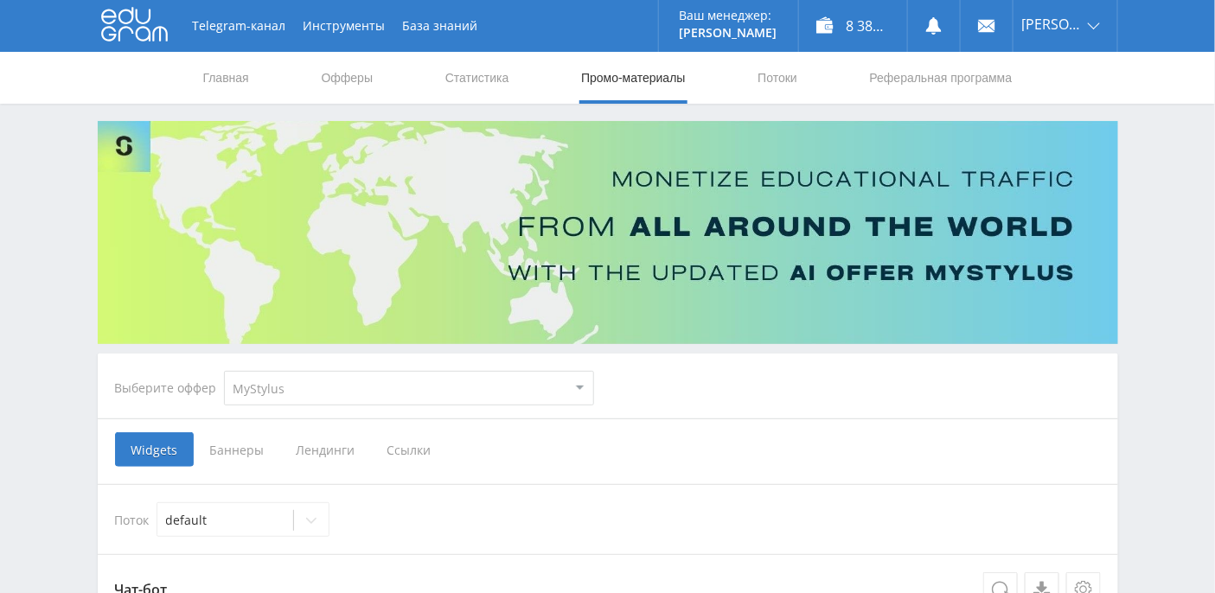
click at [414, 450] on span "Ссылки" at bounding box center [409, 449] width 77 height 35
click at [0, 0] on input "Ссылки" at bounding box center [0, 0] width 0 height 0
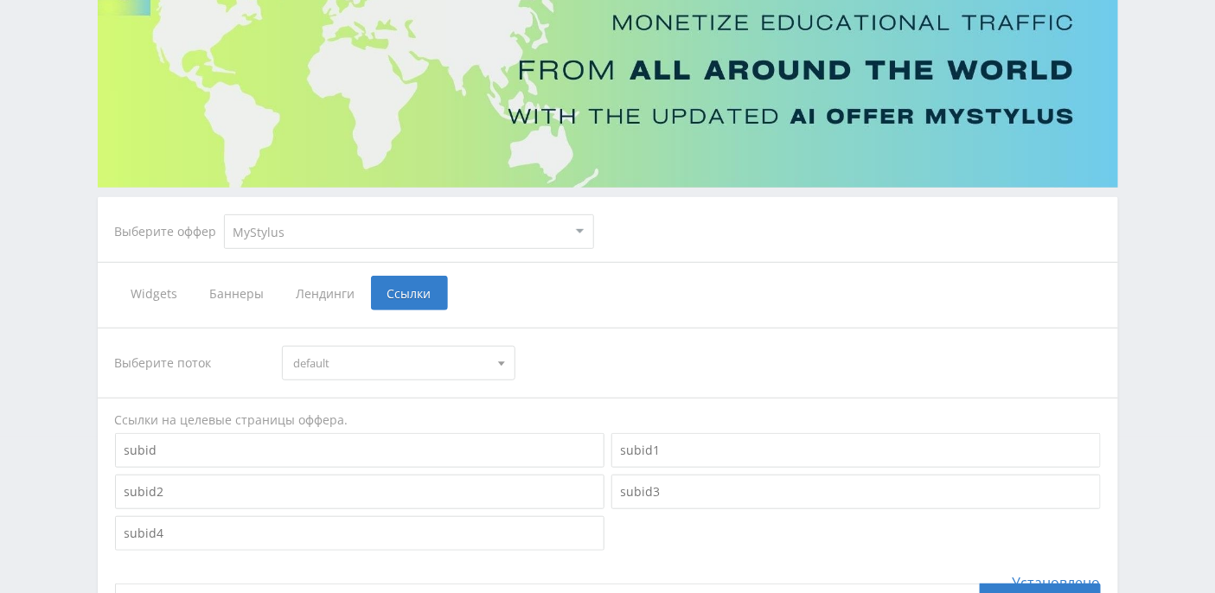
scroll to position [230, 0]
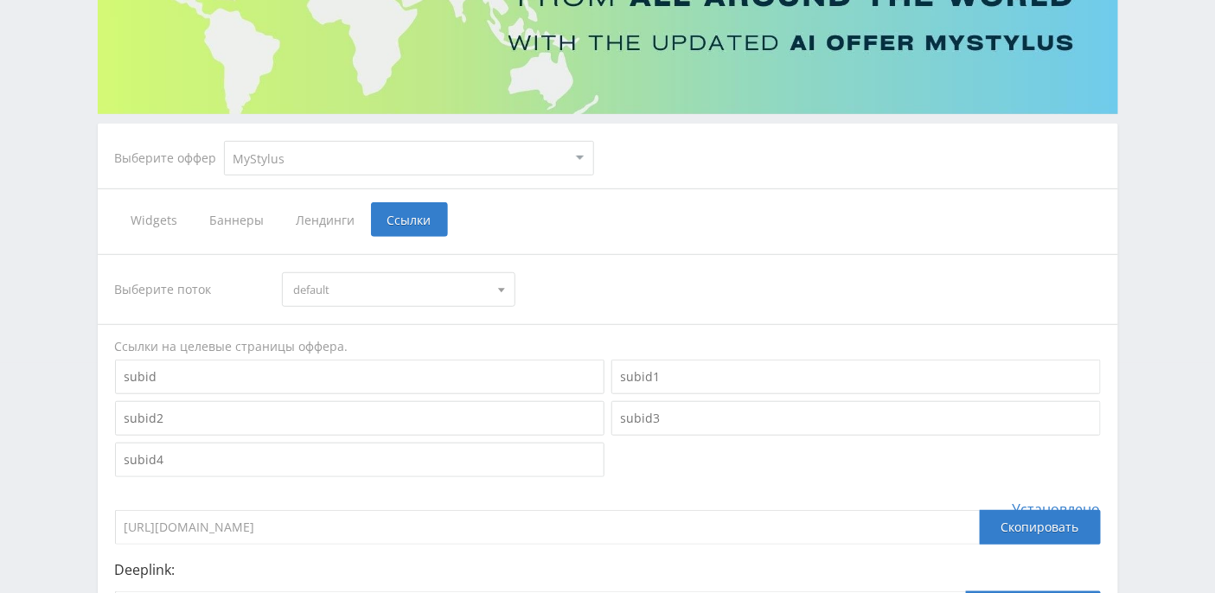
click at [579, 160] on select "MyStylus MyStylus - Revshare Кэмп Studybay Автор24 Studybay Brazil Study AI (Re…" at bounding box center [409, 158] width 370 height 35
select select "376"
click at [224, 141] on select "MyStylus MyStylus - Revshare Кэмп Studybay Автор24 Studybay Brazil Study AI (Re…" at bounding box center [409, 158] width 370 height 35
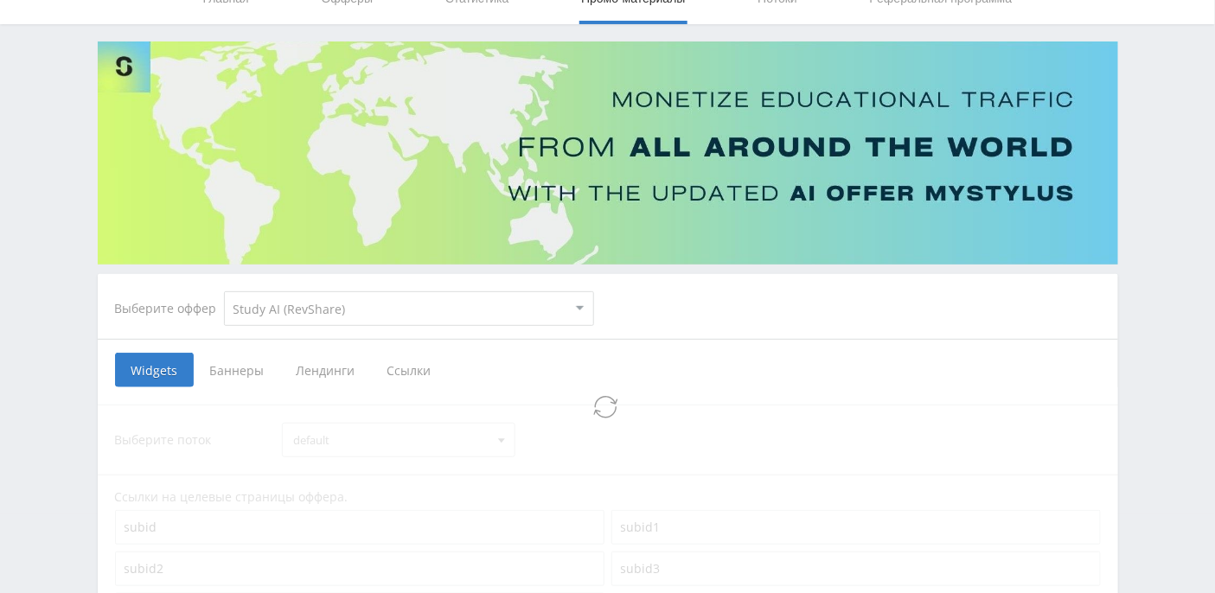
select select "376"
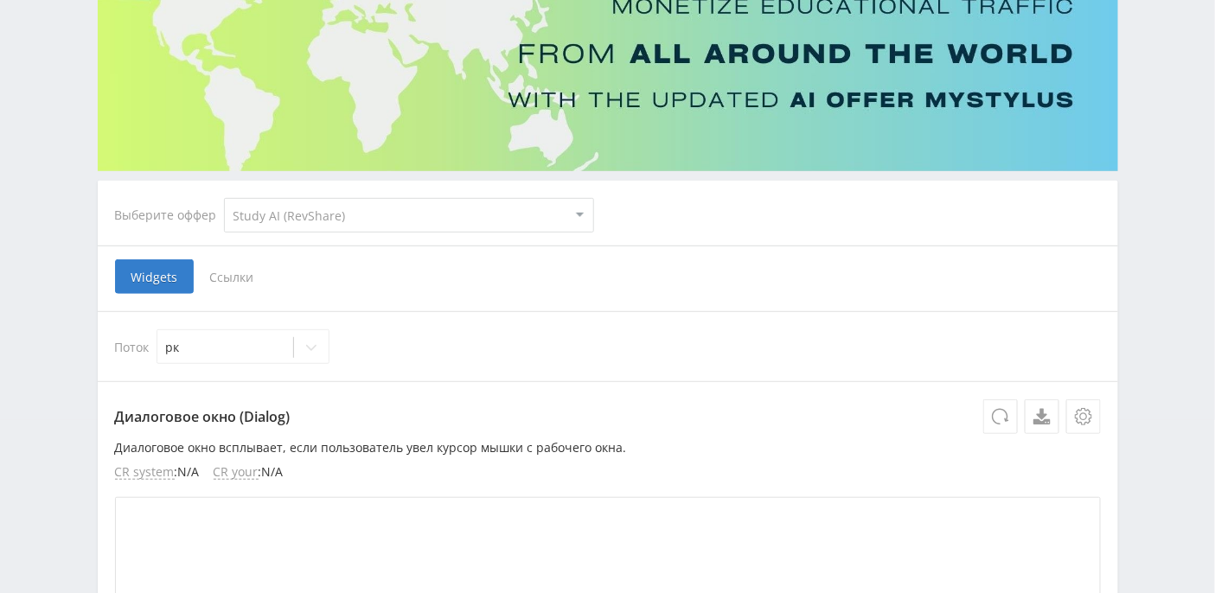
scroll to position [141, 0]
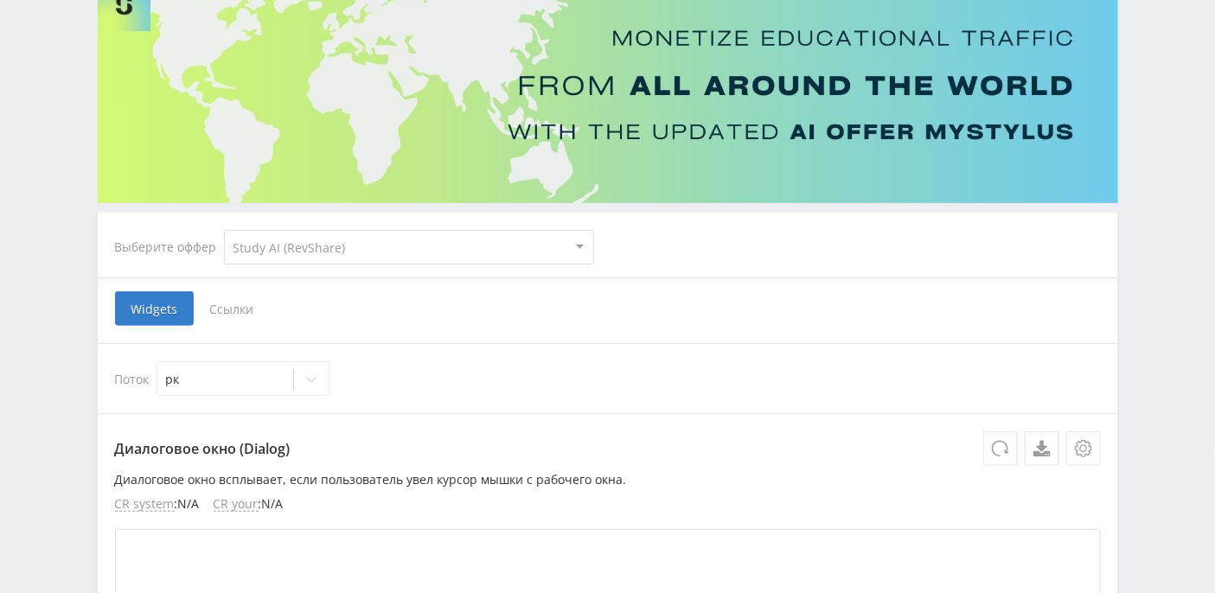
click at [243, 316] on span "Ссылки" at bounding box center [232, 308] width 77 height 35
click at [0, 0] on input "Ссылки" at bounding box center [0, 0] width 0 height 0
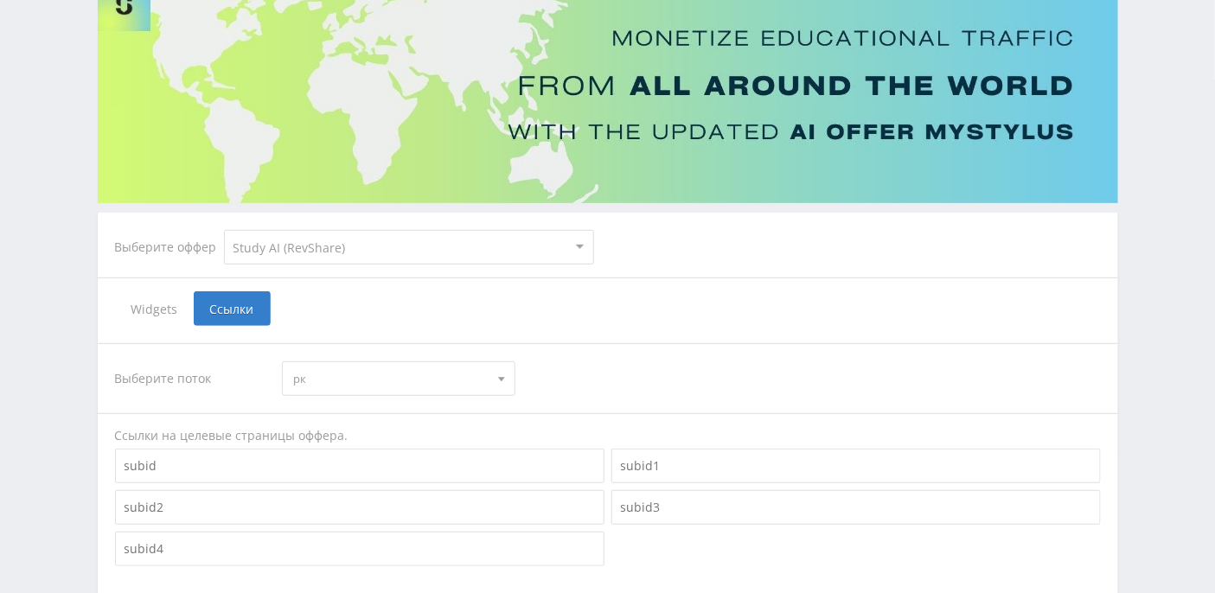
scroll to position [443, 0]
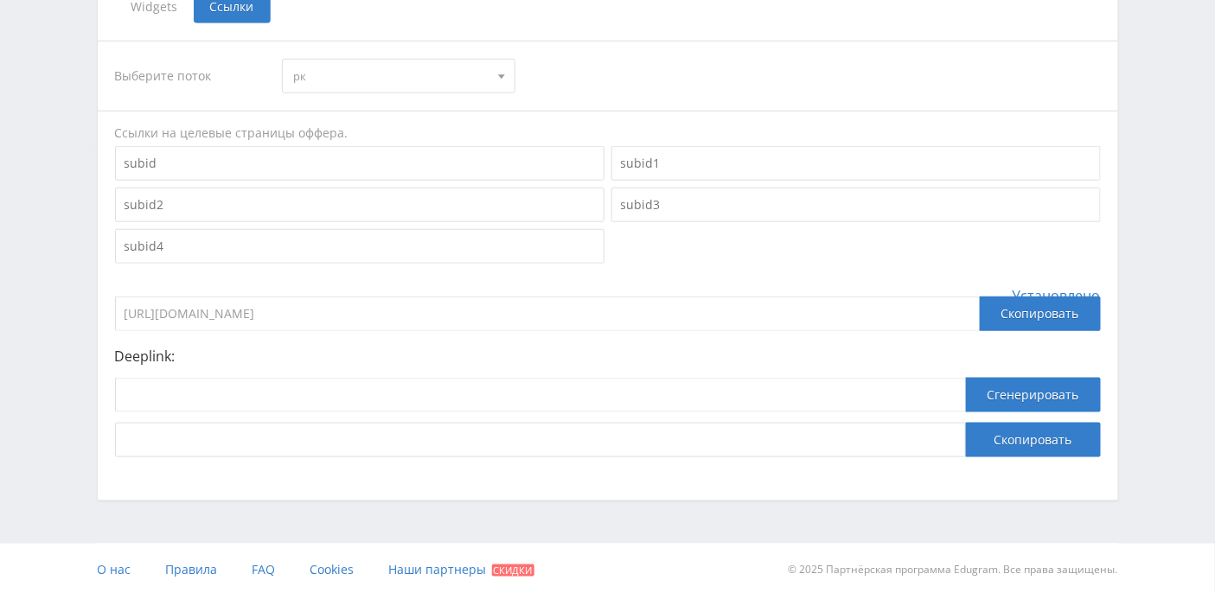
drag, startPoint x: 396, startPoint y: 314, endPoint x: 277, endPoint y: 316, distance: 119.3
click at [277, 316] on input "https://eduforms.org/?rid=5235d6e2c9d48b45" at bounding box center [547, 314] width 864 height 35
click at [313, 314] on input "https://eduforms.org/?rid=5235d6e2c9d48b45" at bounding box center [547, 314] width 864 height 35
drag, startPoint x: 276, startPoint y: 311, endPoint x: 411, endPoint y: 311, distance: 135.7
click at [411, 311] on input "https://eduforms.org/?rid=5235d6e2c9d48b45" at bounding box center [547, 314] width 864 height 35
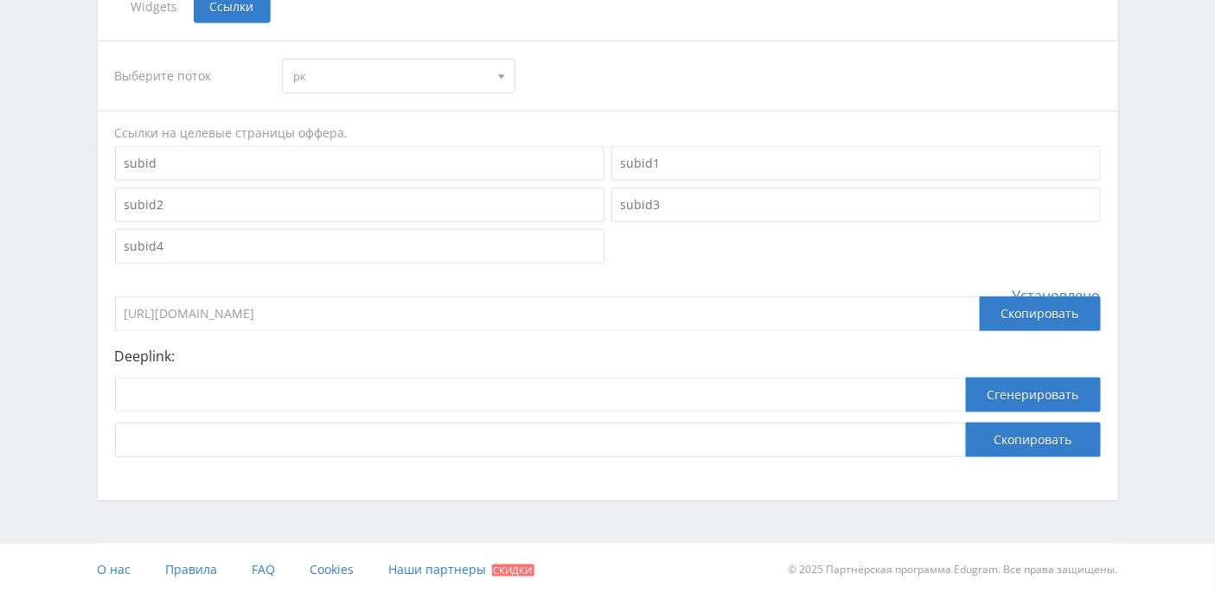
click at [409, 313] on input "https://eduforms.org/?rid=5235d6e2c9d48b45" at bounding box center [547, 314] width 864 height 35
drag, startPoint x: 395, startPoint y: 313, endPoint x: 277, endPoint y: 316, distance: 118.5
click at [277, 316] on input "https://eduforms.org/?rid=5235d6e2c9d48b45" at bounding box center [547, 314] width 864 height 35
click at [309, 318] on input "https://eduforms.org/?rid=5235d6e2c9d48b45" at bounding box center [547, 314] width 864 height 35
drag, startPoint x: 277, startPoint y: 312, endPoint x: 383, endPoint y: 315, distance: 106.4
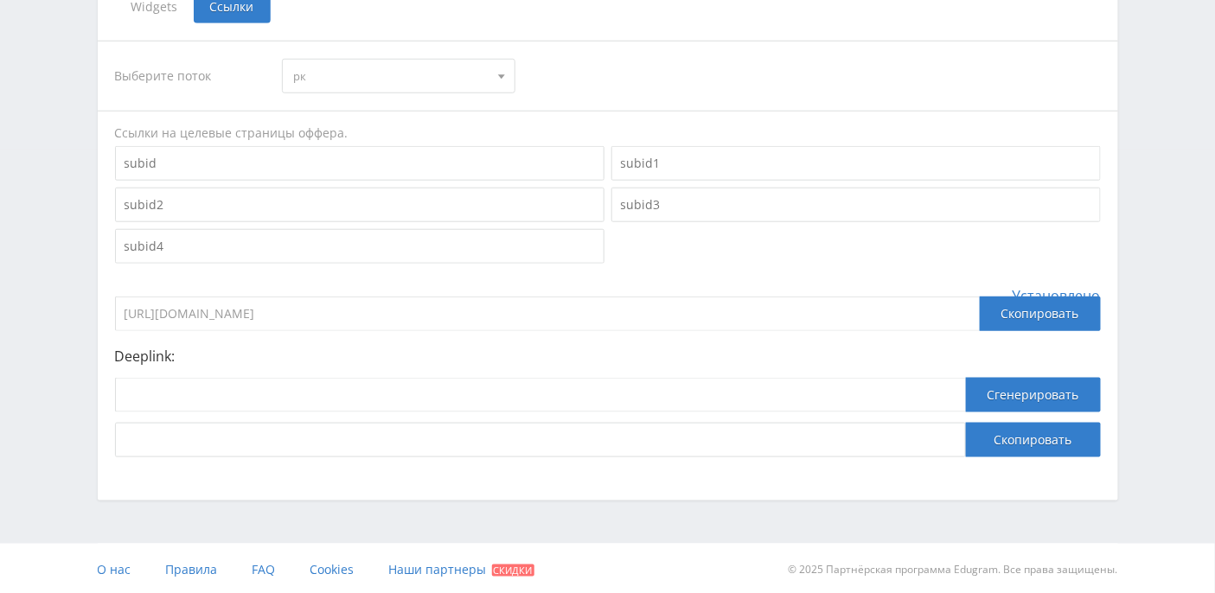
click at [383, 315] on input "https://eduforms.org/?rid=5235d6e2c9d48b45" at bounding box center [547, 314] width 864 height 35
drag, startPoint x: 390, startPoint y: 315, endPoint x: 277, endPoint y: 313, distance: 113.3
click at [277, 313] on input "https://eduforms.org/?rid=5235d6e2c9d48b45" at bounding box center [547, 314] width 864 height 35
click at [3, 182] on div "Telegram-канал Инструменты База знаний Ваш менеджер: Alex Alex Online @edugram_…" at bounding box center [607, 76] width 1215 height 1039
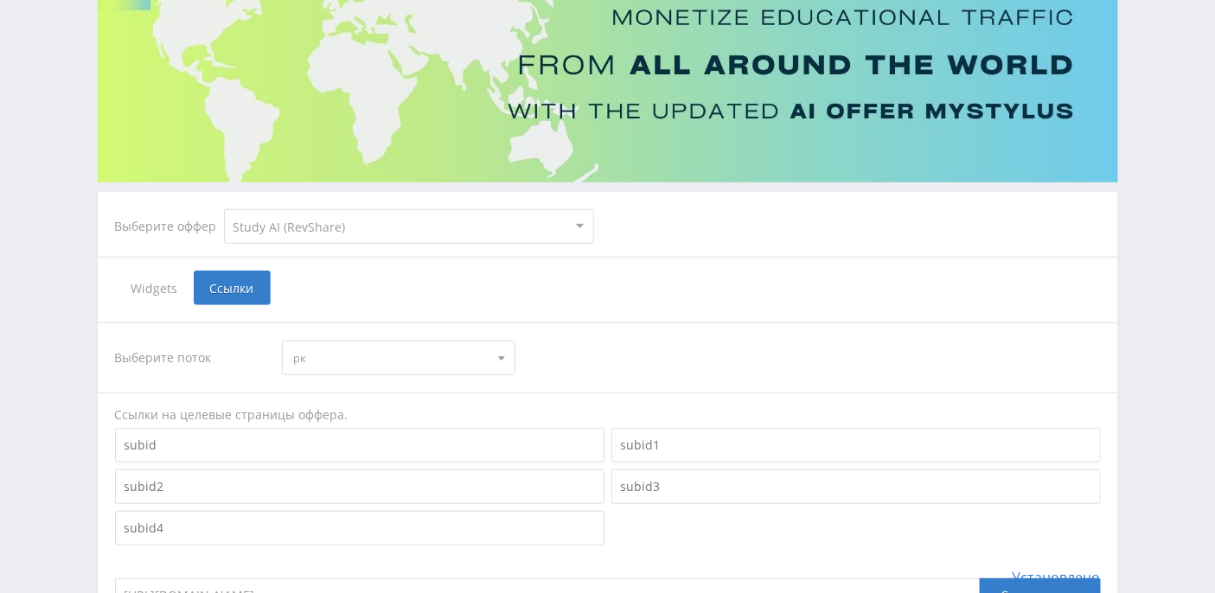
scroll to position [0, 0]
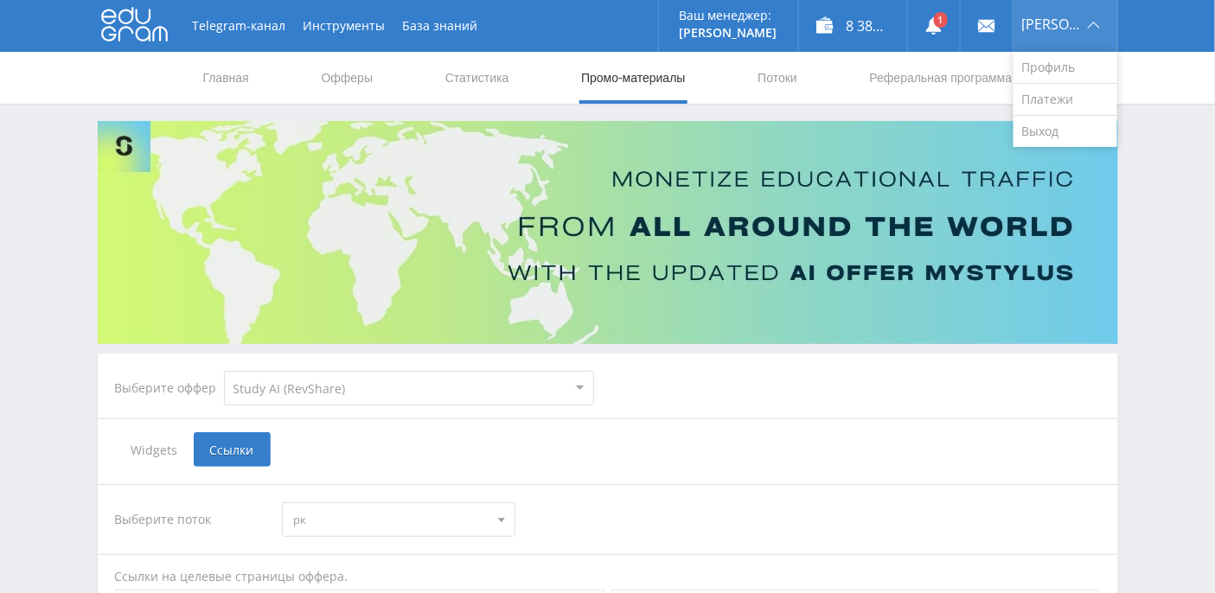
click at [1068, 31] on div "[PERSON_NAME]" at bounding box center [1065, 26] width 104 height 52
click at [1068, 69] on link "Профиль" at bounding box center [1065, 68] width 104 height 32
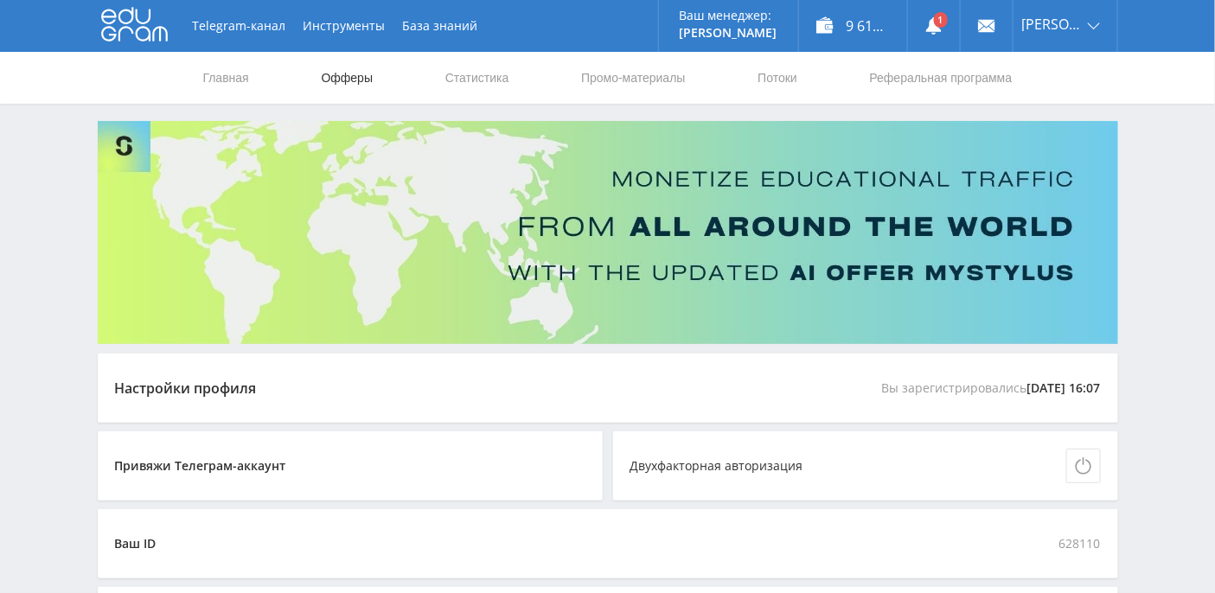
click at [354, 86] on link "Офферы" at bounding box center [347, 78] width 55 height 52
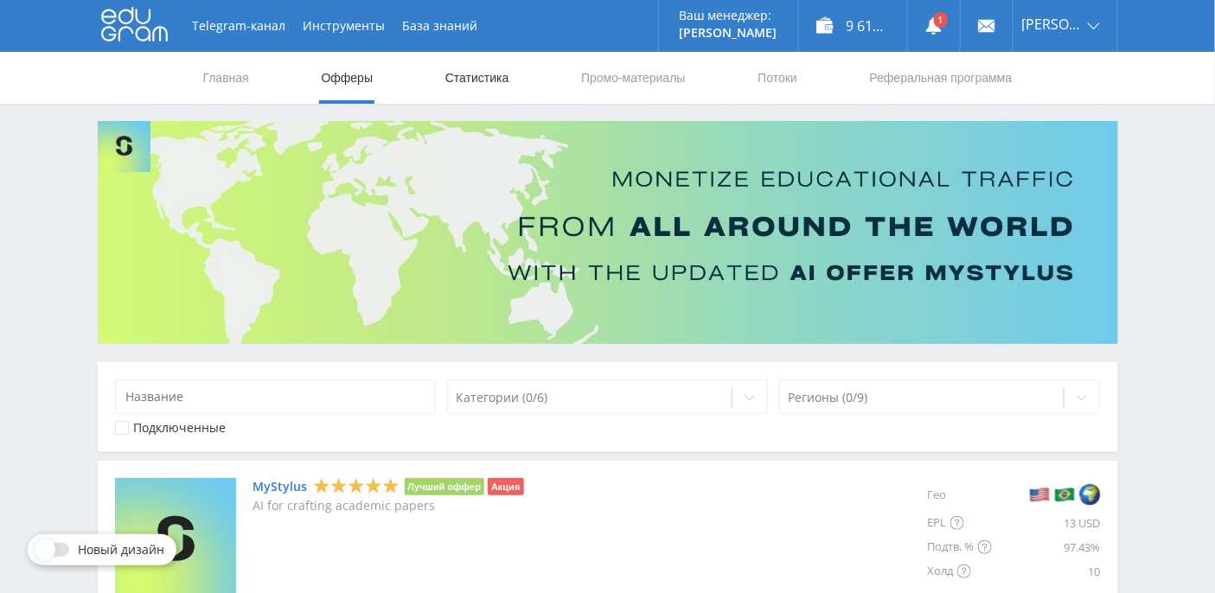
click at [494, 66] on link "Статистика" at bounding box center [476, 78] width 67 height 52
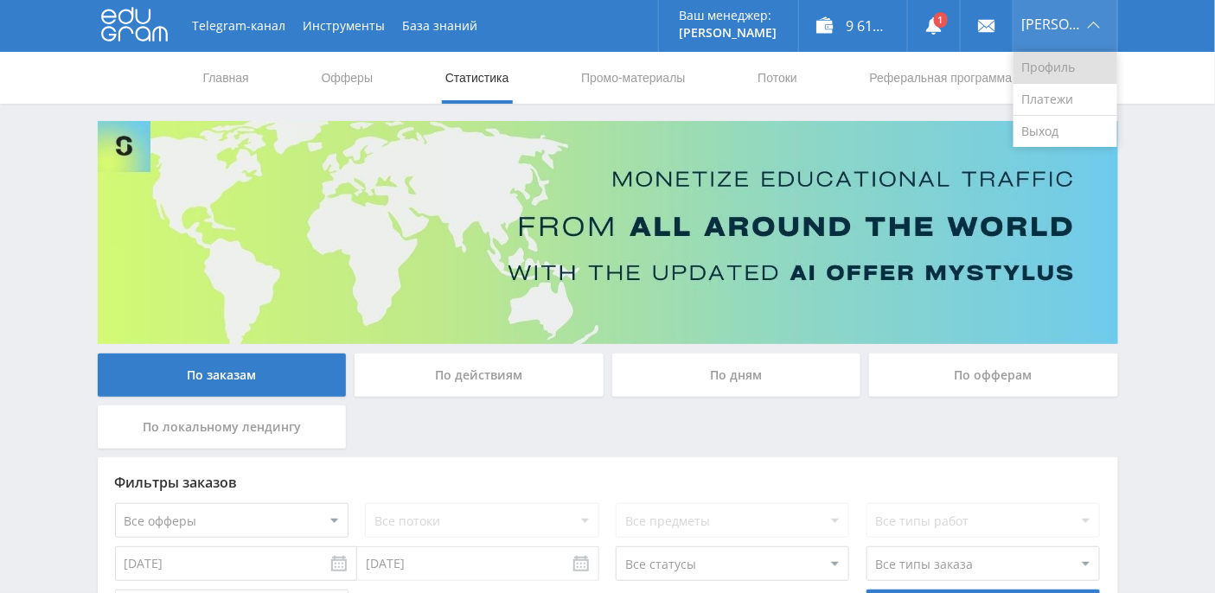
click at [1069, 61] on link "Профиль" at bounding box center [1065, 68] width 104 height 32
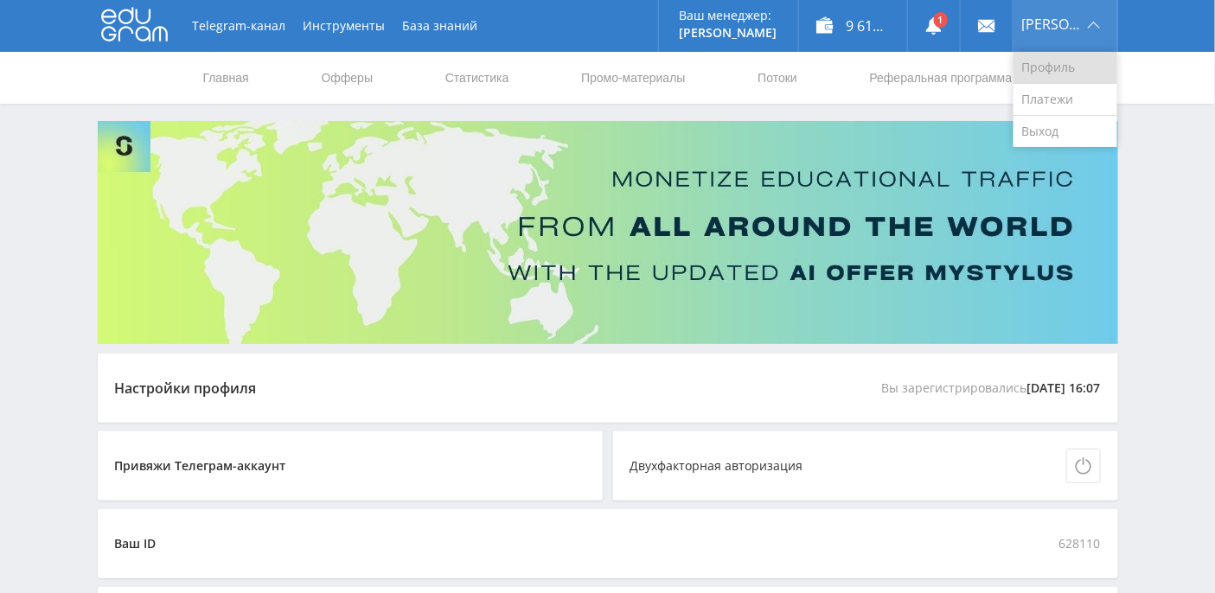
click at [1068, 58] on link "Профиль" at bounding box center [1065, 68] width 104 height 32
click at [1075, 100] on link "Платежи" at bounding box center [1065, 100] width 104 height 32
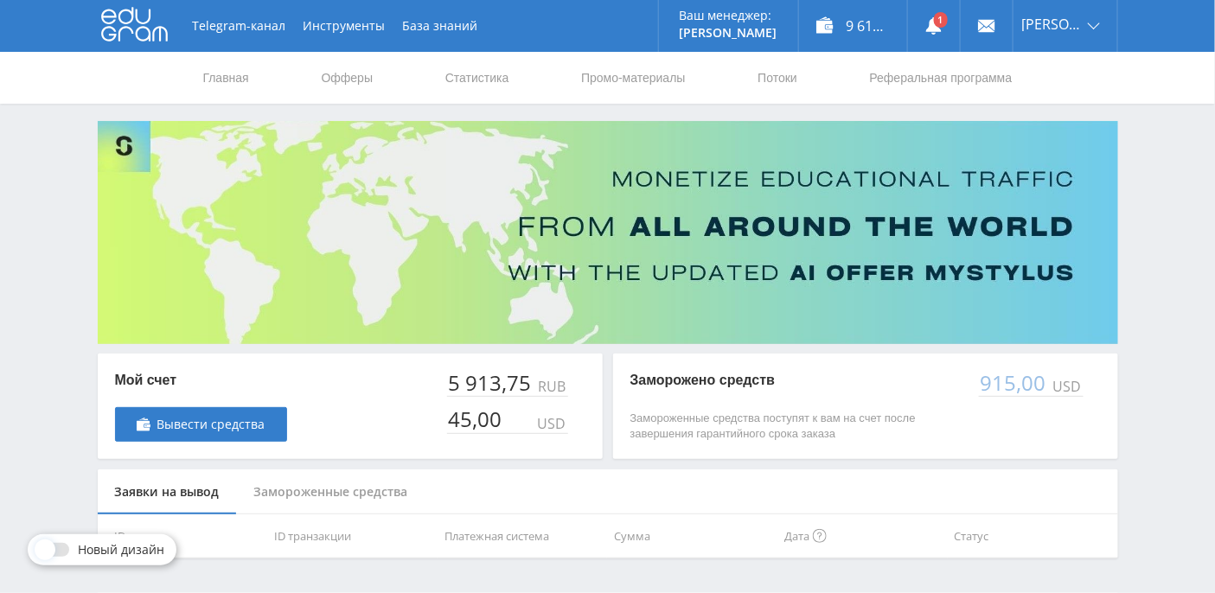
scroll to position [49, 0]
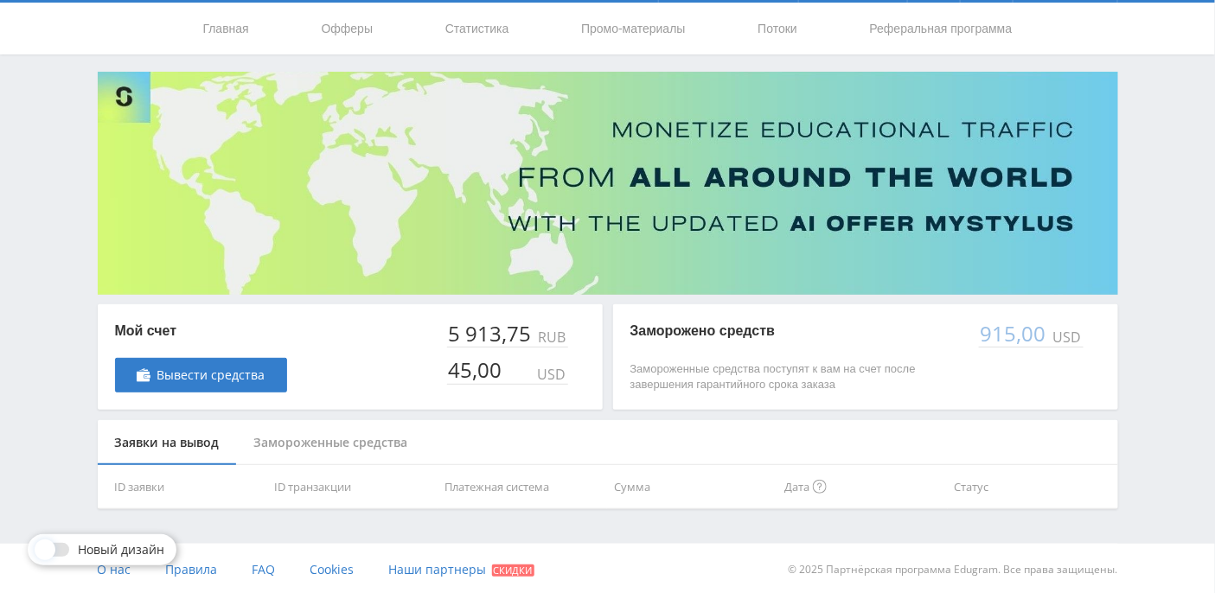
click at [373, 440] on div "Замороженные средства" at bounding box center [331, 443] width 188 height 46
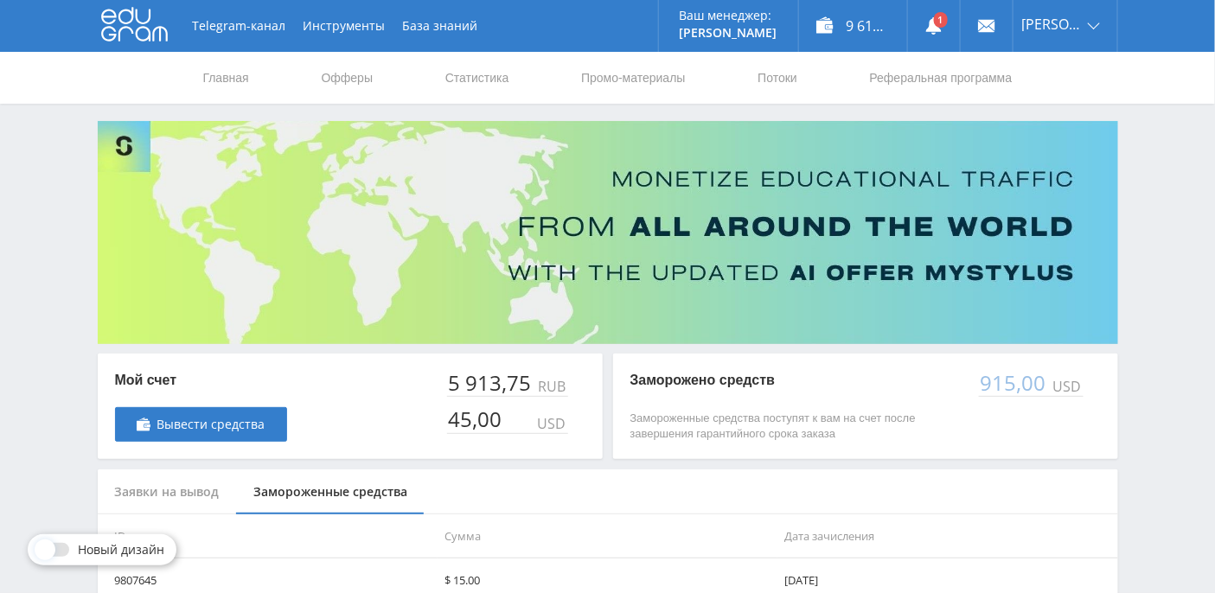
scroll to position [230, 0]
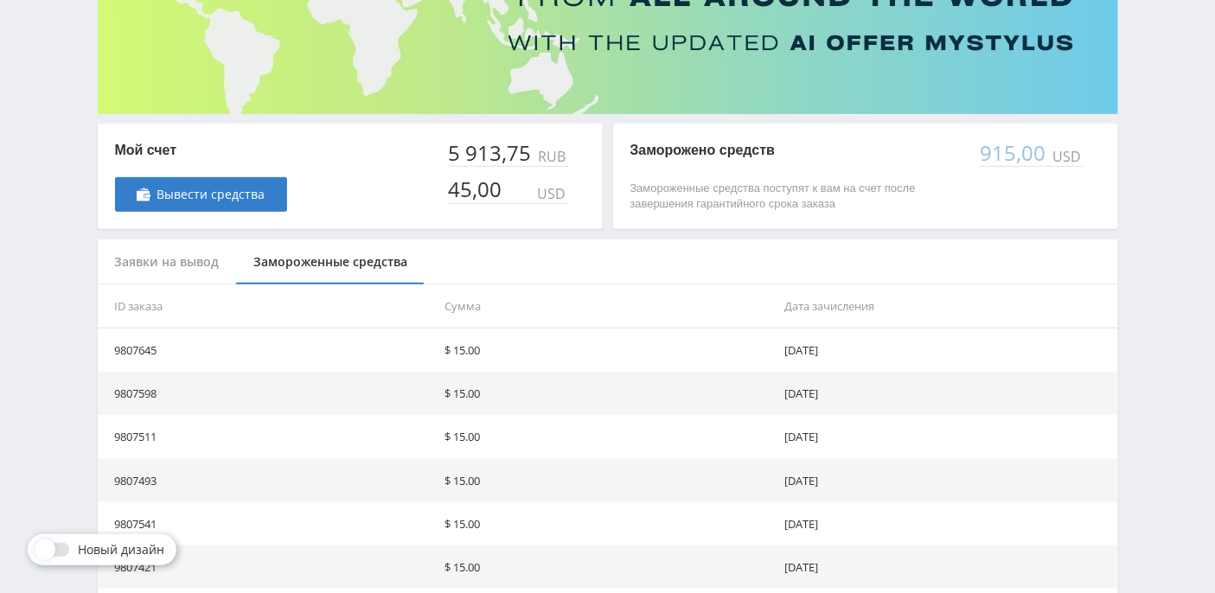
click at [182, 258] on div "Заявки на вывод" at bounding box center [167, 262] width 139 height 46
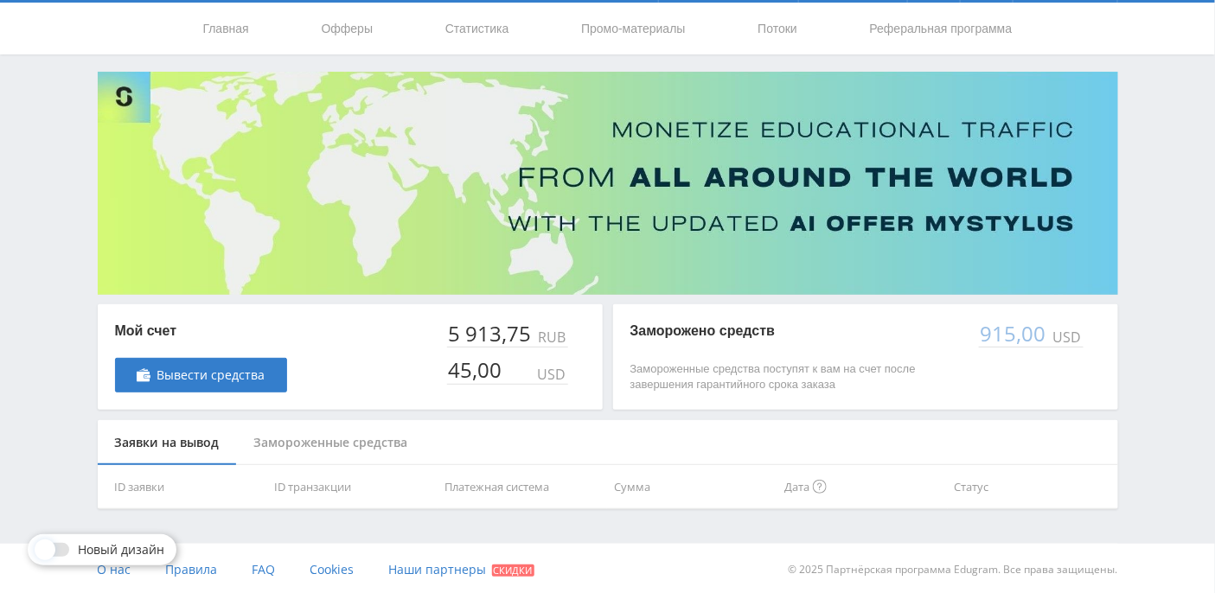
click at [296, 448] on div "Замороженные средства" at bounding box center [331, 443] width 188 height 46
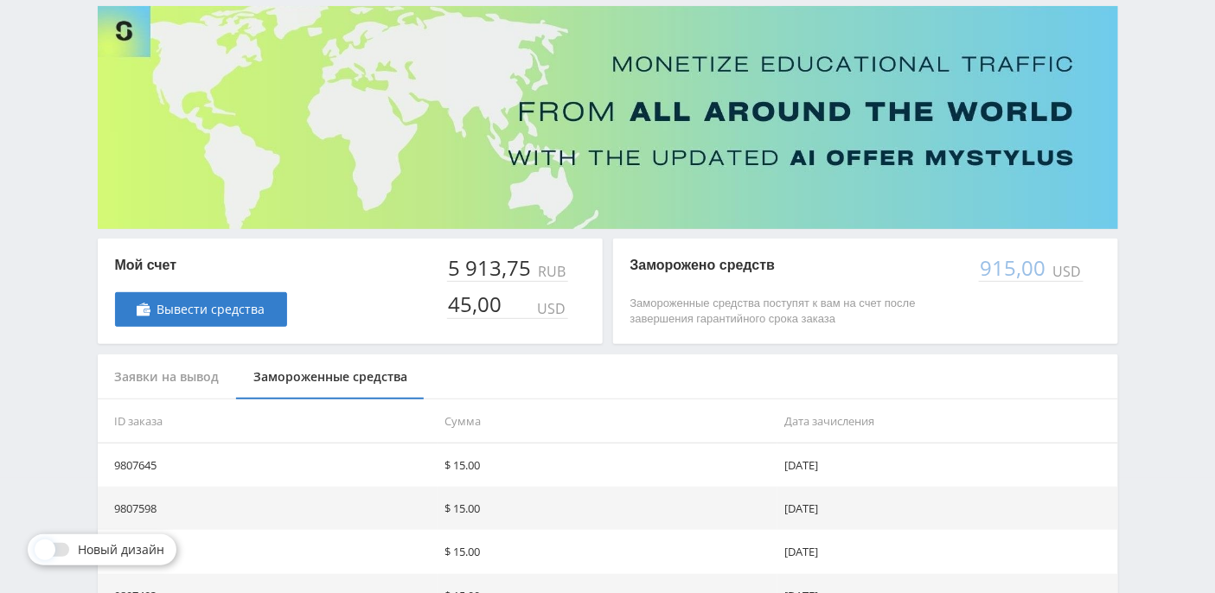
scroll to position [0, 0]
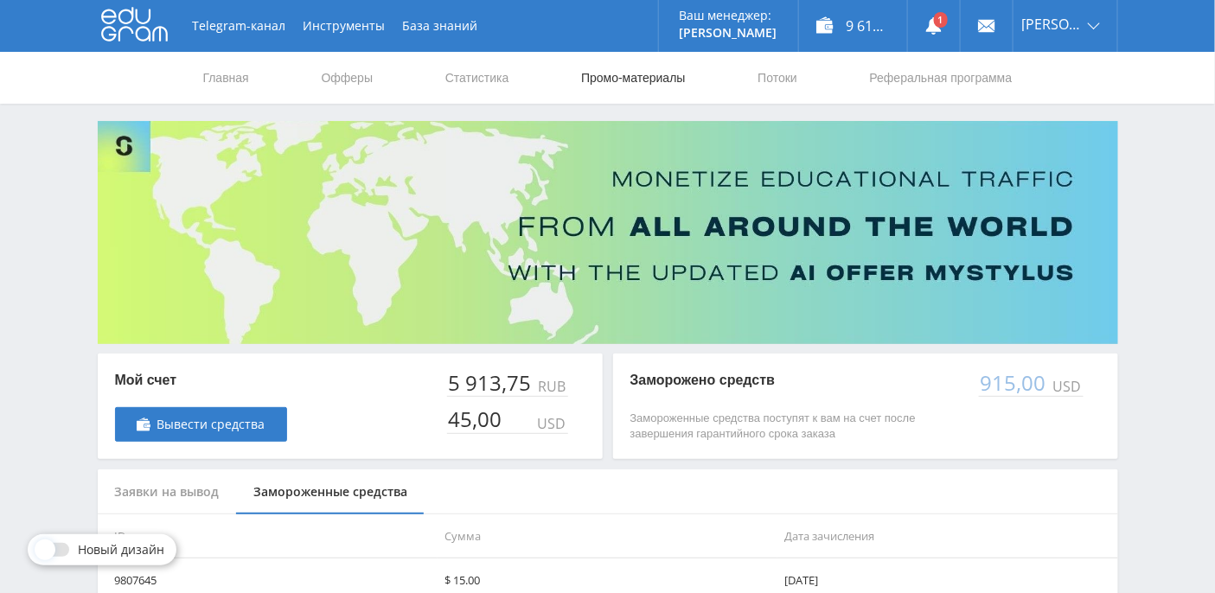
click at [628, 79] on link "Промо-материалы" at bounding box center [632, 78] width 107 height 52
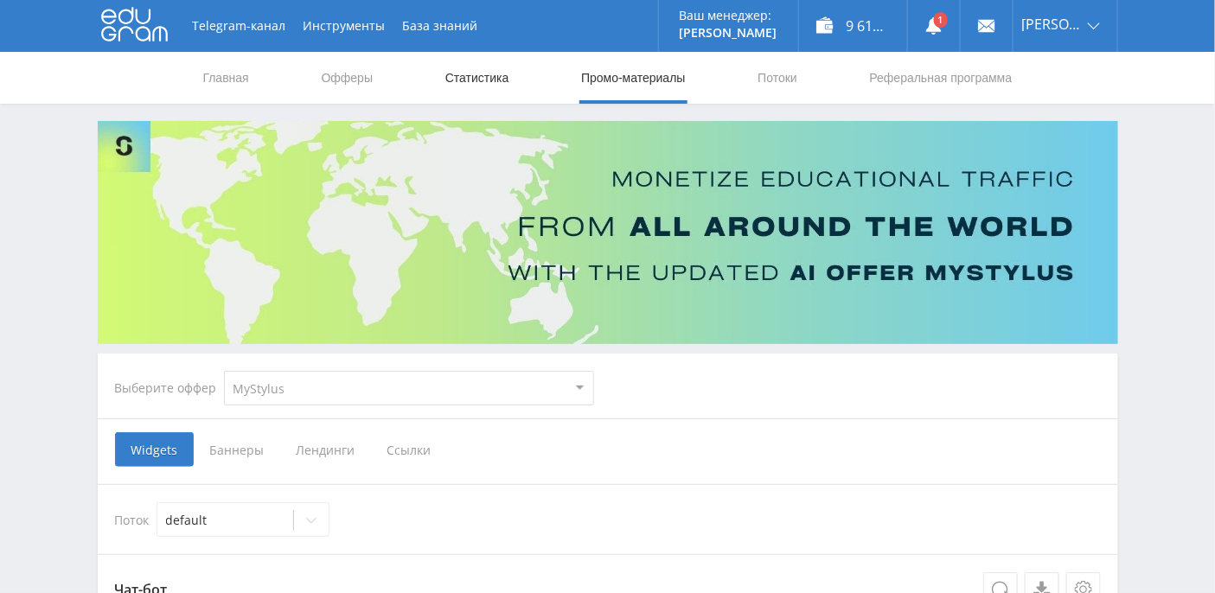
click at [486, 85] on link "Статистика" at bounding box center [476, 78] width 67 height 52
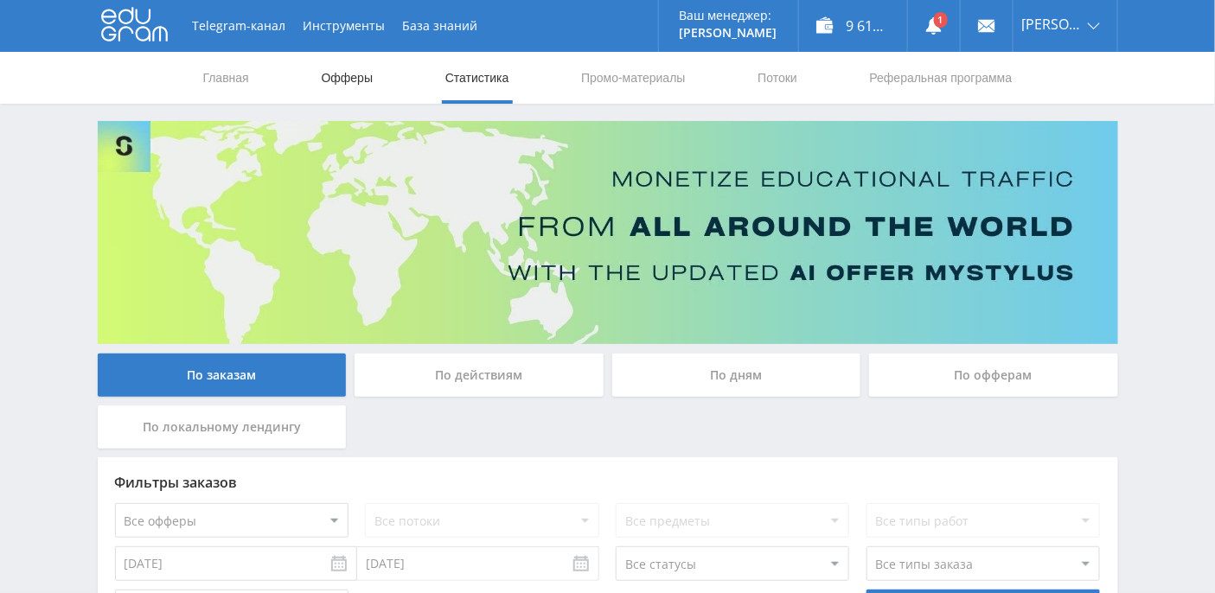
click at [353, 73] on link "Офферы" at bounding box center [347, 78] width 55 height 52
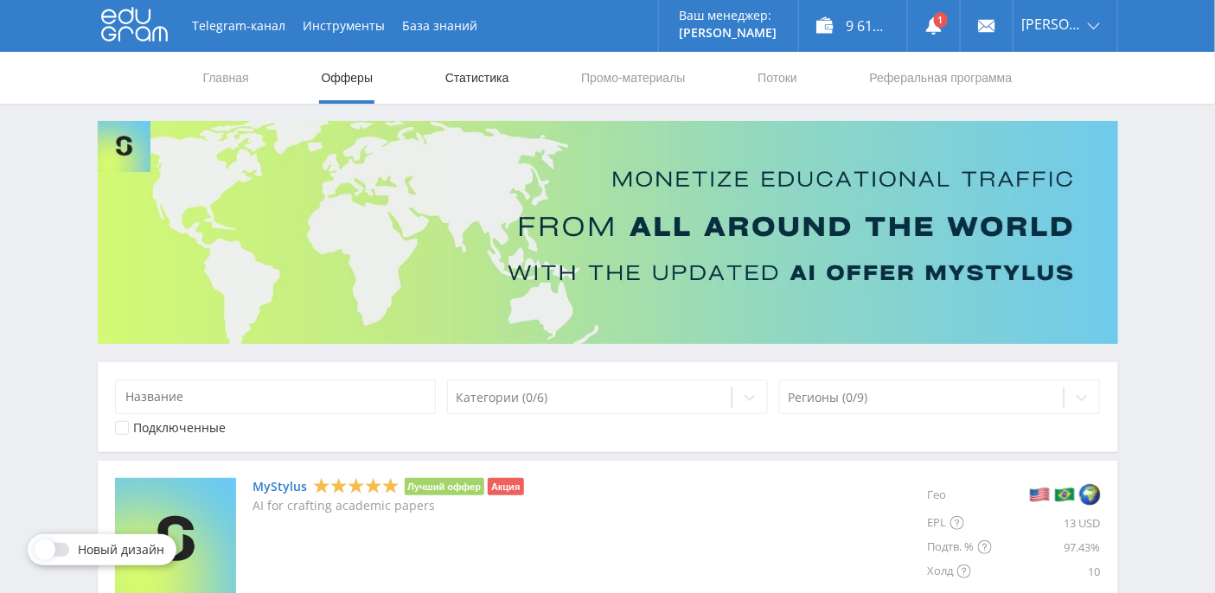
click at [470, 88] on link "Статистика" at bounding box center [476, 78] width 67 height 52
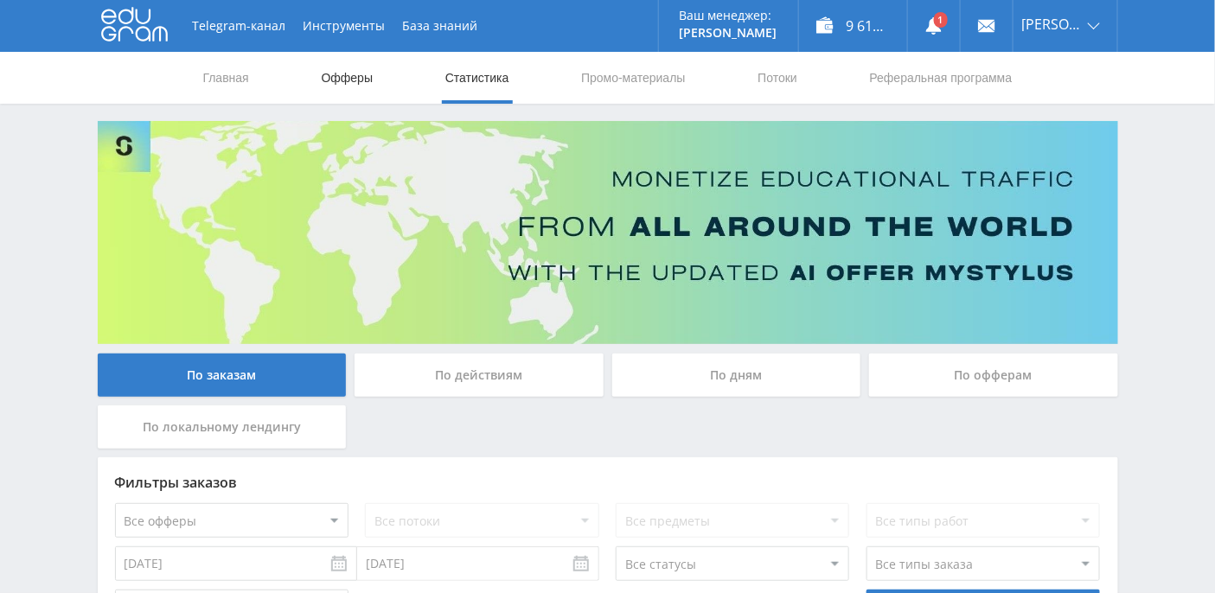
click at [360, 78] on link "Офферы" at bounding box center [347, 78] width 55 height 52
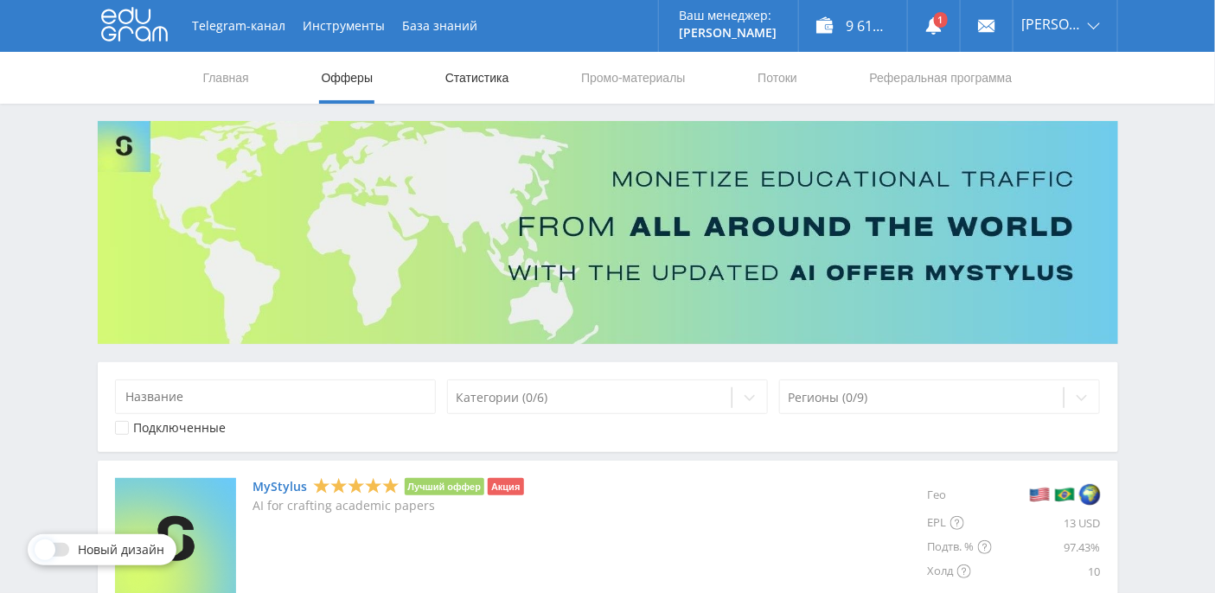
click at [479, 84] on link "Статистика" at bounding box center [476, 78] width 67 height 52
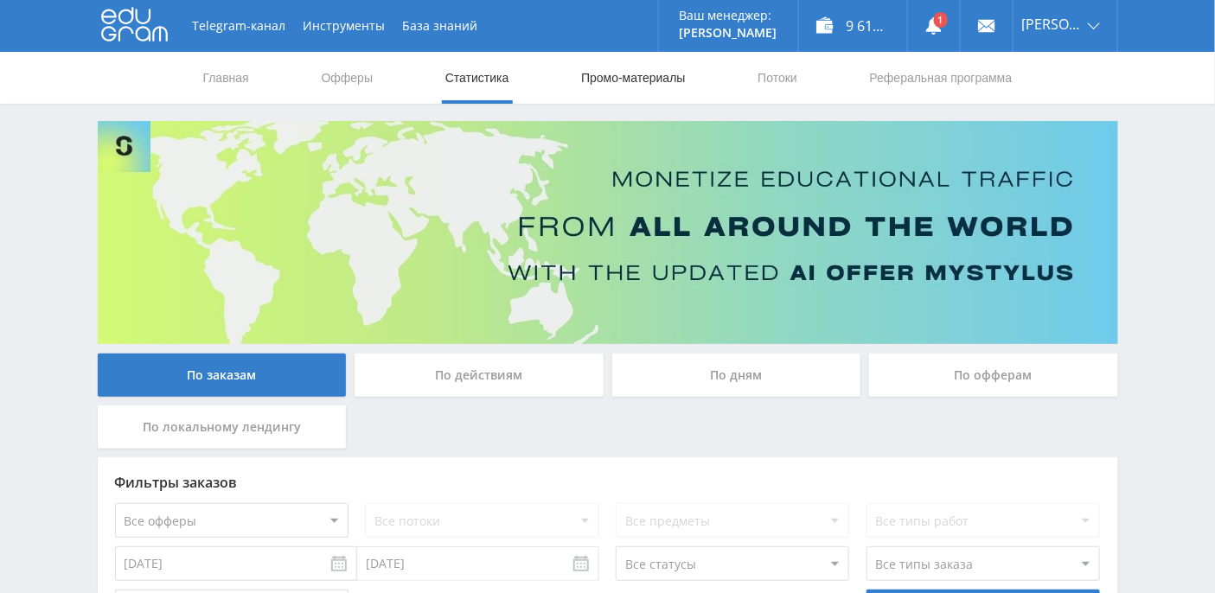
click at [601, 80] on link "Промо-материалы" at bounding box center [632, 78] width 107 height 52
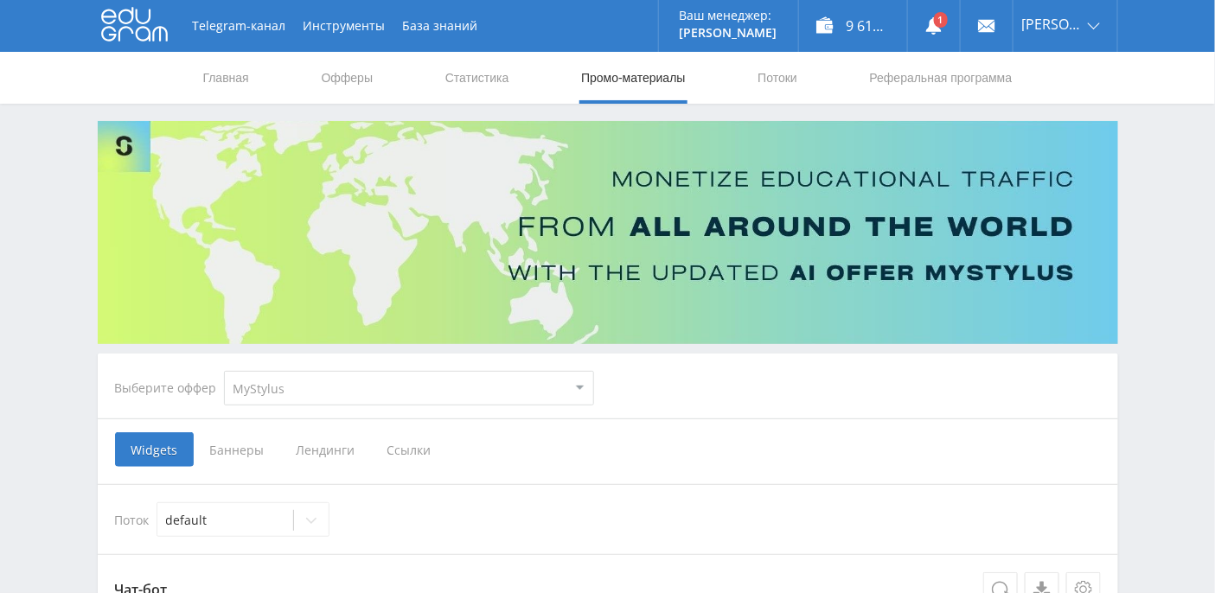
click at [577, 386] on select "MyStylus MyStylus - Revshare Кэмп Studybay Автор24 Studybay Brazil Study AI (Re…" at bounding box center [409, 388] width 370 height 35
select select "376"
click at [224, 371] on select "MyStylus MyStylus - Revshare Кэмп Studybay Автор24 Studybay Brazil Study AI (Re…" at bounding box center [409, 388] width 370 height 35
select select "376"
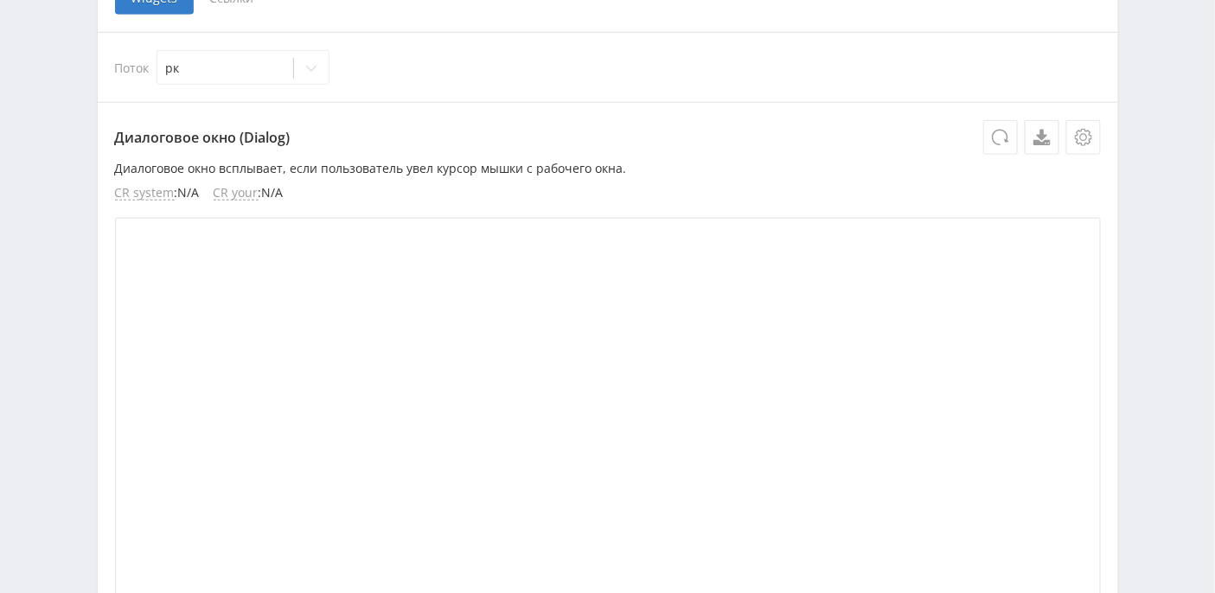
scroll to position [299, 0]
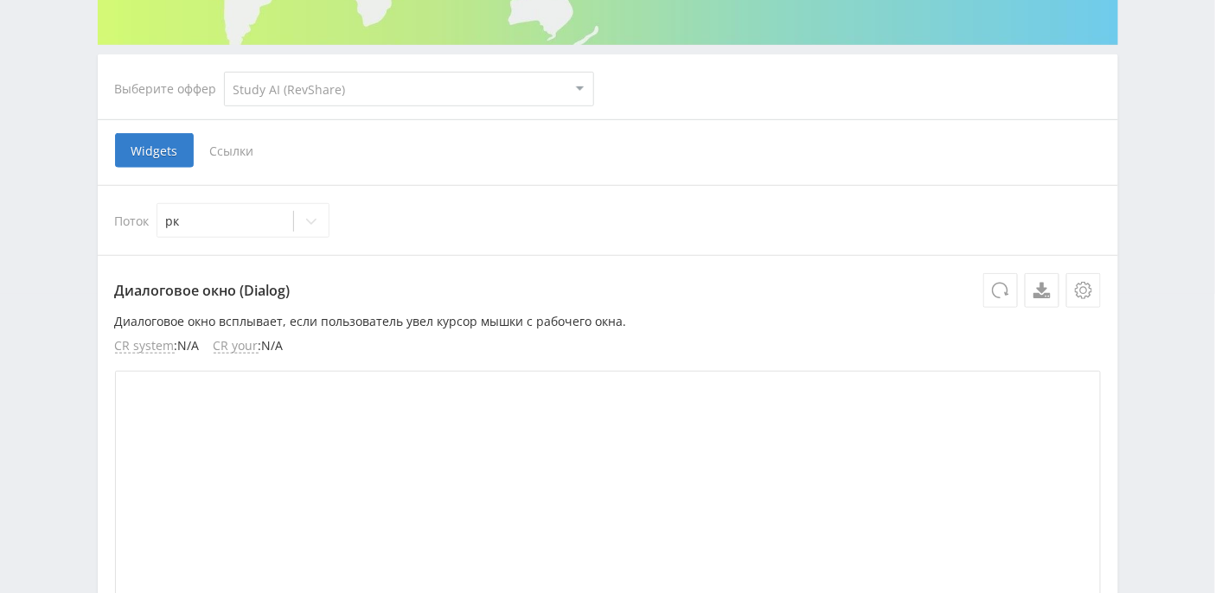
click at [236, 150] on span "Ссылки" at bounding box center [232, 150] width 77 height 35
click at [0, 0] on input "Ссылки" at bounding box center [0, 0] width 0 height 0
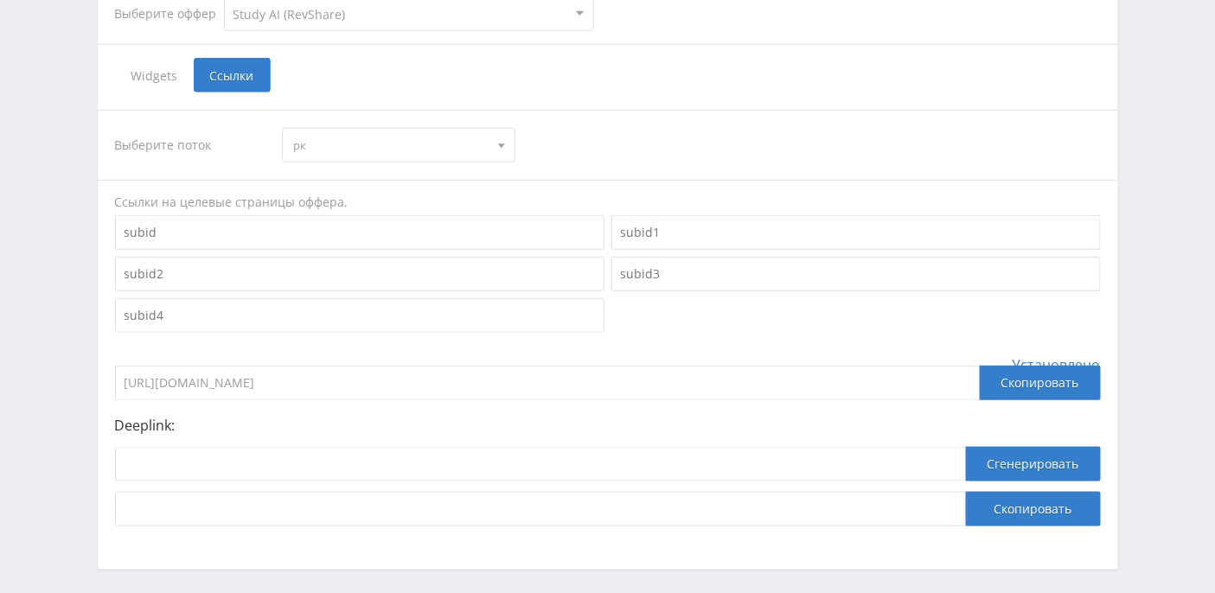
scroll to position [443, 0]
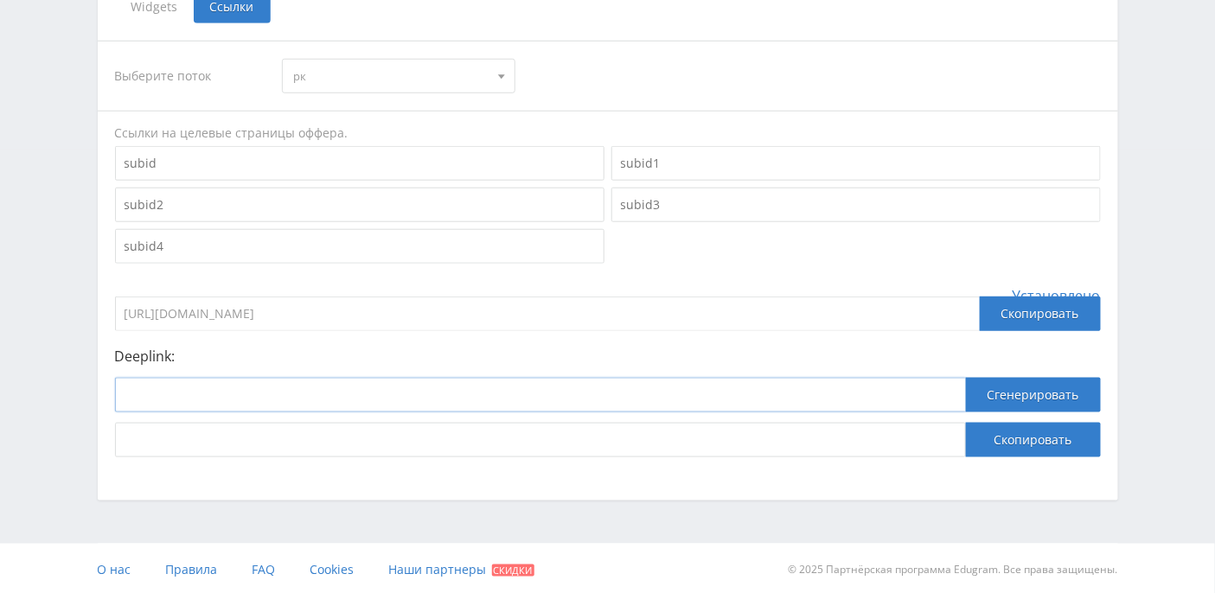
click at [264, 396] on input at bounding box center [540, 395] width 851 height 35
paste input "5235d6e2c9d48b45"
drag, startPoint x: 280, startPoint y: 392, endPoint x: 68, endPoint y: 377, distance: 212.3
click at [68, 377] on div "Telegram-канал Инструменты База знаний Ваш менеджер: Alex Alex Online @edugram_…" at bounding box center [607, 76] width 1215 height 1039
paste input "https://study24.ai/chat/open_ai_image_bot"
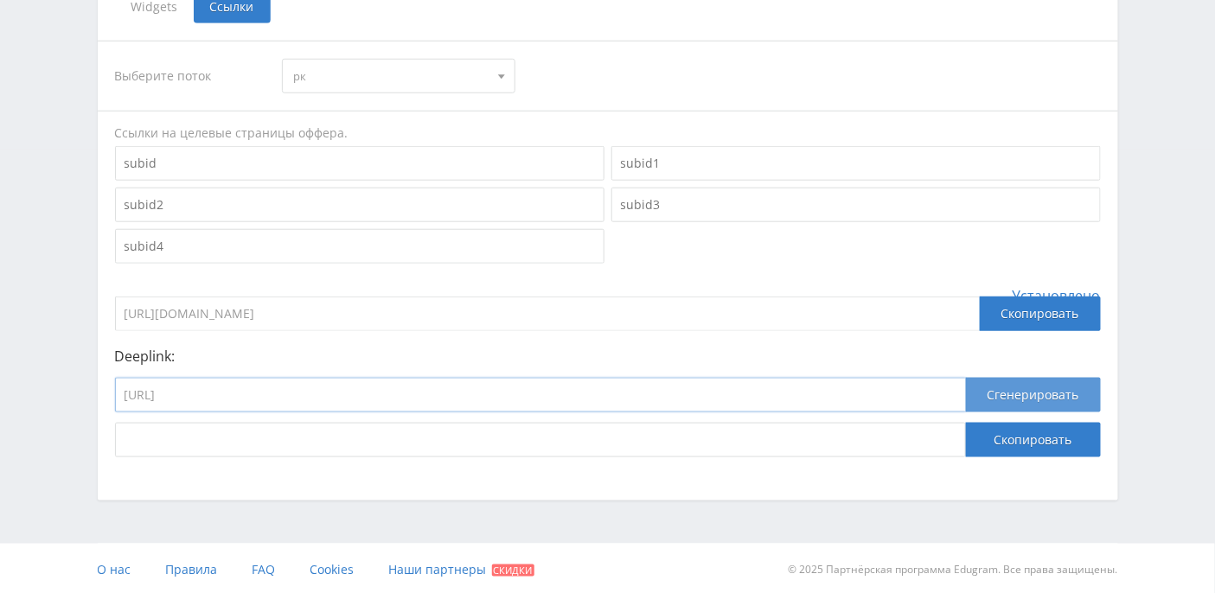
type input "https://study24.ai/chat/open_ai_image_bot"
click at [1049, 392] on button "Сгенерировать" at bounding box center [1033, 395] width 135 height 35
drag, startPoint x: 784, startPoint y: 435, endPoint x: 105, endPoint y: 415, distance: 678.9
click at [105, 415] on div "Выберите поток рк рк default Ссылки на целевые страницы оффера. Установлено htt…" at bounding box center [608, 248] width 1020 height 451
drag, startPoint x: 431, startPoint y: 390, endPoint x: 25, endPoint y: 379, distance: 406.4
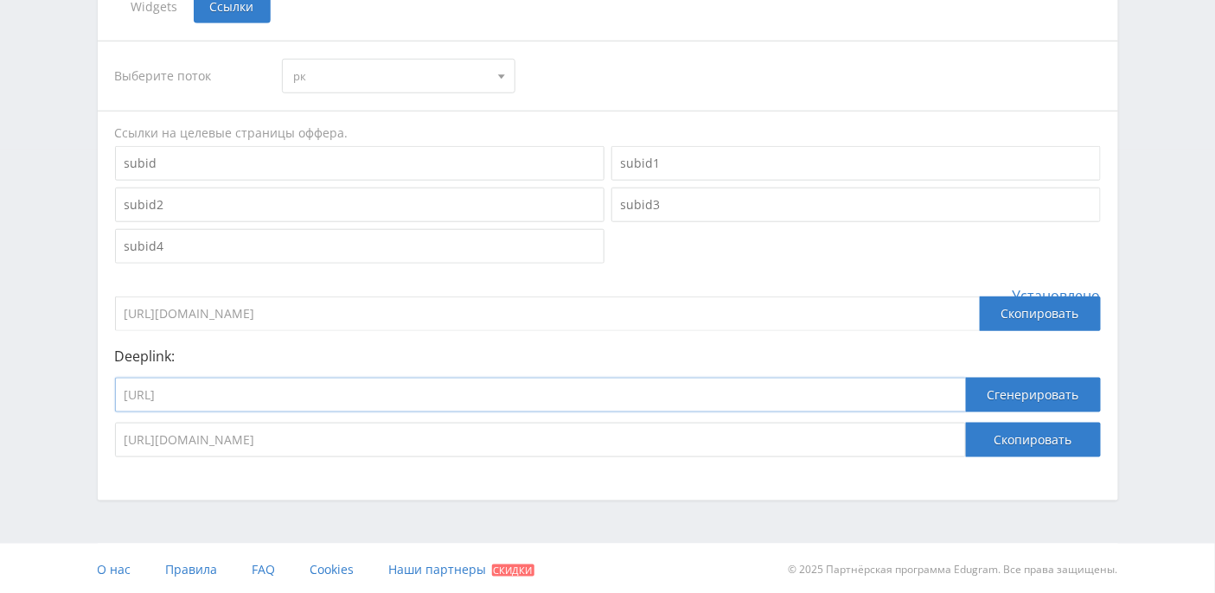
click at [25, 379] on div "Telegram-канал Инструменты База знаний Ваш менеджер: Alex Alex Online @edugram_…" at bounding box center [607, 76] width 1215 height 1039
paste input "generate_presentation_plus"
type input "https://study24.ai/chat/generate_presentation_plus_bot"
click at [1004, 395] on button "Сгенерировать" at bounding box center [1033, 395] width 135 height 35
drag, startPoint x: 877, startPoint y: 439, endPoint x: 81, endPoint y: 419, distance: 795.5
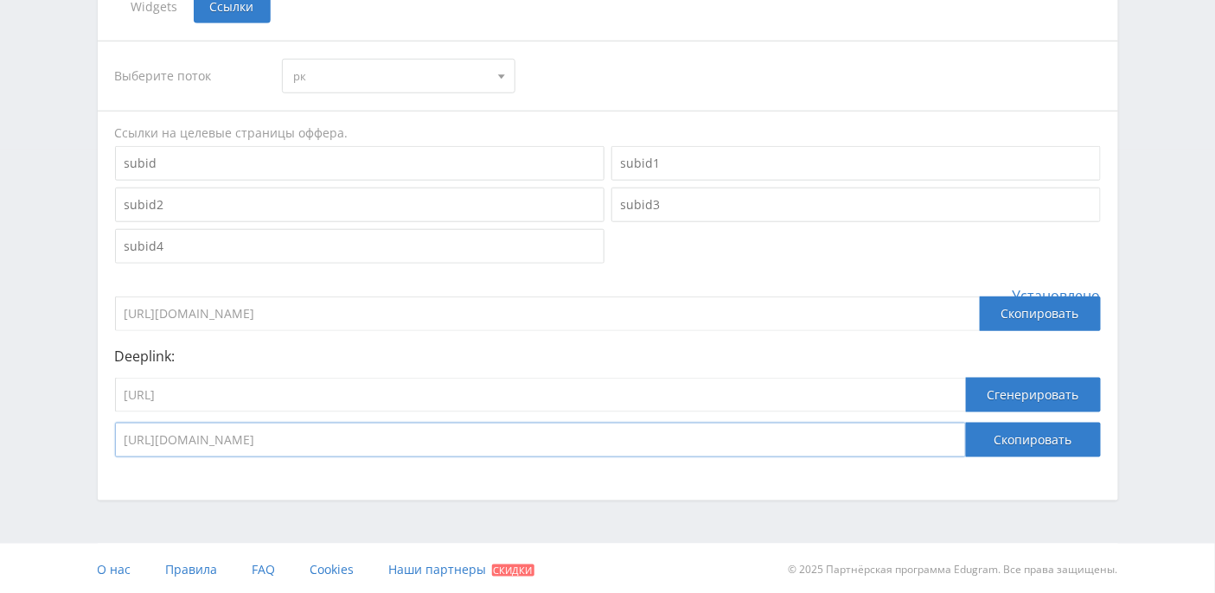
click at [81, 419] on div "Telegram-канал Инструменты База знаний Ваш менеджер: Alex Alex Online @edugram_…" at bounding box center [607, 76] width 1215 height 1039
click at [455, 392] on input "https://study24.ai/chat/generate_presentation_plus_bot" at bounding box center [540, 395] width 851 height 35
drag, startPoint x: 491, startPoint y: 392, endPoint x: 43, endPoint y: 390, distance: 447.8
click at [43, 390] on div "Telegram-канал Инструменты База знаний Ваш менеджер: Alex Alex Online @edugram_…" at bounding box center [607, 76] width 1215 height 1039
paste input "videogen"
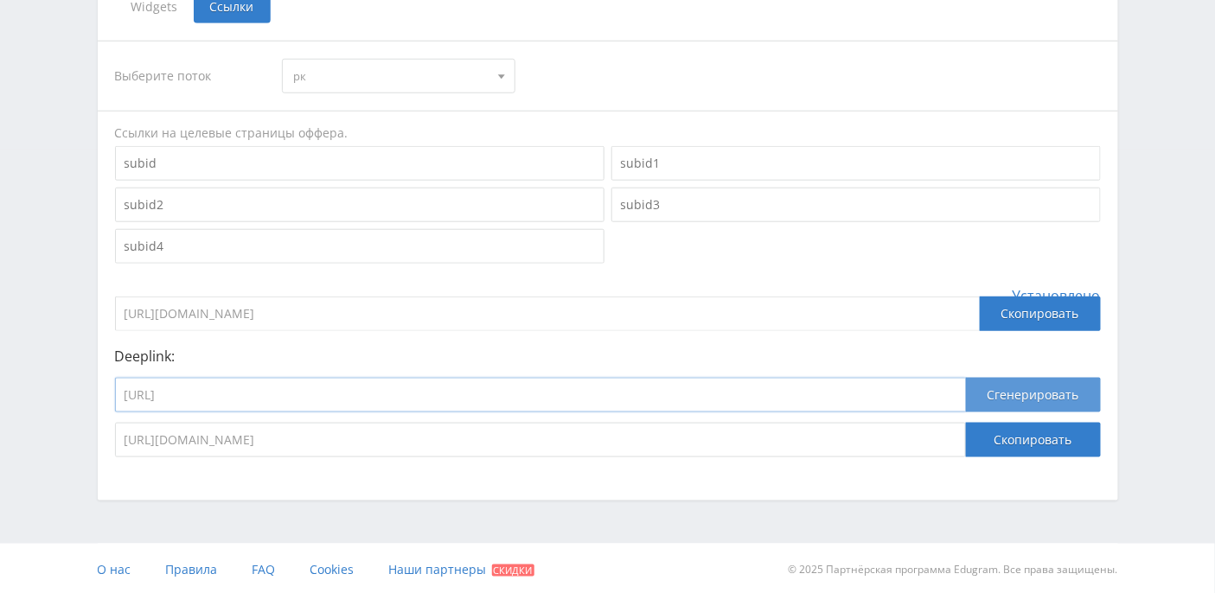
type input "https://study24.ai/chat/videogen"
click at [1039, 392] on button "Сгенерировать" at bounding box center [1033, 395] width 135 height 35
drag, startPoint x: 776, startPoint y: 440, endPoint x: 56, endPoint y: 430, distance: 720.2
click at [56, 430] on div "Telegram-канал Инструменты База знаний Ваш менеджер: Alex Alex Online @edugram_…" at bounding box center [607, 76] width 1215 height 1039
click at [348, 387] on input "https://study24.ai/chat/videogen" at bounding box center [540, 395] width 851 height 35
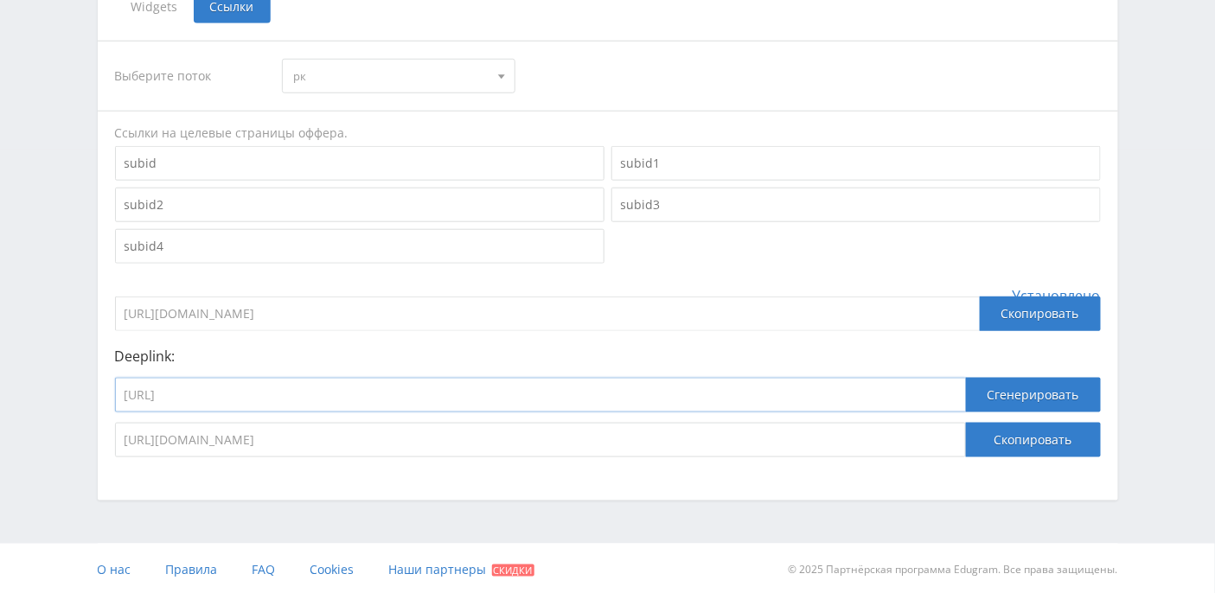
drag, startPoint x: 377, startPoint y: 386, endPoint x: 50, endPoint y: 372, distance: 327.1
click at [50, 371] on div "Telegram-канал Инструменты База знаний Ваш менеджер: Alex Alex Online @edugram_…" at bounding box center [607, 76] width 1215 height 1039
paste input "natal_chart"
type input "https://study24.ai/chat/natal_chart"
click at [1043, 392] on button "Сгенерировать" at bounding box center [1033, 395] width 135 height 35
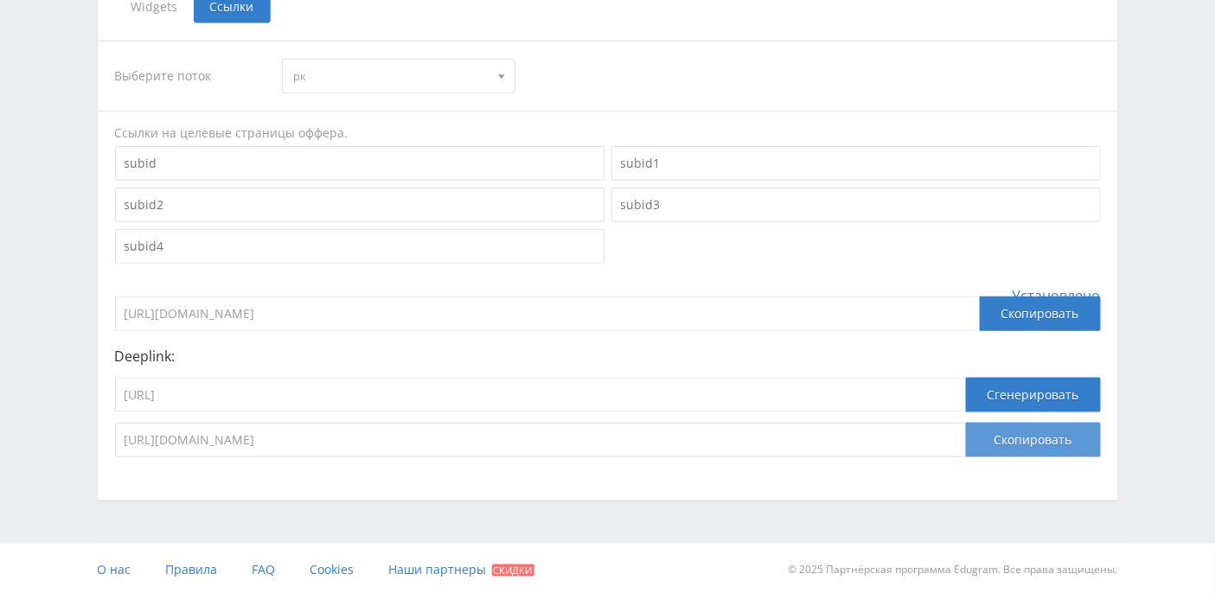
click at [1030, 441] on button "Скопировать" at bounding box center [1033, 440] width 135 height 35
click at [366, 386] on input "https://study24.ai/chat/natal_chart" at bounding box center [540, 395] width 851 height 35
drag, startPoint x: 412, startPoint y: 392, endPoint x: 100, endPoint y: 380, distance: 312.3
click at [100, 380] on div "Выберите поток рк рк default Ссылки на целевые страницы оффера. Установлено htt…" at bounding box center [608, 248] width 1020 height 451
paste input "videogen"
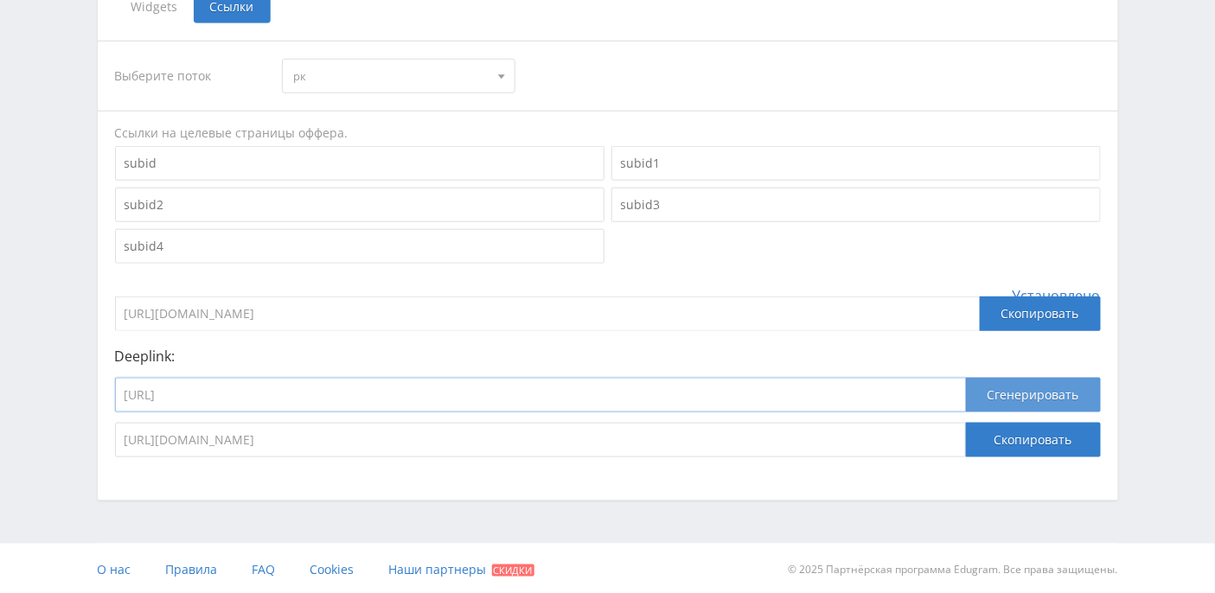
type input "https://study24.ai/chat/videogen"
click at [1020, 394] on button "Сгенерировать" at bounding box center [1033, 395] width 135 height 35
drag, startPoint x: 769, startPoint y: 440, endPoint x: 66, endPoint y: 426, distance: 703.8
click at [66, 426] on div "Telegram-канал Инструменты База знаний Ваш менеджер: Alex Alex Online @edugram_…" at bounding box center [607, 76] width 1215 height 1039
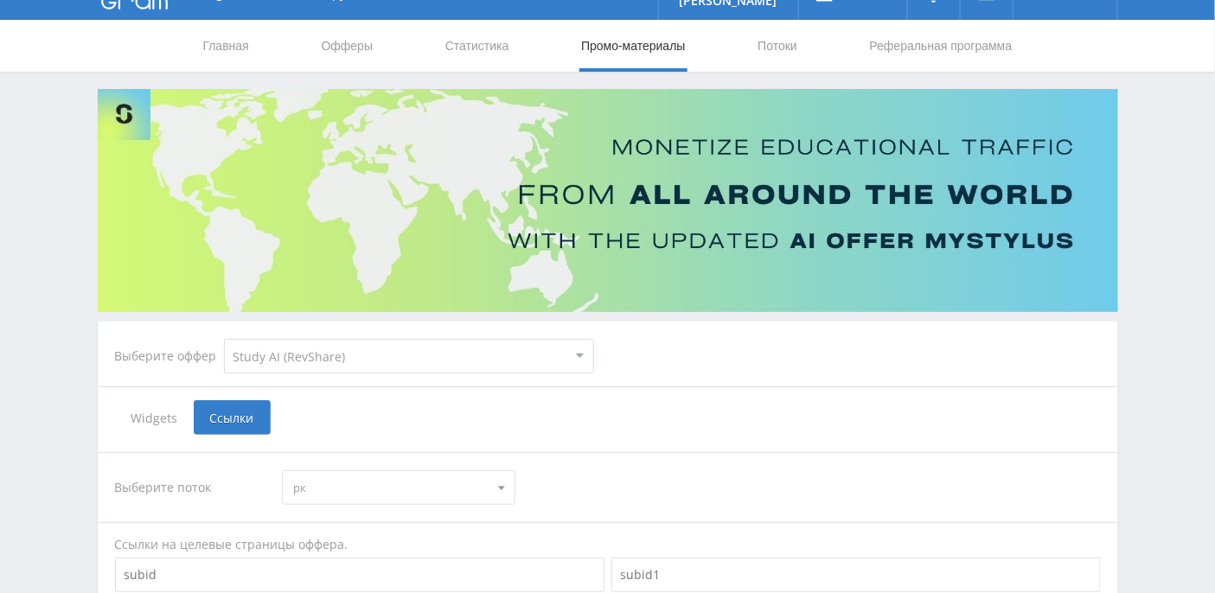
scroll to position [0, 0]
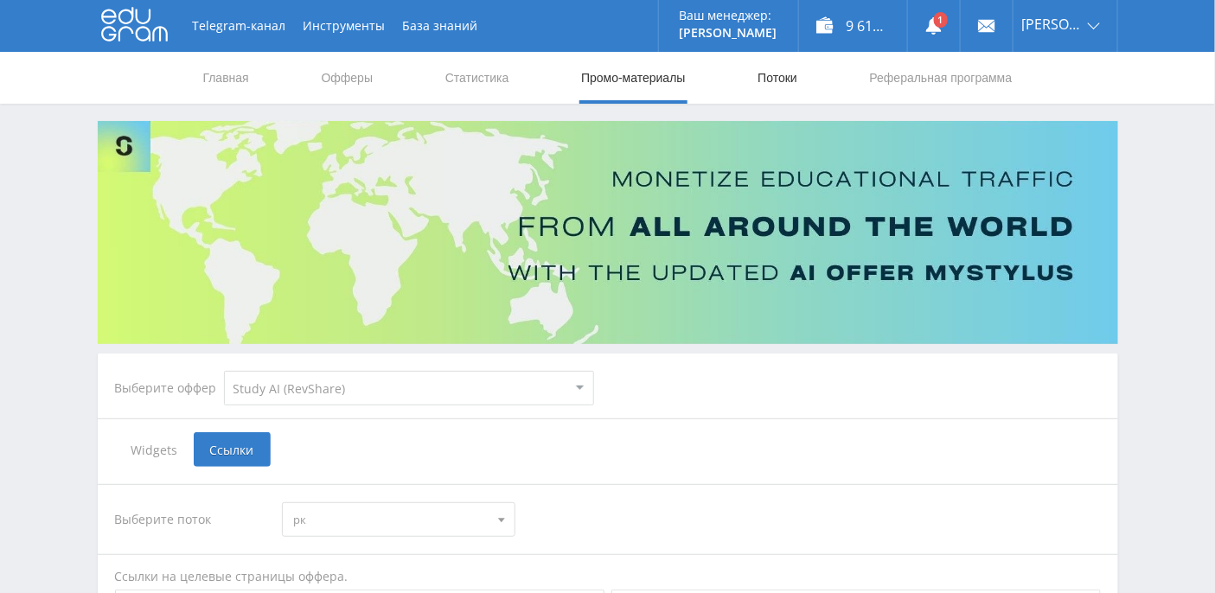
click at [781, 77] on link "Потоки" at bounding box center [777, 78] width 43 height 52
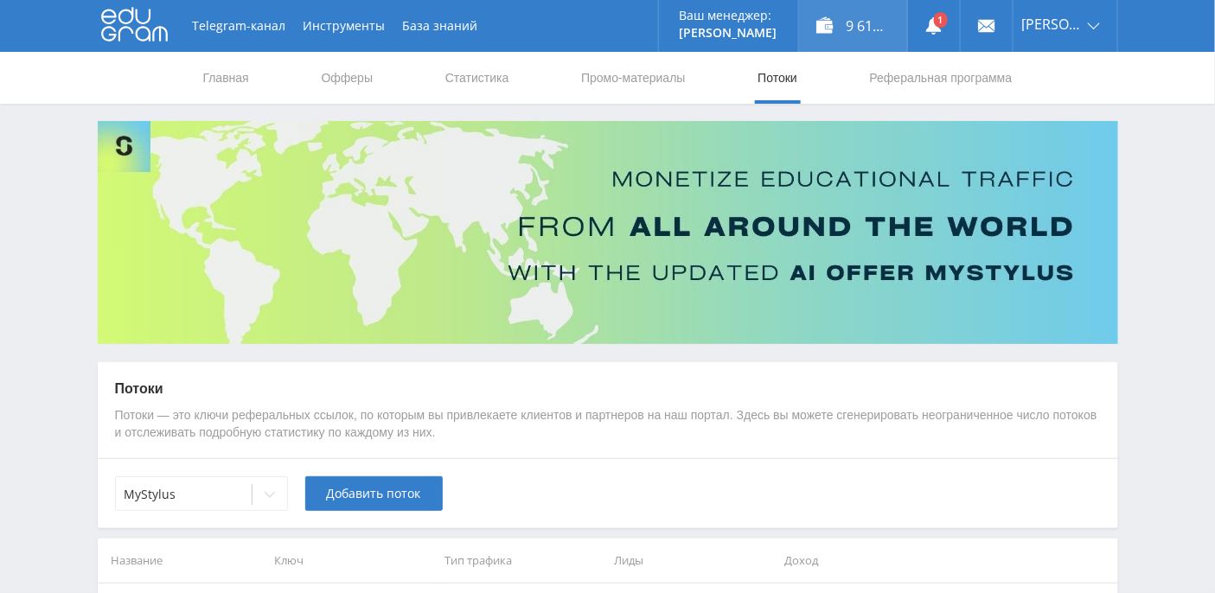
click at [880, 23] on div "9 615,11 ₽" at bounding box center [853, 26] width 108 height 52
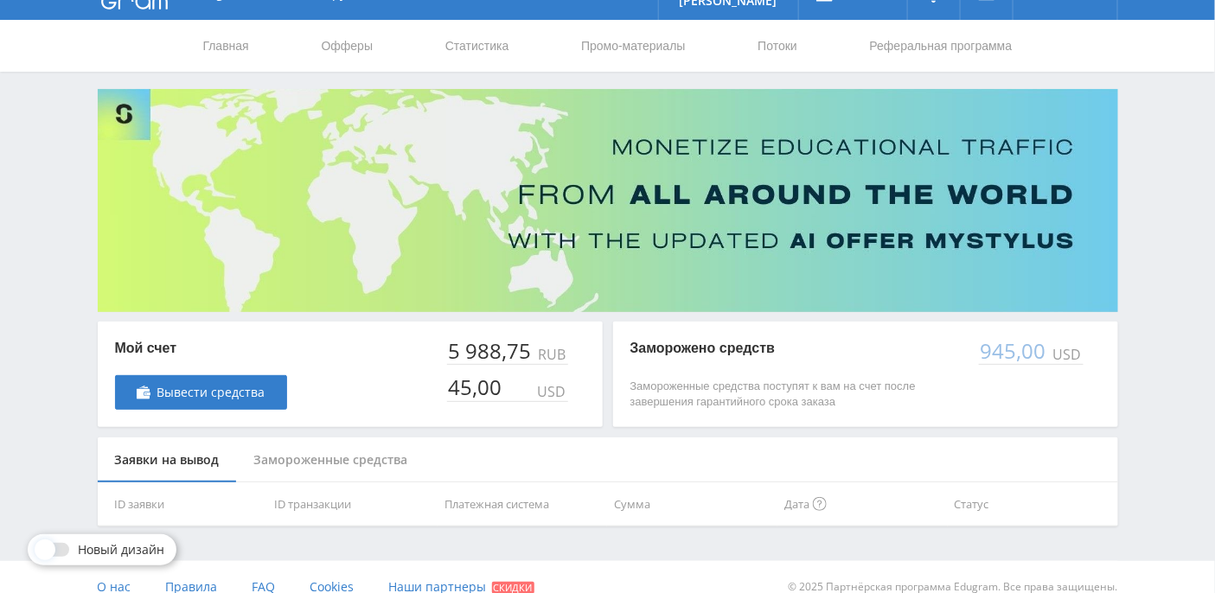
scroll to position [49, 0]
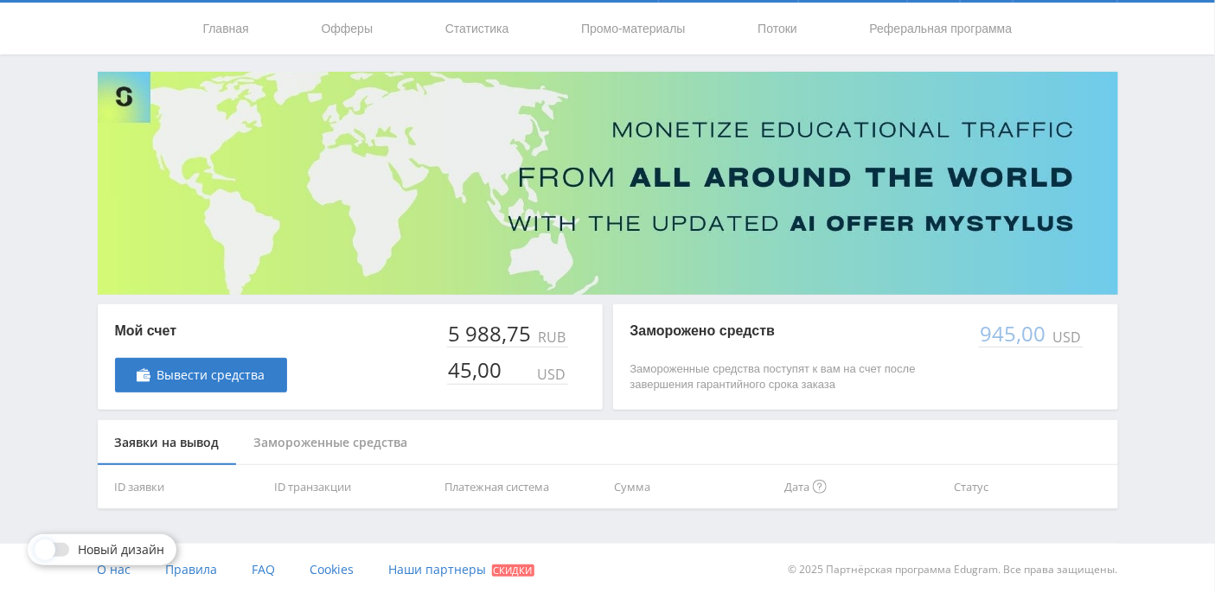
click at [373, 439] on div "Замороженные средства" at bounding box center [331, 443] width 188 height 46
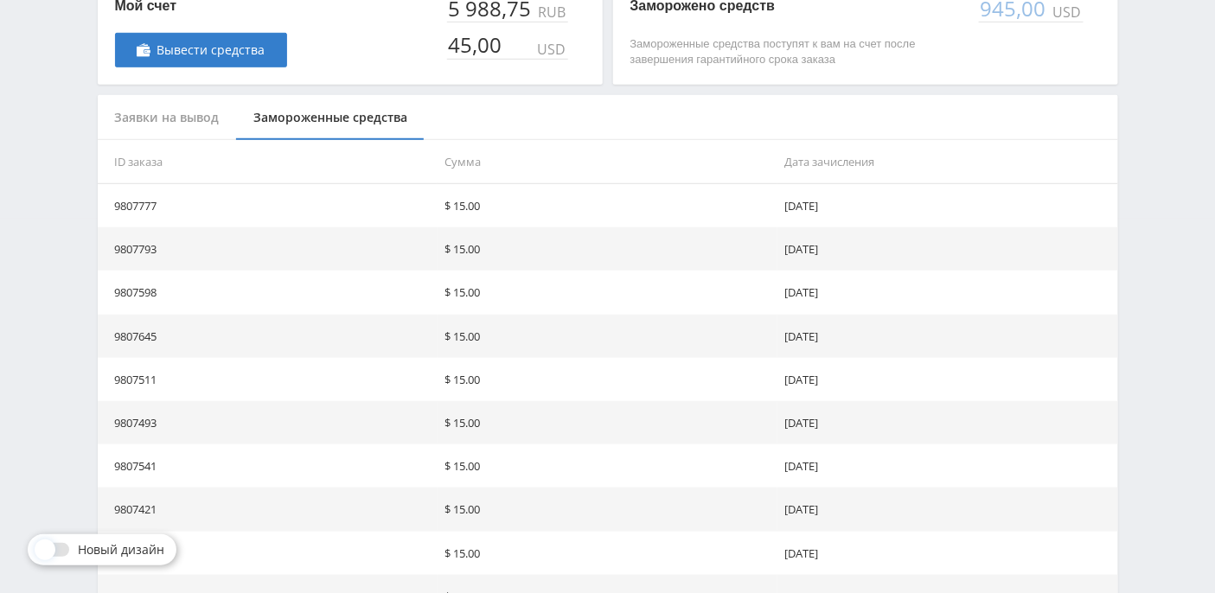
scroll to position [295, 0]
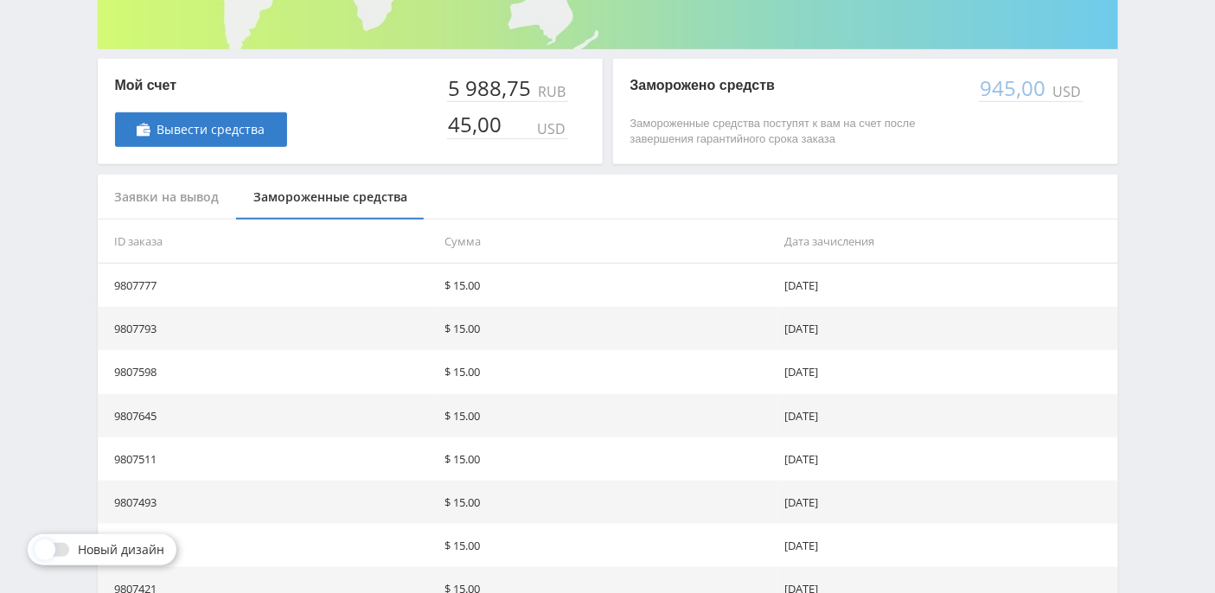
click at [125, 199] on div "Заявки на вывод" at bounding box center [167, 198] width 139 height 46
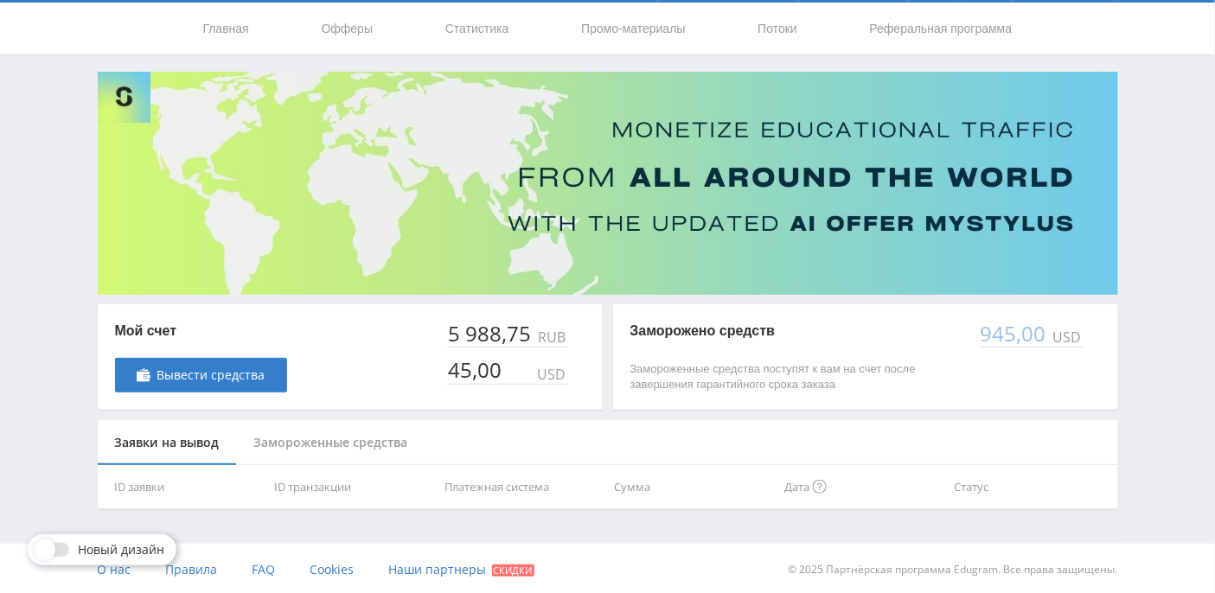
click at [323, 438] on div "Замороженные средства" at bounding box center [331, 443] width 188 height 46
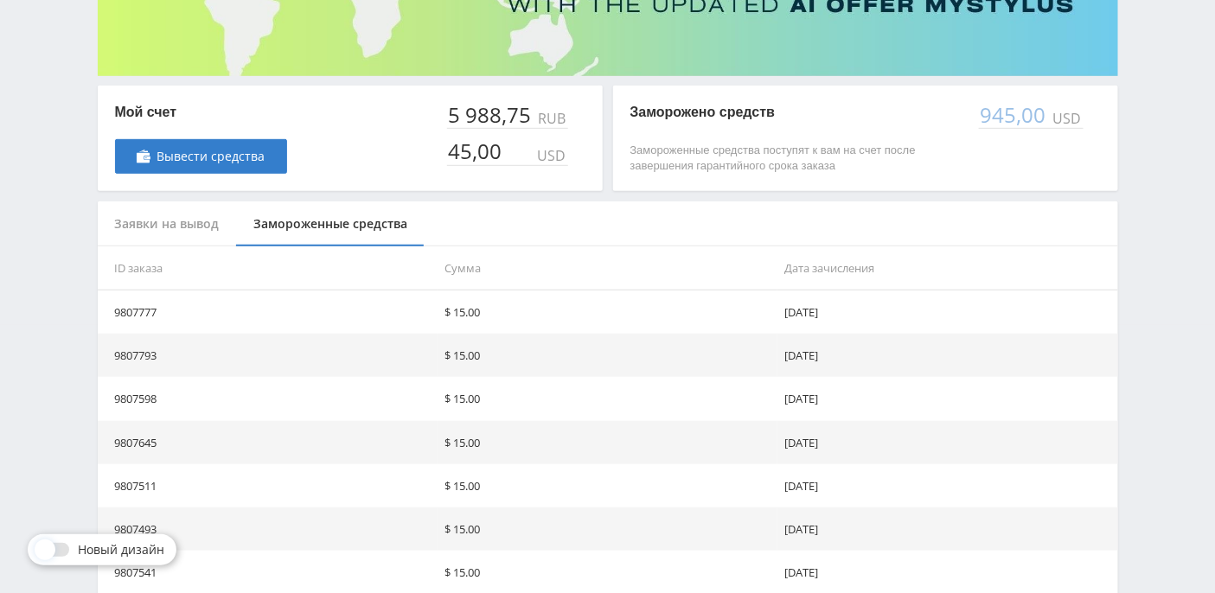
scroll to position [526, 0]
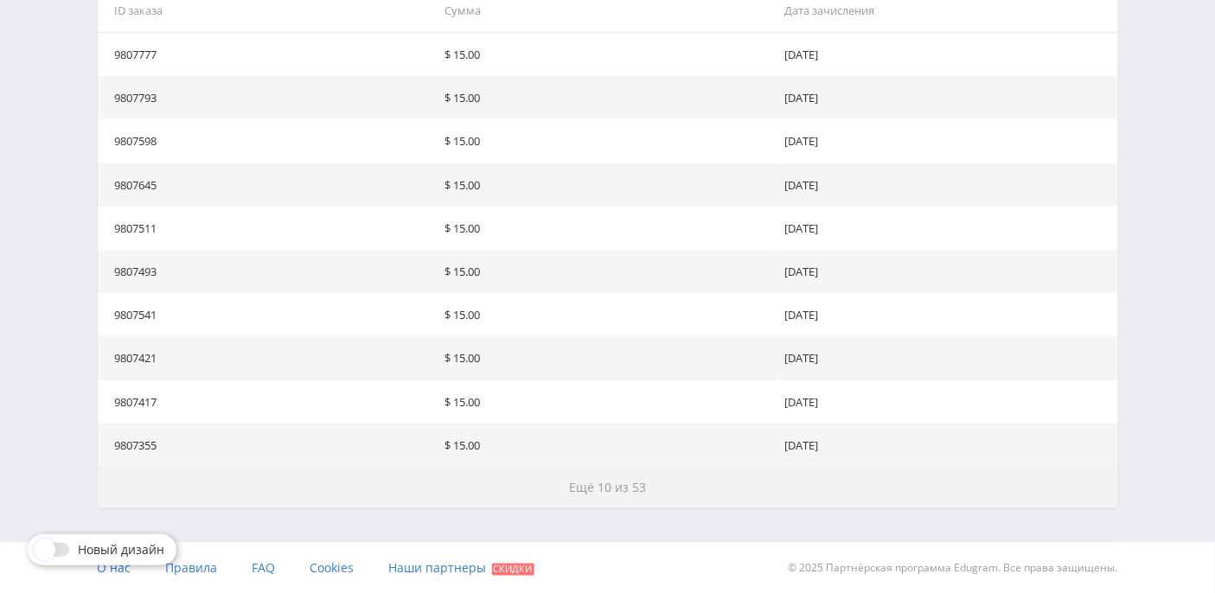
click at [581, 482] on span "Ещё 10 из 53" at bounding box center [607, 487] width 77 height 16
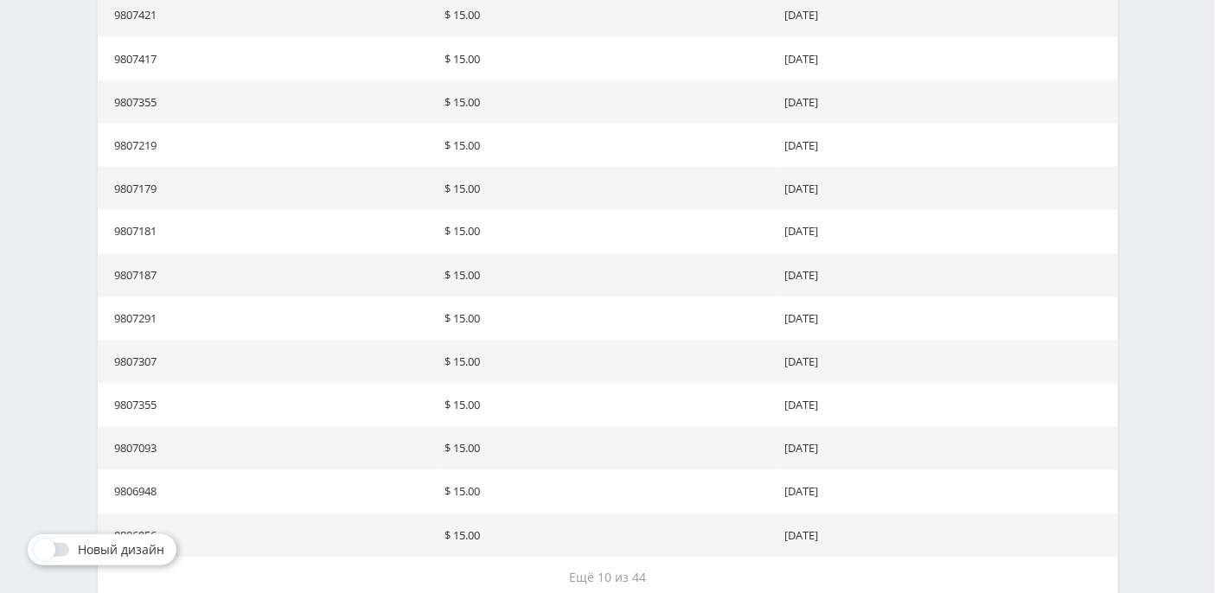
scroll to position [960, 0]
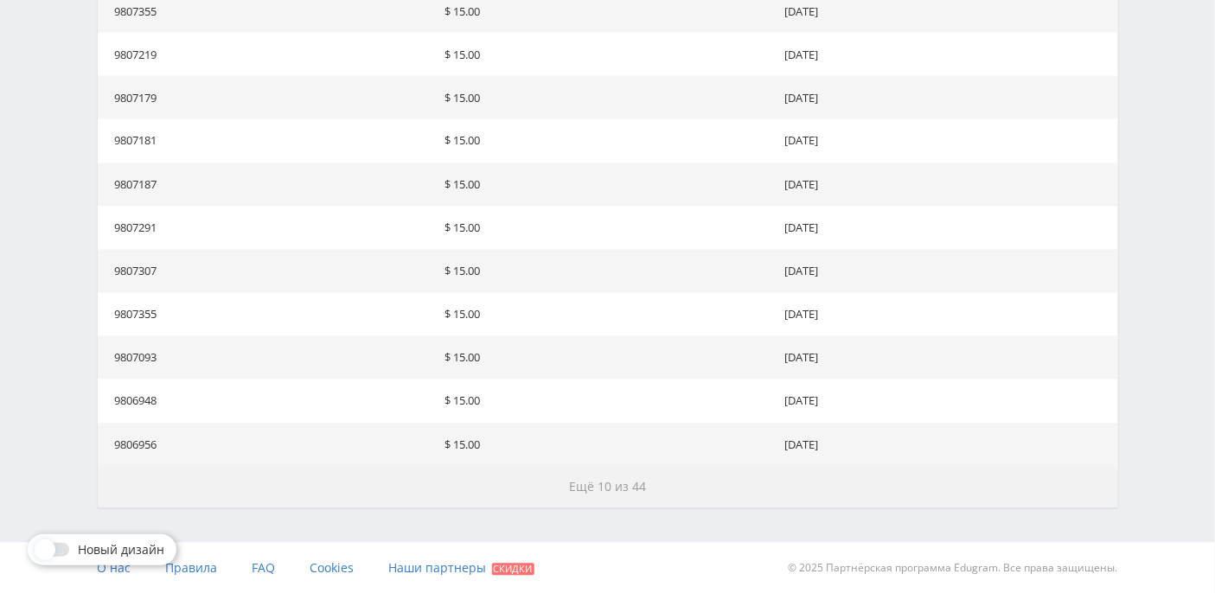
click at [595, 494] on button "Ещё 10 из 44" at bounding box center [608, 487] width 1020 height 41
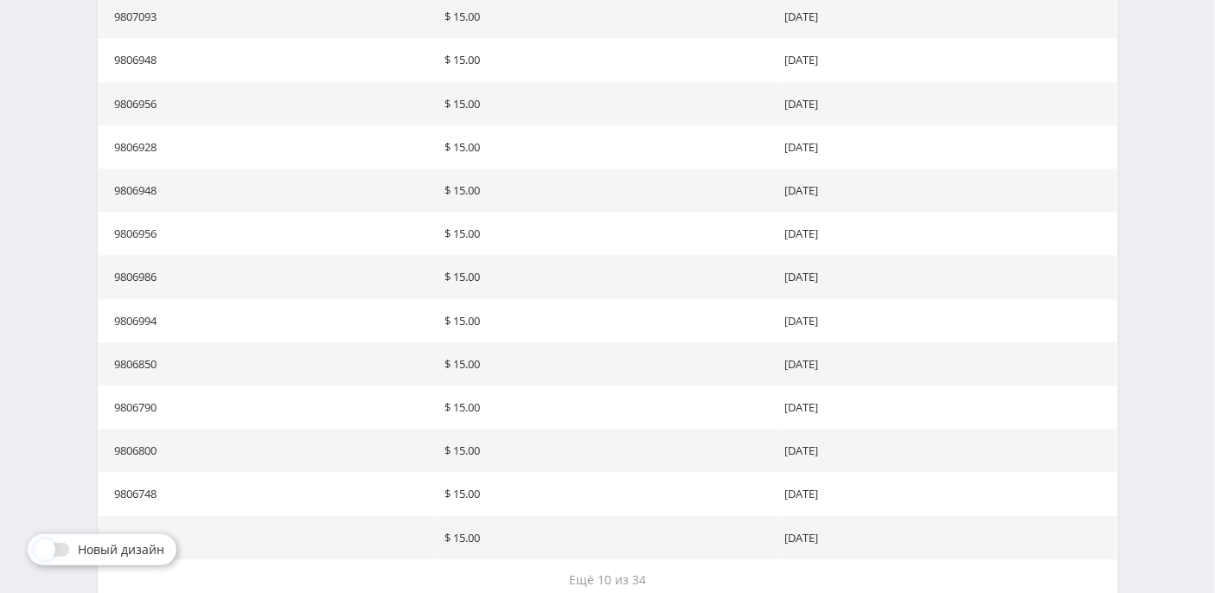
scroll to position [1393, 0]
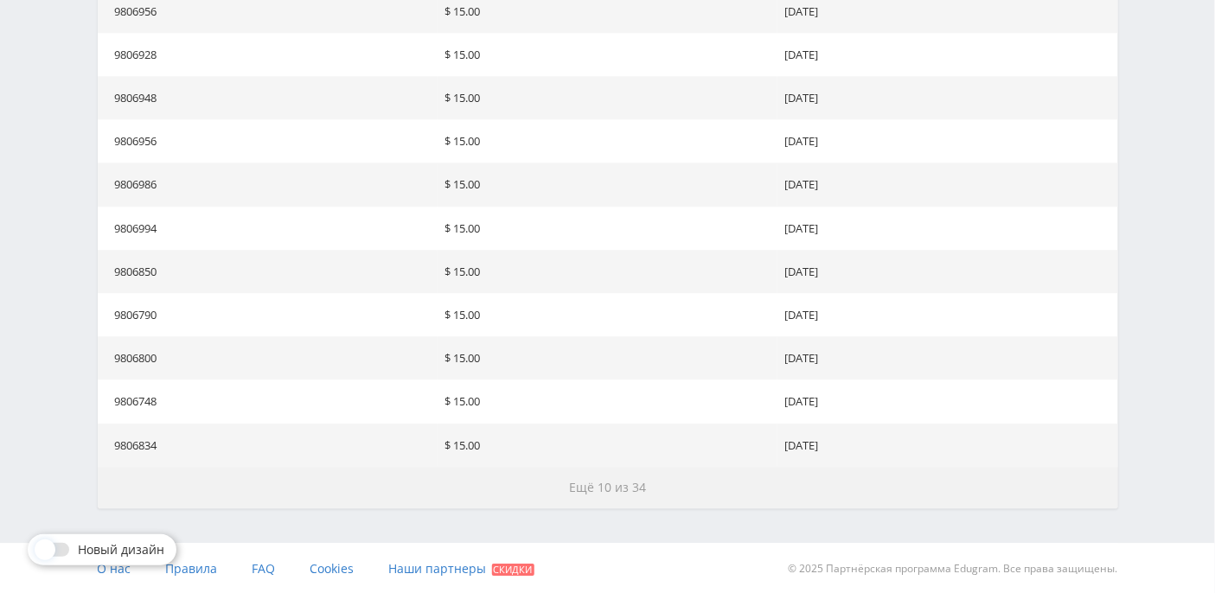
click at [599, 489] on span "Ещё 10 из 34" at bounding box center [607, 487] width 77 height 16
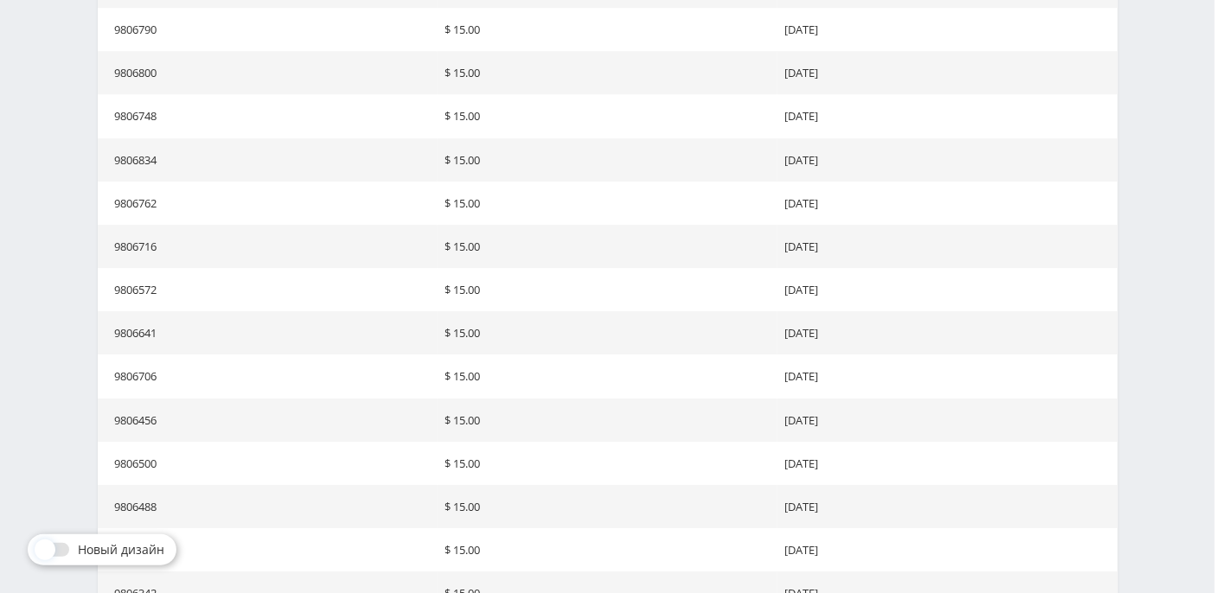
scroll to position [1827, 0]
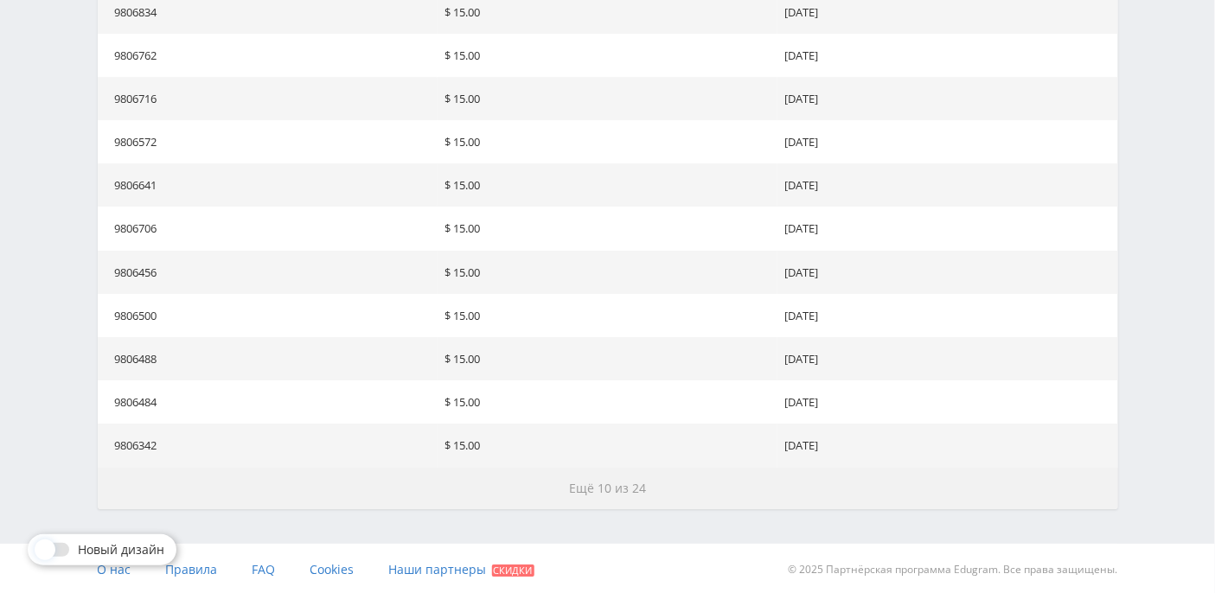
click at [581, 485] on span "Ещё 10 из 24" at bounding box center [607, 488] width 77 height 16
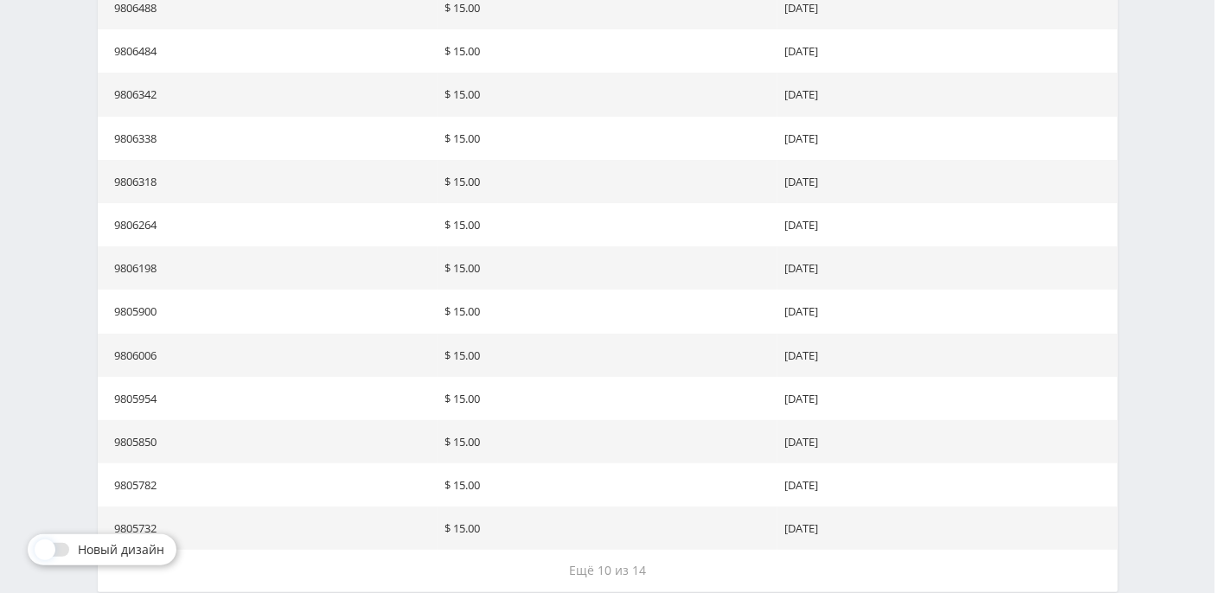
scroll to position [2261, 0]
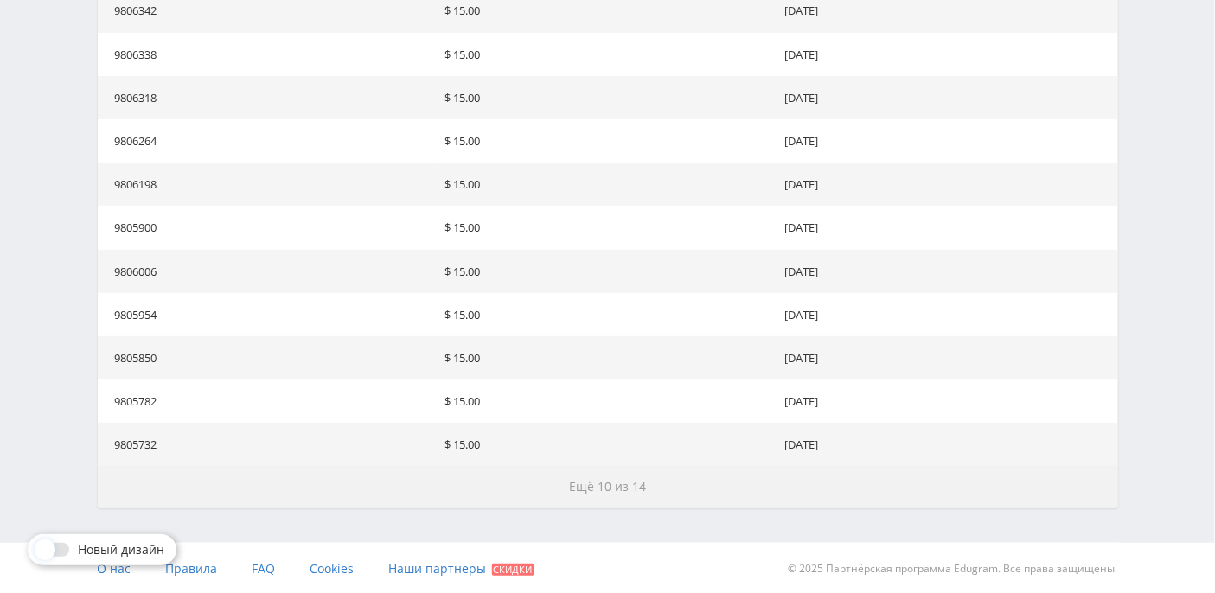
click at [641, 492] on span "Ещё 10 из 14" at bounding box center [607, 486] width 77 height 16
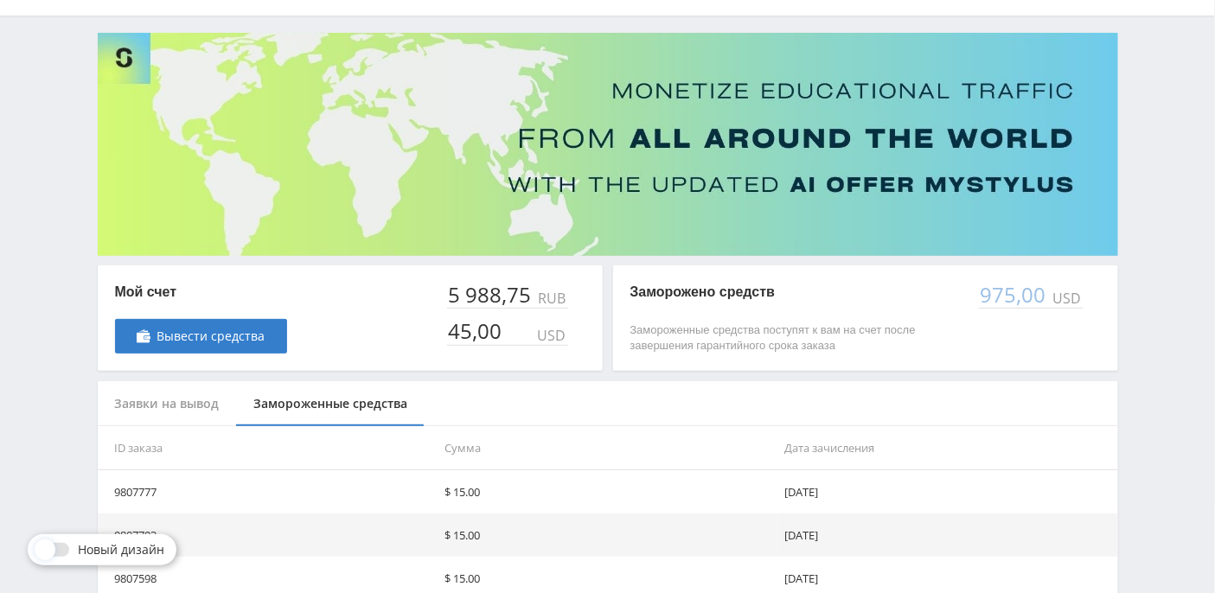
scroll to position [0, 0]
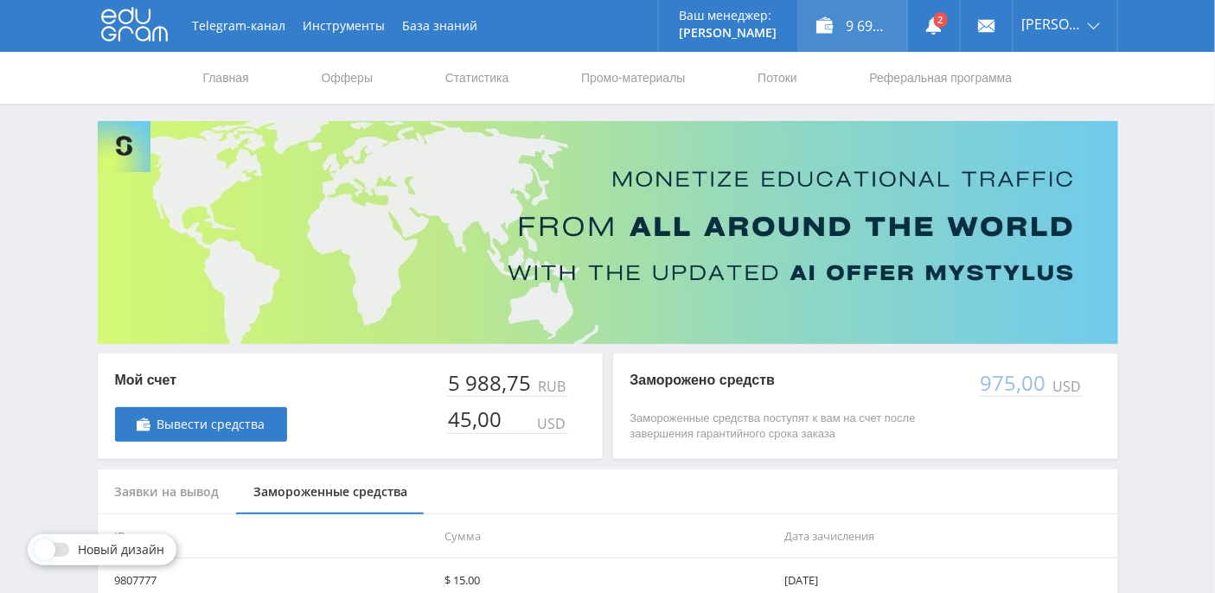
click at [896, 32] on div "9 690,11 ₽" at bounding box center [853, 26] width 108 height 52
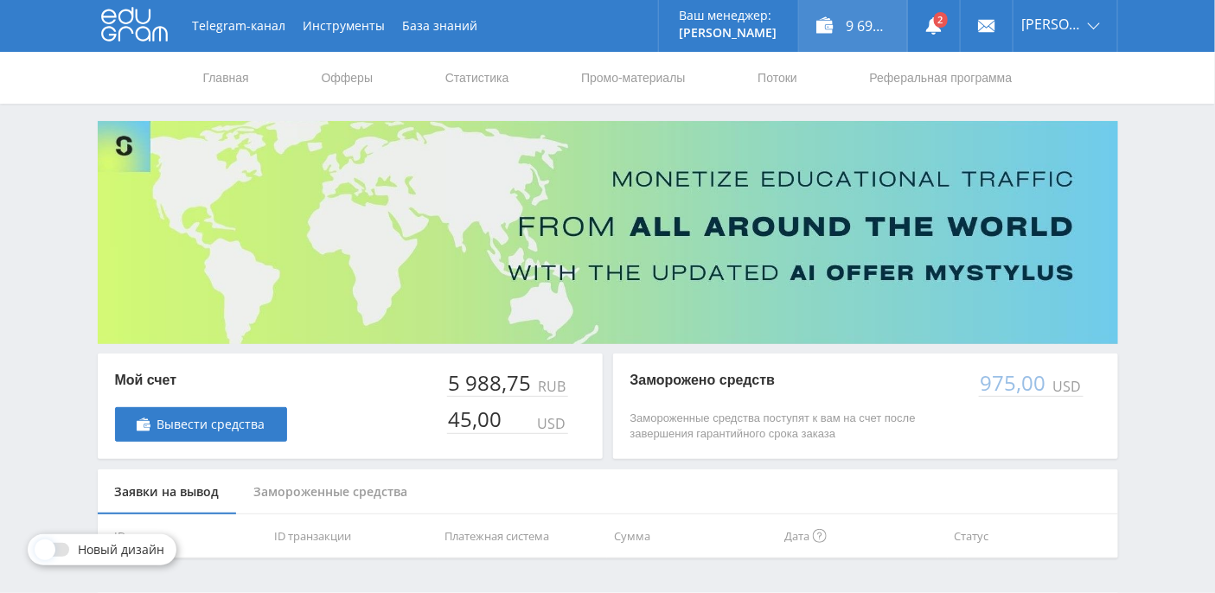
click at [890, 25] on div "9 690,11 ₽" at bounding box center [853, 26] width 108 height 52
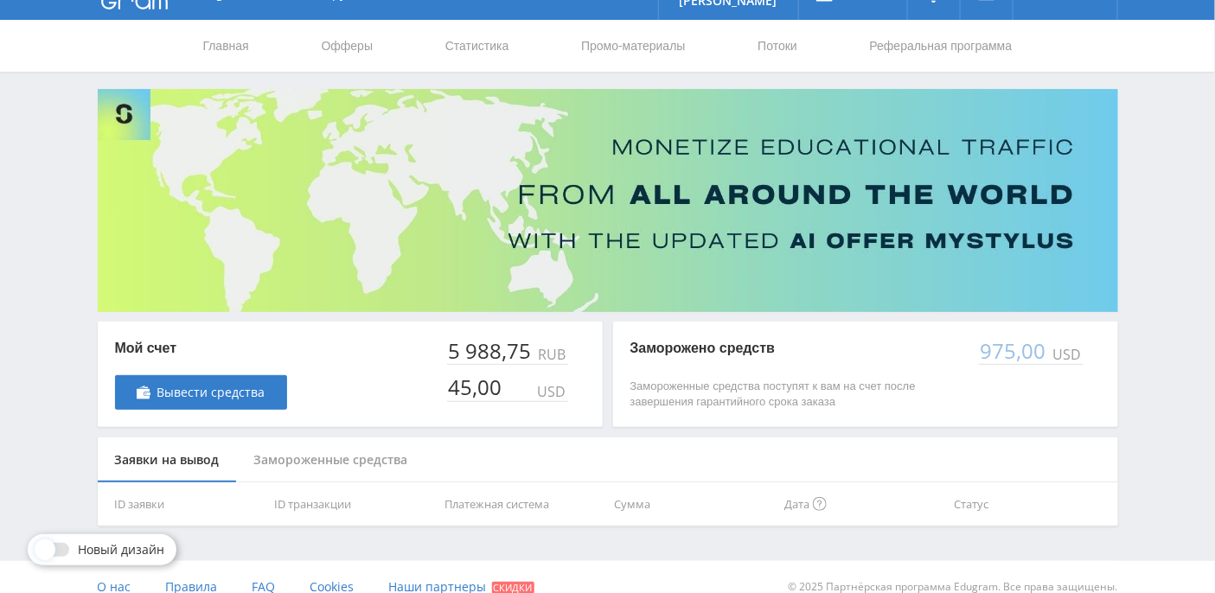
scroll to position [49, 0]
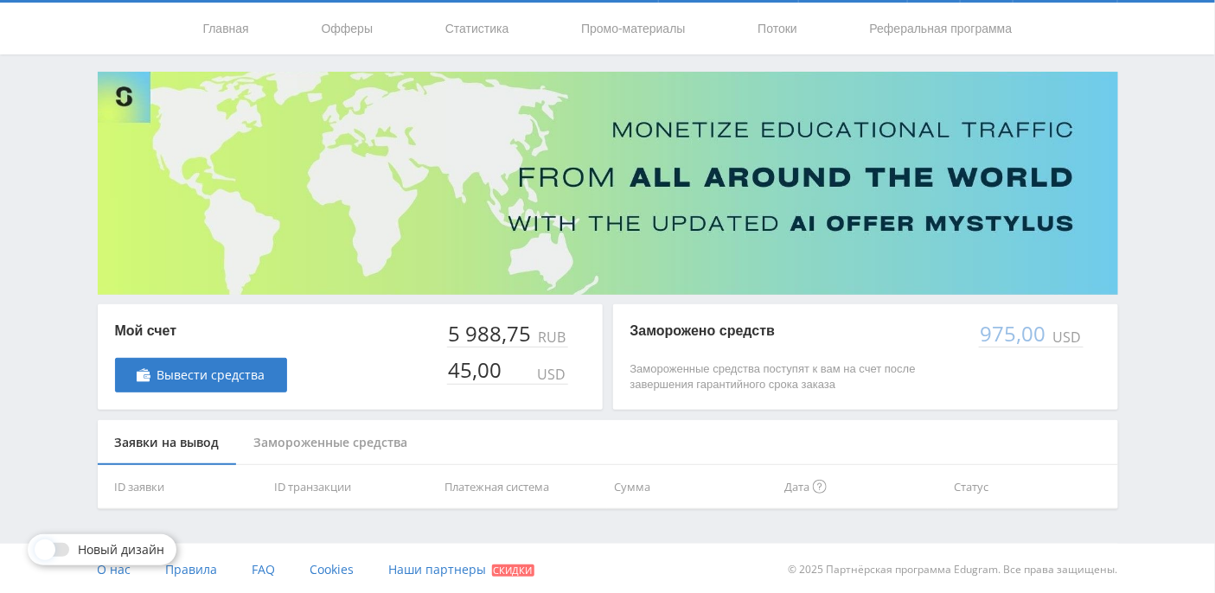
click at [317, 456] on div "Замороженные средства" at bounding box center [331, 443] width 188 height 46
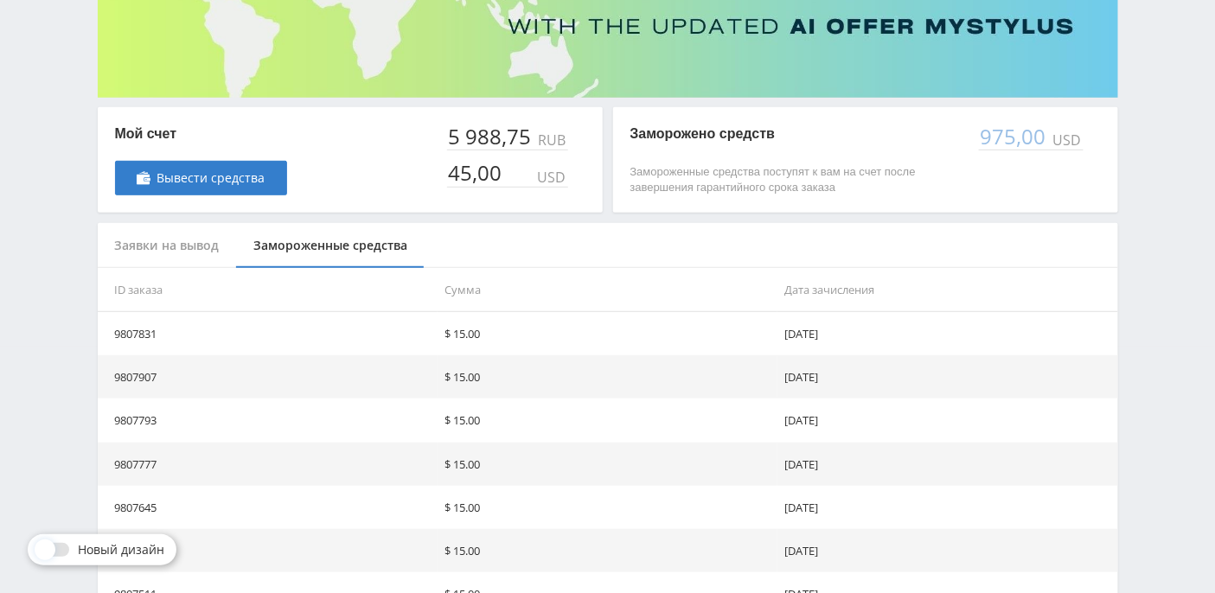
scroll to position [170, 0]
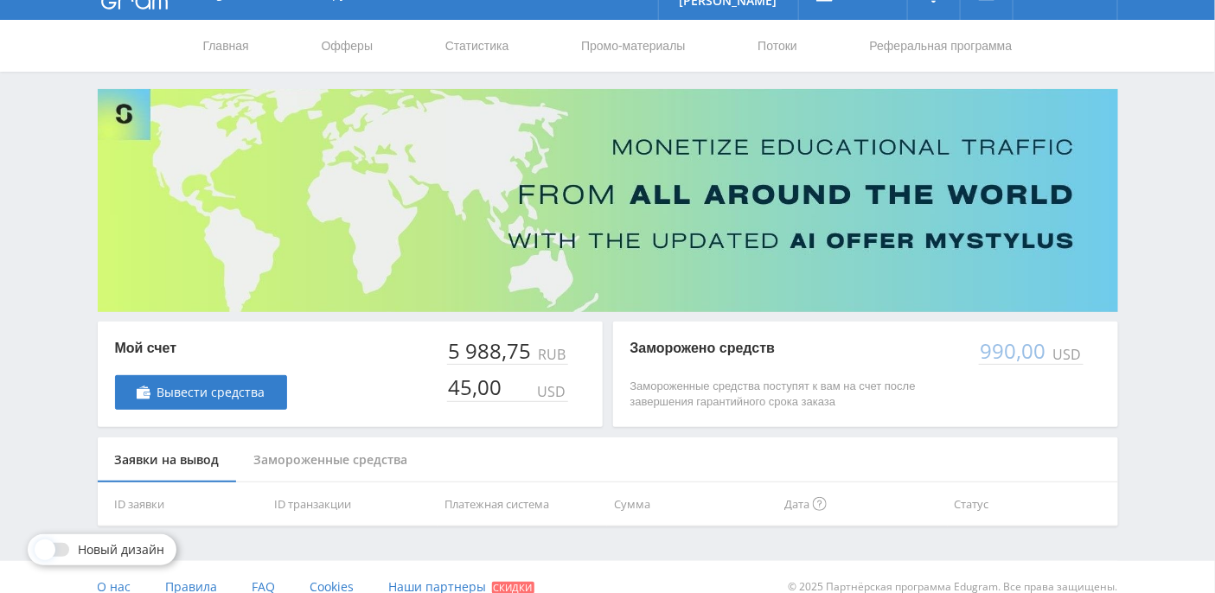
scroll to position [49, 0]
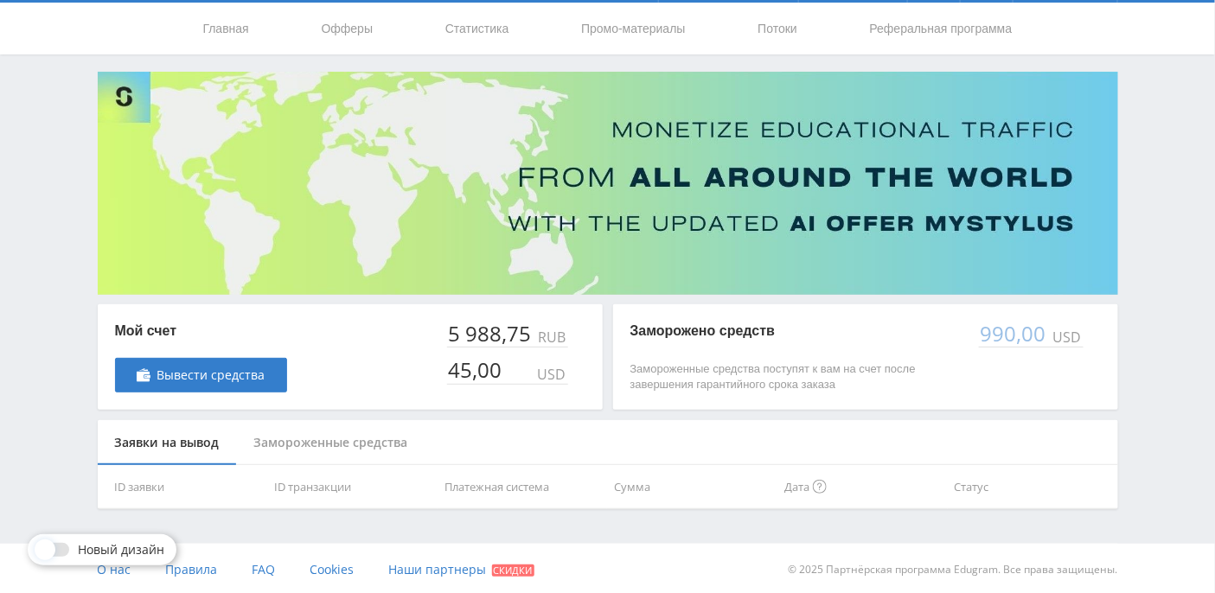
click at [346, 447] on div "Замороженные средства" at bounding box center [331, 443] width 188 height 46
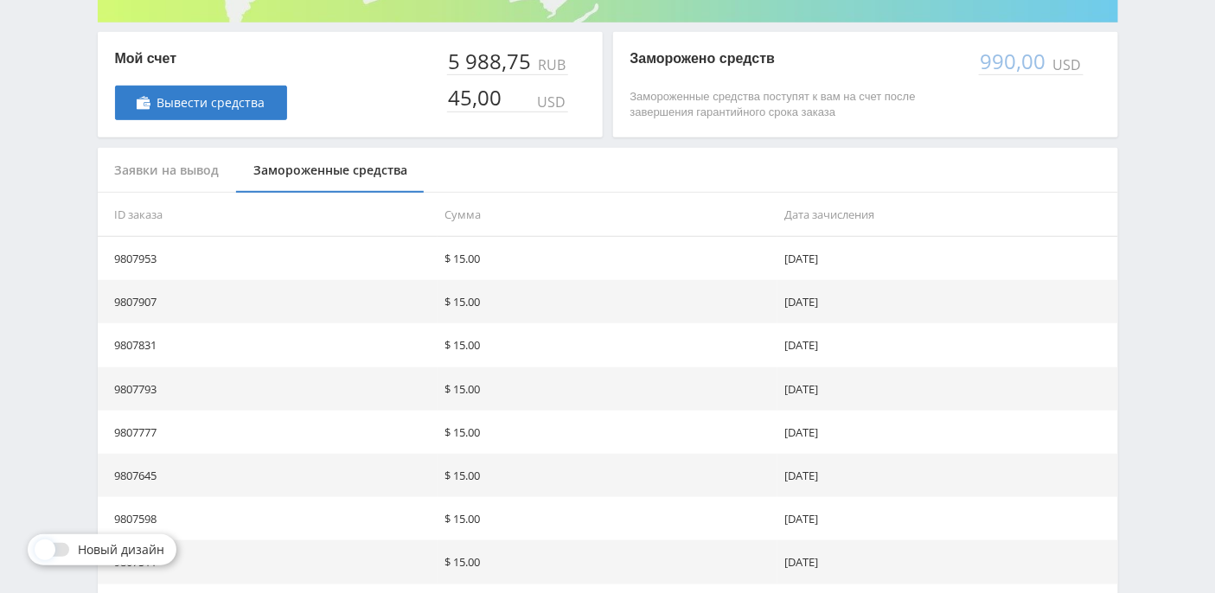
scroll to position [0, 0]
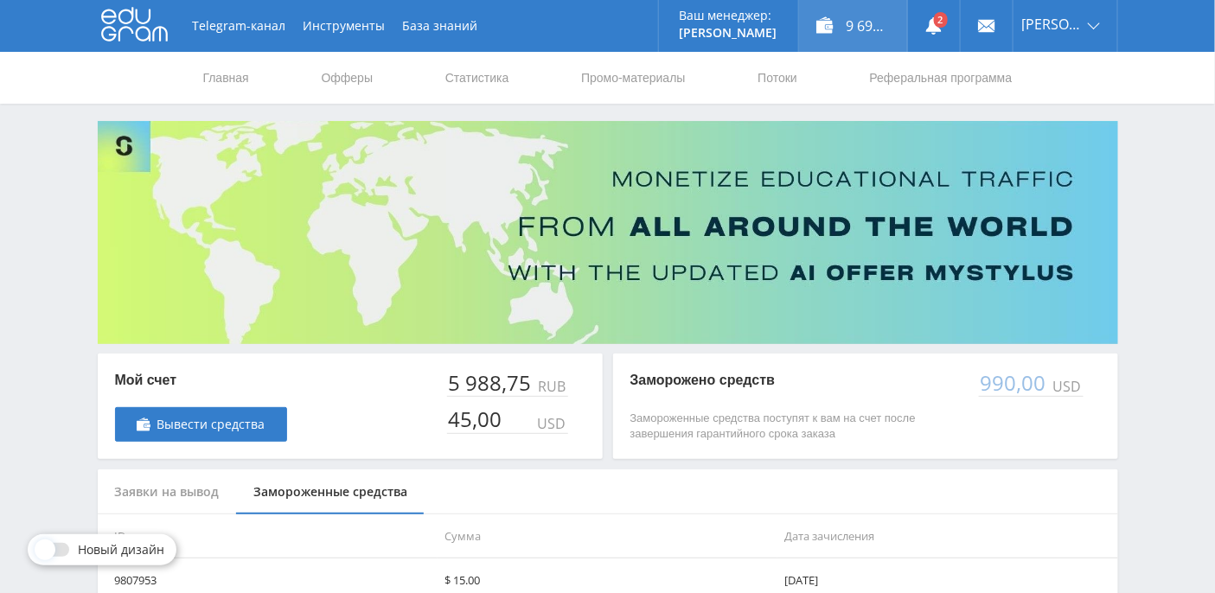
click at [866, 35] on div "9 690,11 ₽" at bounding box center [853, 26] width 108 height 52
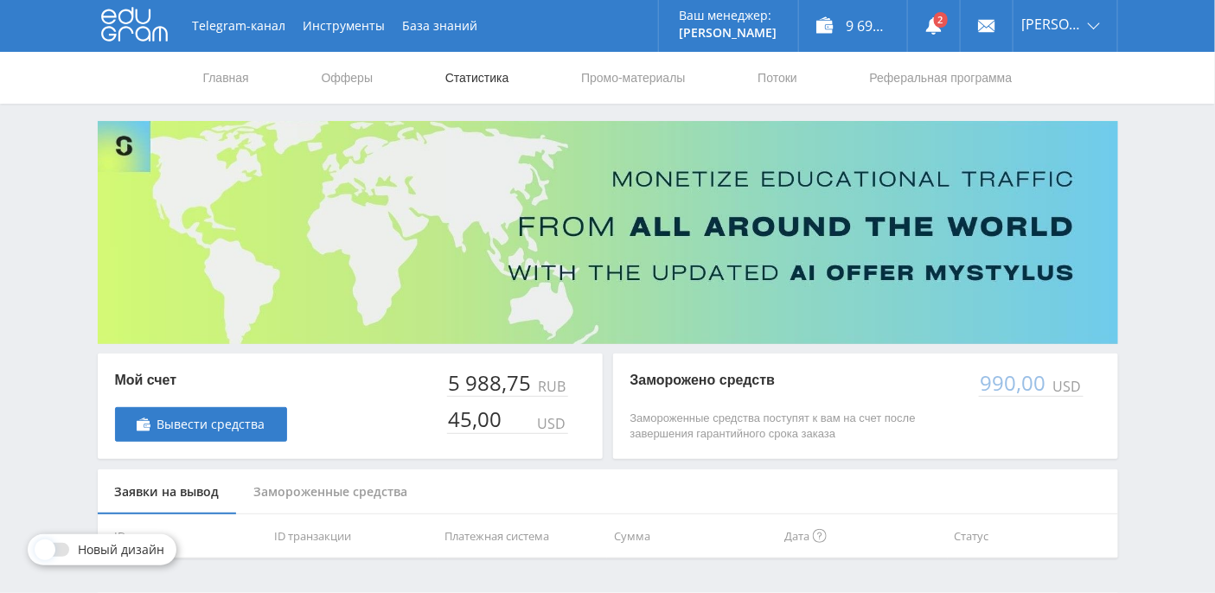
click at [488, 72] on link "Статистика" at bounding box center [476, 78] width 67 height 52
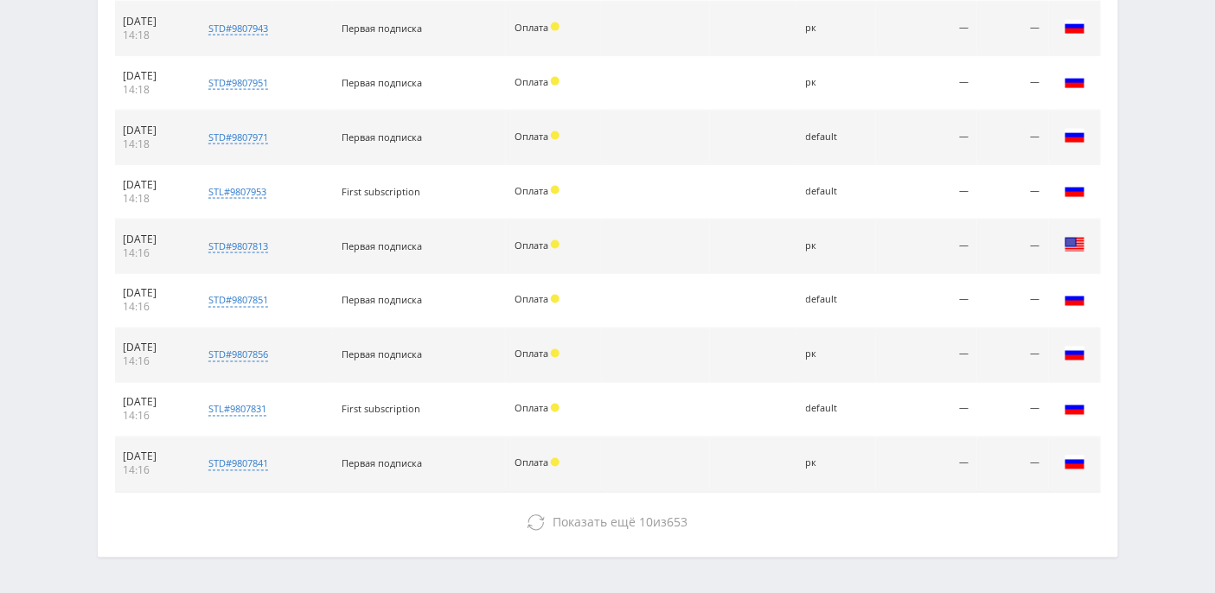
scroll to position [852, 0]
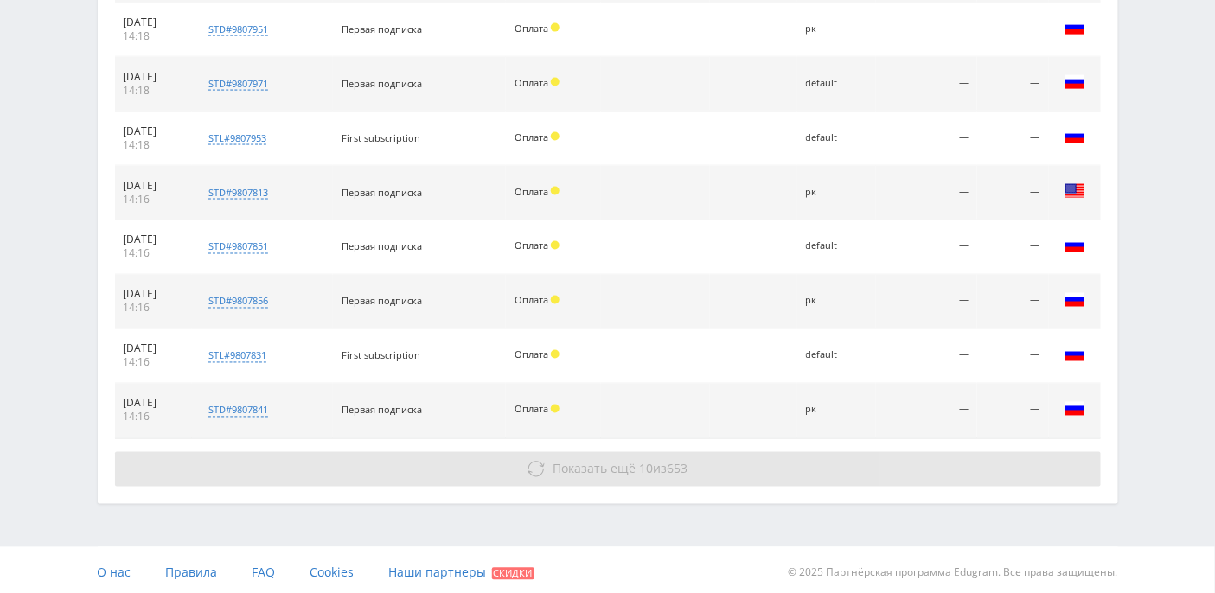
click at [545, 465] on button "Показать ещё 10 из 653" at bounding box center [607, 469] width 985 height 35
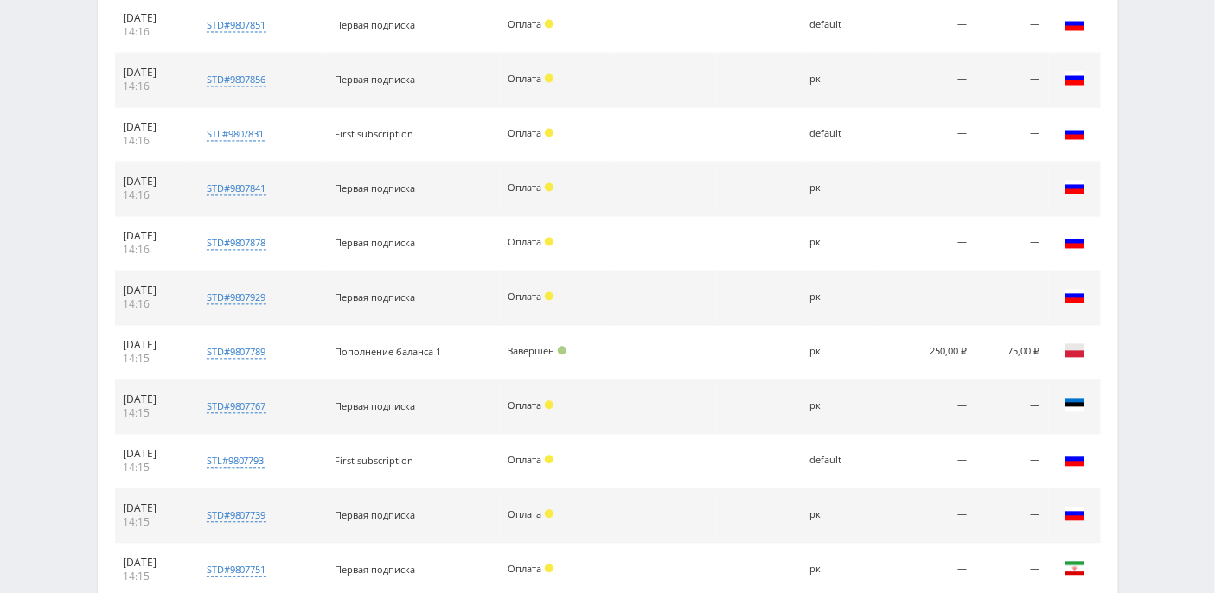
scroll to position [360, 0]
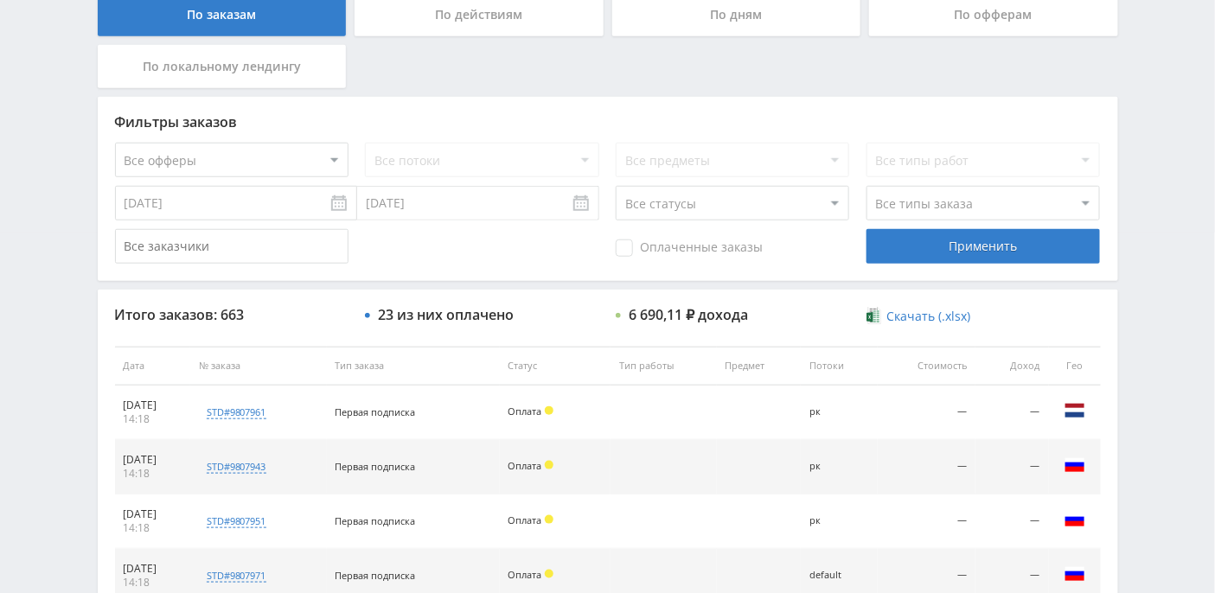
click at [830, 208] on select "Все статусы В аукционе В работе На гарантии Завершен Возврат Черновик" at bounding box center [731, 203] width 233 height 35
select select "3"
click at [615, 186] on select "Все статусы В аукционе В работе На гарантии Завершен Возврат Черновик" at bounding box center [731, 203] width 233 height 35
click at [944, 245] on div "Применить" at bounding box center [982, 246] width 233 height 35
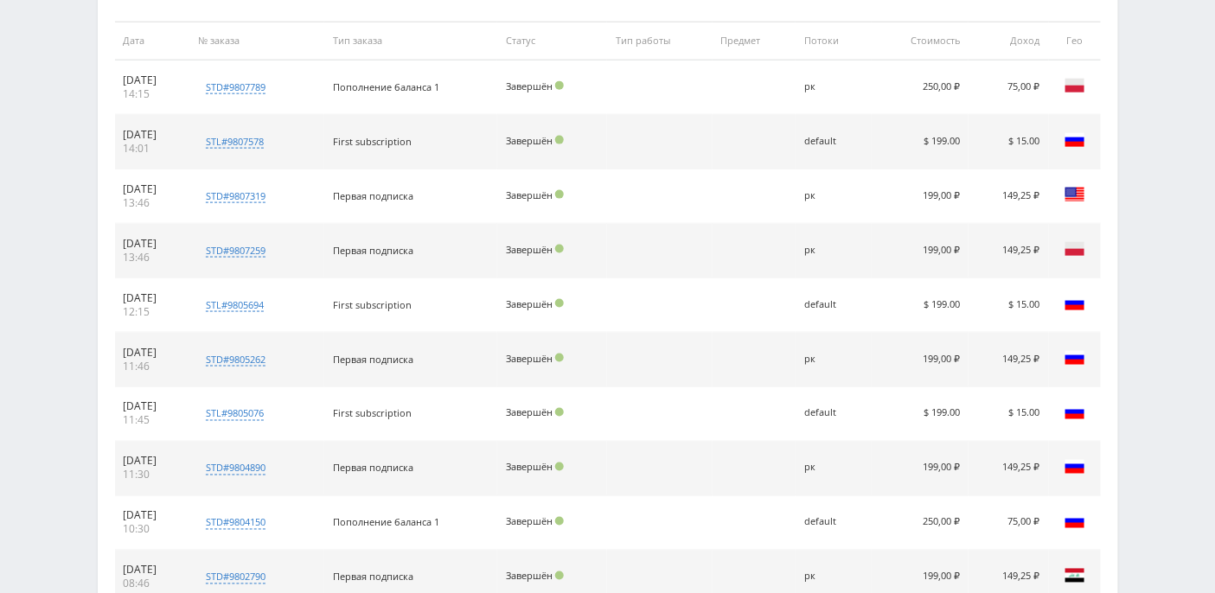
scroll to position [706, 0]
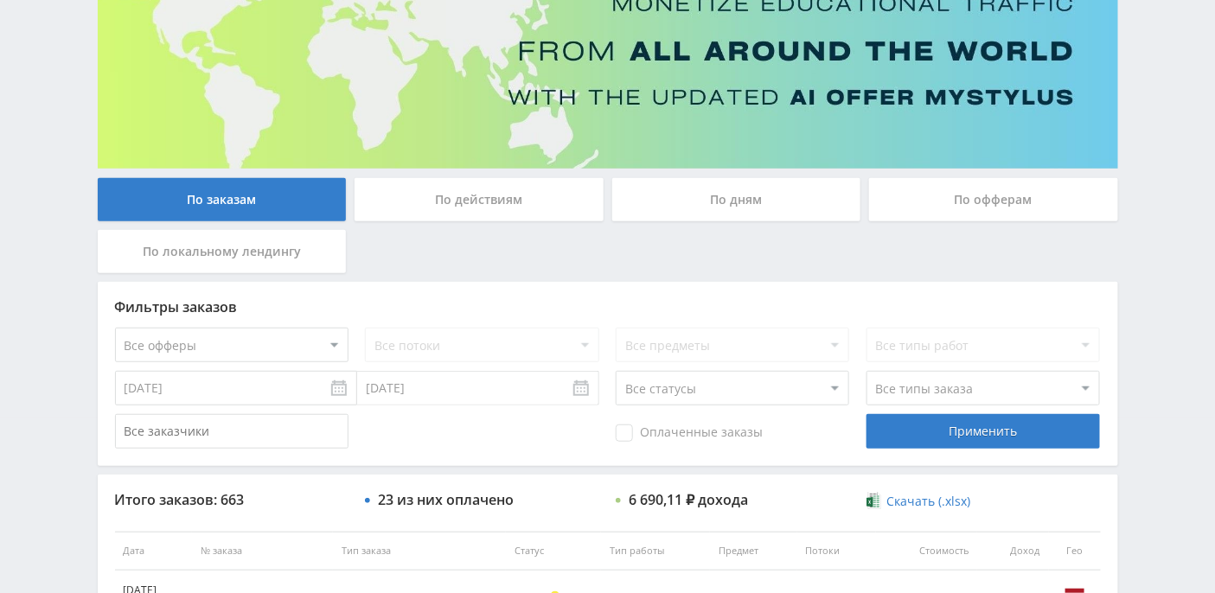
scroll to position [230, 0]
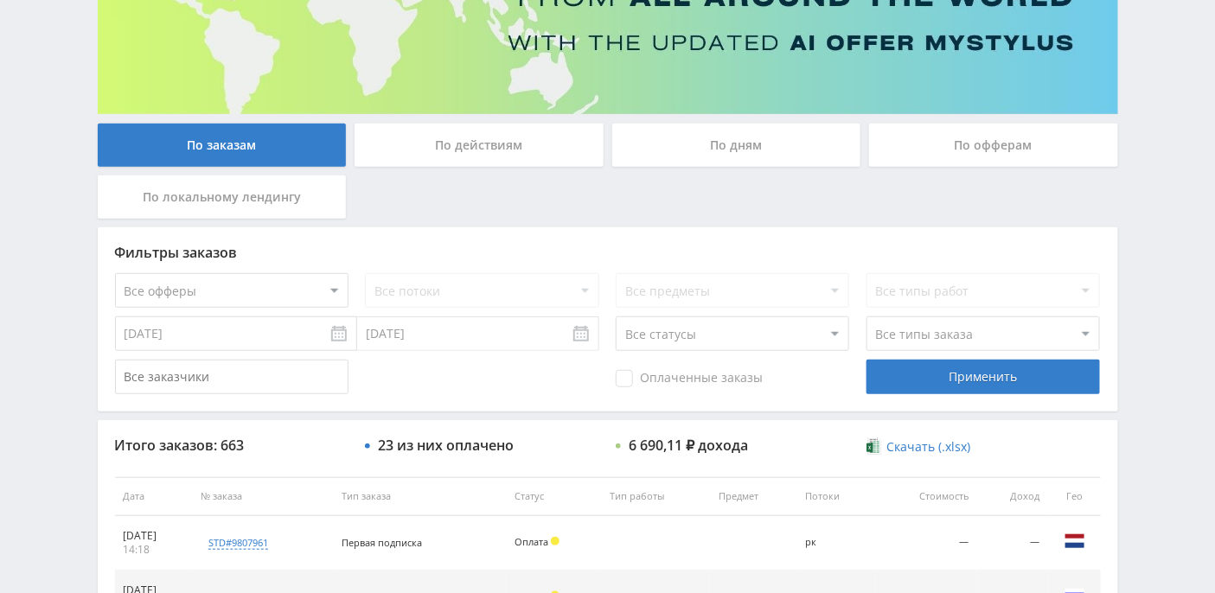
click at [829, 335] on select "Все статусы В аукционе В работе На гарантии Завершен Возврат Черновик" at bounding box center [731, 333] width 233 height 35
select select "3"
click at [615, 316] on select "Все статусы В аукционе В работе На гарантии Завершен Возврат Черновик" at bounding box center [731, 333] width 233 height 35
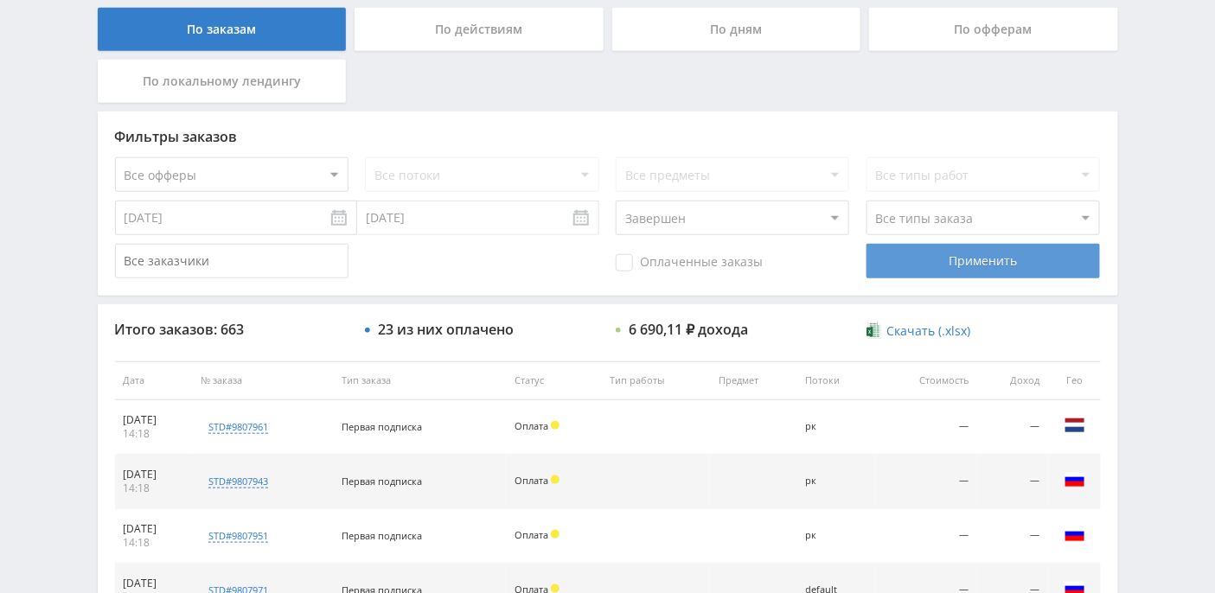
click at [996, 261] on div "Применить" at bounding box center [982, 261] width 233 height 35
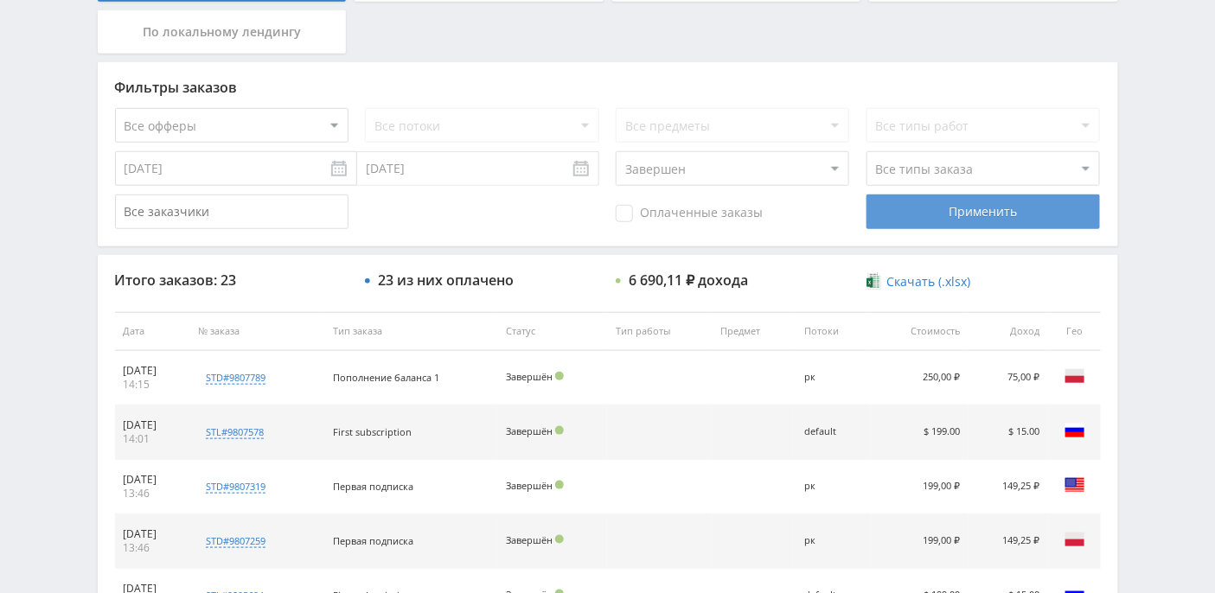
scroll to position [346, 0]
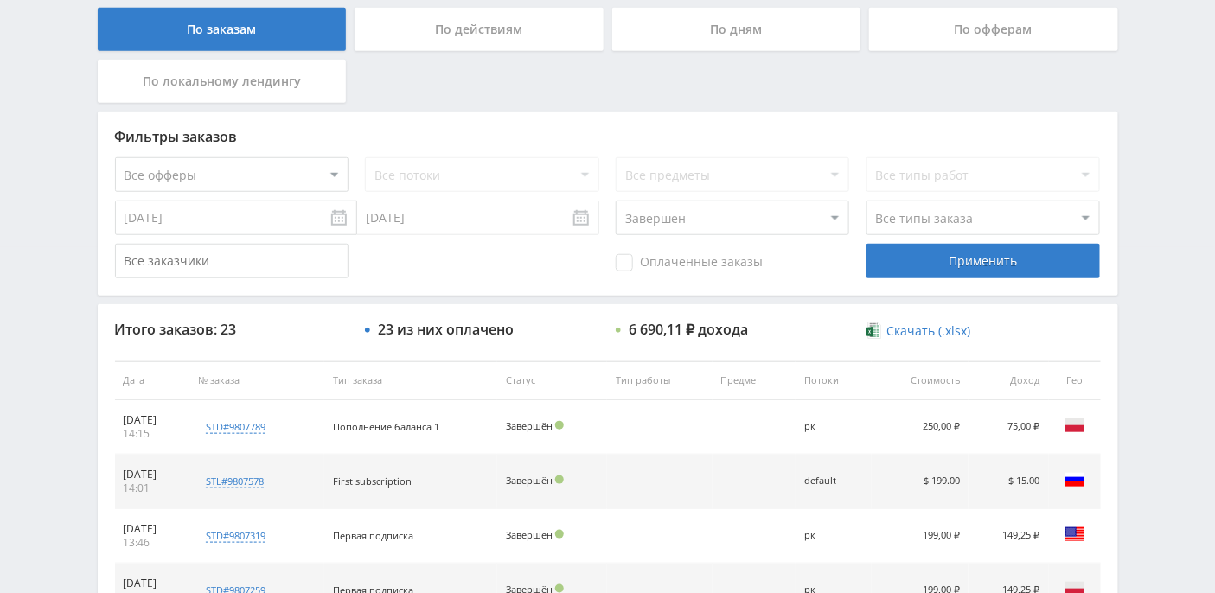
click at [935, 35] on div "По офферам" at bounding box center [993, 29] width 249 height 43
click at [0, 0] on input "По офферам" at bounding box center [0, 0] width 0 height 0
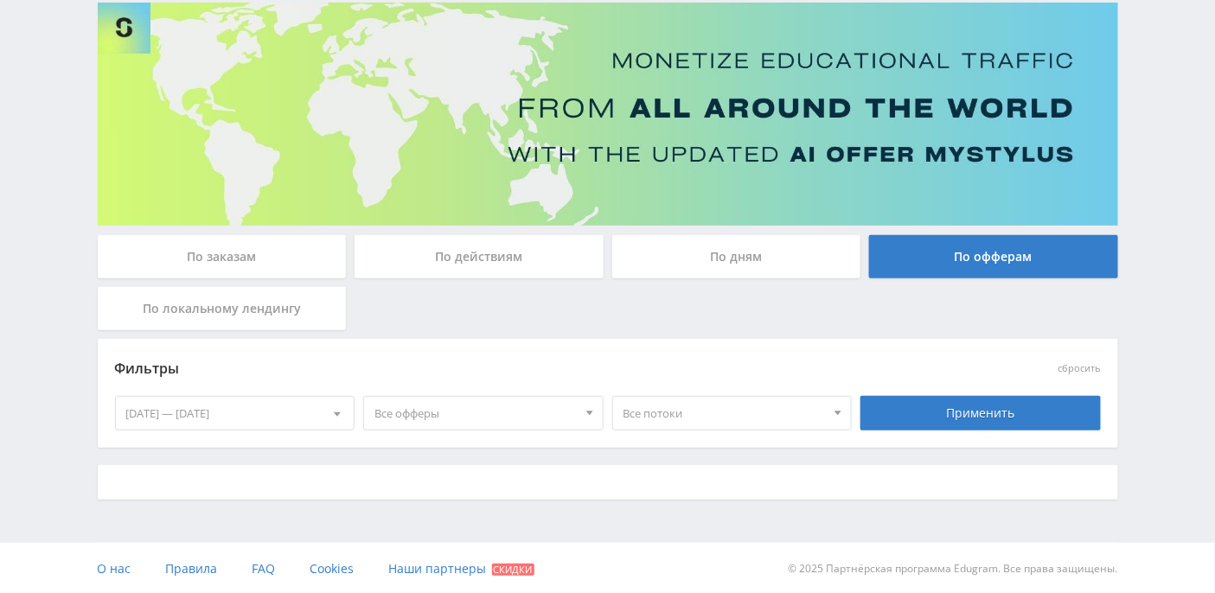
scroll to position [341, 0]
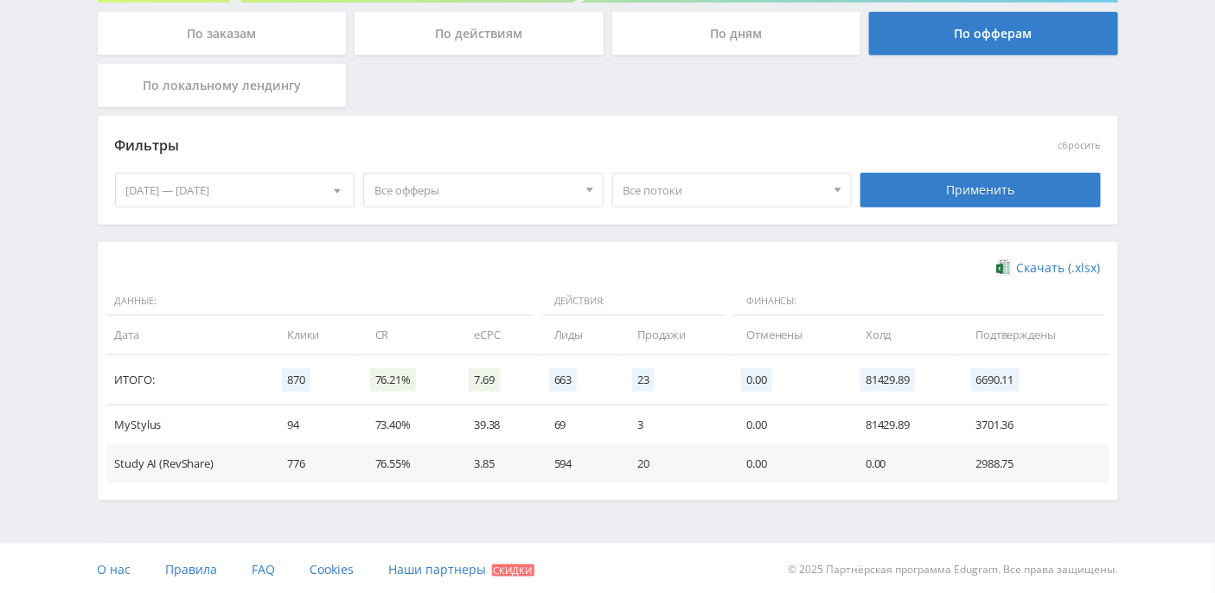
click at [718, 33] on div "По дням" at bounding box center [736, 33] width 249 height 43
click at [0, 0] on input "По дням" at bounding box center [0, 0] width 0 height 0
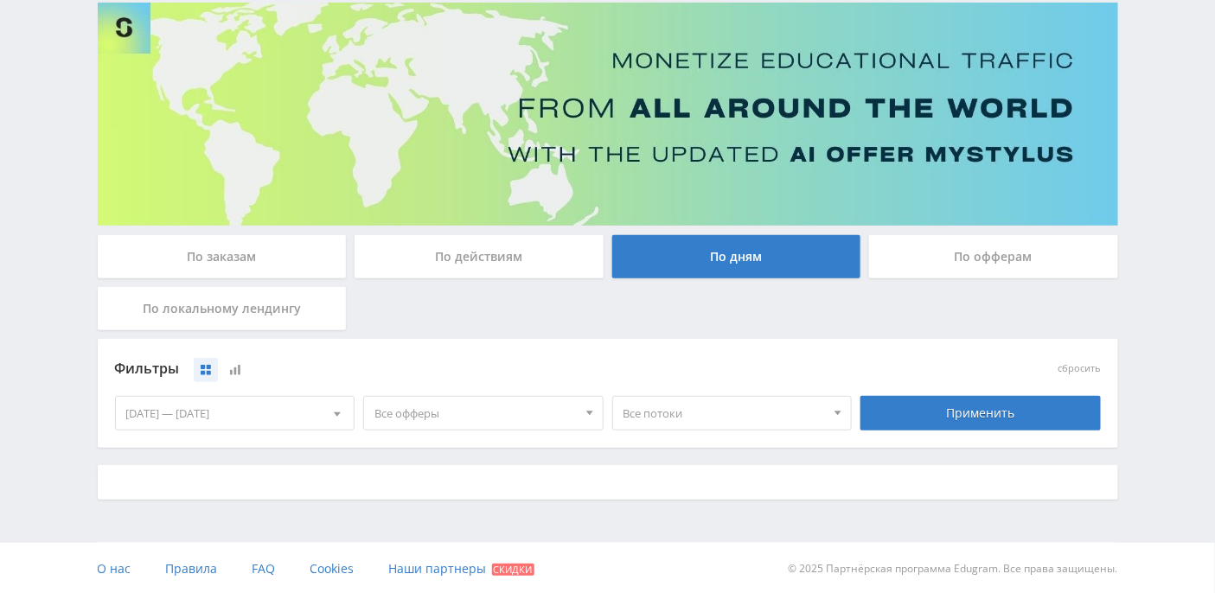
scroll to position [346, 0]
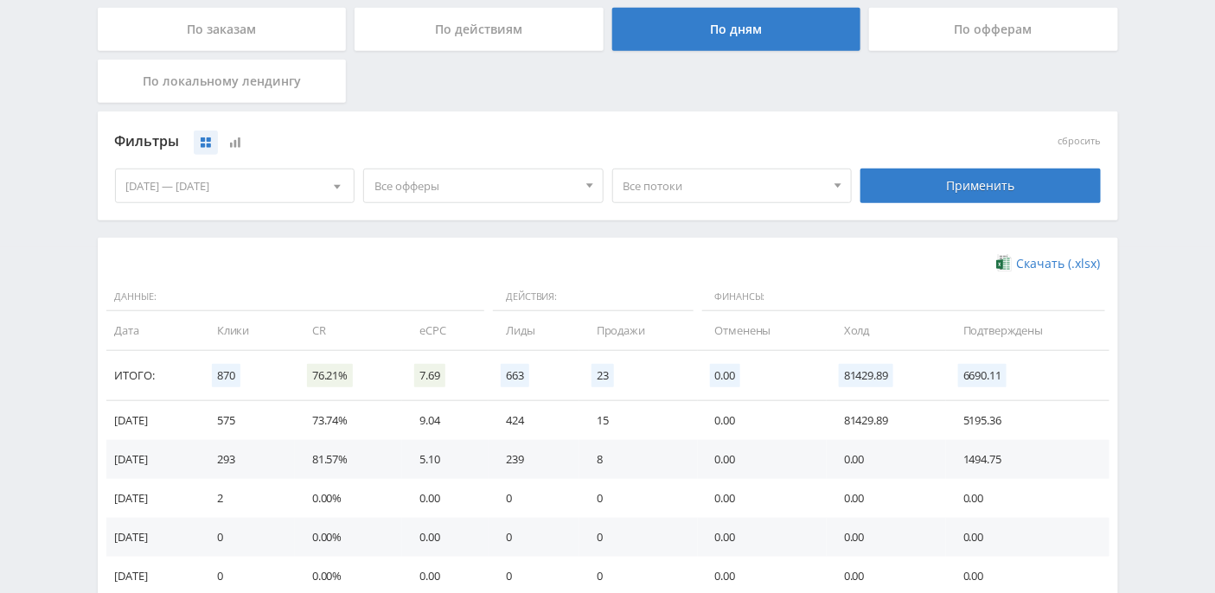
click at [567, 189] on span "Все офферы" at bounding box center [475, 185] width 202 height 33
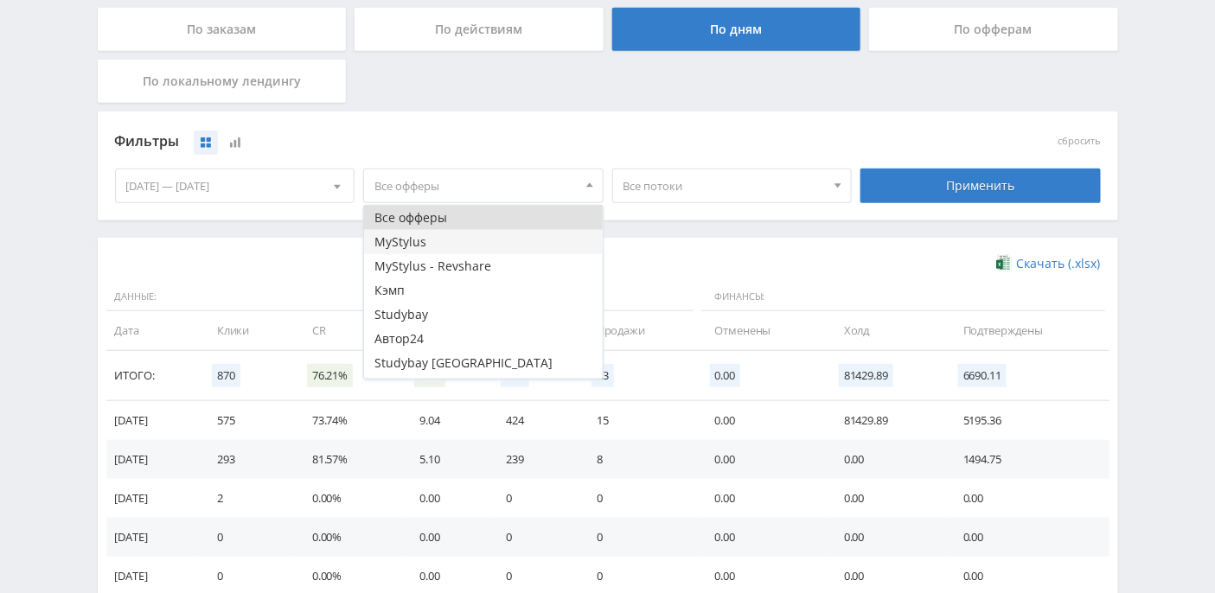
click at [491, 238] on button "MyStylus" at bounding box center [483, 242] width 239 height 24
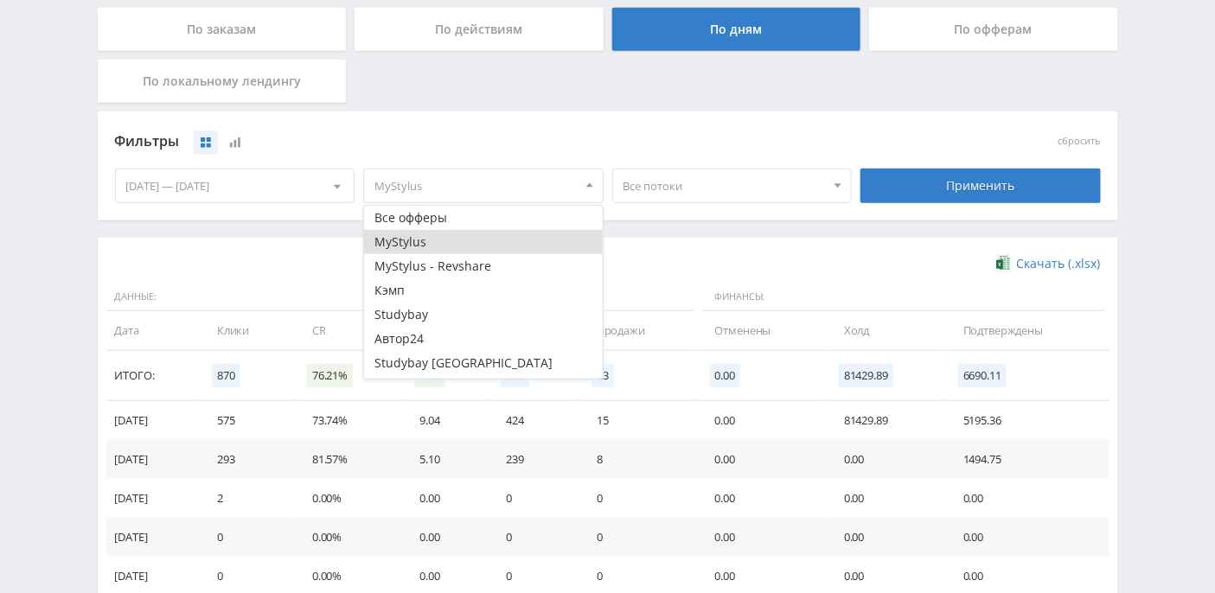
click at [448, 246] on button "MyStylus" at bounding box center [483, 242] width 239 height 24
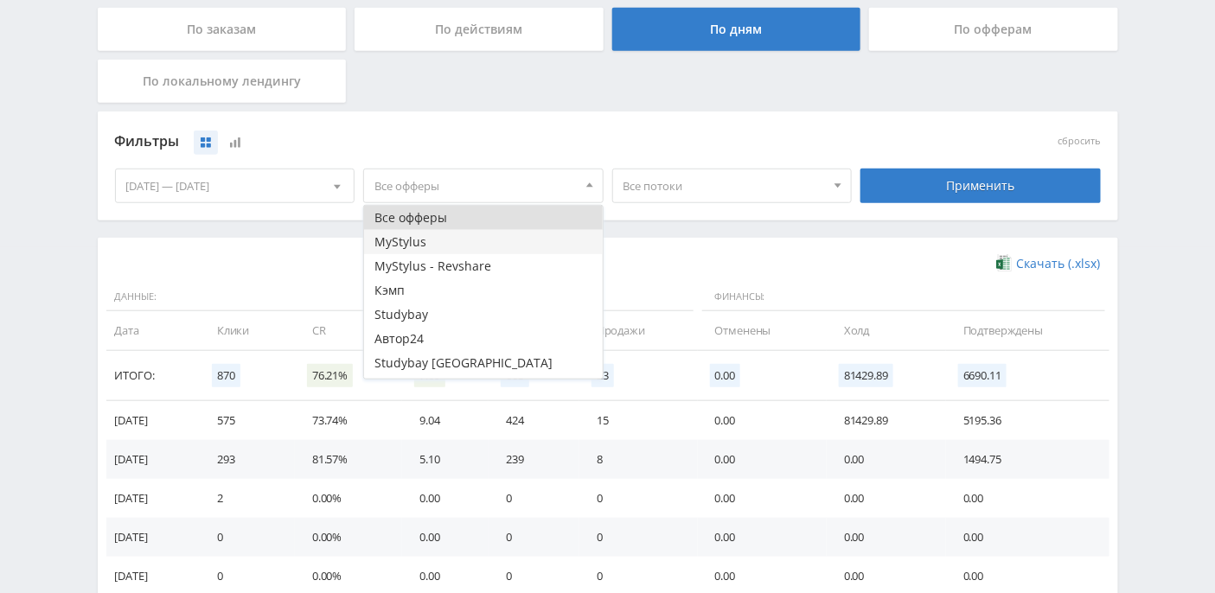
click at [437, 246] on button "MyStylus" at bounding box center [483, 242] width 239 height 24
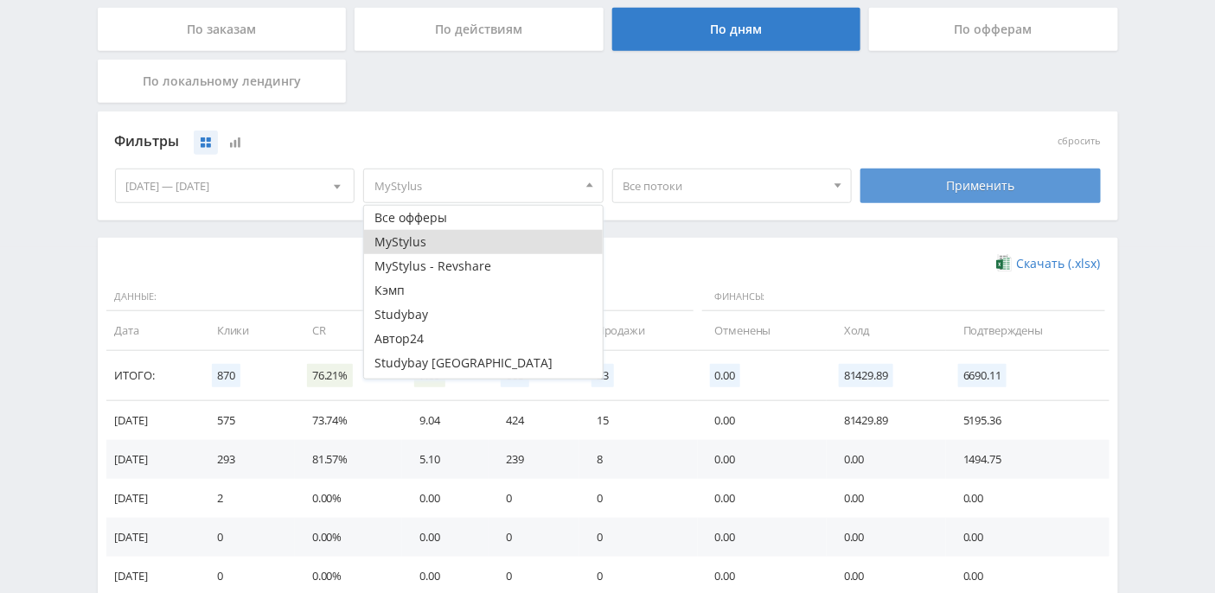
click at [949, 191] on div "Применить" at bounding box center [980, 186] width 240 height 35
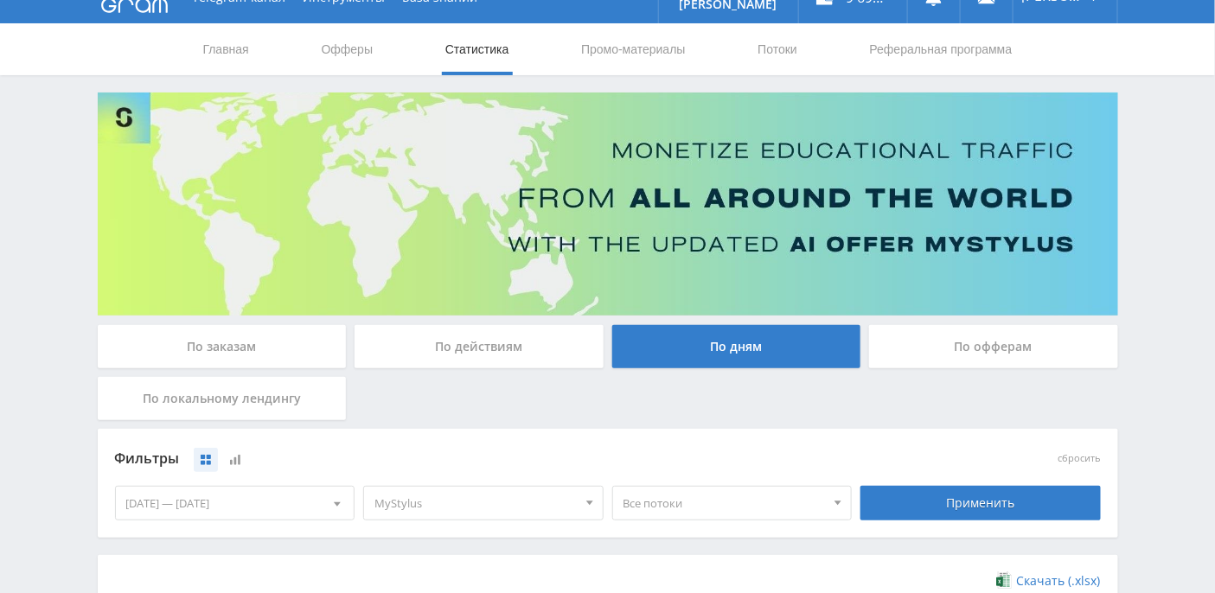
scroll to position [0, 0]
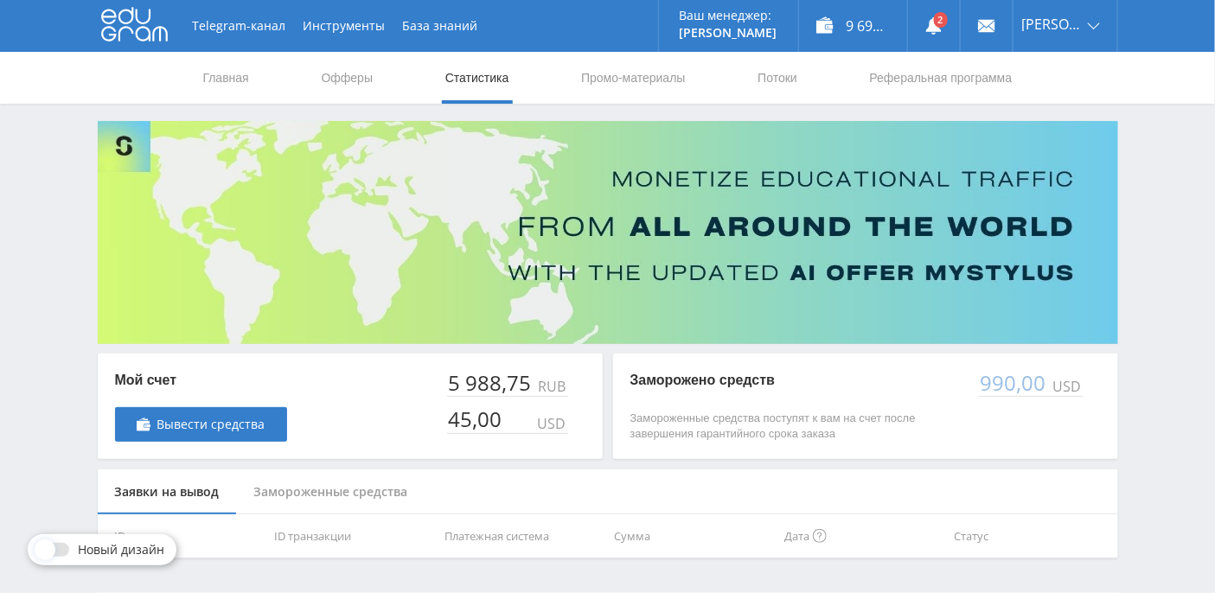
click at [72, 549] on div at bounding box center [53, 550] width 48 height 14
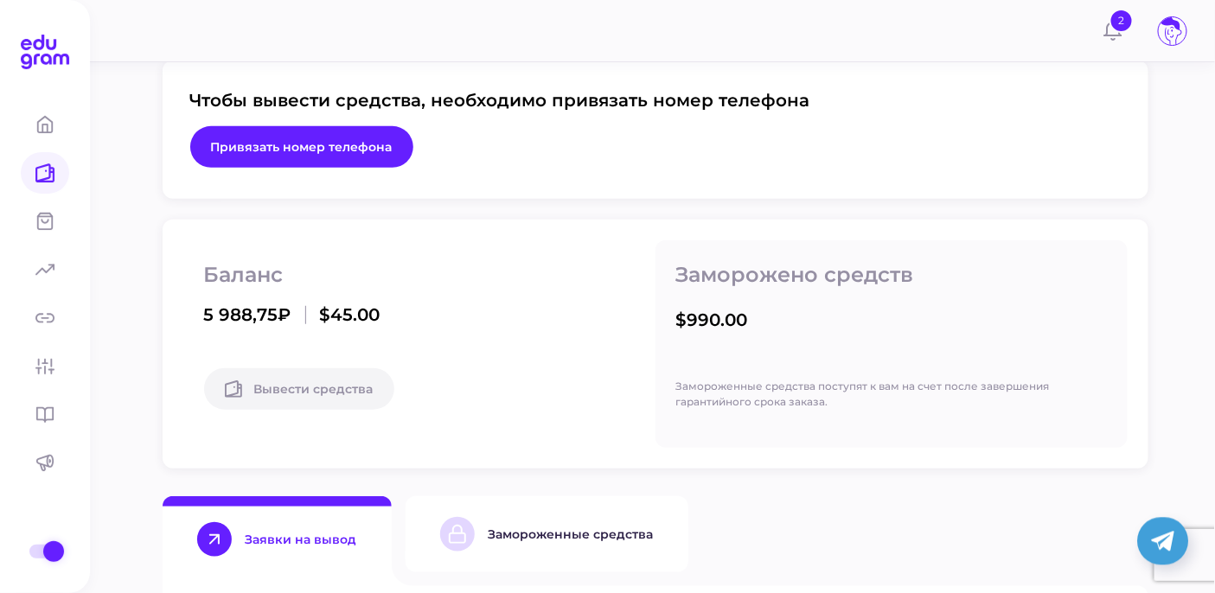
scroll to position [364, 0]
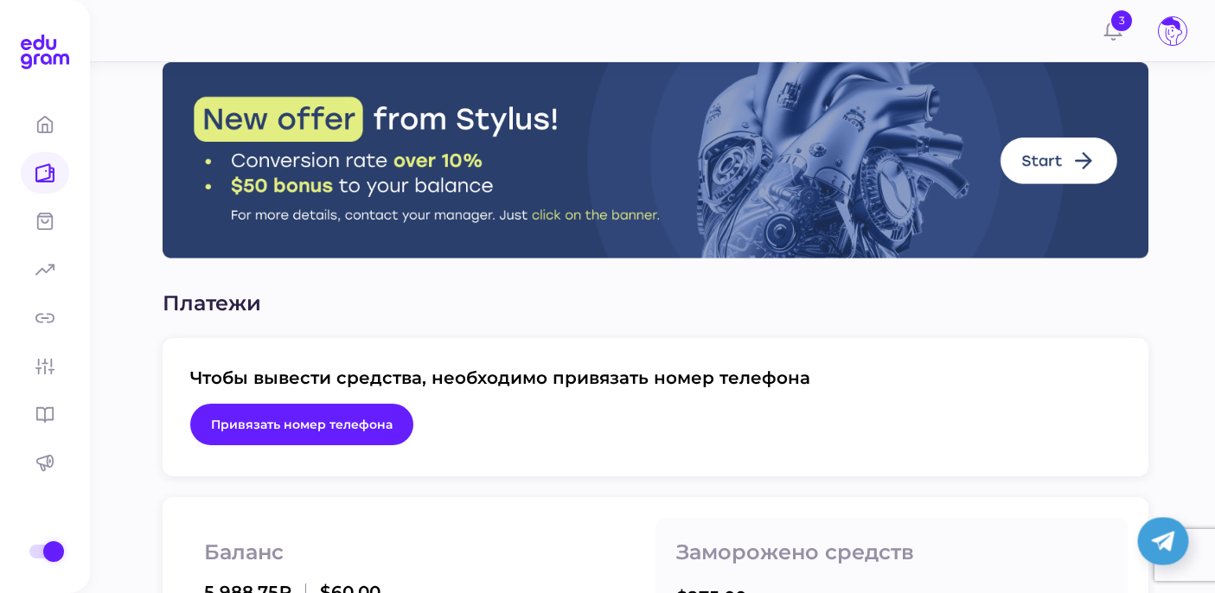
scroll to position [350, 0]
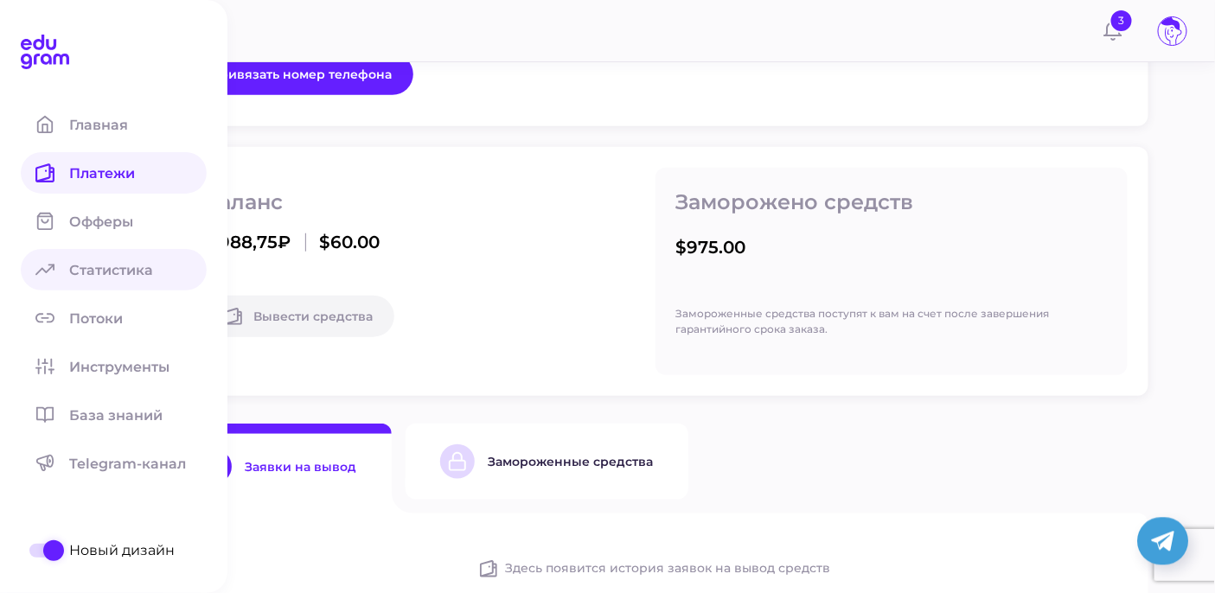
click at [123, 275] on span "Статистика" at bounding box center [121, 270] width 105 height 16
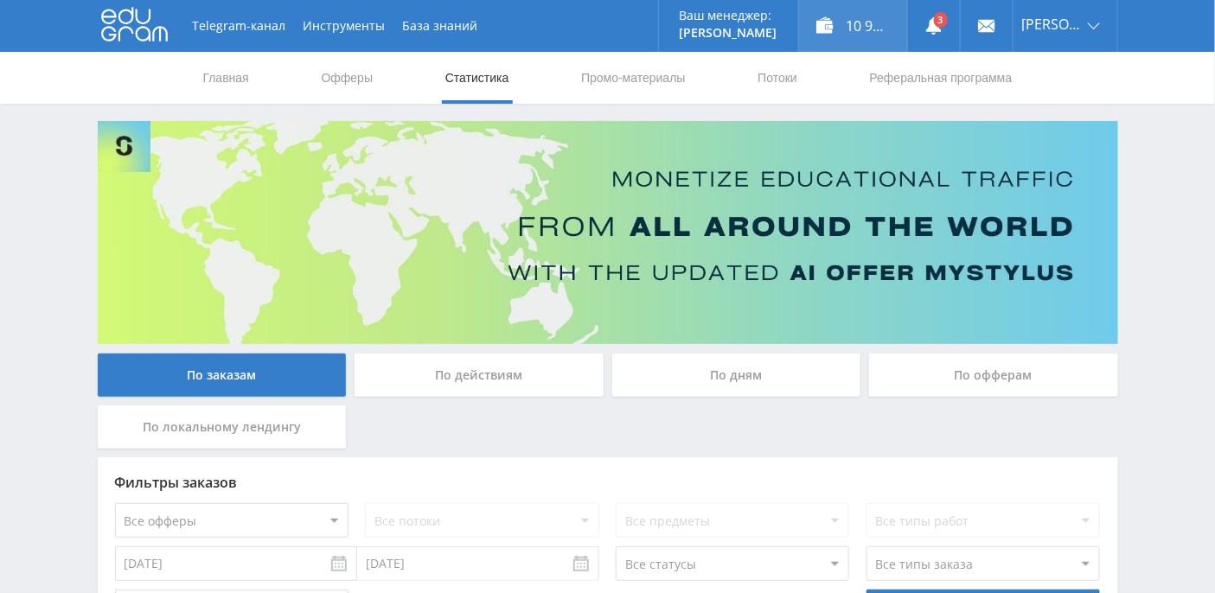
click at [876, 26] on div "10 923,89 ₽" at bounding box center [853, 26] width 108 height 52
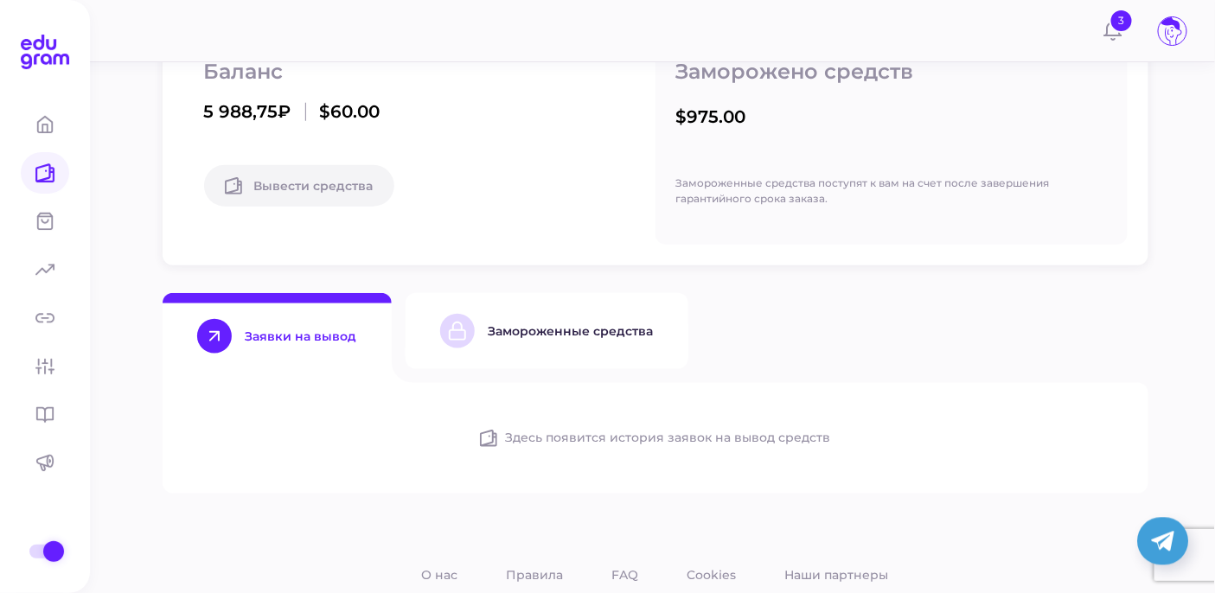
scroll to position [533, 0]
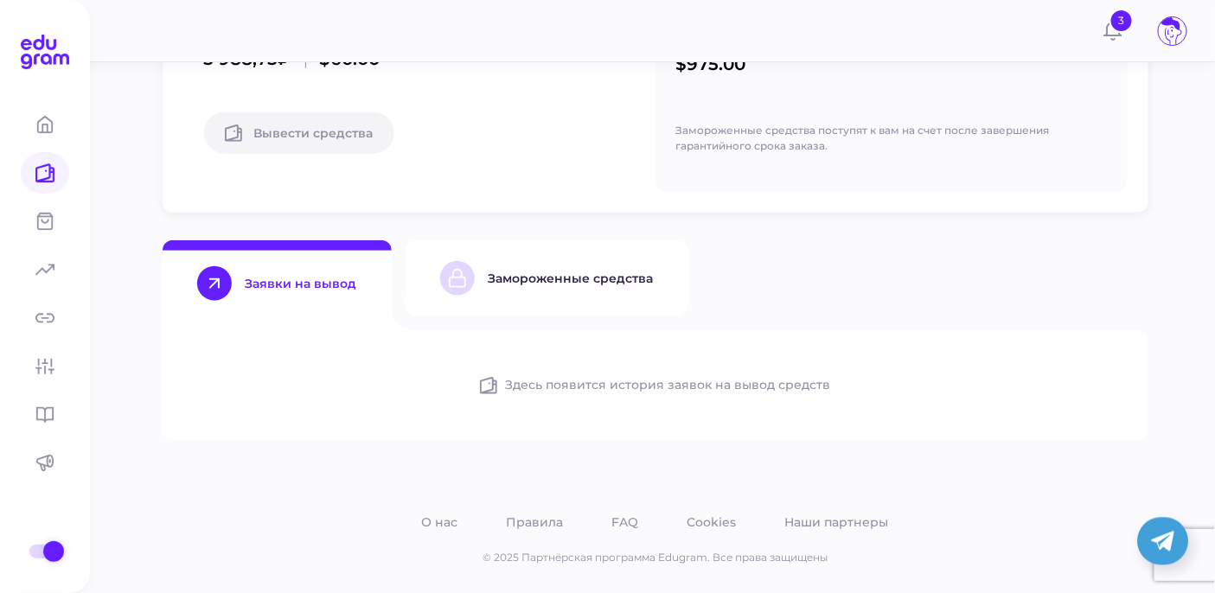
click at [592, 277] on div "Замороженные средства" at bounding box center [570, 279] width 165 height 16
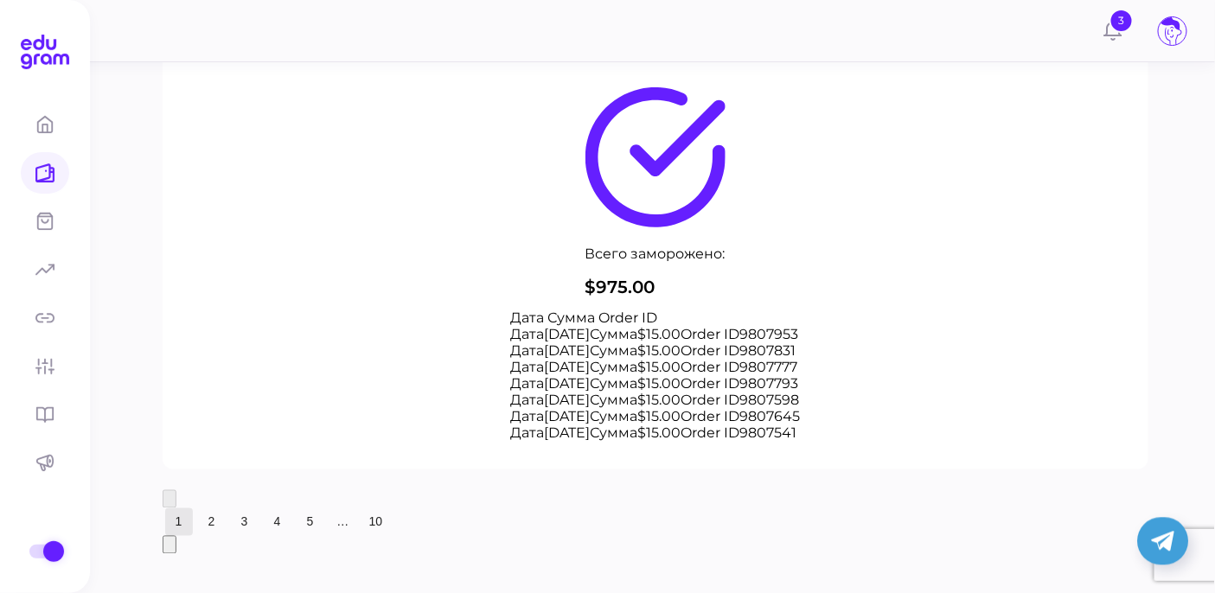
scroll to position [666, 0]
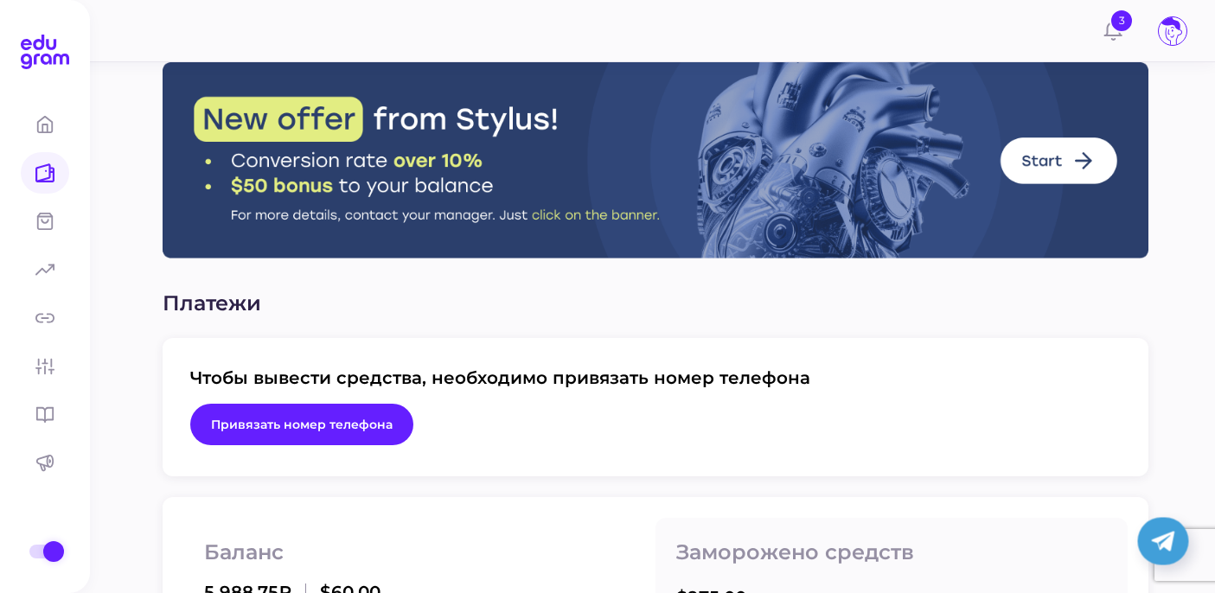
scroll to position [379, 0]
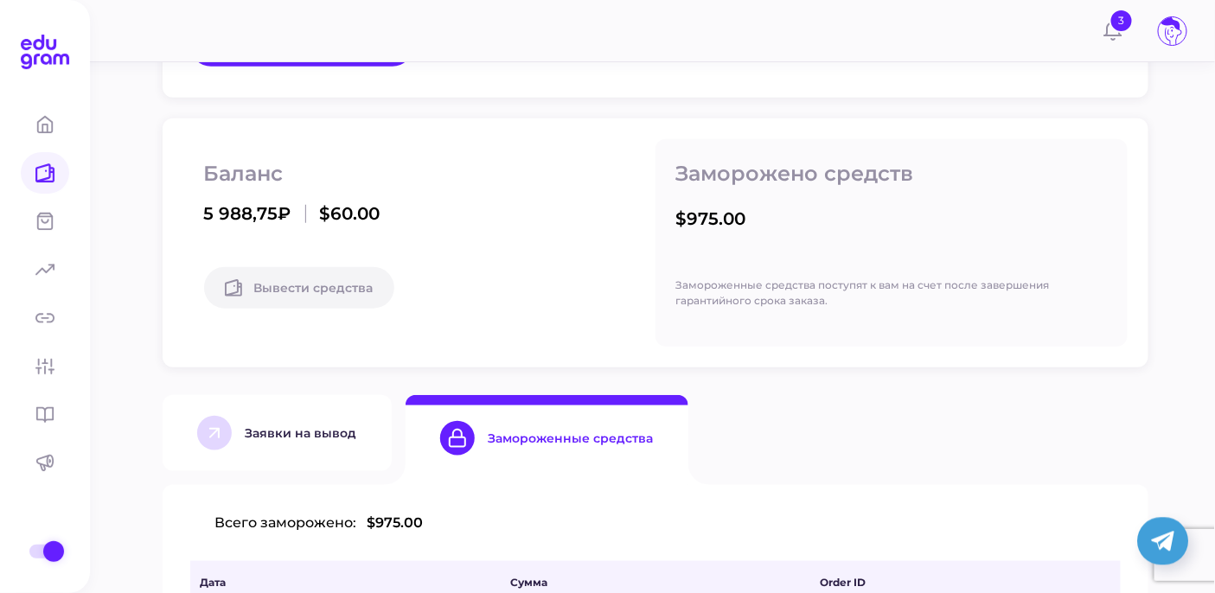
click at [274, 430] on div "Заявки на вывод" at bounding box center [302, 433] width 112 height 16
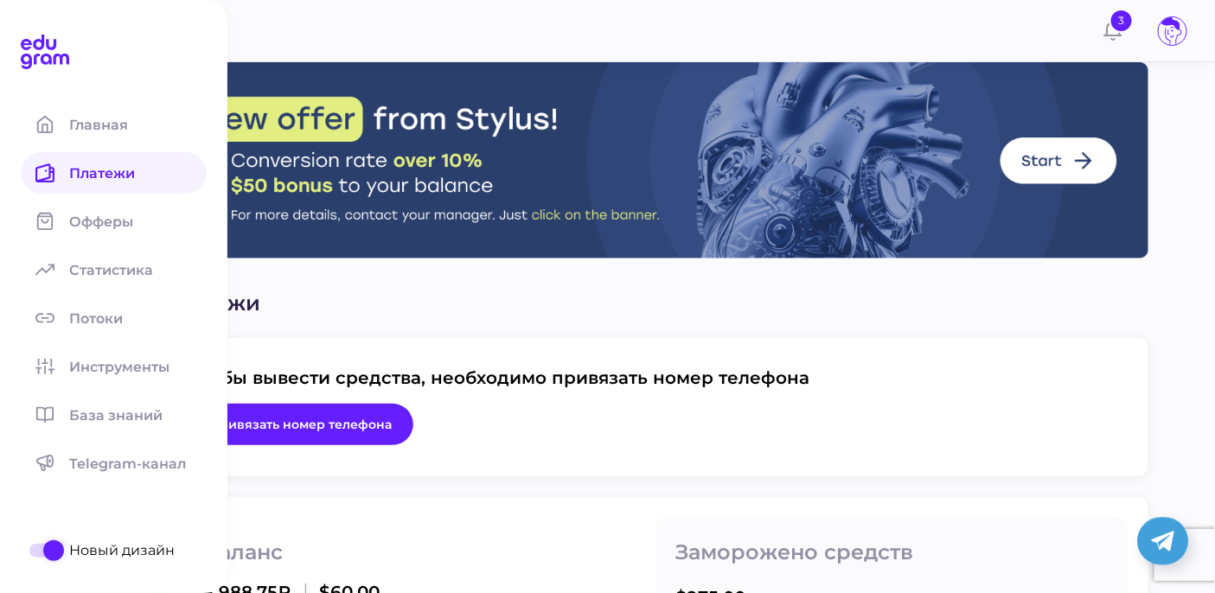
click at [36, 559] on aside "Главная Платежи Офферы Статистика Потоки Инструменты База знаний Telegram-канал…" at bounding box center [113, 296] width 227 height 593
click at [36, 552] on div at bounding box center [44, 551] width 17 height 14
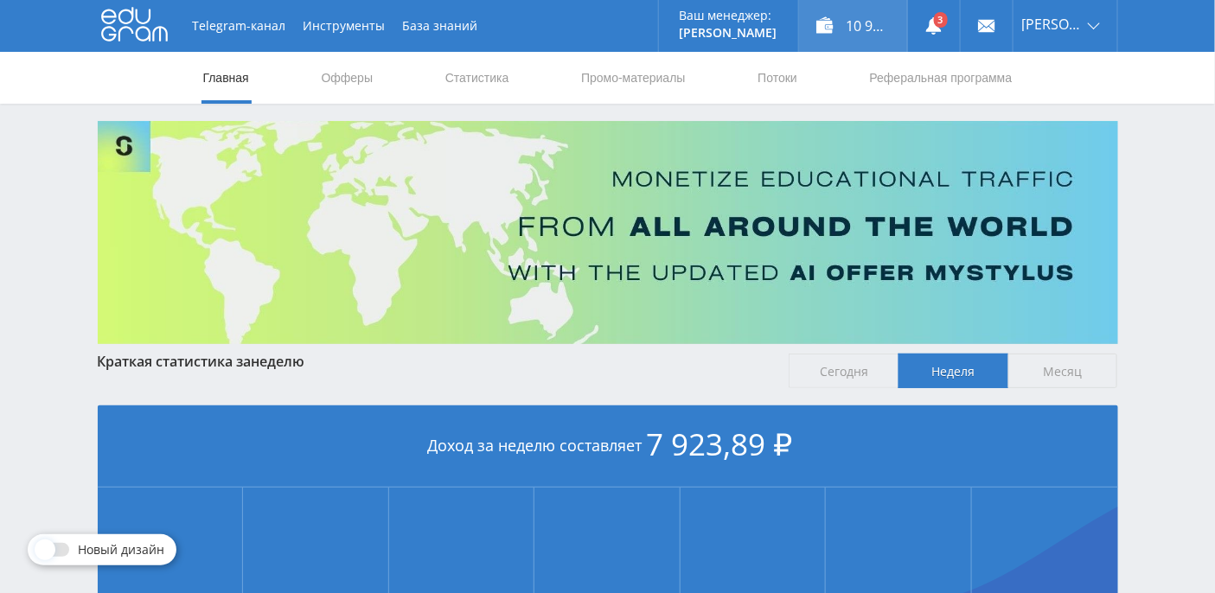
click at [897, 30] on div "10 923,89 ₽" at bounding box center [853, 26] width 108 height 52
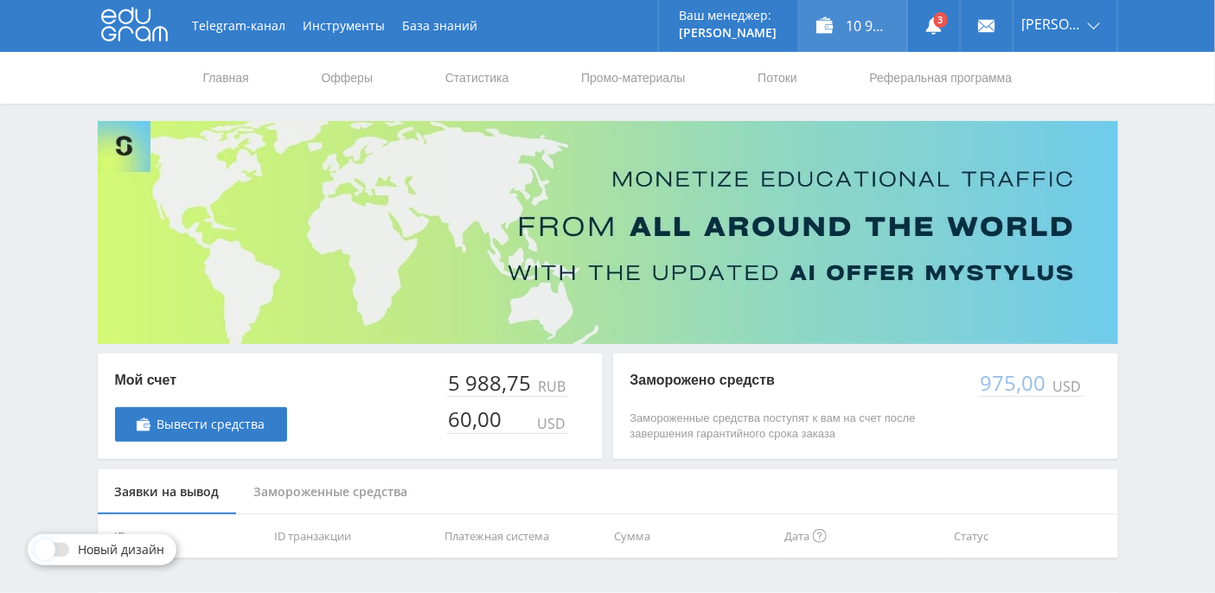
click at [886, 26] on div "10 923,89 ₽" at bounding box center [853, 26] width 108 height 52
drag, startPoint x: 453, startPoint y: 425, endPoint x: 516, endPoint y: 426, distance: 63.1
click at [516, 426] on div "60,00 USD" at bounding box center [507, 415] width 121 height 37
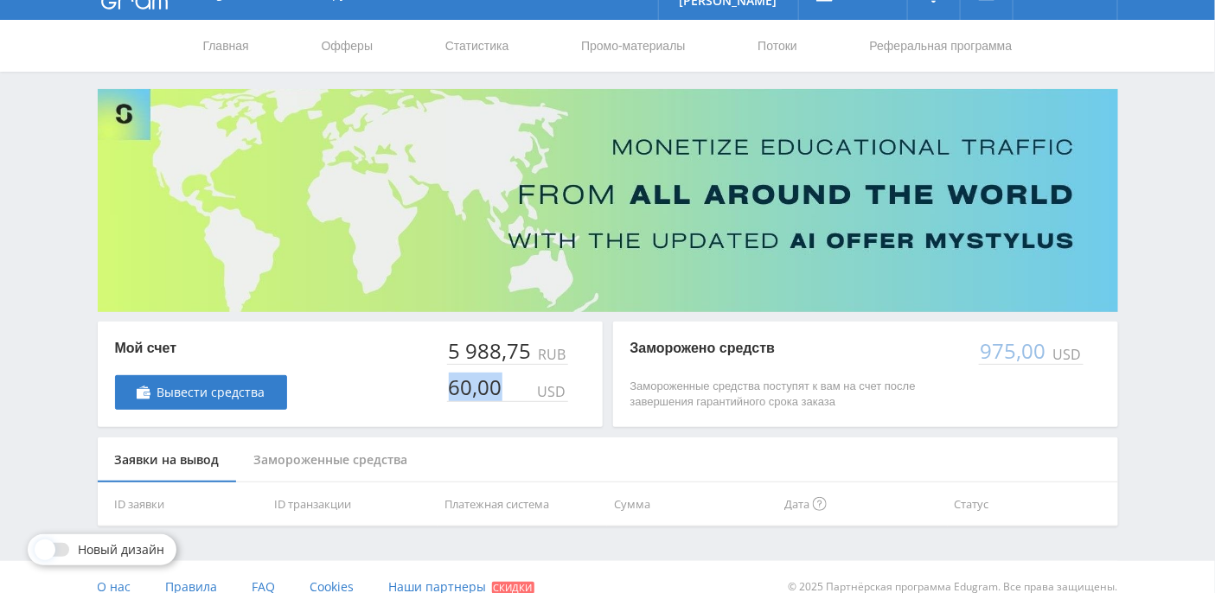
scroll to position [49, 0]
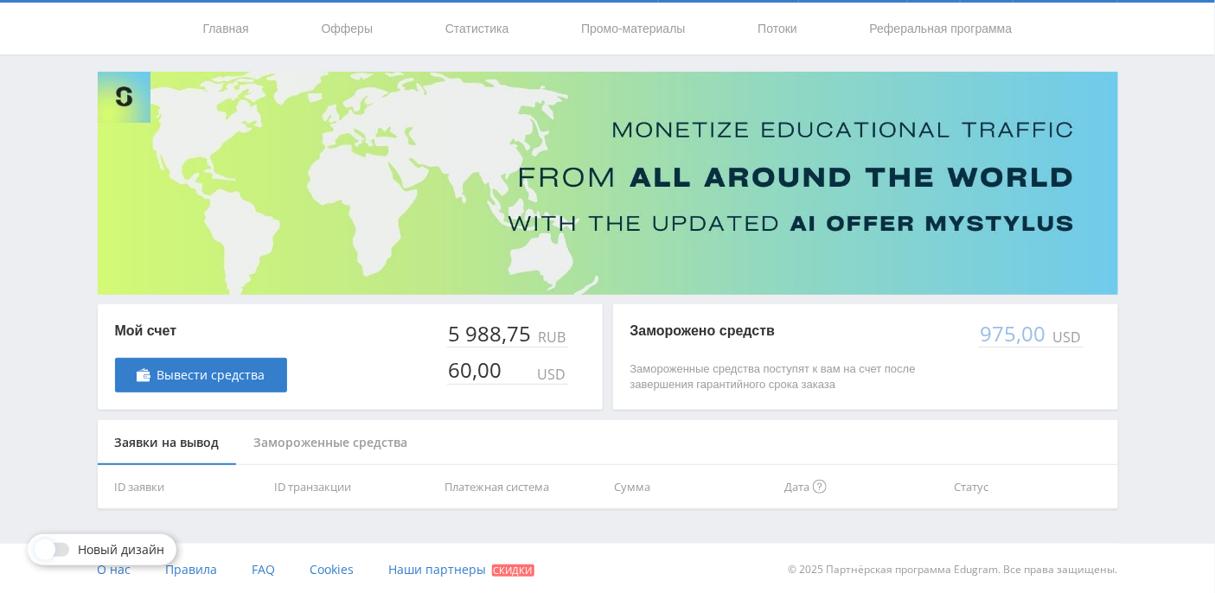
click at [297, 443] on div "Замороженные средства" at bounding box center [331, 443] width 188 height 46
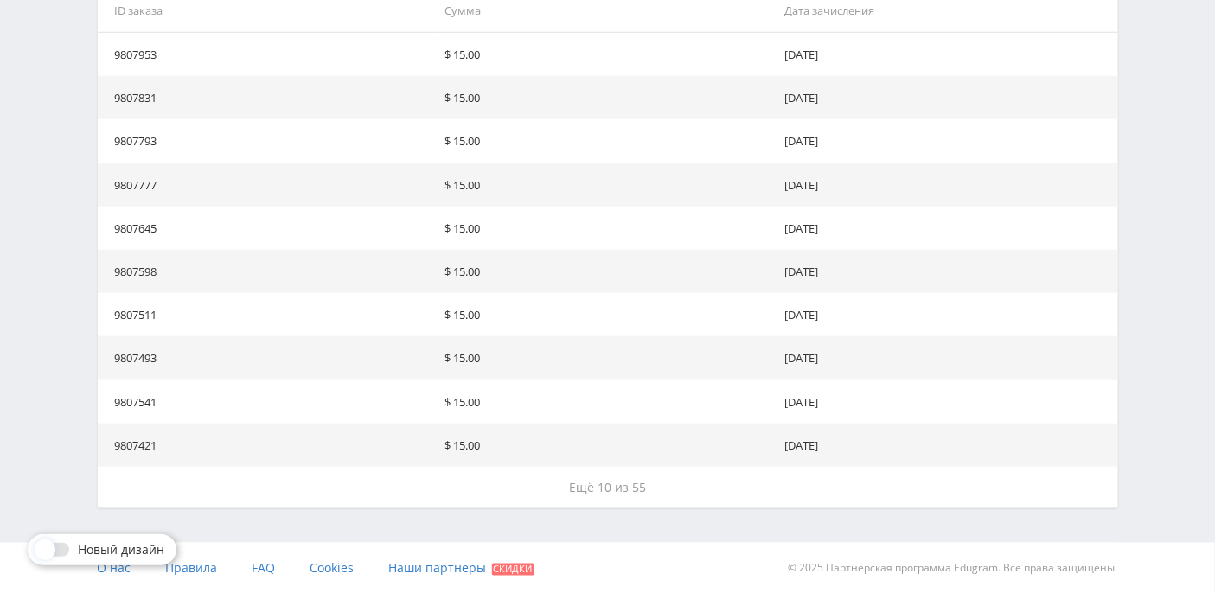
scroll to position [0, 0]
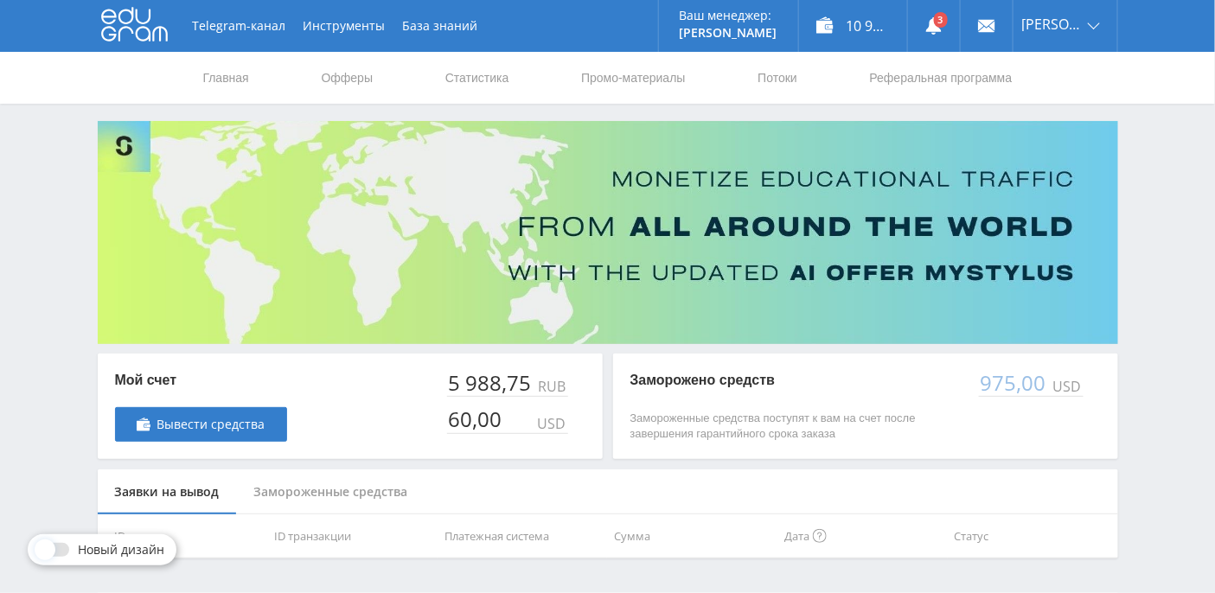
scroll to position [49, 0]
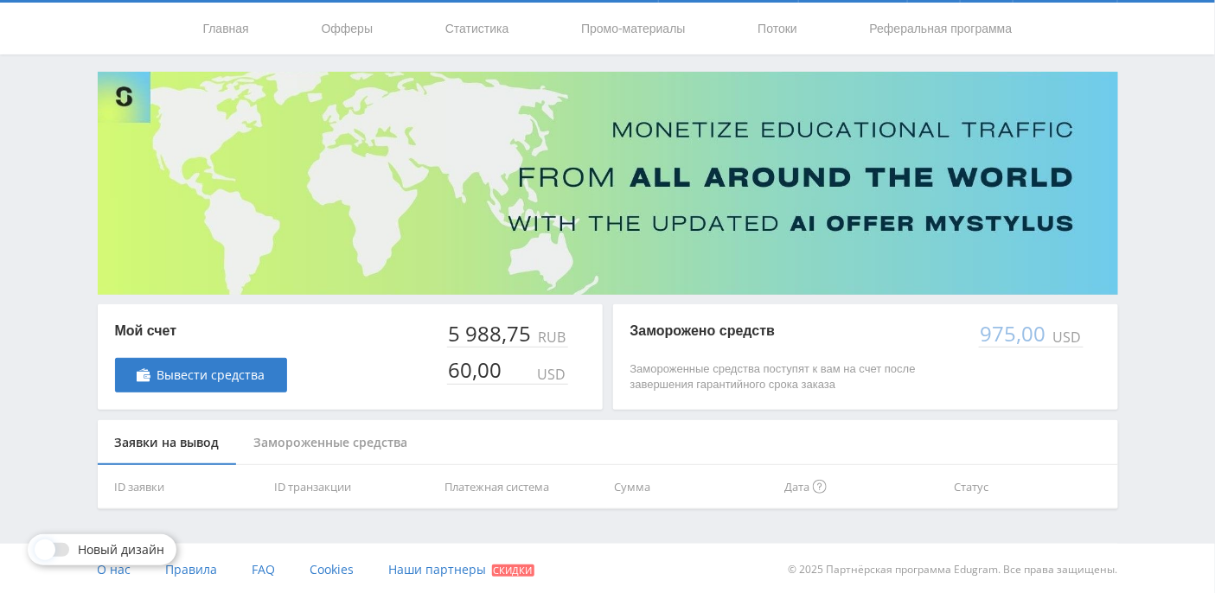
click at [333, 449] on div "Замороженные средства" at bounding box center [331, 443] width 188 height 46
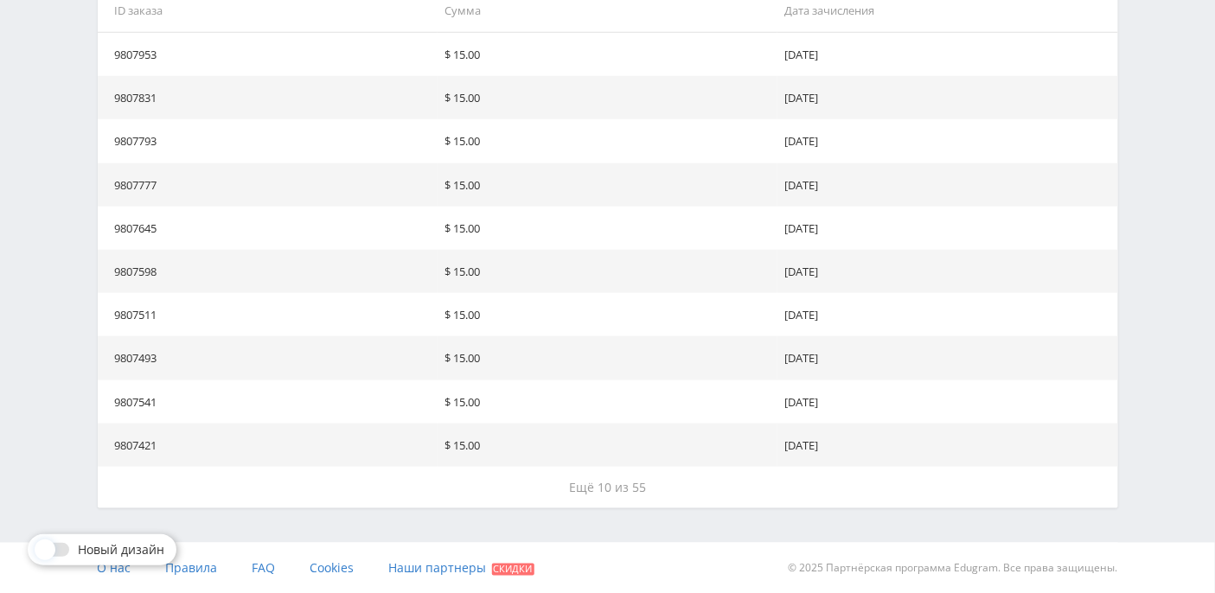
scroll to position [0, 0]
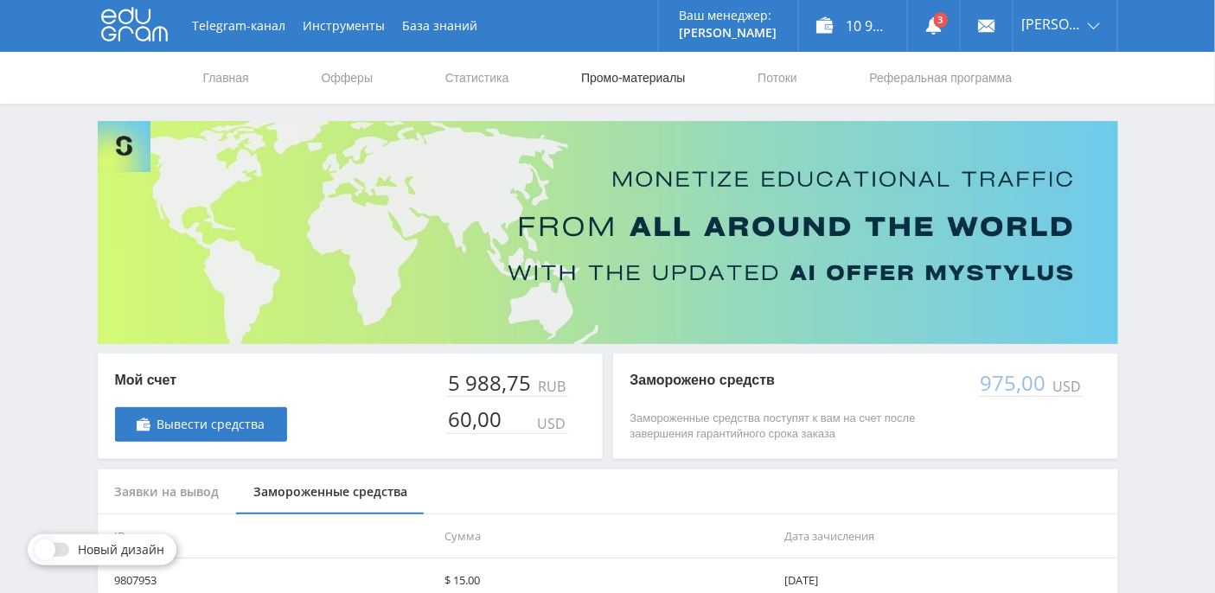
click at [624, 72] on link "Промо-материалы" at bounding box center [632, 78] width 107 height 52
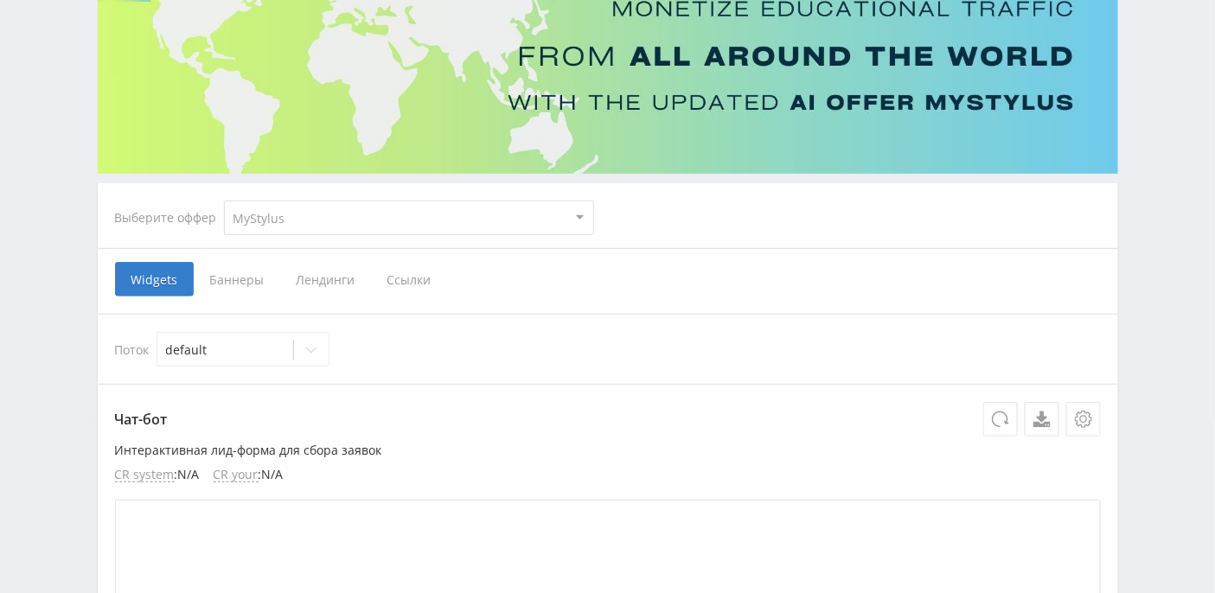
scroll to position [30, 0]
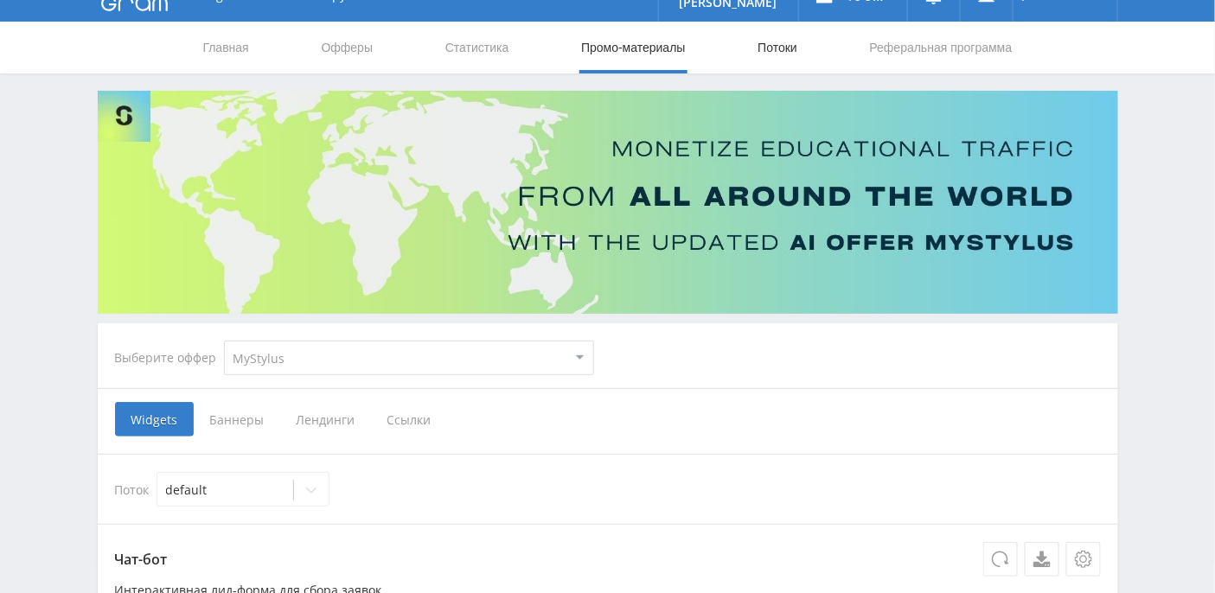
click at [783, 50] on link "Потоки" at bounding box center [777, 48] width 43 height 52
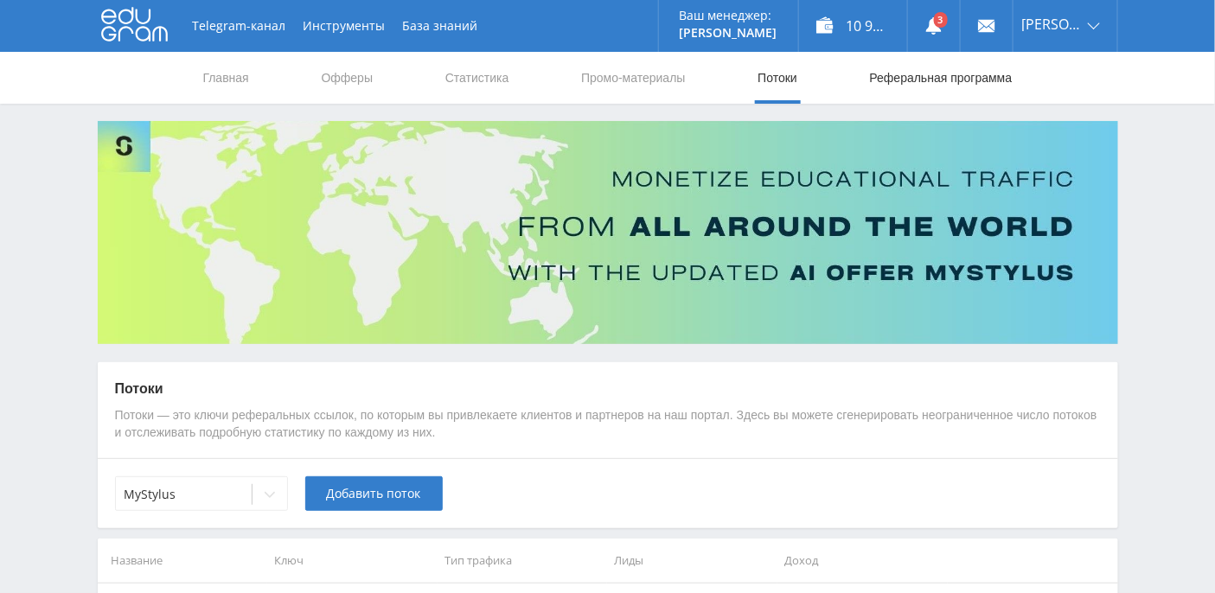
click at [905, 75] on link "Реферальная программа" at bounding box center [941, 78] width 146 height 52
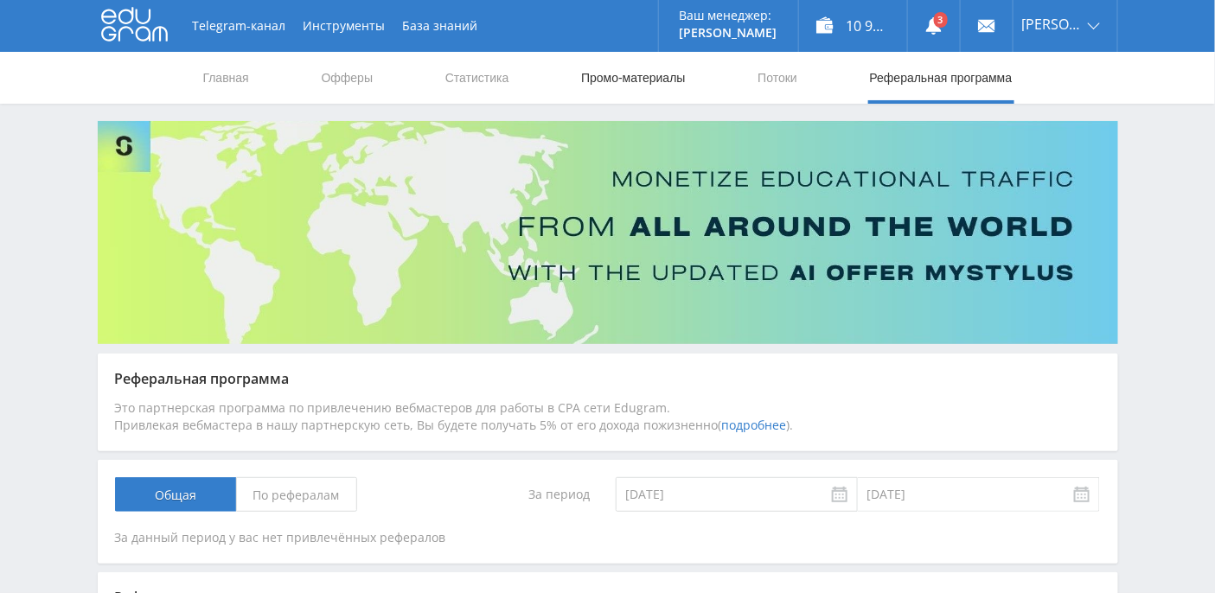
click at [630, 84] on link "Промо-материалы" at bounding box center [632, 78] width 107 height 52
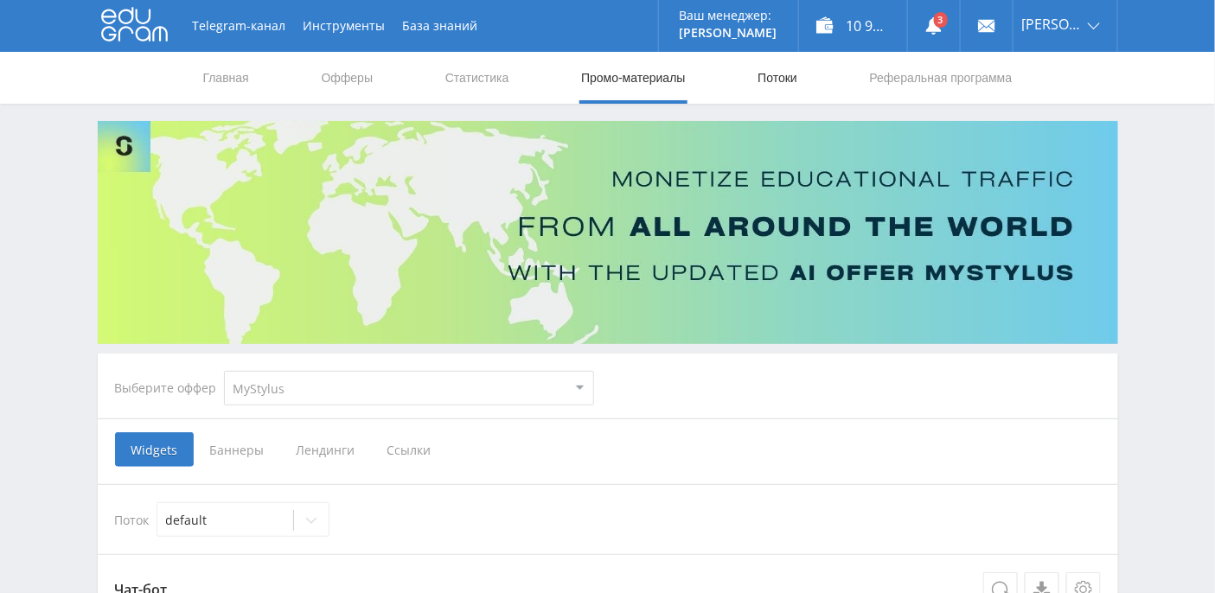
click at [788, 80] on link "Потоки" at bounding box center [777, 78] width 43 height 52
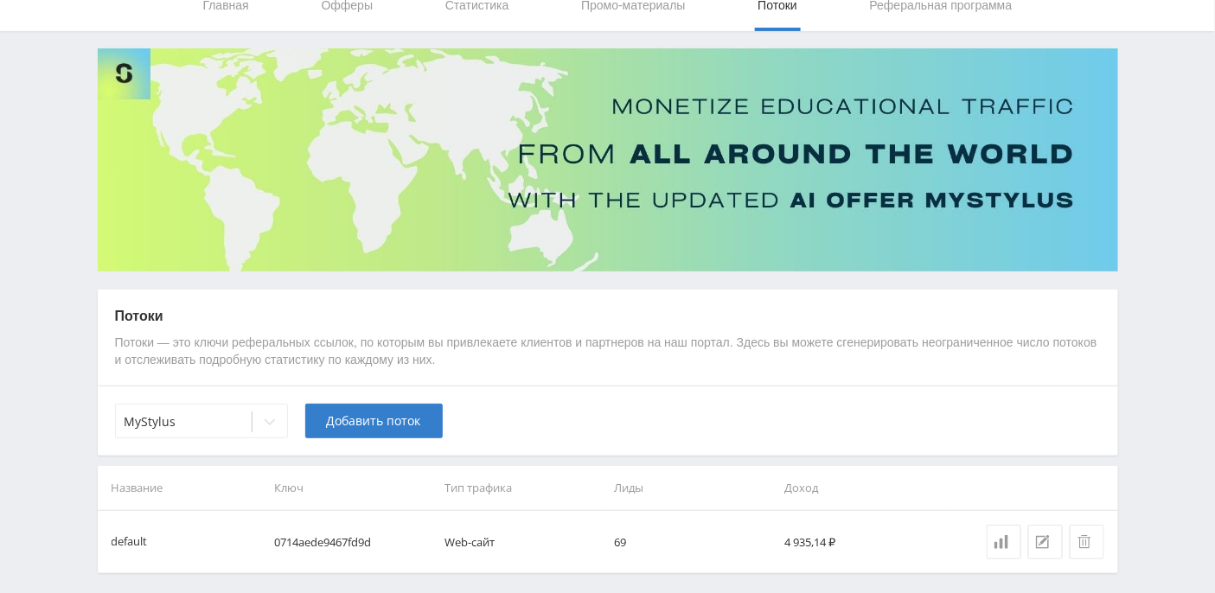
scroll to position [137, 0]
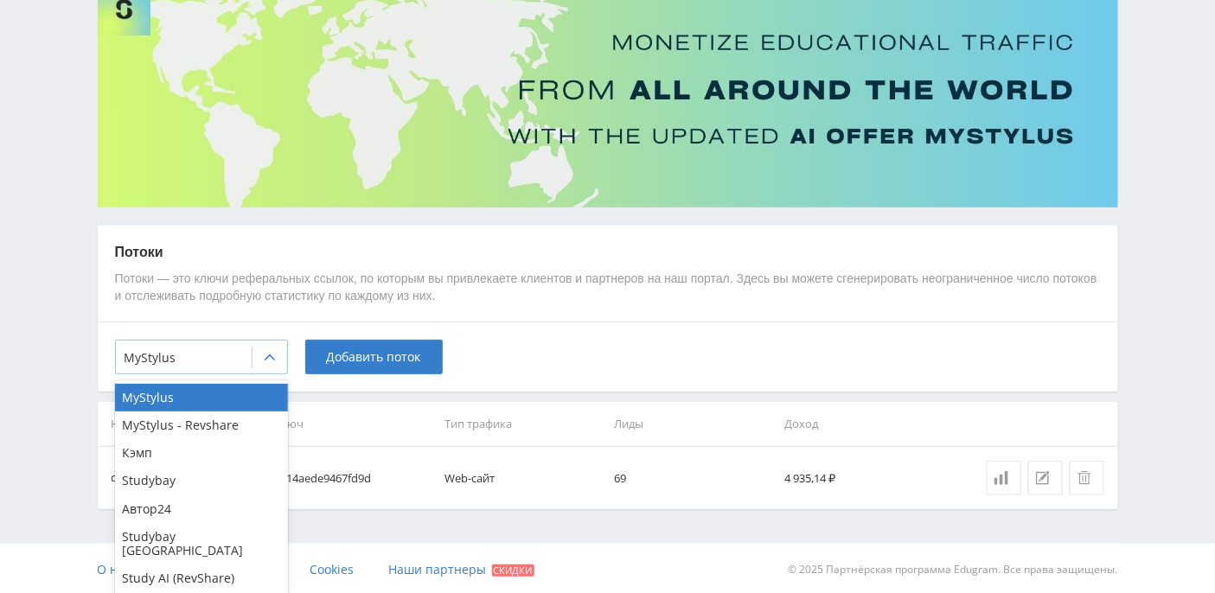
click at [267, 360] on icon at bounding box center [270, 358] width 14 height 14
click at [201, 569] on div "Study AI (RevShare)" at bounding box center [201, 578] width 173 height 28
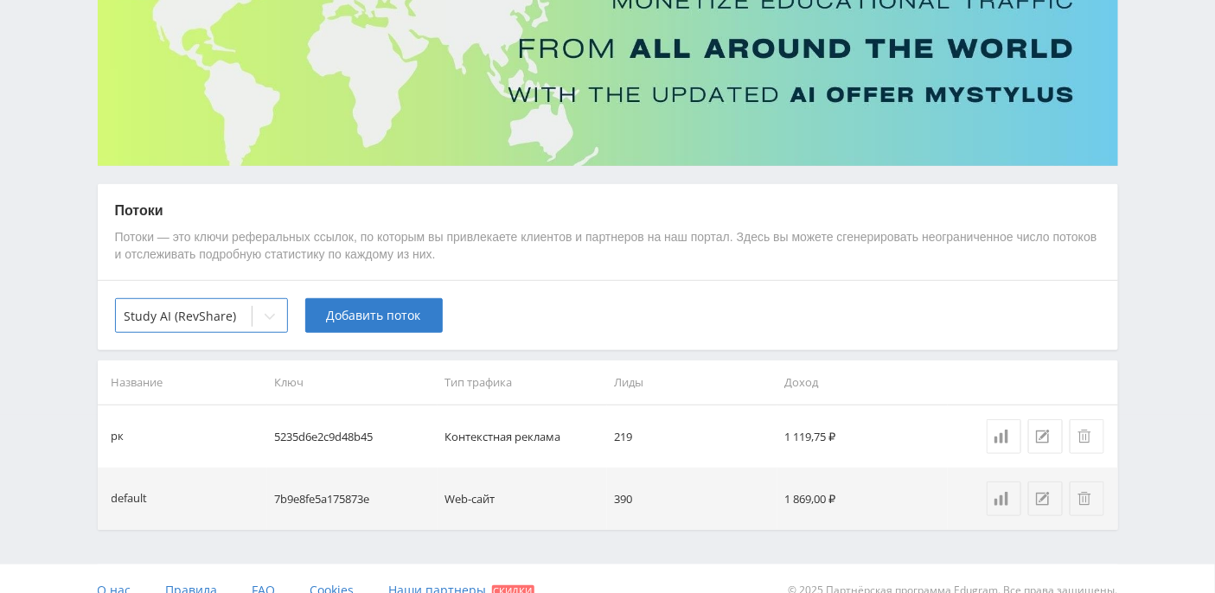
scroll to position [199, 0]
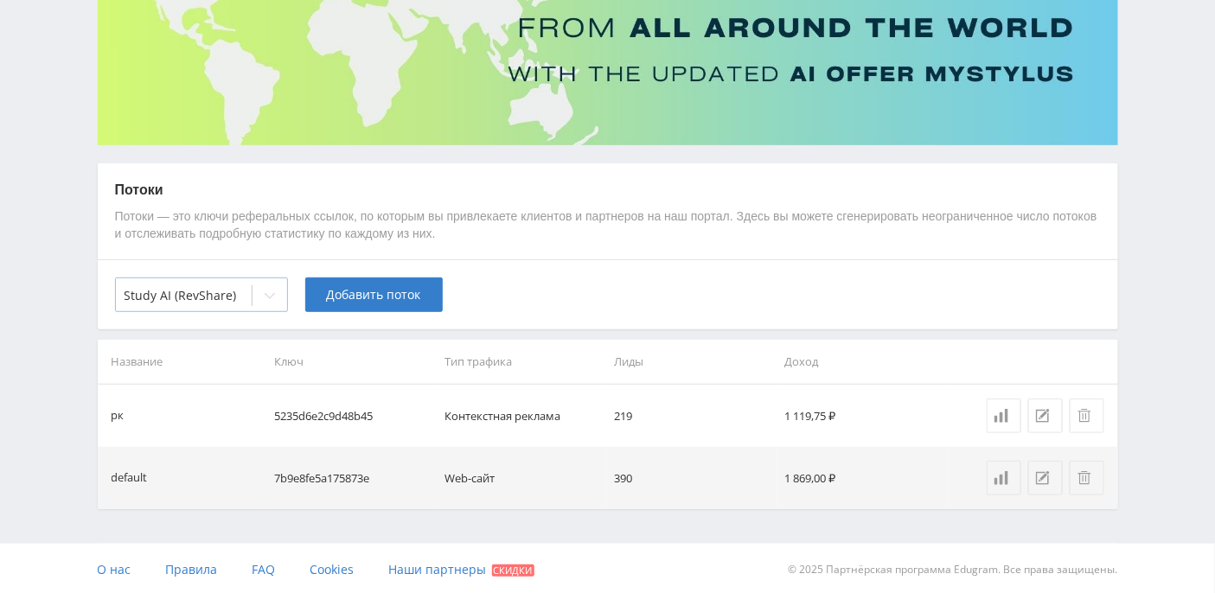
click at [269, 296] on icon at bounding box center [270, 296] width 14 height 14
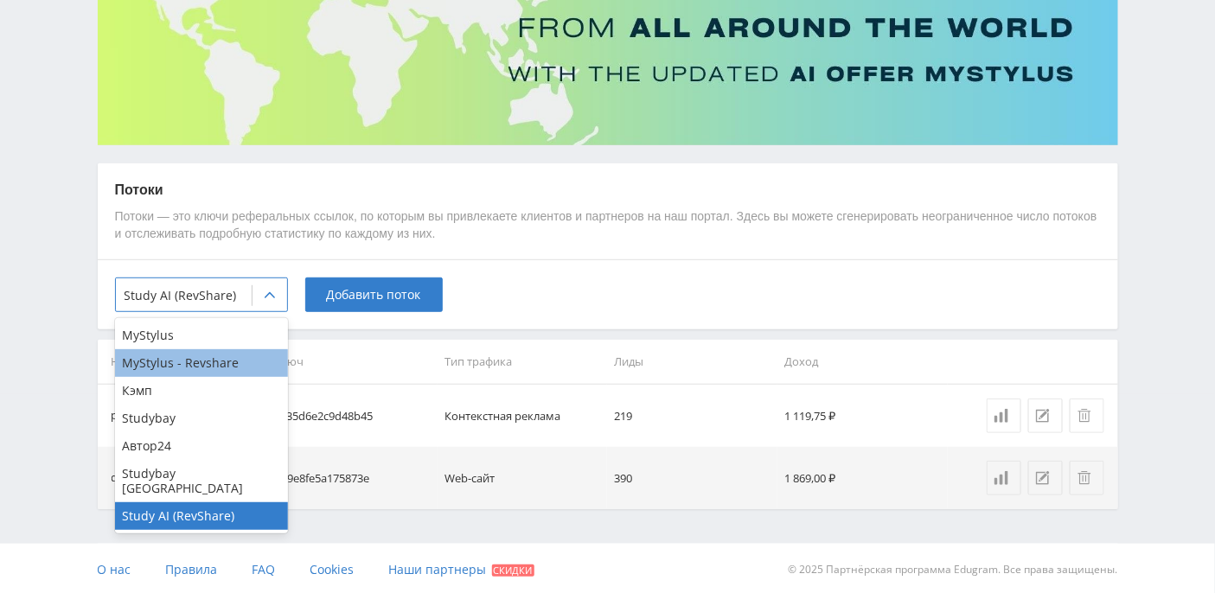
click at [183, 359] on div "MyStylus - Revshare" at bounding box center [201, 363] width 173 height 28
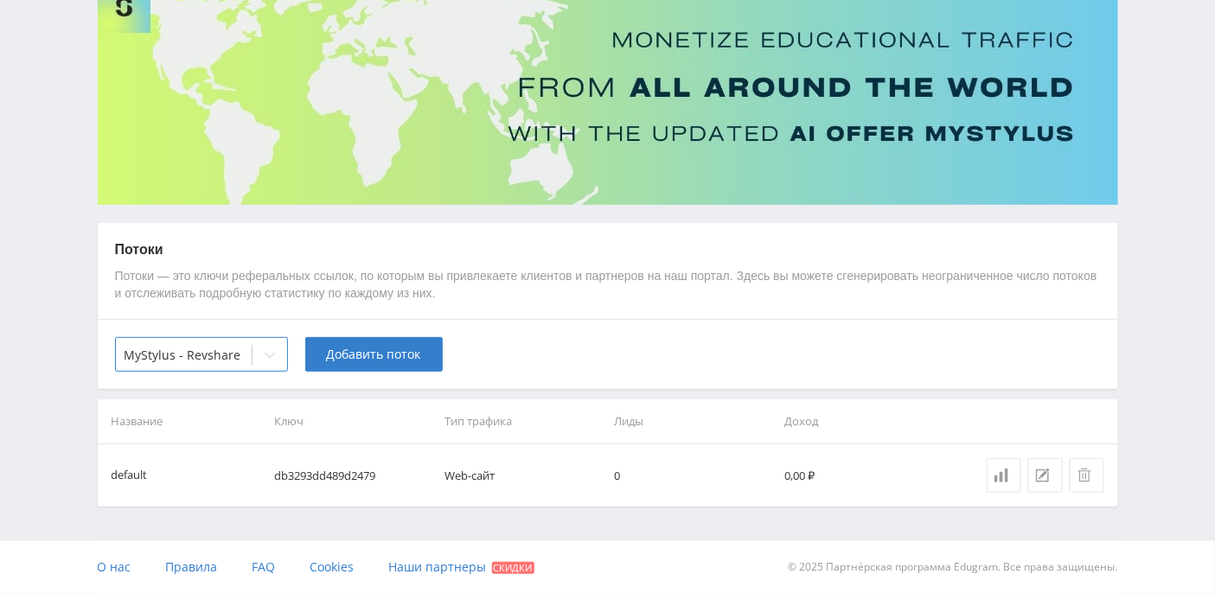
scroll to position [137, 0]
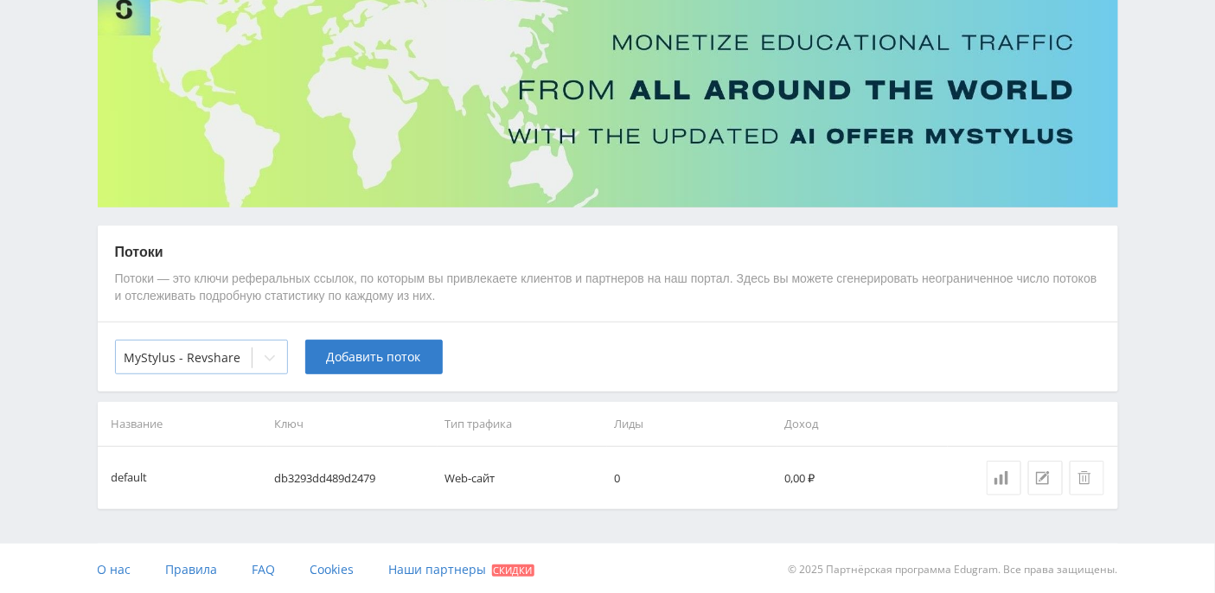
click at [267, 357] on icon at bounding box center [270, 358] width 14 height 14
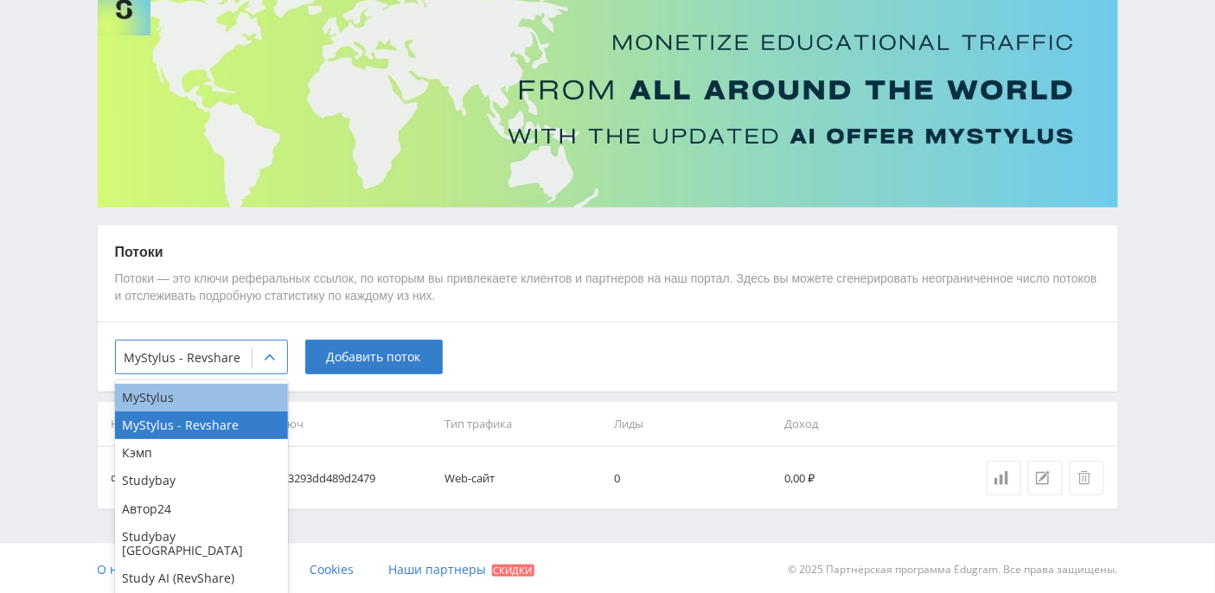
click at [191, 394] on div "MyStylus" at bounding box center [201, 398] width 173 height 28
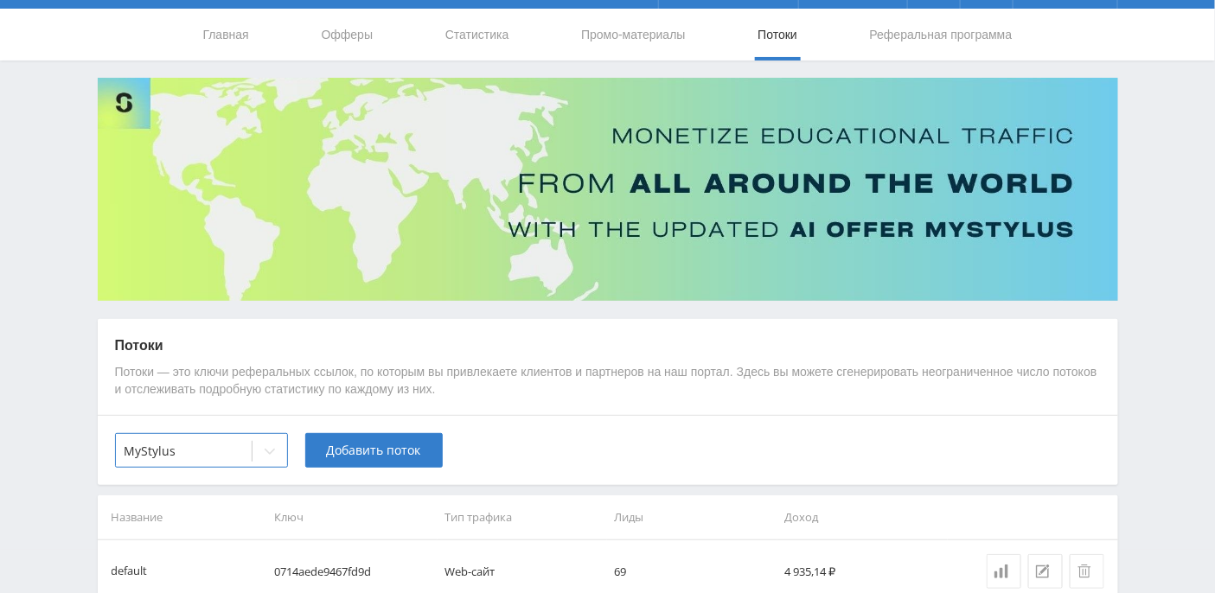
scroll to position [0, 0]
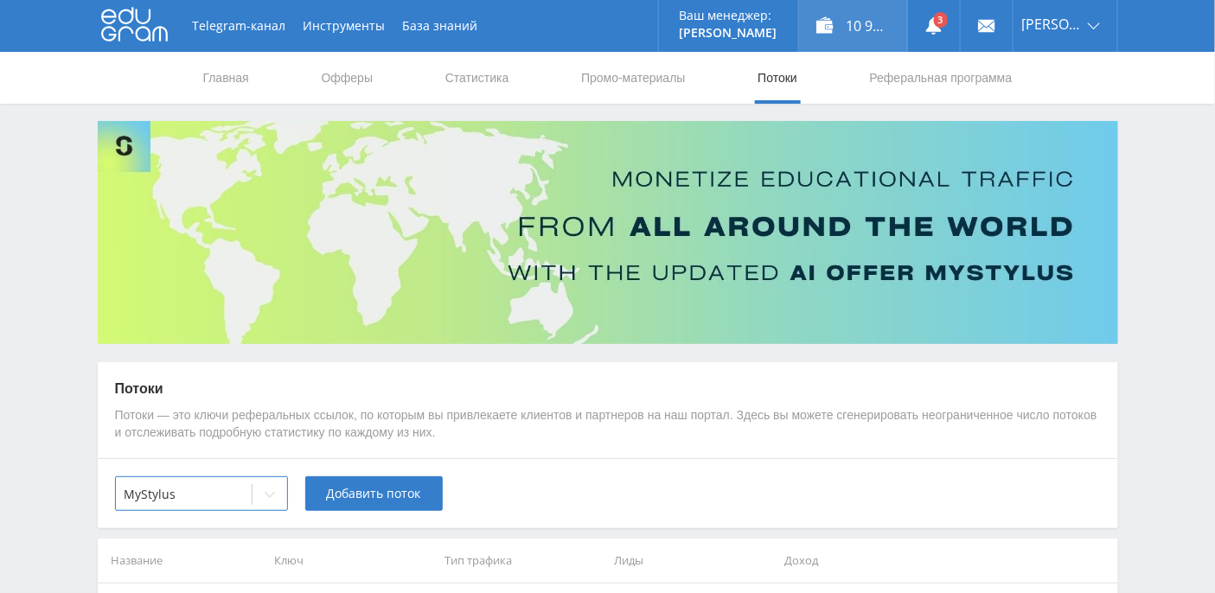
click at [873, 29] on div "10 923,89 ₽" at bounding box center [853, 26] width 108 height 52
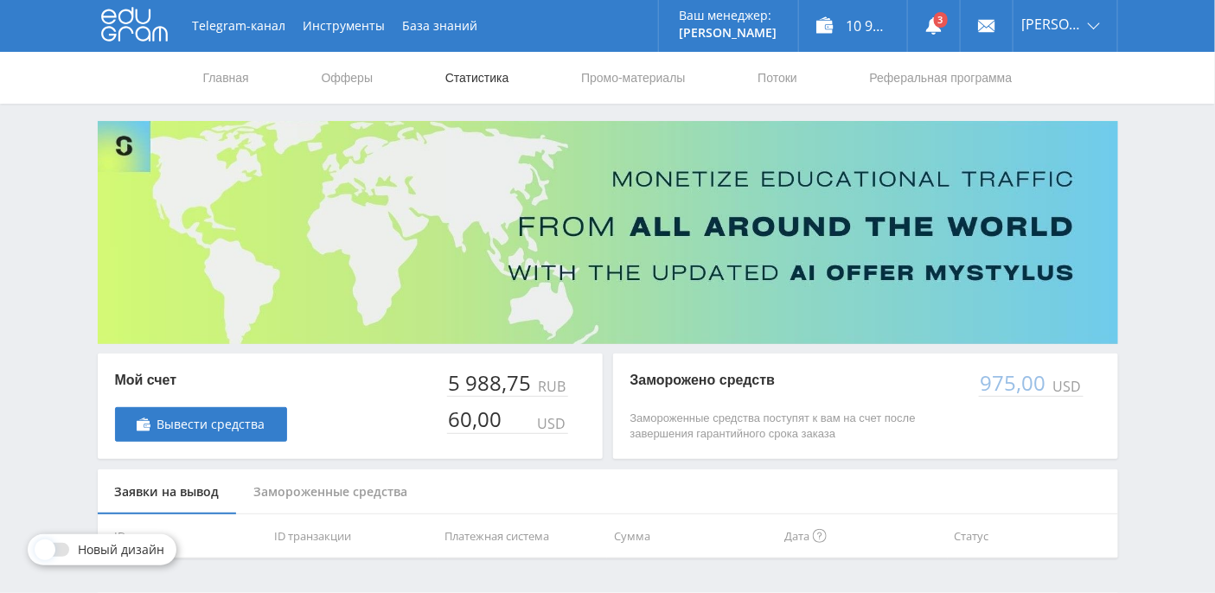
click at [470, 89] on link "Статистика" at bounding box center [476, 78] width 67 height 52
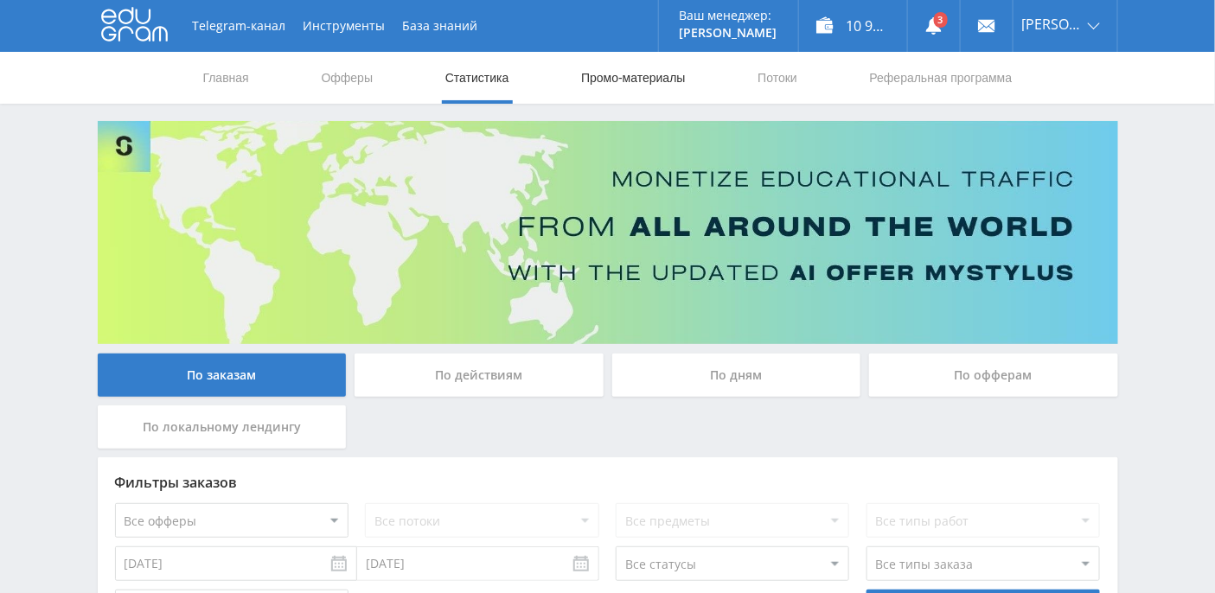
click at [654, 83] on link "Промо-материалы" at bounding box center [632, 78] width 107 height 52
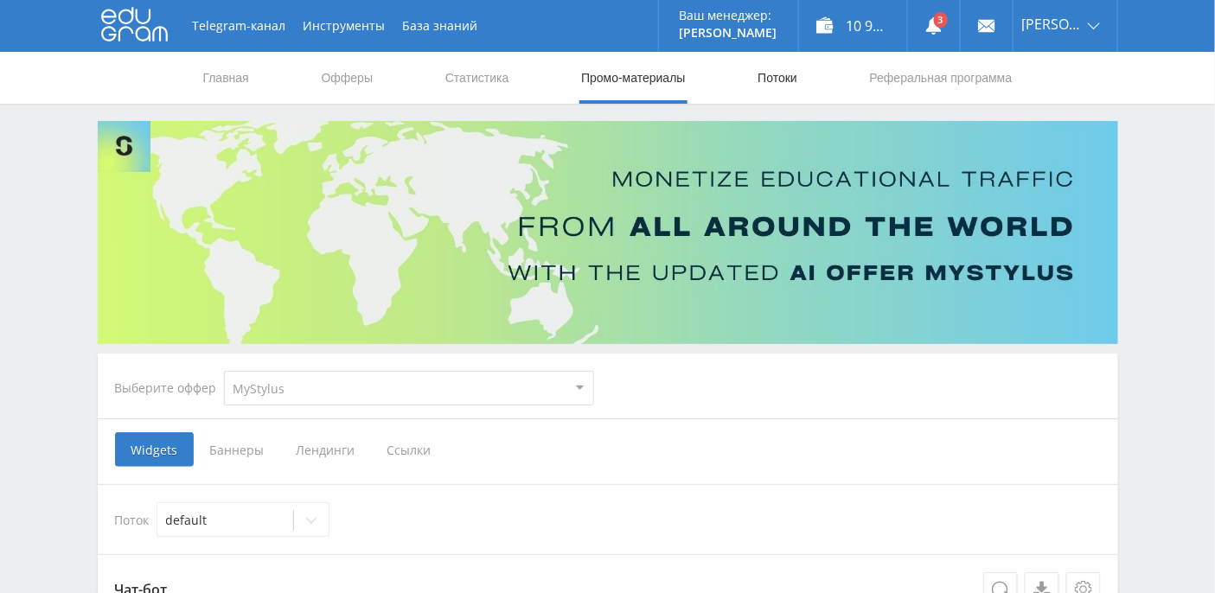
click at [756, 80] on link "Потоки" at bounding box center [777, 78] width 43 height 52
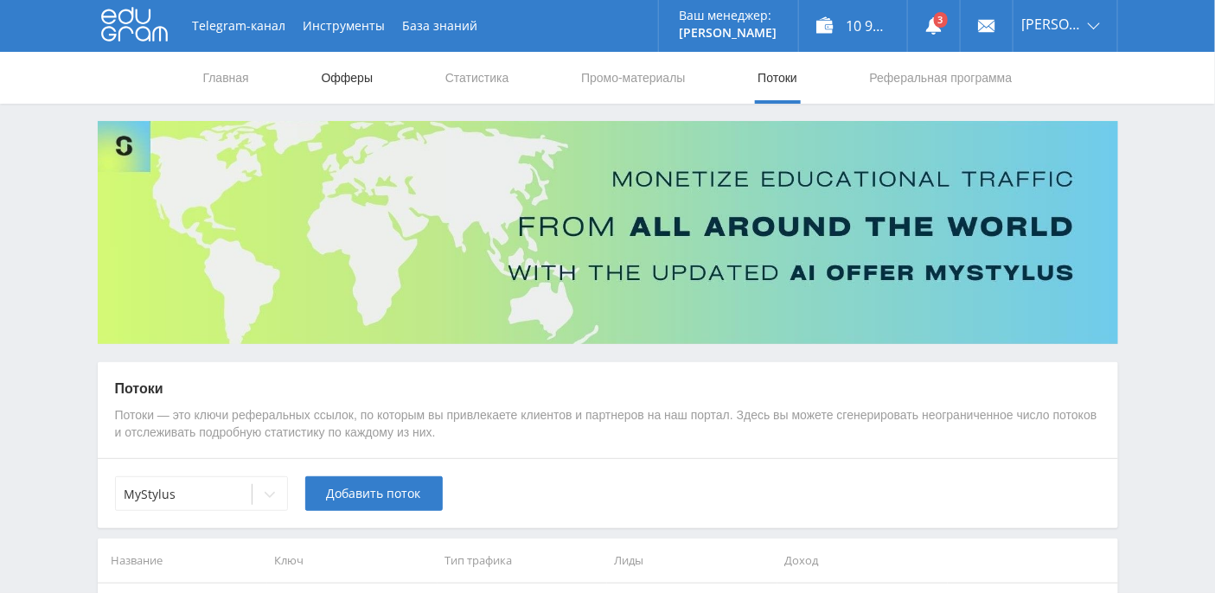
click at [356, 76] on link "Офферы" at bounding box center [347, 78] width 55 height 52
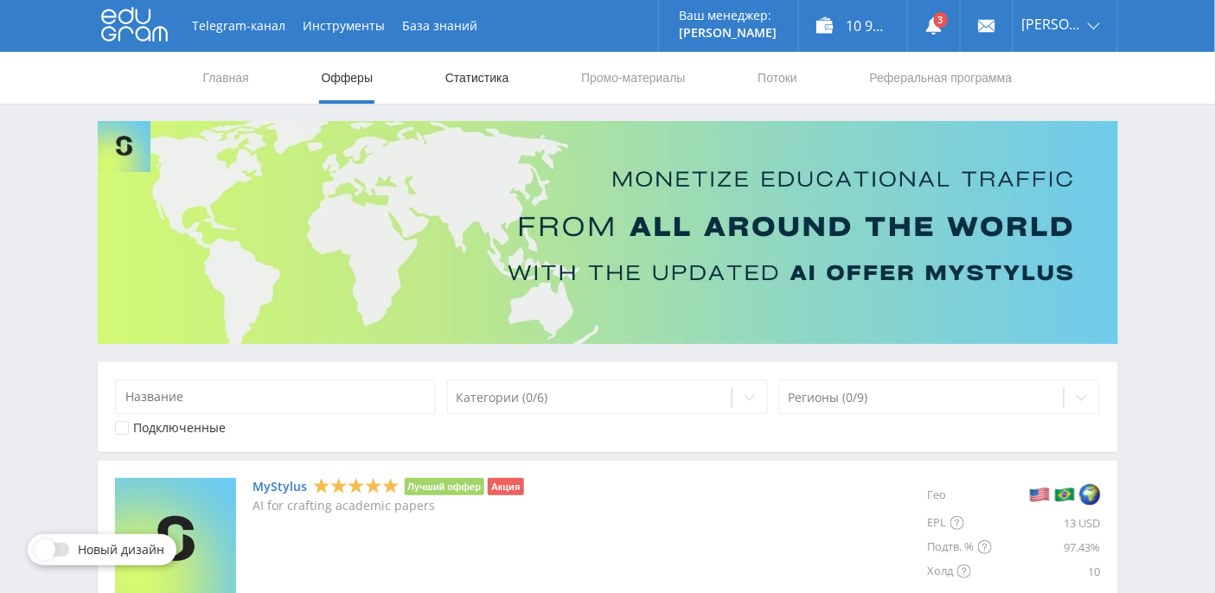
click at [467, 75] on link "Статистика" at bounding box center [476, 78] width 67 height 52
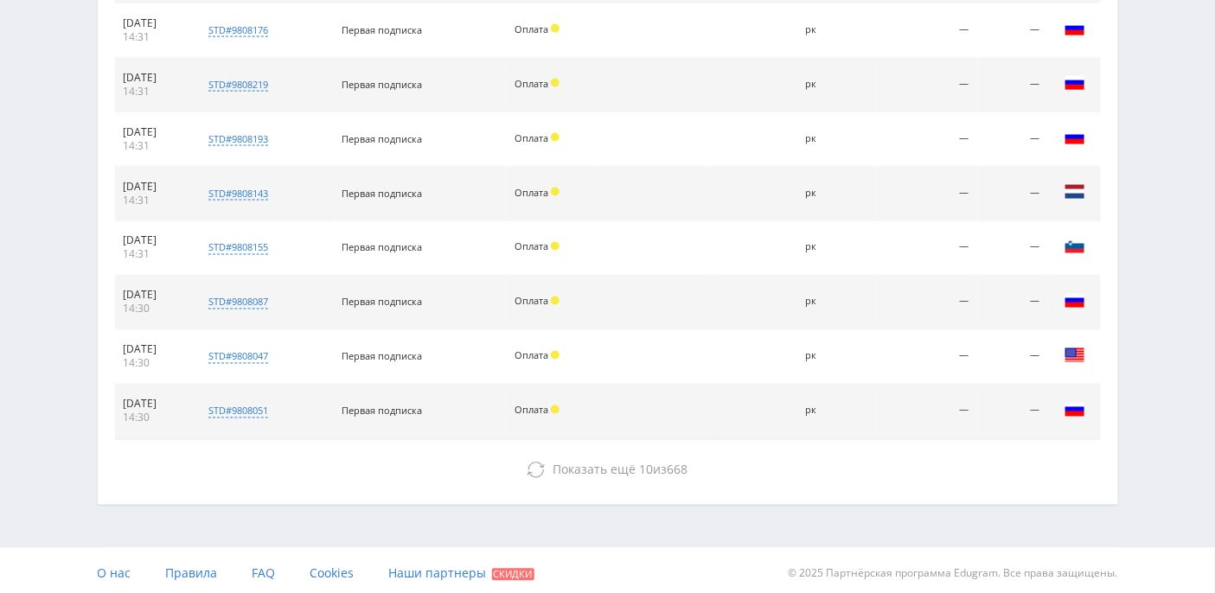
scroll to position [852, 0]
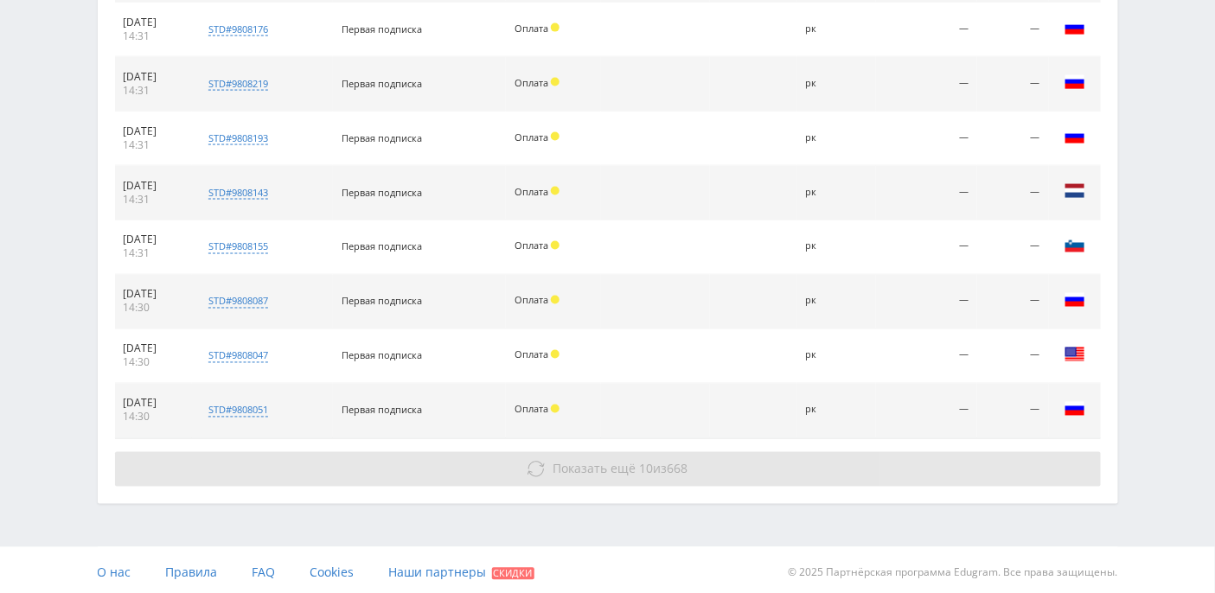
click at [584, 475] on button "Показать ещё 10 из 668" at bounding box center [607, 469] width 985 height 35
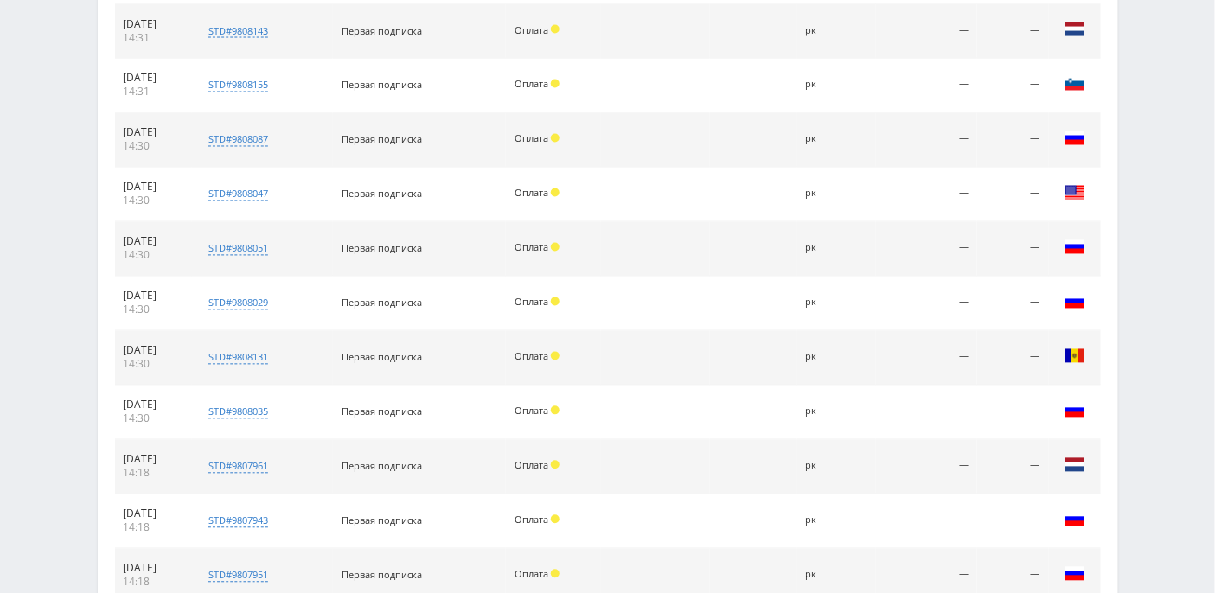
scroll to position [1285, 0]
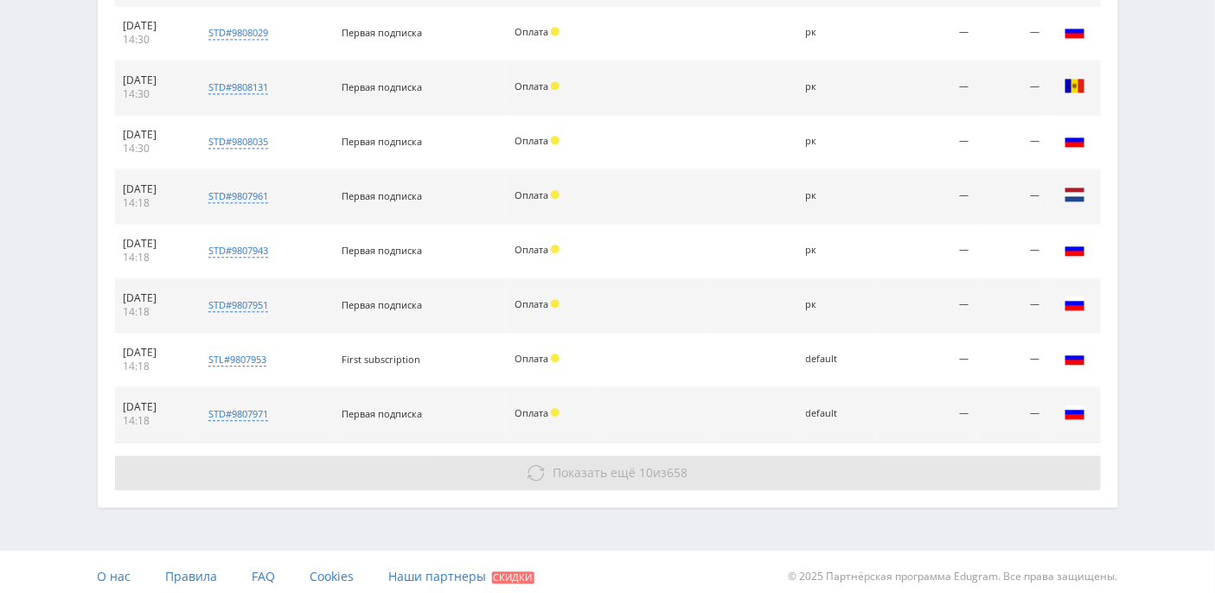
click at [562, 468] on span "Показать ещё" at bounding box center [593, 472] width 83 height 16
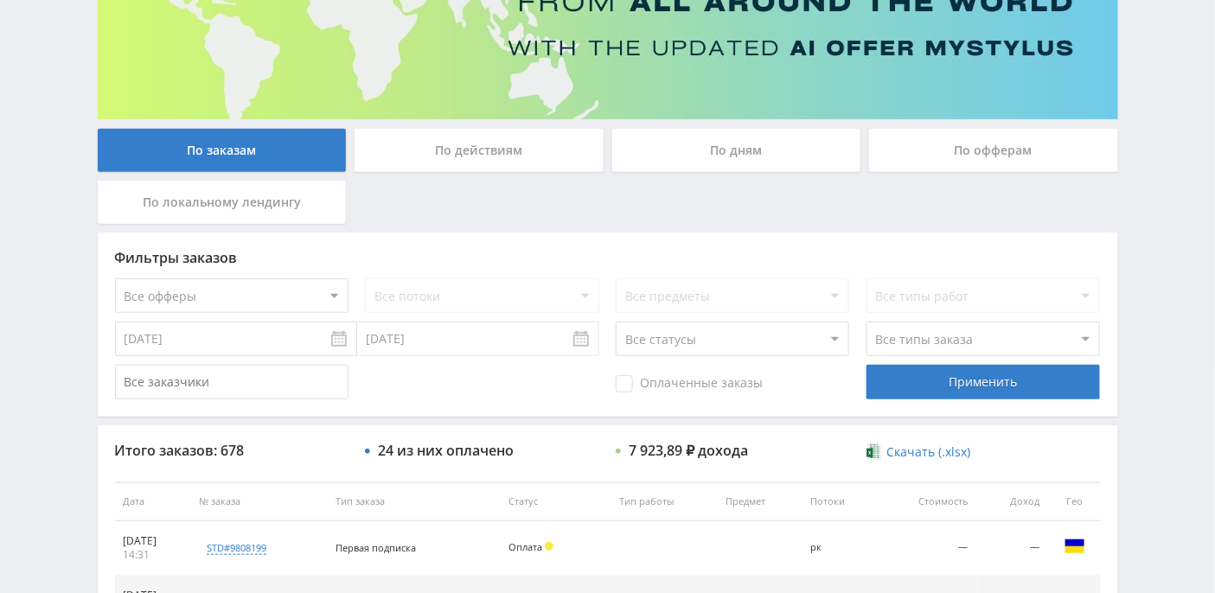
scroll to position [277, 0]
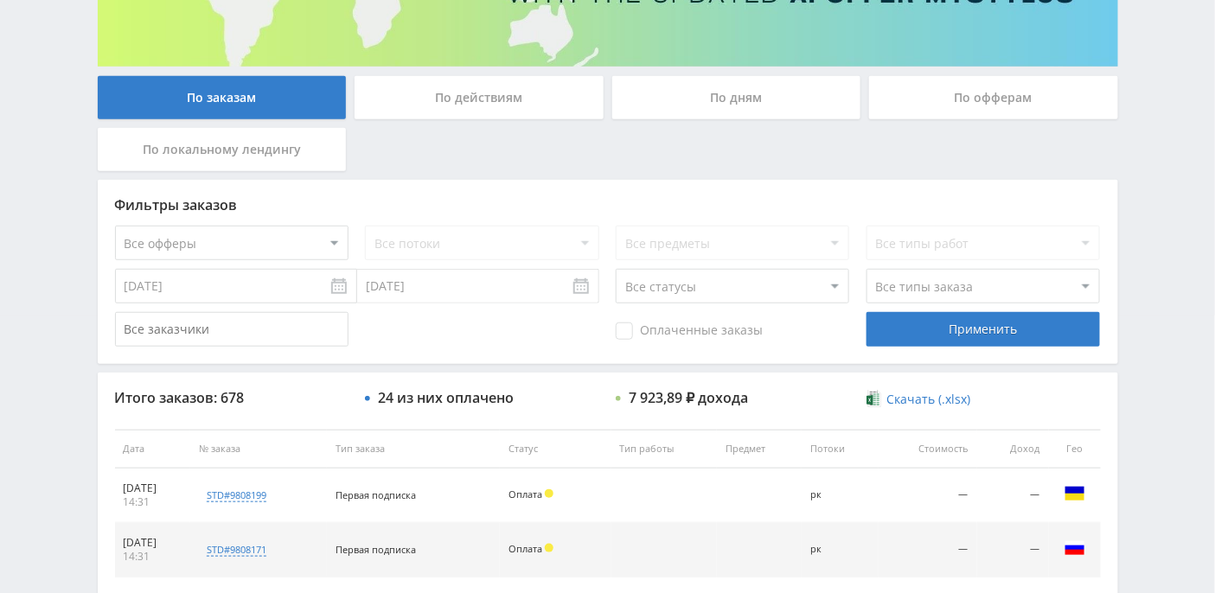
click at [831, 293] on select "Все статусы В аукционе В работе На гарантии Завершен Возврат Черновик" at bounding box center [731, 286] width 233 height 35
select select "3"
click at [615, 269] on select "Все статусы В аукционе В работе На гарантии Завершен Возврат Черновик" at bounding box center [731, 286] width 233 height 35
click at [1088, 290] on select "Все типы заказа Ребилл Новый заказ" at bounding box center [982, 286] width 233 height 35
click at [615, 334] on span "Оплаченные заказы" at bounding box center [688, 330] width 147 height 17
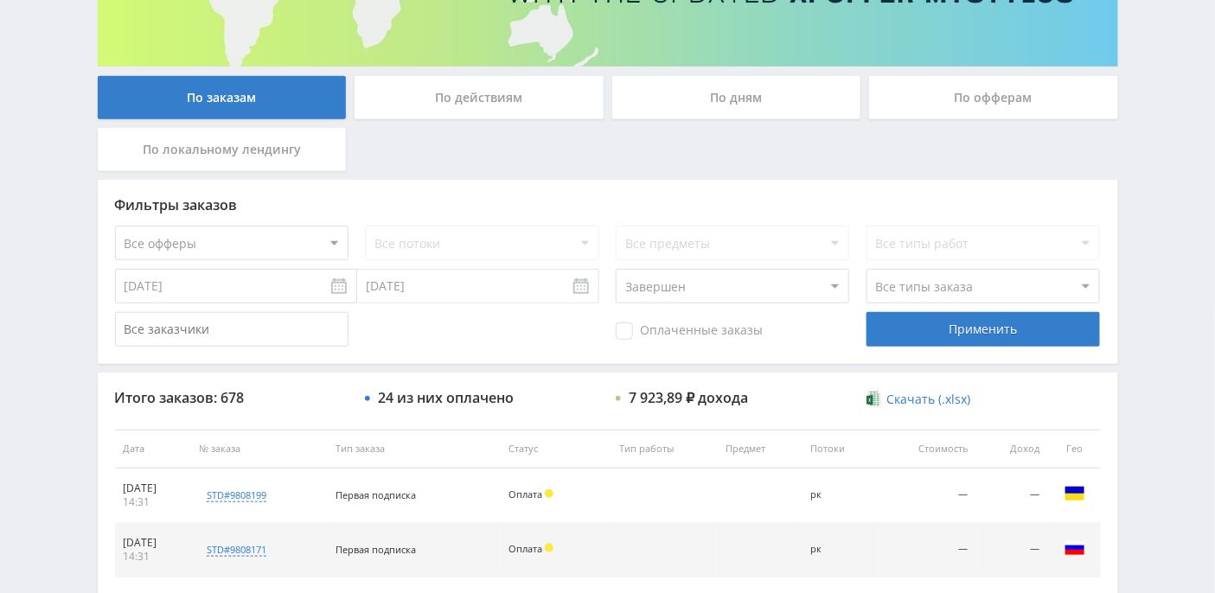
click at [0, 0] on input "Оплаченные заказы" at bounding box center [0, 0] width 0 height 0
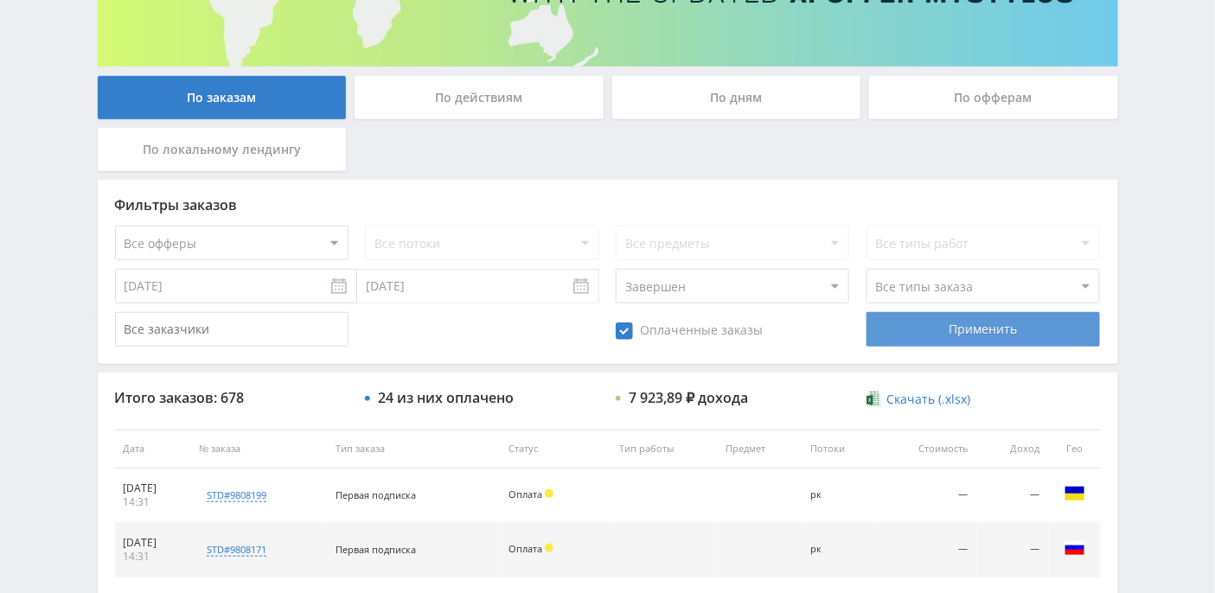
click at [907, 335] on div "Применить" at bounding box center [982, 329] width 233 height 35
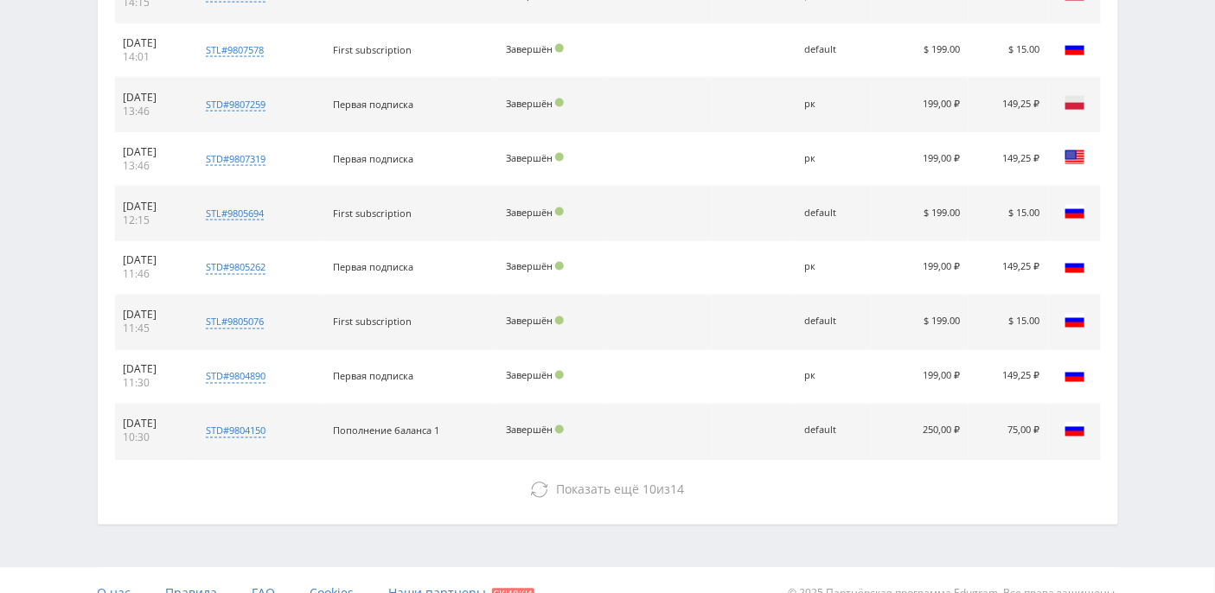
scroll to position [852, 0]
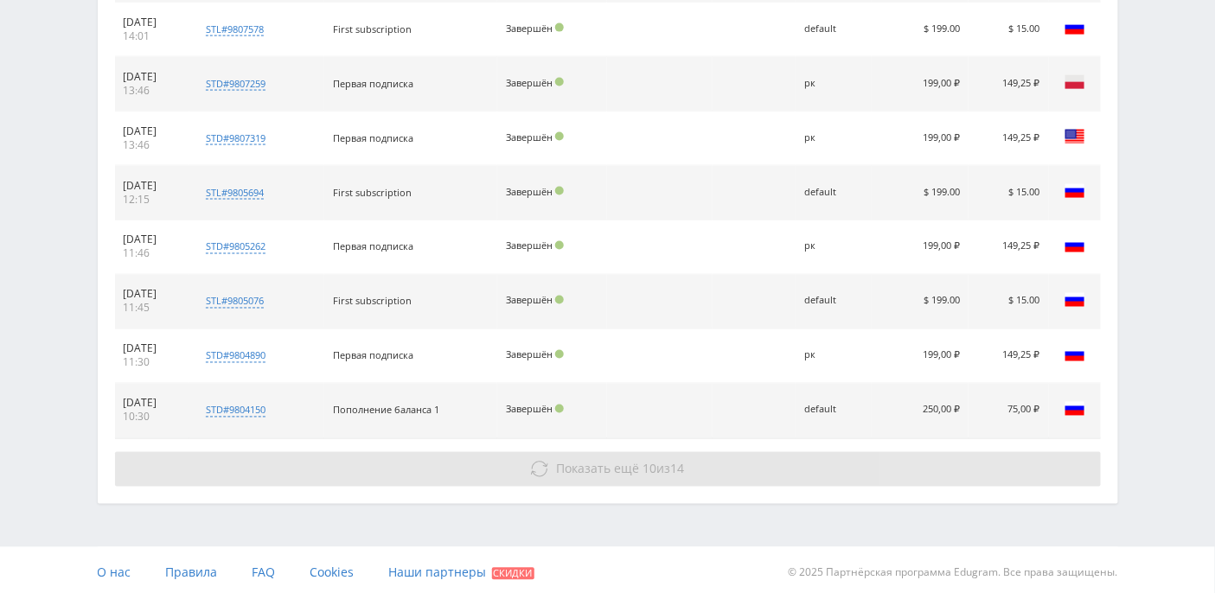
click at [534, 465] on icon at bounding box center [539, 469] width 17 height 17
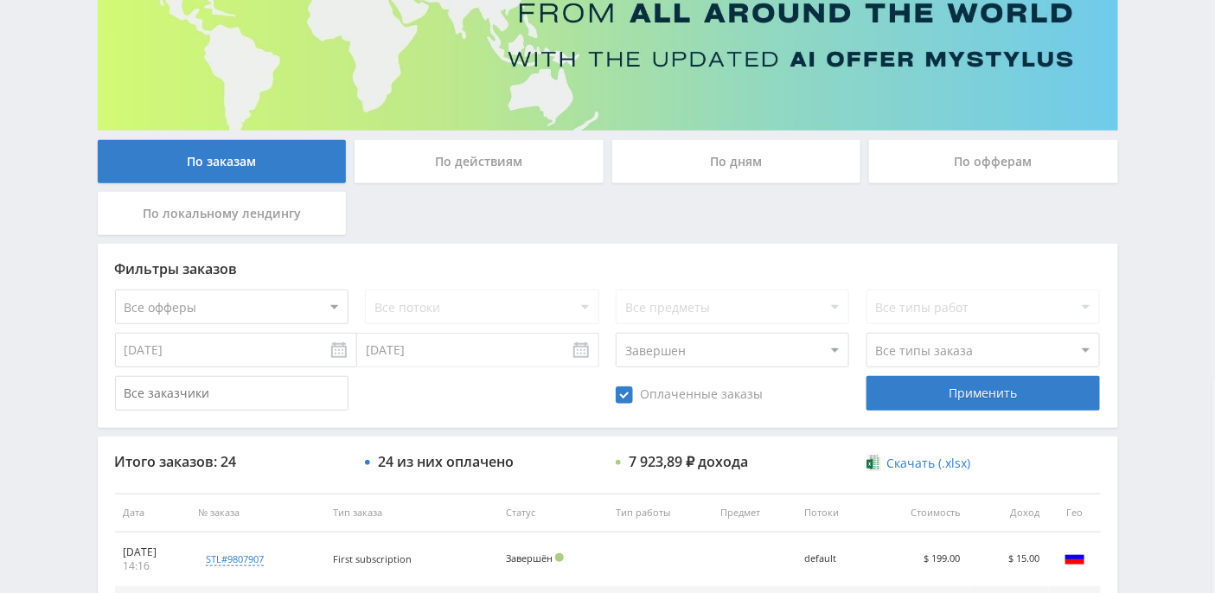
scroll to position [230, 0]
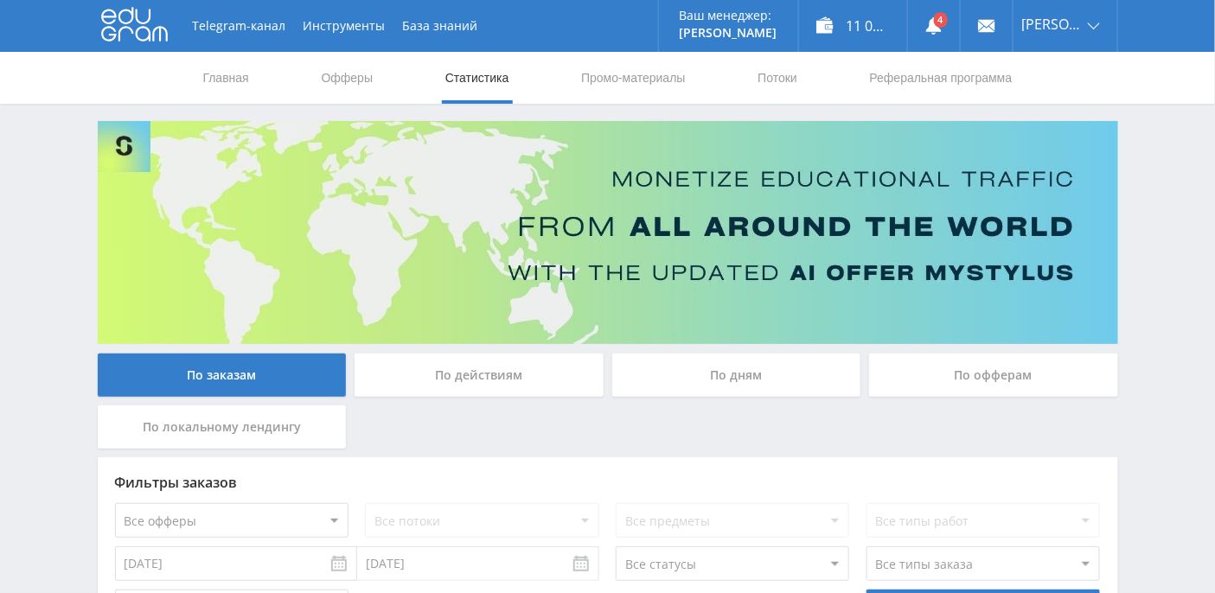
click at [750, 372] on div "По дням" at bounding box center [736, 375] width 249 height 43
click at [0, 0] on input "По дням" at bounding box center [0, 0] width 0 height 0
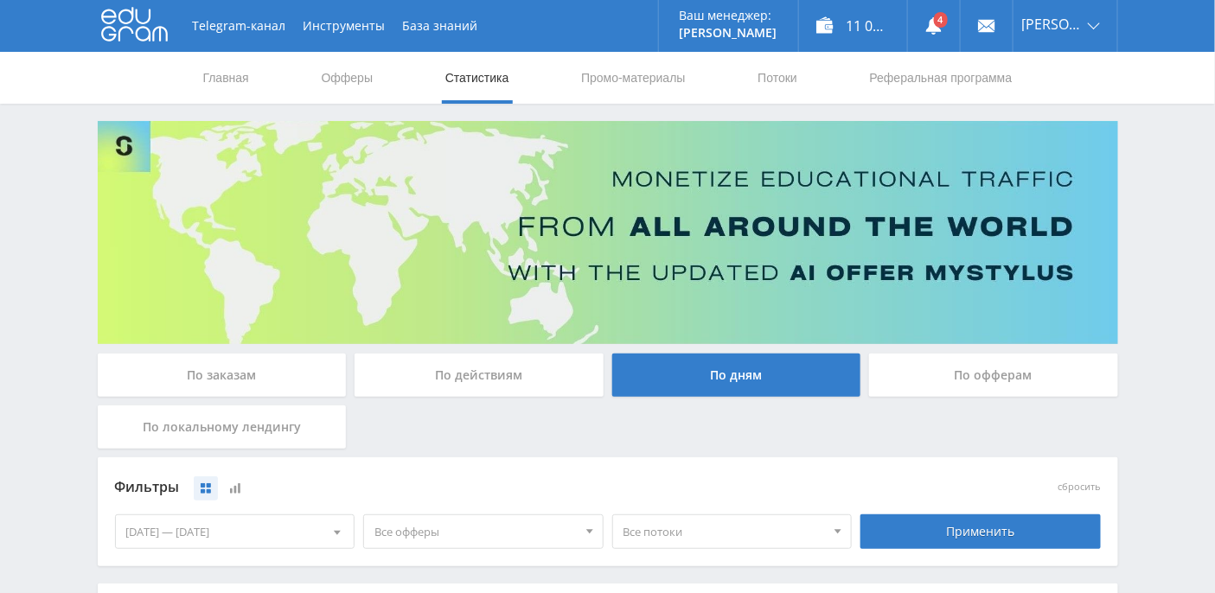
click at [725, 83] on nav "Главная Офферы Статистика Промо-материалы Потоки Реферальная программа" at bounding box center [607, 78] width 813 height 52
click at [735, 83] on nav "Главная Офферы Статистика Промо-материалы Потоки Реферальная программа" at bounding box center [607, 78] width 813 height 52
click at [771, 80] on link "Потоки" at bounding box center [777, 78] width 43 height 52
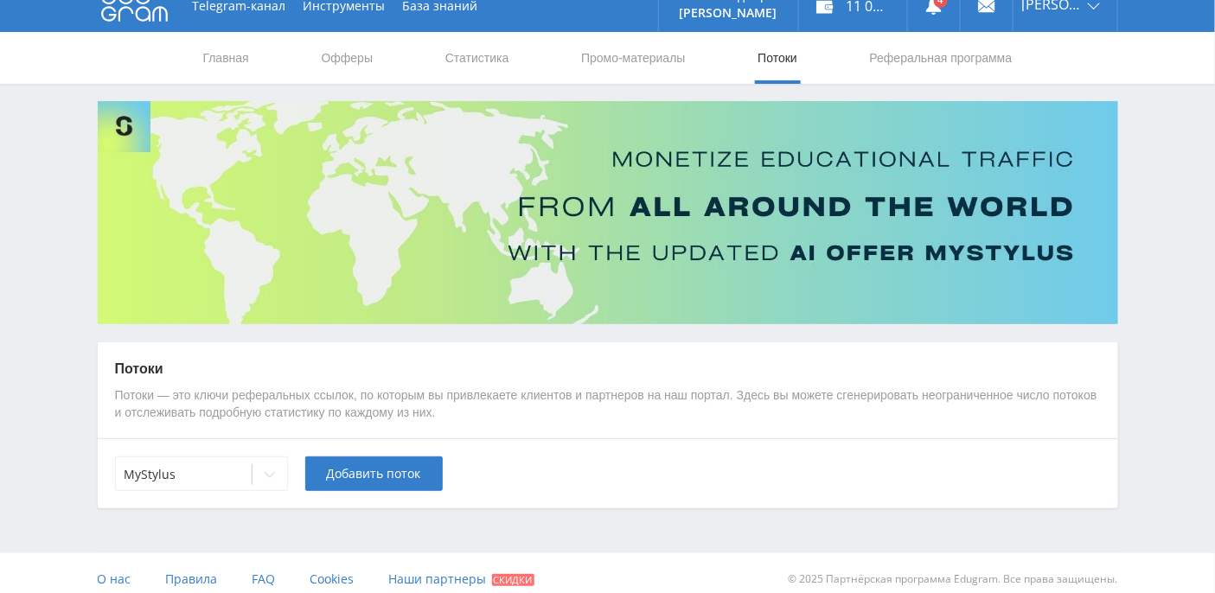
scroll to position [30, 0]
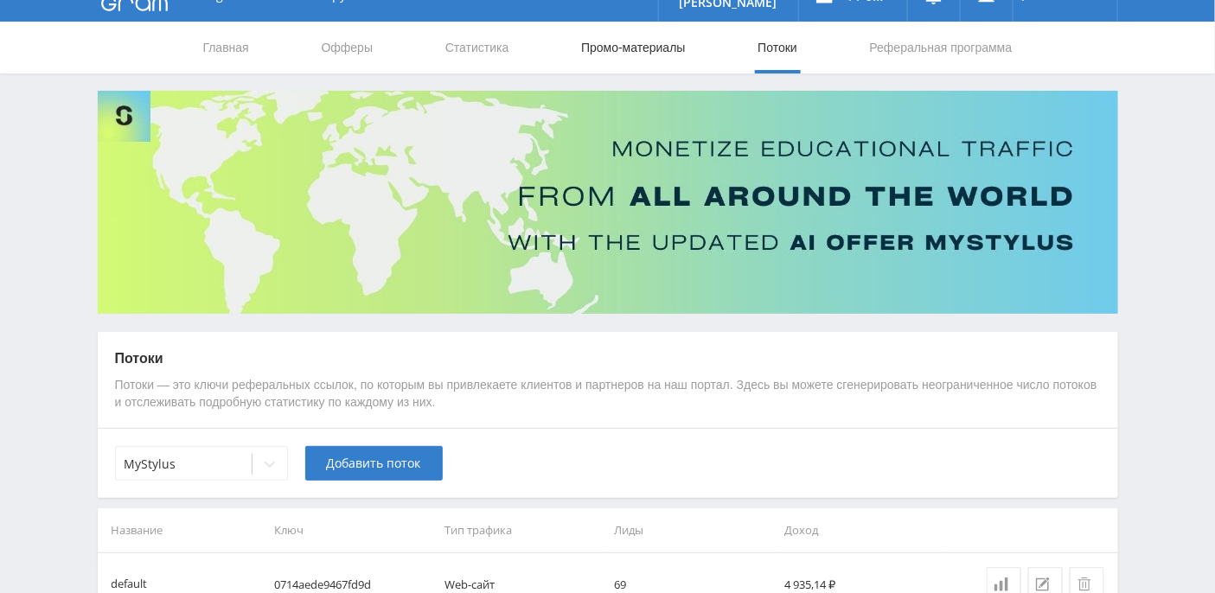
click at [625, 43] on link "Промо-материалы" at bounding box center [632, 48] width 107 height 52
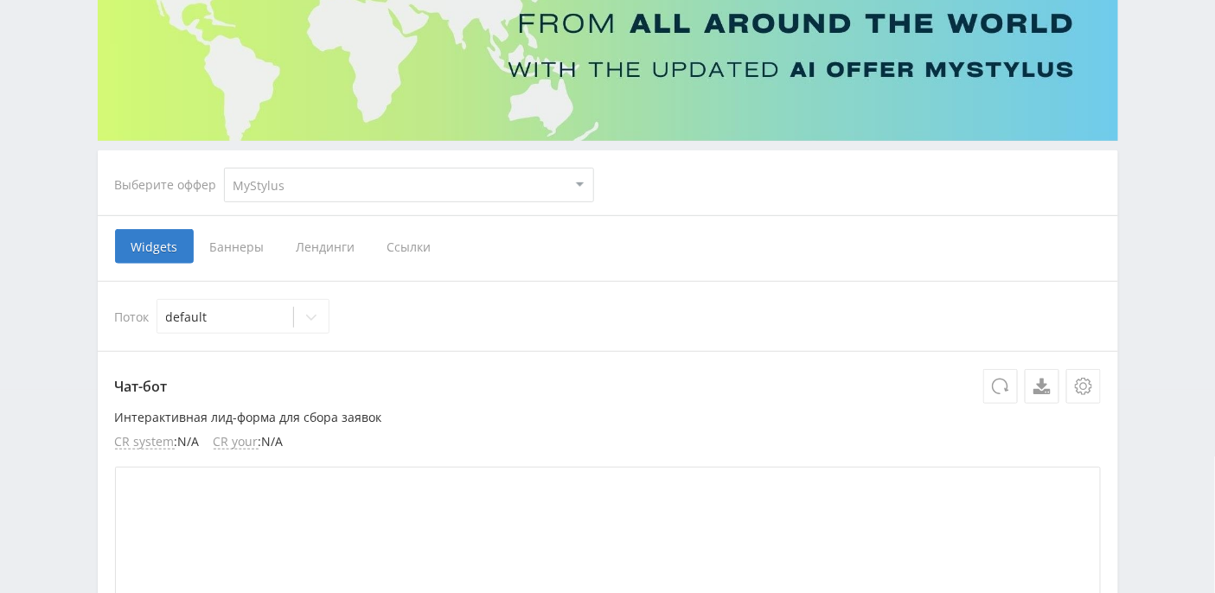
scroll to position [261, 0]
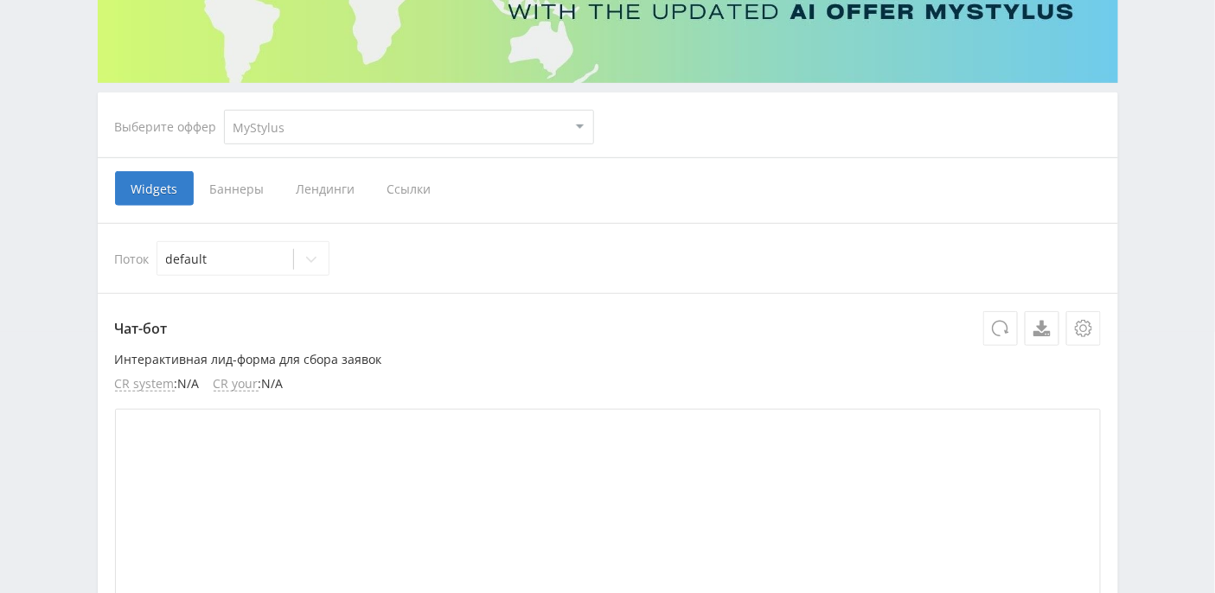
click at [577, 122] on select "MyStylus MyStylus - Revshare Кэмп Studybay Автор24 Studybay Brazil Study AI (Re…" at bounding box center [409, 127] width 370 height 35
select select "376"
click at [224, 110] on select "MyStylus MyStylus - Revshare Кэмп Studybay Автор24 Studybay Brazil Study AI (Re…" at bounding box center [409, 127] width 370 height 35
select select "376"
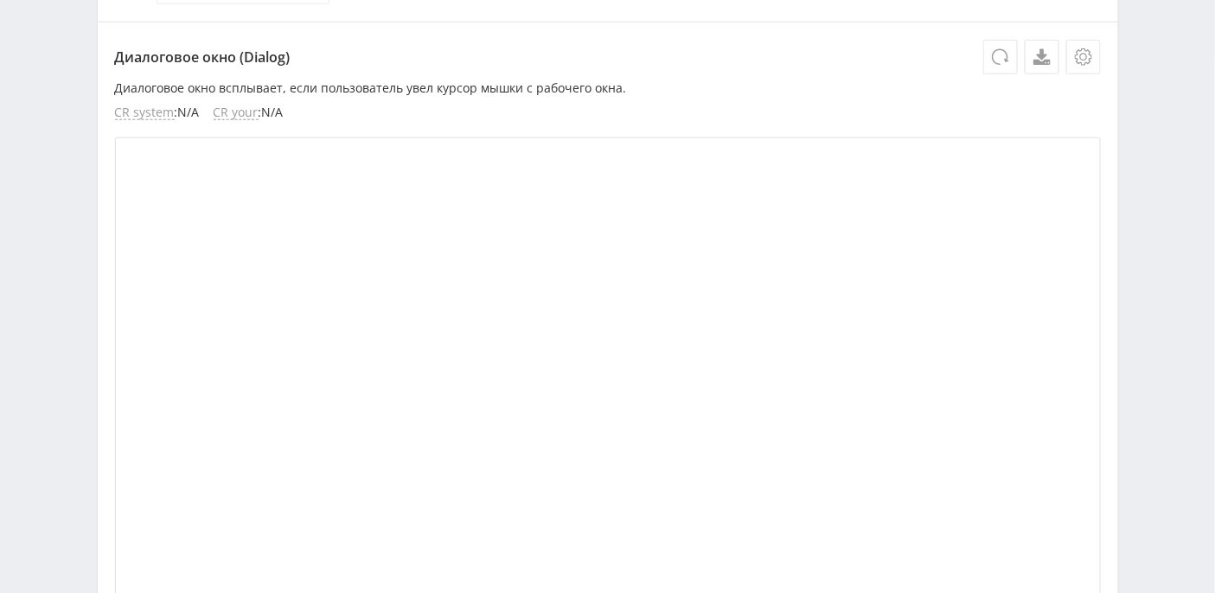
scroll to position [16, 0]
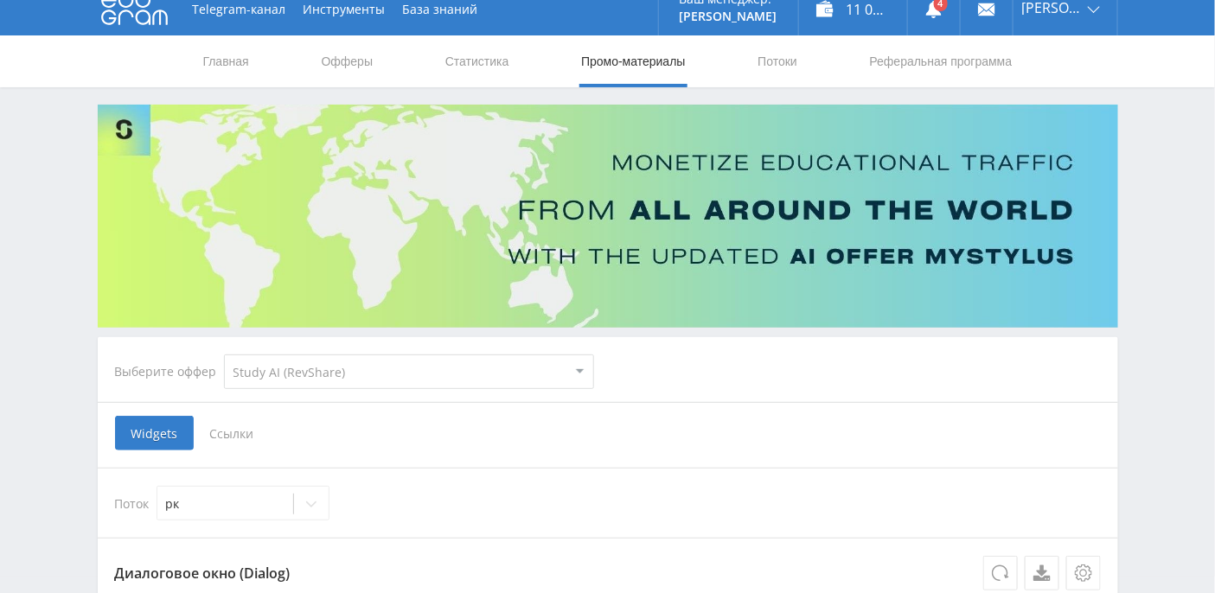
click at [240, 427] on span "Ссылки" at bounding box center [232, 433] width 77 height 35
click at [0, 0] on input "Ссылки" at bounding box center [0, 0] width 0 height 0
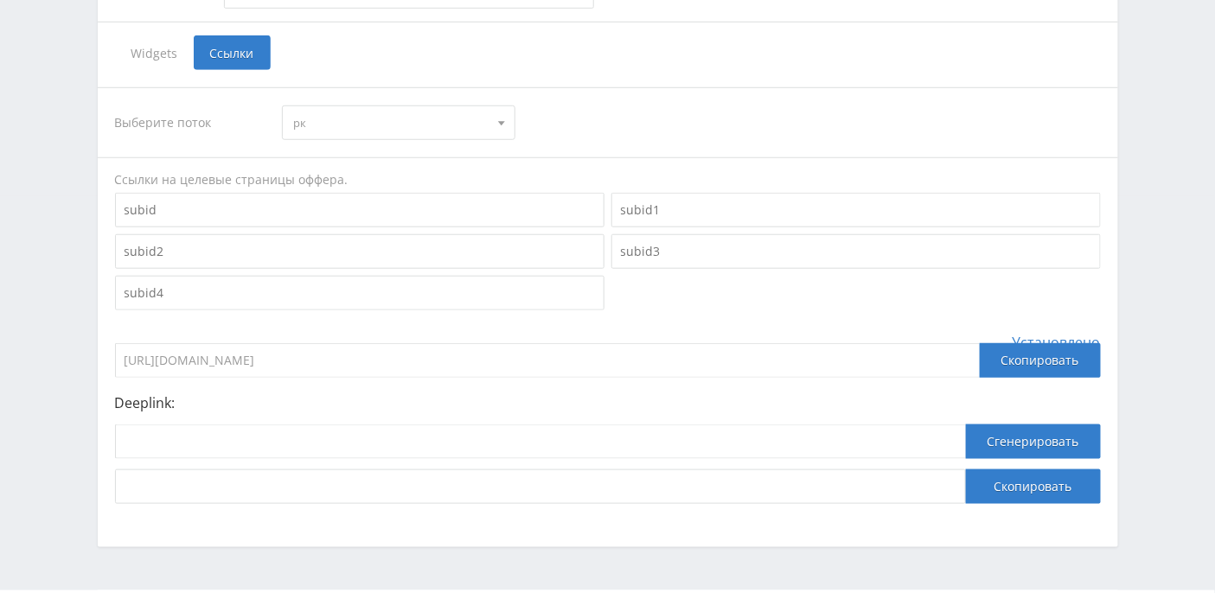
scroll to position [443, 0]
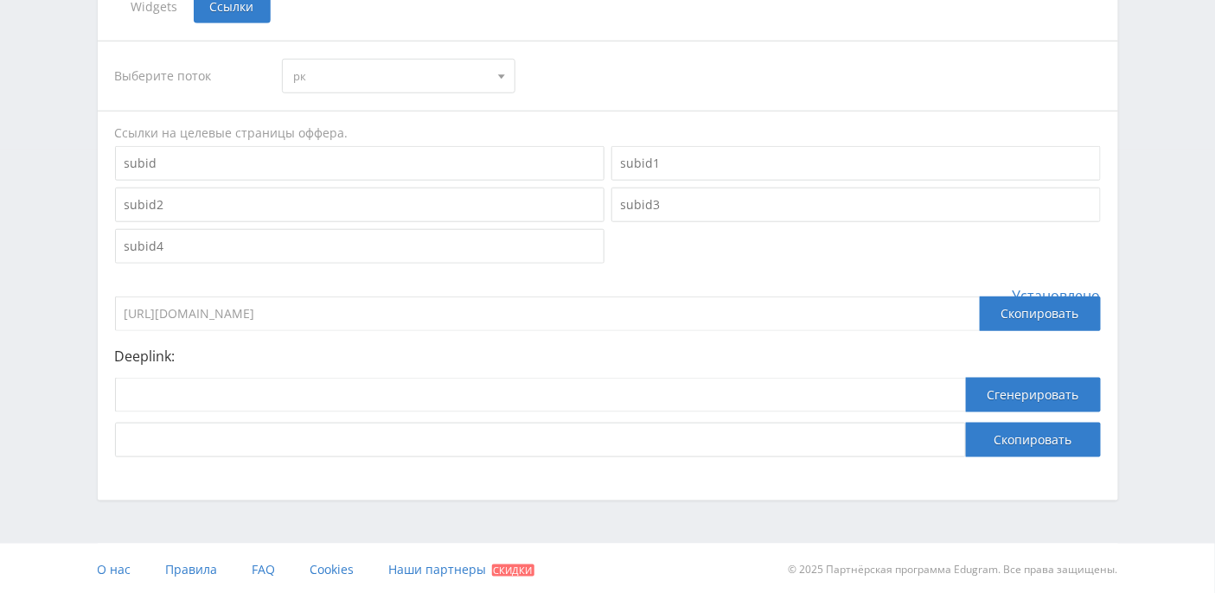
click at [177, 168] on input at bounding box center [359, 163] width 489 height 35
drag, startPoint x: 214, startPoint y: 161, endPoint x: 122, endPoint y: 160, distance: 92.5
click at [122, 160] on input at bounding box center [359, 163] width 489 height 35
paste input "https://study24.ai/chat/videogen"
type input "https://study24.ai/chat/videogen"
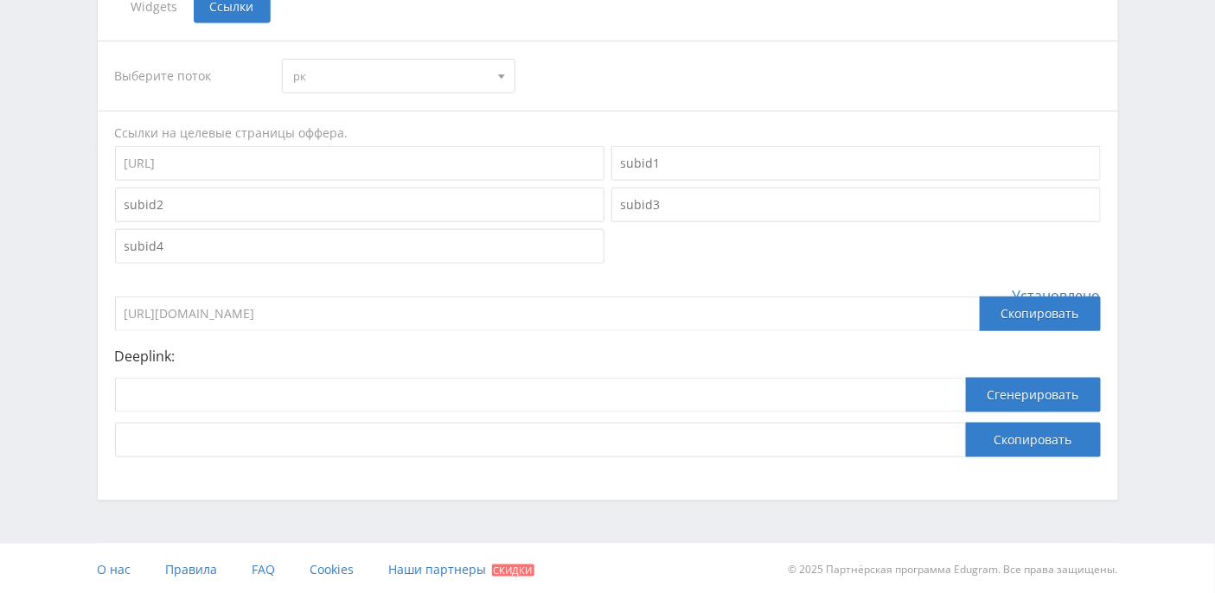
click at [475, 118] on div "Выберите поток рк рк default Ссылки на целевые страницы оффера. https://study24…" at bounding box center [607, 249] width 985 height 417
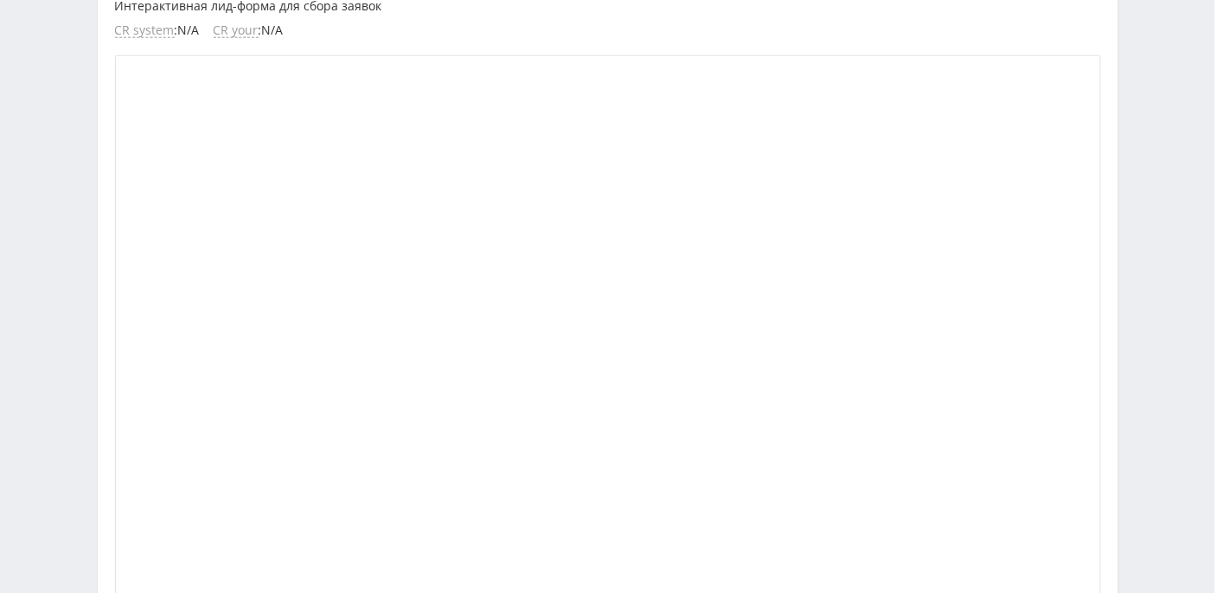
scroll to position [121, 0]
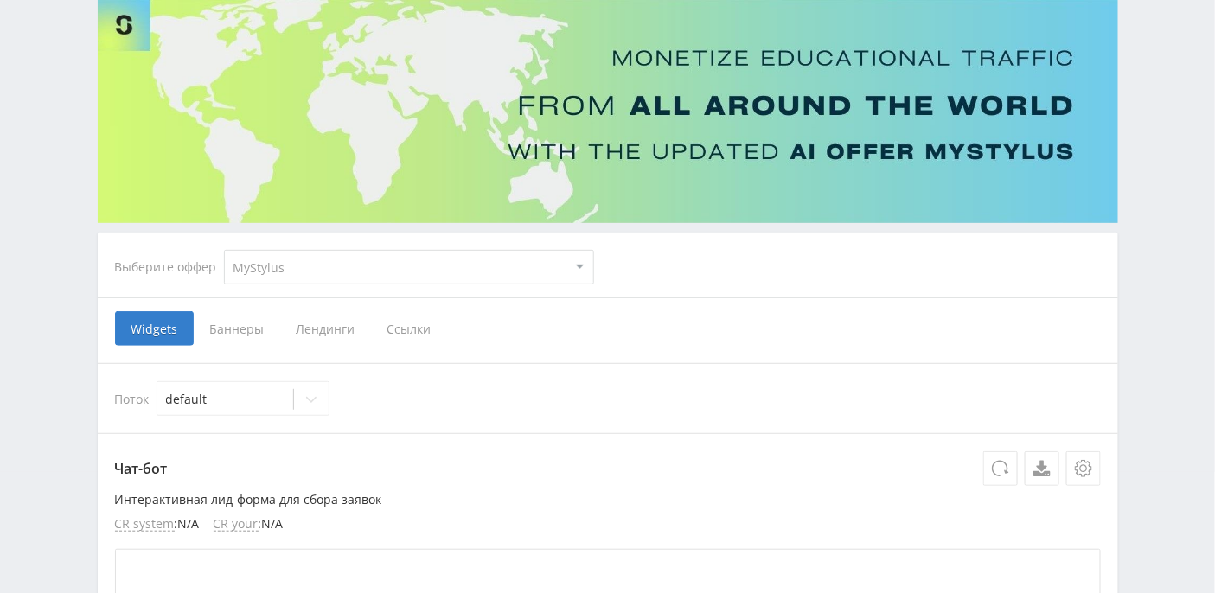
click at [287, 277] on select "MyStylus MyStylus - Revshare Кэмп Studybay Автор24 Studybay [GEOGRAPHIC_DATA] S…" at bounding box center [409, 267] width 370 height 35
select select "376"
click at [224, 250] on select "MyStylus MyStylus - Revshare Кэмп Studybay Автор24 Studybay [GEOGRAPHIC_DATA] S…" at bounding box center [409, 267] width 370 height 35
select select "376"
click at [239, 332] on span "Ссылки" at bounding box center [232, 328] width 77 height 35
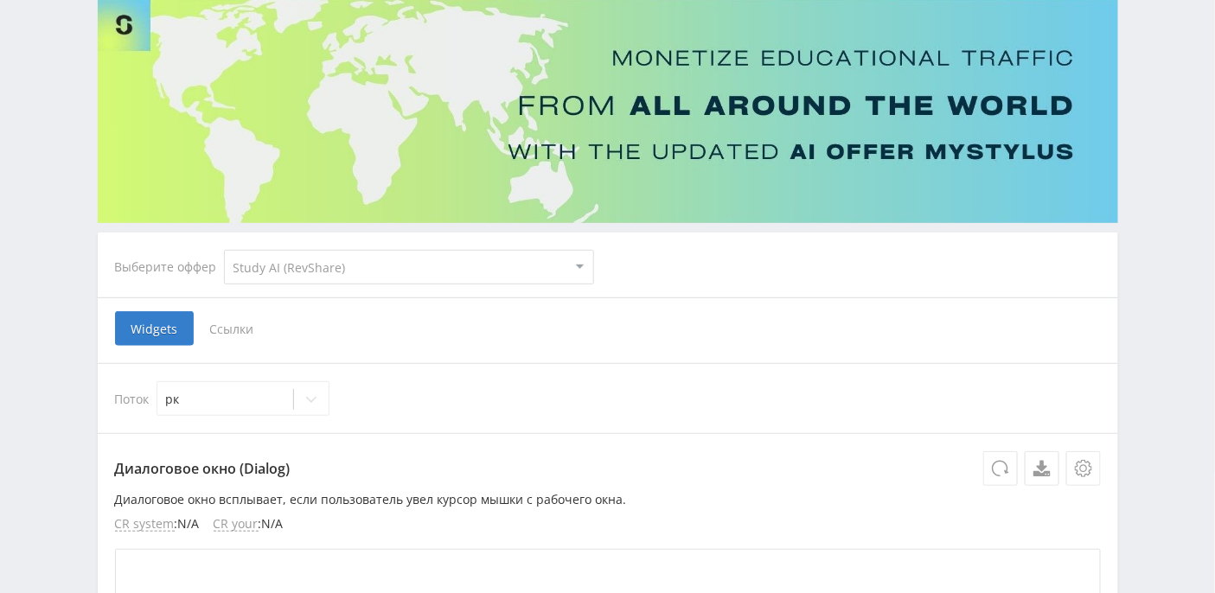
click at [0, 0] on input "Ссылки" at bounding box center [0, 0] width 0 height 0
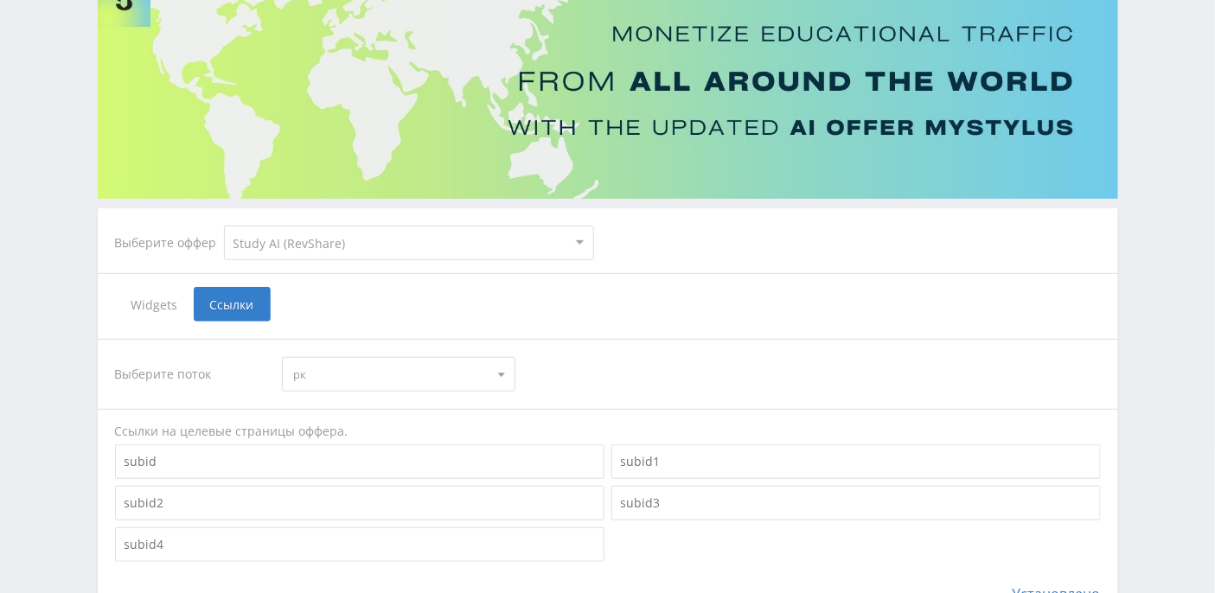
scroll to position [443, 0]
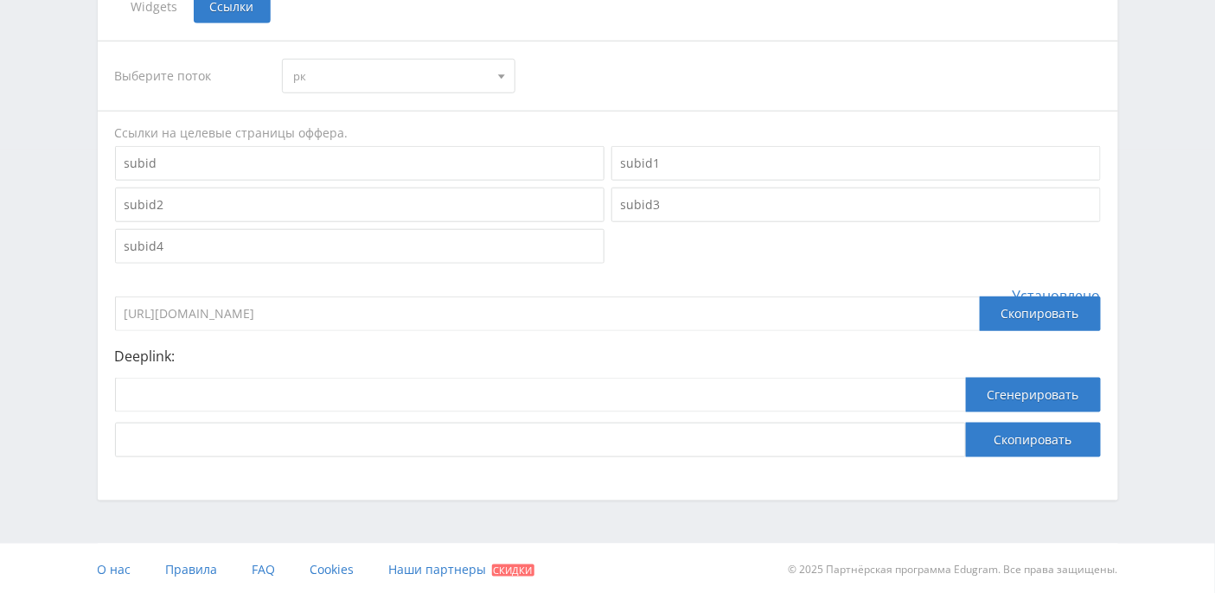
click at [255, 163] on input at bounding box center [359, 163] width 489 height 35
paste input "[URL]"
type input "[URL]"
click at [77, 175] on div "Telegram-канал Инструменты База знаний Ваш менеджер: [PERSON_NAME] Alex Online …" at bounding box center [607, 76] width 1215 height 1039
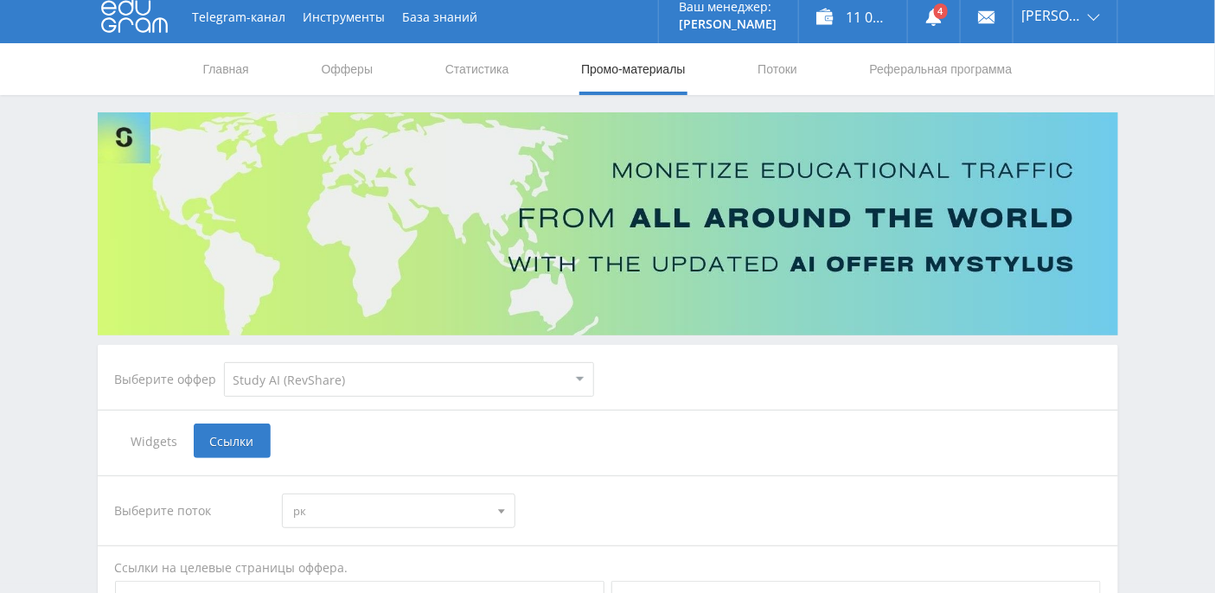
scroll to position [0, 0]
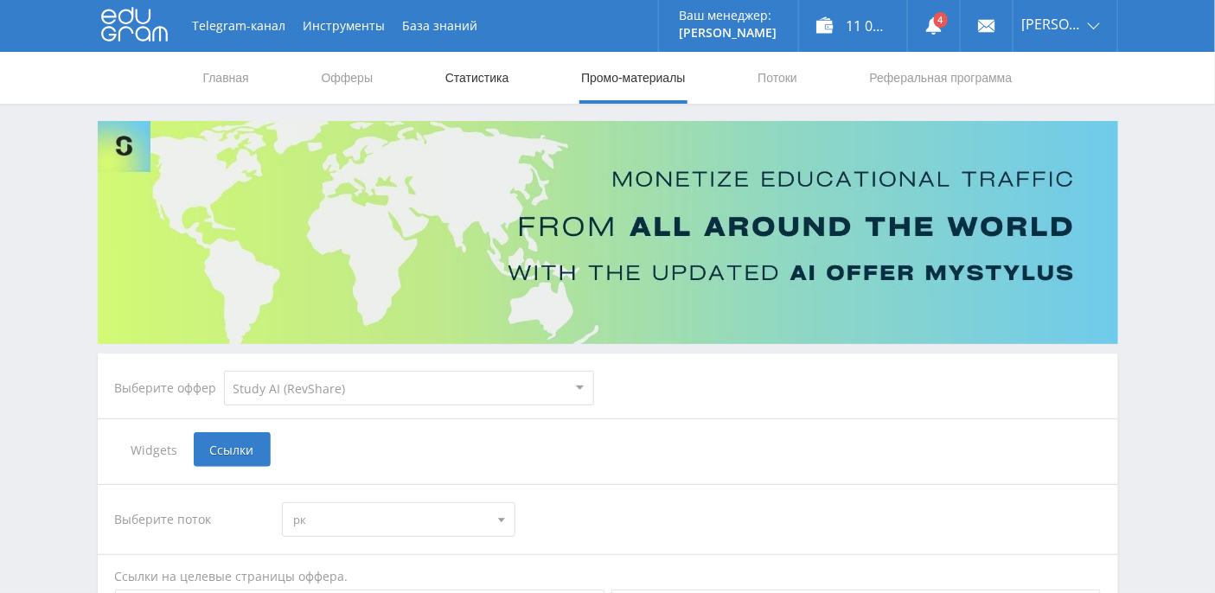
click at [462, 80] on link "Статистика" at bounding box center [476, 78] width 67 height 52
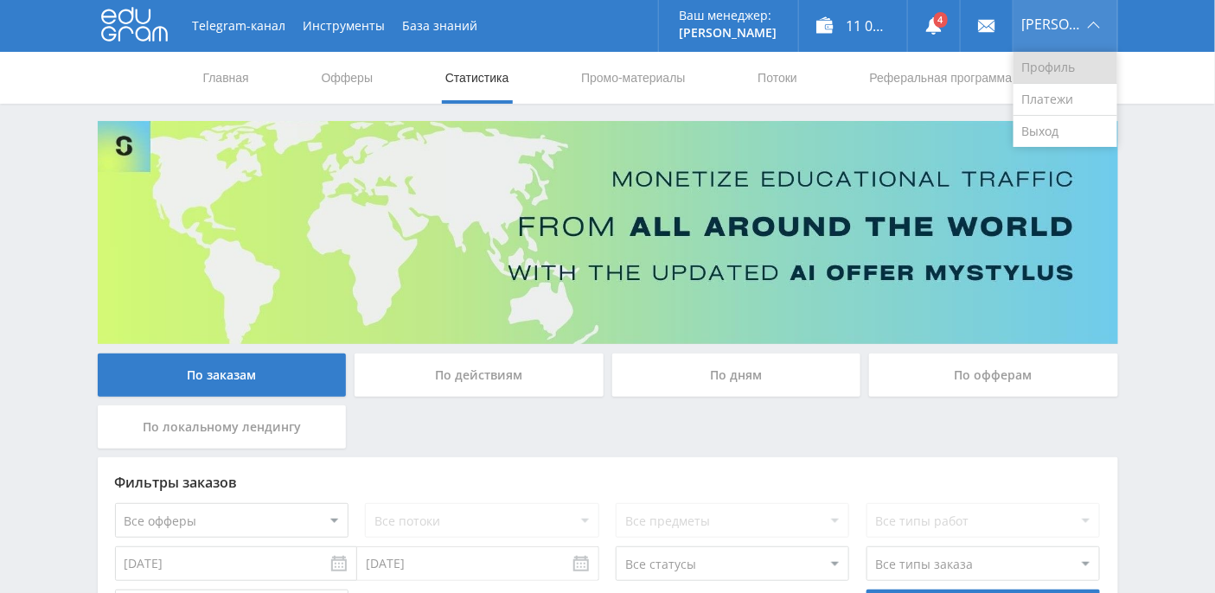
click at [1066, 67] on link "Профиль" at bounding box center [1065, 68] width 104 height 32
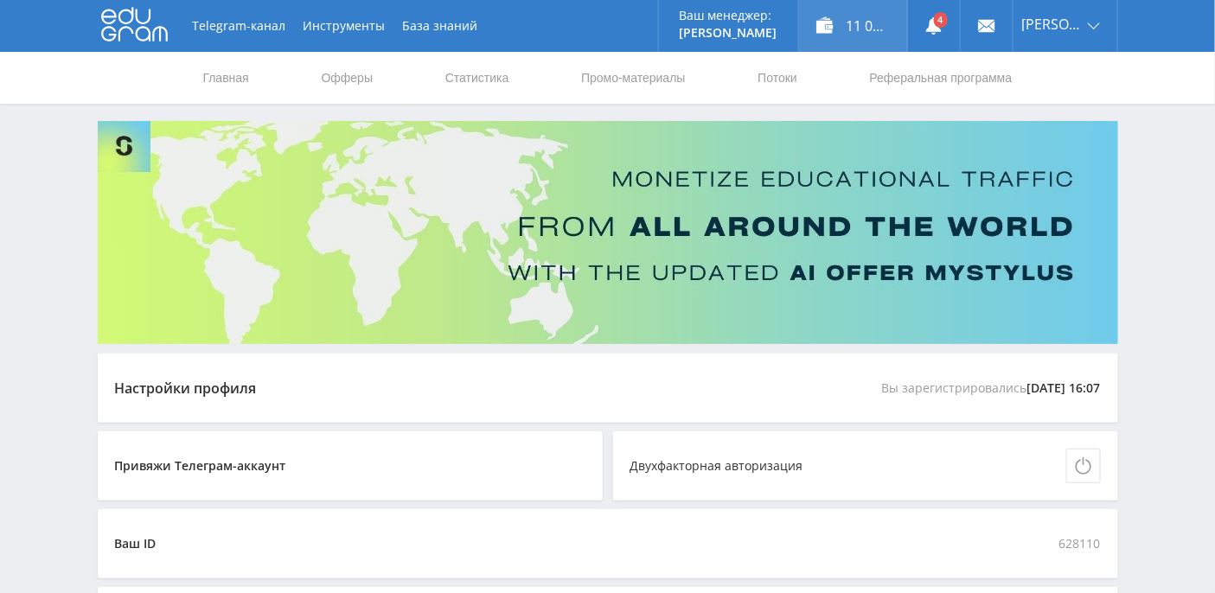
click at [864, 25] on div "11 073,14 ₽" at bounding box center [853, 26] width 108 height 52
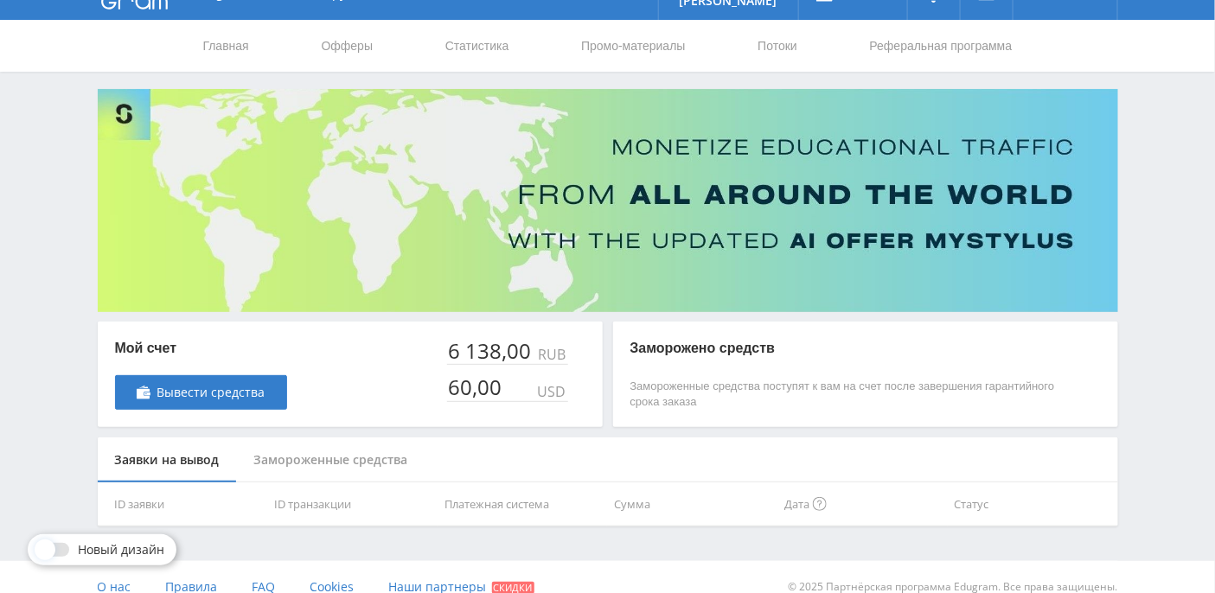
scroll to position [49, 0]
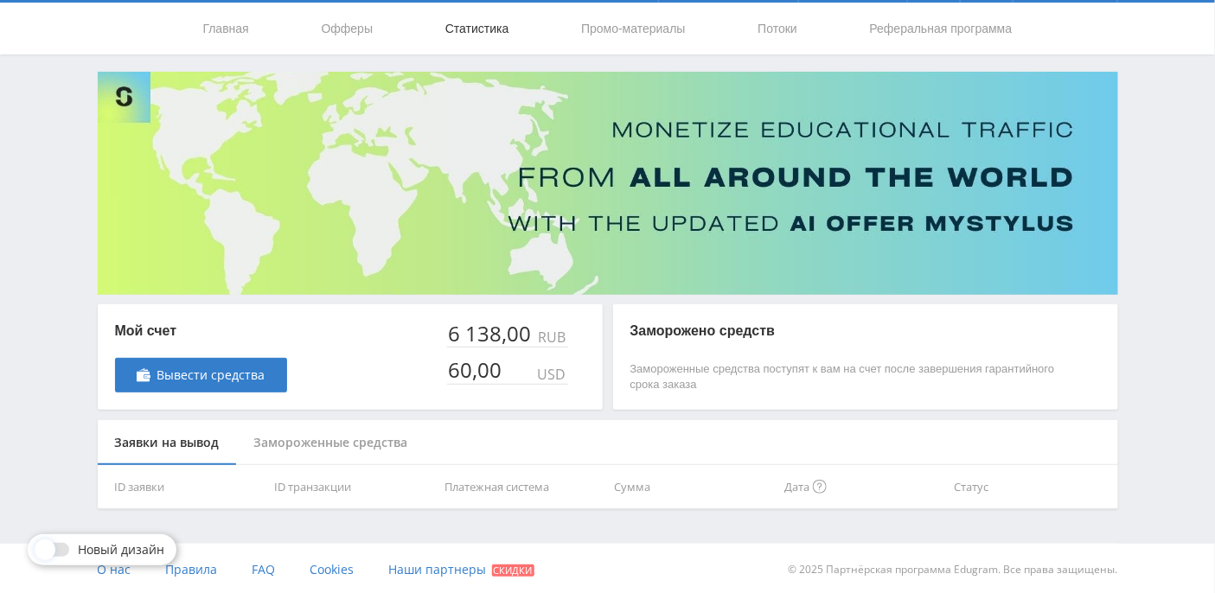
click at [486, 31] on link "Статистика" at bounding box center [476, 29] width 67 height 52
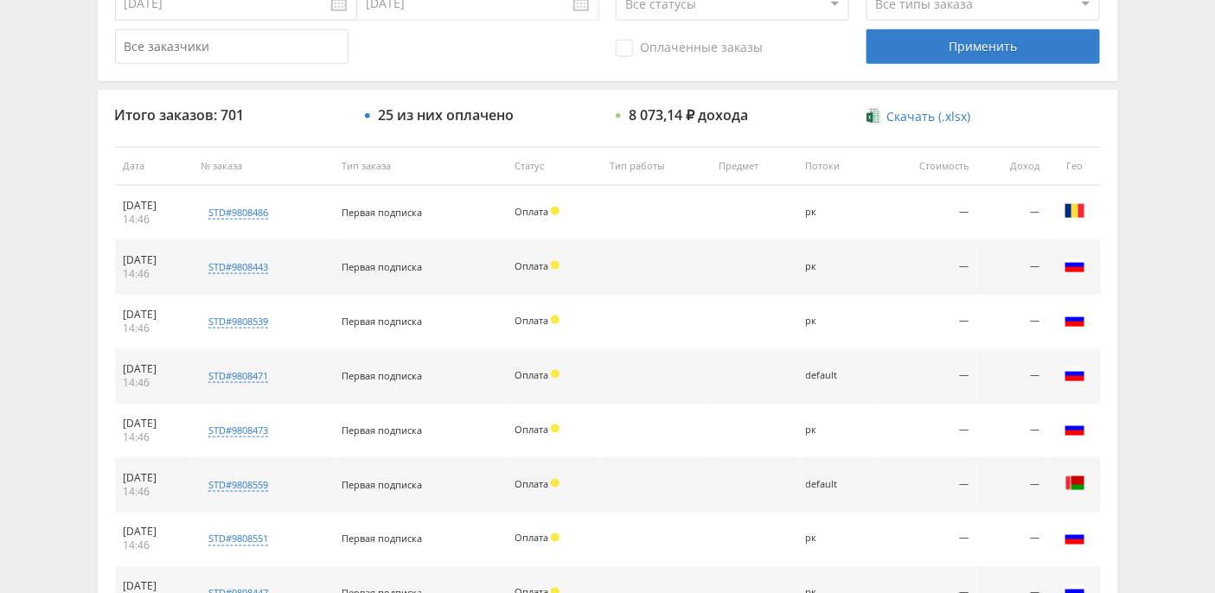
scroll to position [852, 0]
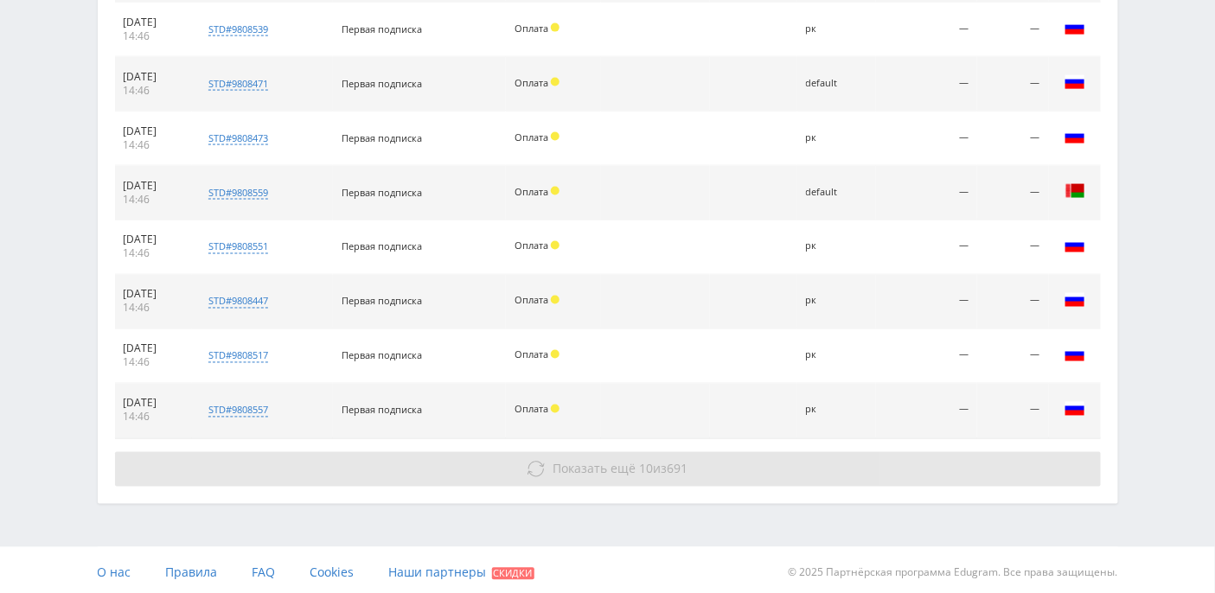
click at [557, 474] on button "Показать ещё 10 из 691" at bounding box center [607, 469] width 985 height 35
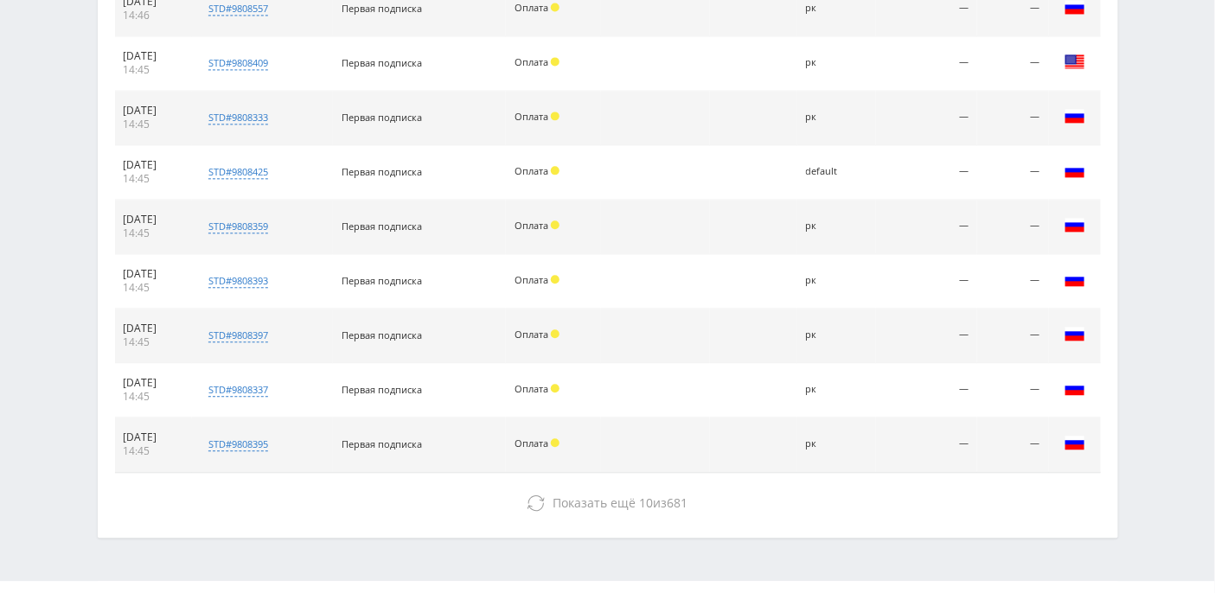
scroll to position [1285, 0]
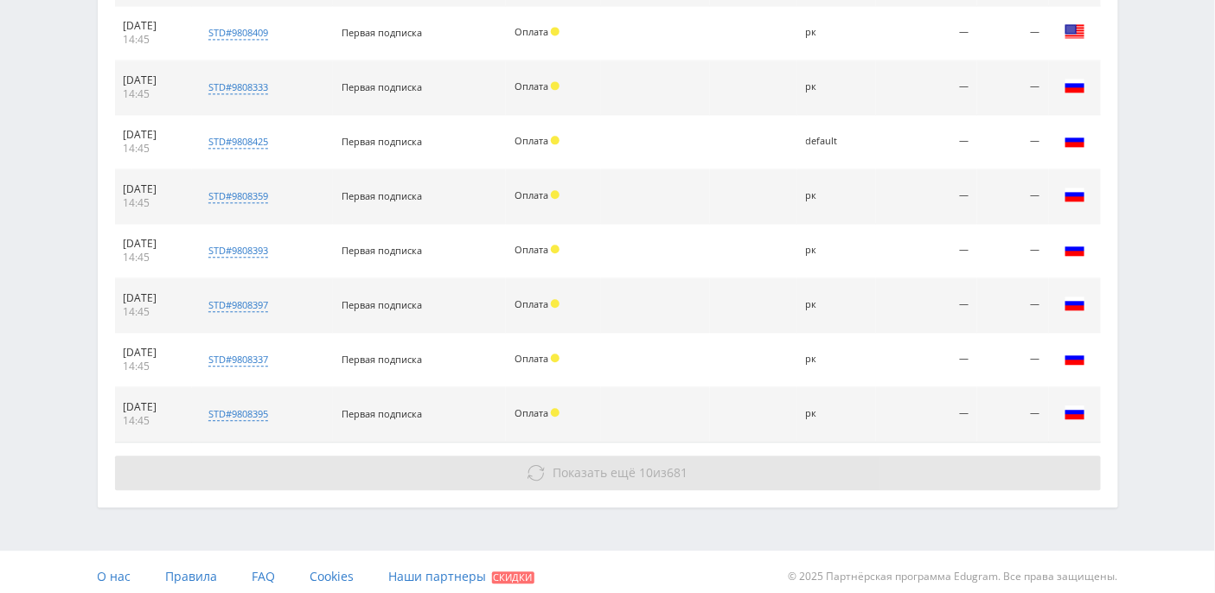
click at [556, 470] on span "Показать ещё" at bounding box center [593, 472] width 83 height 16
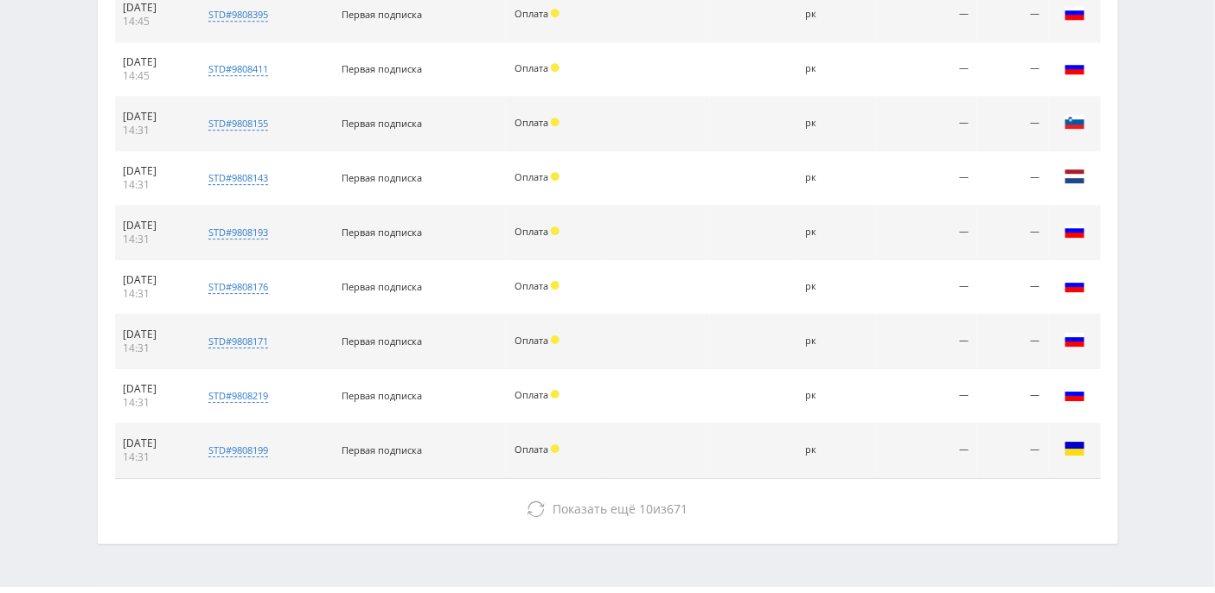
scroll to position [1718, 0]
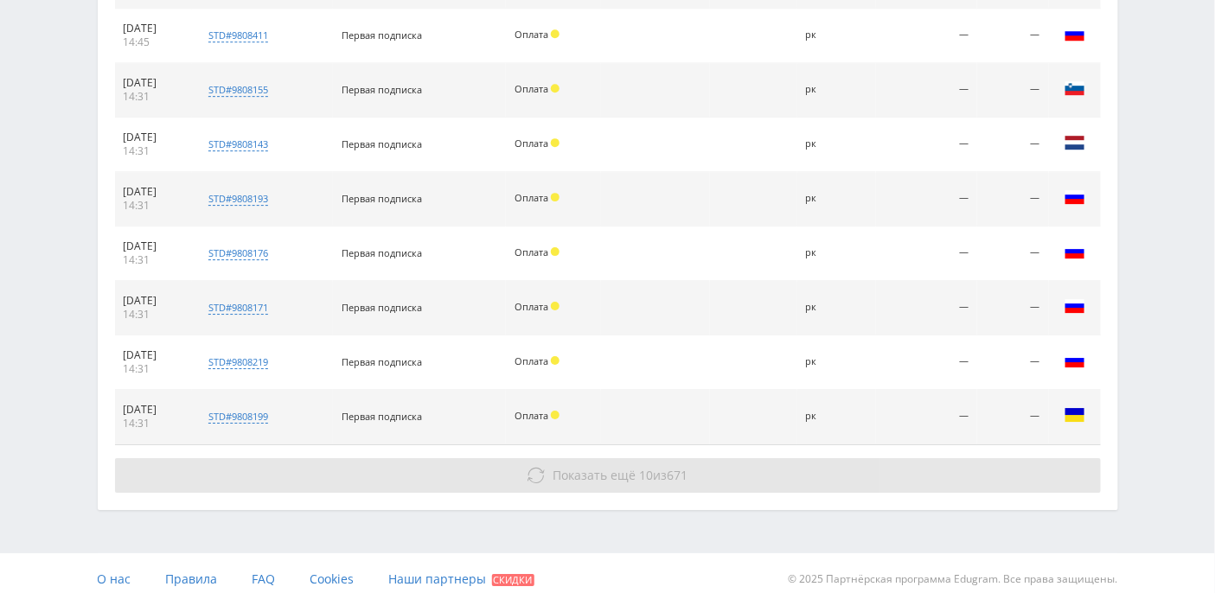
click at [598, 467] on span "Показать ещё" at bounding box center [593, 475] width 83 height 16
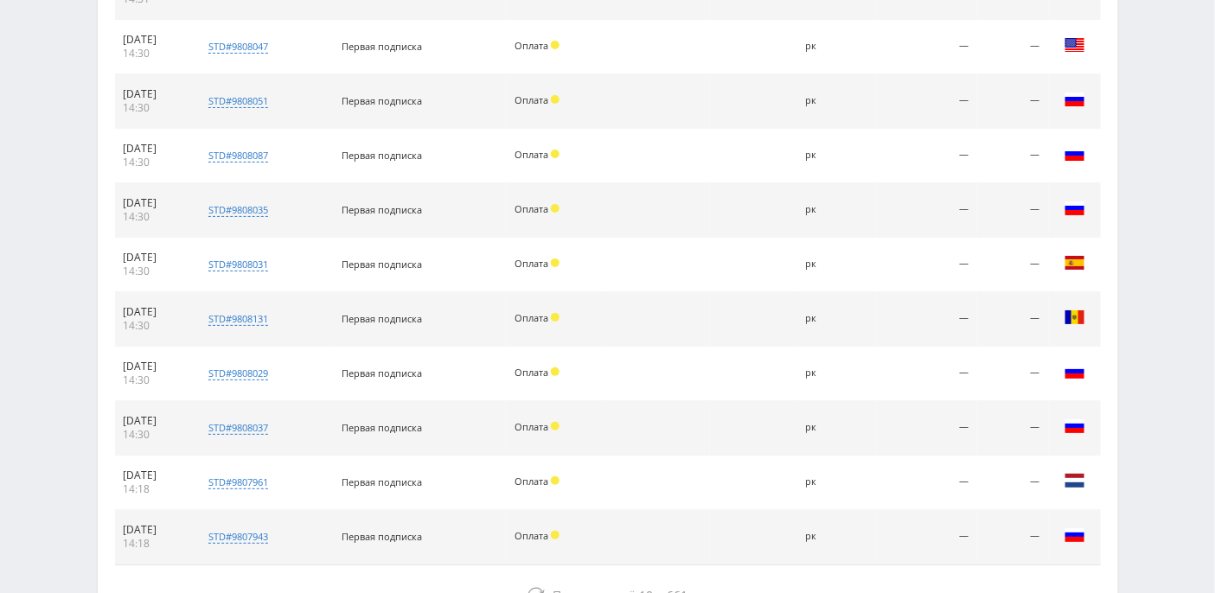
scroll to position [2258, 0]
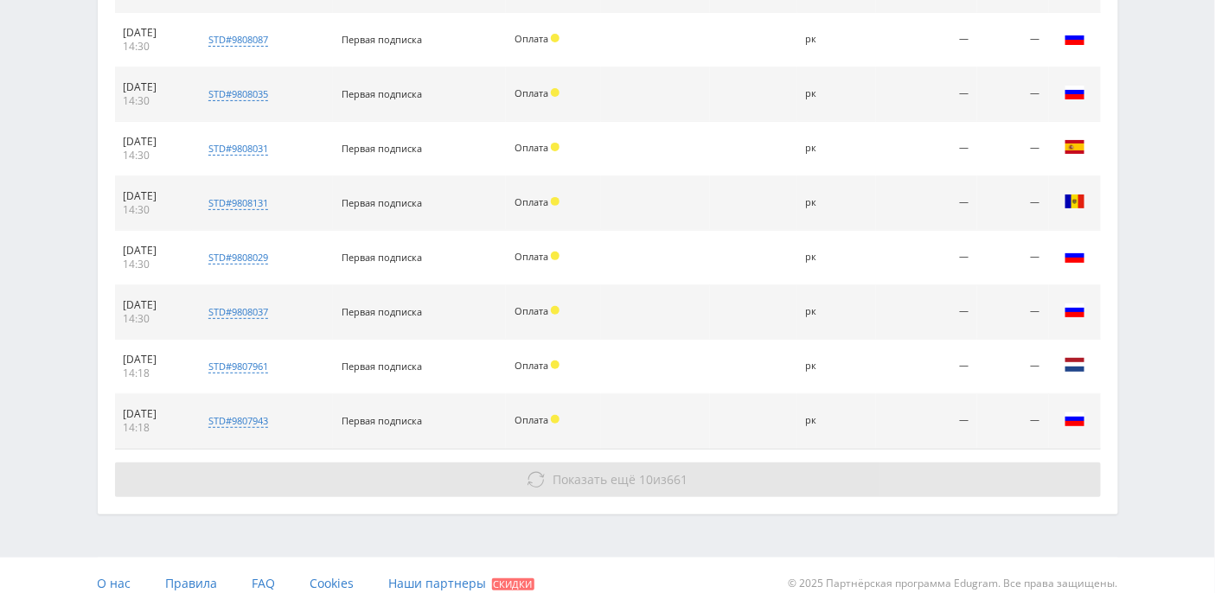
click at [552, 471] on span "Показать ещё" at bounding box center [593, 479] width 83 height 16
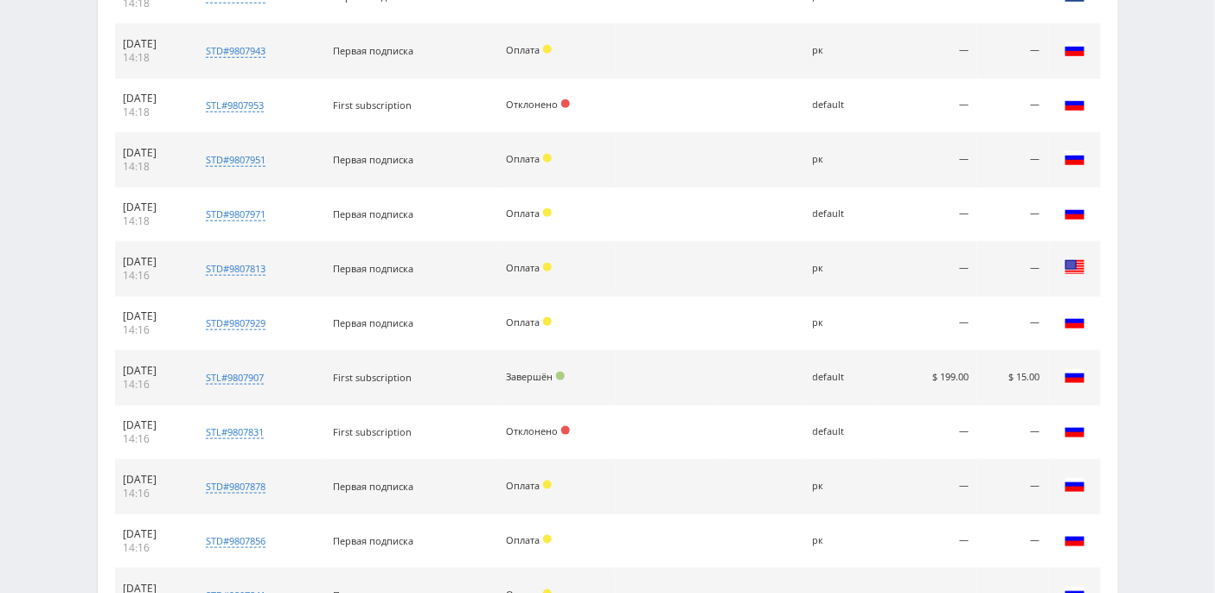
scroll to position [2799, 0]
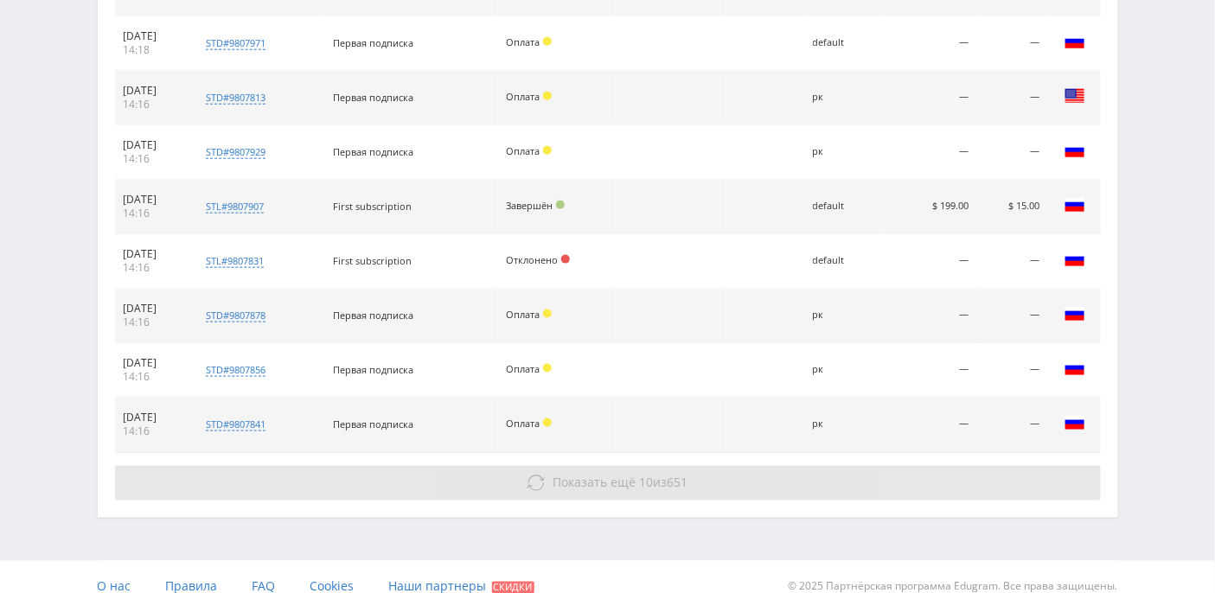
click at [587, 475] on span "Показать ещё" at bounding box center [593, 483] width 83 height 16
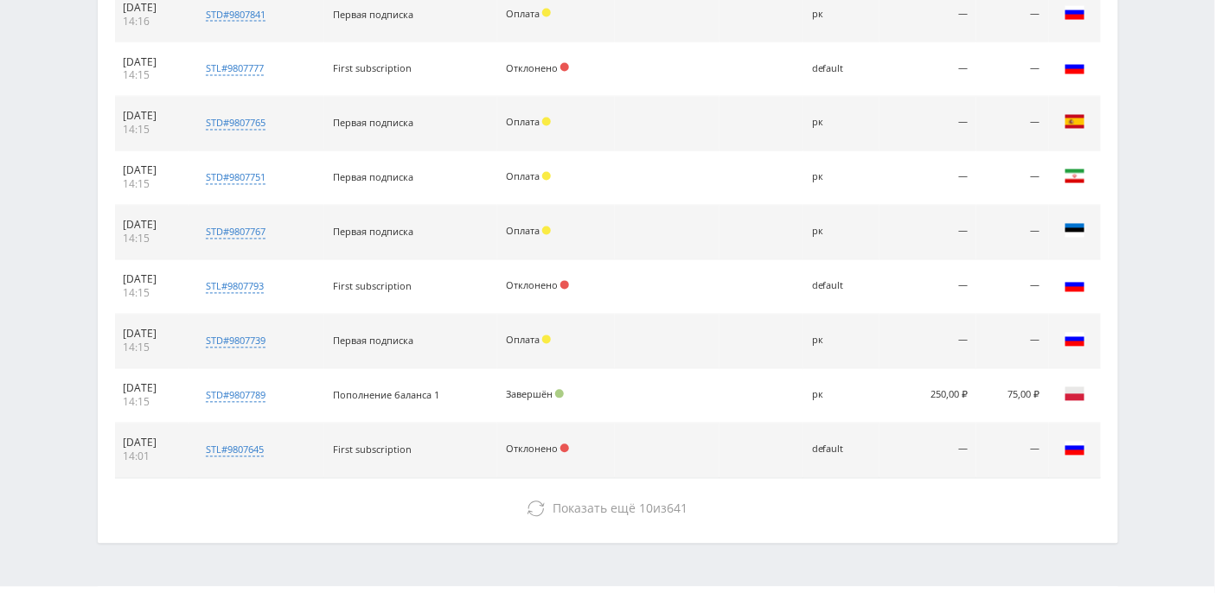
scroll to position [3231, 0]
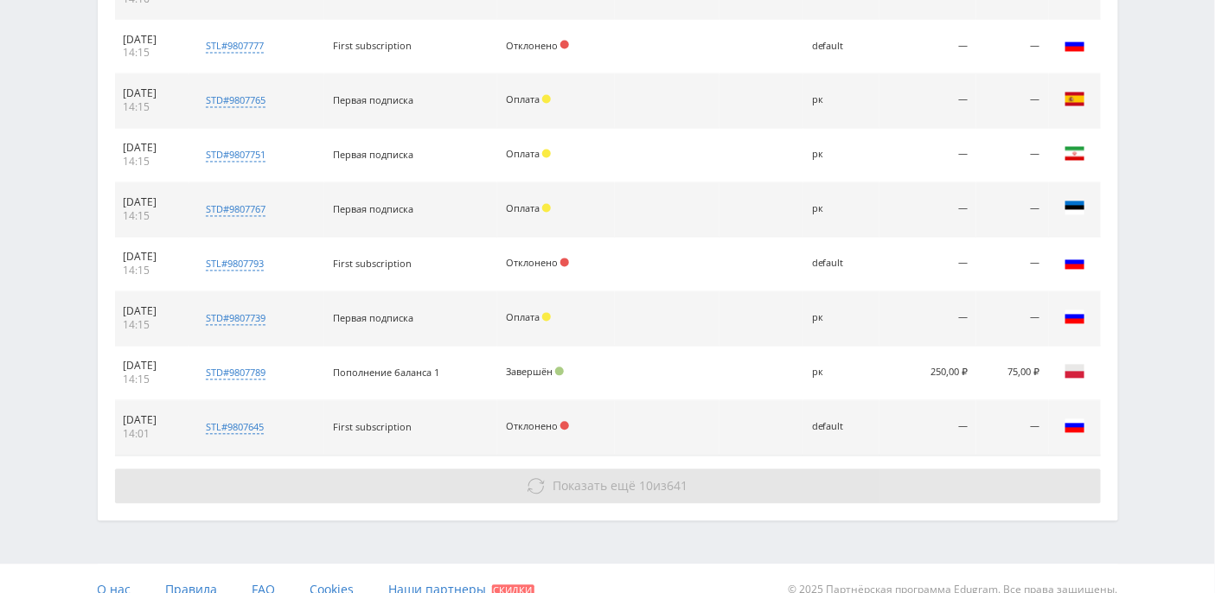
click at [581, 478] on span "Показать ещё" at bounding box center [593, 486] width 83 height 16
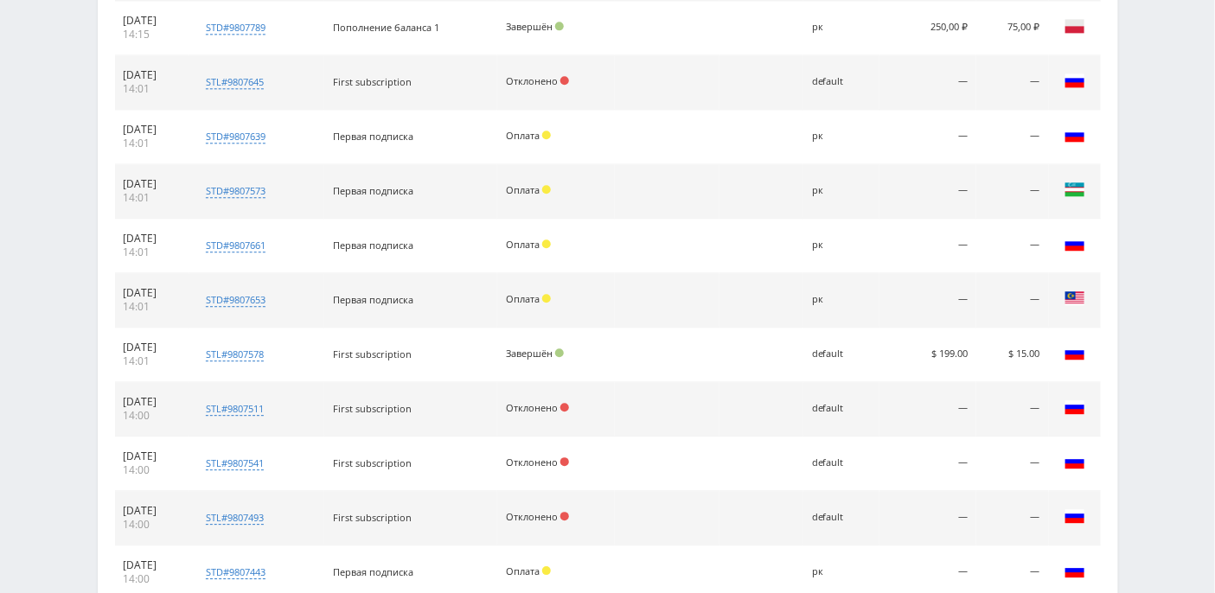
scroll to position [3718, 0]
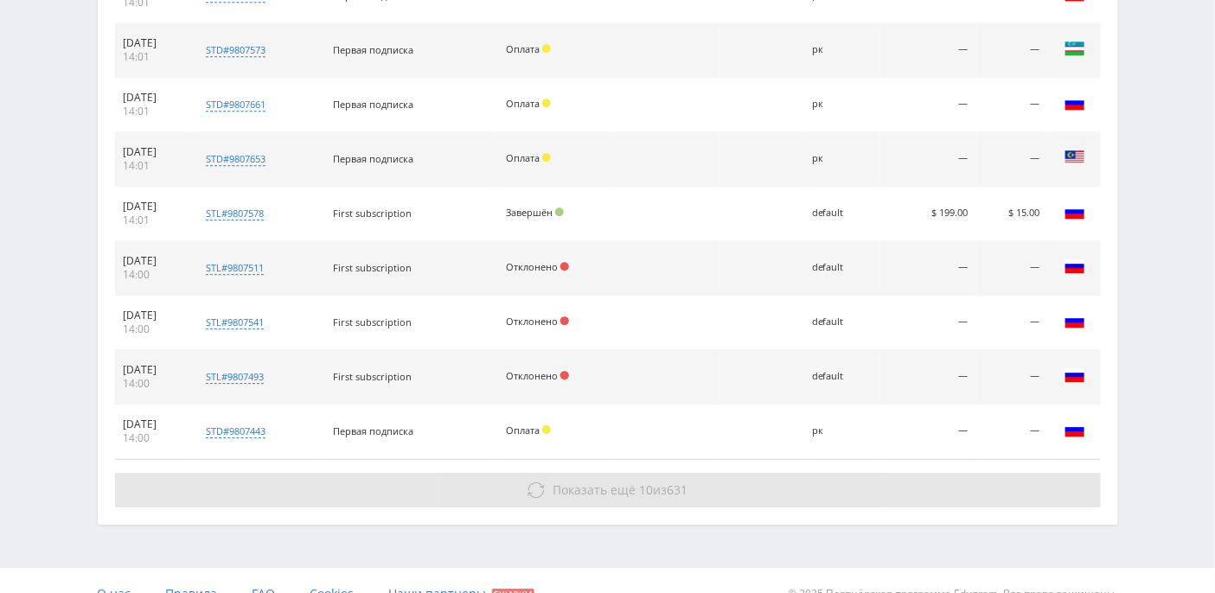
click at [590, 482] on span "Показать ещё" at bounding box center [593, 490] width 83 height 16
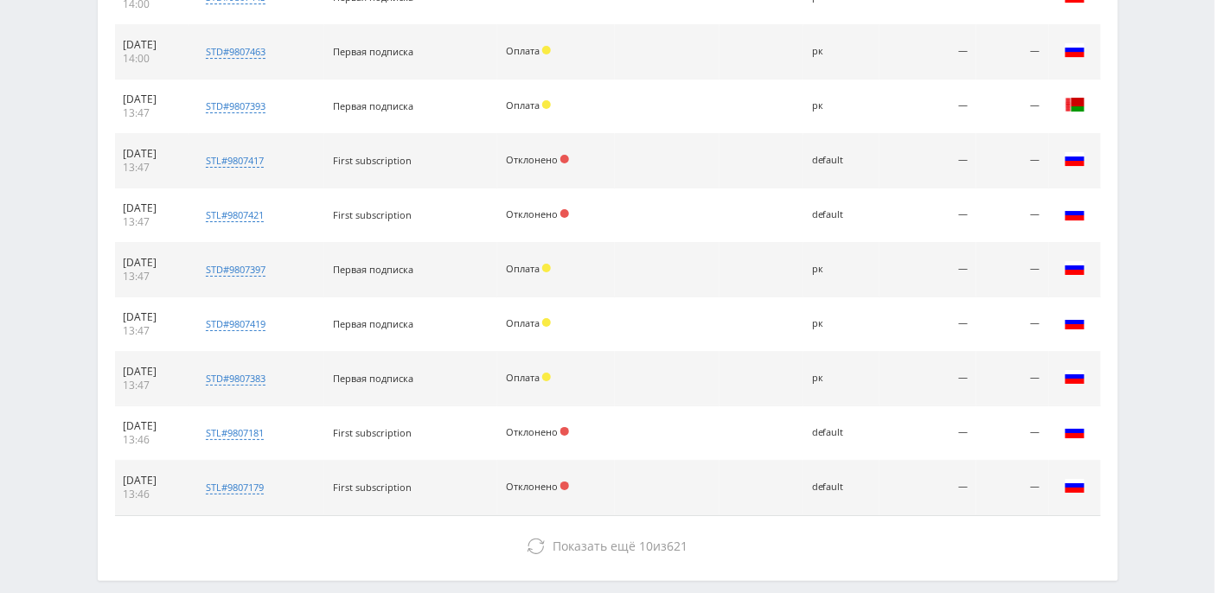
scroll to position [4205, 0]
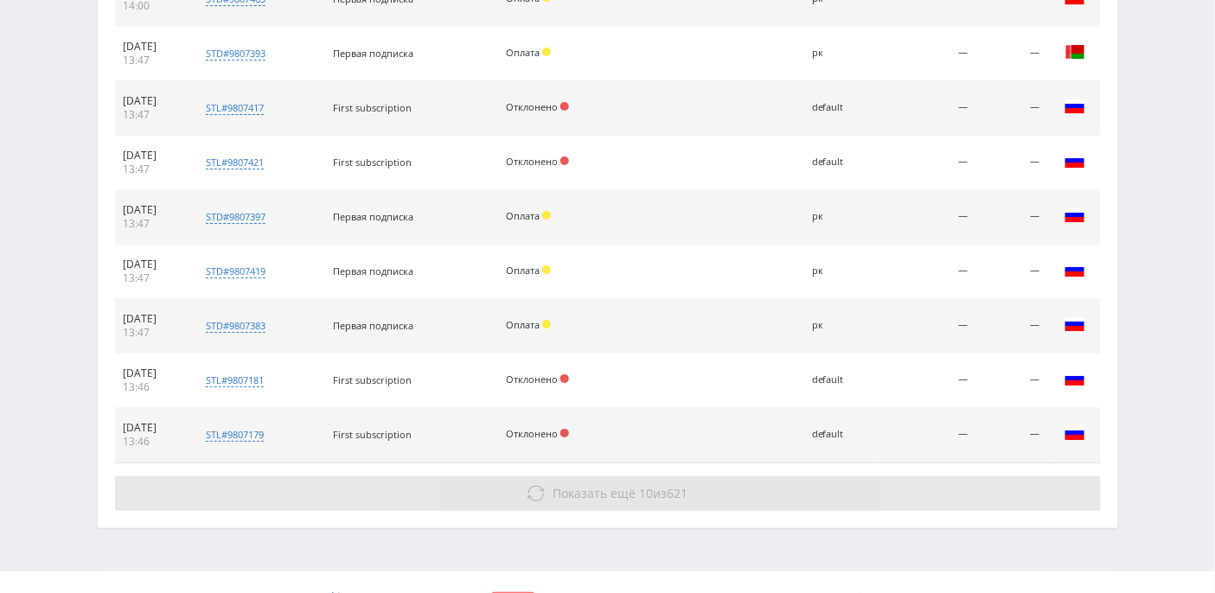
click at [594, 485] on span "Показать ещё" at bounding box center [593, 493] width 83 height 16
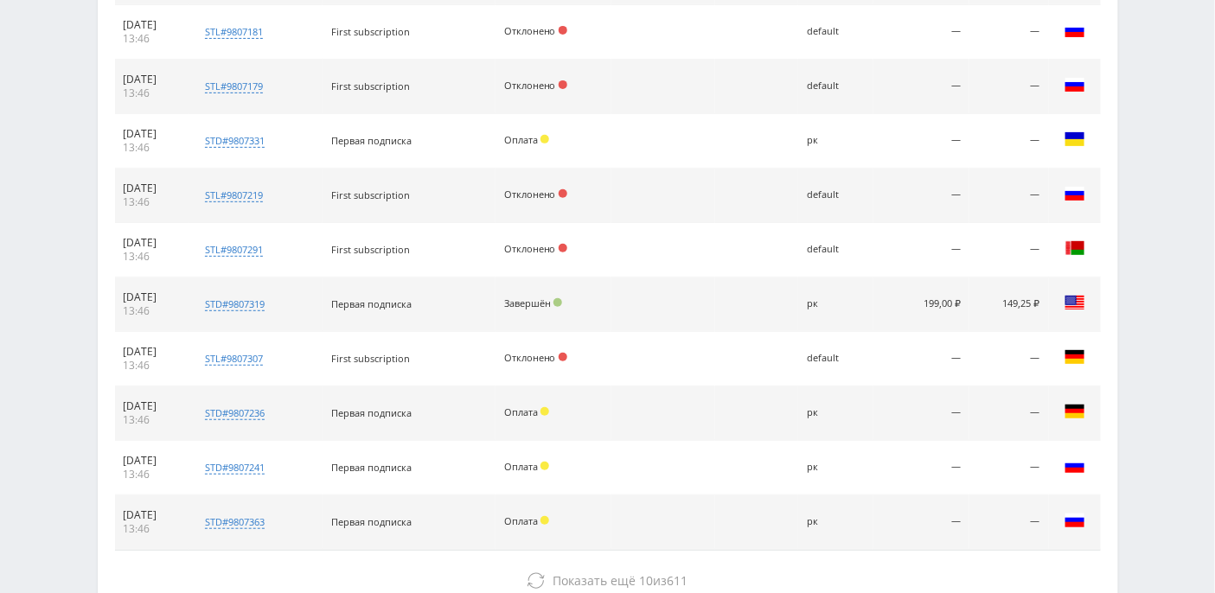
scroll to position [4638, 0]
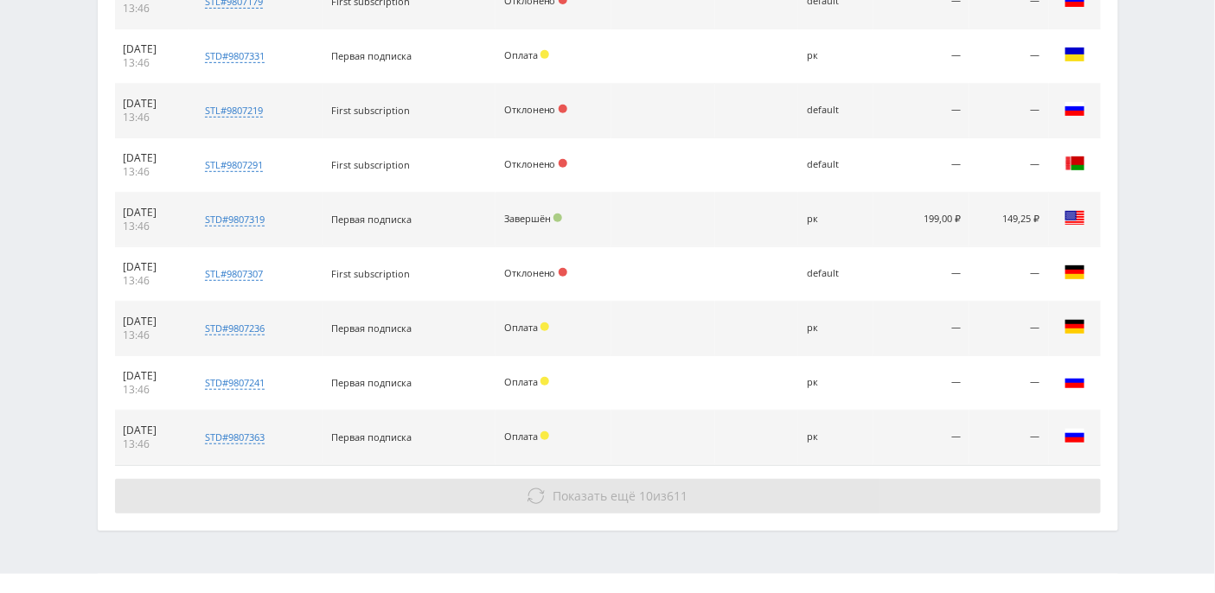
click at [576, 488] on span "Показать ещё" at bounding box center [593, 496] width 83 height 16
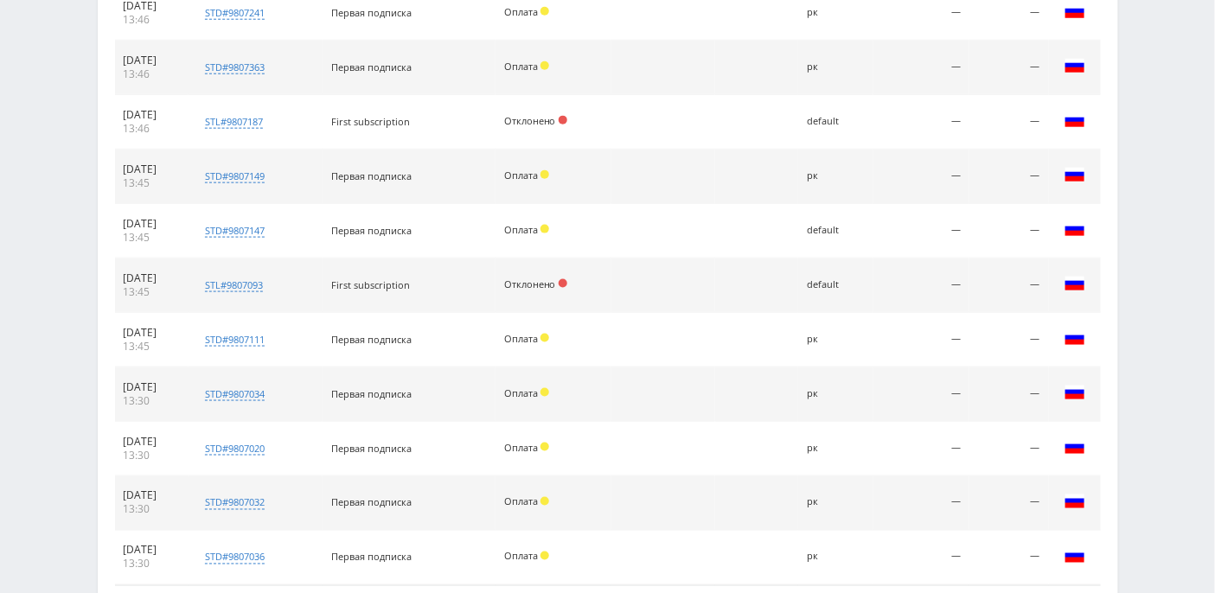
scroll to position [5124, 0]
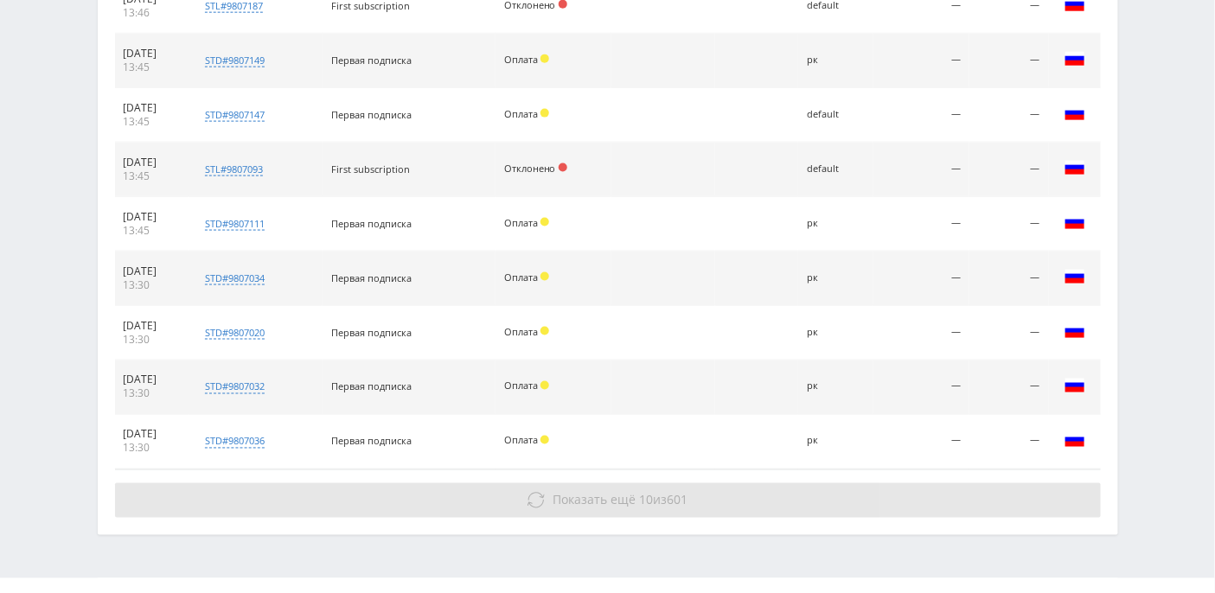
click at [582, 483] on button "Показать ещё 10 из 601" at bounding box center [607, 500] width 985 height 35
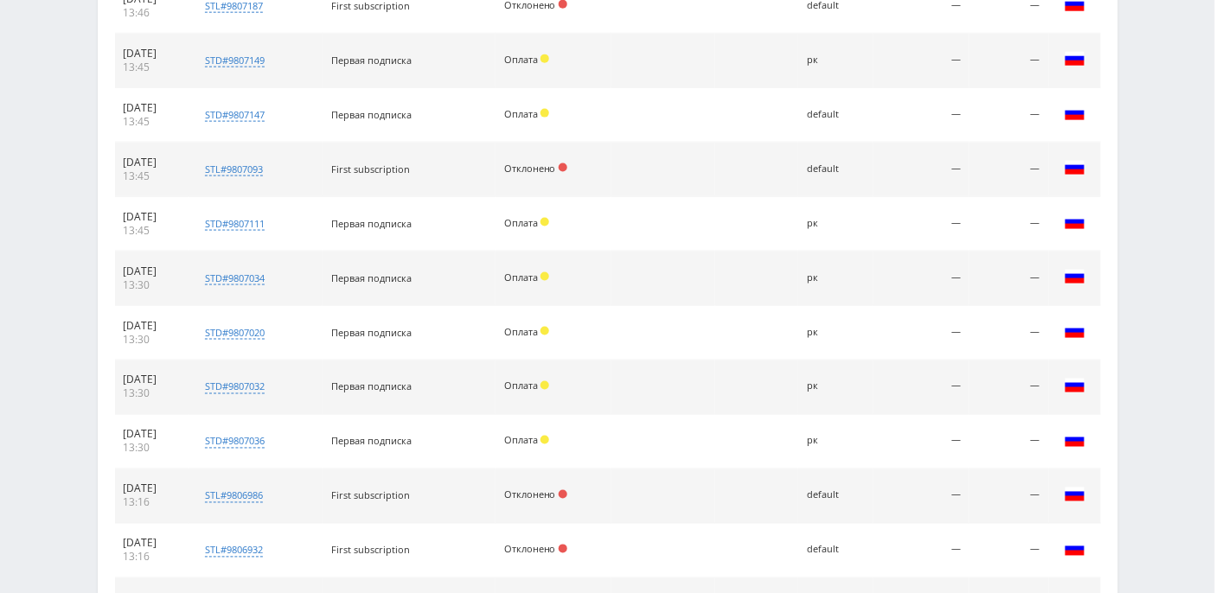
scroll to position [5610, 0]
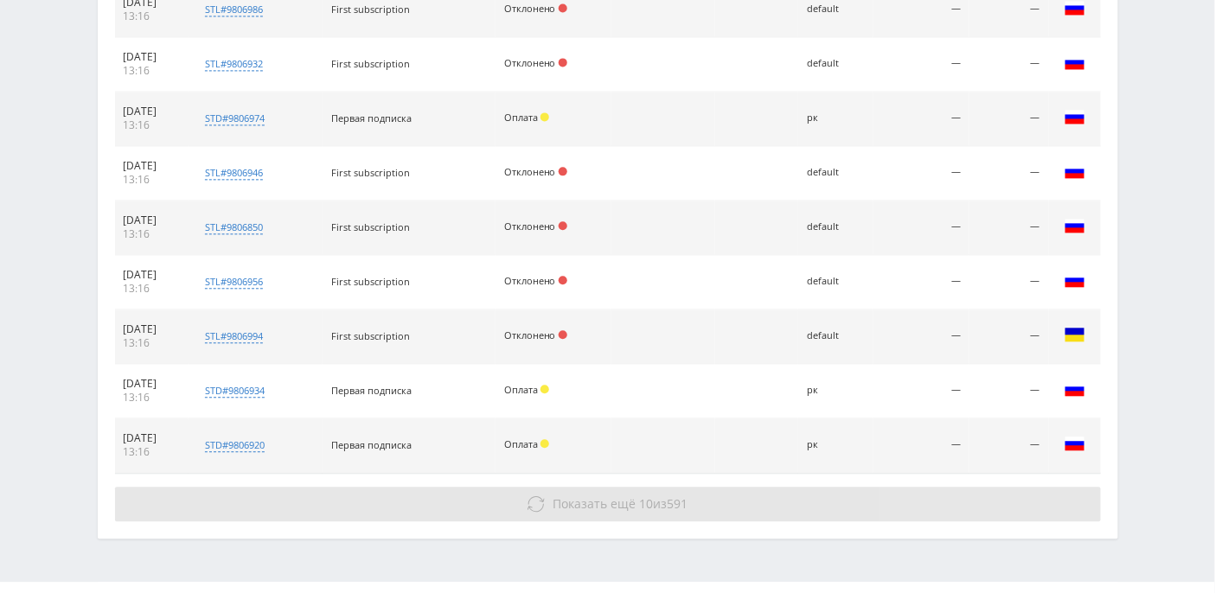
click at [554, 495] on span "Показать ещё" at bounding box center [593, 503] width 83 height 16
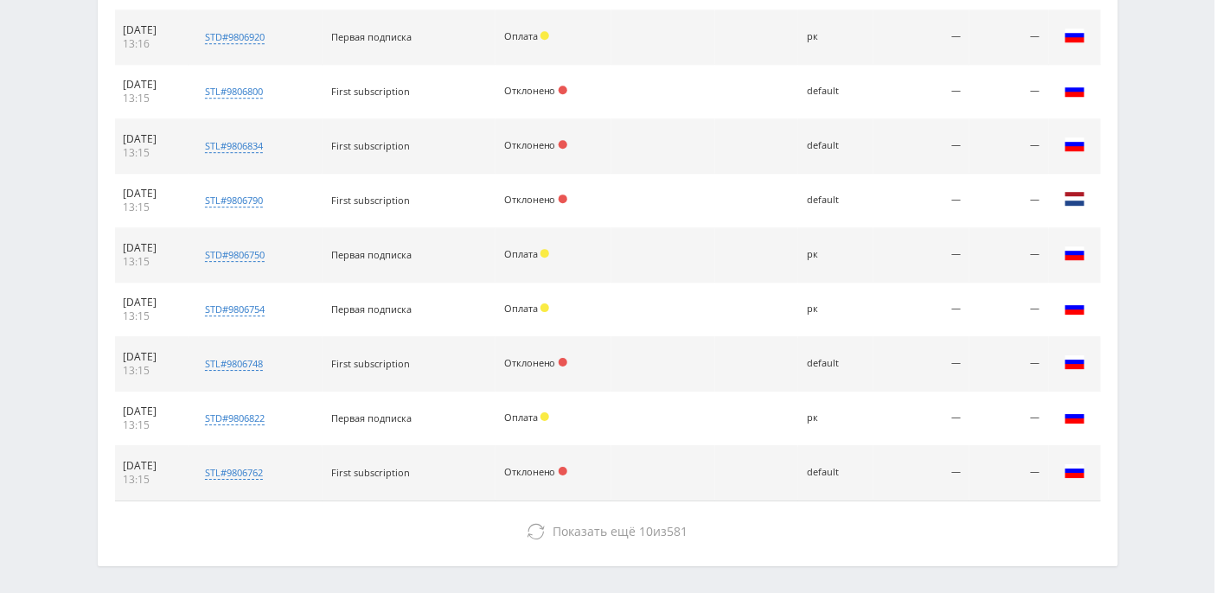
scroll to position [6043, 0]
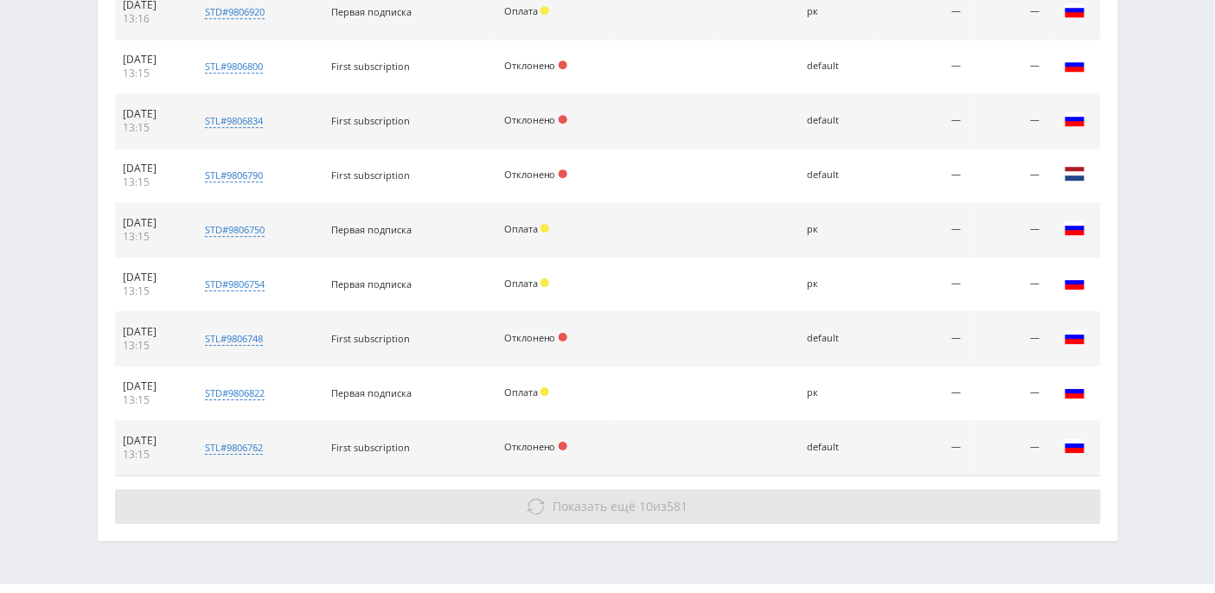
click at [590, 498] on span "Показать ещё" at bounding box center [593, 506] width 83 height 16
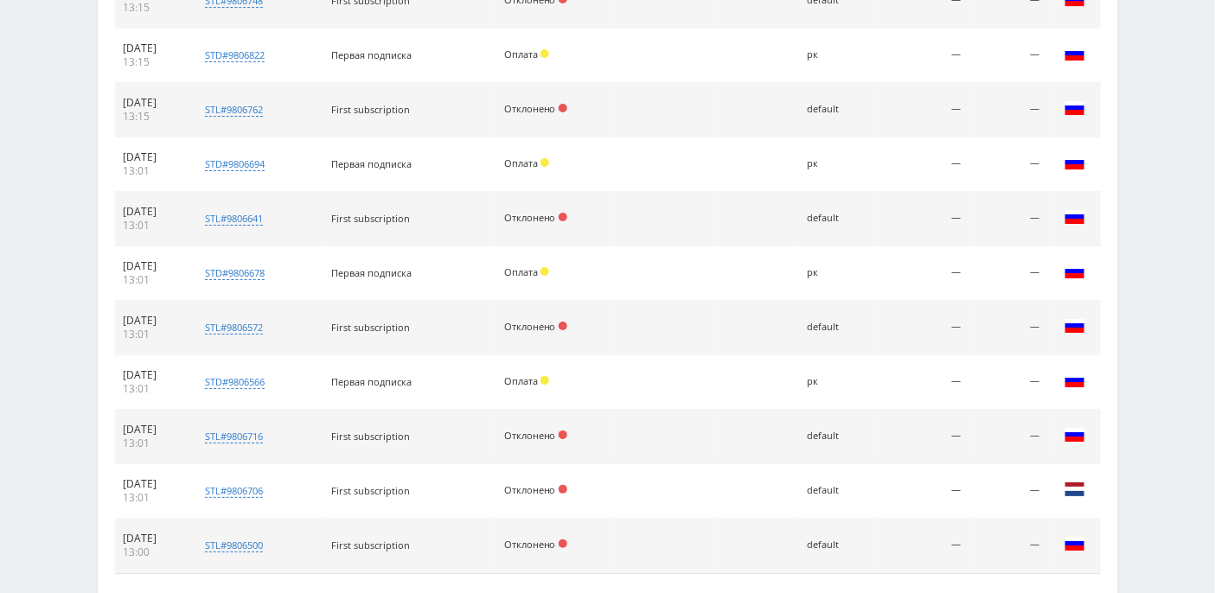
scroll to position [6476, 0]
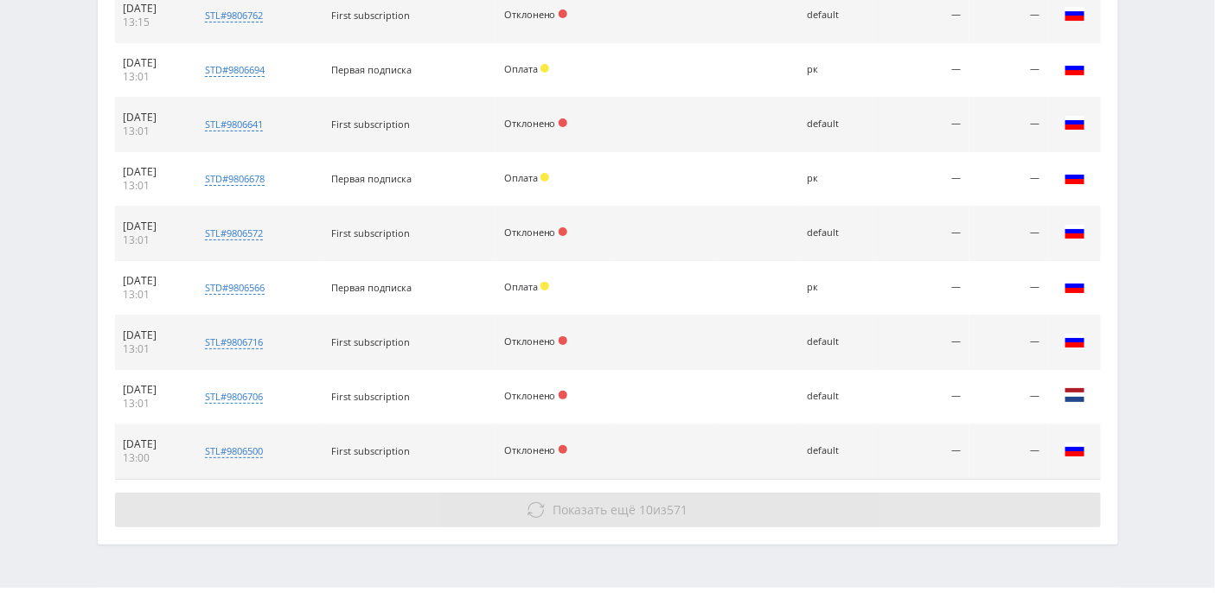
click at [565, 501] on span "Показать ещё" at bounding box center [593, 509] width 83 height 16
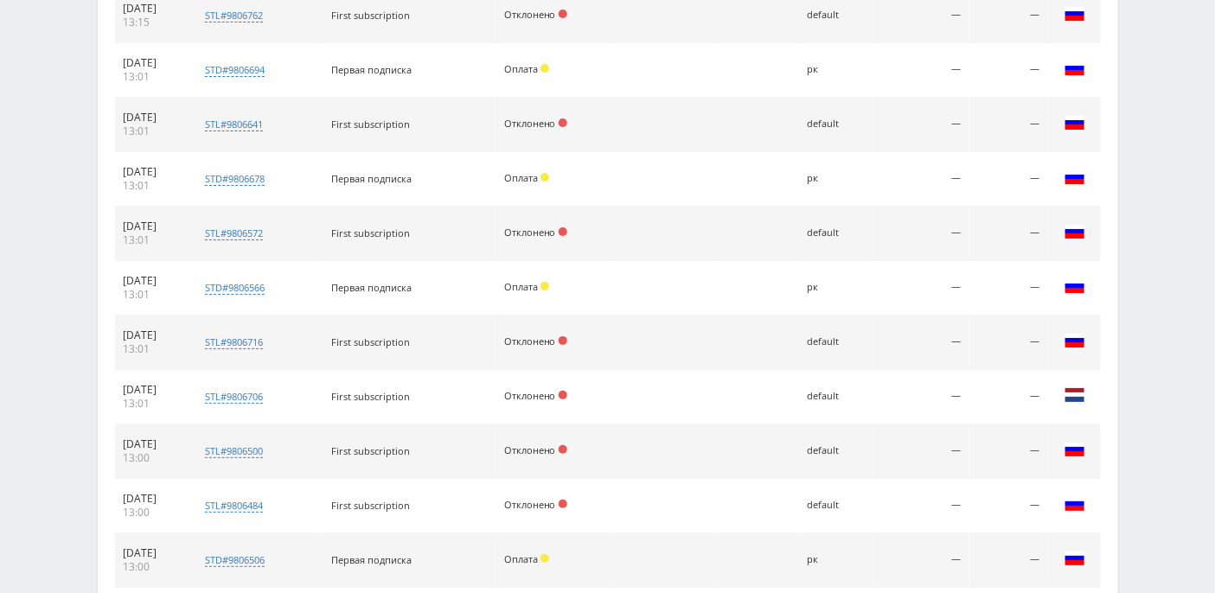
scroll to position [6962, 0]
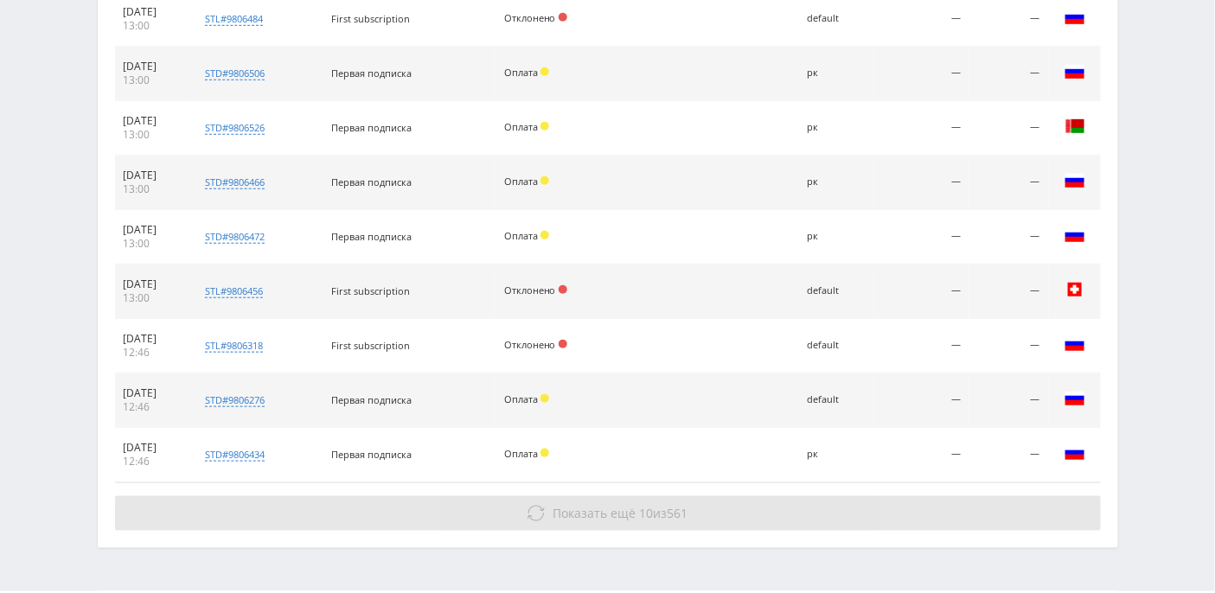
click at [566, 505] on span "Показать ещё" at bounding box center [593, 513] width 83 height 16
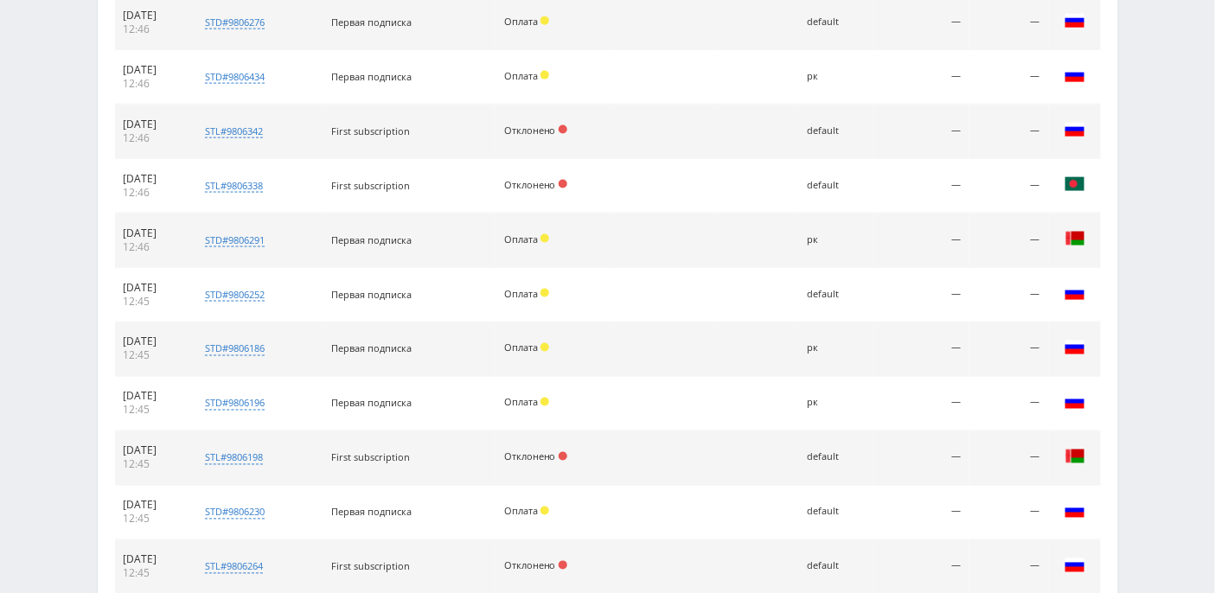
scroll to position [7449, 0]
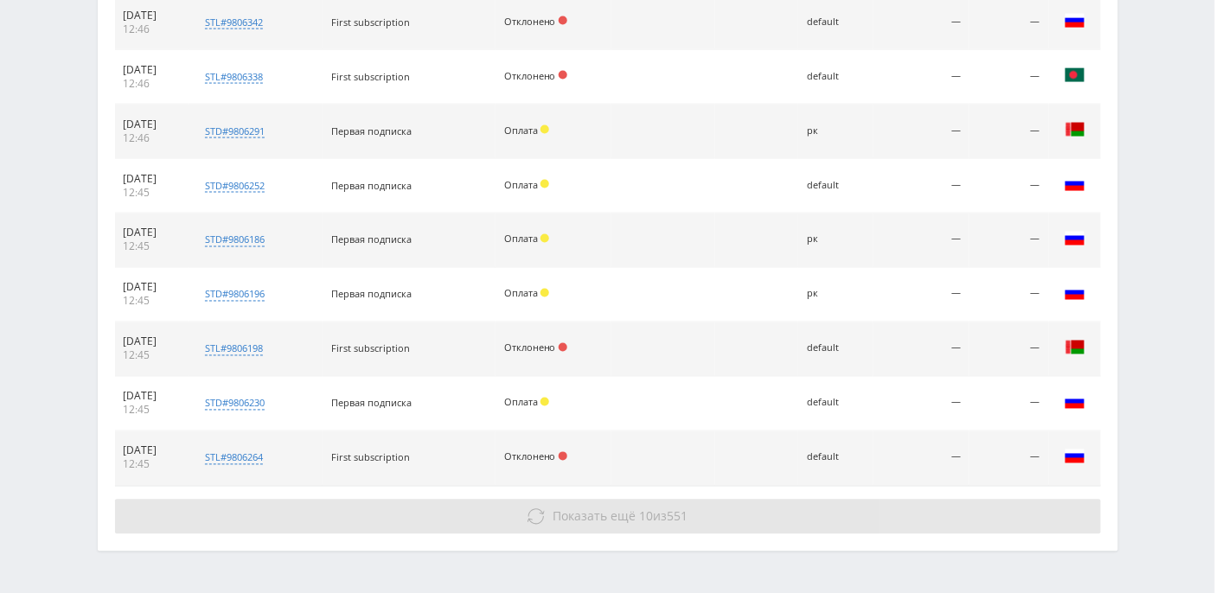
click at [591, 508] on span "Показать ещё" at bounding box center [593, 516] width 83 height 16
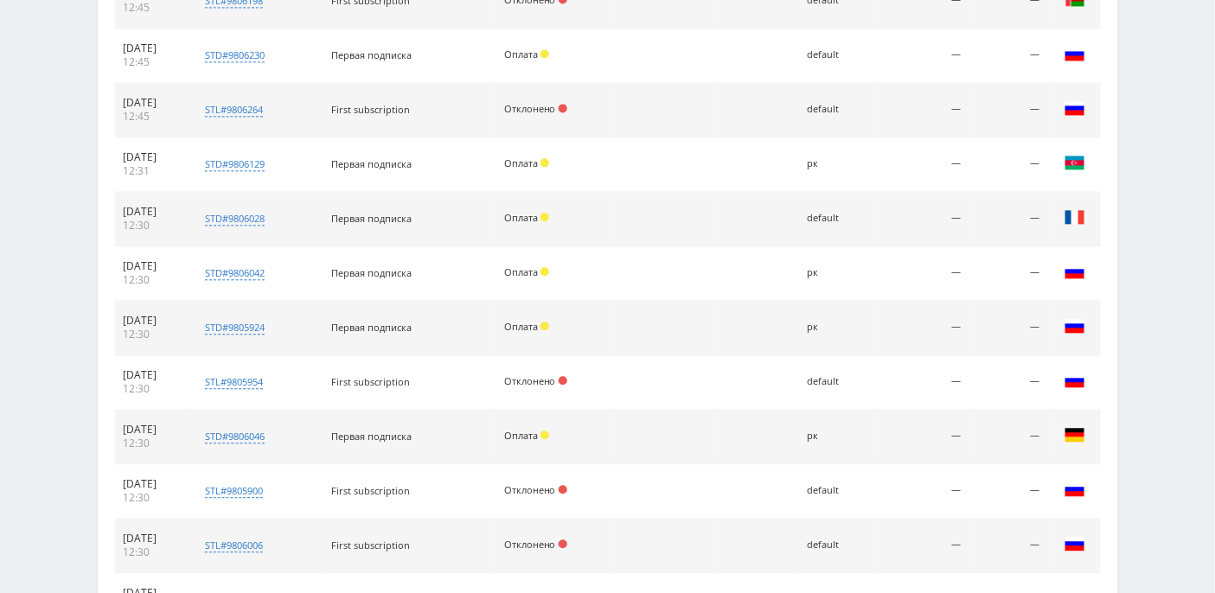
scroll to position [7936, 0]
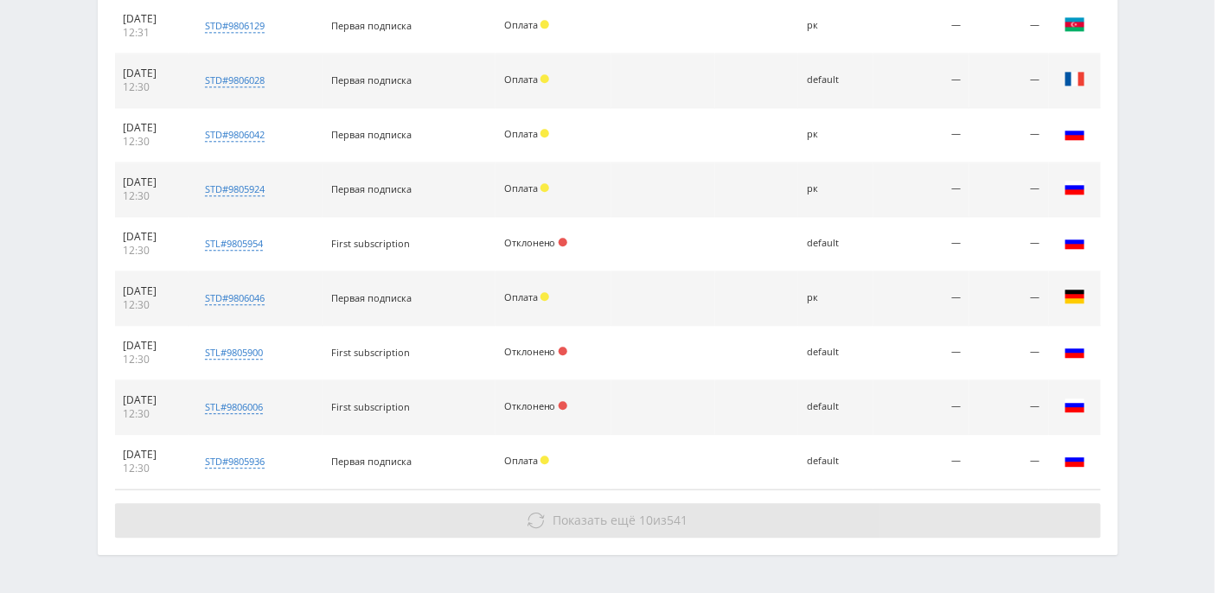
click at [583, 512] on span "Показать ещё" at bounding box center [593, 520] width 83 height 16
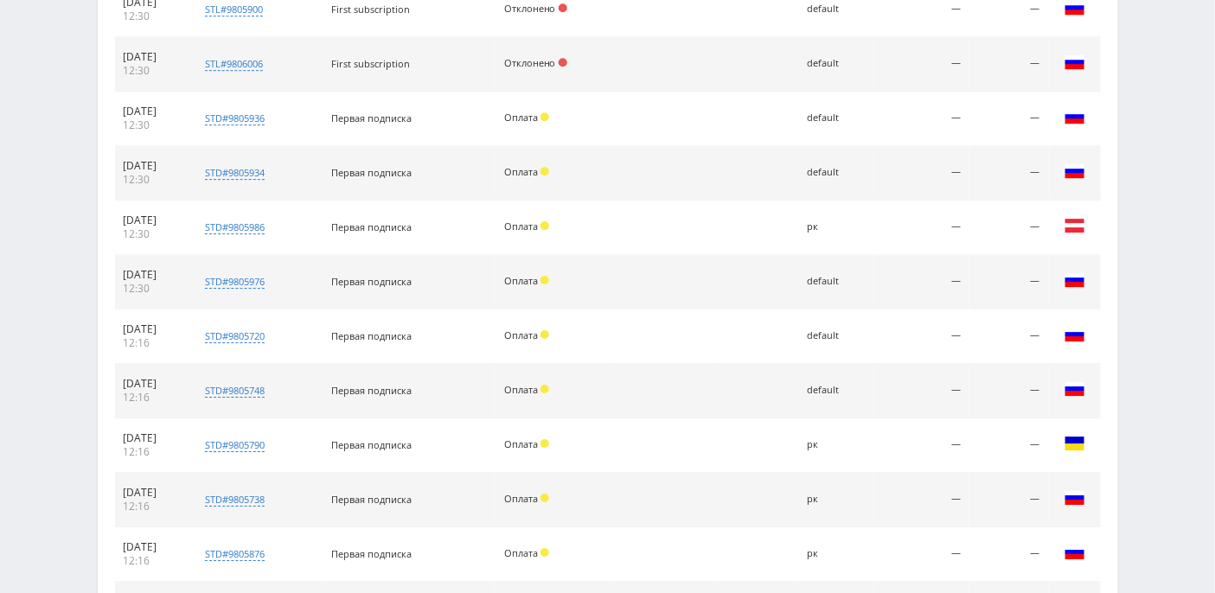
scroll to position [8422, 0]
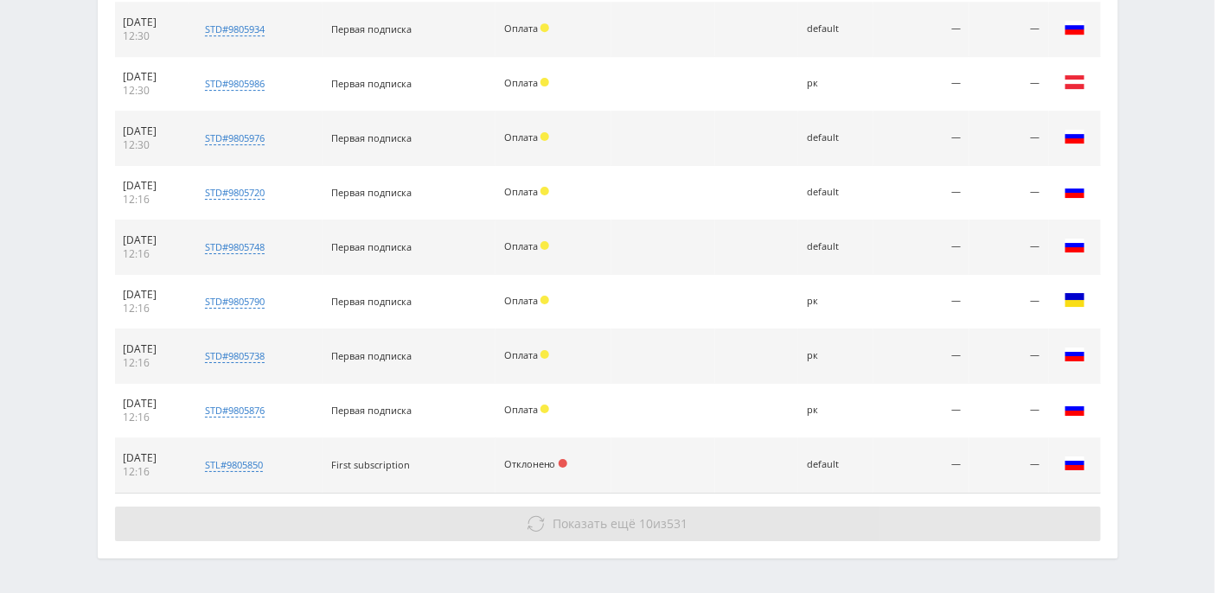
click at [583, 515] on span "Показать ещё" at bounding box center [593, 523] width 83 height 16
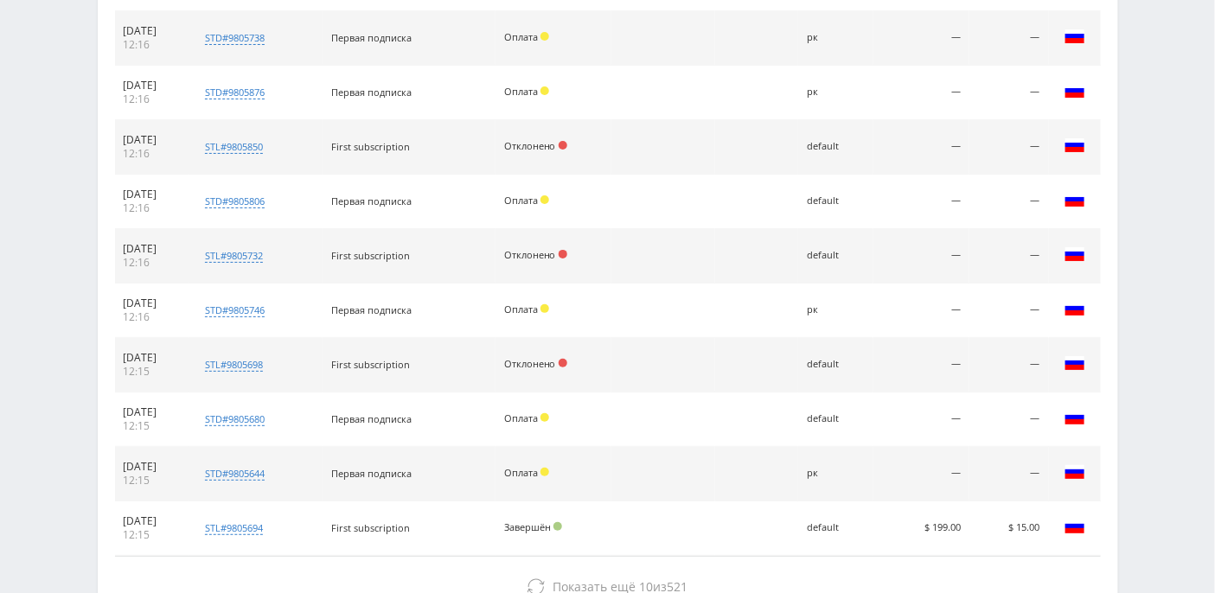
scroll to position [8801, 0]
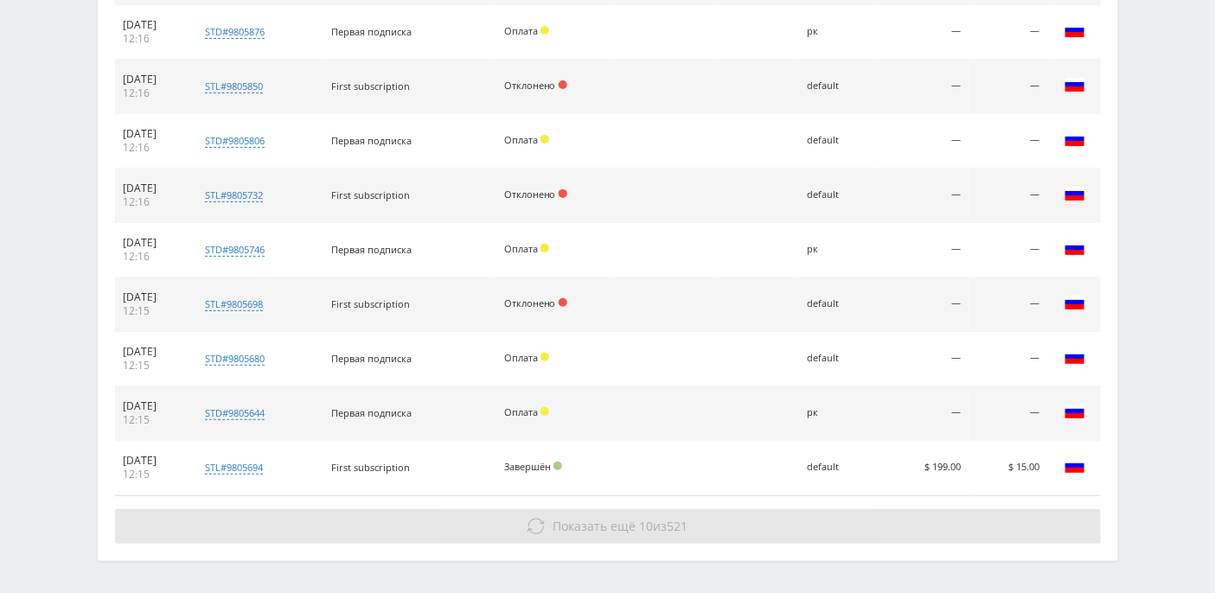
click at [572, 518] on span "Показать ещё" at bounding box center [593, 526] width 83 height 16
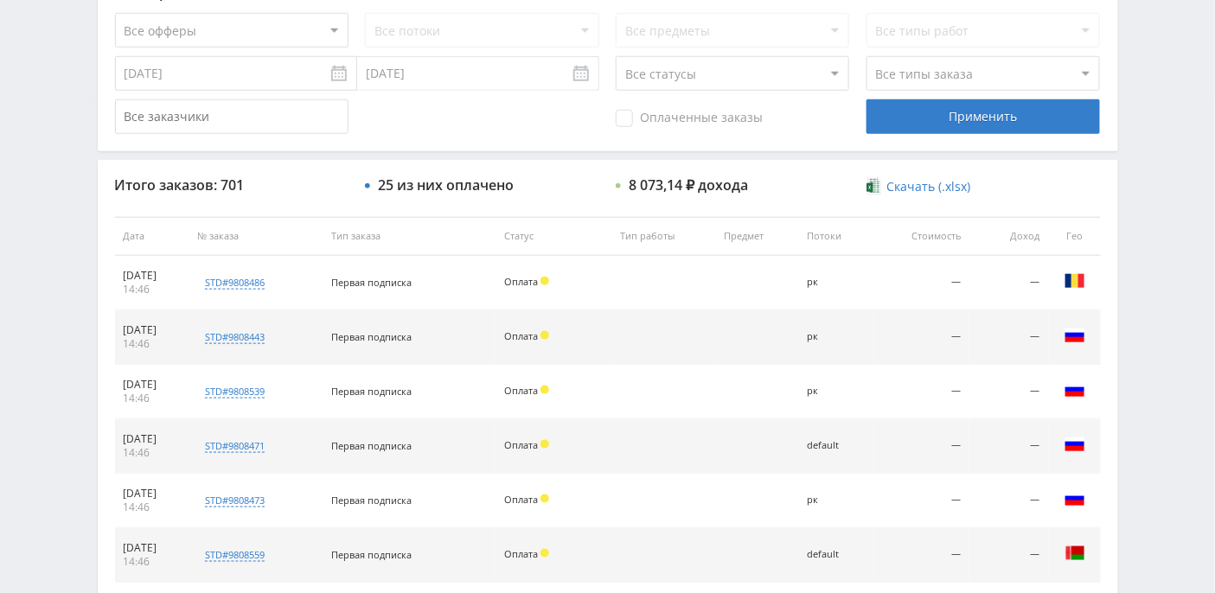
scroll to position [495, 0]
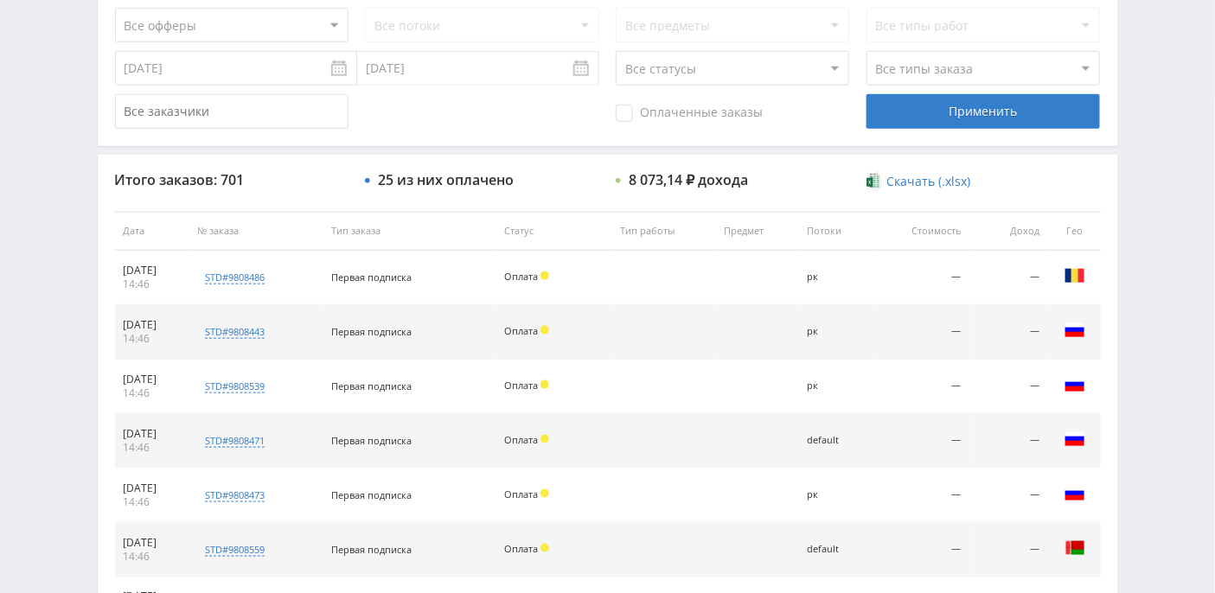
click at [826, 70] on select "Все статусы В аукционе В работе На гарантии Завершен Возврат Черновик" at bounding box center [731, 68] width 233 height 35
select select "3"
click at [615, 51] on select "Все статусы В аукционе В работе На гарантии Завершен Возврат Черновик" at bounding box center [731, 68] width 233 height 35
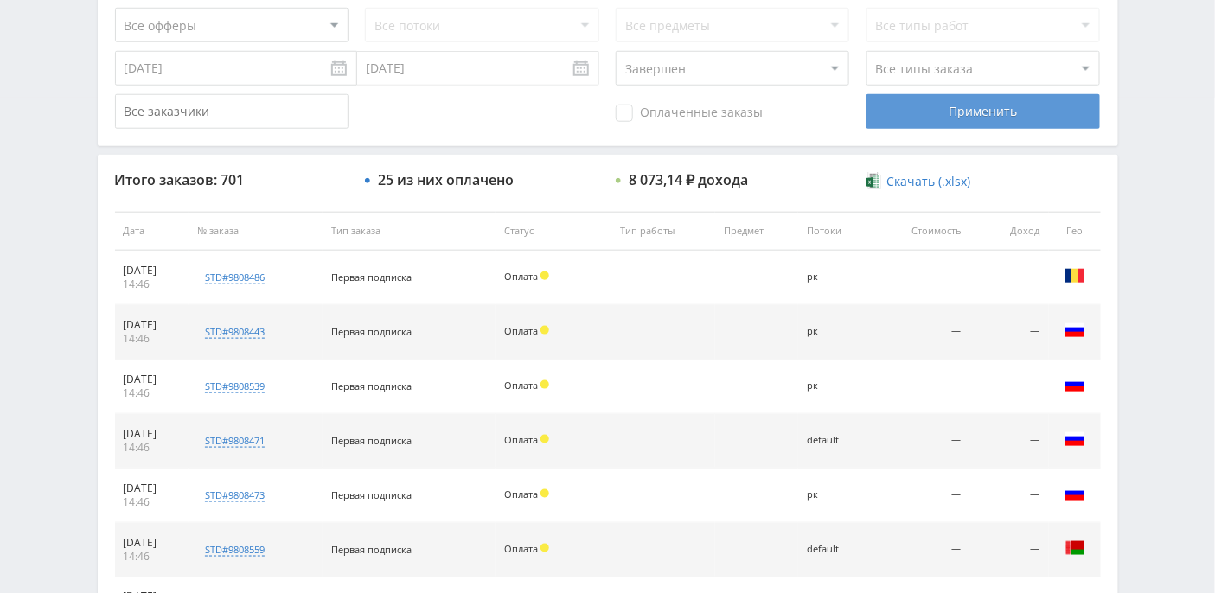
click at [955, 115] on div "Применить" at bounding box center [982, 111] width 233 height 35
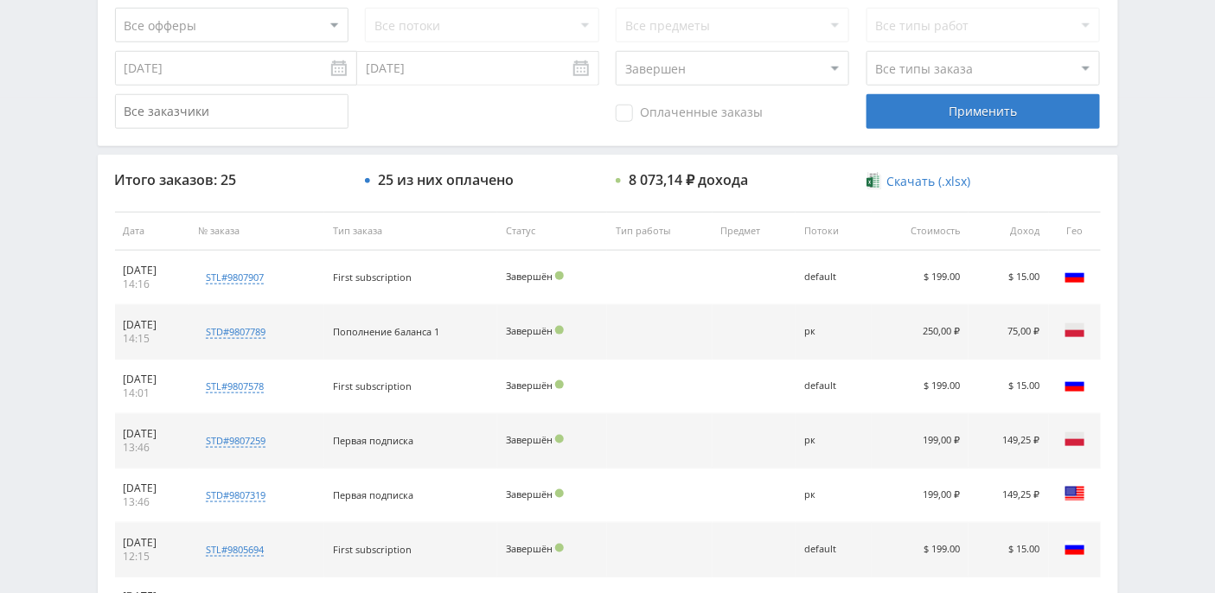
click at [370, 227] on th "Тип заказа" at bounding box center [410, 231] width 173 height 39
click at [324, 233] on th "№ заказа" at bounding box center [256, 231] width 135 height 39
click at [1059, 69] on select "Все типы заказа Ребилл Новый заказ" at bounding box center [982, 68] width 233 height 35
click at [960, 19] on div "Все типы работ" at bounding box center [982, 25] width 233 height 35
click at [790, 21] on div "Все предметы" at bounding box center [731, 25] width 233 height 35
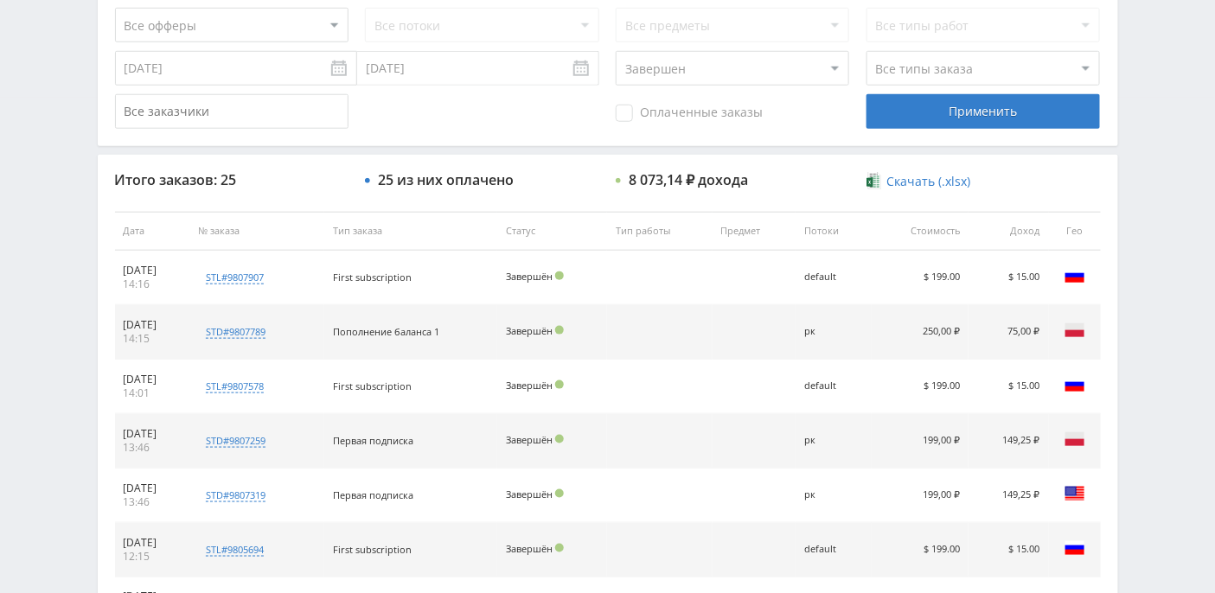
click at [466, 26] on div "Все потоки" at bounding box center [481, 25] width 233 height 35
click at [284, 29] on select "Все офферы MyStylus MyStylus - Revshare Кэмп Studybay Автор24 Studybay Brazil S…" at bounding box center [231, 25] width 233 height 35
select select "339"
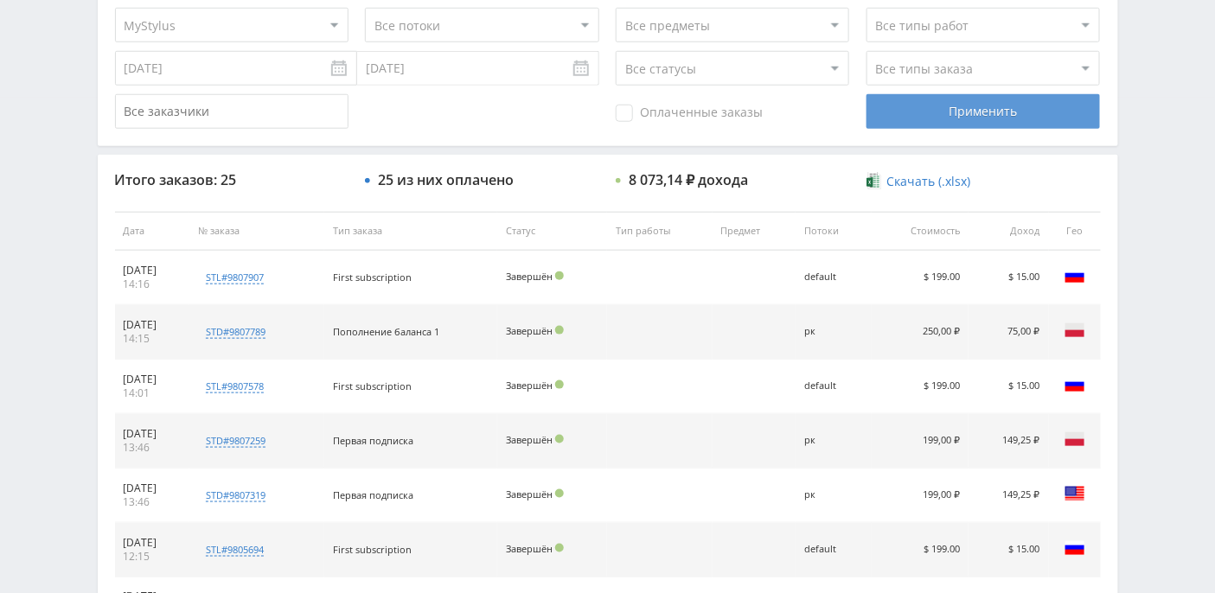
click at [932, 101] on div "Применить" at bounding box center [982, 111] width 233 height 35
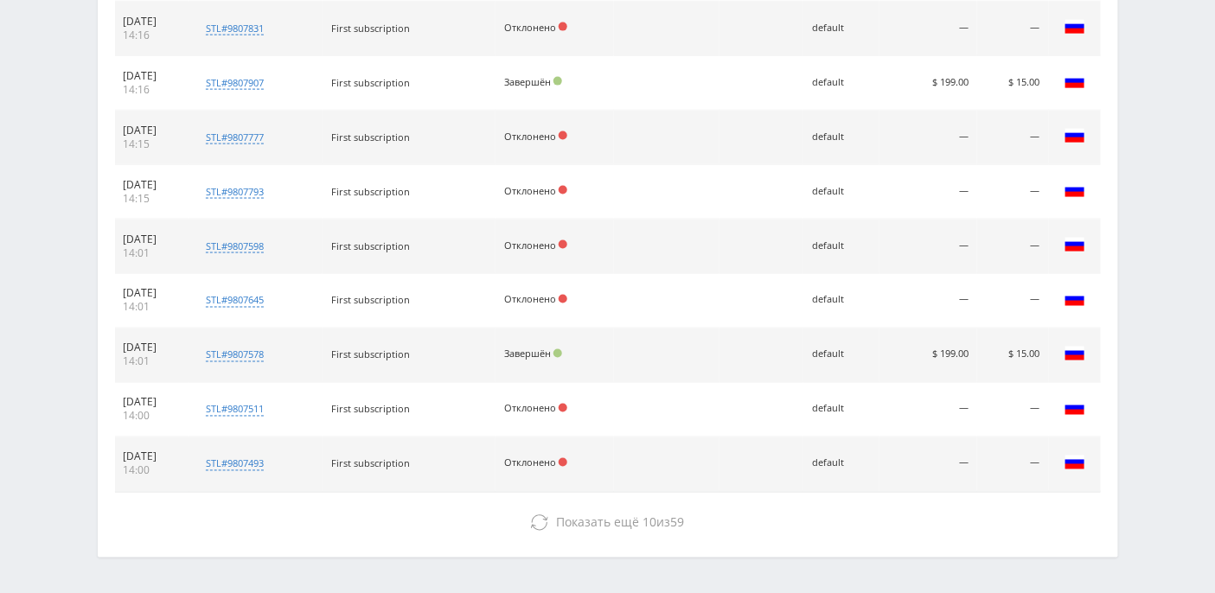
scroll to position [852, 0]
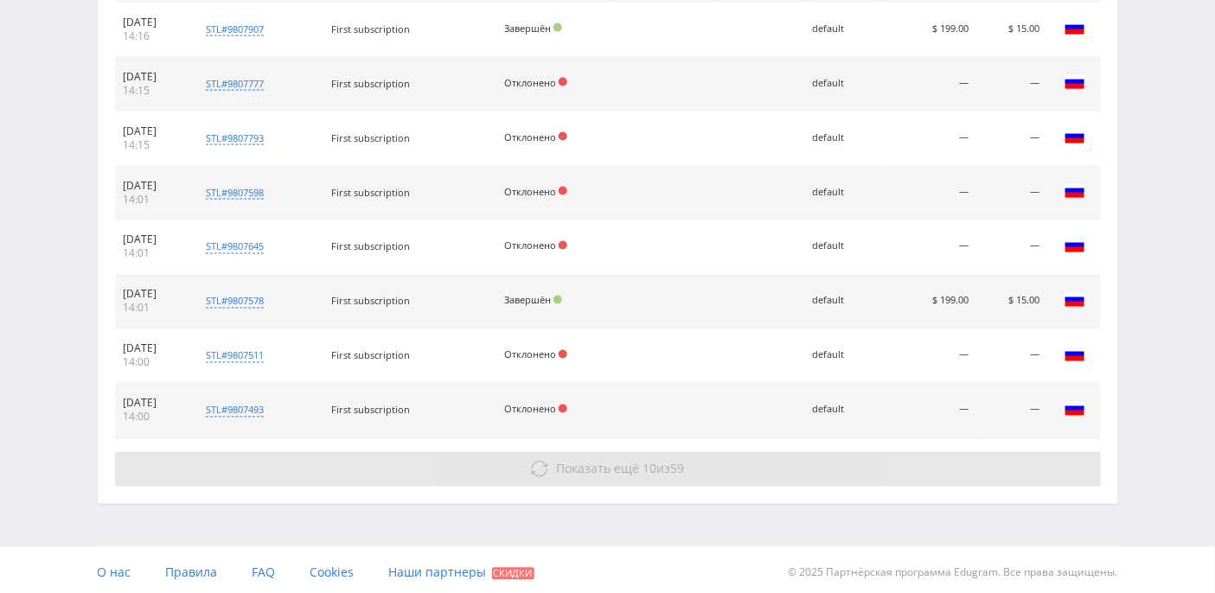
click at [609, 461] on span "Показать ещё" at bounding box center [597, 469] width 83 height 16
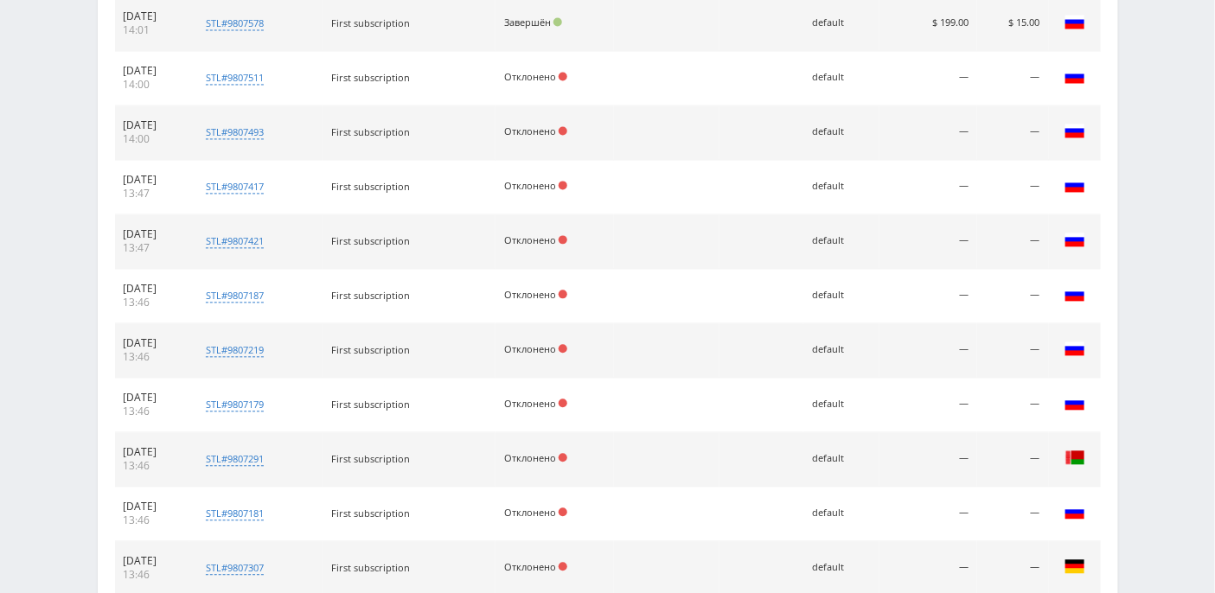
scroll to position [1338, 0]
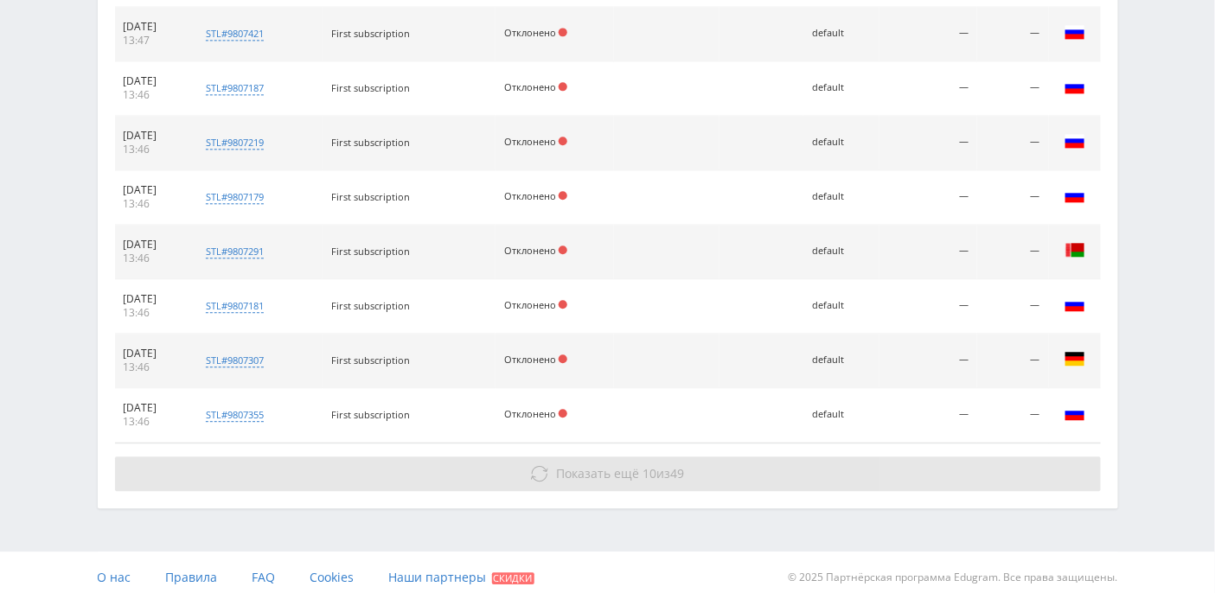
click at [614, 465] on span "Показать ещё" at bounding box center [597, 473] width 83 height 16
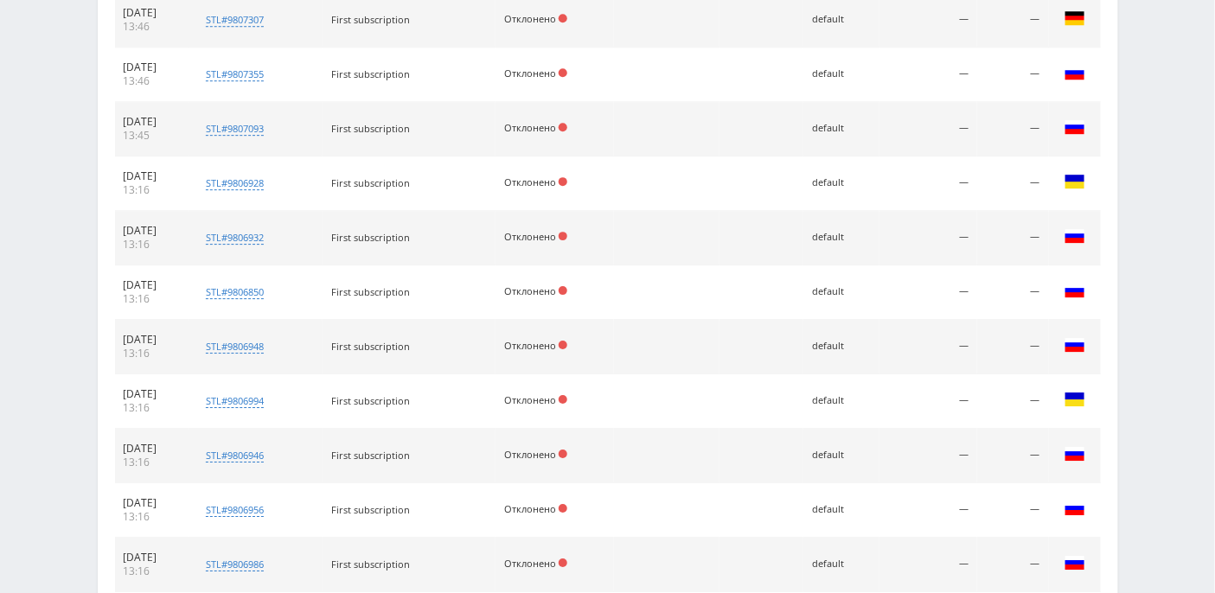
scroll to position [1879, 0]
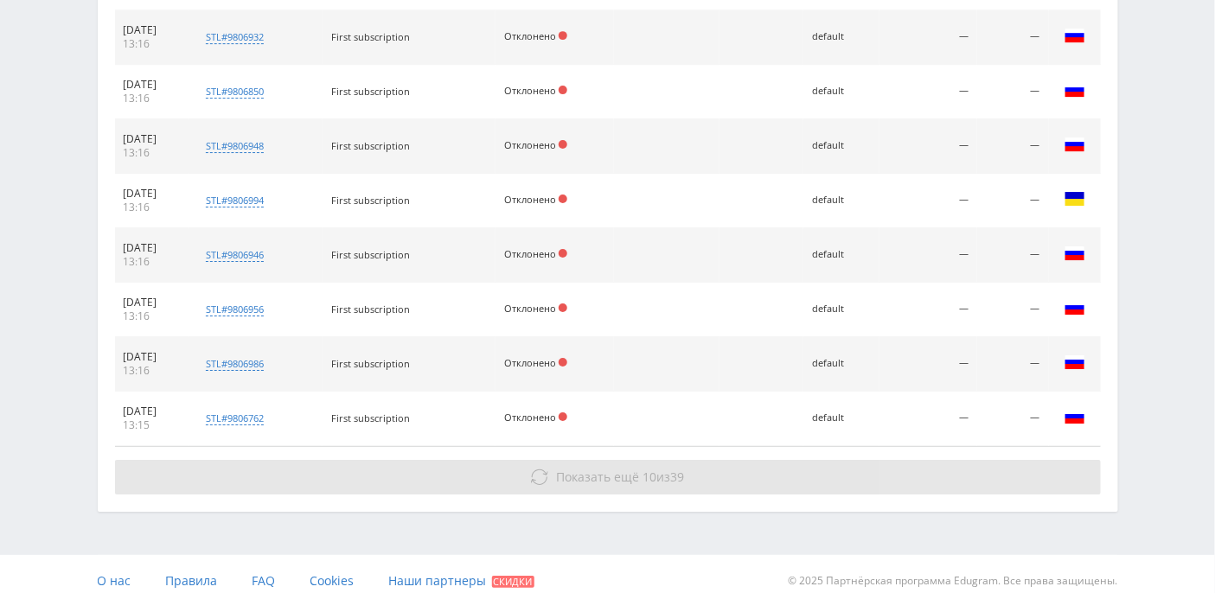
click at [605, 469] on span "Показать ещё" at bounding box center [597, 477] width 83 height 16
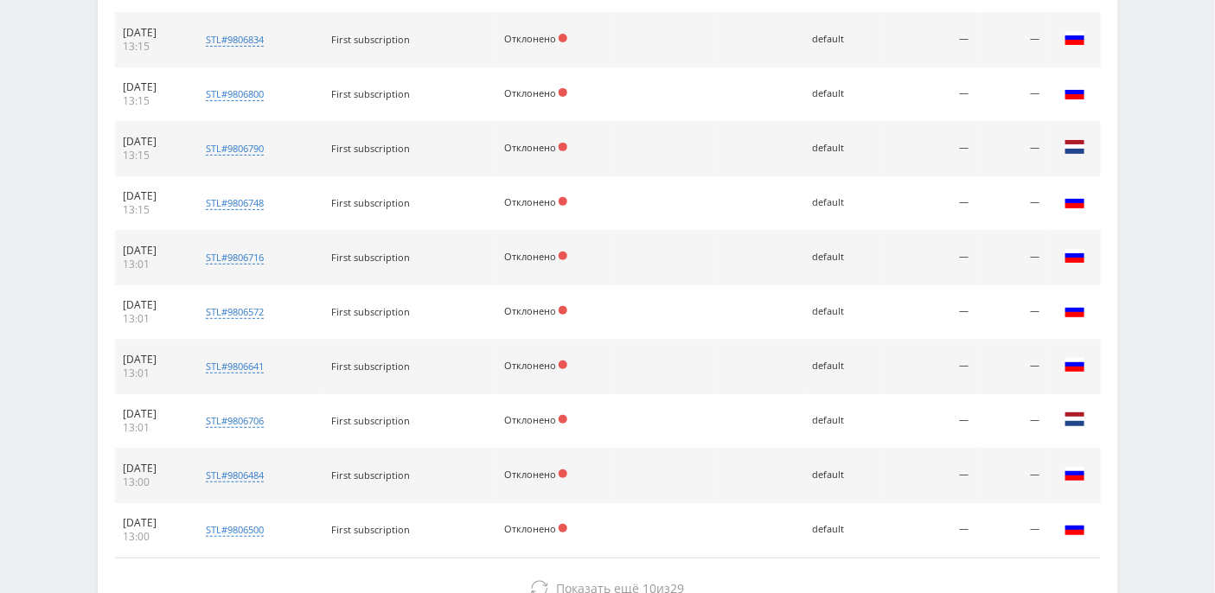
scroll to position [2420, 0]
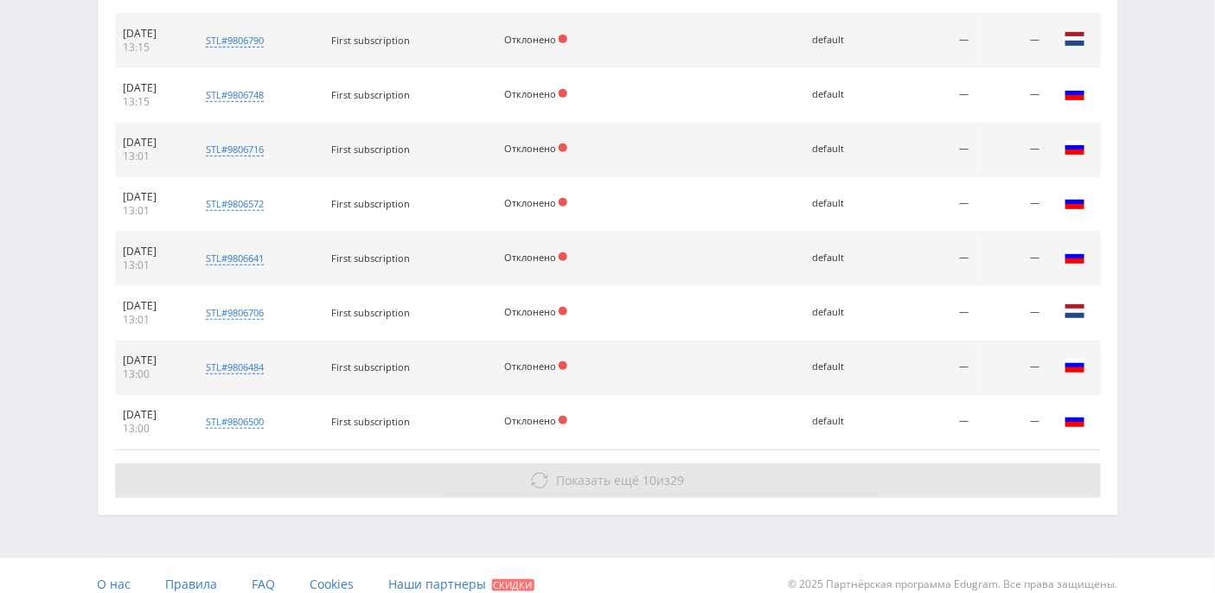
click at [619, 472] on span "Показать ещё" at bounding box center [597, 480] width 83 height 16
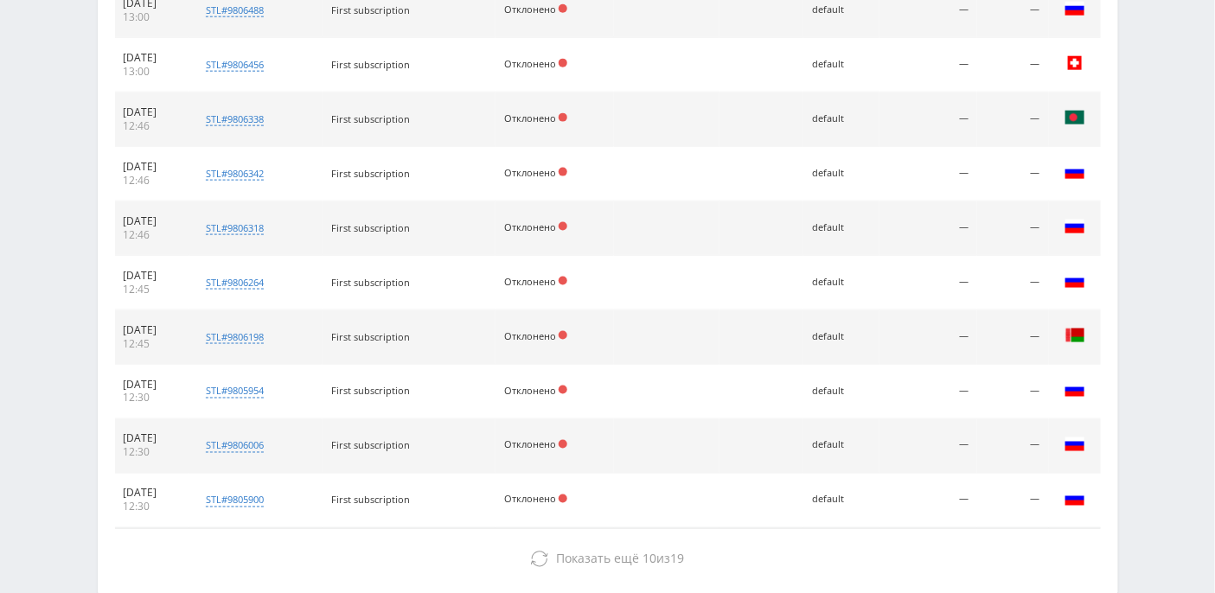
scroll to position [2961, 0]
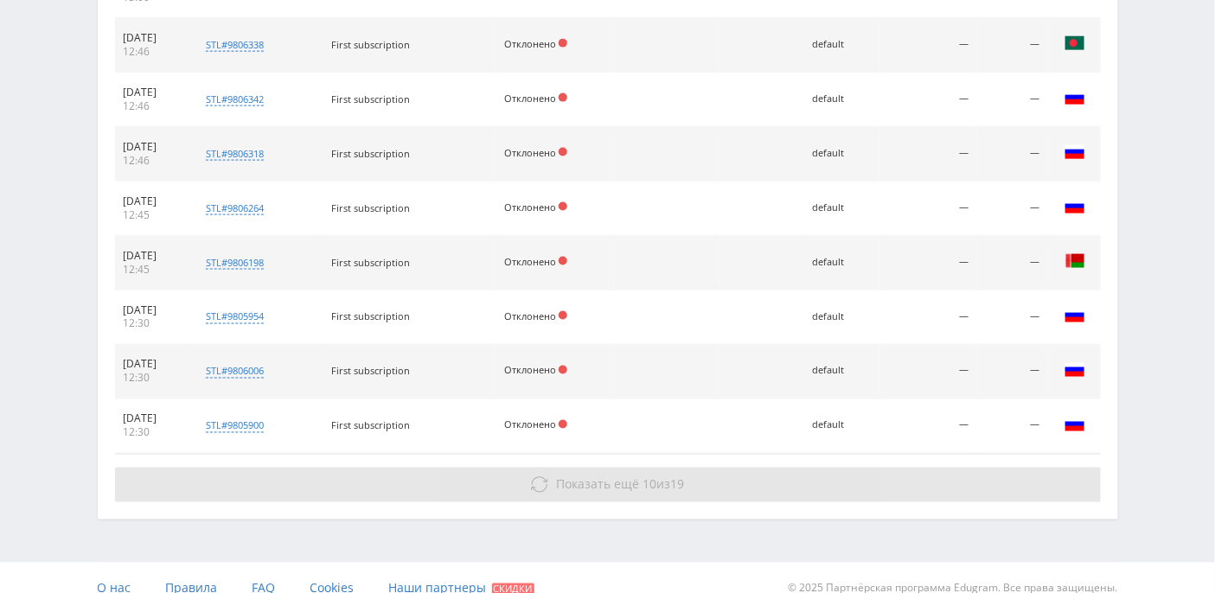
click at [611, 476] on span "Показать ещё" at bounding box center [597, 484] width 83 height 16
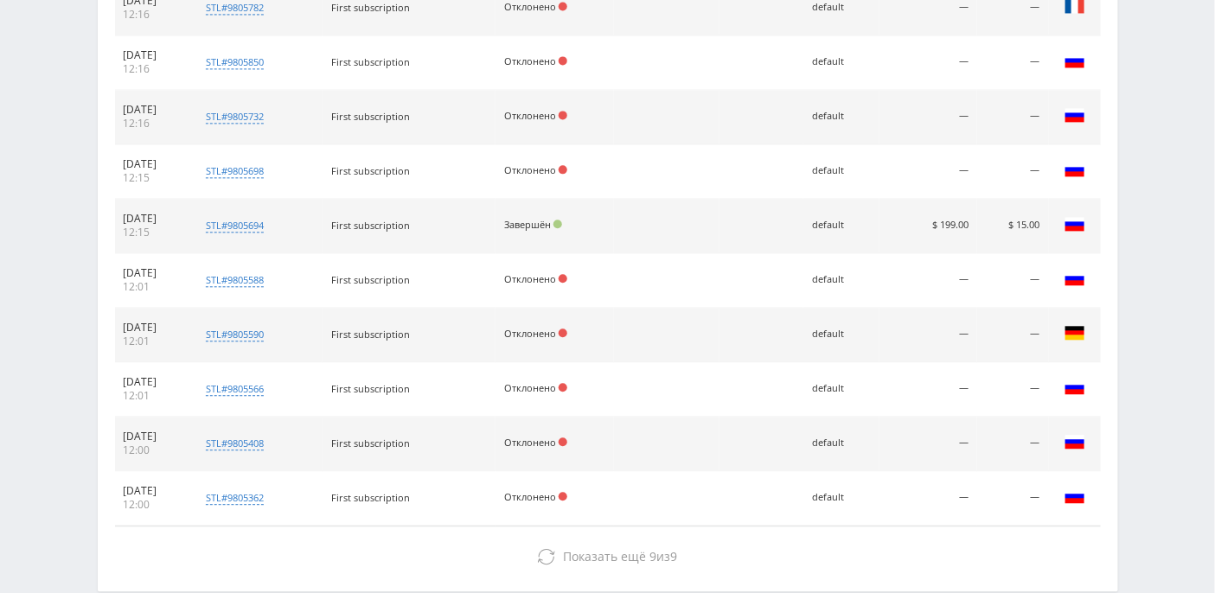
scroll to position [3502, 0]
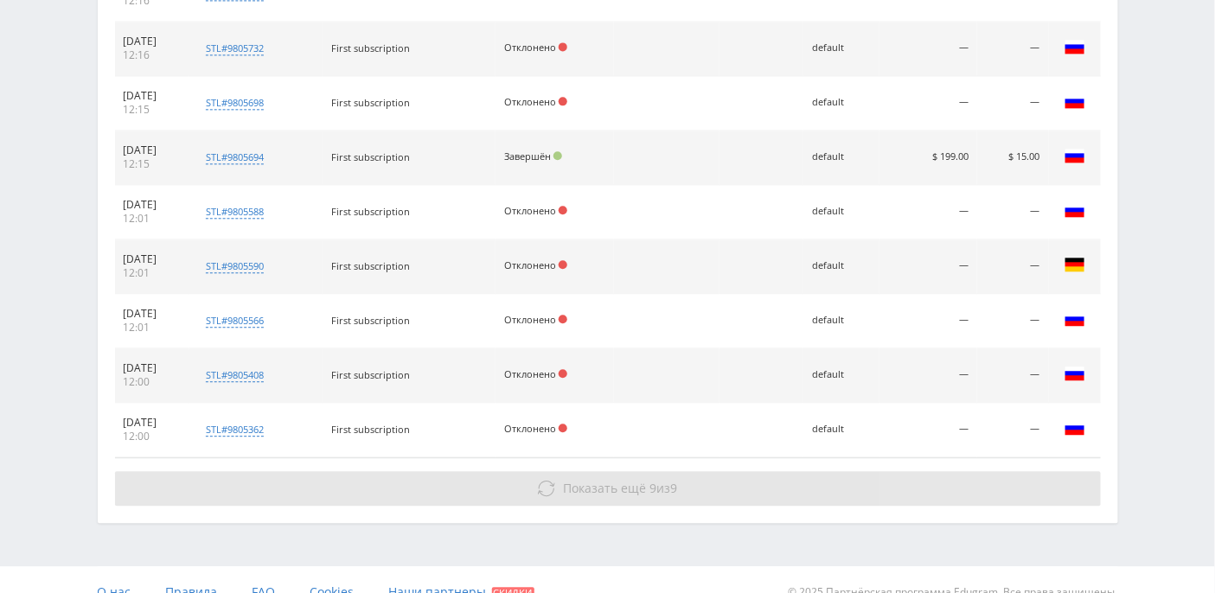
click at [622, 480] on span "Показать ещё" at bounding box center [604, 488] width 83 height 16
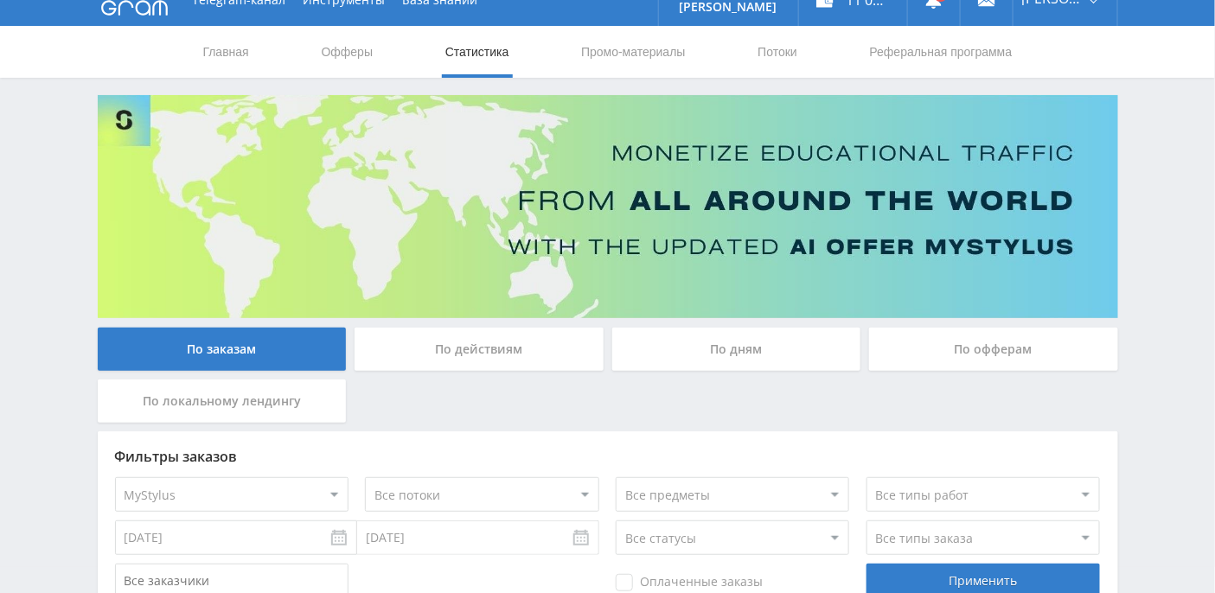
scroll to position [0, 0]
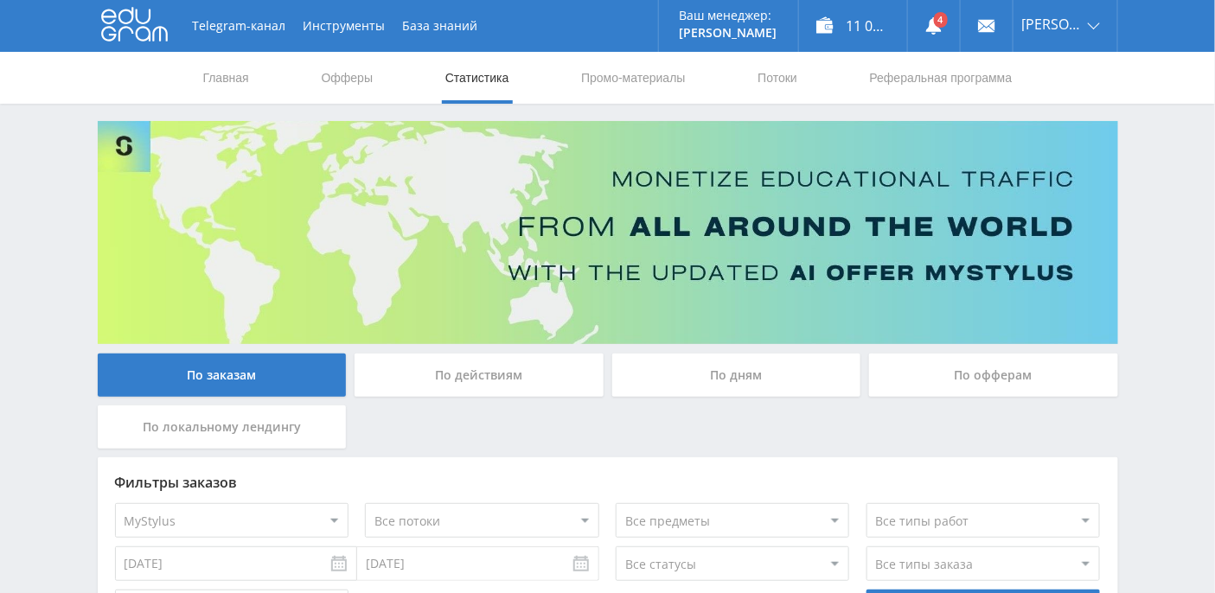
click at [479, 82] on link "Статистика" at bounding box center [476, 78] width 67 height 52
click at [224, 83] on link "Главная" at bounding box center [225, 78] width 49 height 52
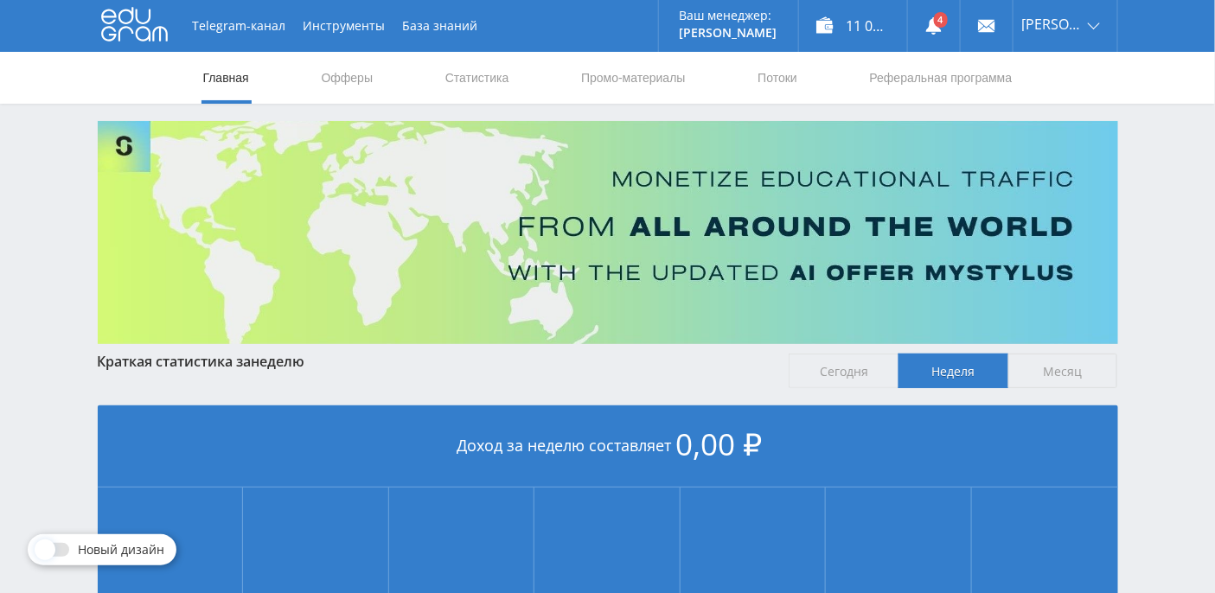
click at [841, 370] on span "Сегодня" at bounding box center [843, 371] width 110 height 35
click at [0, 0] on input "Сегодня" at bounding box center [0, 0] width 0 height 0
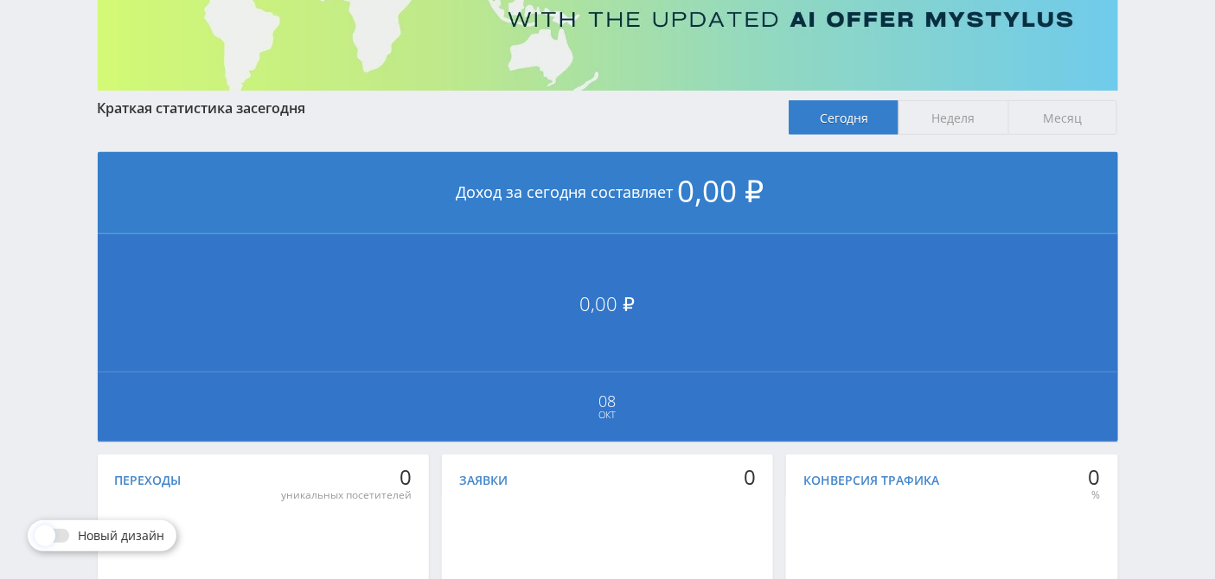
scroll to position [335, 0]
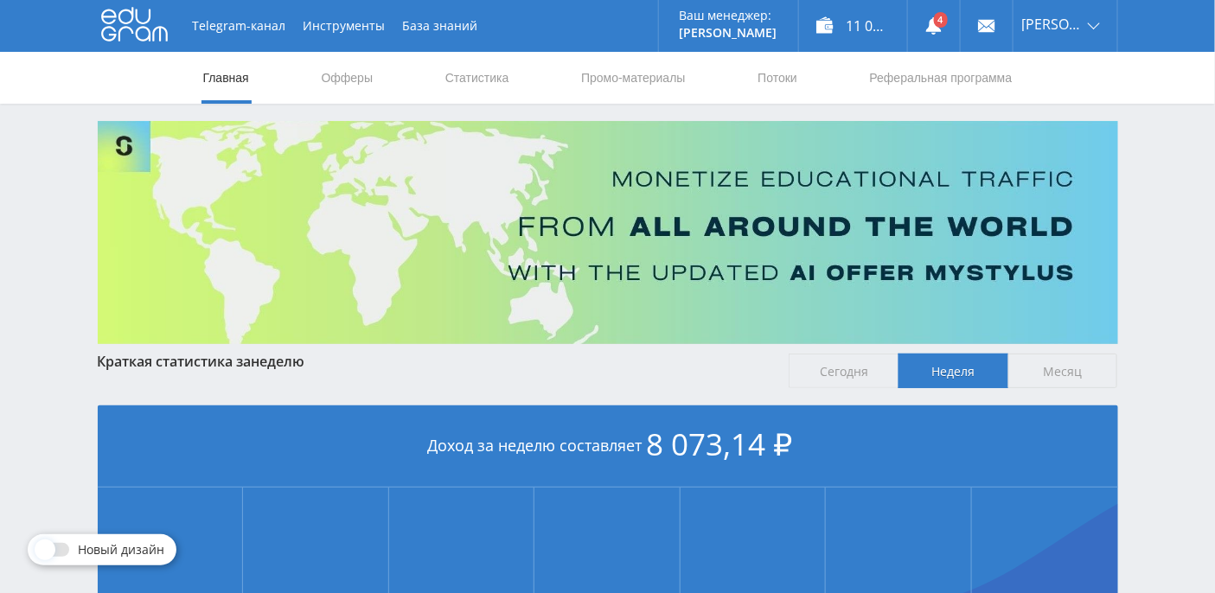
click at [861, 372] on span "Сегодня" at bounding box center [843, 371] width 110 height 35
click at [0, 0] on input "Сегодня" at bounding box center [0, 0] width 0 height 0
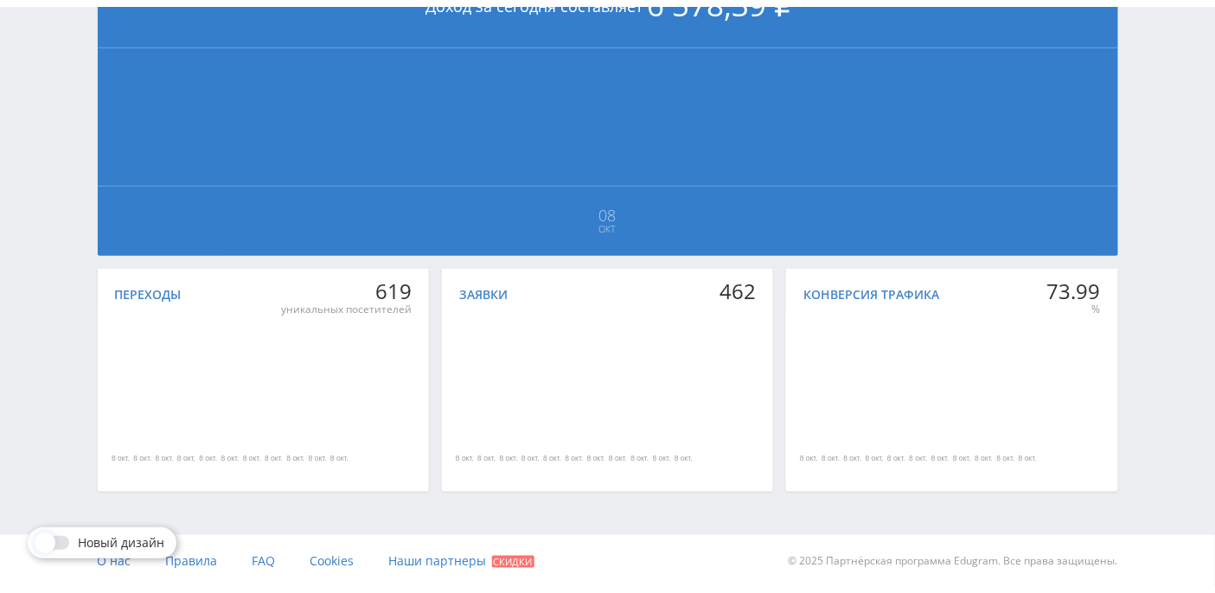
scroll to position [89, 0]
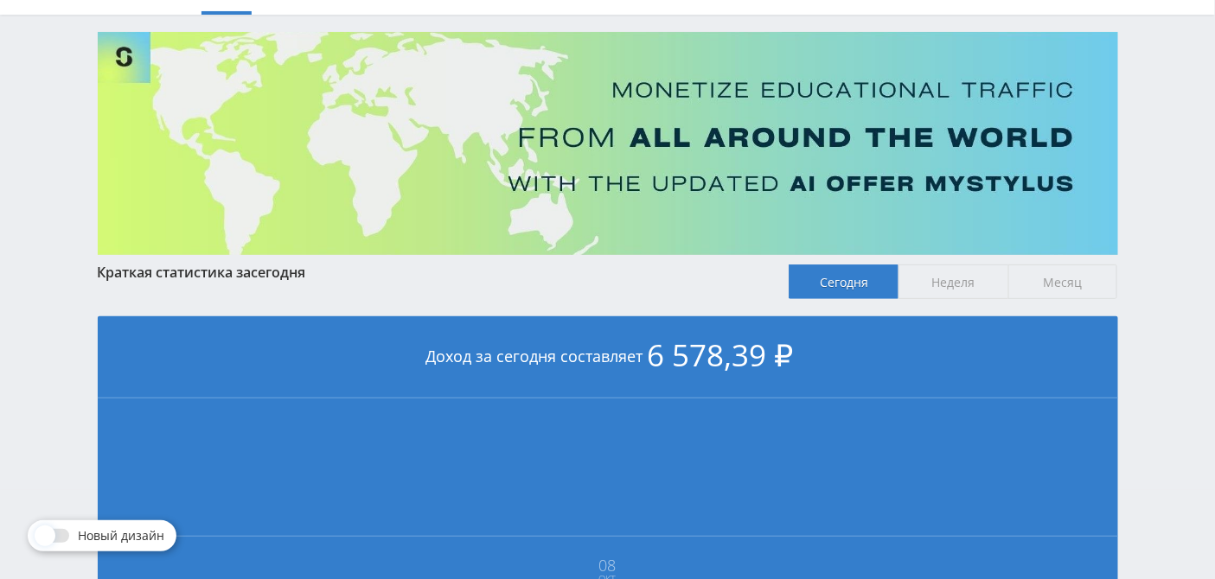
click at [976, 286] on span "Неделя" at bounding box center [953, 282] width 110 height 35
click at [0, 0] on input "Неделя" at bounding box center [0, 0] width 0 height 0
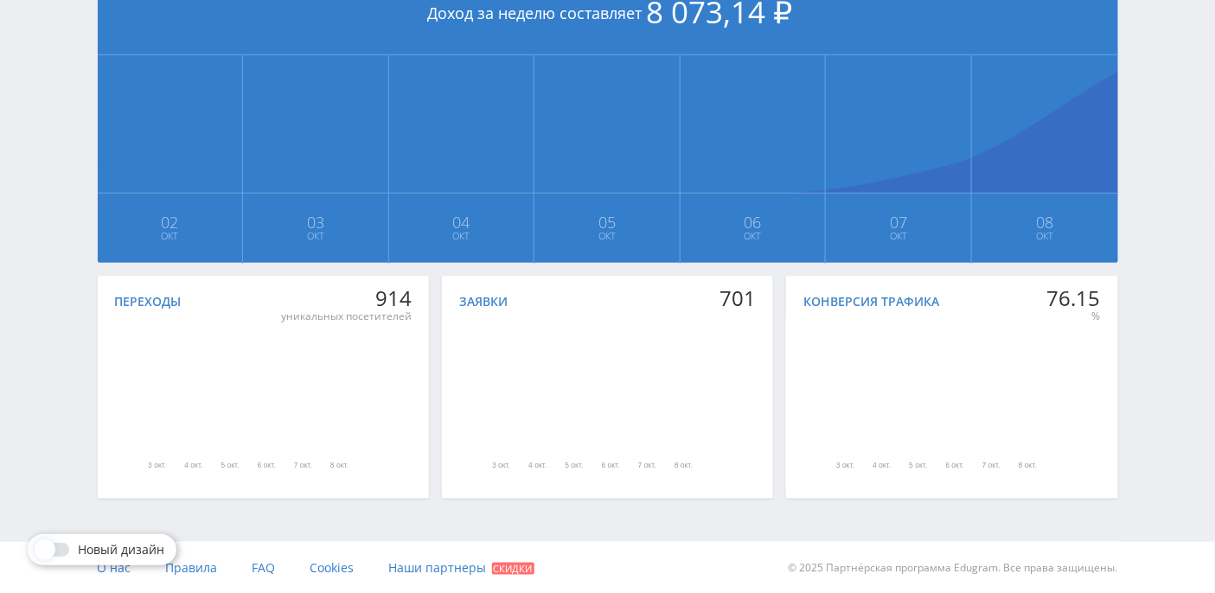
scroll to position [0, 0]
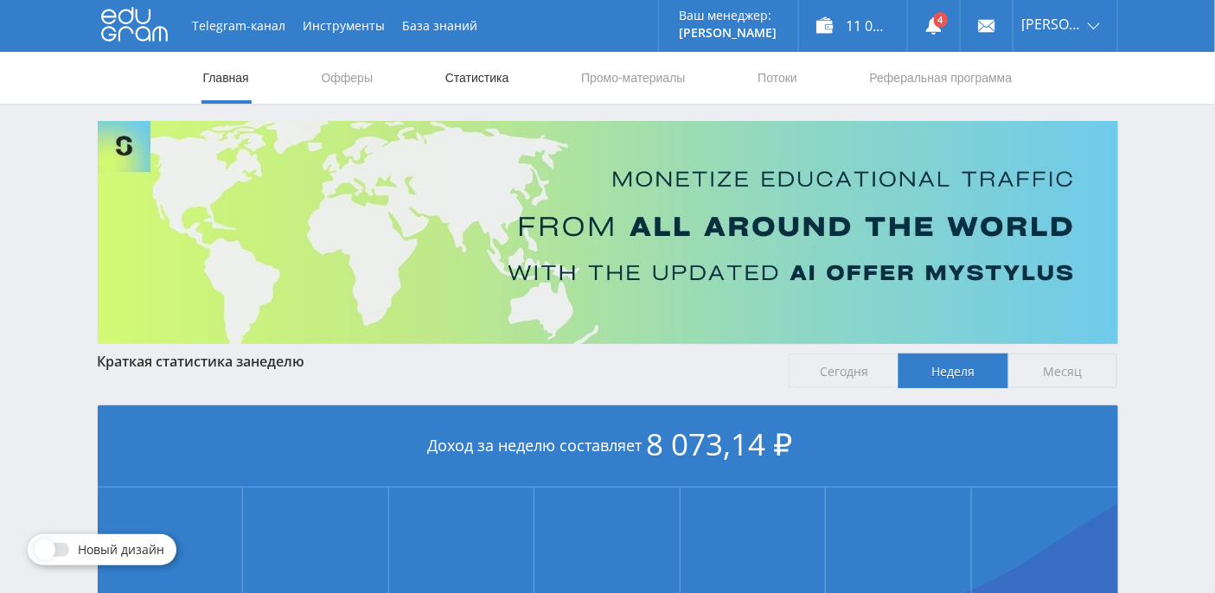
click at [485, 68] on link "Статистика" at bounding box center [476, 78] width 67 height 52
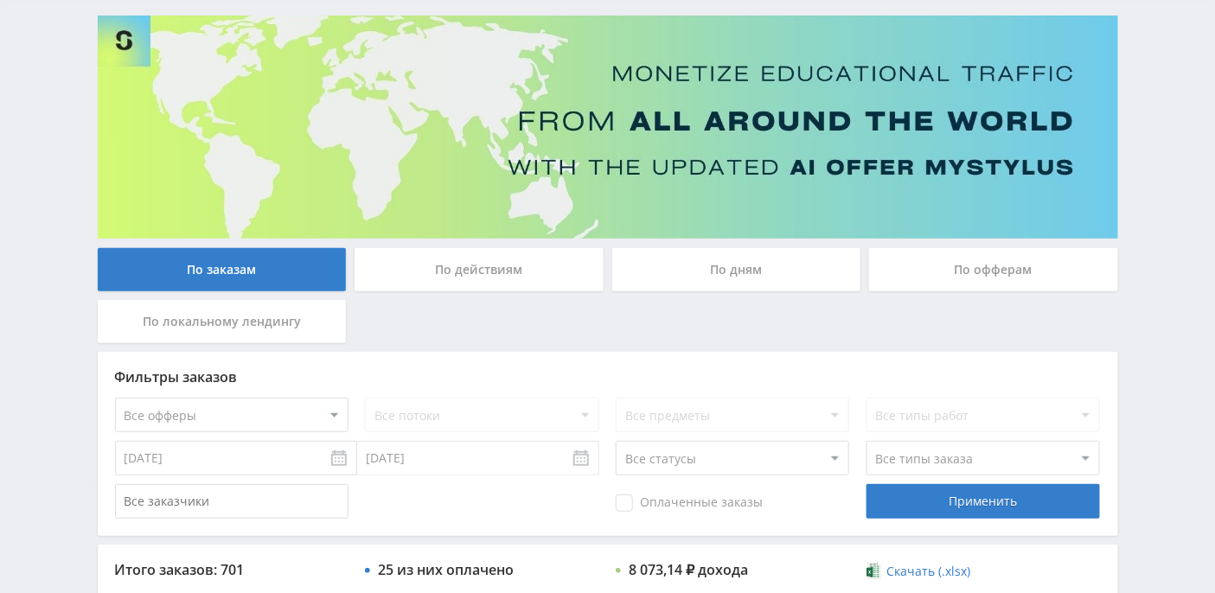
scroll to position [115, 0]
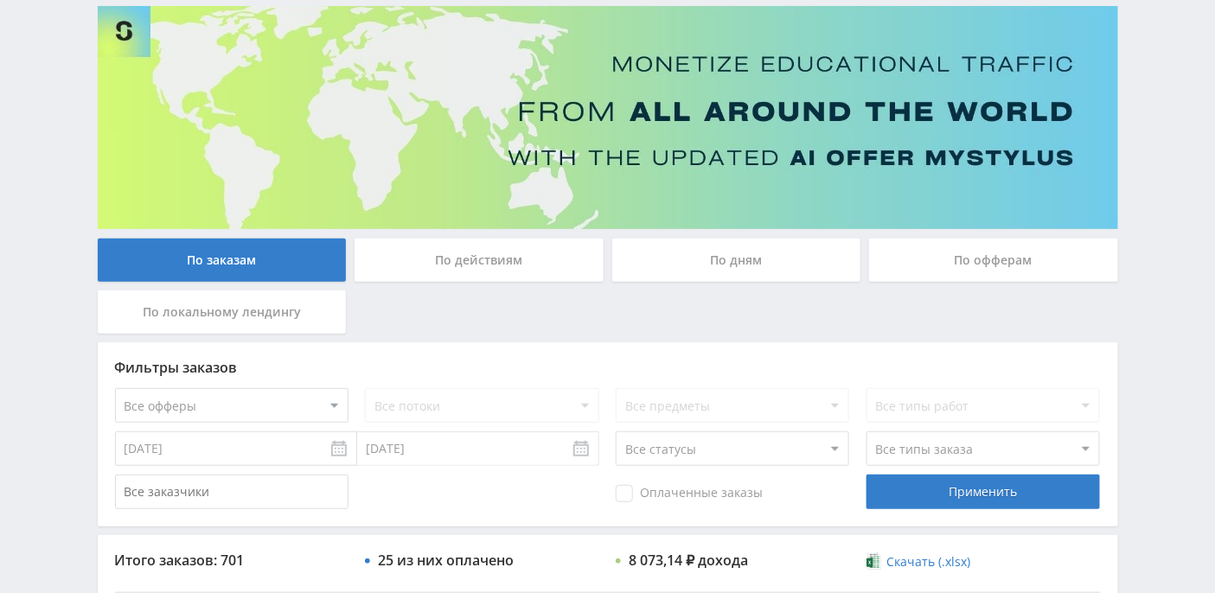
click at [767, 267] on div "По дням" at bounding box center [736, 260] width 249 height 43
click at [0, 0] on input "По дням" at bounding box center [0, 0] width 0 height 0
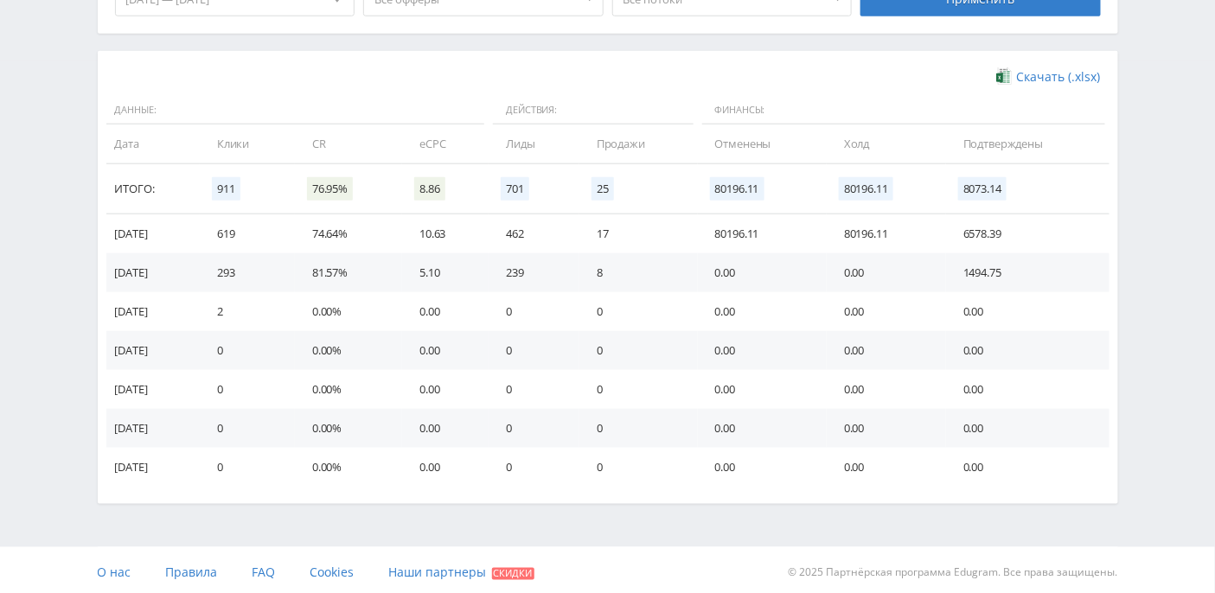
scroll to position [536, 0]
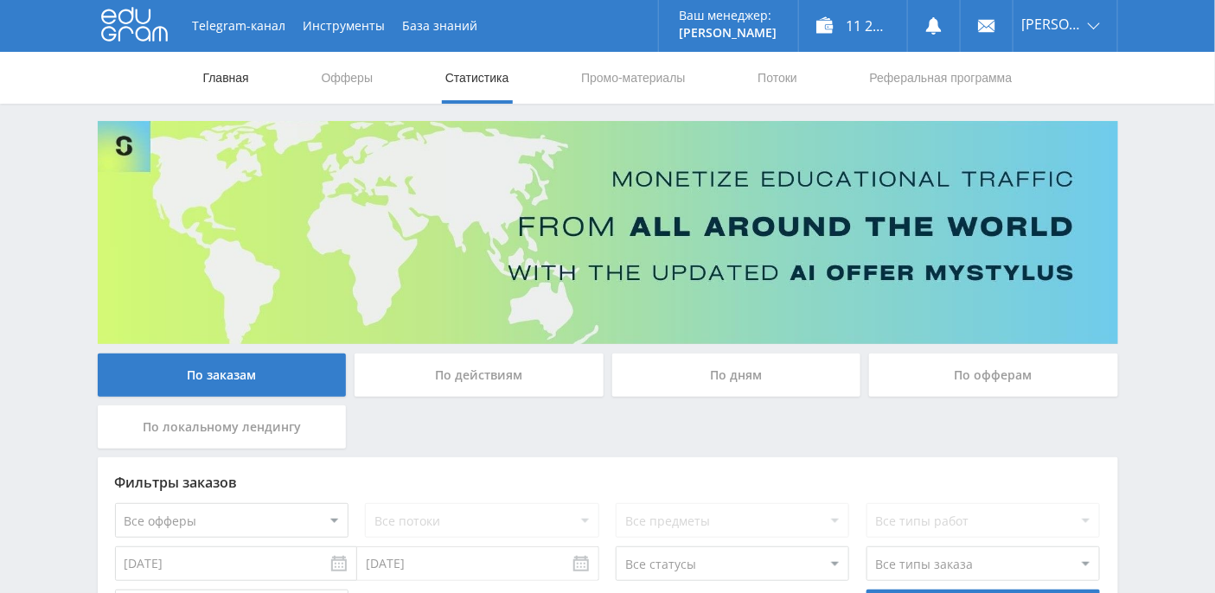
click at [231, 80] on link "Главная" at bounding box center [225, 78] width 49 height 52
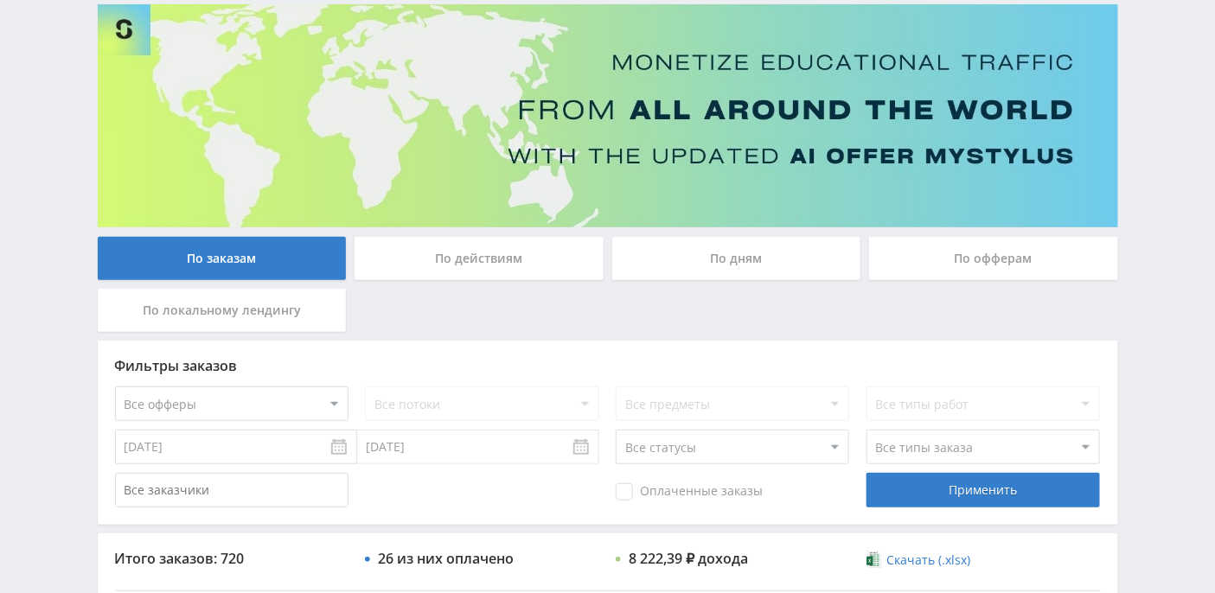
scroll to position [115, 0]
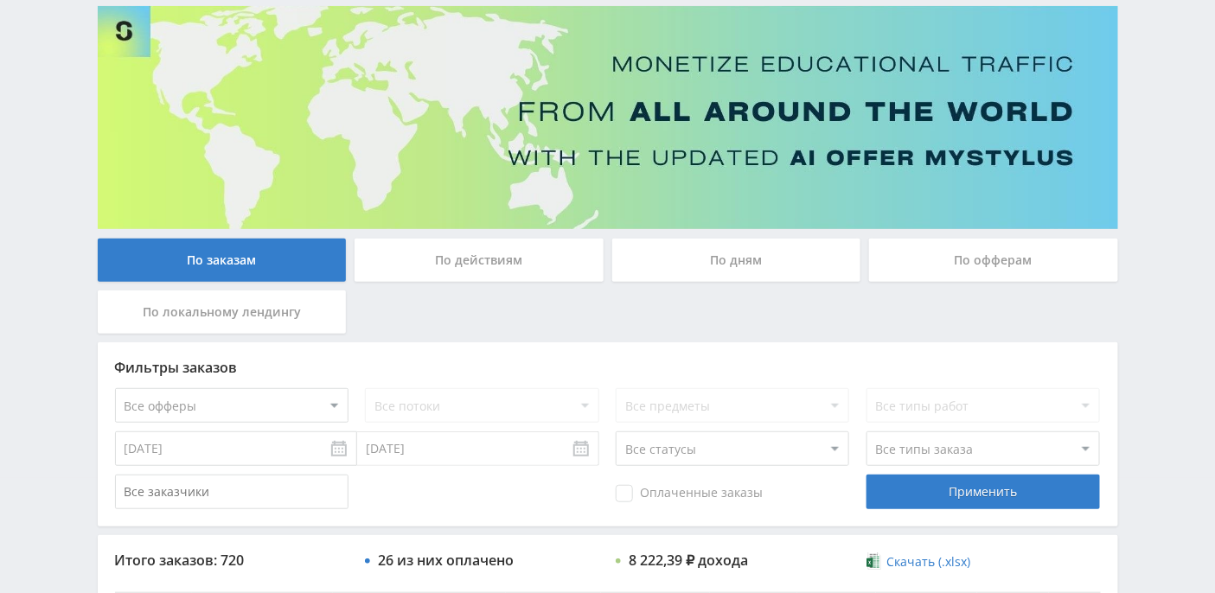
click at [421, 253] on div "По действиям" at bounding box center [478, 260] width 249 height 43
click at [0, 0] on input "По действиям" at bounding box center [0, 0] width 0 height 0
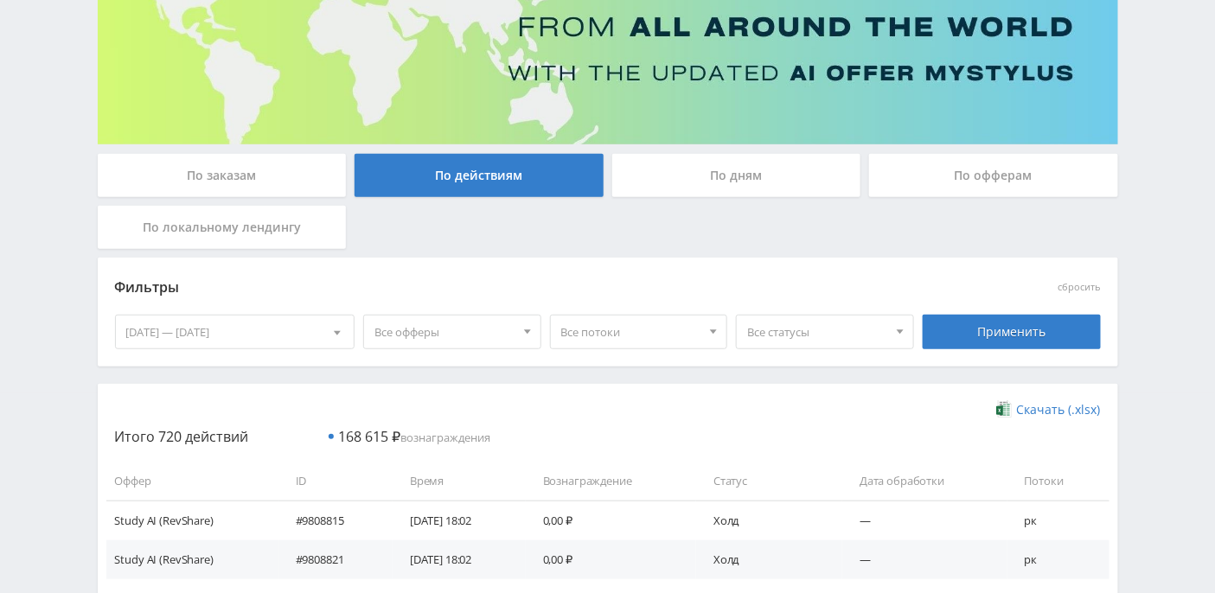
scroll to position [199, 0]
click at [734, 189] on div "По дням" at bounding box center [736, 176] width 249 height 43
click at [0, 0] on input "По дням" at bounding box center [0, 0] width 0 height 0
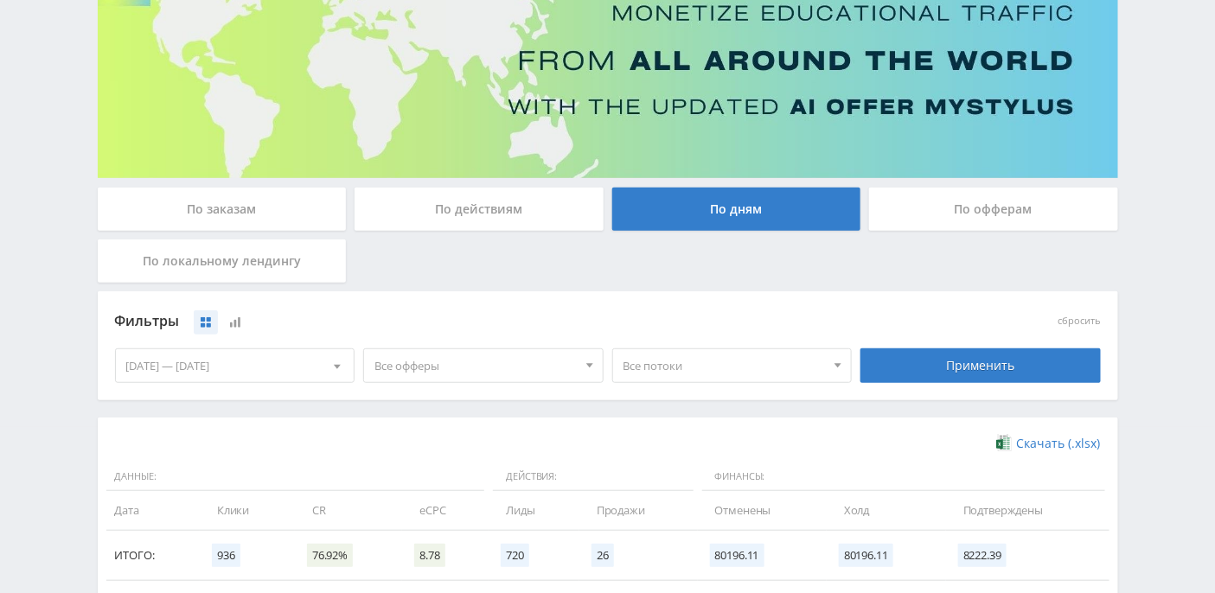
scroll to position [0, 0]
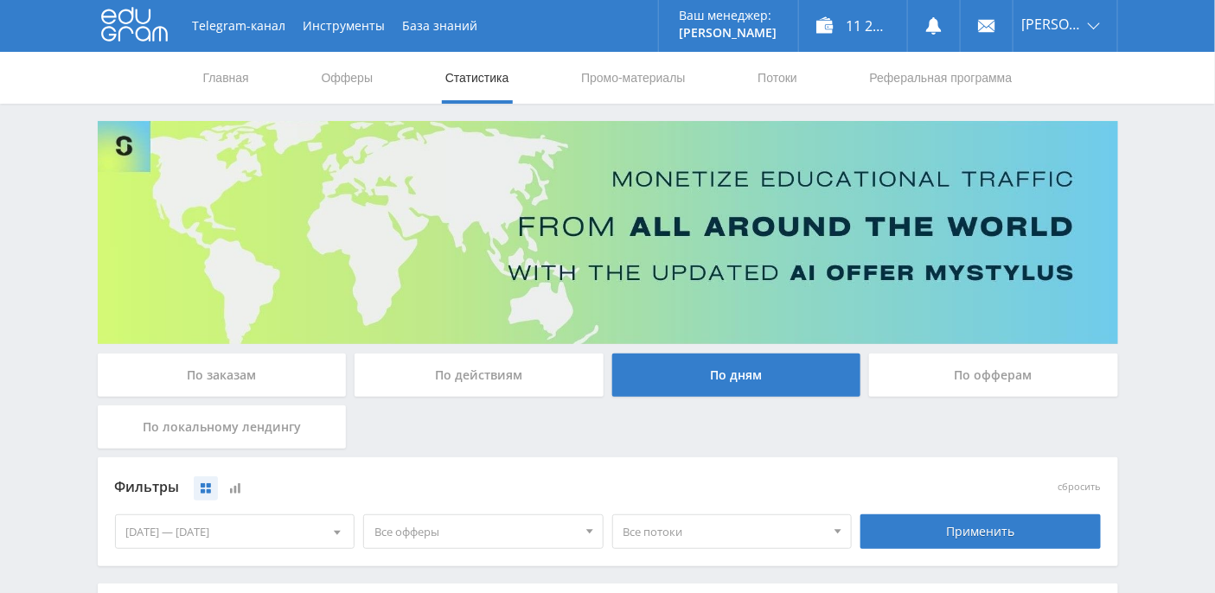
click at [961, 382] on div "По офферам" at bounding box center [993, 375] width 249 height 43
click at [0, 0] on input "По офферам" at bounding box center [0, 0] width 0 height 0
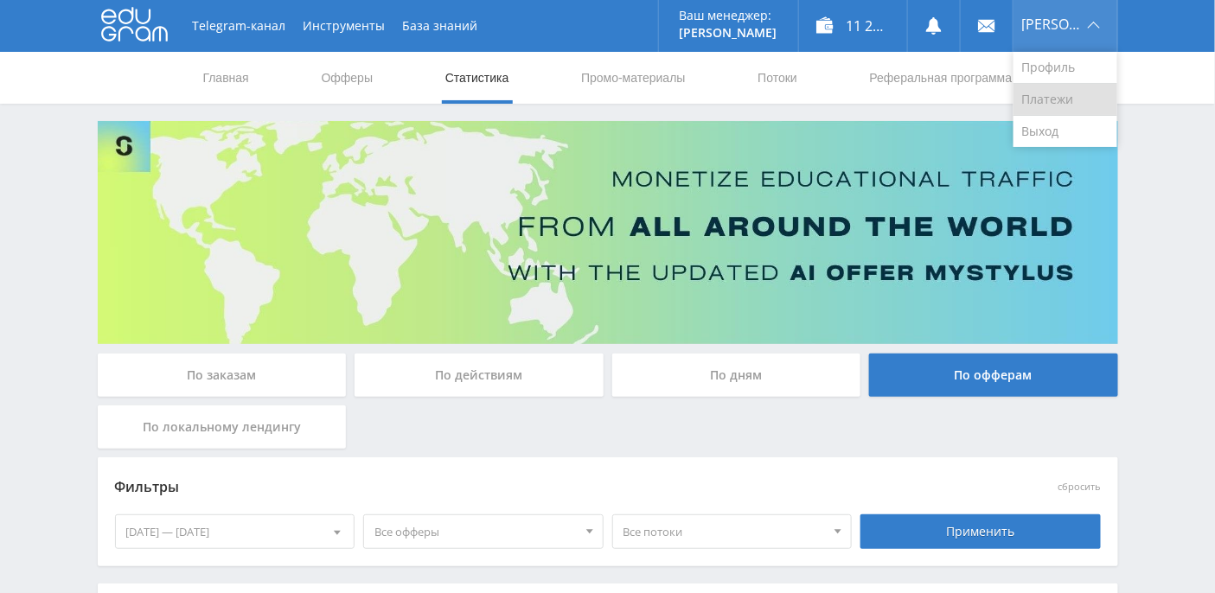
click at [1063, 90] on link "Платежи" at bounding box center [1065, 100] width 104 height 32
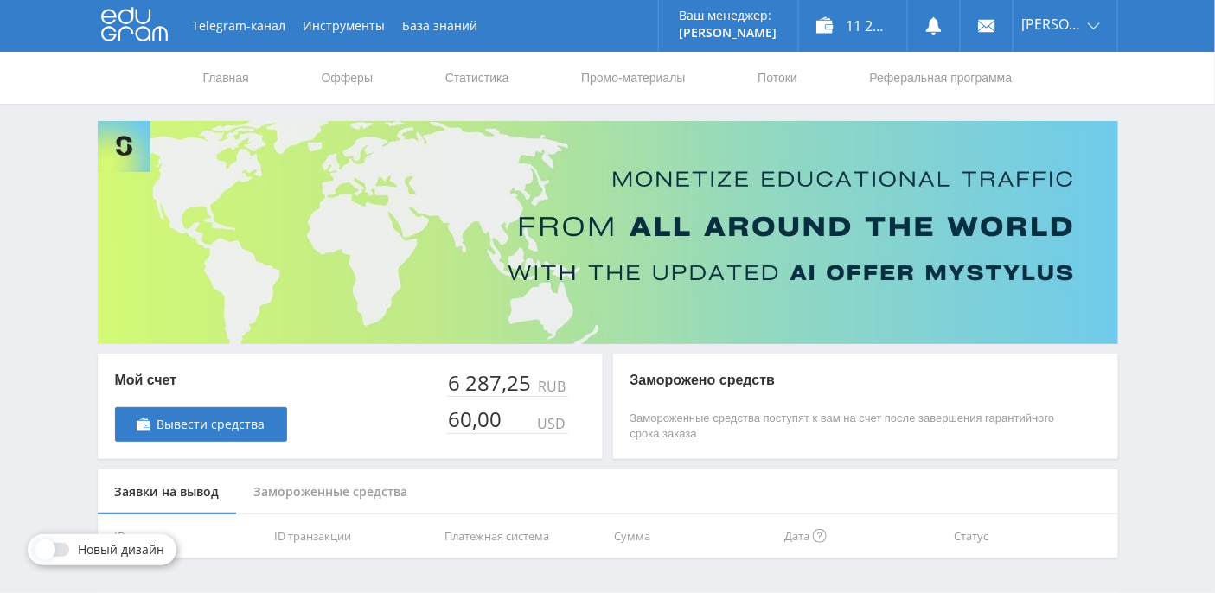
click at [14, 263] on div "Telegram-канал Инструменты База знаний Ваш менеджер: [PERSON_NAME] Online @edug…" at bounding box center [607, 322] width 1215 height 645
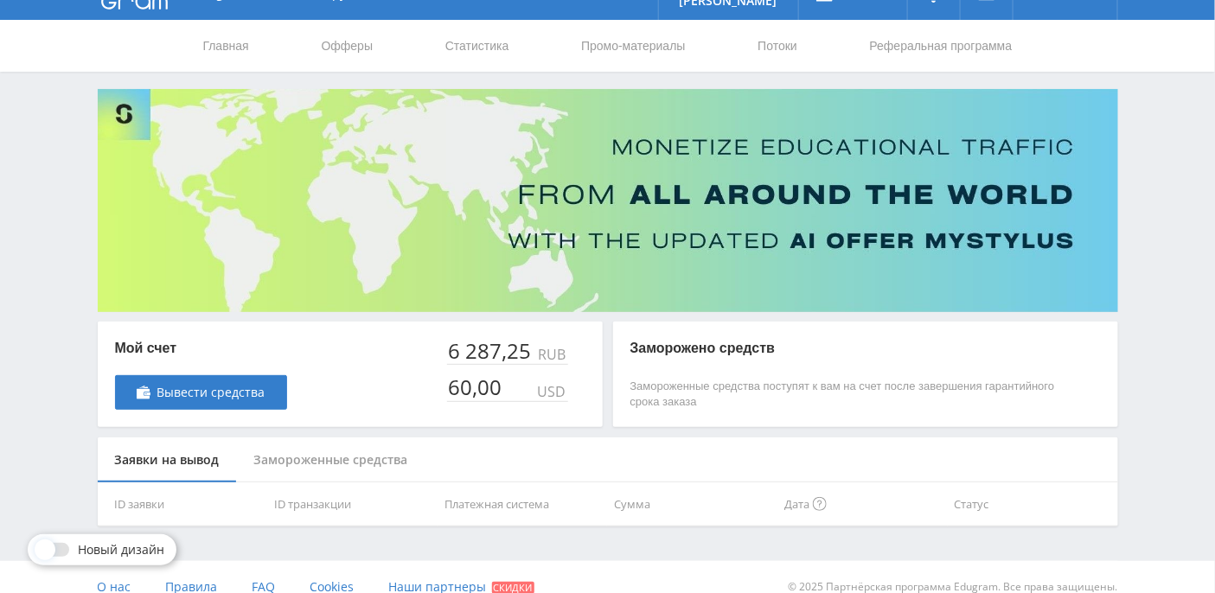
scroll to position [49, 0]
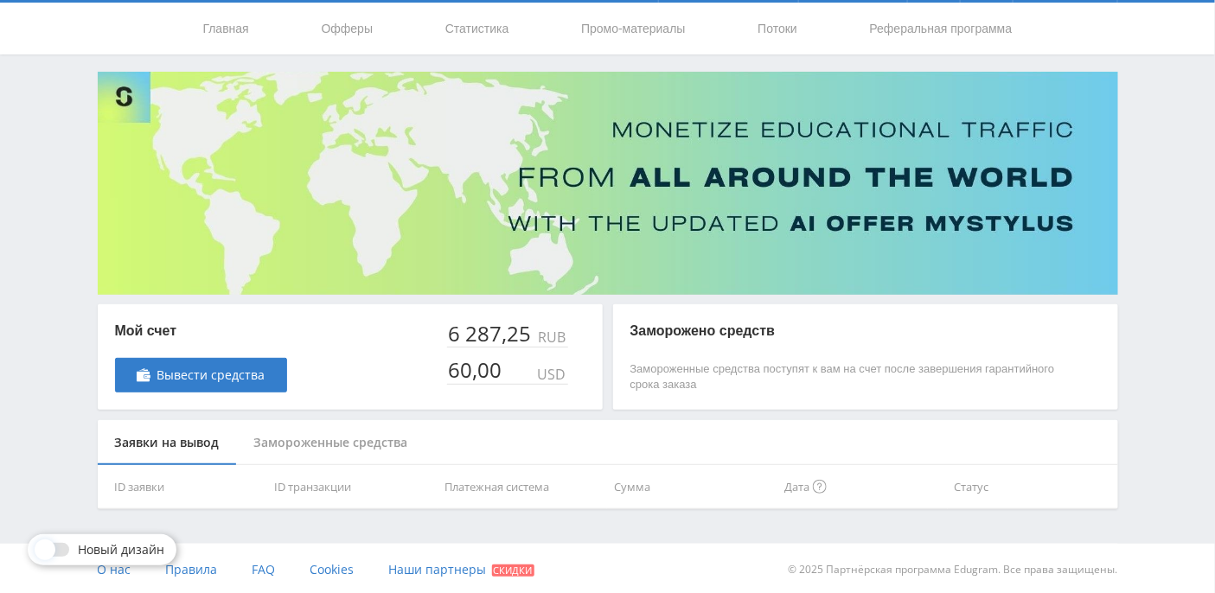
click at [262, 439] on div "Замороженные средства" at bounding box center [331, 443] width 188 height 46
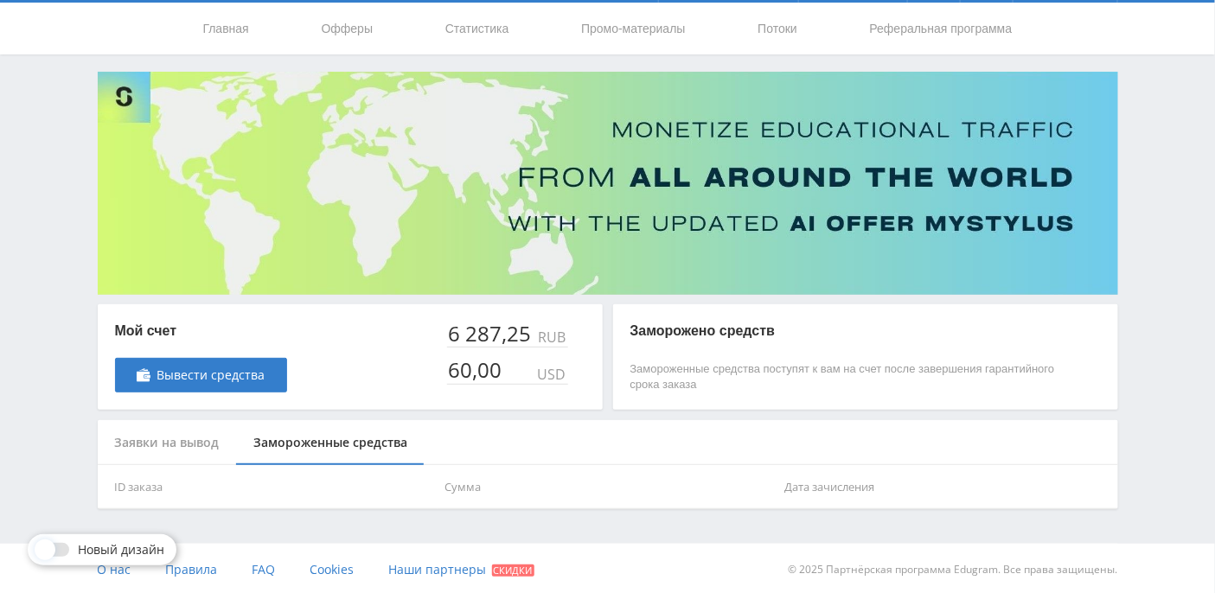
click at [165, 448] on div "Заявки на вывод" at bounding box center [167, 443] width 139 height 46
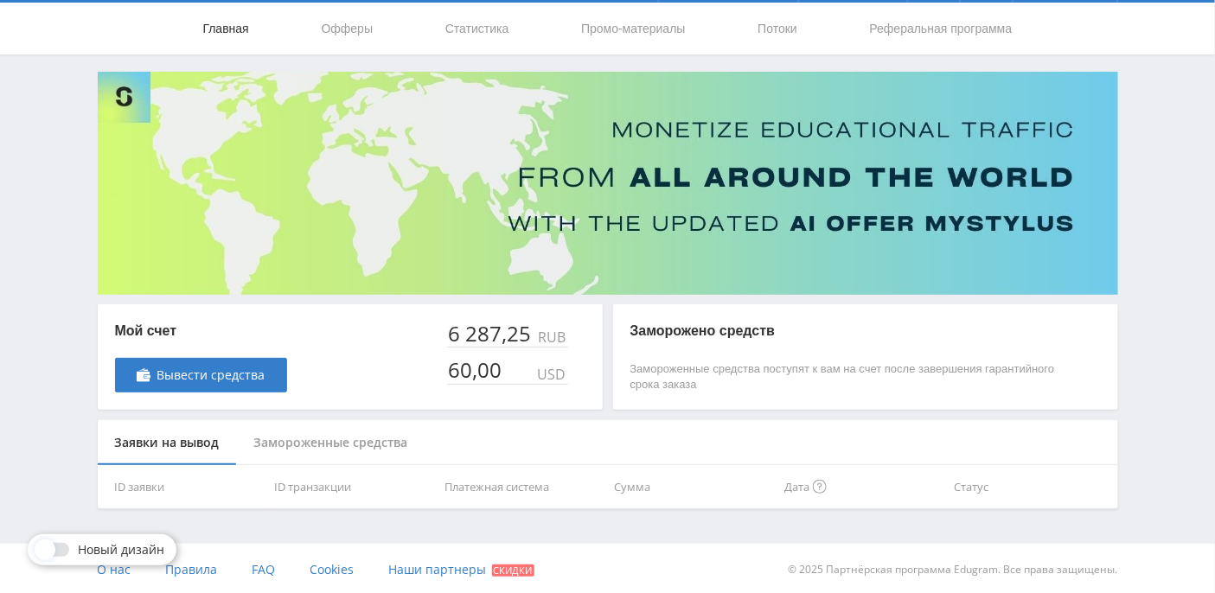
click at [231, 29] on link "Главная" at bounding box center [225, 29] width 49 height 52
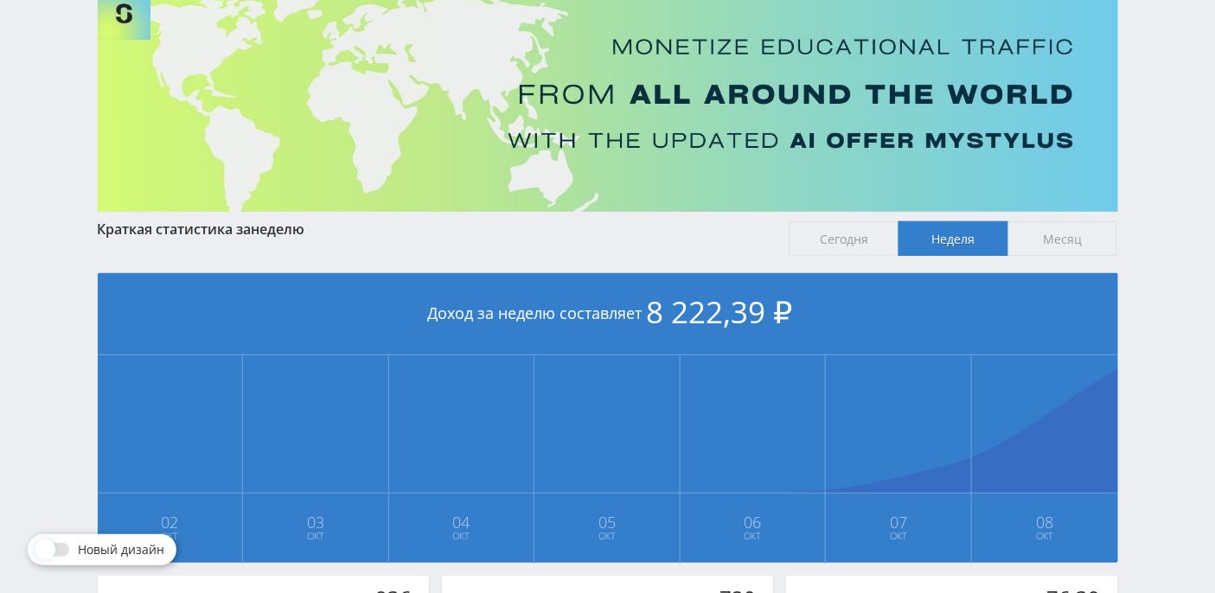
scroll to position [72, 0]
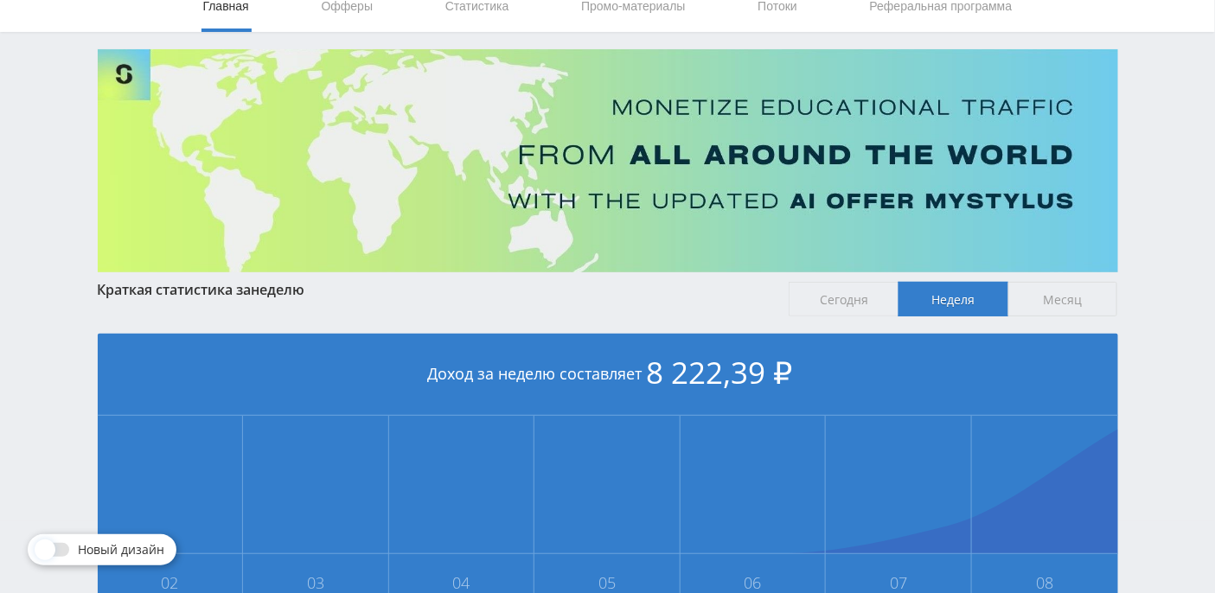
click at [1051, 297] on span "Месяц" at bounding box center [1063, 299] width 110 height 35
click at [0, 0] on input "Месяц" at bounding box center [0, 0] width 0 height 0
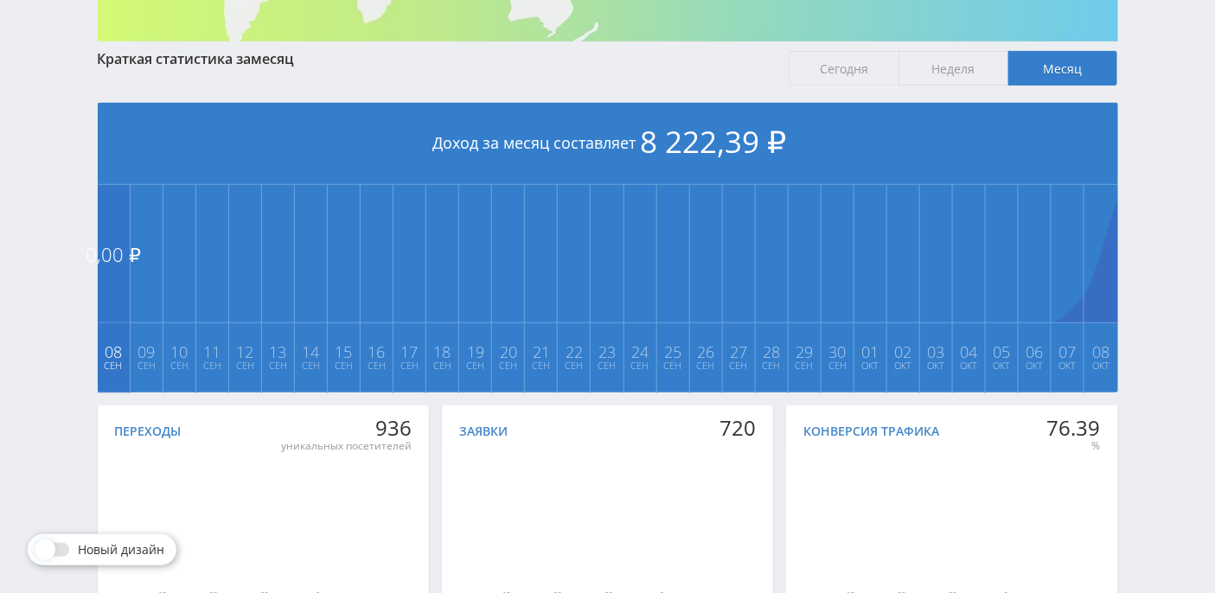
scroll to position [418, 0]
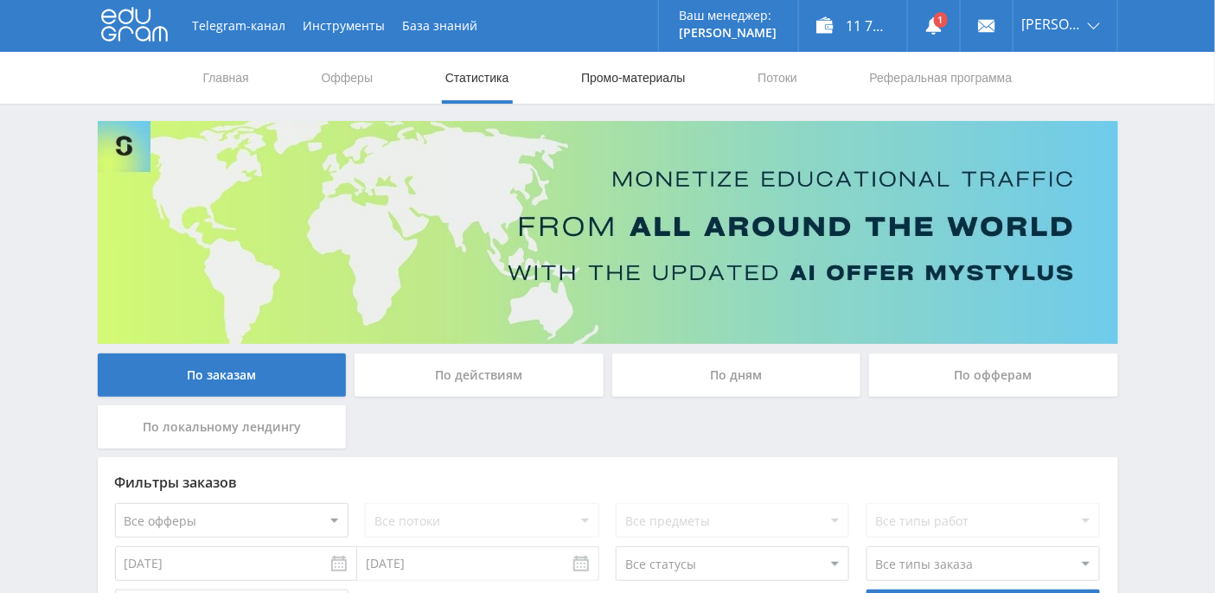
click at [641, 76] on link "Промо-материалы" at bounding box center [632, 78] width 107 height 52
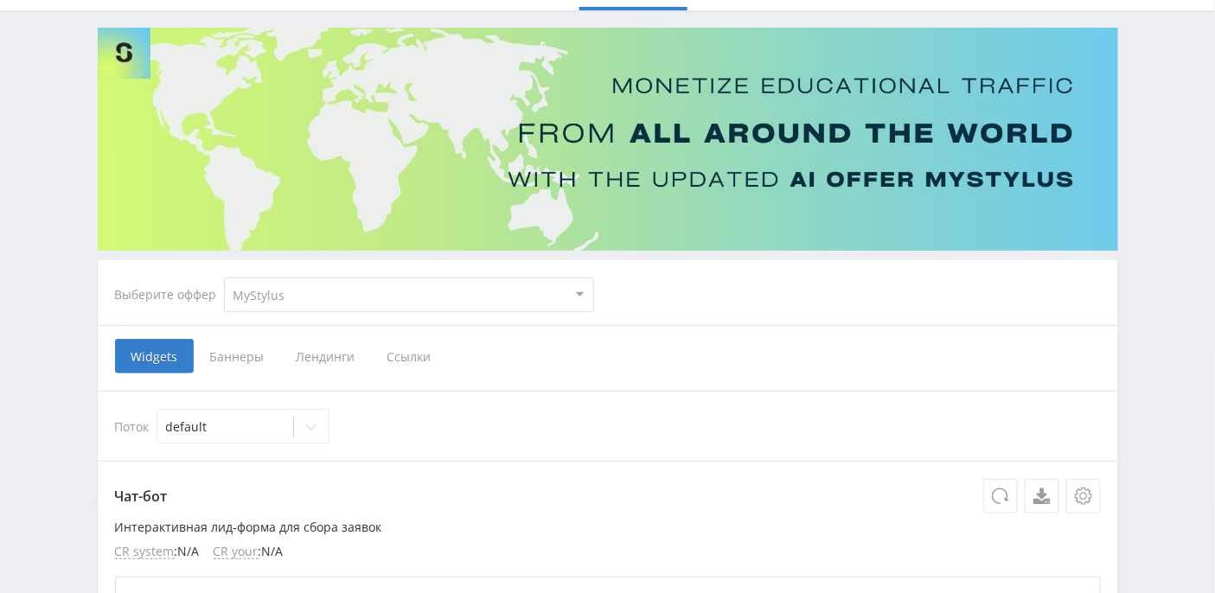
scroll to position [115, 0]
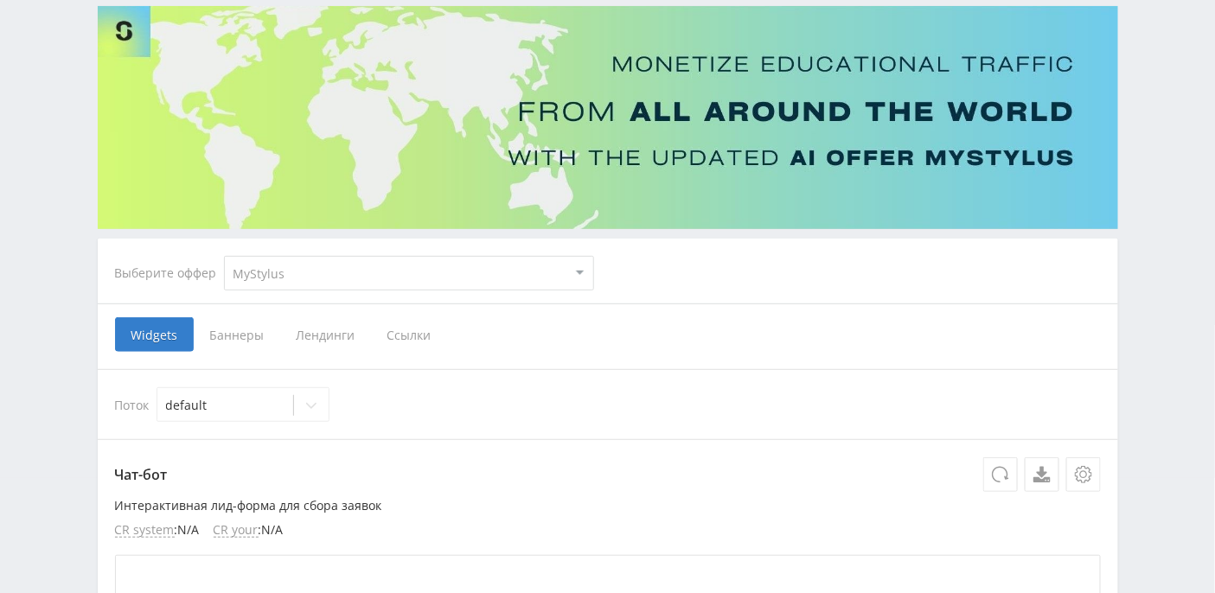
click at [395, 271] on select "MyStylus MyStylus - Revshare Кэмп Studybay Автор24 Studybay [GEOGRAPHIC_DATA] S…" at bounding box center [409, 273] width 370 height 35
select select "376"
click at [224, 256] on select "MyStylus MyStylus - Revshare Кэмп Studybay Автор24 Studybay [GEOGRAPHIC_DATA] S…" at bounding box center [409, 273] width 370 height 35
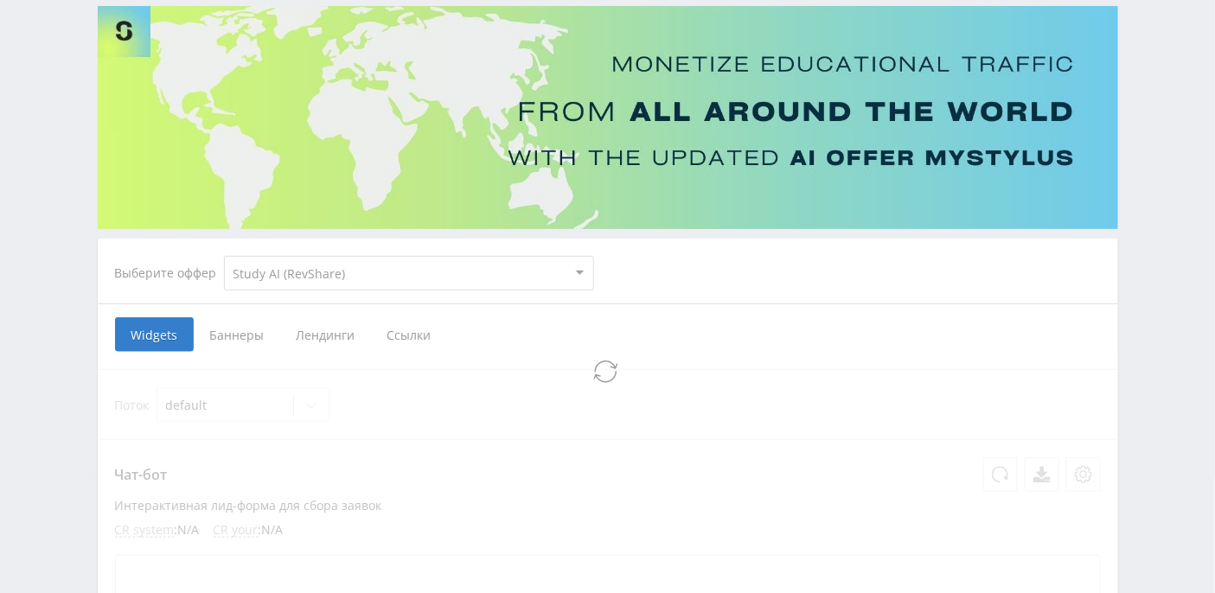
select select "376"
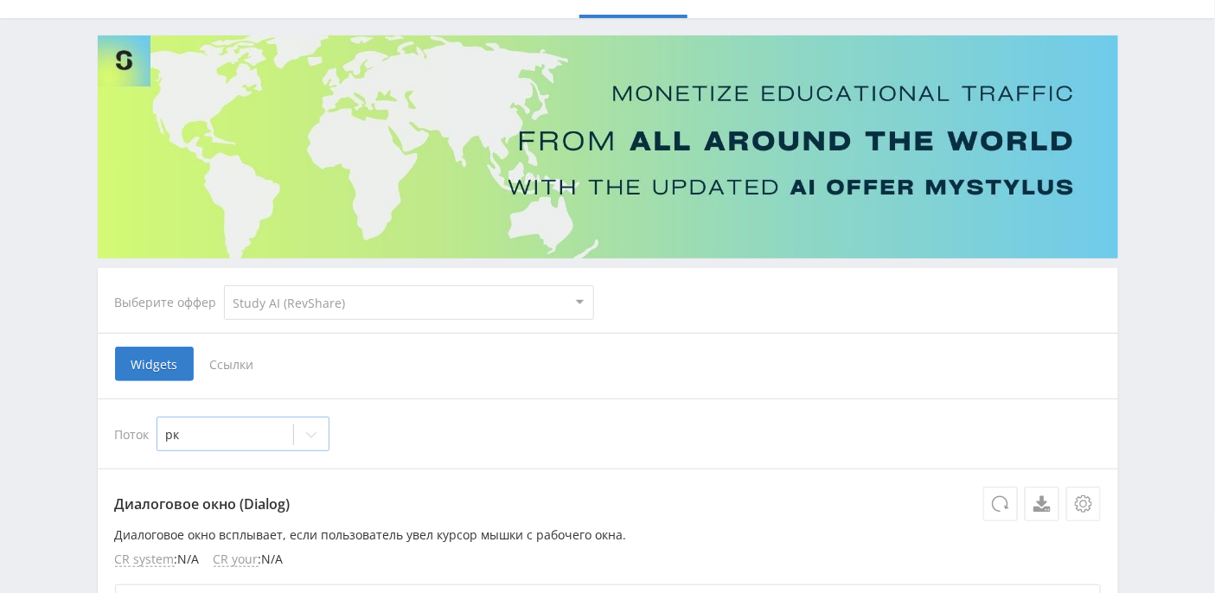
scroll to position [230, 0]
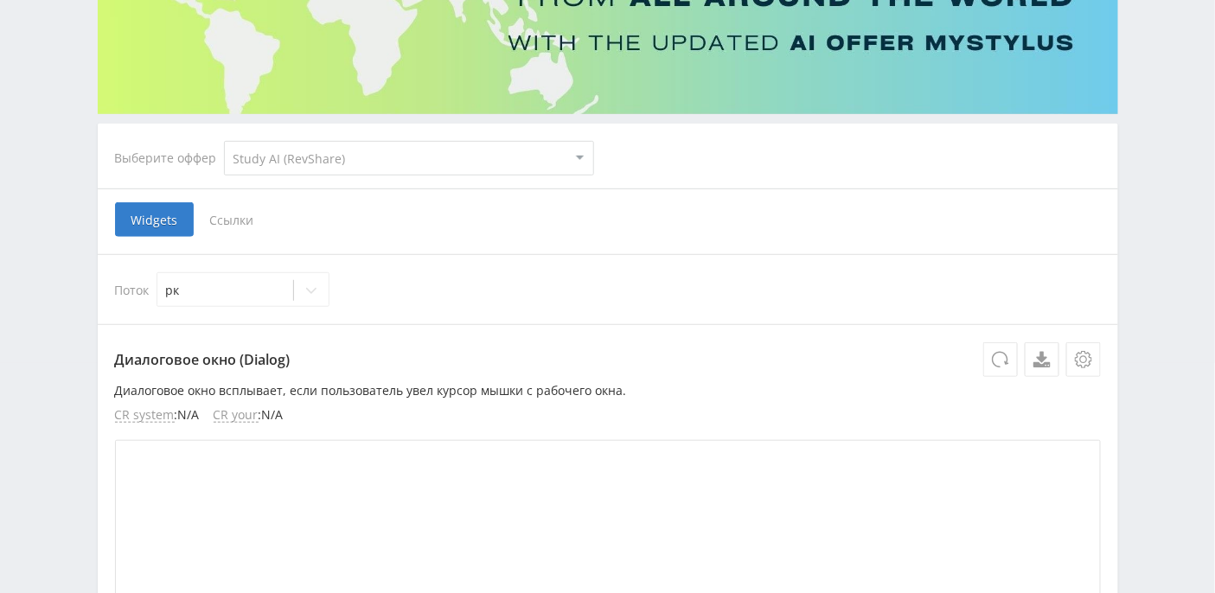
click at [234, 220] on span "Ссылки" at bounding box center [232, 219] width 77 height 35
click at [0, 0] on input "Ссылки" at bounding box center [0, 0] width 0 height 0
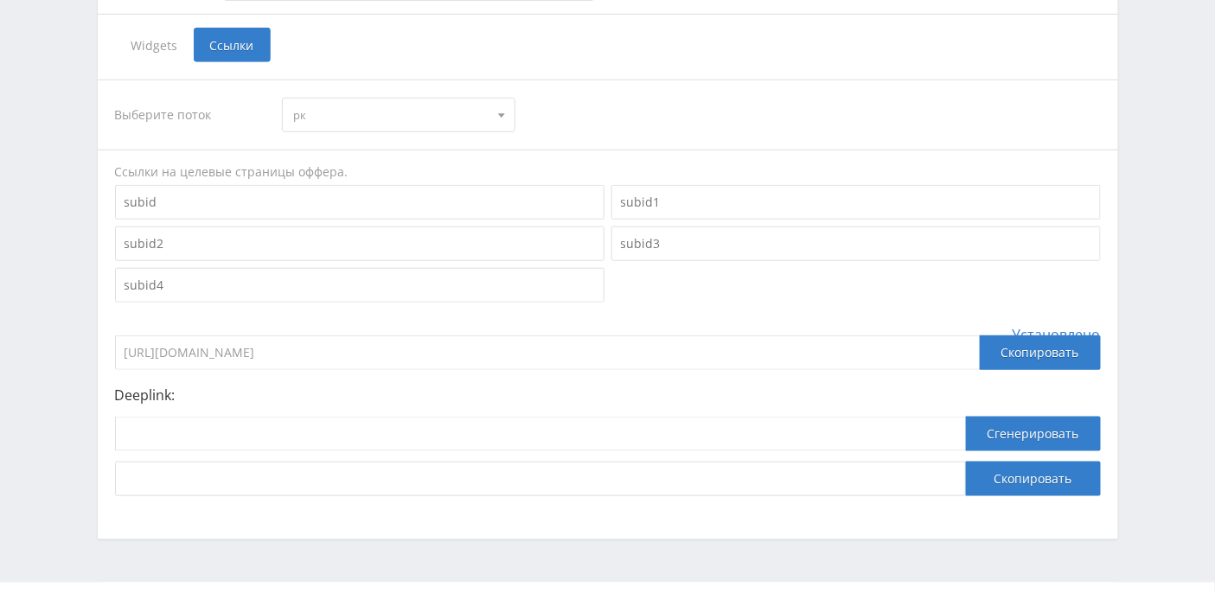
scroll to position [443, 0]
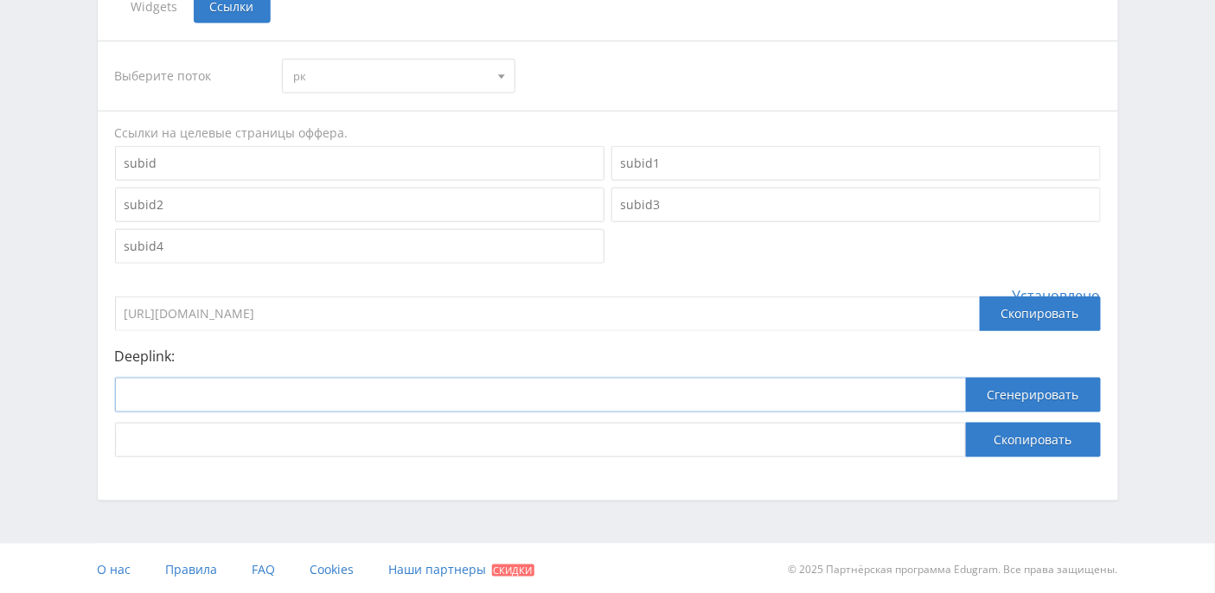
click at [225, 397] on input at bounding box center [540, 395] width 851 height 35
click at [239, 160] on input at bounding box center [359, 163] width 489 height 35
click at [234, 386] on input at bounding box center [540, 395] width 851 height 35
paste input "[URL]"
type input "[URL]"
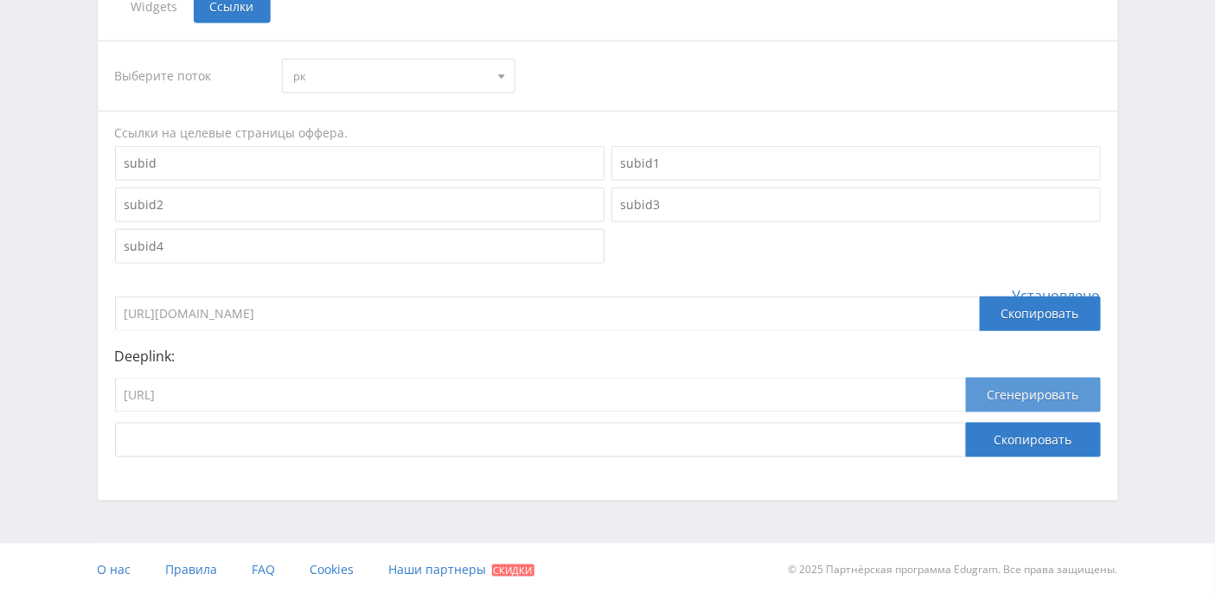
click at [999, 391] on button "Сгенерировать" at bounding box center [1033, 395] width 135 height 35
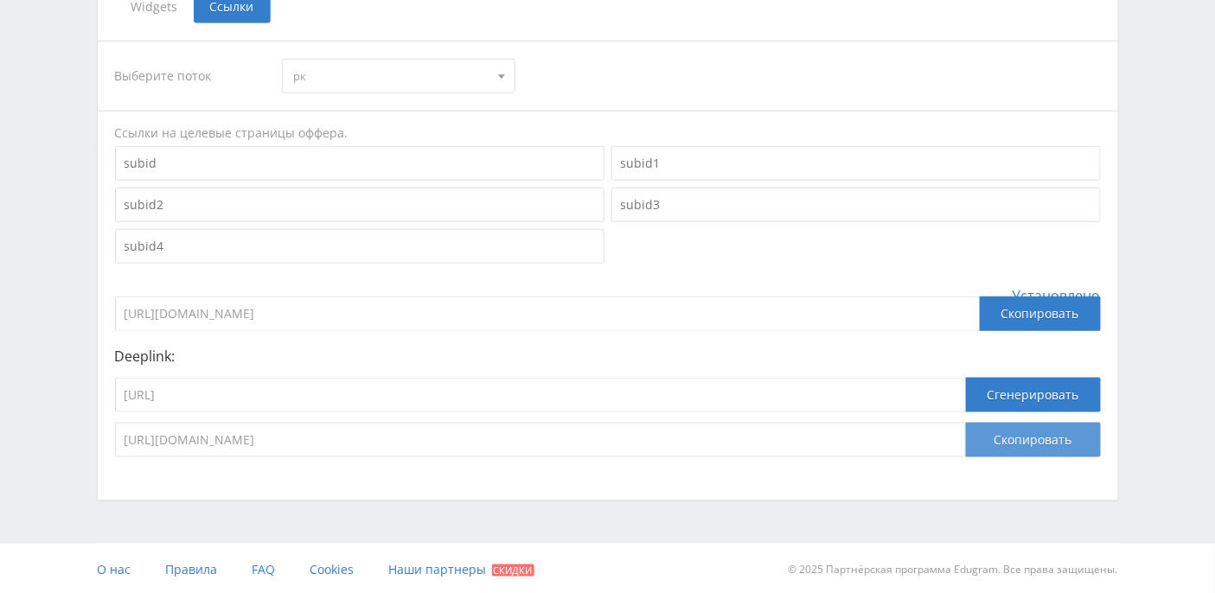
click at [1036, 441] on button "Скопировать" at bounding box center [1033, 440] width 135 height 35
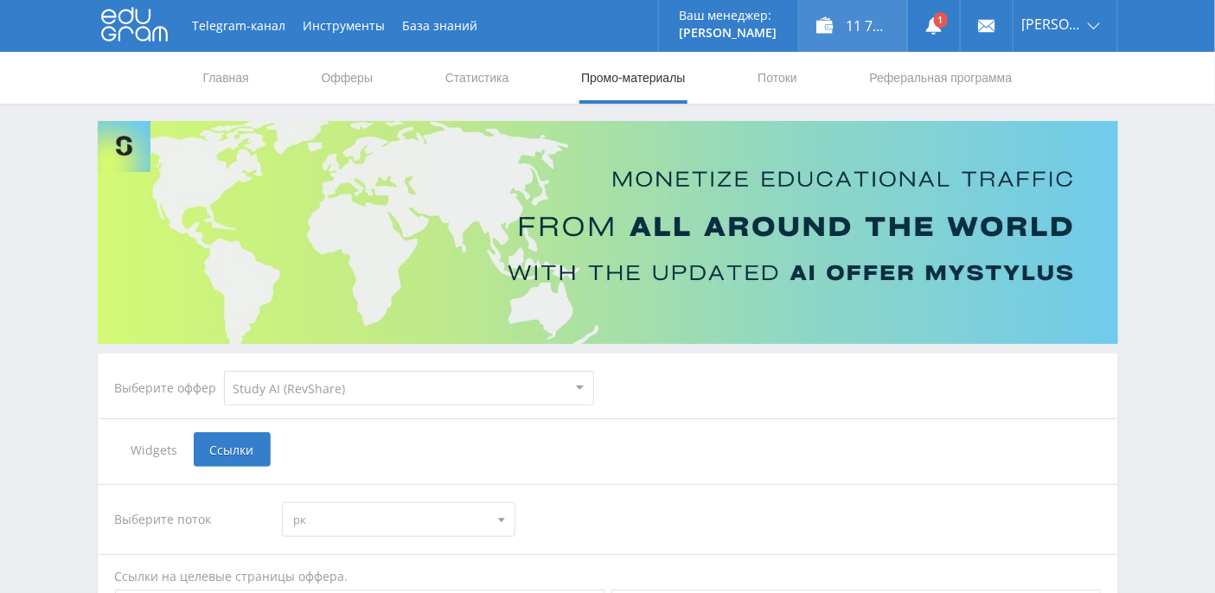
click at [877, 22] on div "11 746,64 ₽" at bounding box center [853, 26] width 108 height 52
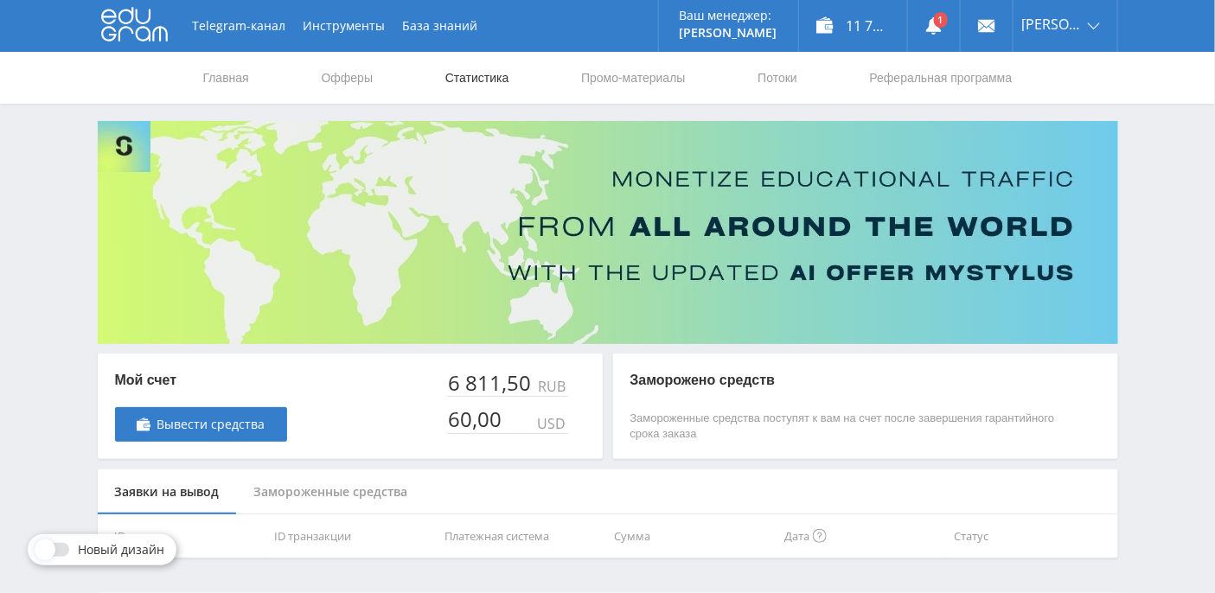
click at [499, 87] on link "Статистика" at bounding box center [476, 78] width 67 height 52
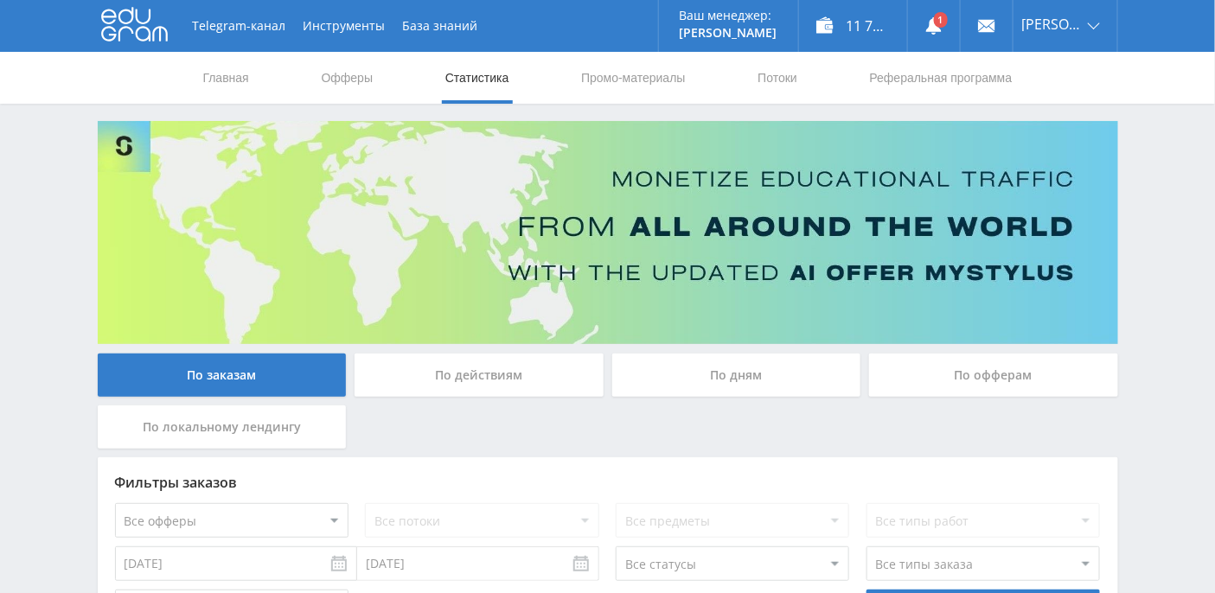
click at [545, 370] on div "По действиям" at bounding box center [478, 375] width 249 height 43
click at [0, 0] on input "По действиям" at bounding box center [0, 0] width 0 height 0
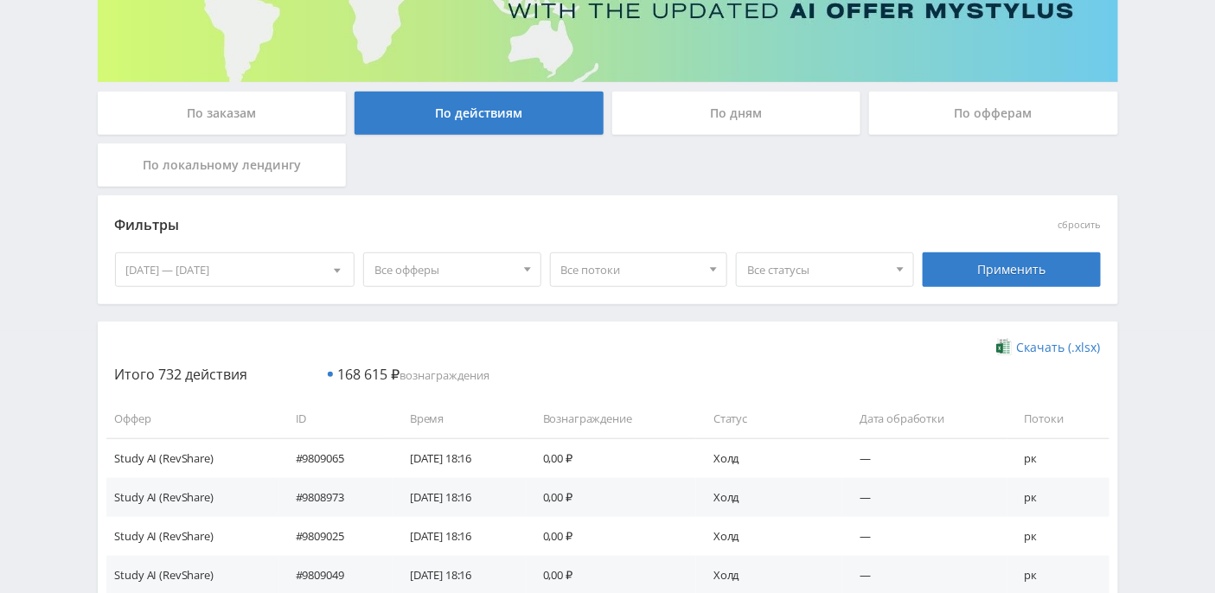
scroll to position [241, 0]
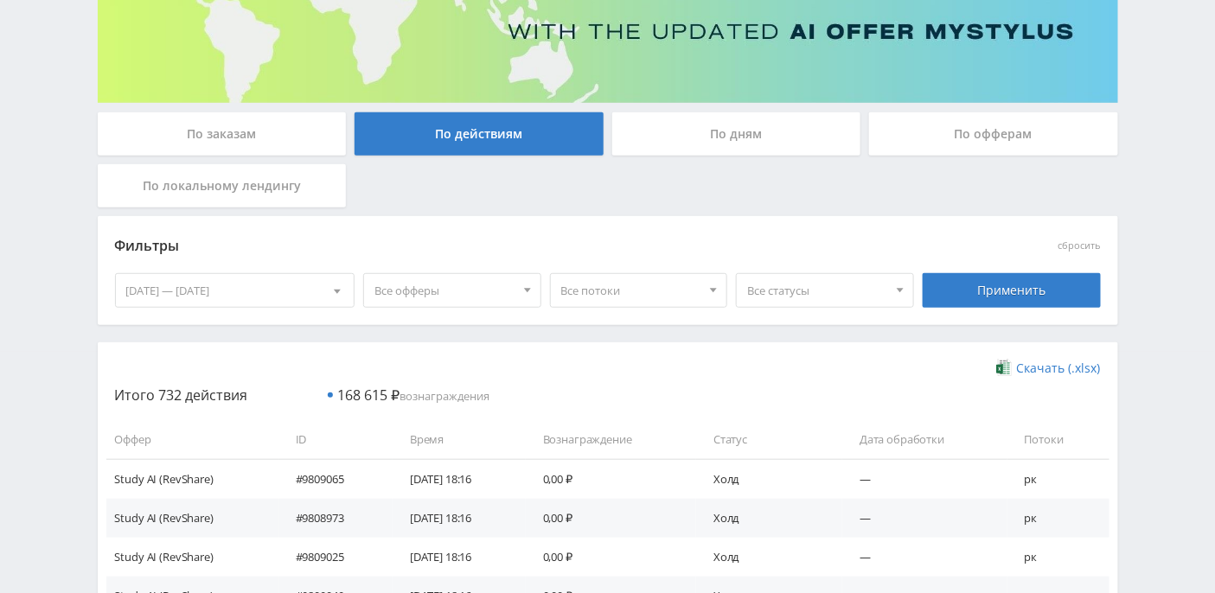
click at [719, 139] on div "По дням" at bounding box center [736, 133] width 249 height 43
click at [0, 0] on input "По дням" at bounding box center [0, 0] width 0 height 0
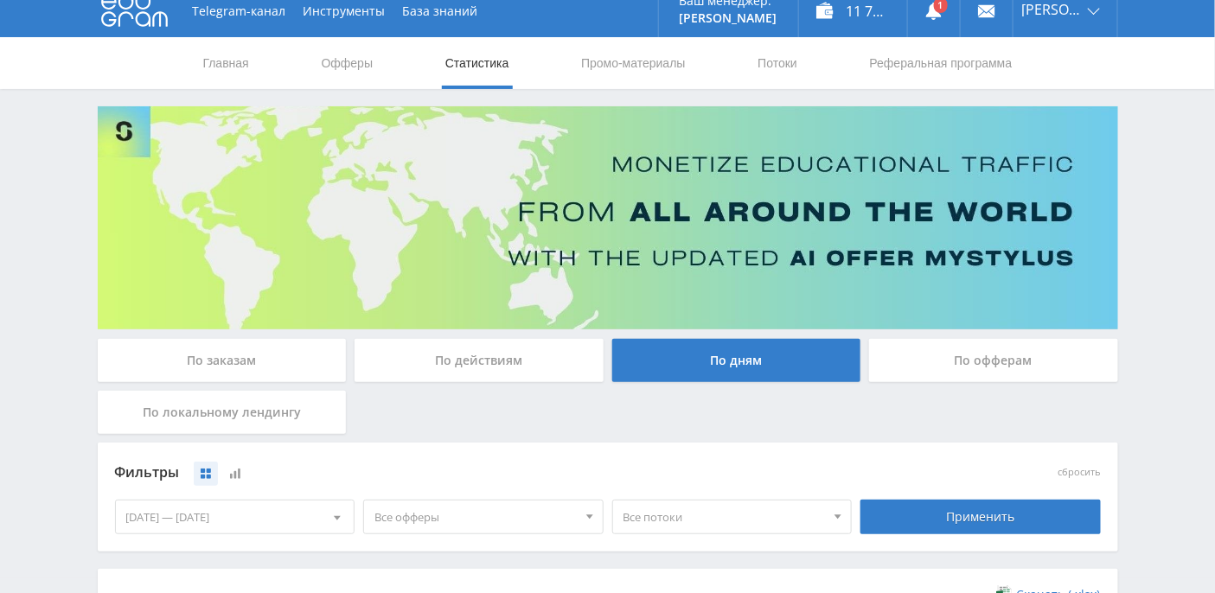
scroll to position [0, 0]
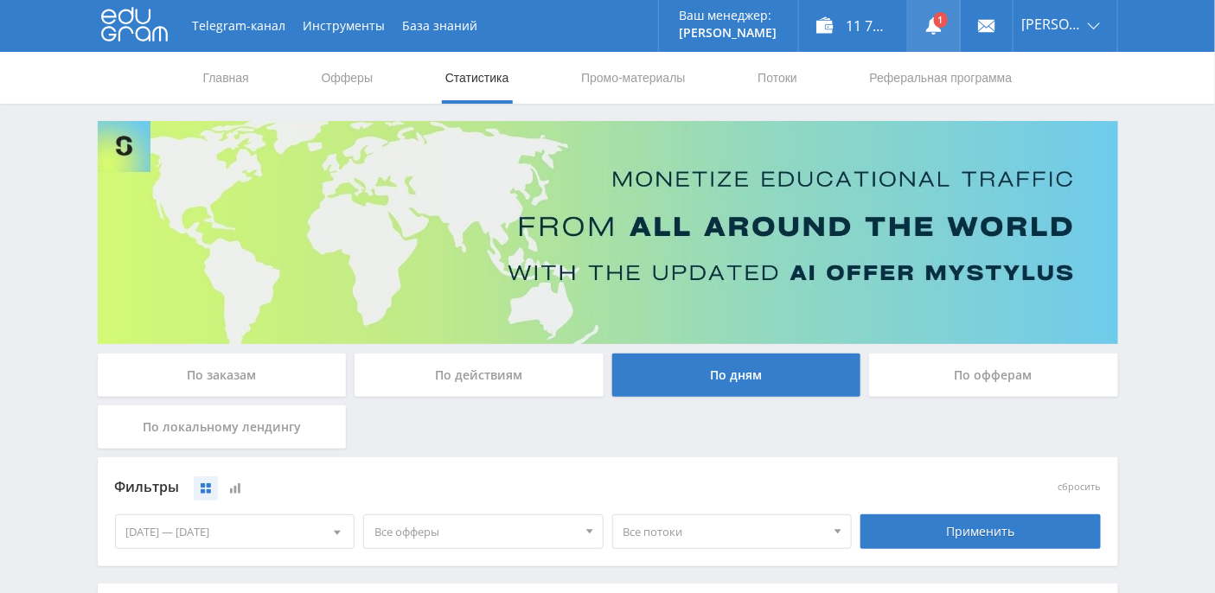
click at [960, 26] on link at bounding box center [934, 26] width 52 height 52
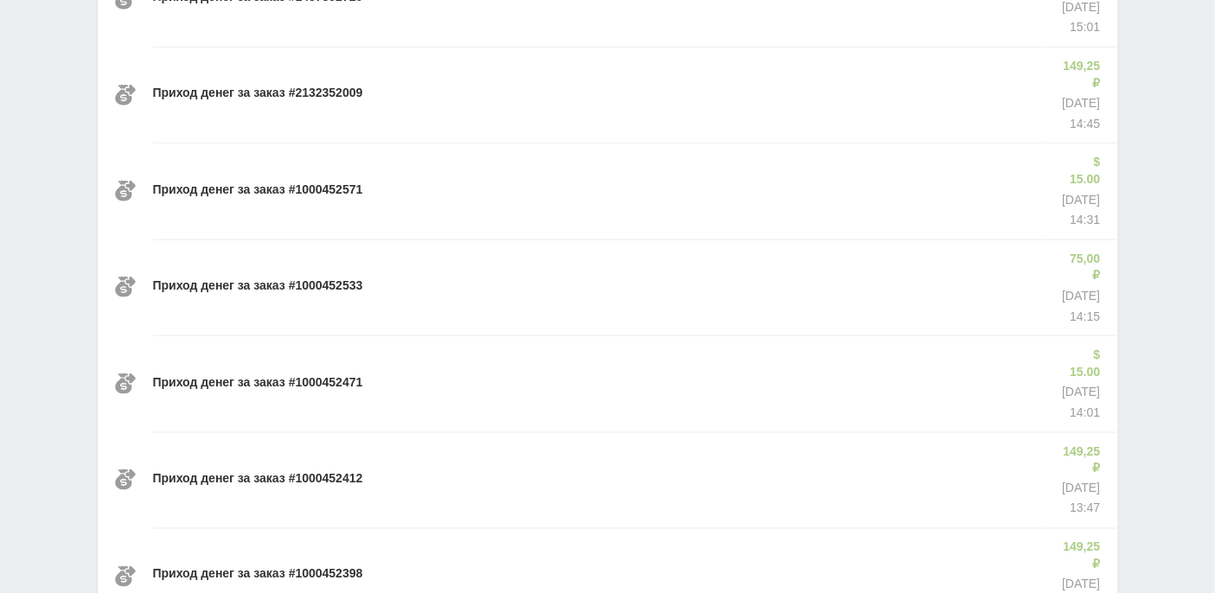
scroll to position [379, 0]
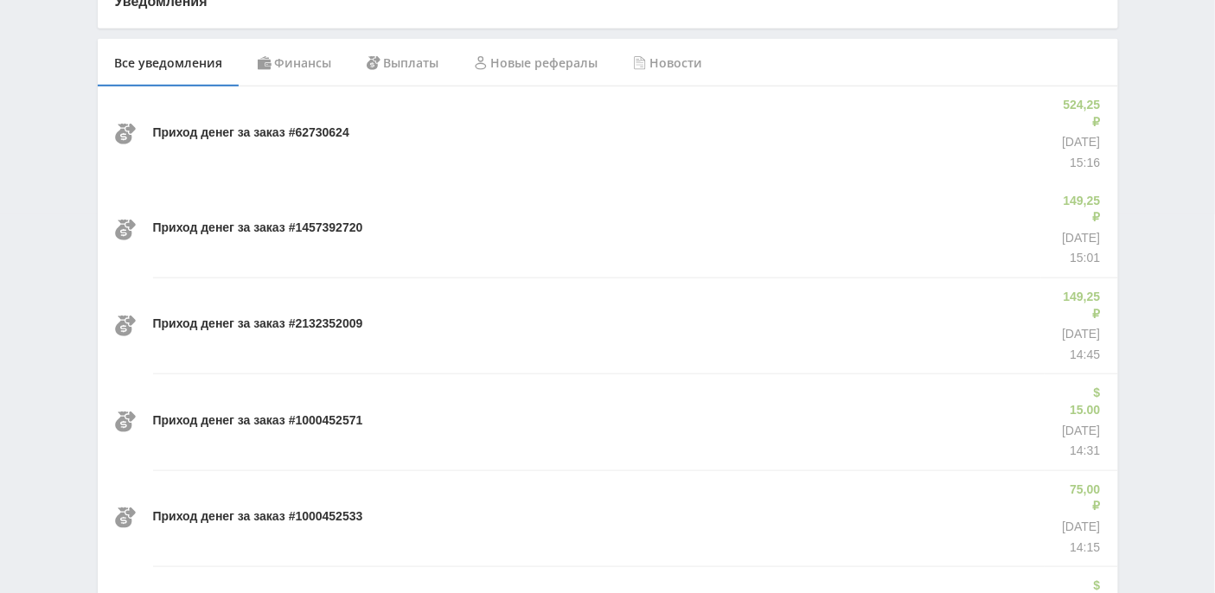
click at [338, 124] on p "Приход денег за заказ #62730624" at bounding box center [251, 132] width 196 height 17
click at [302, 128] on p "Приход денег за заказ #62730624" at bounding box center [251, 132] width 196 height 17
click at [317, 65] on div "Финансы" at bounding box center [294, 63] width 109 height 48
click at [415, 56] on div "Выплаты" at bounding box center [402, 63] width 107 height 48
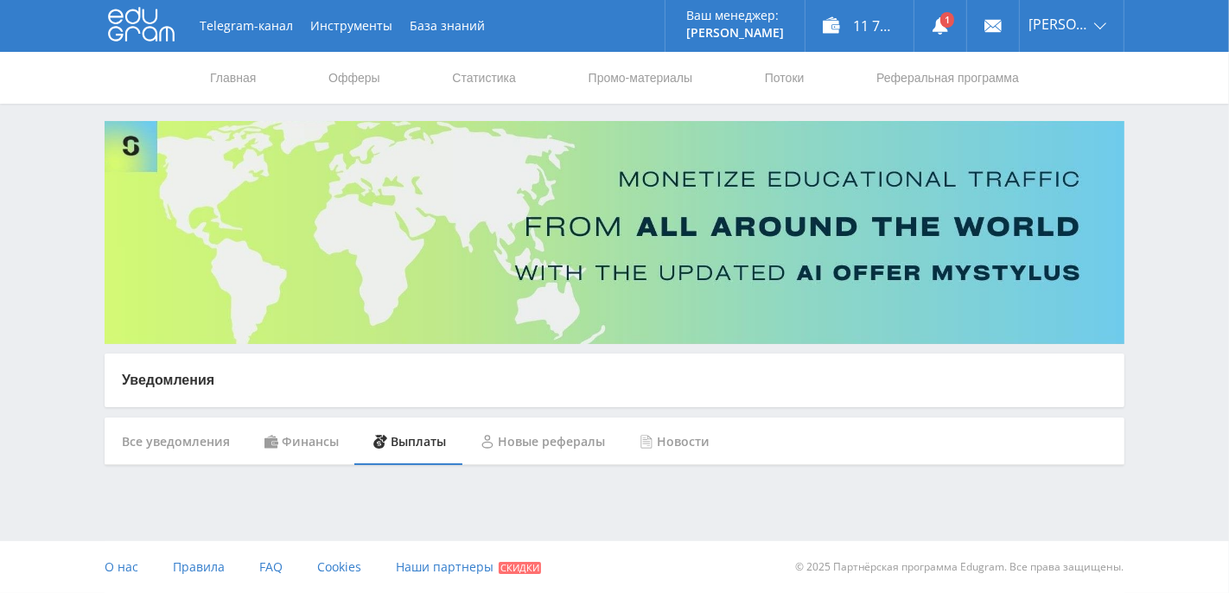
click at [544, 442] on div "Новые рефералы" at bounding box center [542, 442] width 159 height 48
click at [676, 446] on div "Новости" at bounding box center [674, 442] width 105 height 48
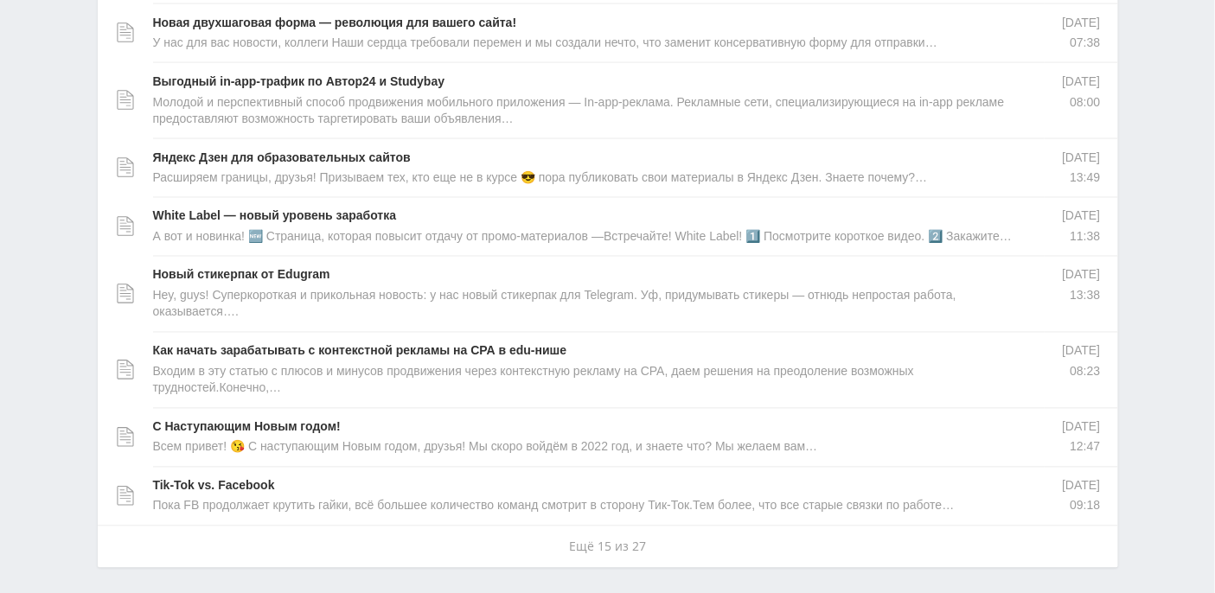
scroll to position [978, 0]
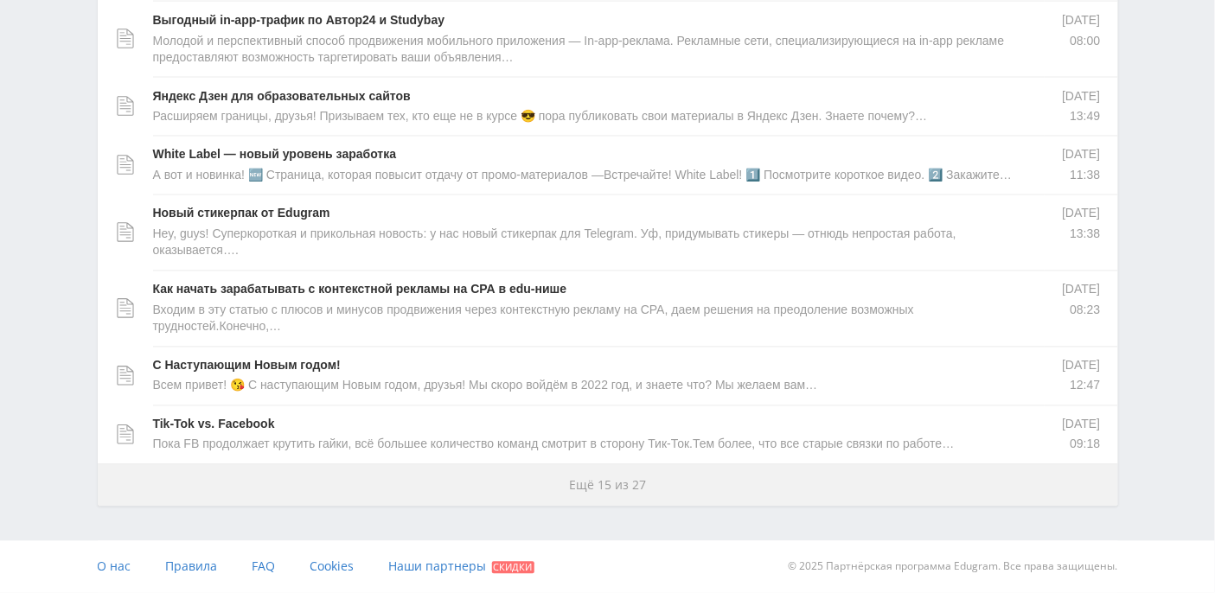
click at [628, 476] on button "Ещё 15 из 27" at bounding box center [608, 485] width 1020 height 42
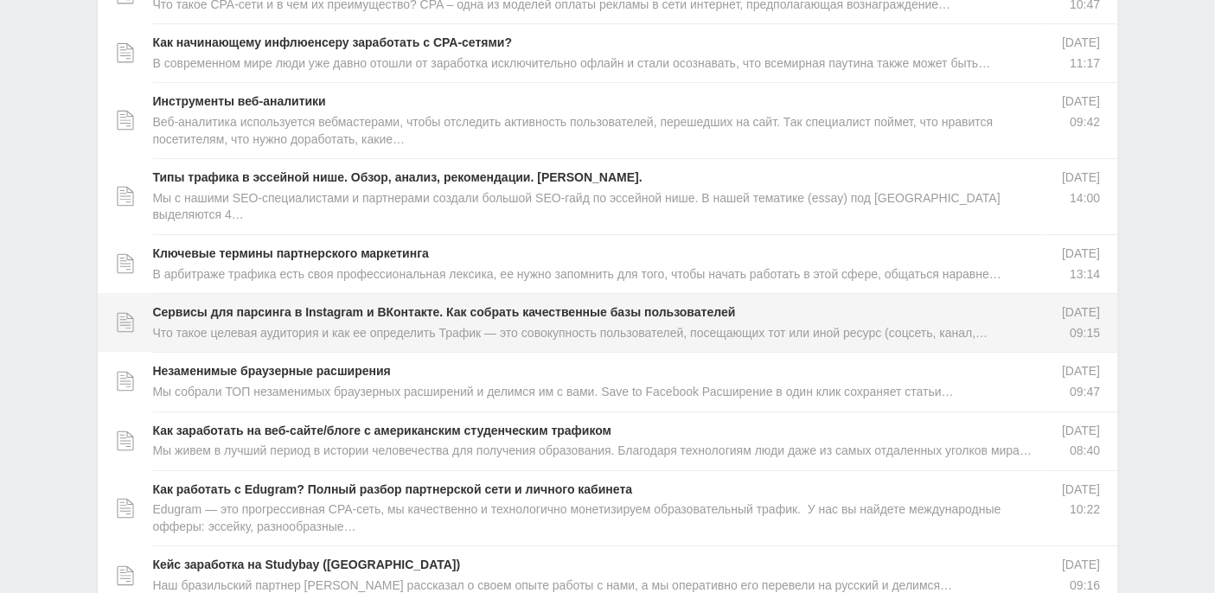
scroll to position [1958, 0]
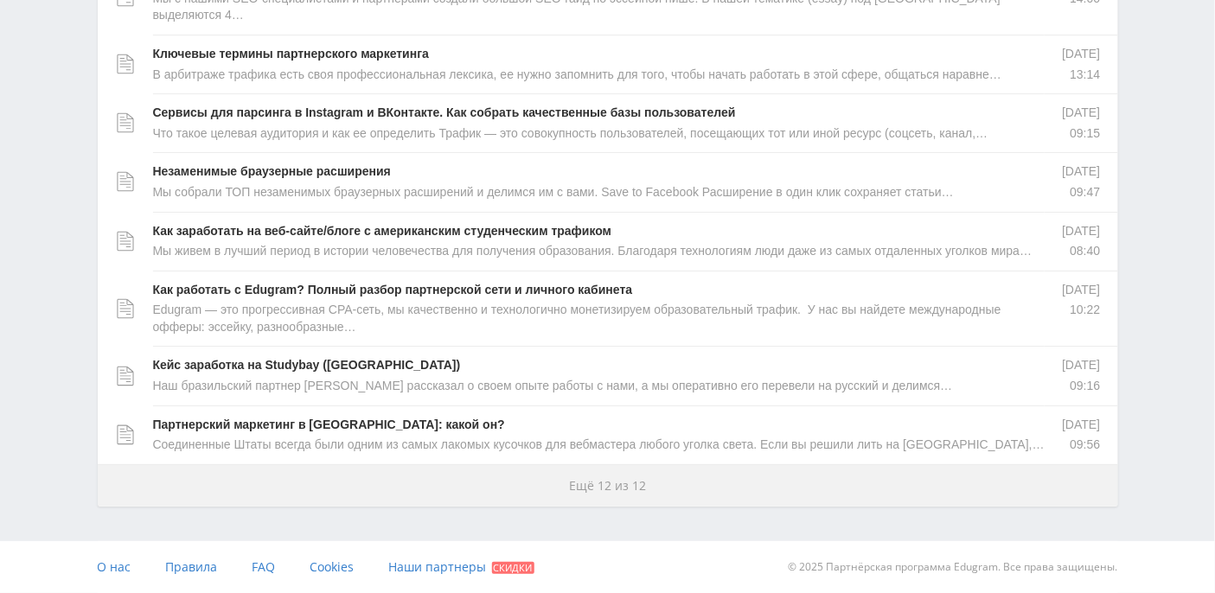
click at [583, 488] on span "Ещё 12 из 12" at bounding box center [607, 485] width 77 height 16
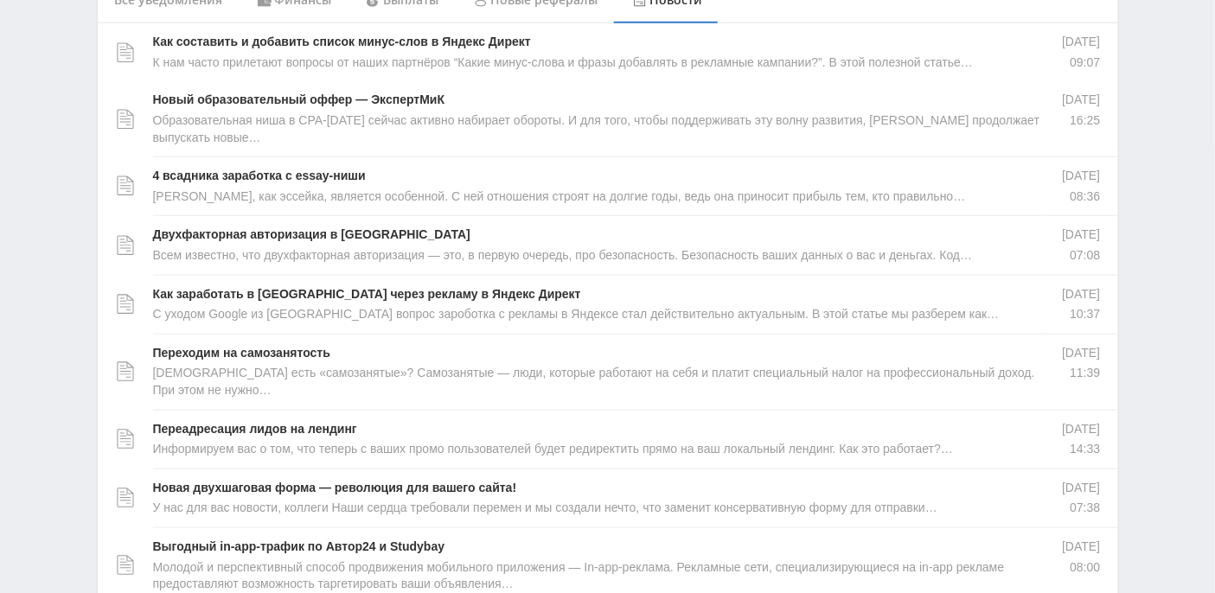
scroll to position [0, 0]
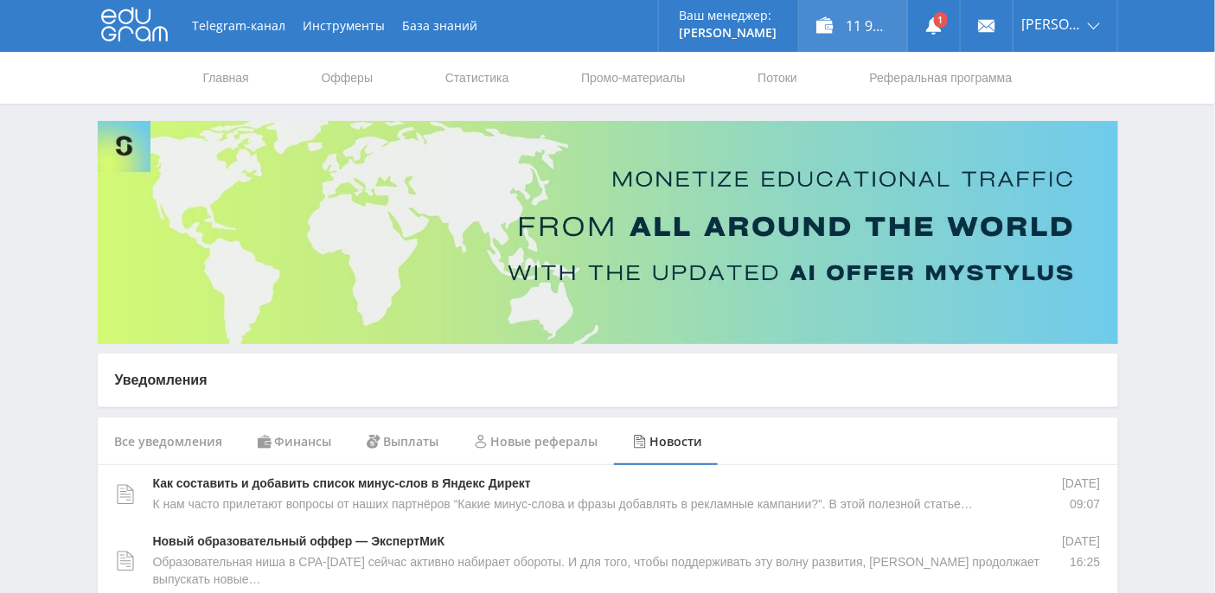
click at [872, 33] on div "11 956,64 ₽" at bounding box center [853, 26] width 108 height 52
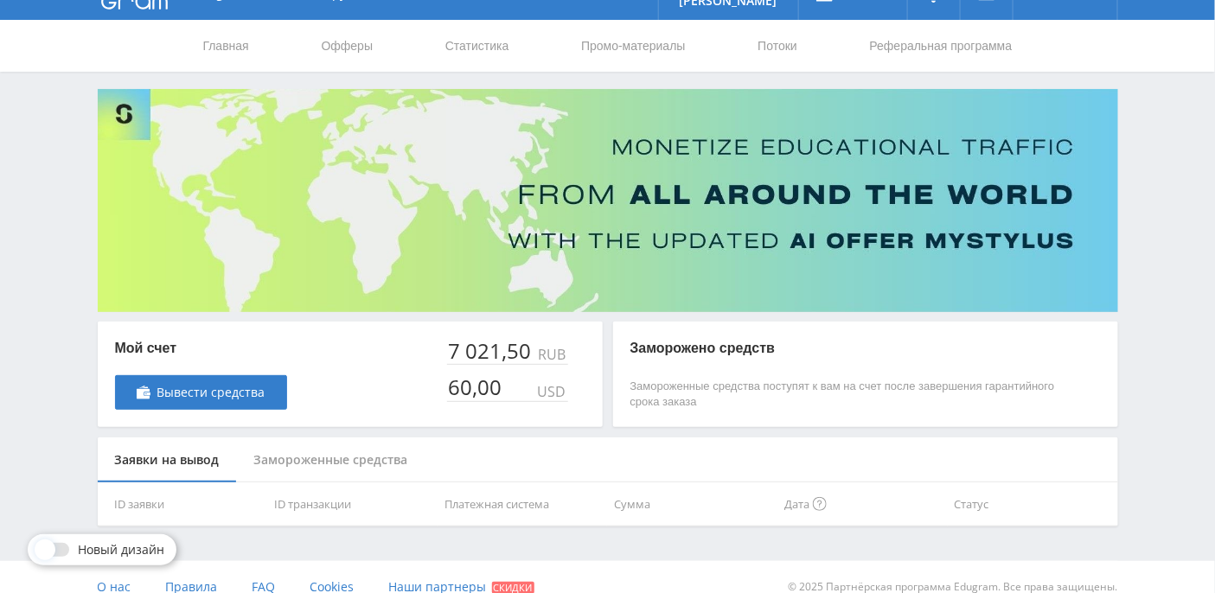
scroll to position [49, 0]
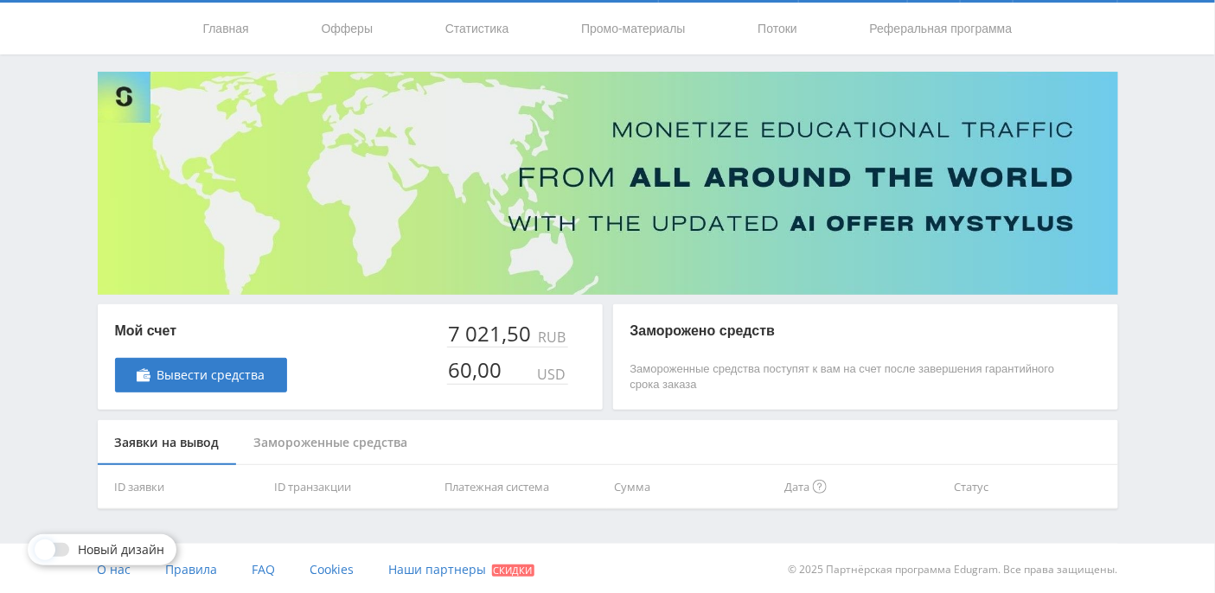
click at [301, 456] on div "Замороженные средства" at bounding box center [331, 443] width 188 height 46
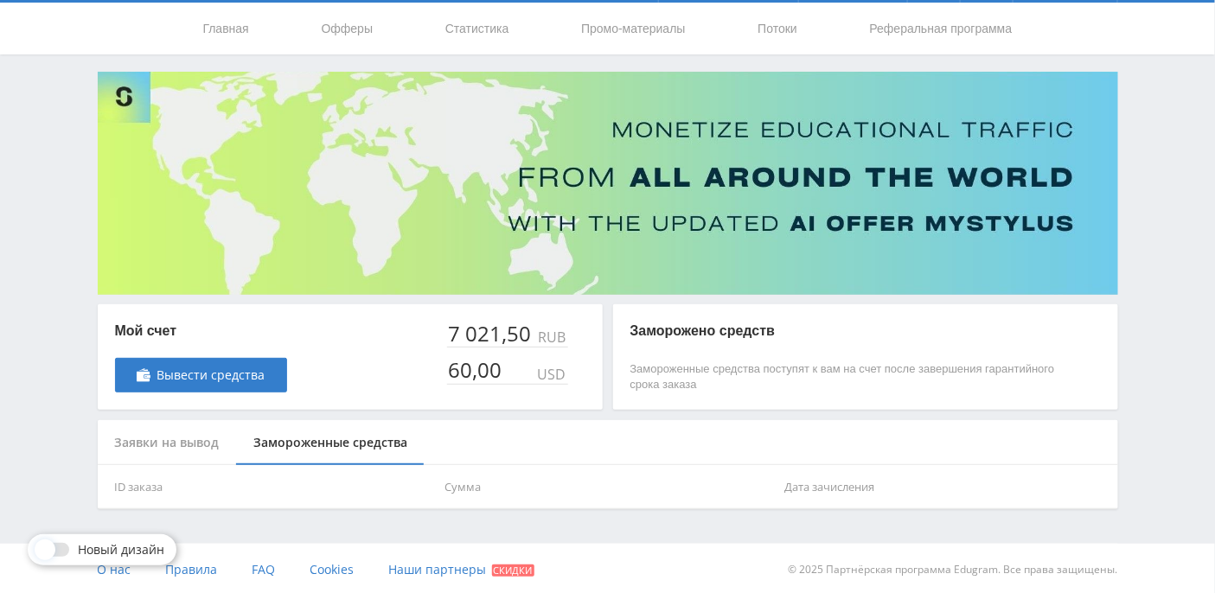
click at [198, 441] on div "Заявки на вывод" at bounding box center [167, 443] width 139 height 46
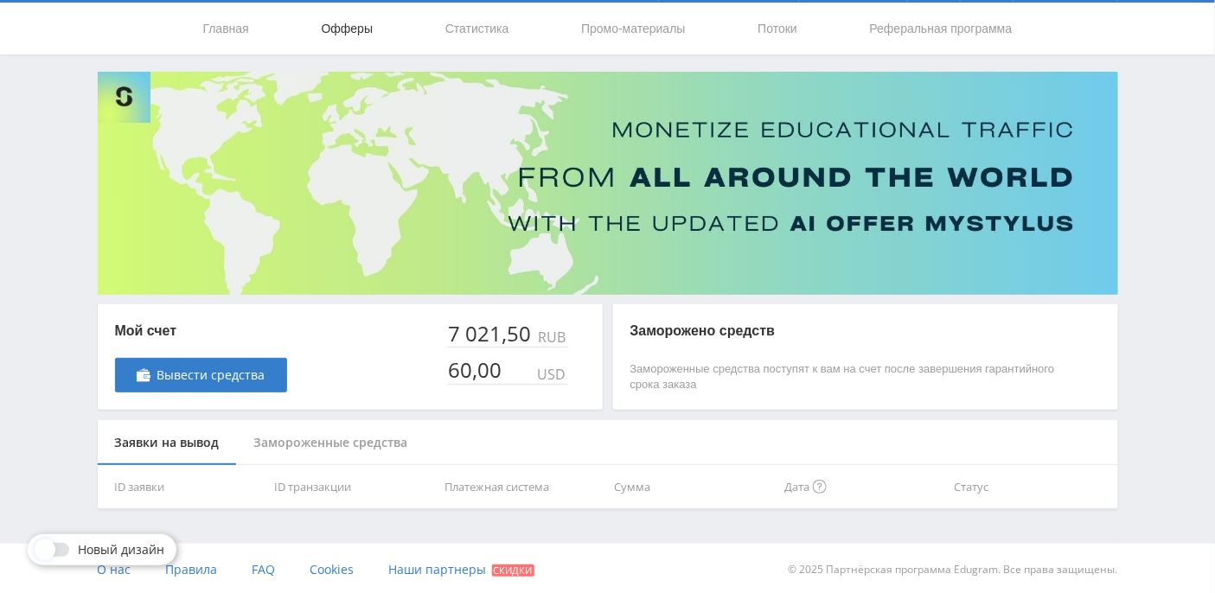
click at [354, 29] on link "Офферы" at bounding box center [347, 29] width 55 height 52
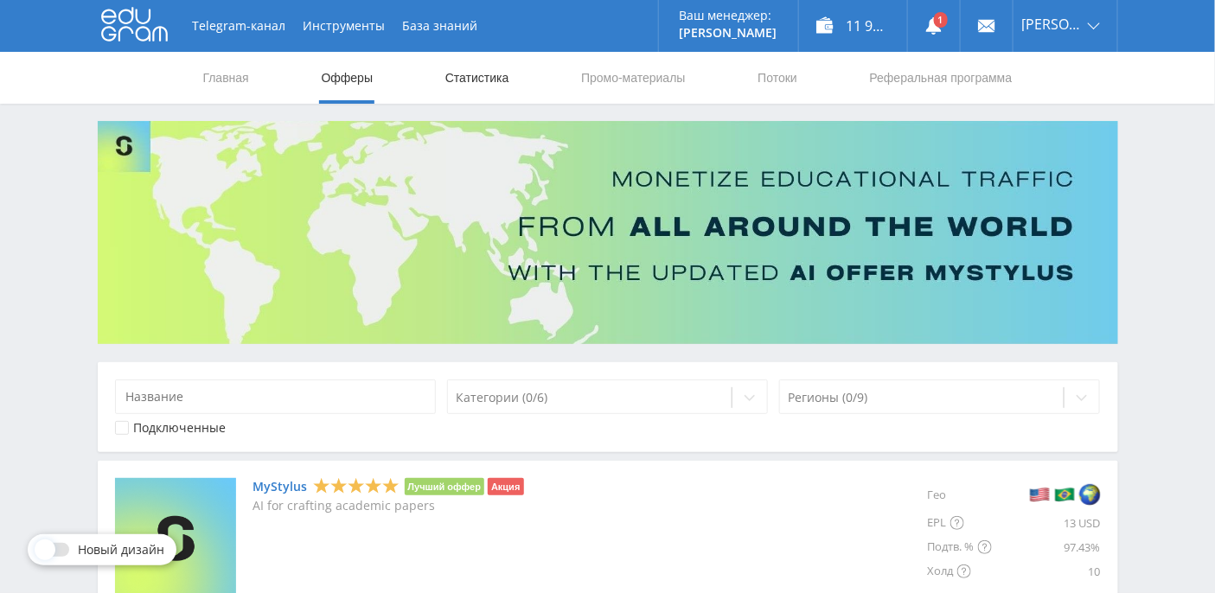
click at [475, 80] on link "Статистика" at bounding box center [476, 78] width 67 height 52
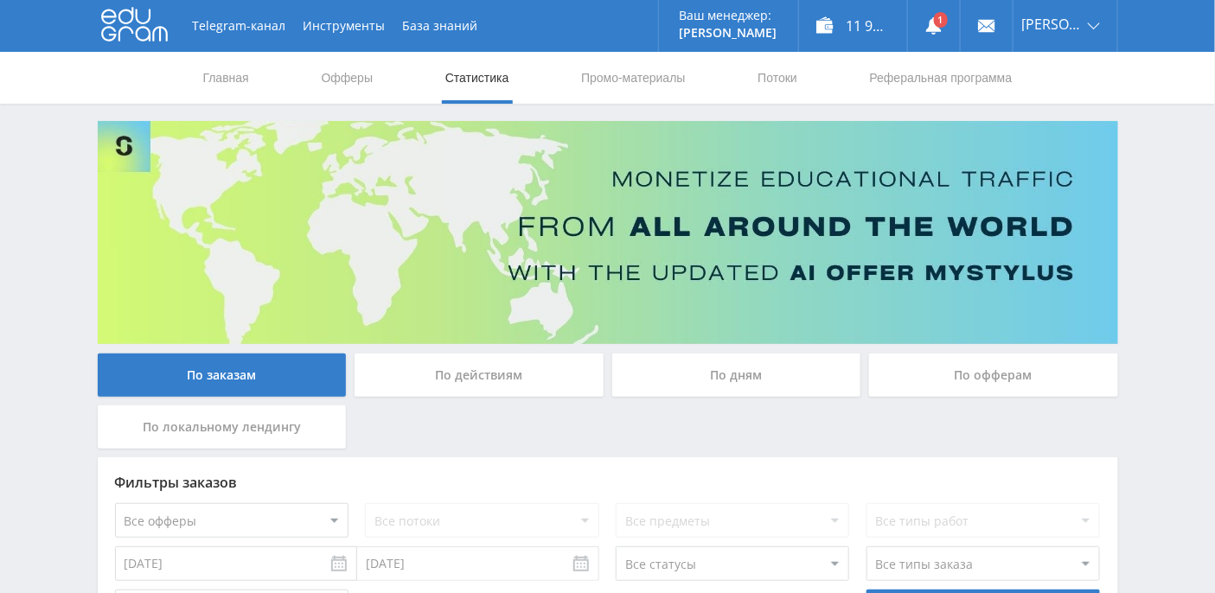
scroll to position [371, 0]
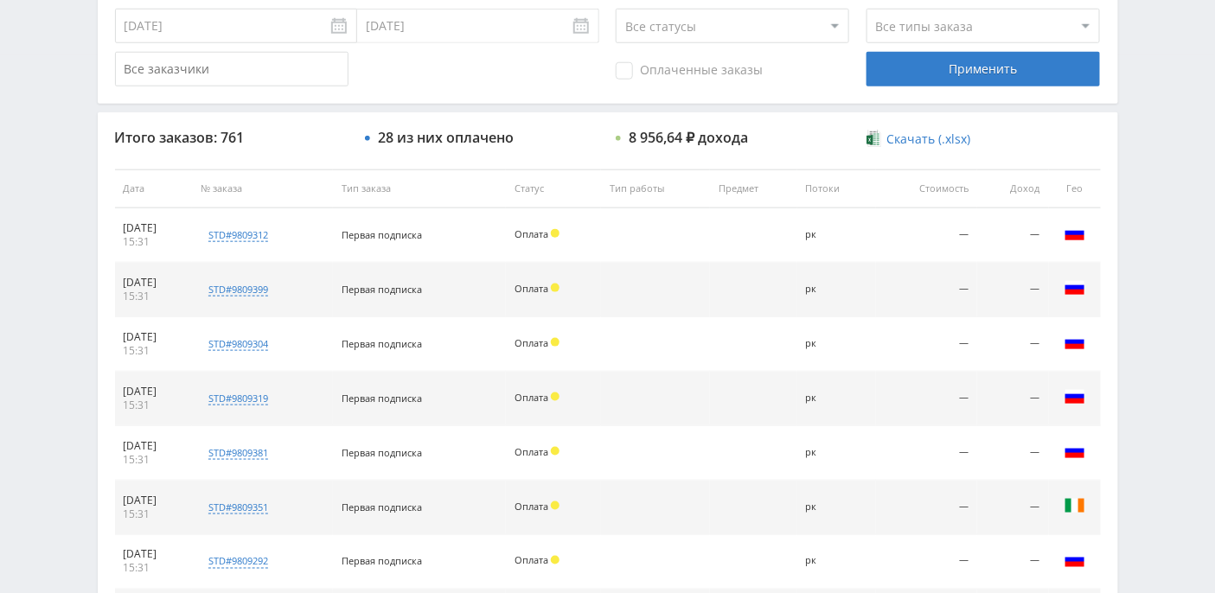
scroll to position [391, 0]
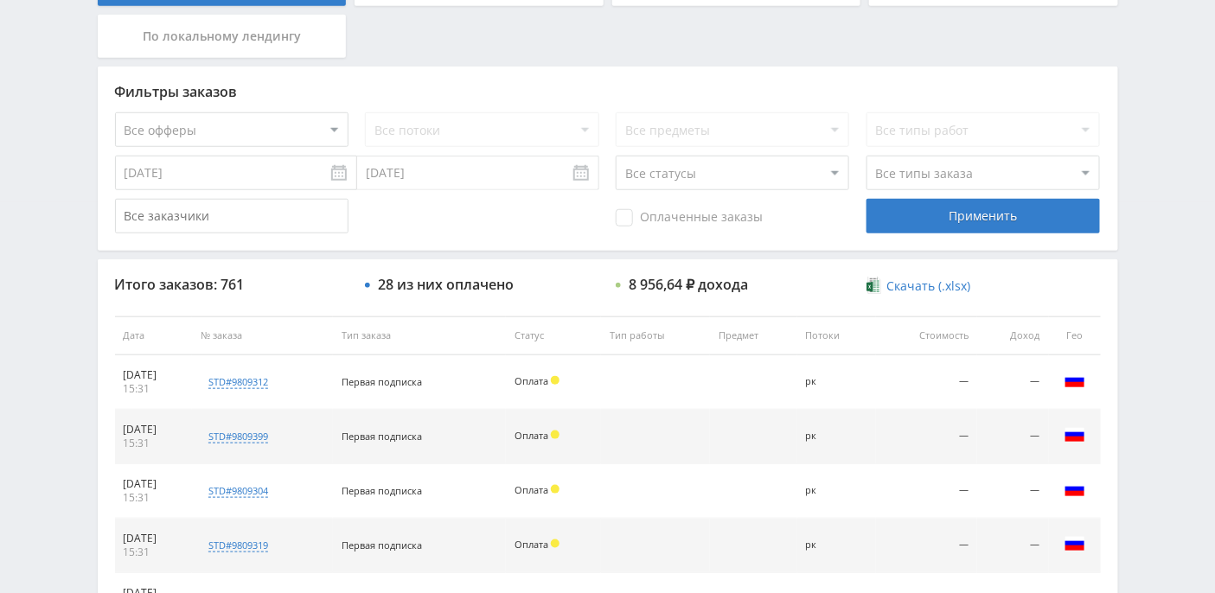
click at [832, 170] on select "Все статусы В аукционе В работе На гарантии Завершен Возврат Черновик" at bounding box center [731, 173] width 233 height 35
click at [615, 156] on select "Все статусы В аукционе В работе На гарантии Завершен Возврат Черновик" at bounding box center [731, 173] width 233 height 35
click at [766, 181] on select "Все статусы В аукционе В работе На гарантии Завершен Возврат Черновик" at bounding box center [731, 173] width 233 height 35
click at [615, 156] on select "Все статусы В аукционе В работе На гарантии Завершен Возврат Черновик" at bounding box center [731, 173] width 233 height 35
click at [694, 166] on select "Все статусы В аукционе В работе На гарантии Завершен Возврат Черновик" at bounding box center [731, 173] width 233 height 35
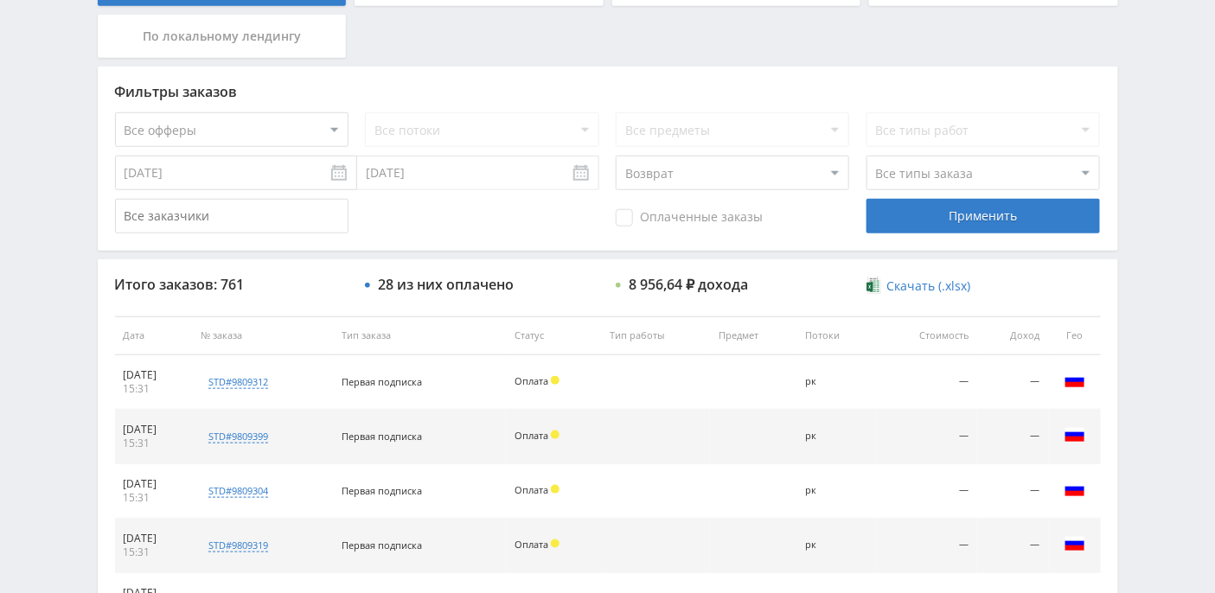
select select "1"
click at [615, 156] on select "Все статусы В аукционе В работе На гарантии Завершен Возврат Черновик" at bounding box center [731, 173] width 233 height 35
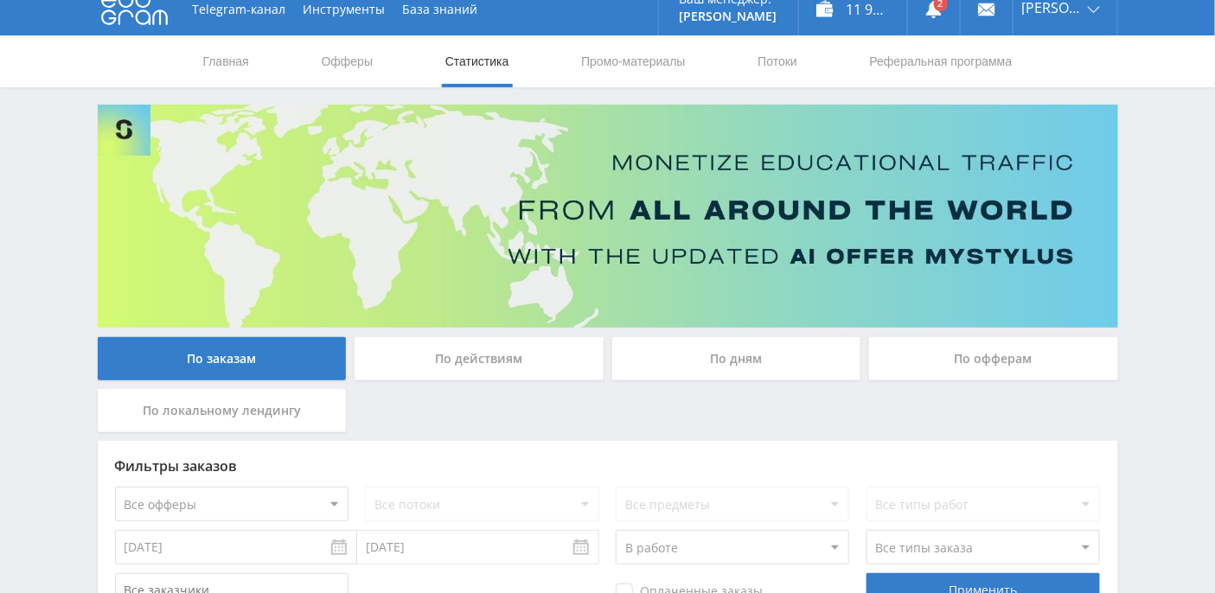
scroll to position [0, 0]
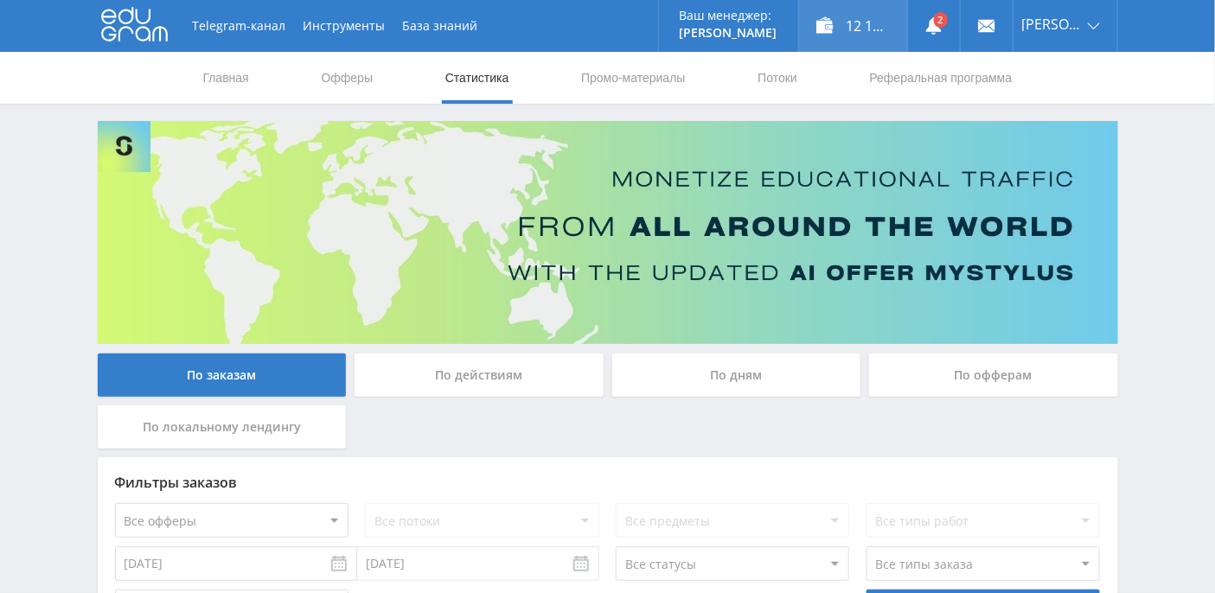
click at [872, 35] on div "12 105,89 ₽" at bounding box center [853, 26] width 108 height 52
click at [875, 27] on div "12 105,89 ₽" at bounding box center [853, 26] width 108 height 52
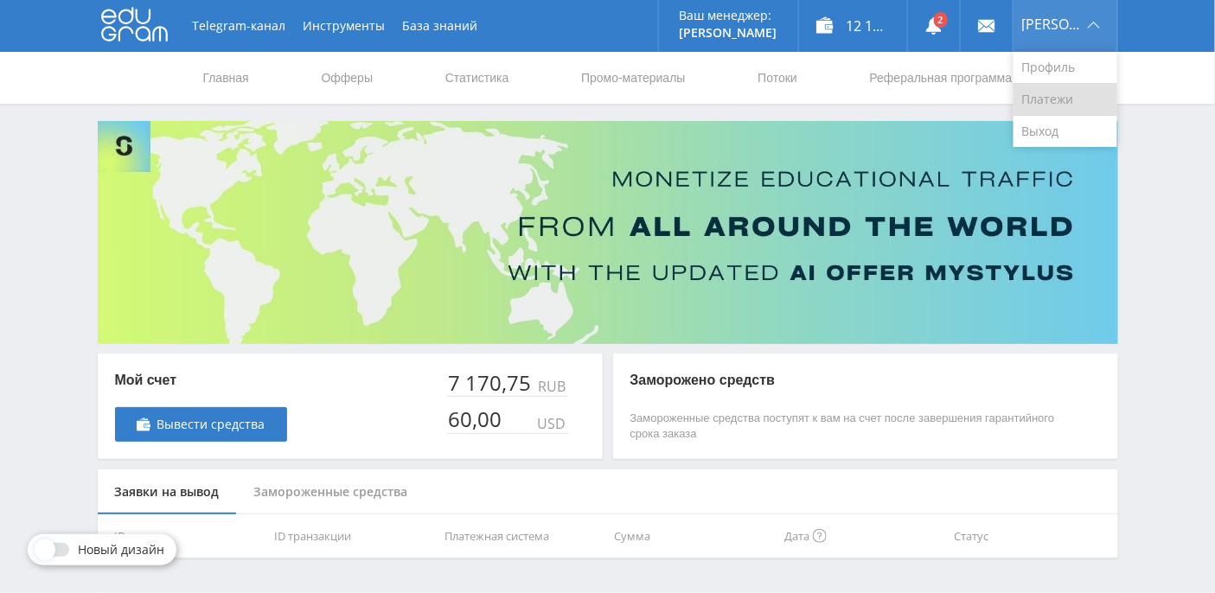
click at [1066, 93] on link "Платежи" at bounding box center [1065, 100] width 104 height 32
click at [1075, 64] on link "Профиль" at bounding box center [1065, 68] width 104 height 32
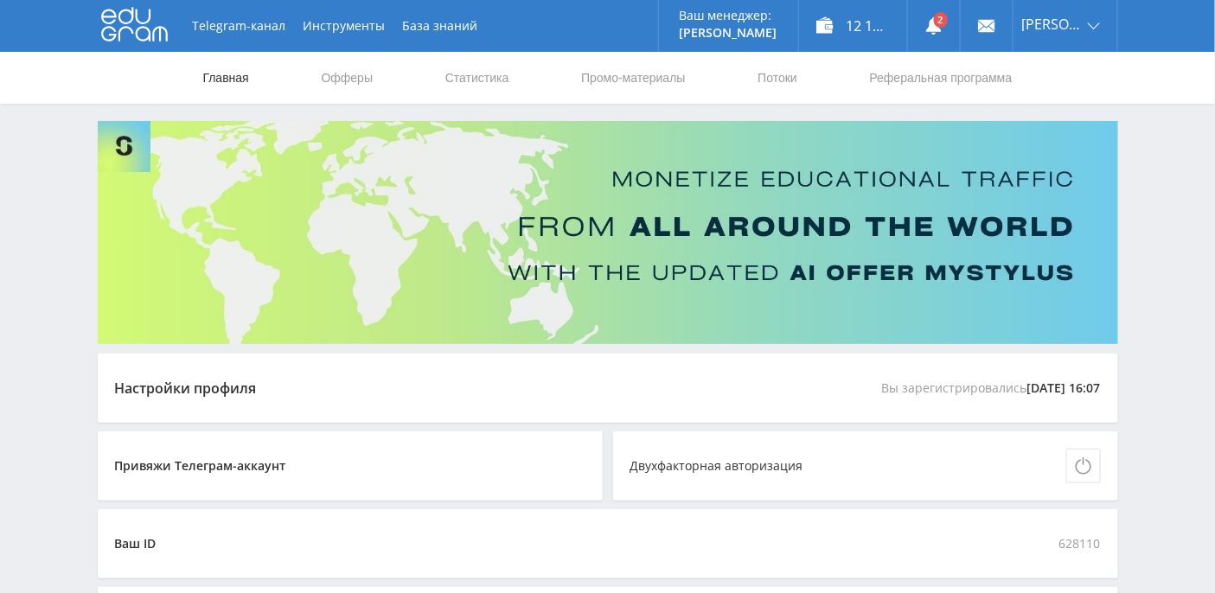
click at [211, 75] on link "Главная" at bounding box center [225, 78] width 49 height 52
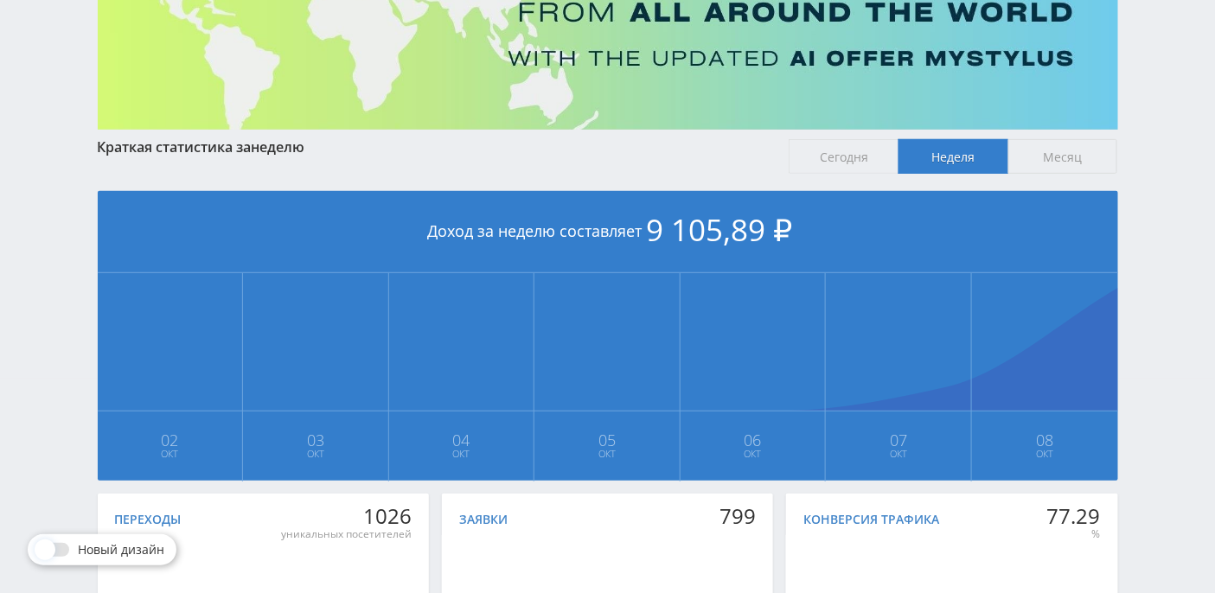
scroll to position [195, 0]
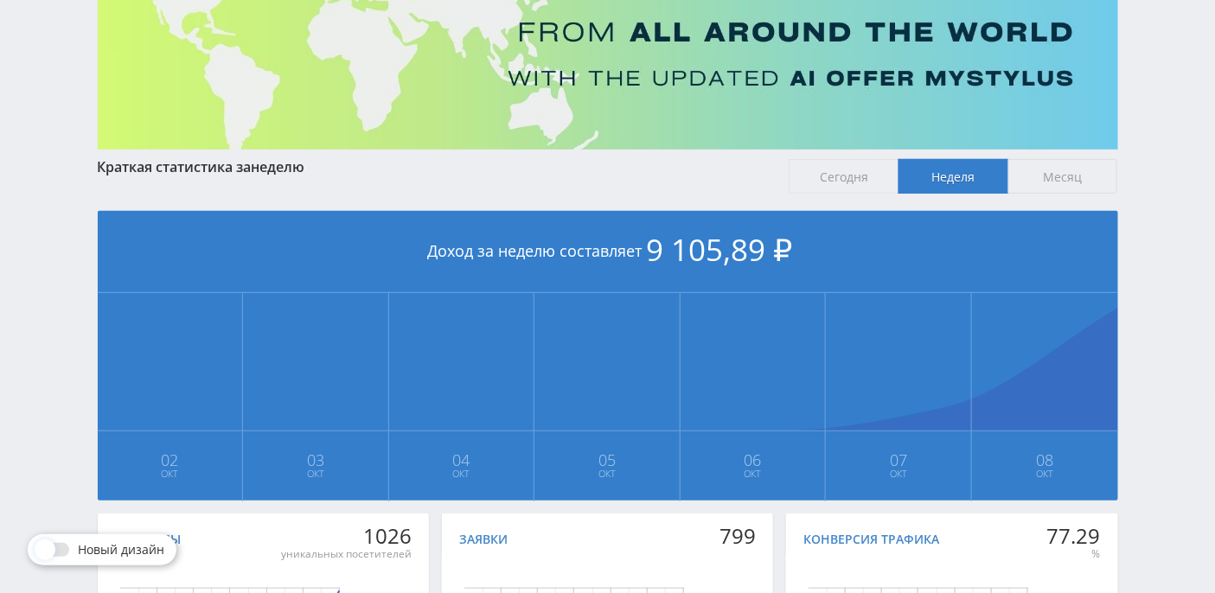
click at [845, 177] on span "Сегодня" at bounding box center [843, 176] width 110 height 35
click at [0, 0] on input "Сегодня" at bounding box center [0, 0] width 0 height 0
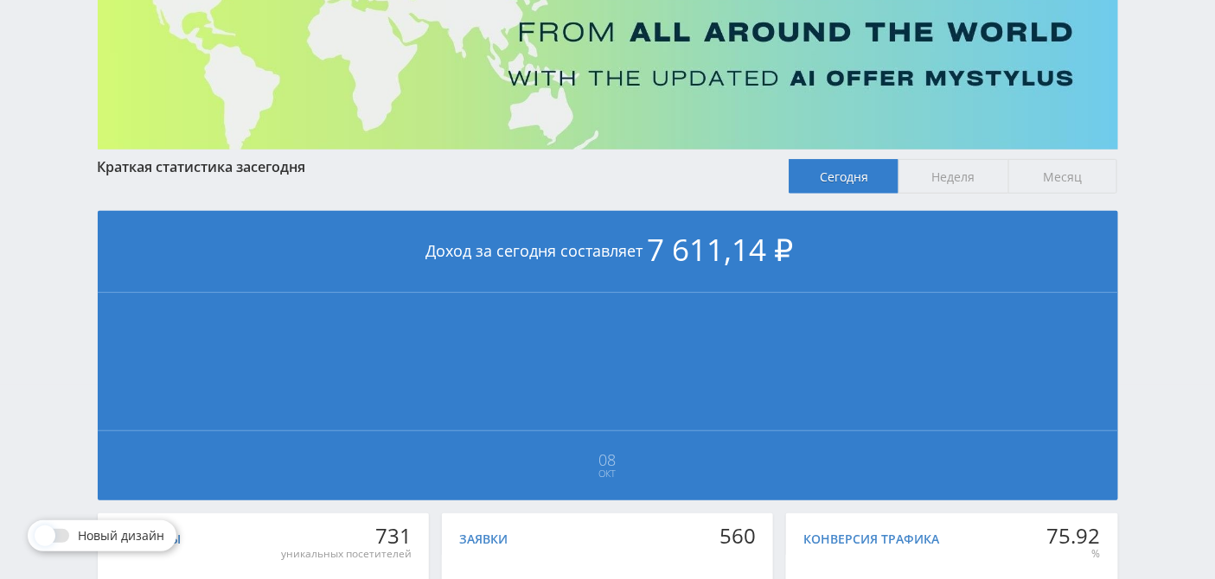
click at [939, 177] on span "Неделя" at bounding box center [953, 176] width 110 height 35
click at [0, 0] on input "Неделя" at bounding box center [0, 0] width 0 height 0
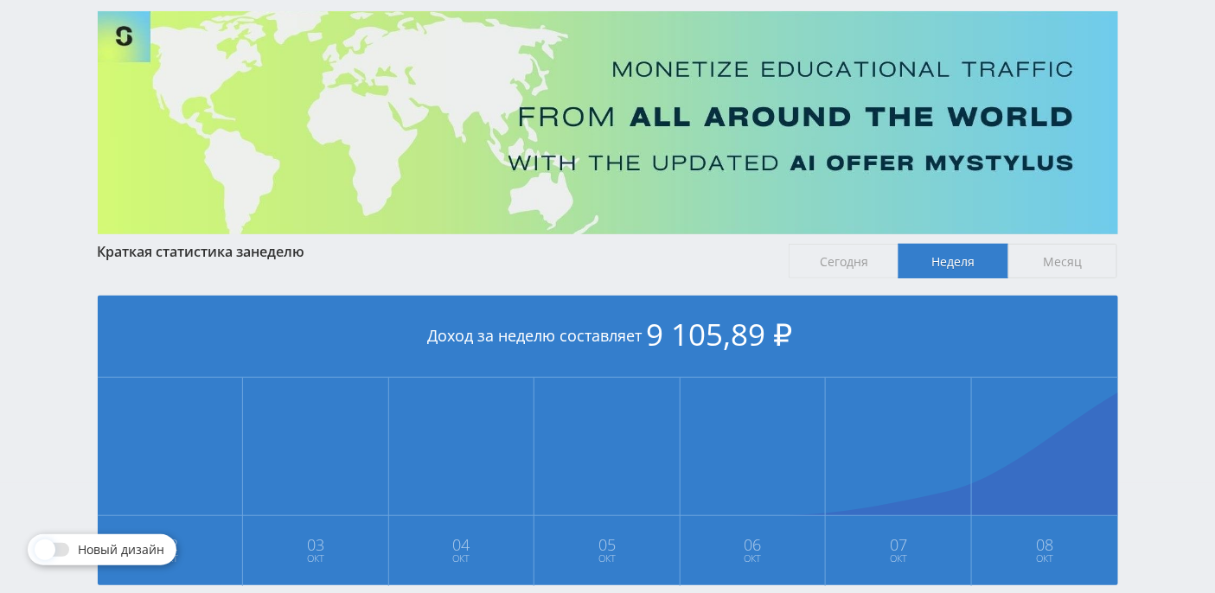
scroll to position [0, 0]
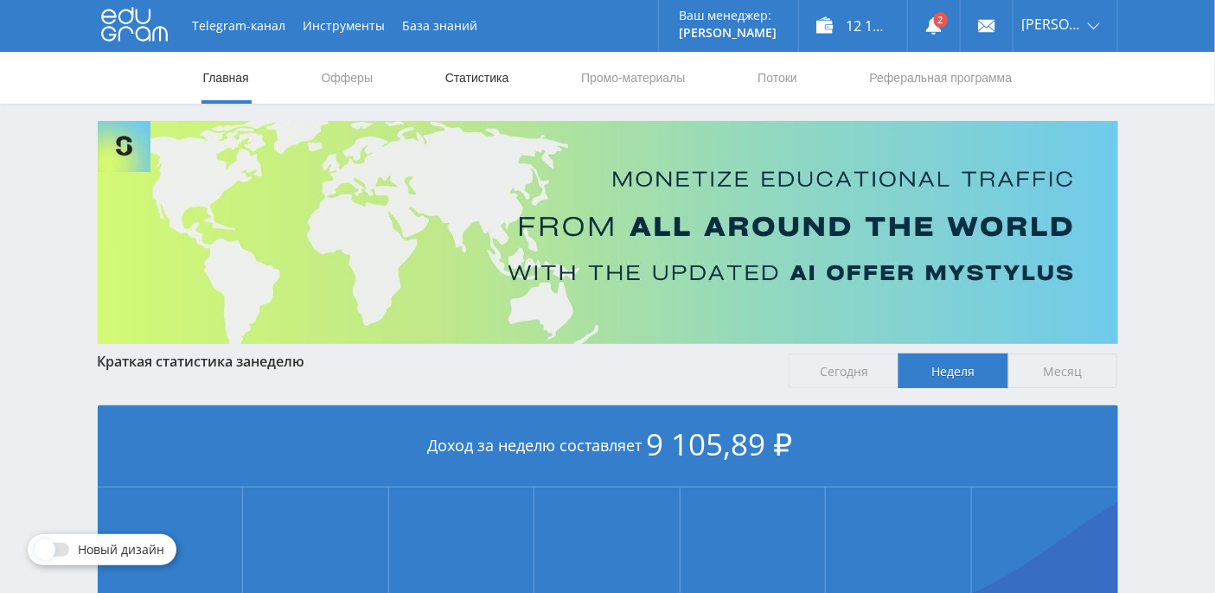
click at [496, 75] on link "Статистика" at bounding box center [476, 78] width 67 height 52
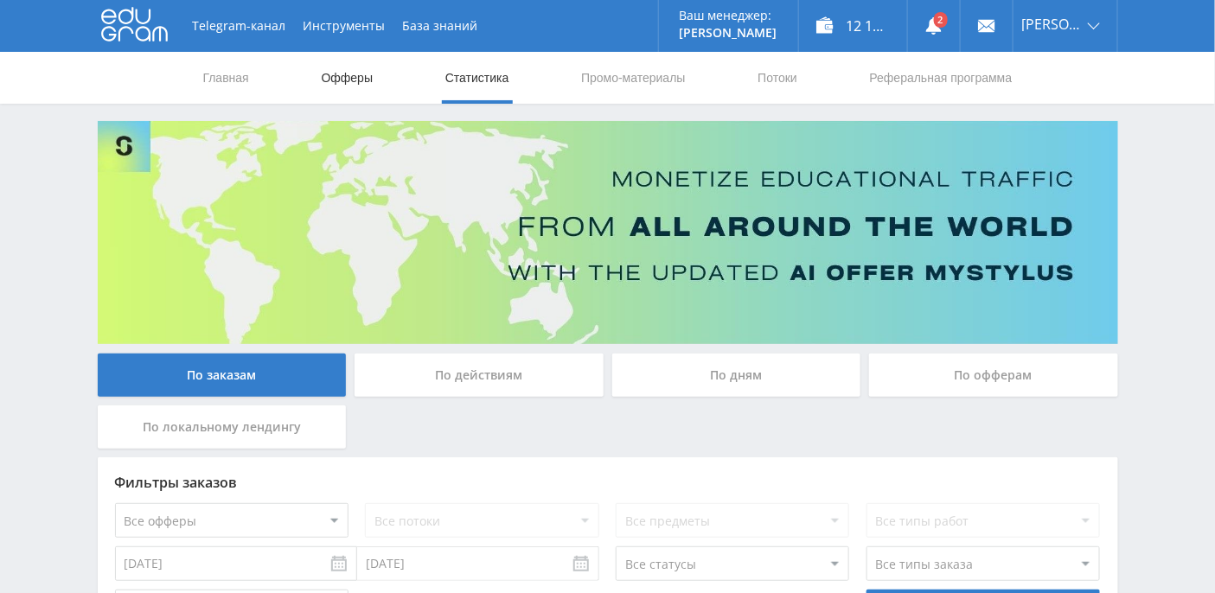
click at [367, 83] on link "Офферы" at bounding box center [347, 78] width 55 height 52
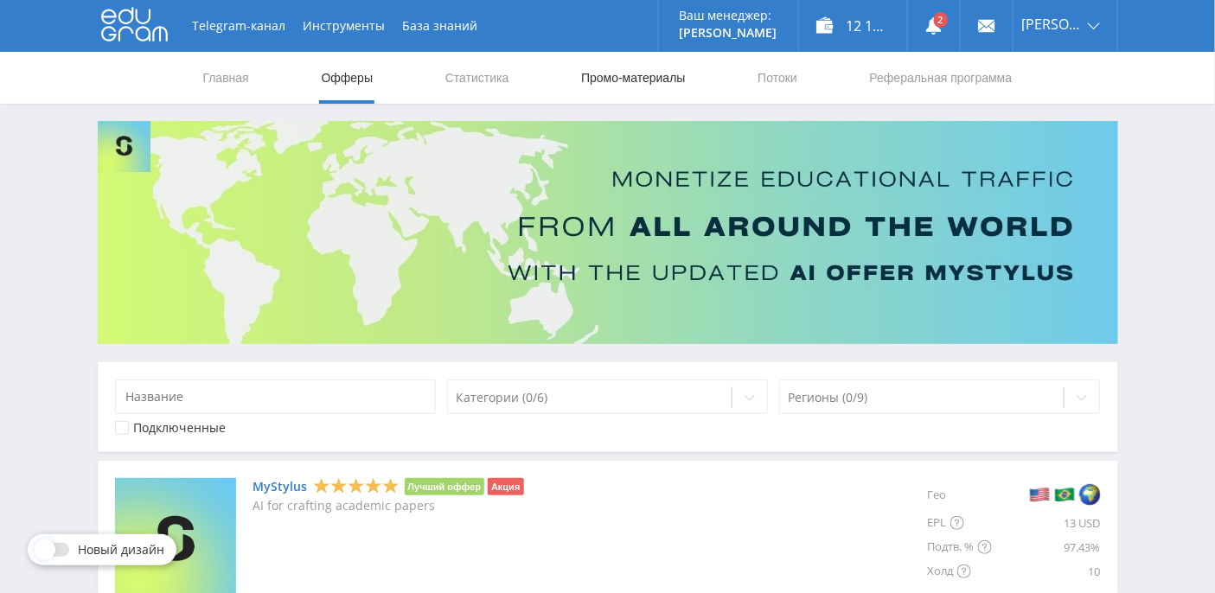
click at [602, 74] on link "Промо-материалы" at bounding box center [632, 78] width 107 height 52
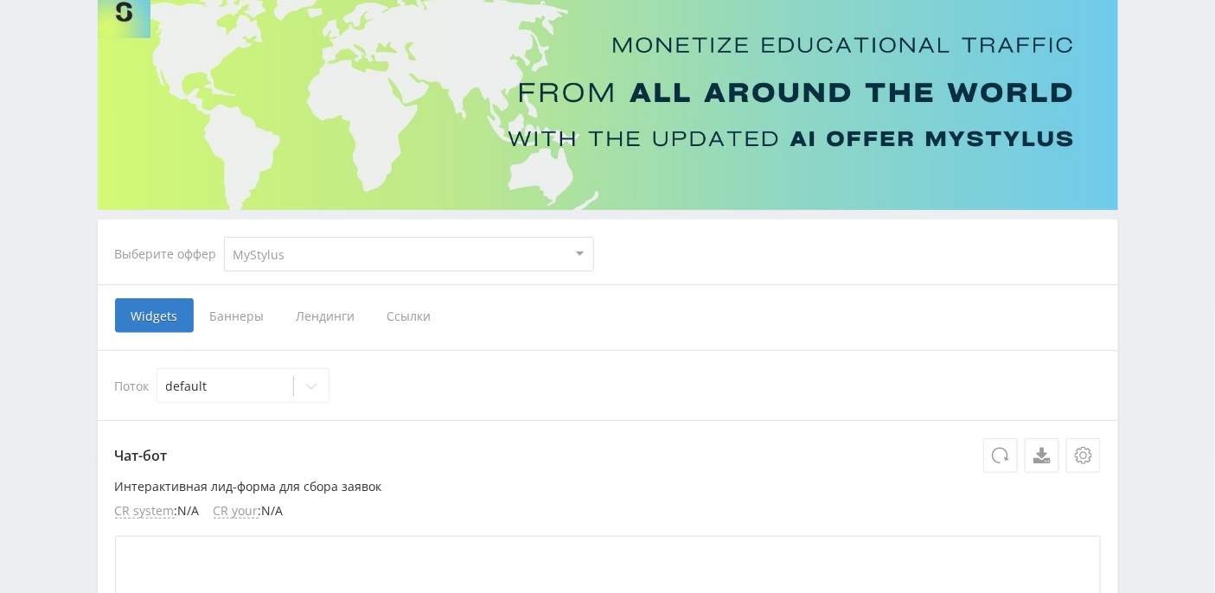
scroll to position [230, 0]
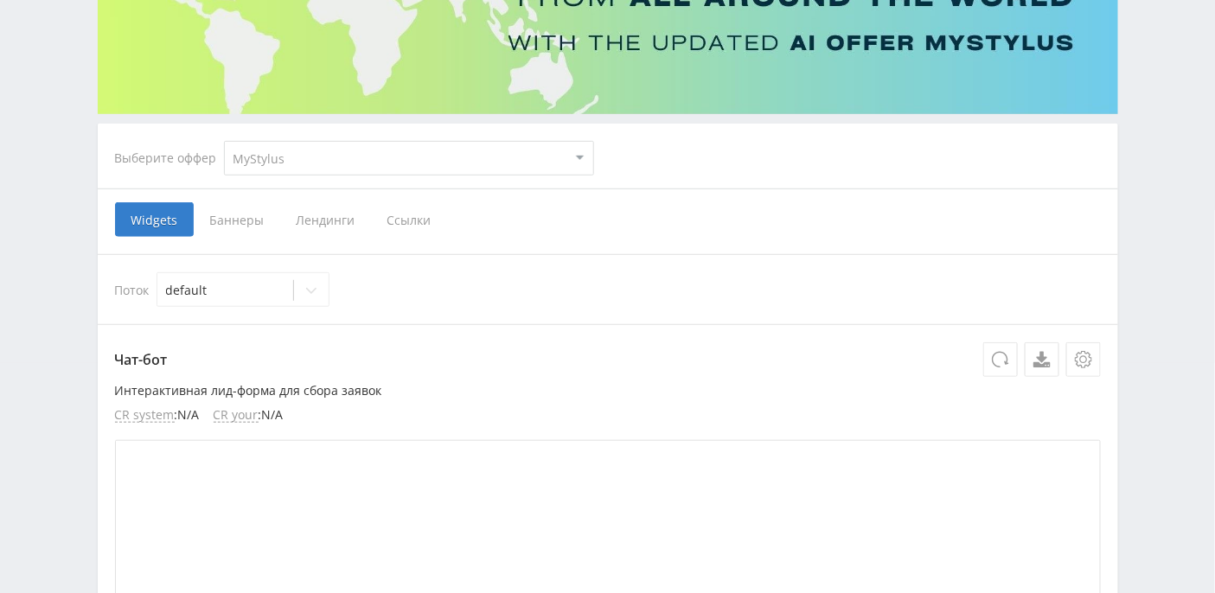
click at [379, 151] on select "MyStylus MyStylus - Revshare Кэмп Studybay Автор24 Studybay Brazil Study AI (Re…" at bounding box center [409, 158] width 370 height 35
select select "376"
click at [224, 141] on select "MyStylus MyStylus - Revshare Кэмп Studybay Автор24 Studybay Brazil Study AI (Re…" at bounding box center [409, 158] width 370 height 35
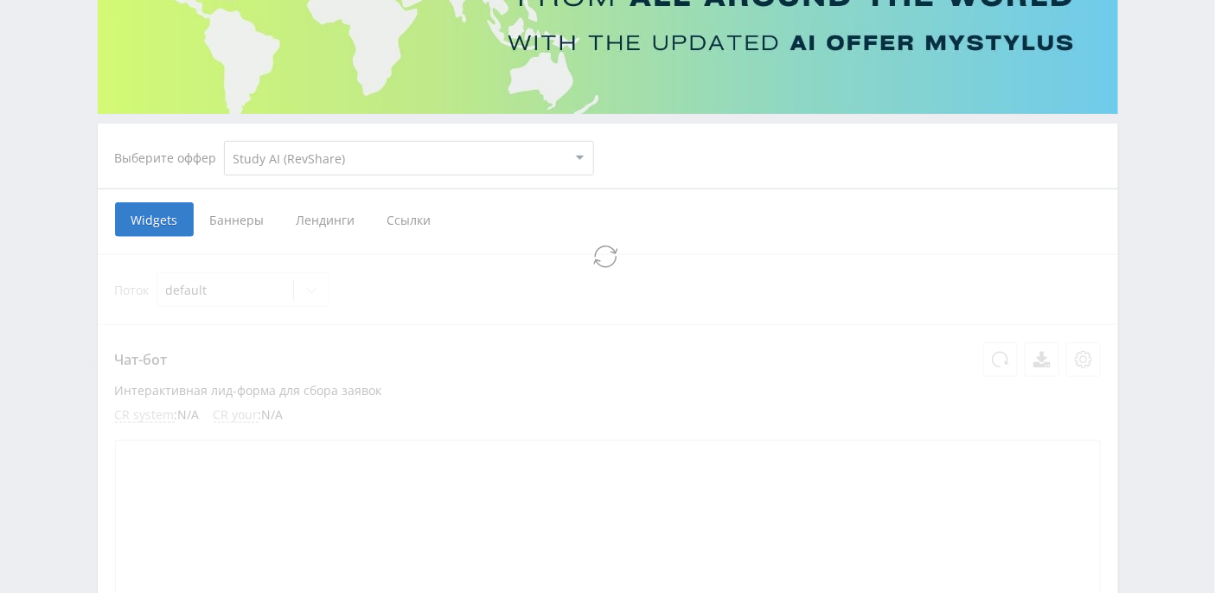
select select "376"
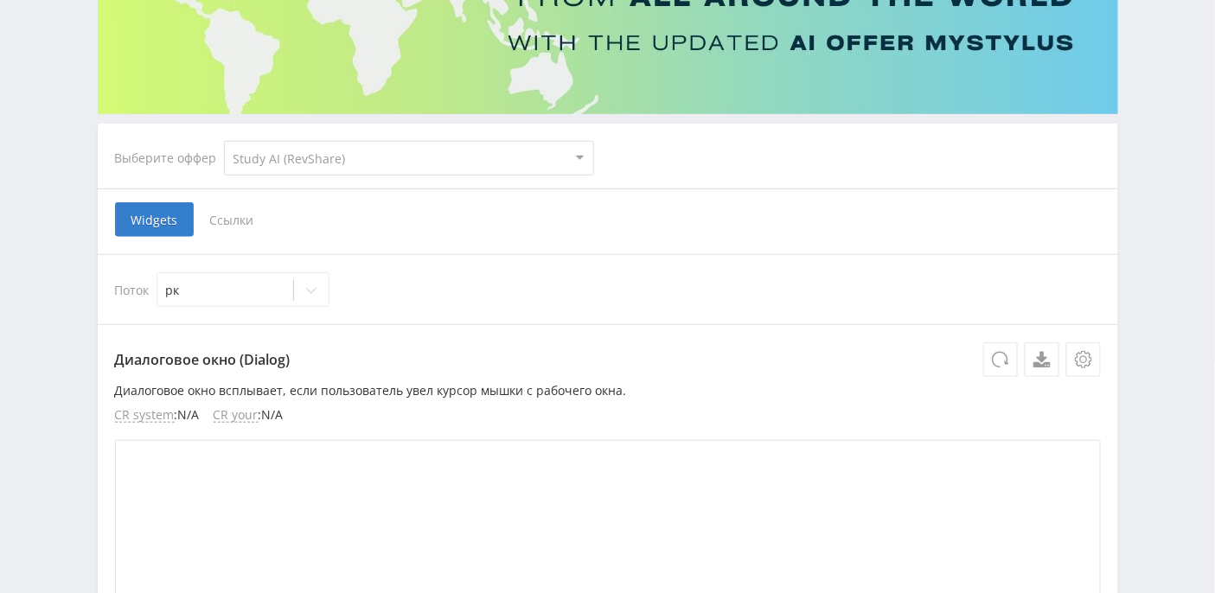
click at [232, 221] on span "Ссылки" at bounding box center [232, 219] width 77 height 35
click at [0, 0] on input "Ссылки" at bounding box center [0, 0] width 0 height 0
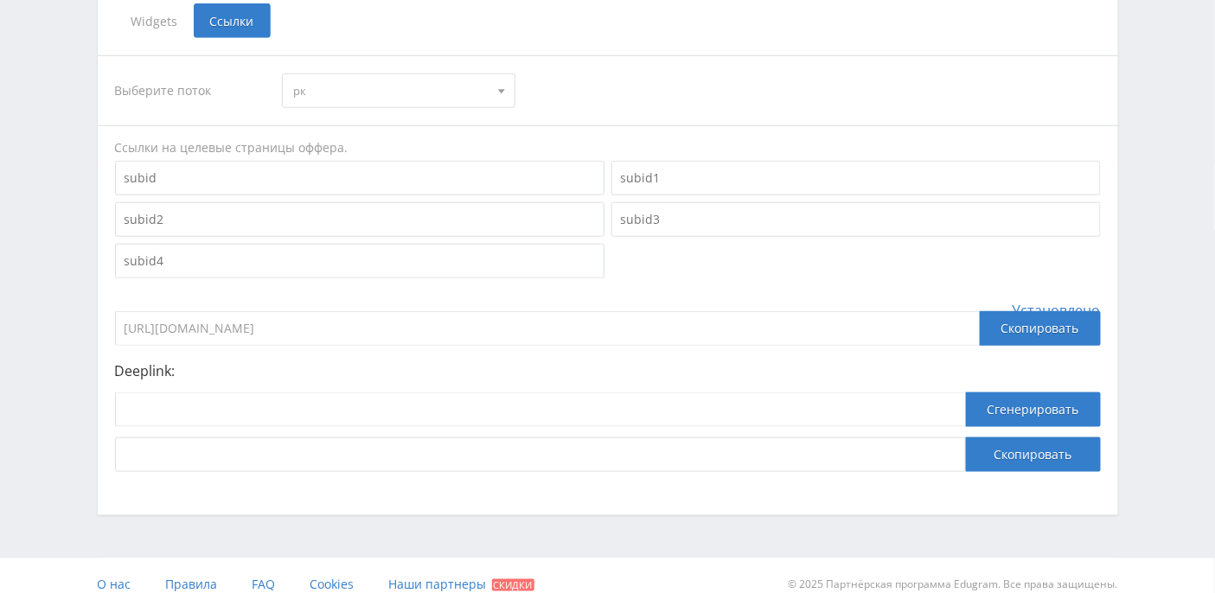
scroll to position [443, 0]
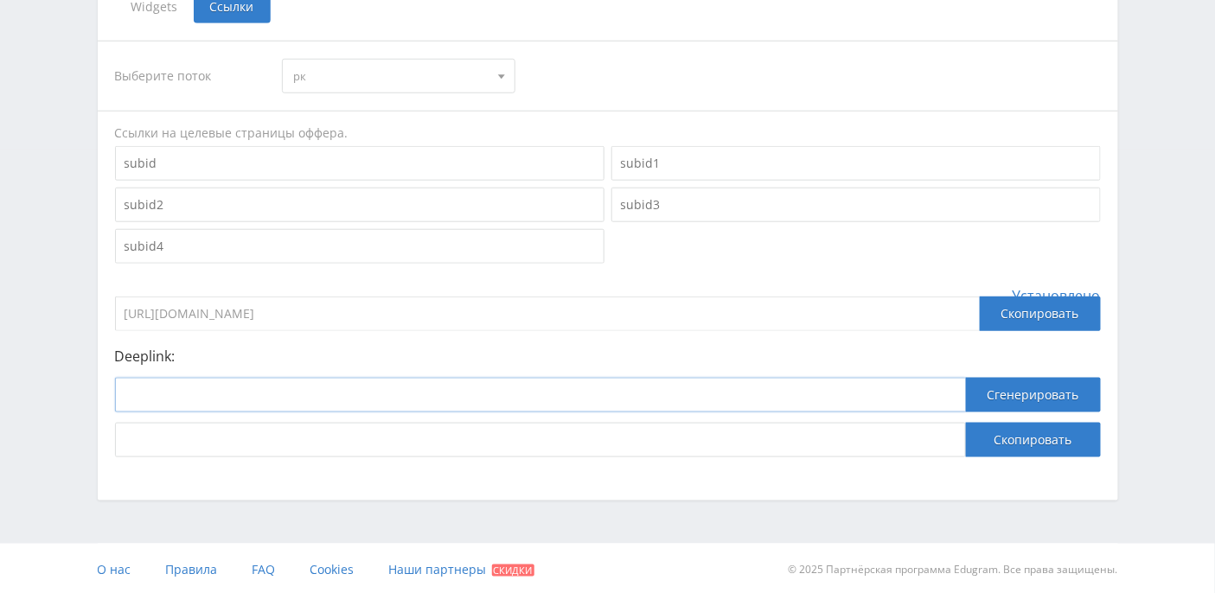
click at [257, 391] on input at bounding box center [540, 395] width 851 height 35
paste input "https://study24.ai/chat/animating_image"
type input "https://study24.ai/chat/animating_image"
click at [1005, 391] on button "Сгенерировать" at bounding box center [1033, 395] width 135 height 35
drag, startPoint x: 798, startPoint y: 437, endPoint x: 63, endPoint y: 440, distance: 734.8
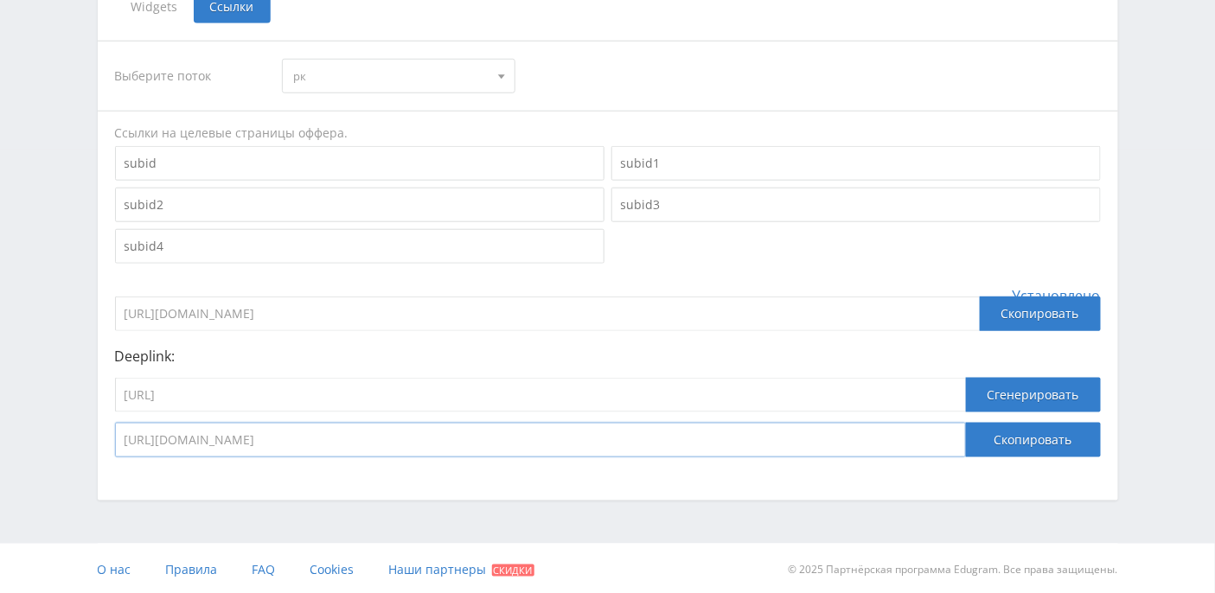
click at [63, 440] on div "Telegram-канал Инструменты База знаний Ваш менеджер: Alex Alex Online @edugram_…" at bounding box center [607, 76] width 1215 height 1039
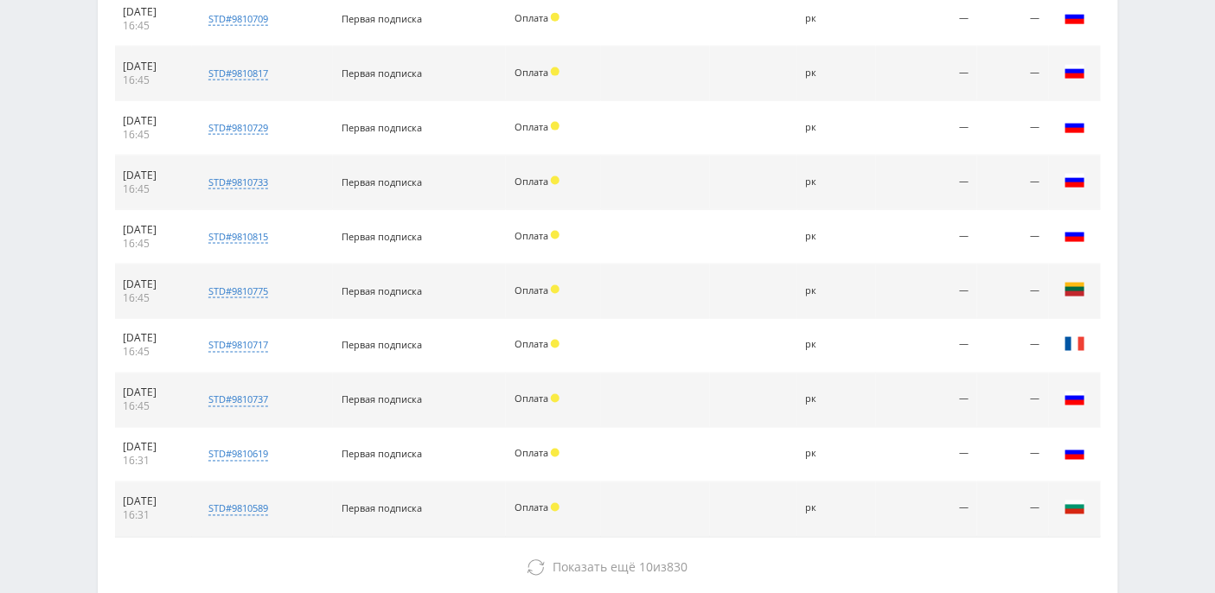
scroll to position [774, 0]
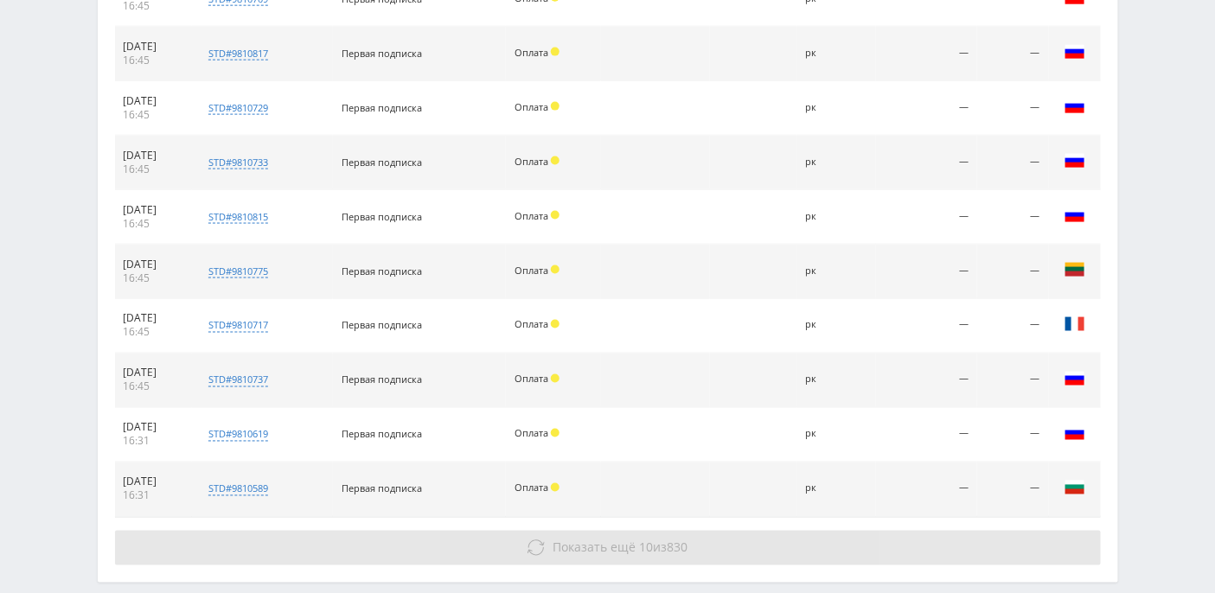
click at [540, 539] on icon at bounding box center [535, 547] width 17 height 17
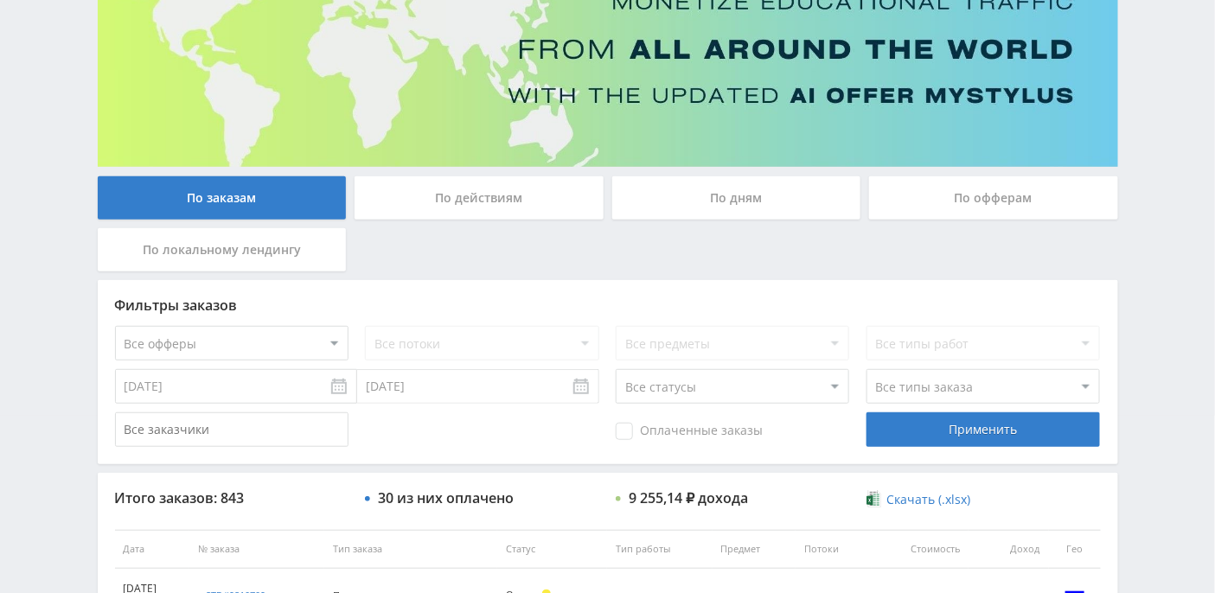
scroll to position [230, 0]
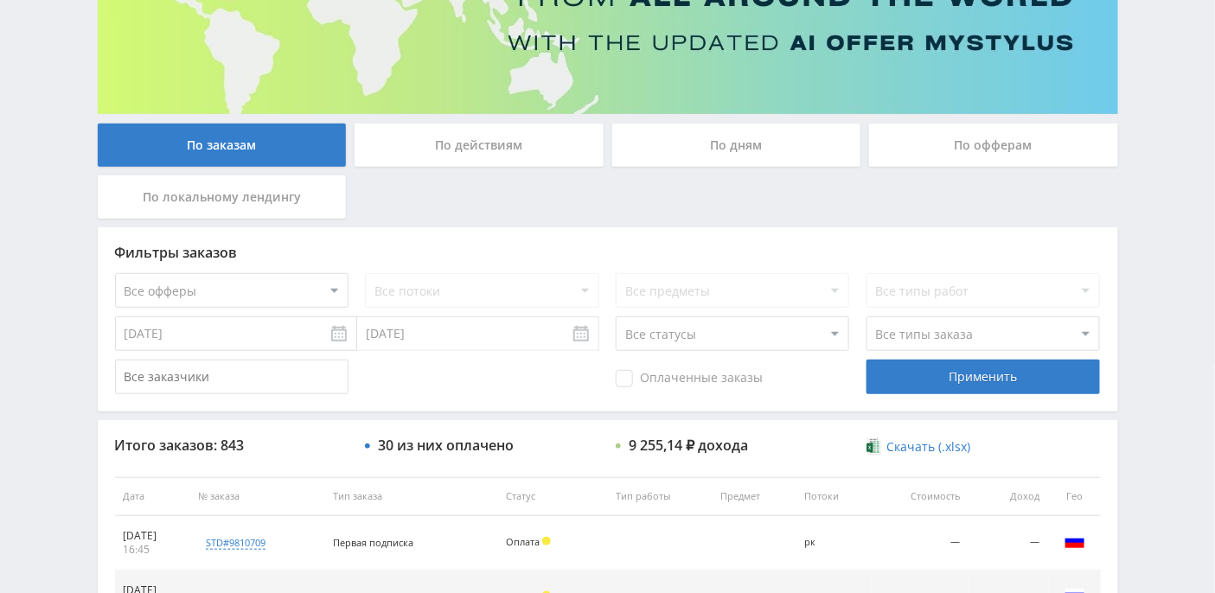
click at [480, 136] on div "По действиям" at bounding box center [478, 145] width 249 height 43
click at [0, 0] on input "По действиям" at bounding box center [0, 0] width 0 height 0
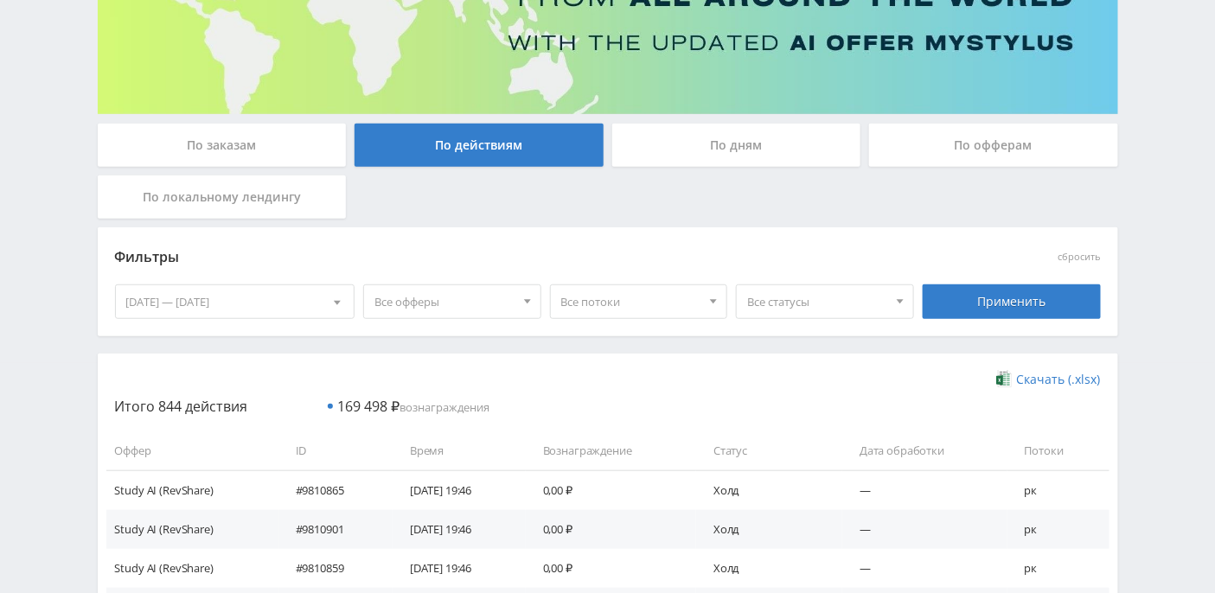
click at [733, 158] on div "По дням" at bounding box center [736, 145] width 249 height 43
click at [0, 0] on input "По дням" at bounding box center [0, 0] width 0 height 0
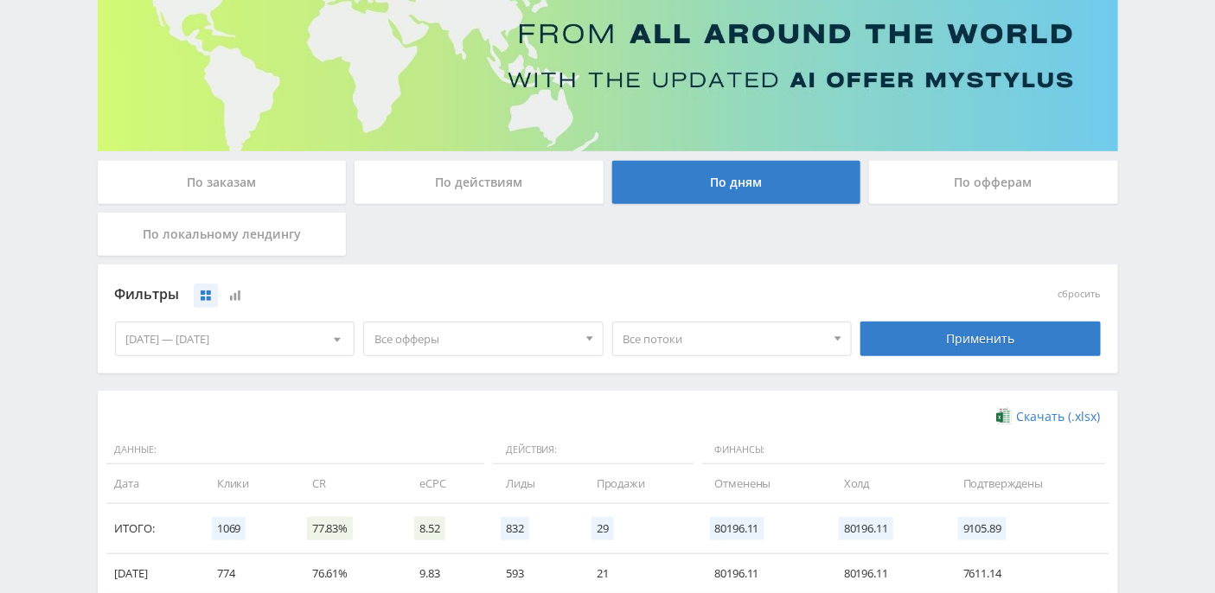
scroll to position [98, 0]
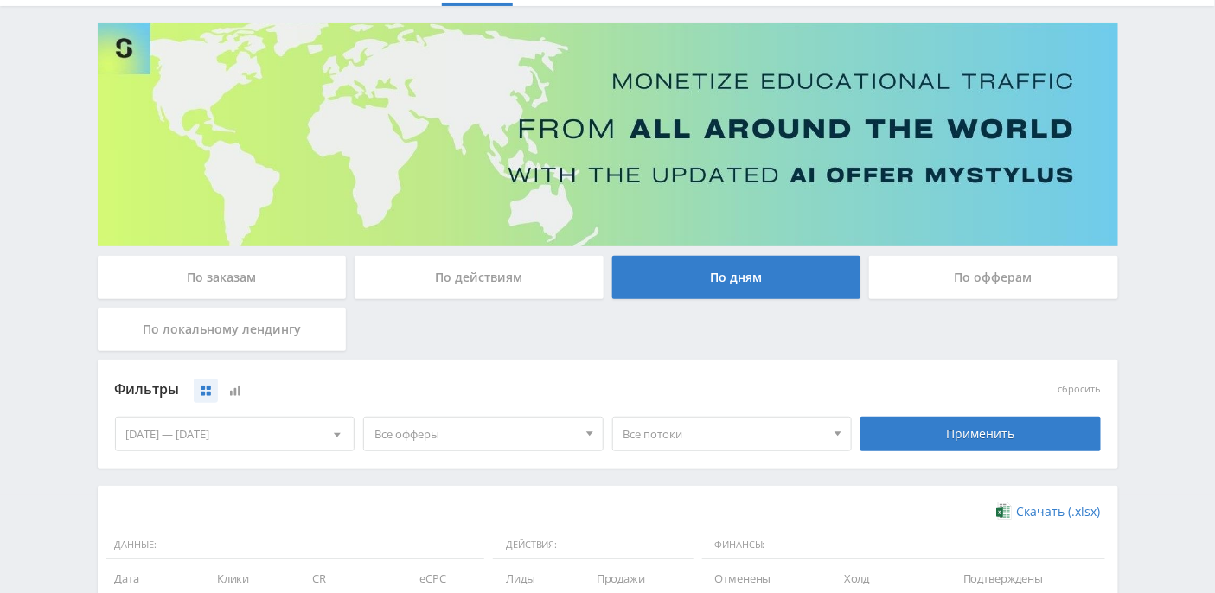
click at [951, 281] on div "По офферам" at bounding box center [993, 277] width 249 height 43
click at [0, 0] on input "По офферам" at bounding box center [0, 0] width 0 height 0
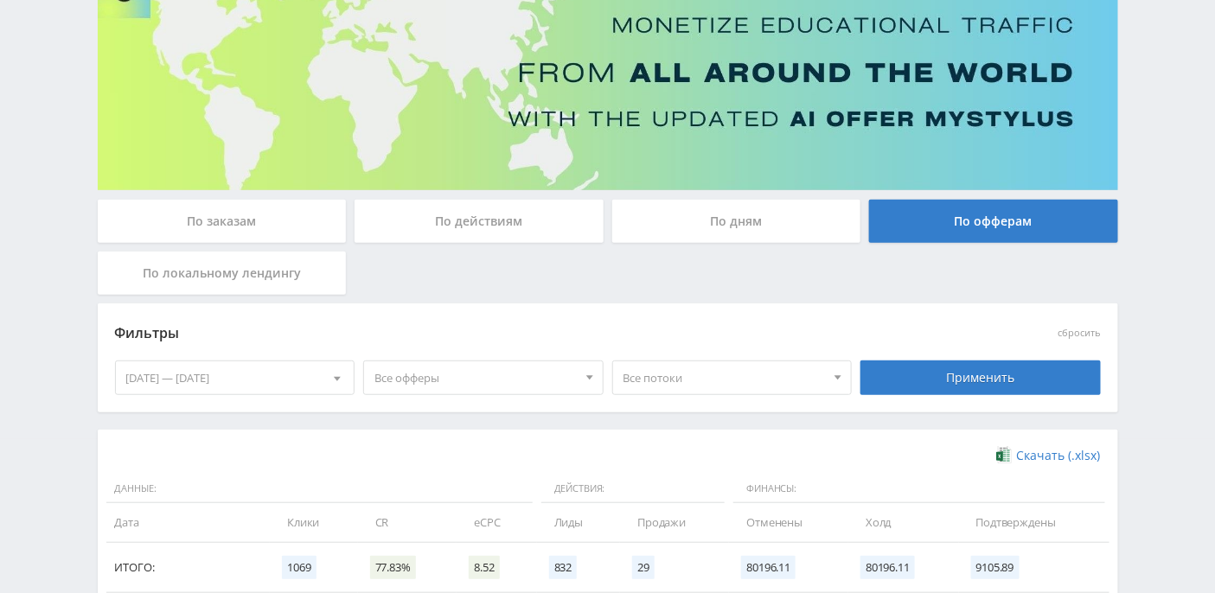
scroll to position [0, 0]
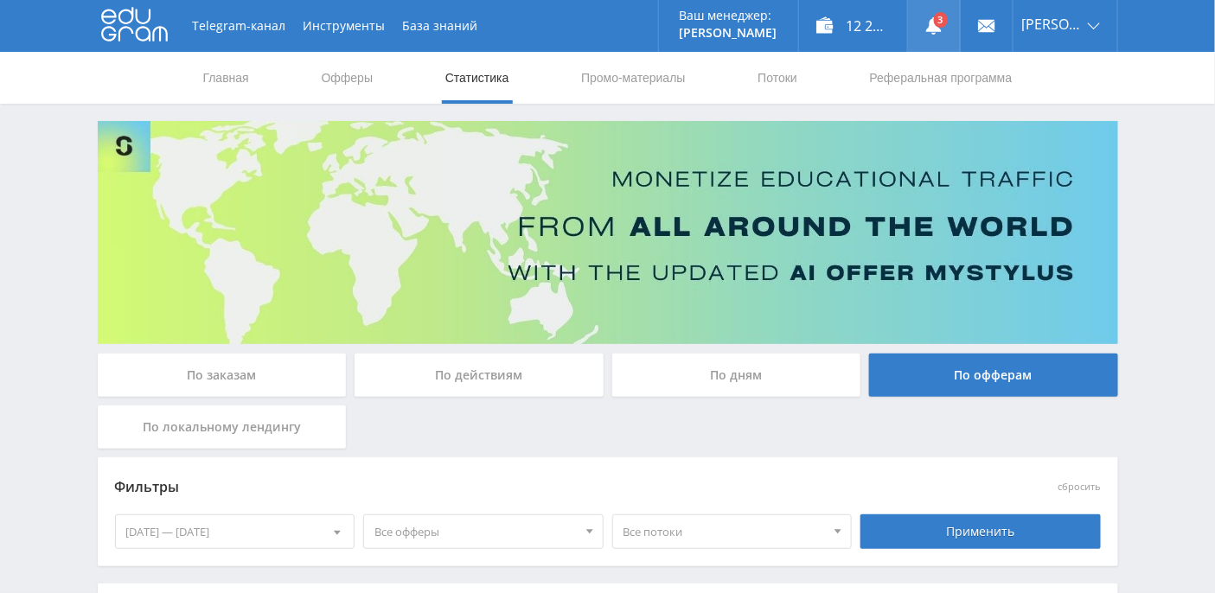
click at [941, 30] on use at bounding box center [934, 25] width 16 height 17
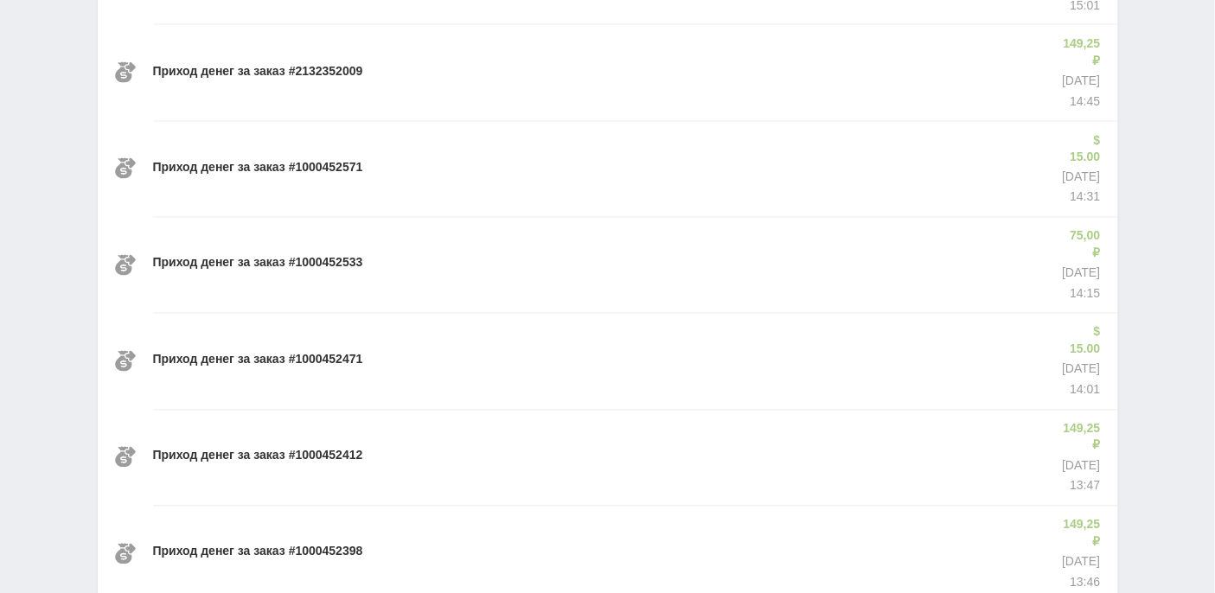
scroll to position [99, 0]
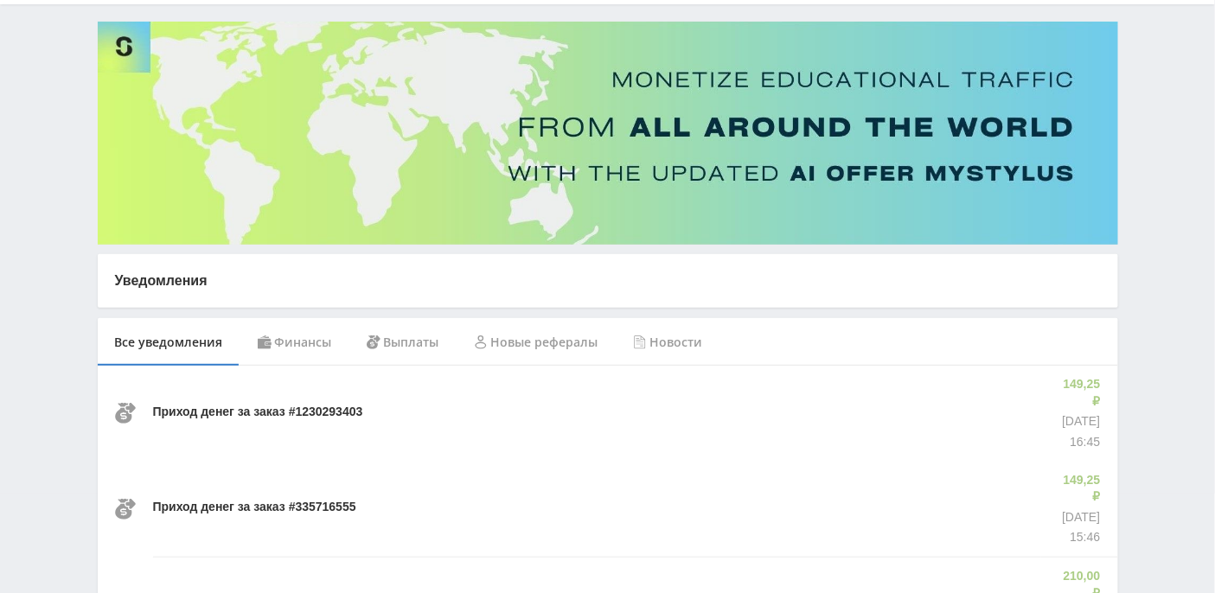
click at [302, 340] on div "Финансы" at bounding box center [294, 342] width 109 height 48
click at [429, 350] on div "Выплаты" at bounding box center [402, 342] width 107 height 48
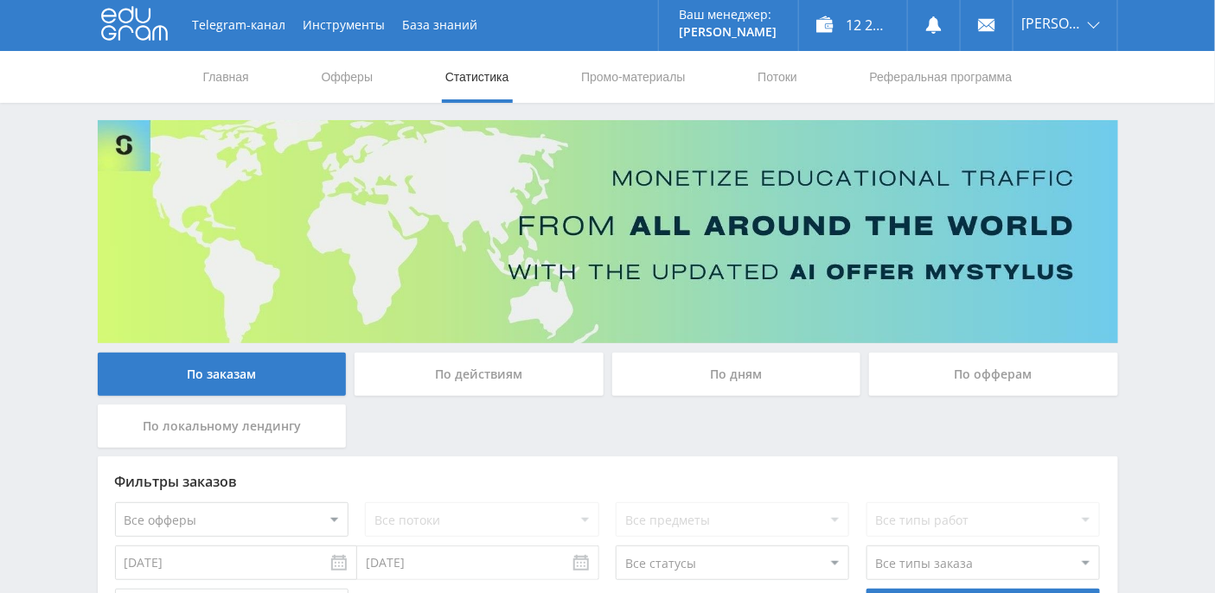
scroll to position [1, 0]
click at [727, 383] on div "По дням" at bounding box center [736, 374] width 249 height 43
click at [0, 0] on input "По дням" at bounding box center [0, 0] width 0 height 0
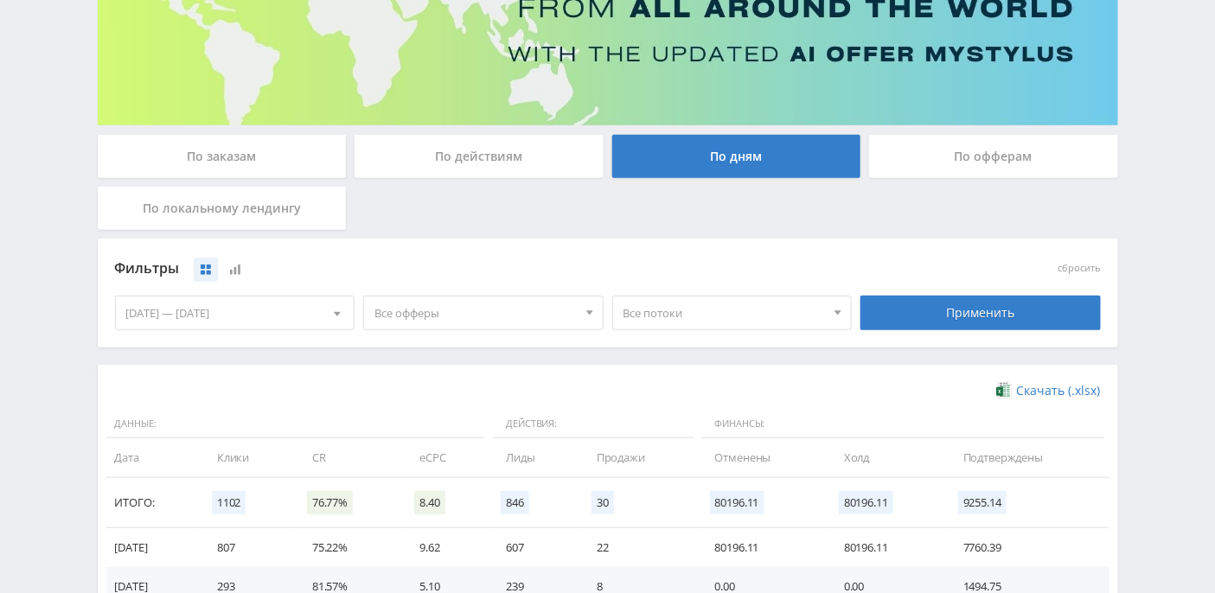
scroll to position [0, 0]
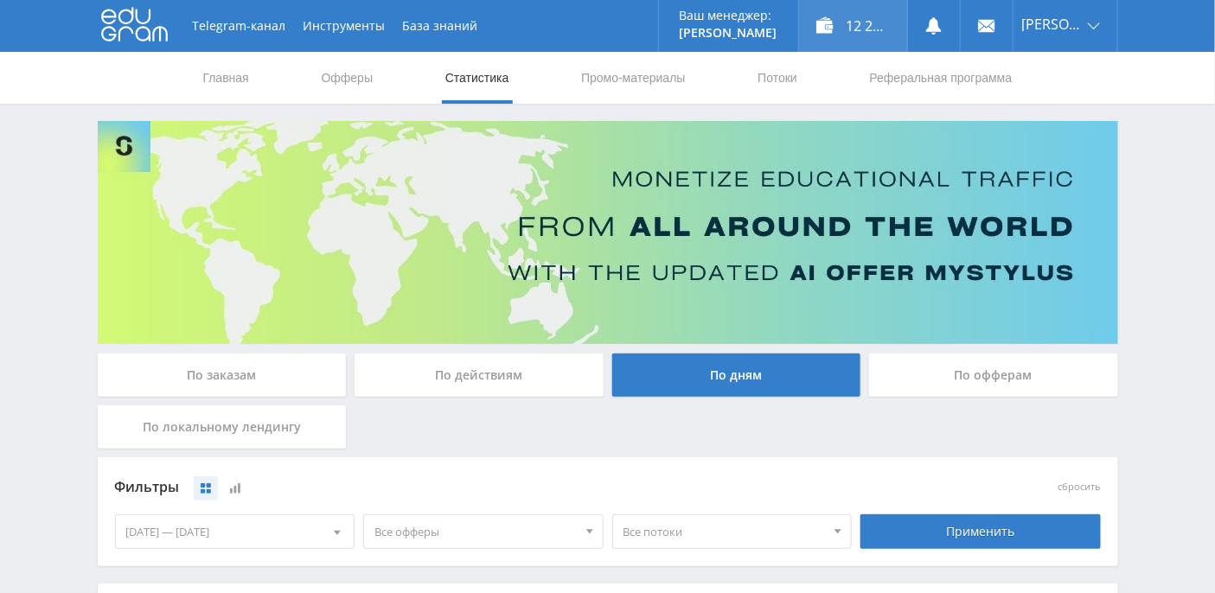
click at [886, 22] on div "12 255,14 ₽" at bounding box center [853, 26] width 108 height 52
